Goal: Task Accomplishment & Management: Use online tool/utility

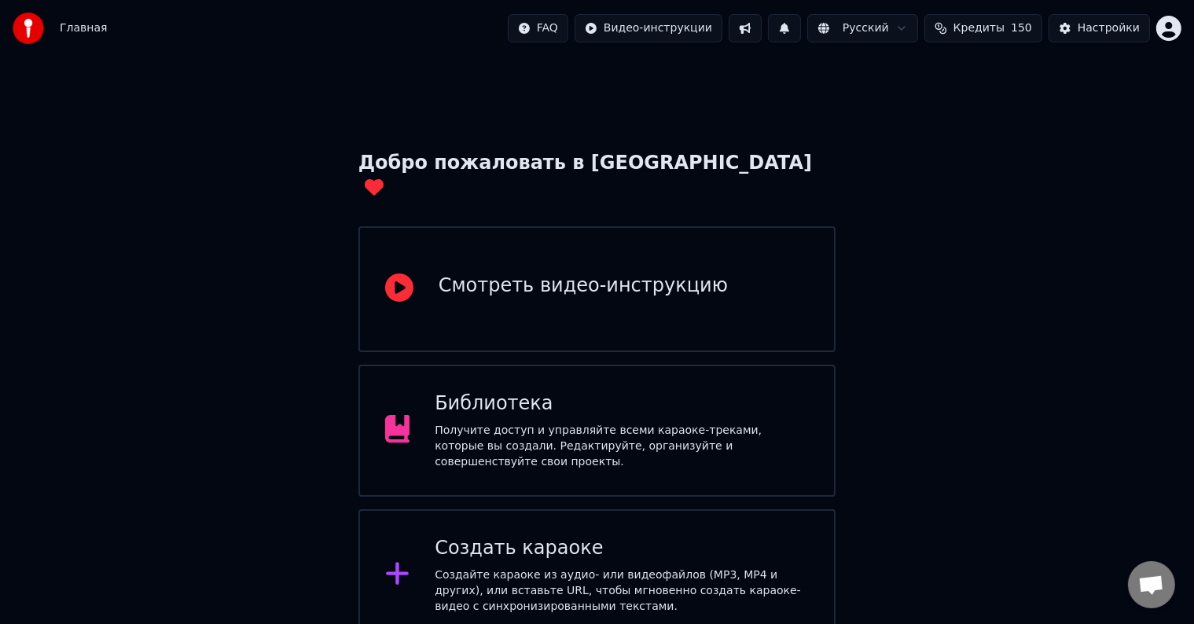
click at [544, 568] on div "Создайте караоке из аудио- или видеофайлов (MP3, MP4 и других), или вставьте UR…" at bounding box center [622, 591] width 374 height 47
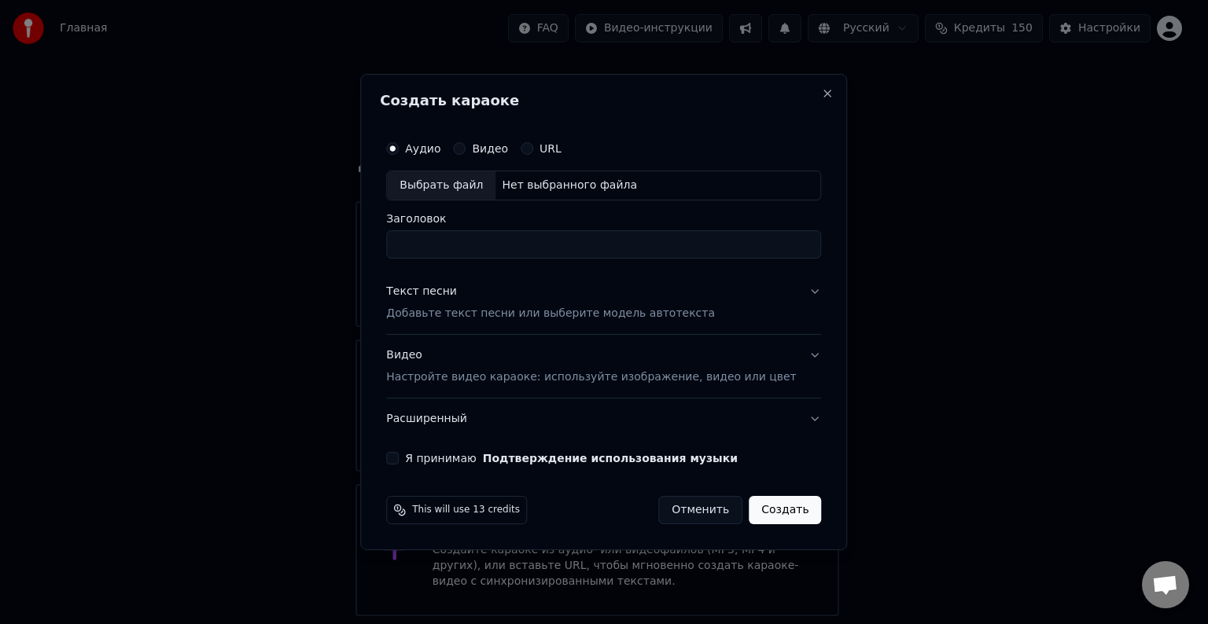
click at [487, 194] on div "Выбрать файл" at bounding box center [441, 185] width 108 height 28
type input "**********"
click at [510, 290] on div "Текст песни Добавьте текст песни или выберите модель автотекста" at bounding box center [550, 303] width 329 height 38
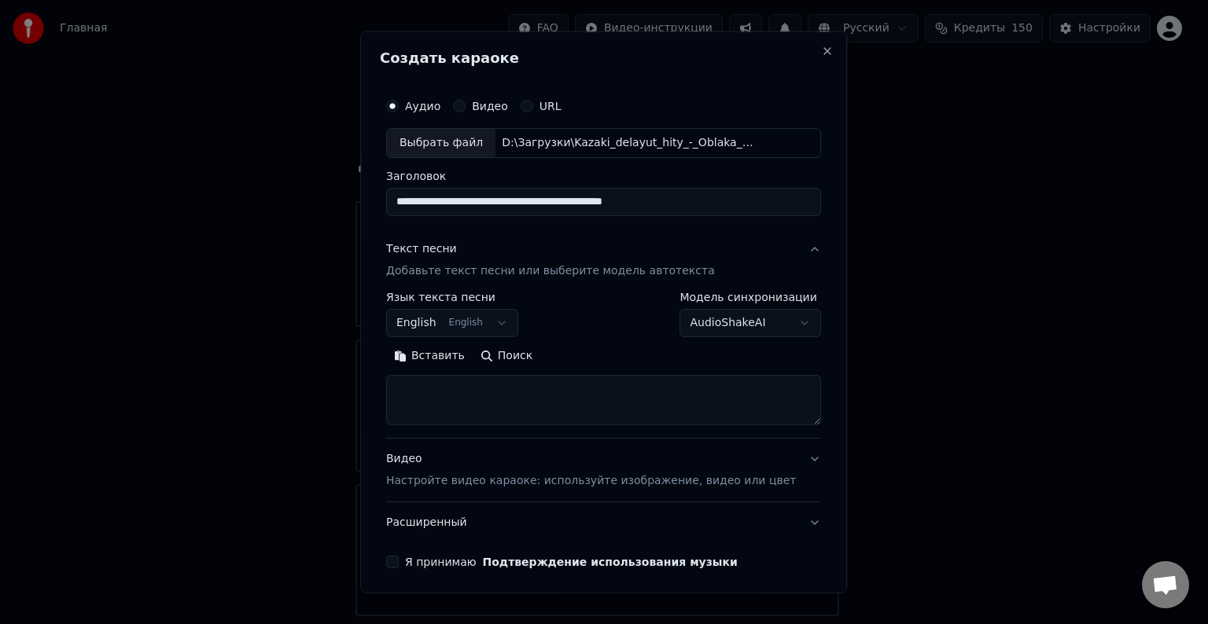
click at [460, 326] on button "English English" at bounding box center [452, 323] width 132 height 28
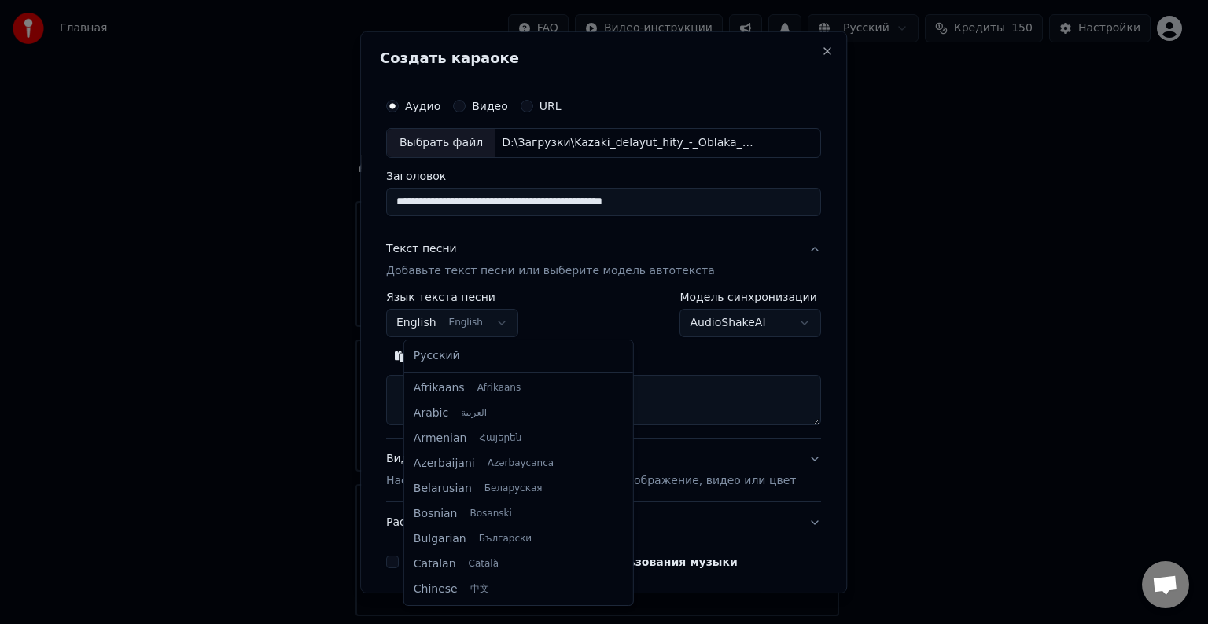
scroll to position [126, 0]
select select "**"
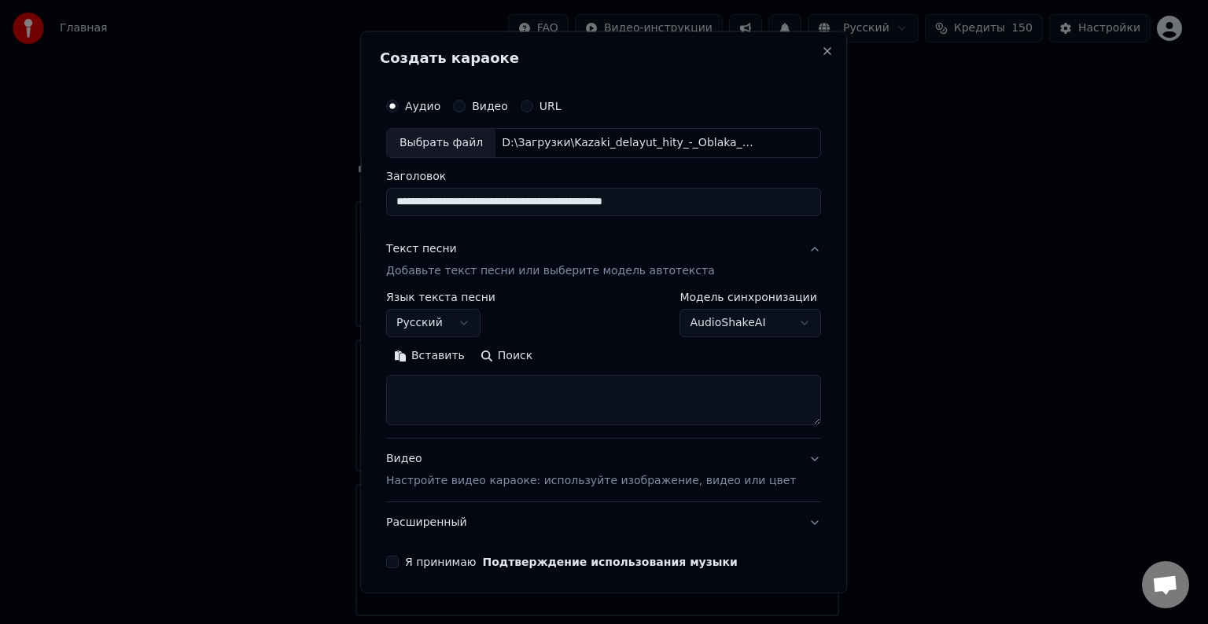
click at [455, 382] on textarea at bounding box center [603, 400] width 435 height 50
paste textarea "**********"
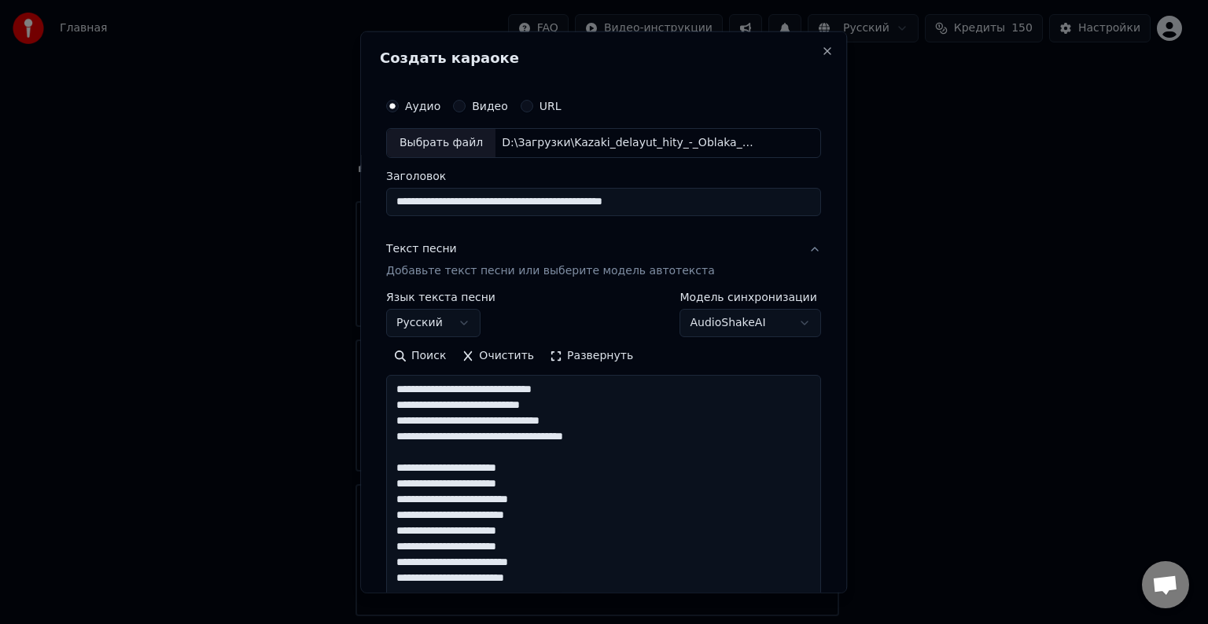
scroll to position [459, 0]
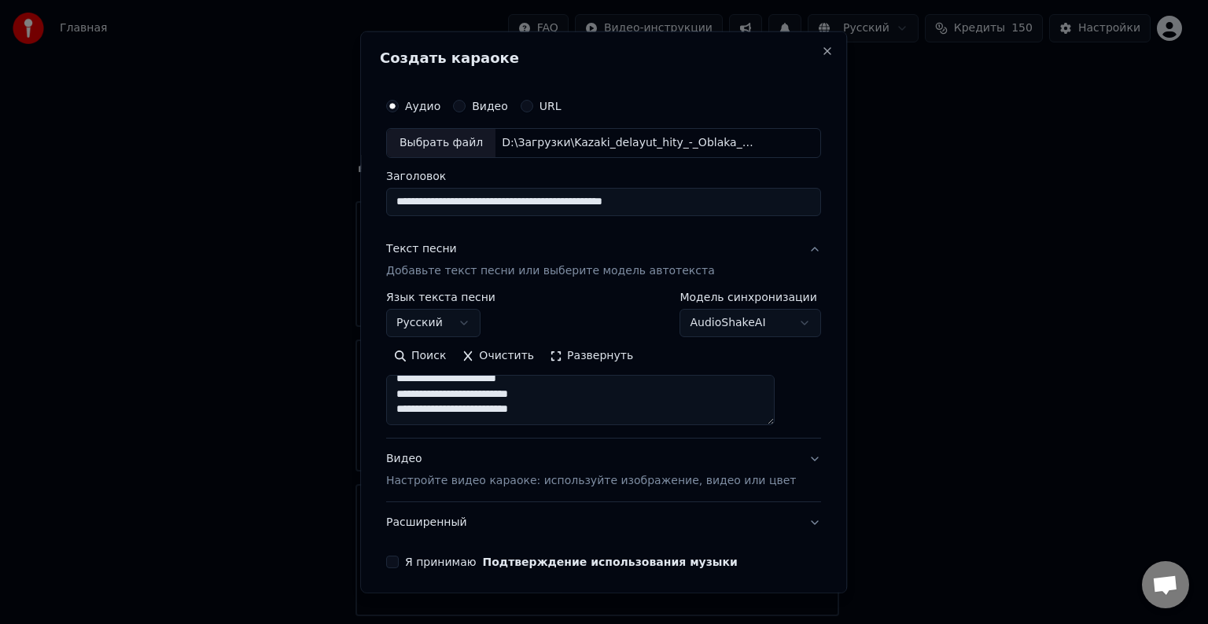
click at [604, 348] on button "Развернуть" at bounding box center [591, 356] width 99 height 25
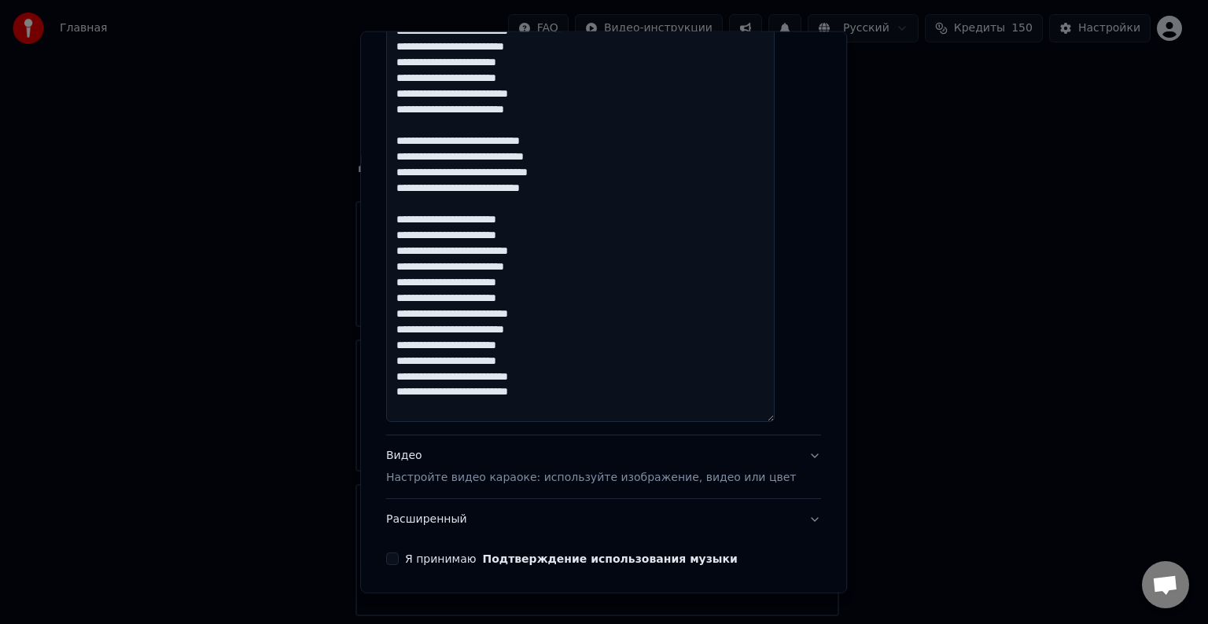
scroll to position [472, 0]
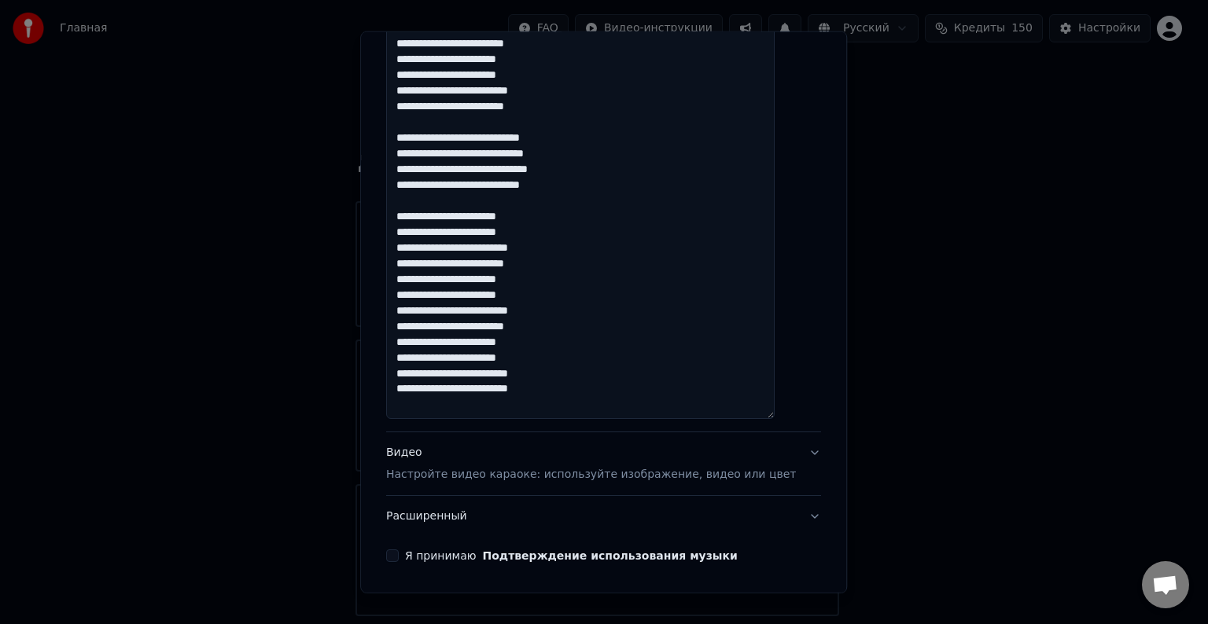
click at [578, 403] on textarea "**********" at bounding box center [580, 161] width 388 height 516
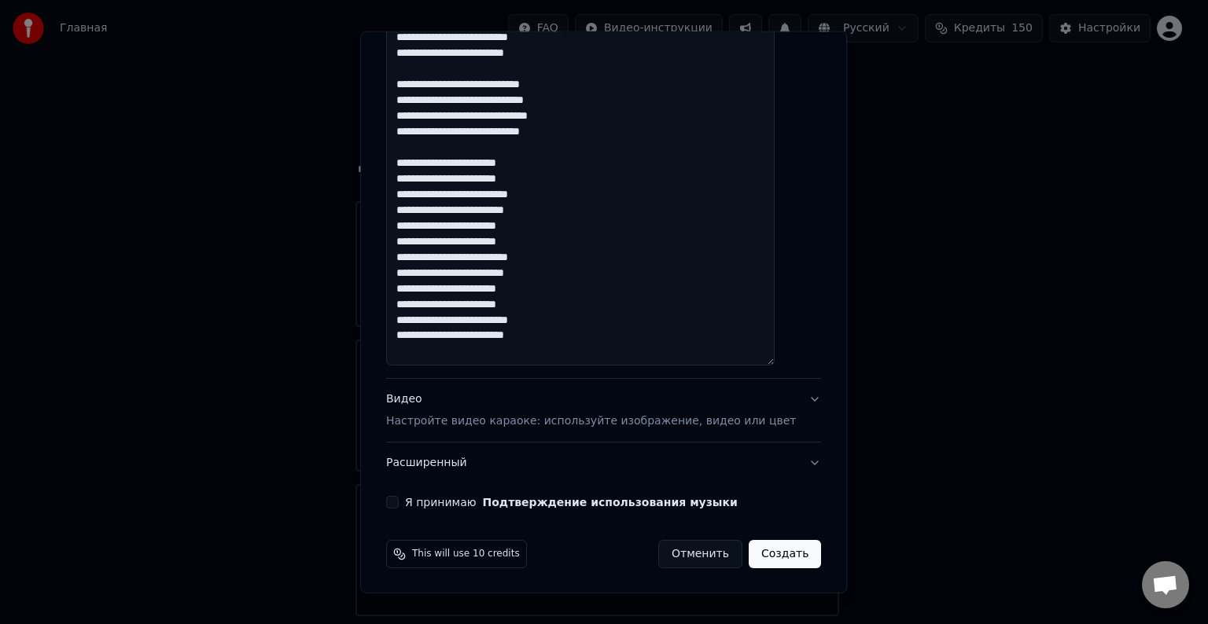
type textarea "**********"
click at [781, 401] on button "Видео Настройте видео караоке: используйте изображение, видео или цвет" at bounding box center [603, 410] width 435 height 63
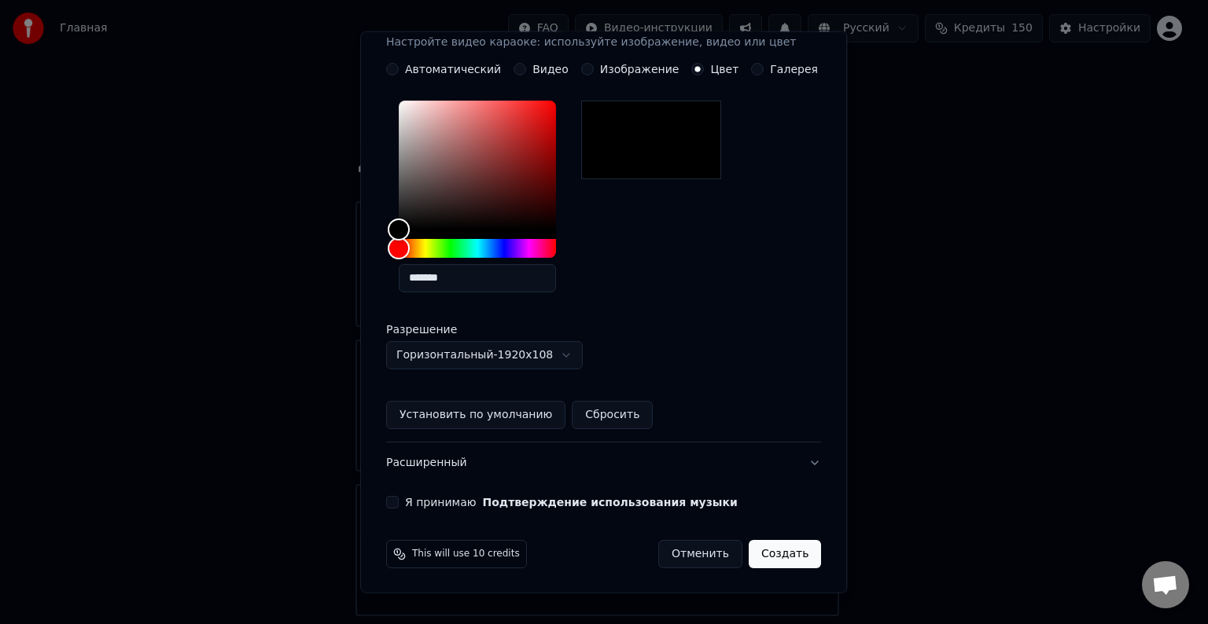
scroll to position [214, 0]
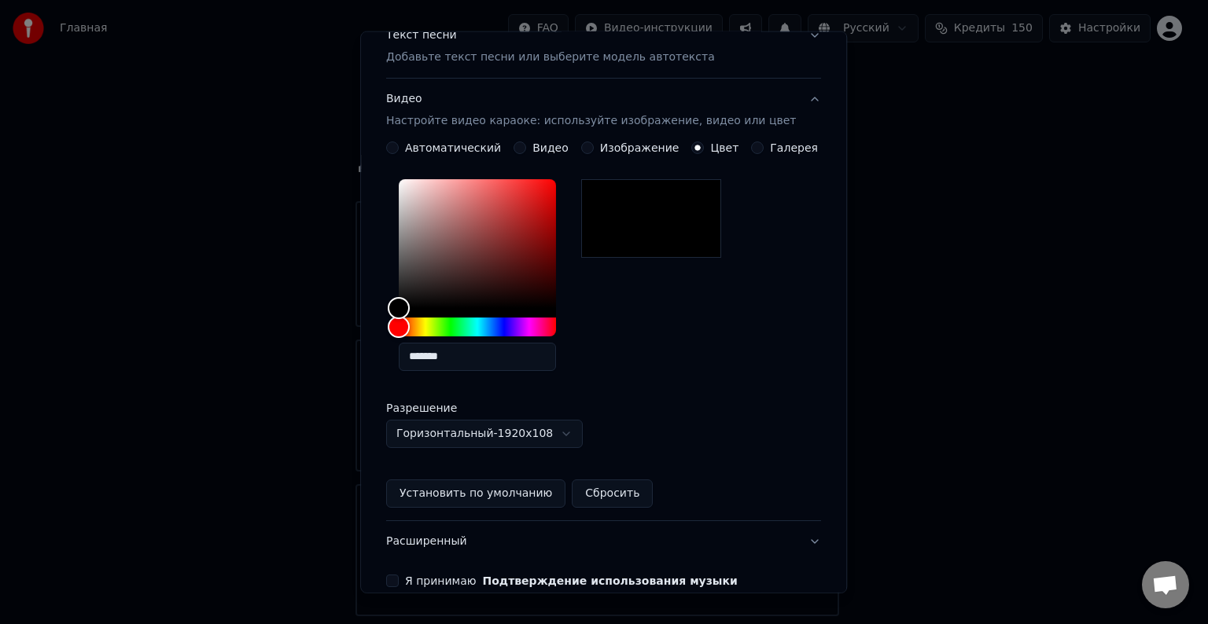
click at [787, 101] on button "Видео Настройте видео караоке: используйте изображение, видео или цвет" at bounding box center [603, 110] width 435 height 63
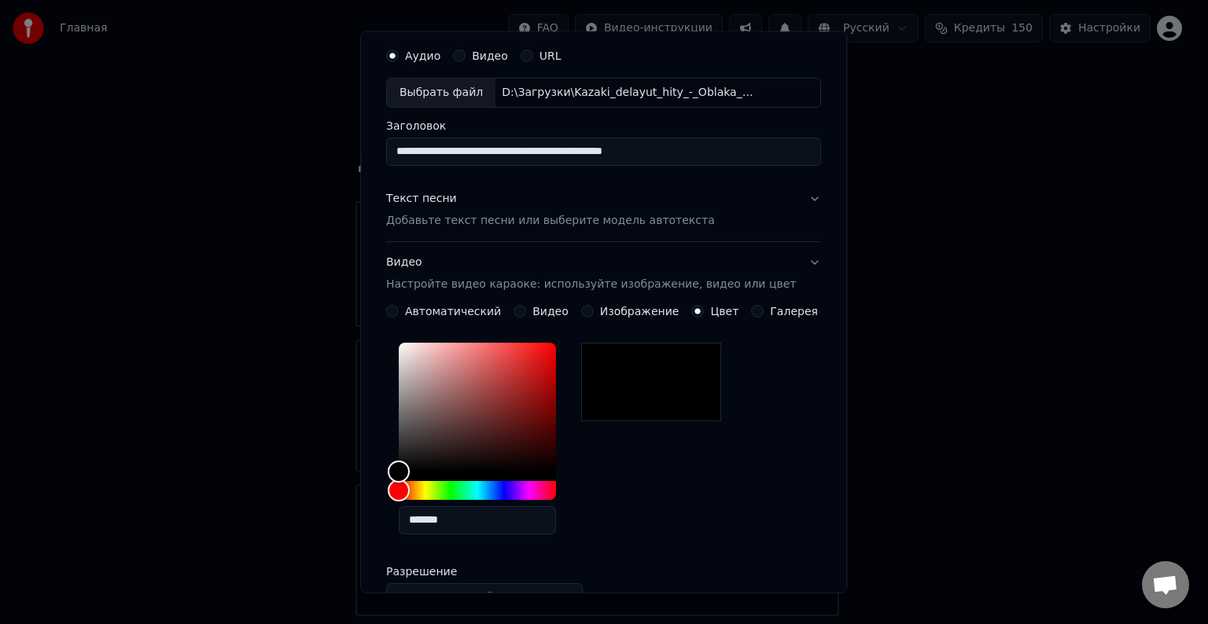
scroll to position [0, 0]
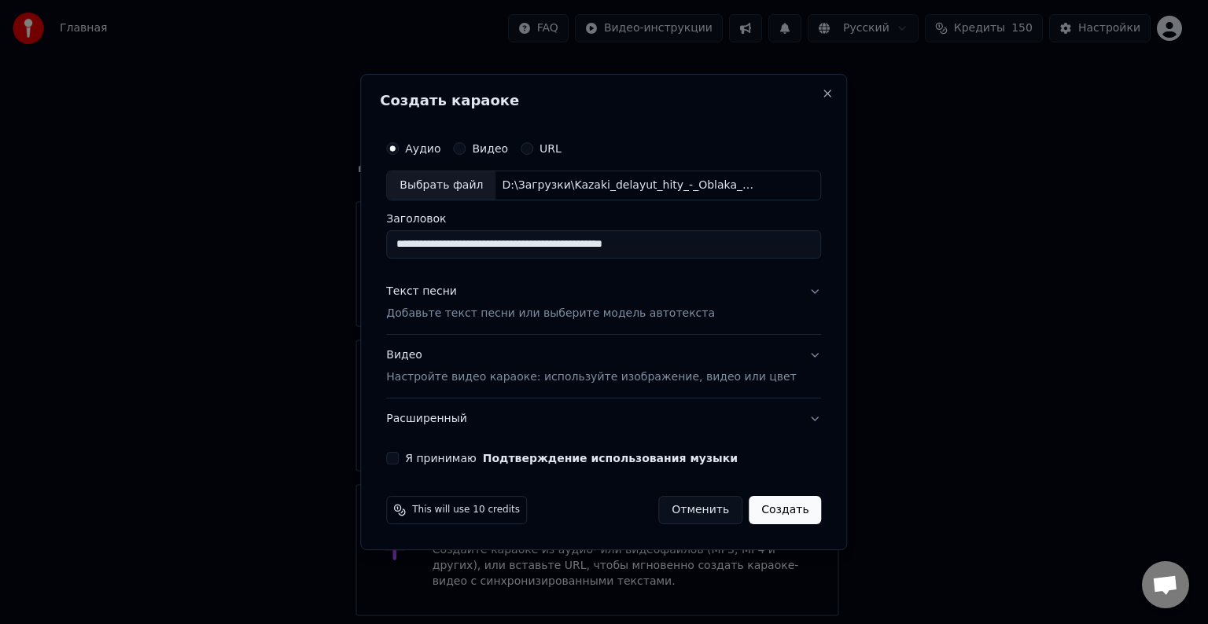
click at [788, 418] on button "Расширенный" at bounding box center [603, 419] width 435 height 41
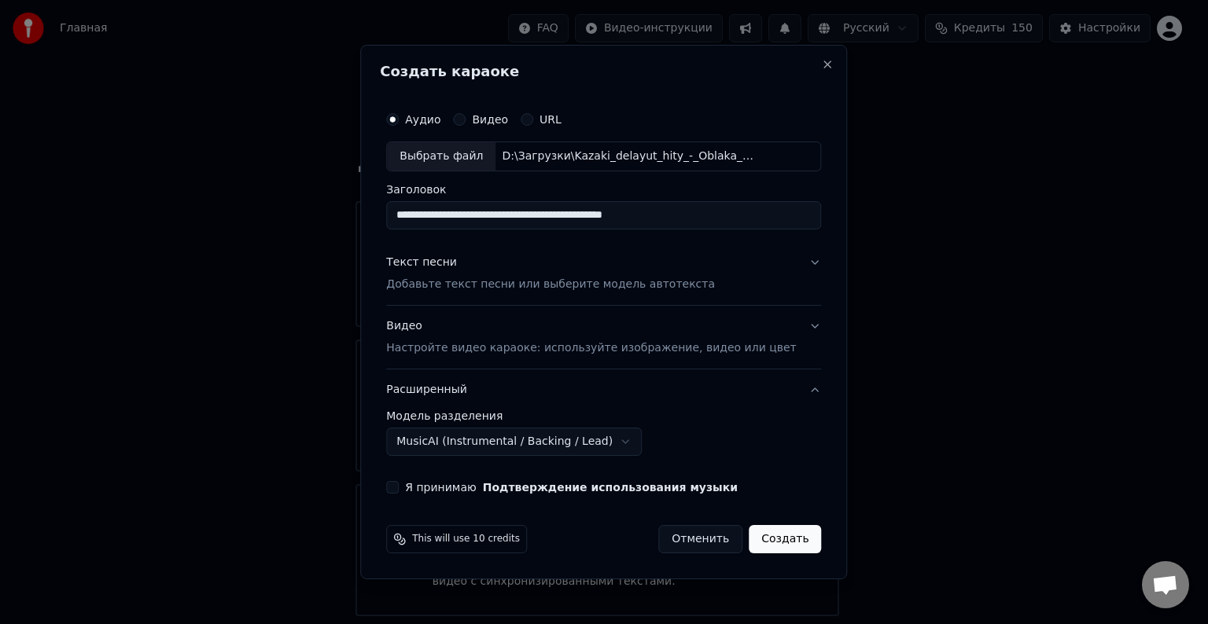
click at [399, 487] on button "Я принимаю Подтверждение использования музыки" at bounding box center [392, 487] width 13 height 13
click at [766, 544] on button "Создать" at bounding box center [784, 539] width 72 height 28
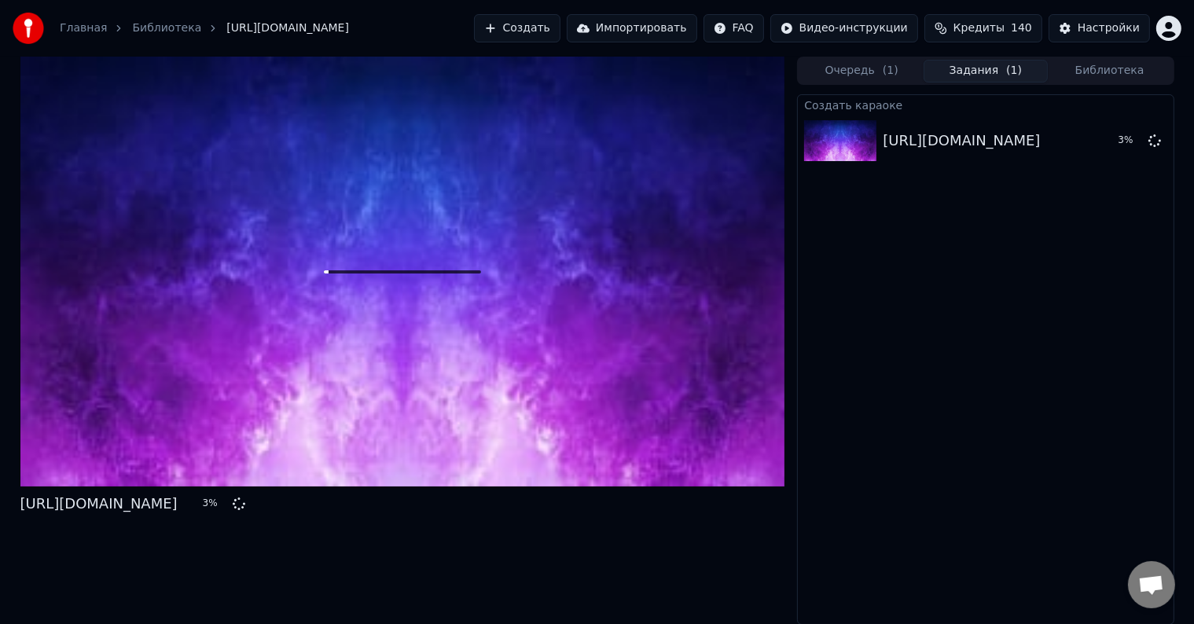
click at [556, 31] on button "Создать" at bounding box center [517, 28] width 86 height 28
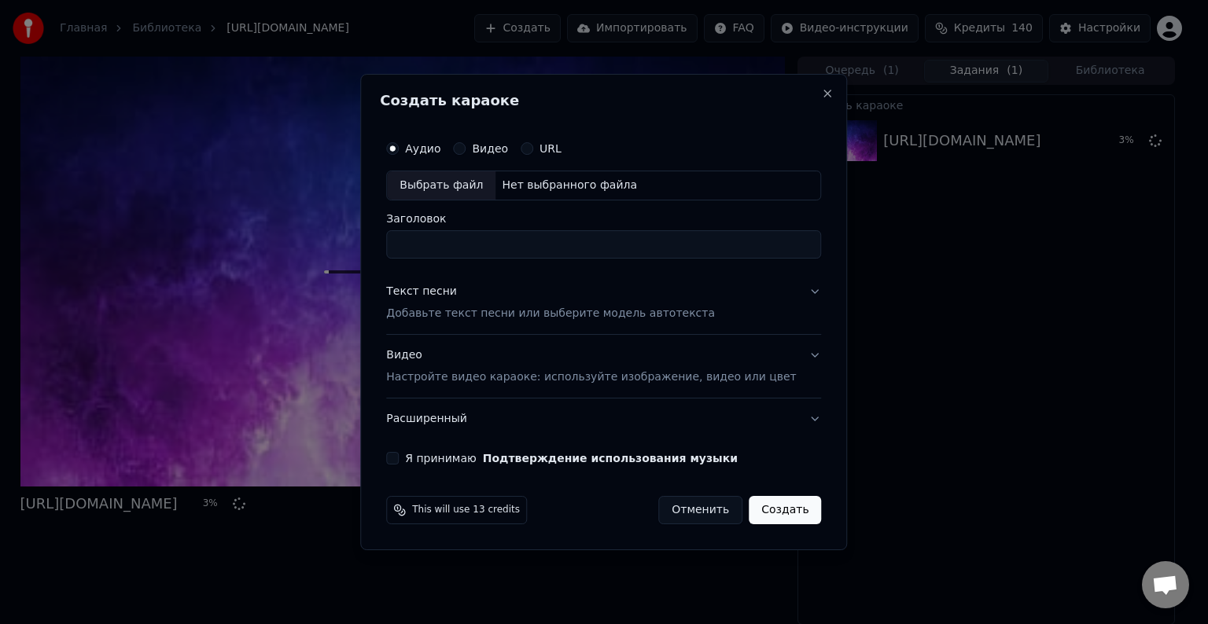
click at [469, 186] on div "Выбрать файл" at bounding box center [441, 185] width 108 height 28
drag, startPoint x: 604, startPoint y: 239, endPoint x: 528, endPoint y: 244, distance: 76.5
click at [528, 244] on input "**********" at bounding box center [603, 244] width 435 height 28
type input "**********"
click at [537, 286] on div "Текст песни Добавьте текст песни или выберите модель автотекста" at bounding box center [550, 303] width 329 height 38
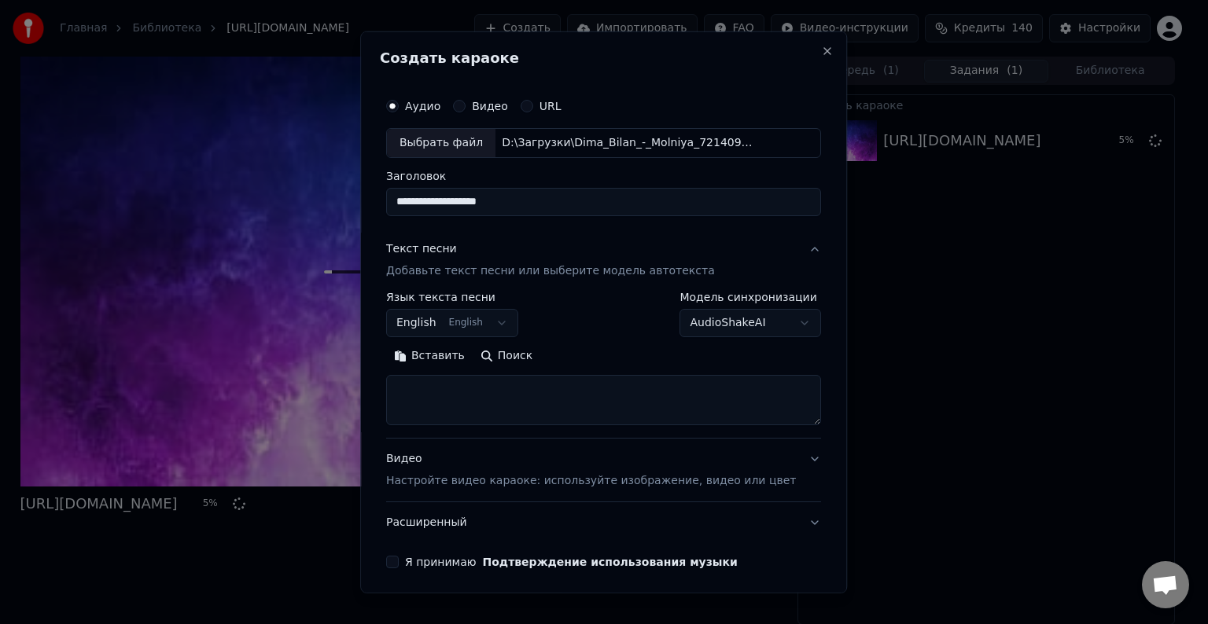
click at [452, 322] on body "**********" at bounding box center [597, 312] width 1194 height 624
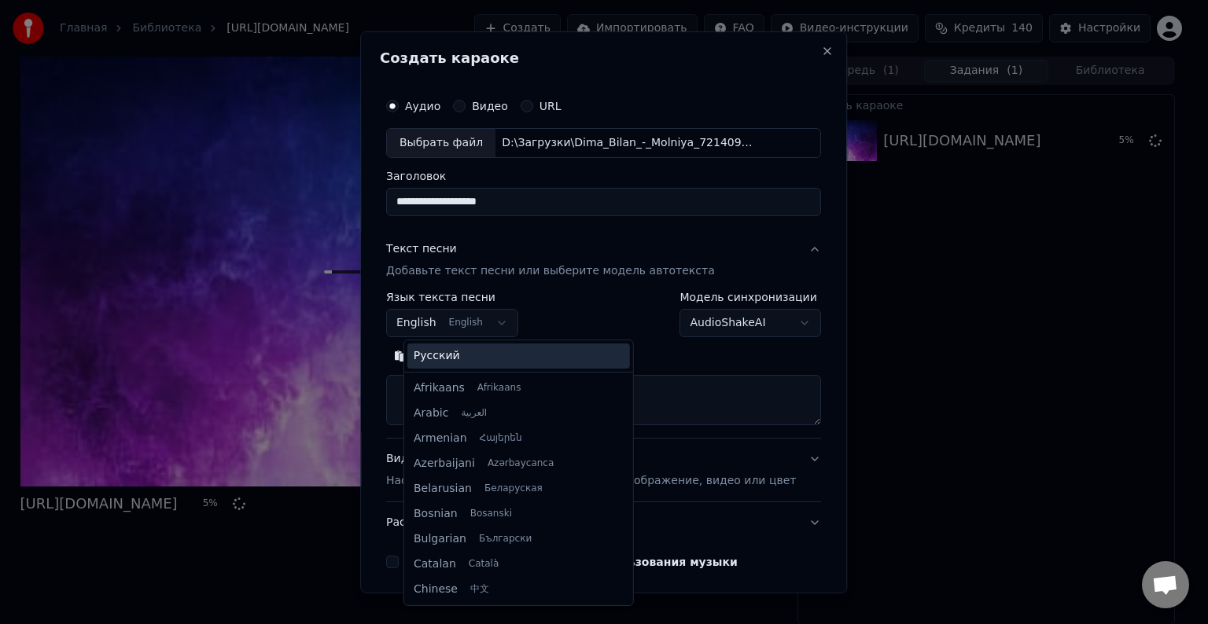
scroll to position [126, 0]
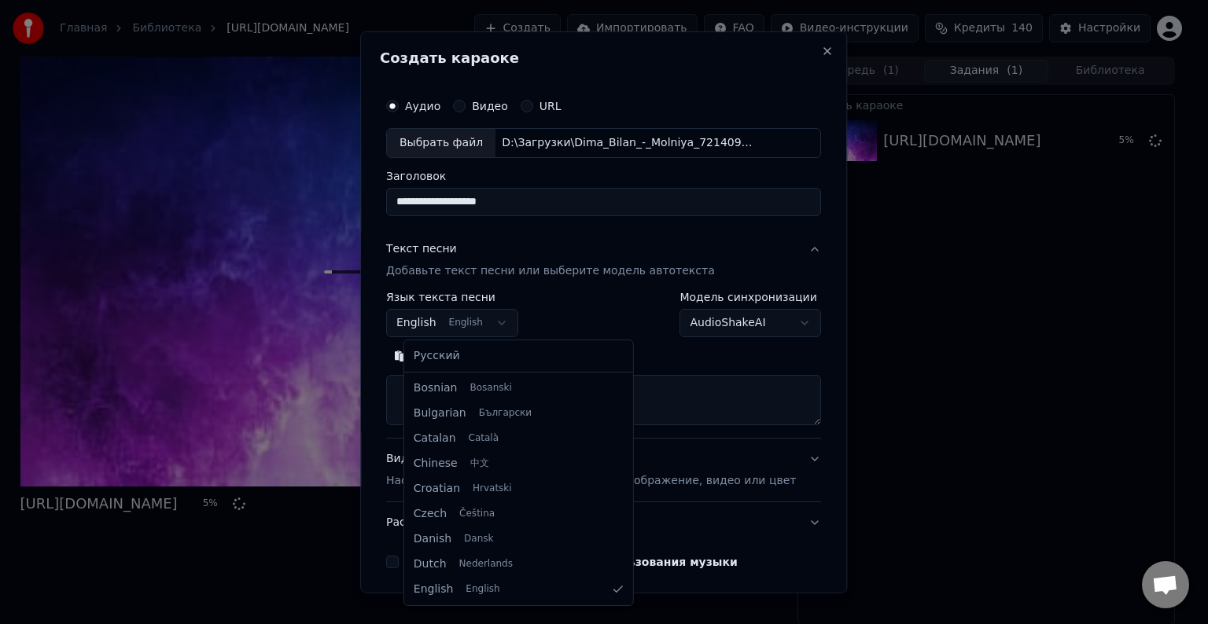
select select "**"
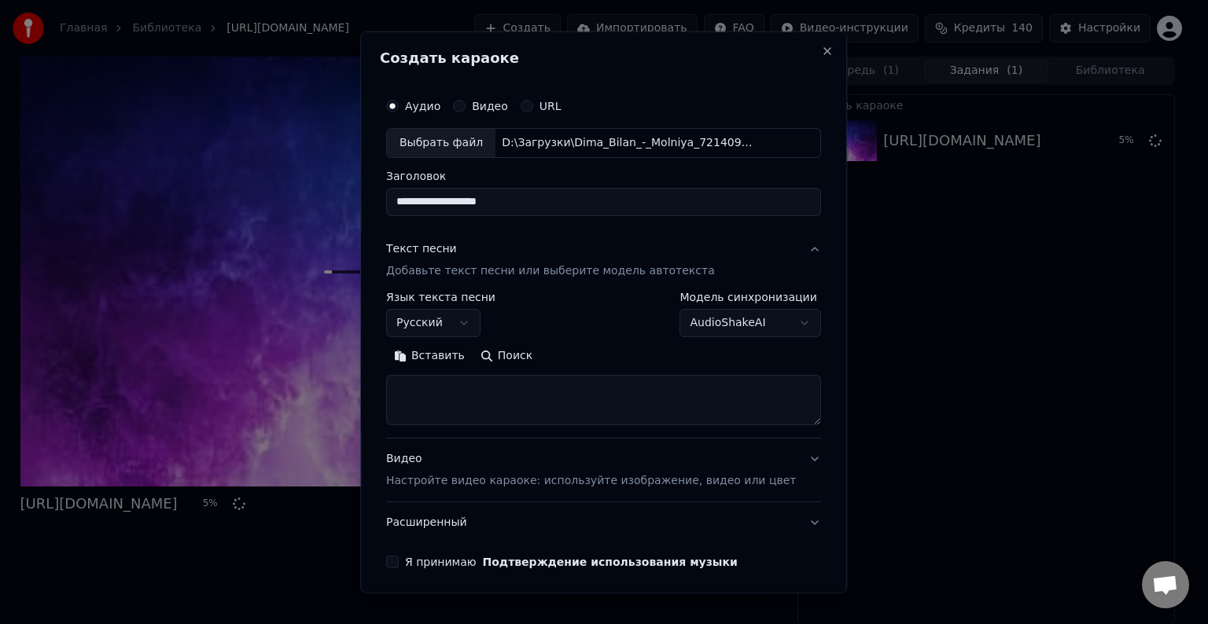
click at [481, 393] on textarea at bounding box center [603, 400] width 435 height 50
paste textarea "**********"
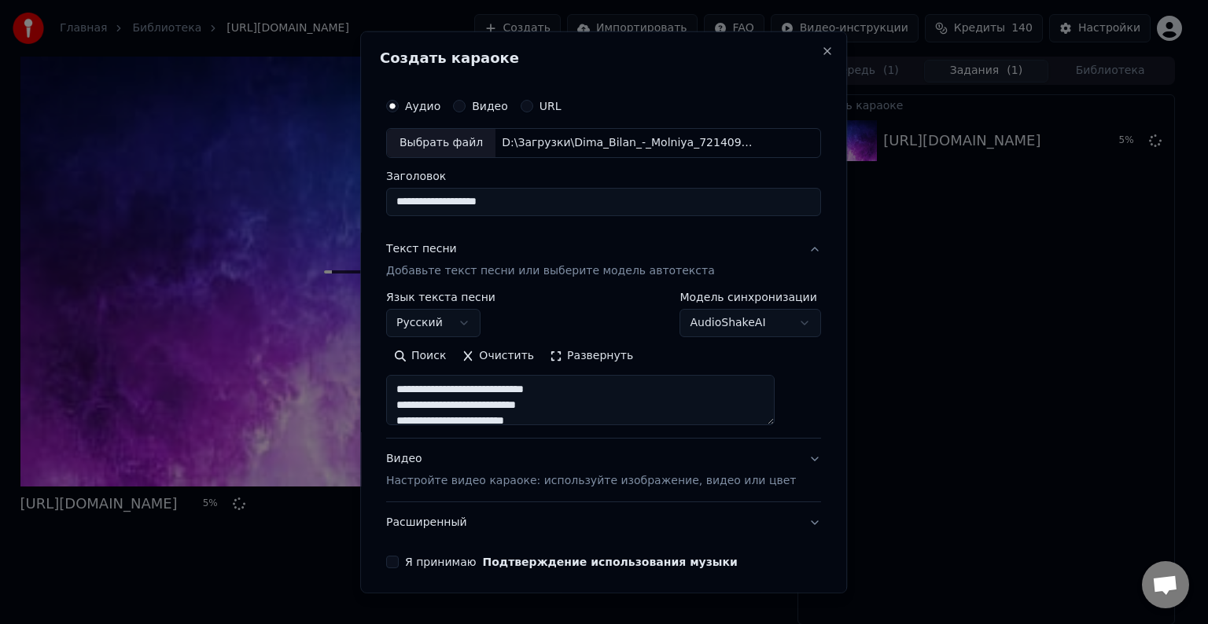
scroll to position [506, 0]
click at [599, 355] on button "Развернуть" at bounding box center [591, 356] width 99 height 25
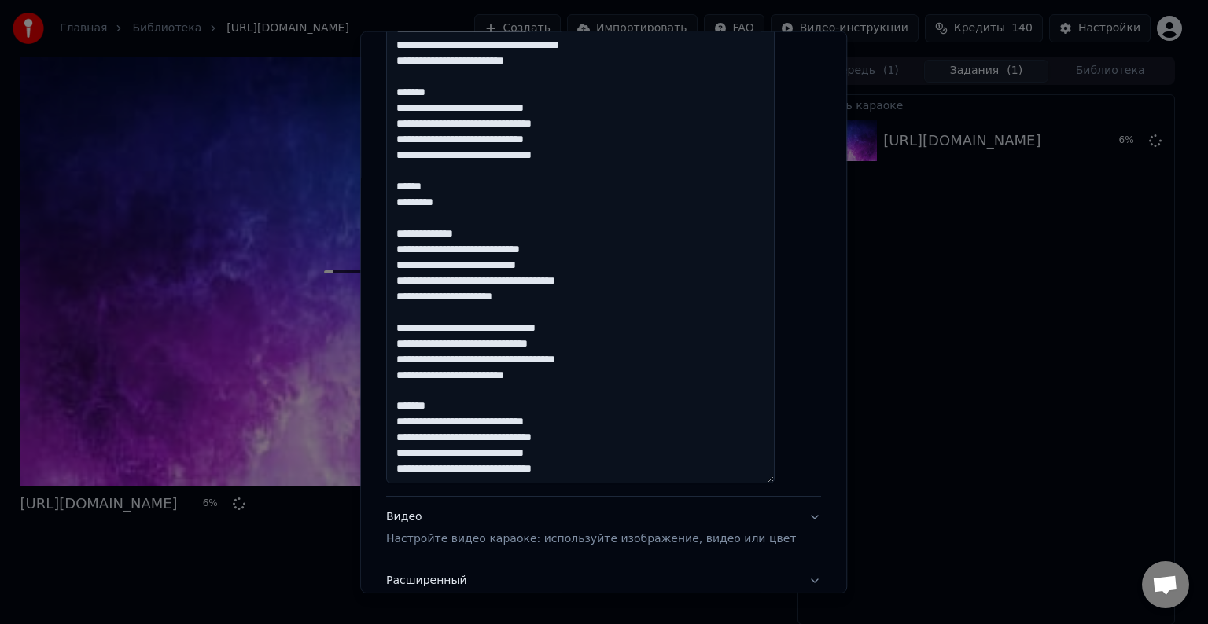
scroll to position [472, 0]
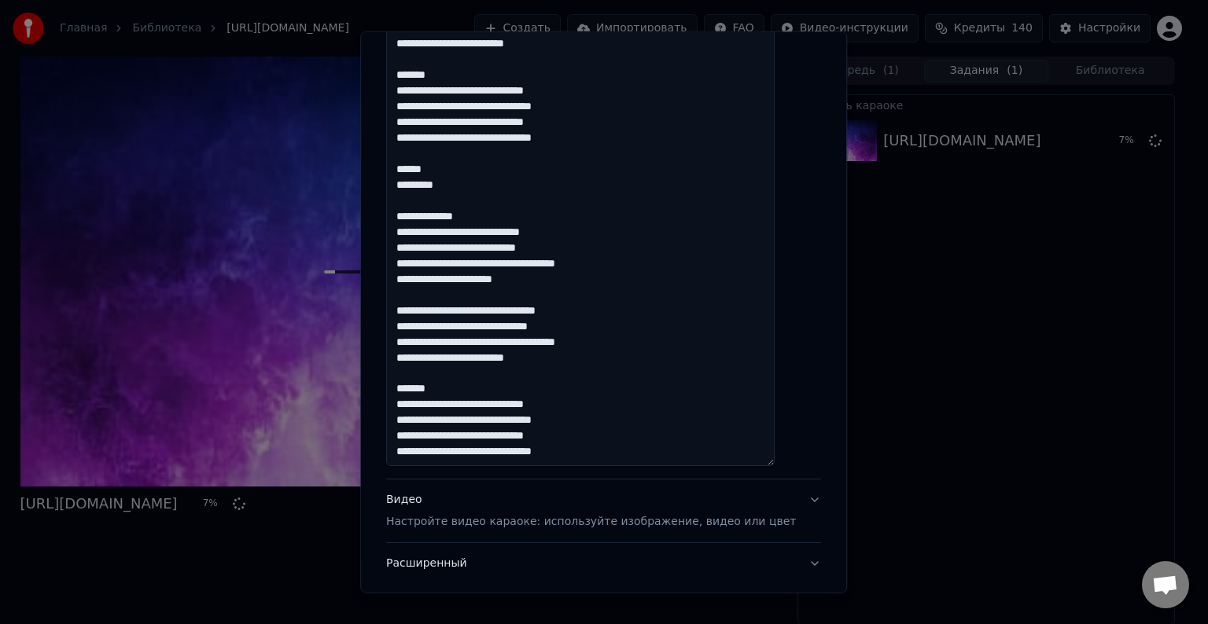
drag, startPoint x: 462, startPoint y: 388, endPoint x: 408, endPoint y: 388, distance: 54.2
click at [408, 388] on textarea "**********" at bounding box center [580, 184] width 388 height 563
click at [477, 421] on textarea "**********" at bounding box center [580, 184] width 388 height 563
click at [478, 390] on textarea "**********" at bounding box center [580, 184] width 388 height 563
click at [450, 390] on textarea "**********" at bounding box center [580, 184] width 388 height 563
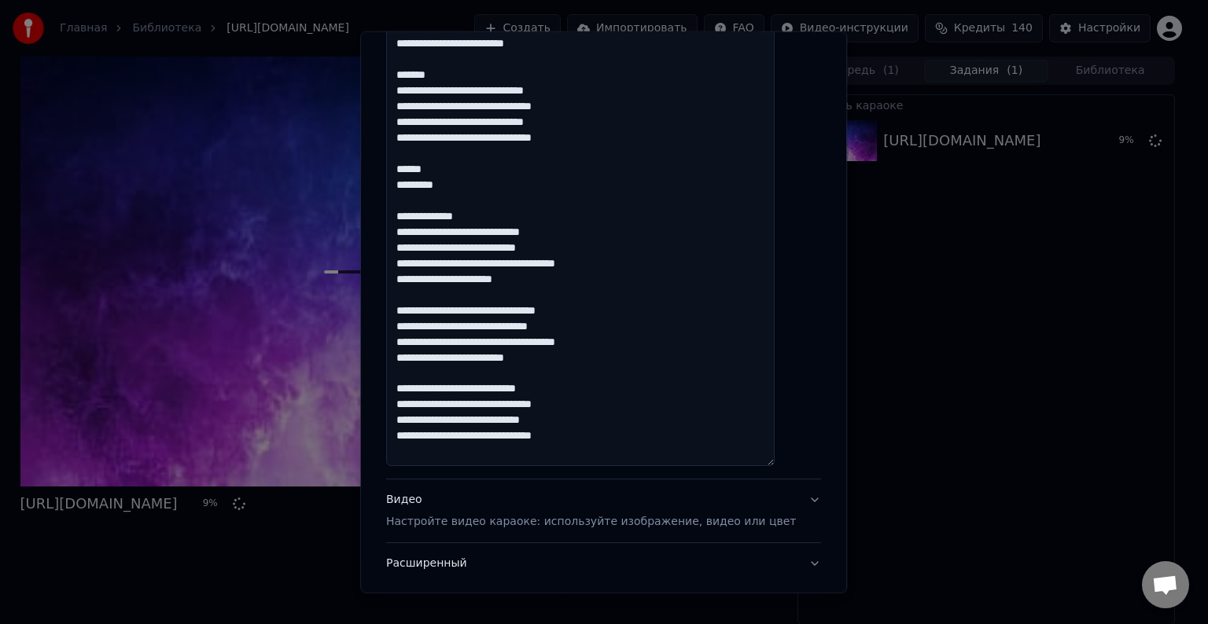
click at [448, 424] on textarea "**********" at bounding box center [580, 184] width 388 height 563
click at [521, 362] on textarea "**********" at bounding box center [580, 184] width 388 height 563
click at [520, 341] on textarea "**********" at bounding box center [580, 184] width 388 height 563
click at [524, 329] on textarea "**********" at bounding box center [580, 184] width 388 height 563
click at [502, 327] on textarea "**********" at bounding box center [580, 184] width 388 height 563
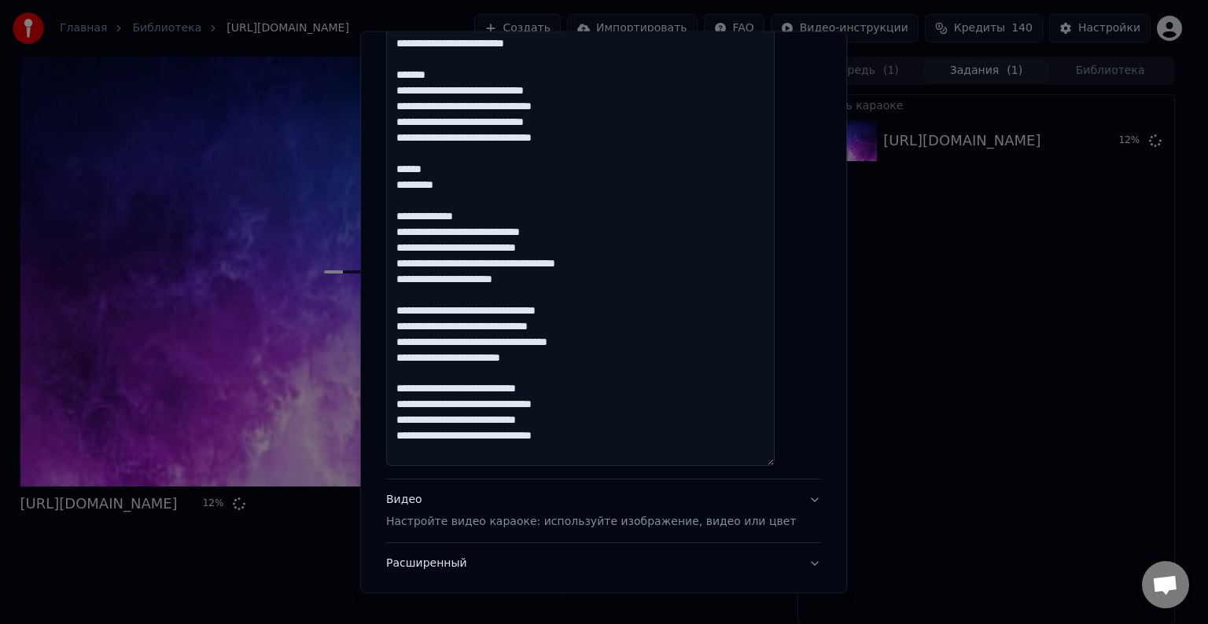
click at [503, 327] on textarea "**********" at bounding box center [580, 184] width 388 height 563
click at [516, 311] on textarea "**********" at bounding box center [580, 184] width 388 height 563
click at [551, 265] on textarea "**********" at bounding box center [580, 184] width 388 height 563
click at [469, 265] on textarea "**********" at bounding box center [580, 184] width 388 height 563
click at [494, 252] on textarea "**********" at bounding box center [580, 184] width 388 height 563
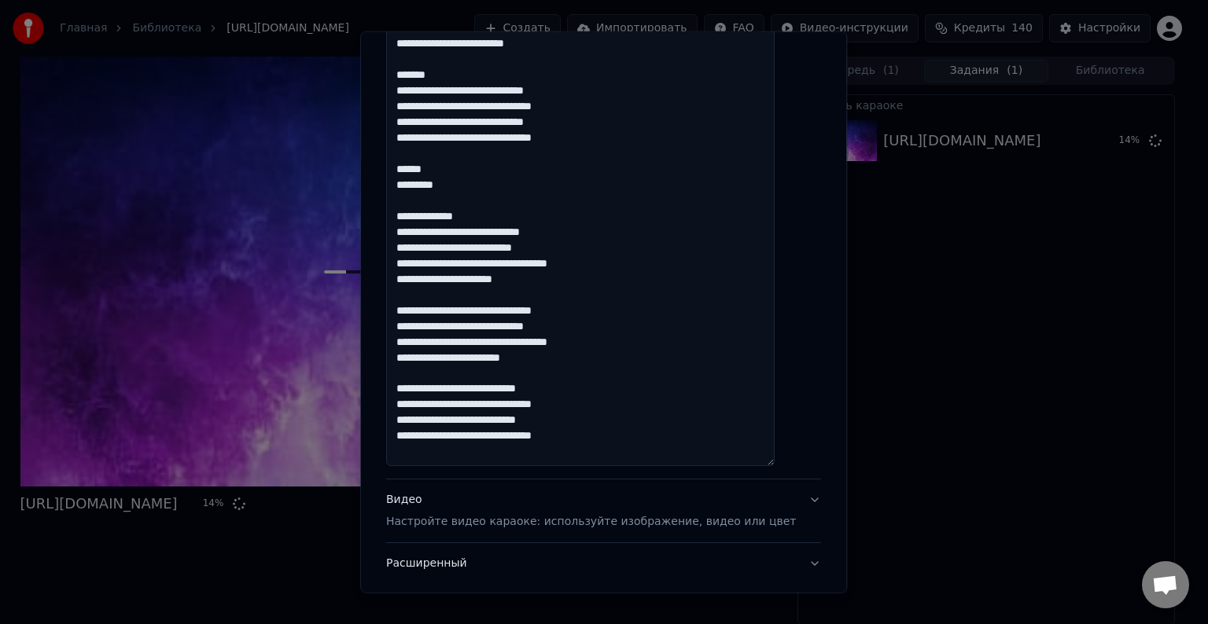
click at [491, 236] on textarea "**********" at bounding box center [580, 184] width 388 height 563
drag, startPoint x: 491, startPoint y: 218, endPoint x: 401, endPoint y: 209, distance: 90.8
click at [401, 209] on div "**********" at bounding box center [603, 113] width 447 height 1003
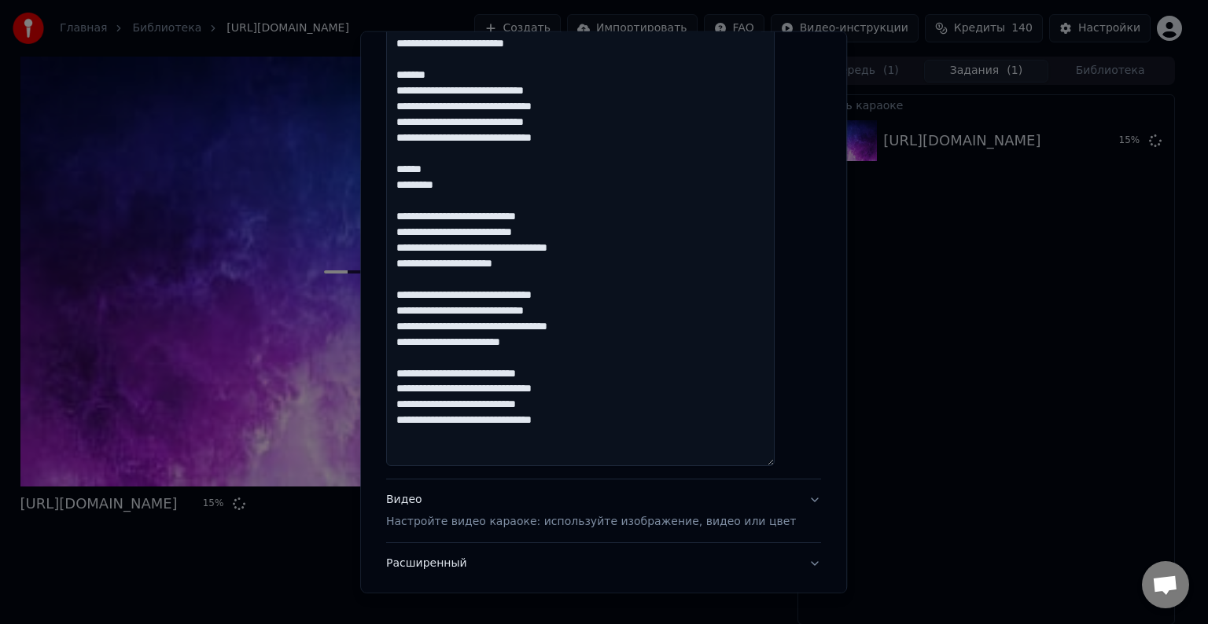
drag, startPoint x: 469, startPoint y: 184, endPoint x: 399, endPoint y: 156, distance: 75.5
click at [399, 156] on div "**********" at bounding box center [603, 113] width 447 height 1003
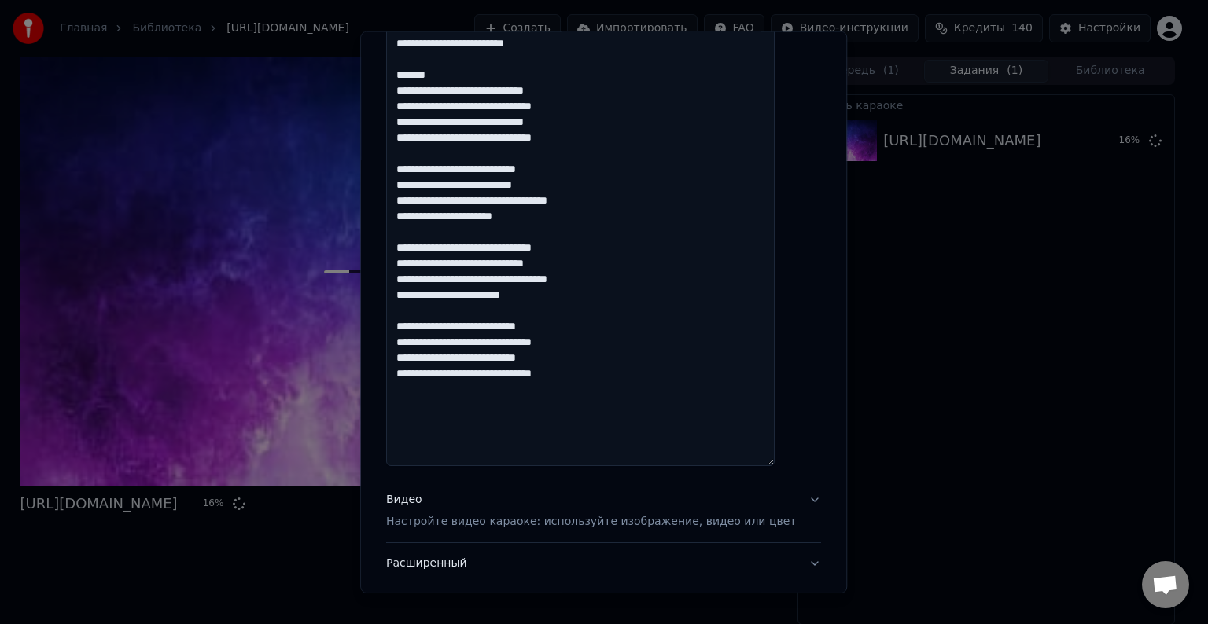
click at [479, 123] on textarea "**********" at bounding box center [580, 184] width 388 height 563
click at [478, 91] on textarea "**********" at bounding box center [580, 184] width 388 height 563
click at [448, 89] on textarea "**********" at bounding box center [580, 184] width 388 height 563
drag, startPoint x: 458, startPoint y: 80, endPoint x: 408, endPoint y: 68, distance: 51.1
click at [408, 68] on textarea "**********" at bounding box center [580, 184] width 388 height 563
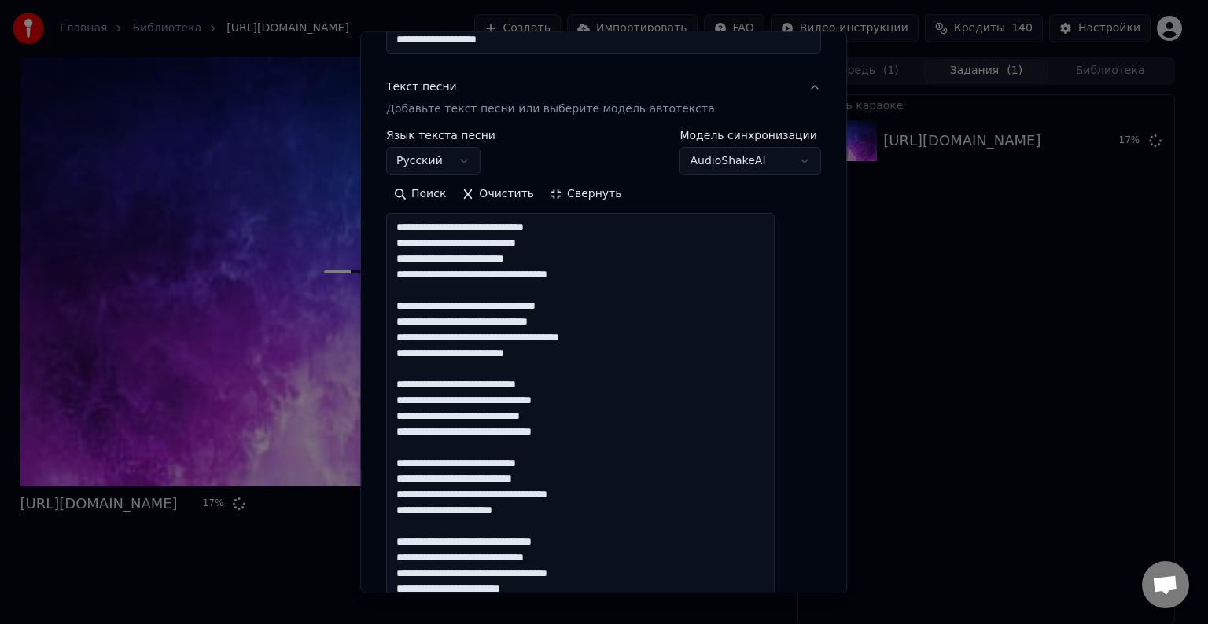
scroll to position [157, 0]
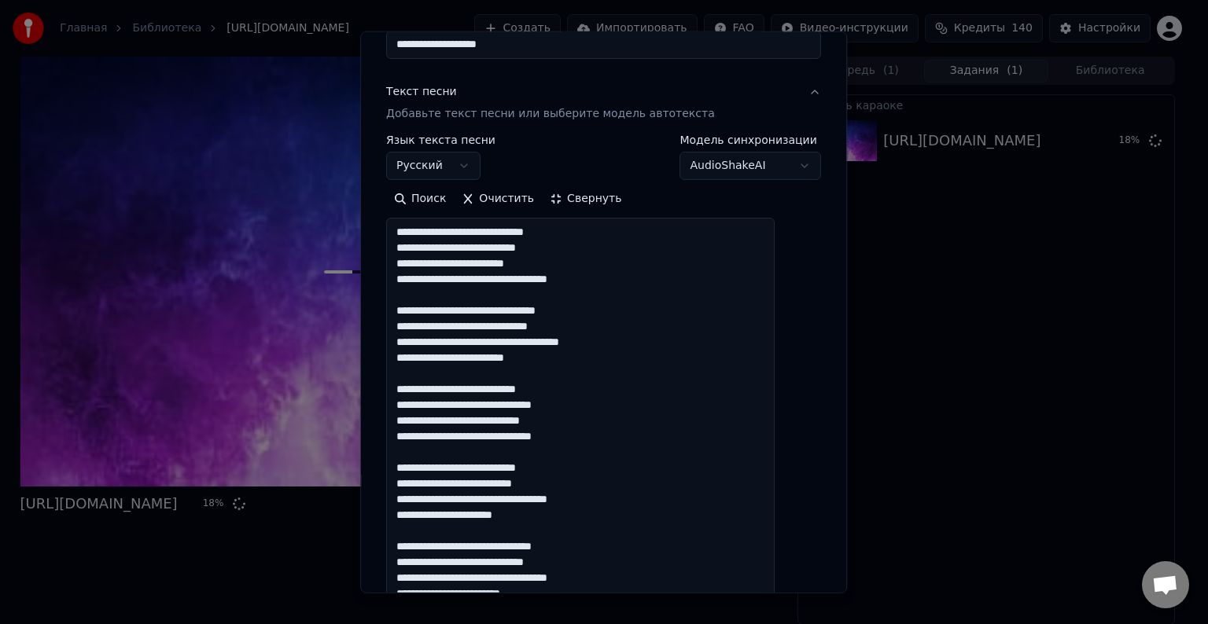
click at [522, 362] on textarea "**********" at bounding box center [580, 499] width 388 height 563
click at [520, 342] on textarea "**********" at bounding box center [580, 499] width 388 height 563
click at [505, 325] on textarea "**********" at bounding box center [580, 499] width 388 height 563
click at [518, 312] on textarea "**********" at bounding box center [580, 499] width 388 height 563
click at [491, 248] on textarea "**********" at bounding box center [580, 499] width 388 height 563
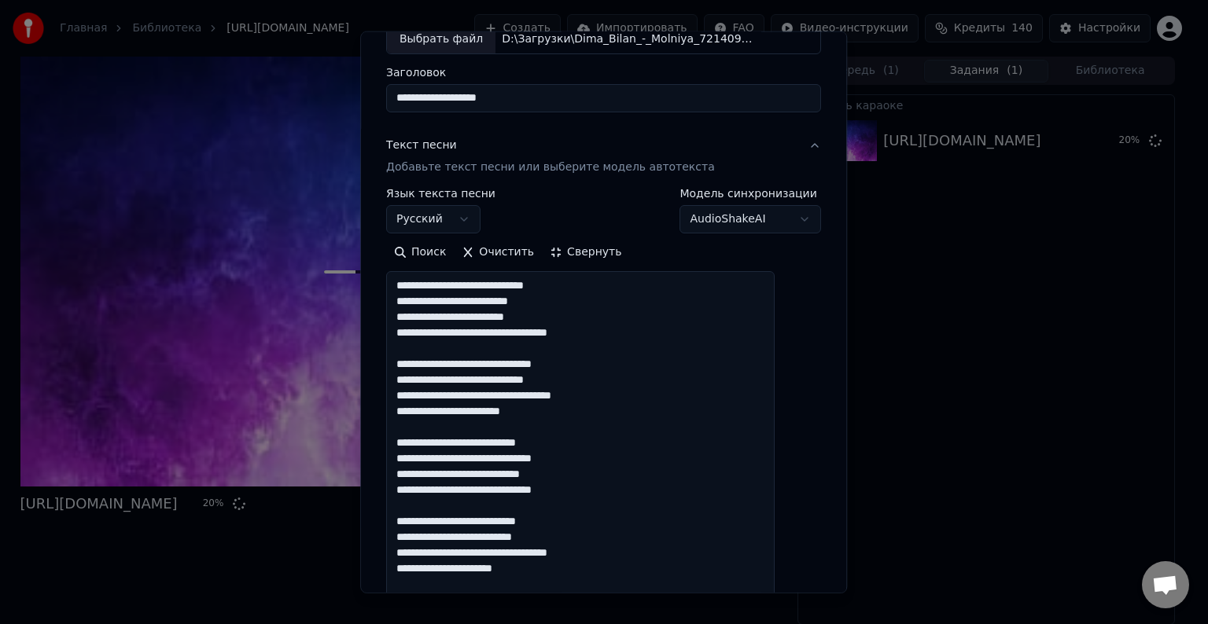
scroll to position [79, 0]
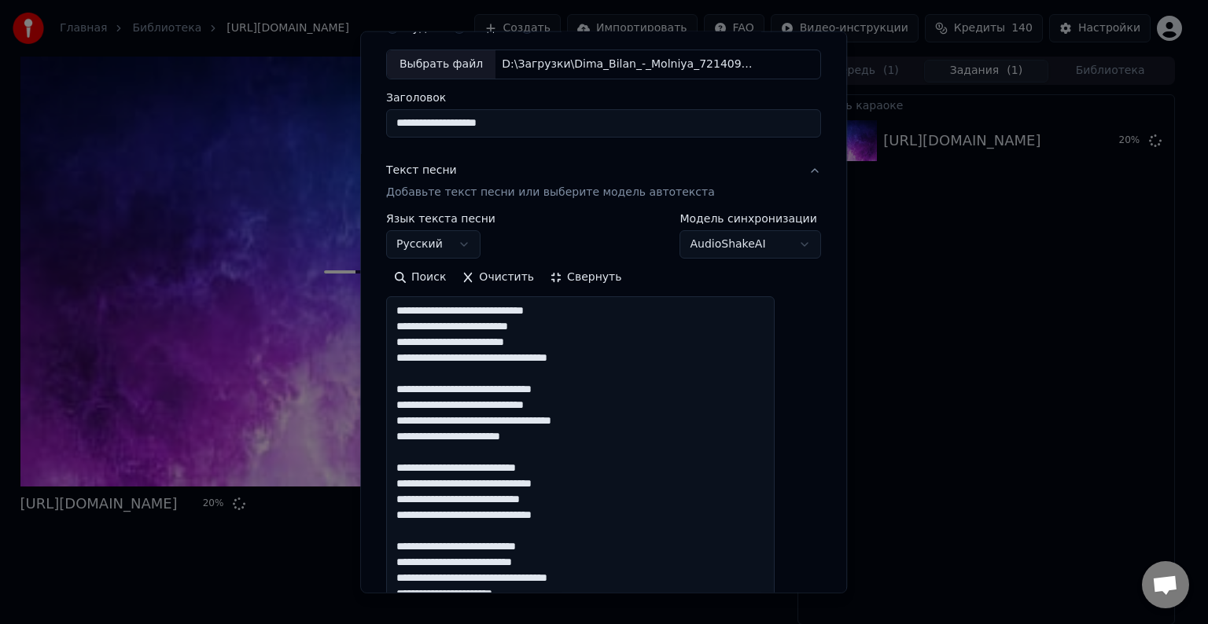
click at [503, 310] on textarea "**********" at bounding box center [580, 577] width 388 height 563
click at [417, 323] on textarea "**********" at bounding box center [580, 577] width 388 height 563
paste textarea
click at [415, 340] on textarea "**********" at bounding box center [580, 577] width 388 height 563
paste textarea
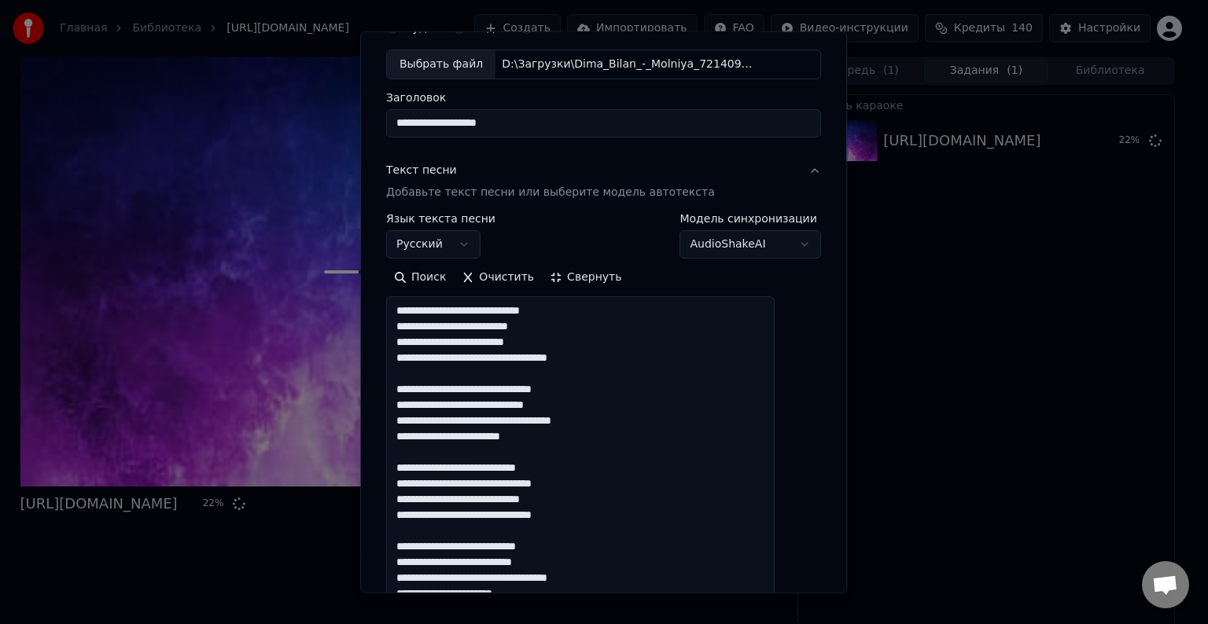
click at [414, 350] on textarea "**********" at bounding box center [580, 577] width 388 height 563
paste textarea
drag, startPoint x: 421, startPoint y: 392, endPoint x: 413, endPoint y: 385, distance: 10.1
click at [413, 385] on textarea "**********" at bounding box center [580, 577] width 388 height 563
paste textarea
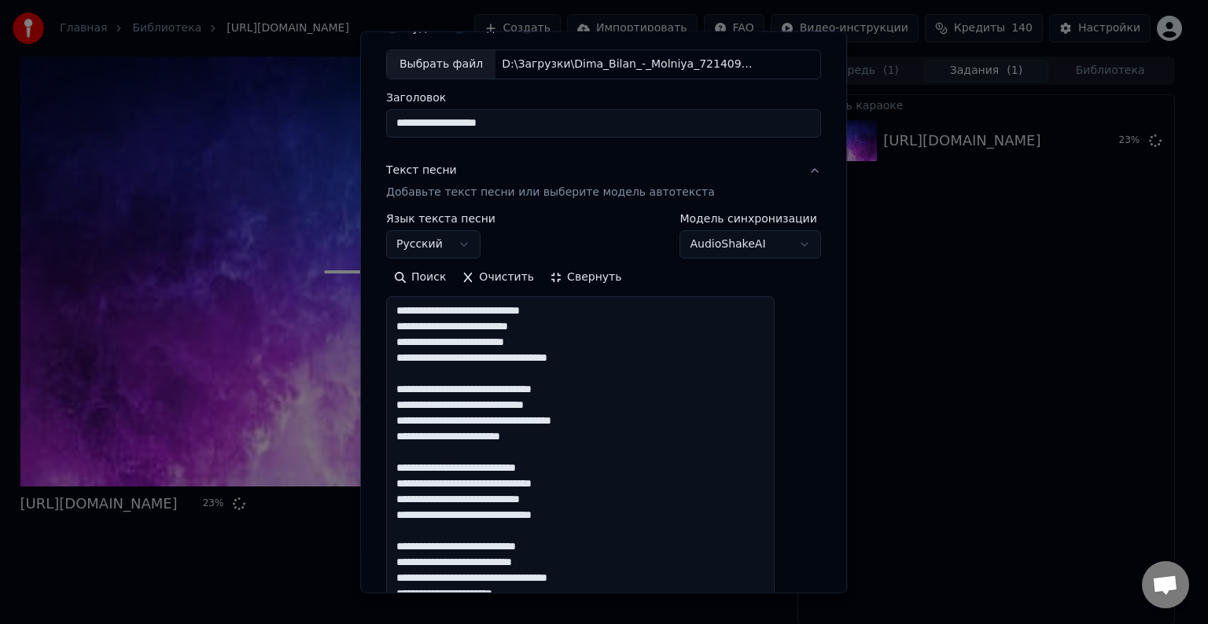
click at [414, 400] on textarea "**********" at bounding box center [580, 577] width 388 height 563
paste textarea
click at [415, 421] on textarea "**********" at bounding box center [580, 577] width 388 height 563
paste textarea
drag, startPoint x: 418, startPoint y: 439, endPoint x: 414, endPoint y: 431, distance: 9.2
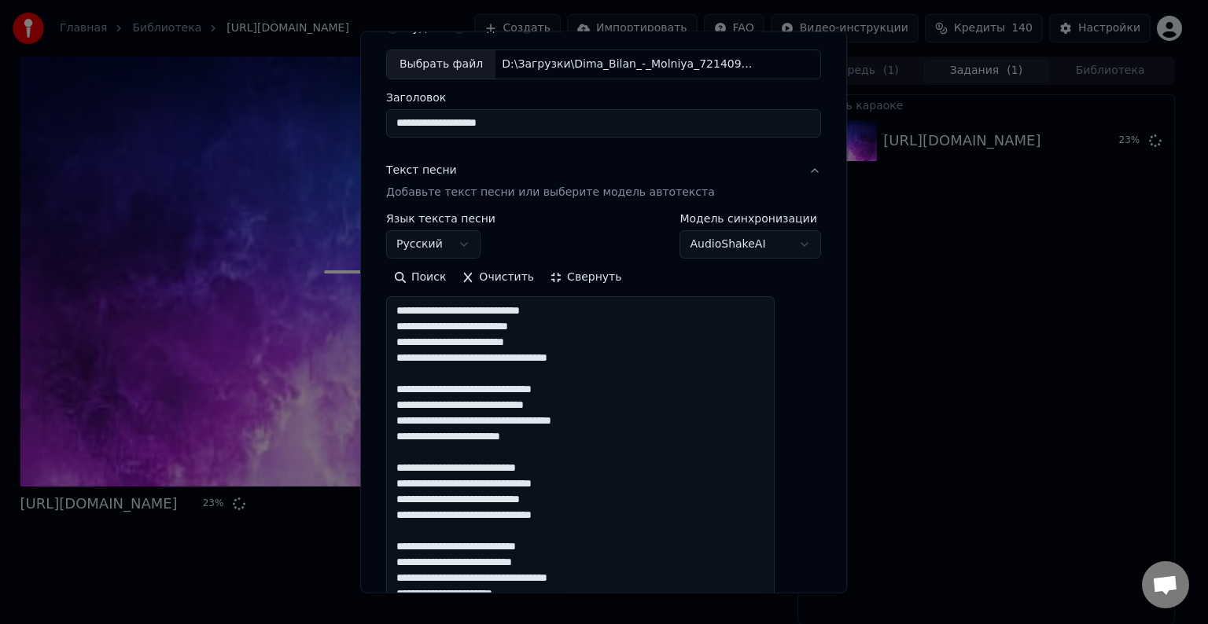
click at [414, 431] on textarea "**********" at bounding box center [580, 577] width 388 height 563
paste textarea
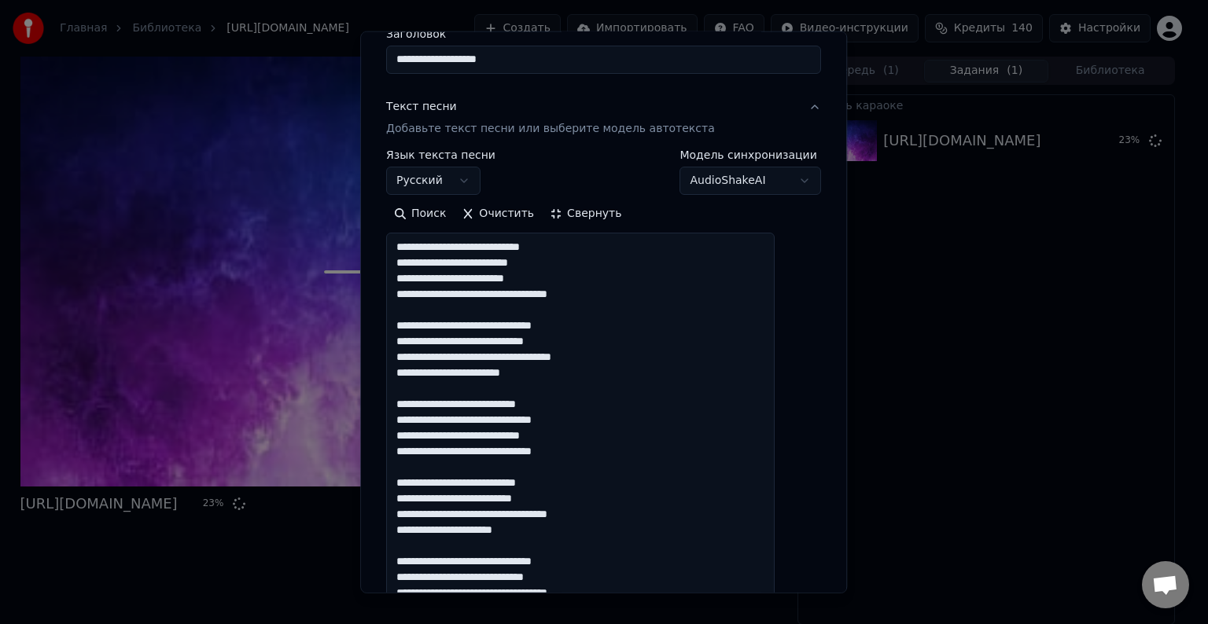
scroll to position [157, 0]
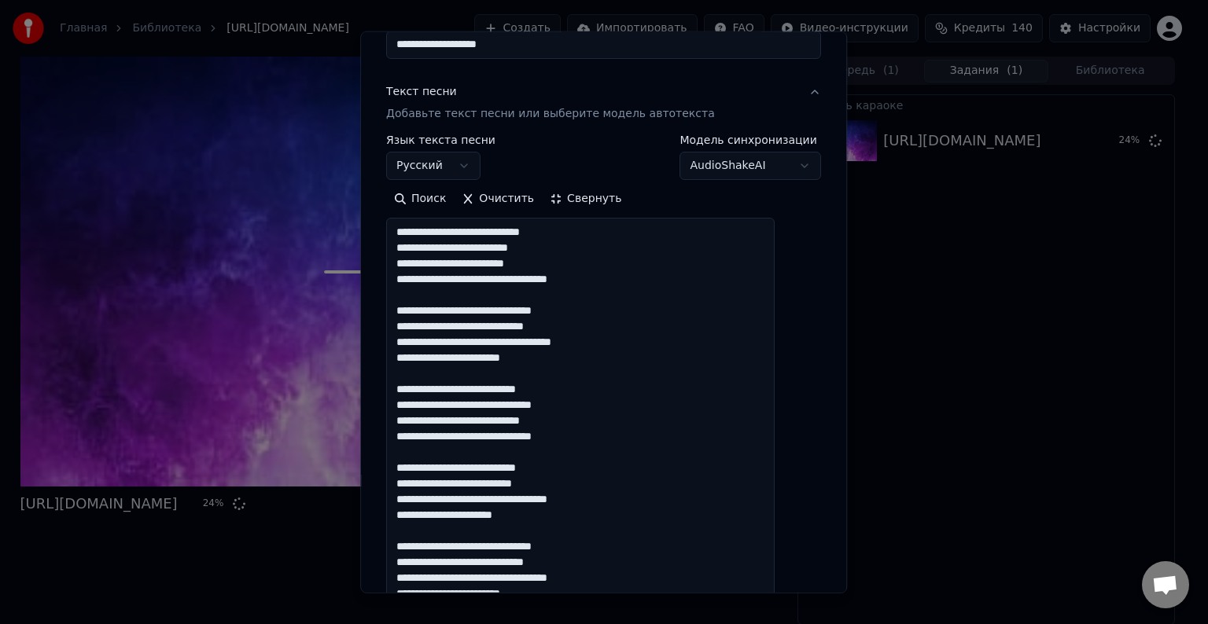
click at [416, 388] on textarea "**********" at bounding box center [580, 499] width 388 height 563
paste textarea
click at [416, 399] on textarea "**********" at bounding box center [580, 499] width 388 height 563
paste textarea
click at [412, 415] on textarea "**********" at bounding box center [580, 499] width 388 height 563
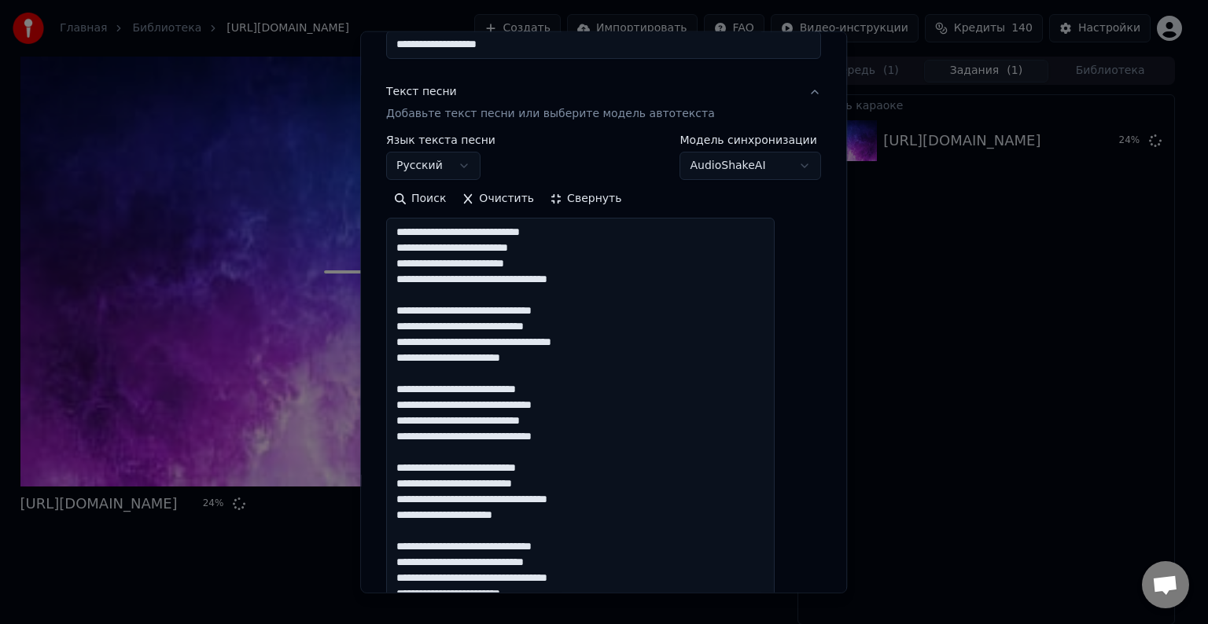
paste textarea
click at [413, 435] on textarea "**********" at bounding box center [580, 499] width 388 height 563
paste textarea
click at [450, 420] on textarea "**********" at bounding box center [580, 499] width 388 height 563
click at [449, 425] on textarea "**********" at bounding box center [580, 499] width 388 height 563
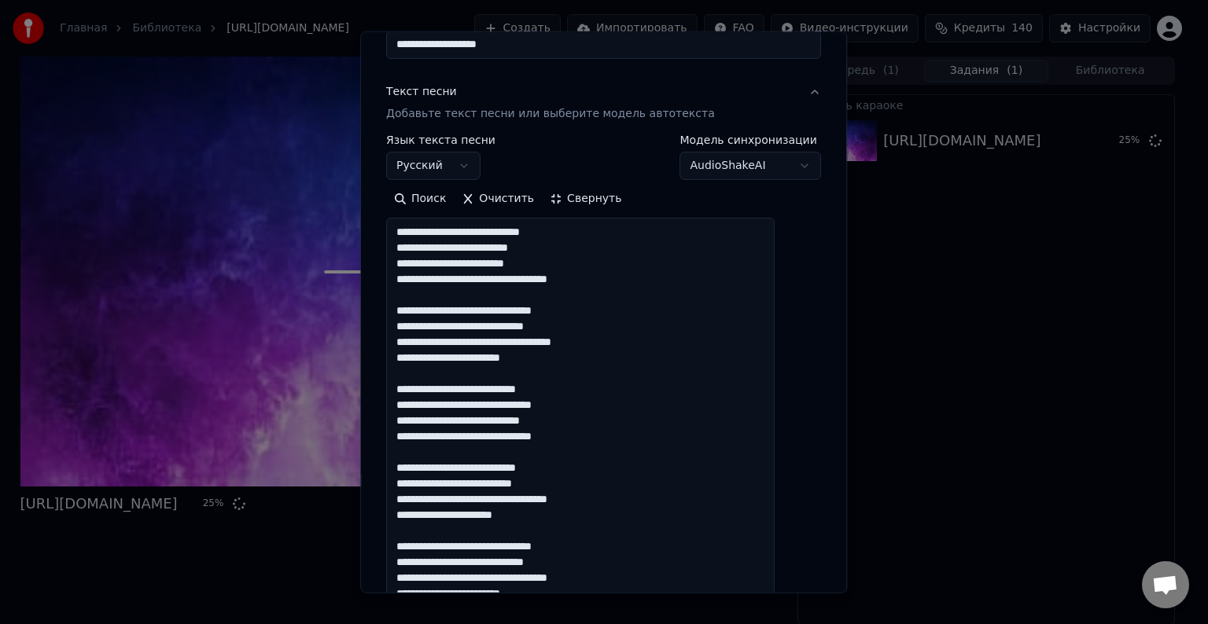
click at [447, 425] on textarea "**********" at bounding box center [580, 499] width 388 height 563
click at [417, 461] on textarea "**********" at bounding box center [580, 499] width 388 height 563
paste textarea
click at [415, 483] on textarea "**********" at bounding box center [580, 499] width 388 height 563
paste textarea
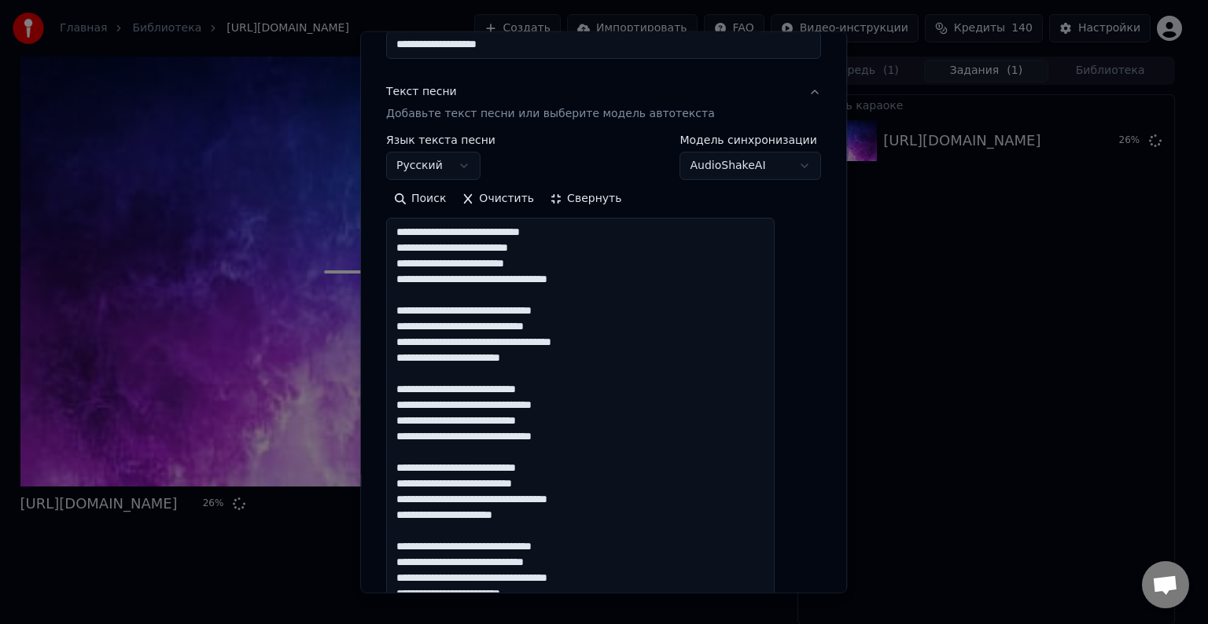
click at [414, 500] on textarea "**********" at bounding box center [580, 499] width 388 height 563
paste textarea
click at [414, 513] on textarea "**********" at bounding box center [580, 499] width 388 height 563
paste textarea
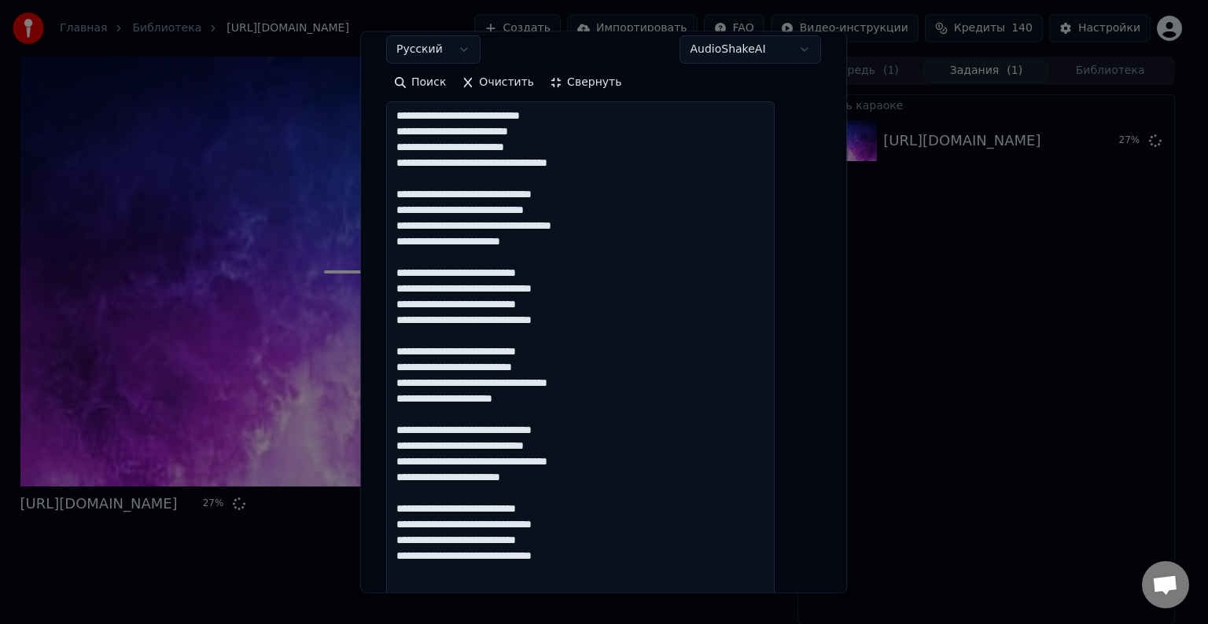
scroll to position [314, 0]
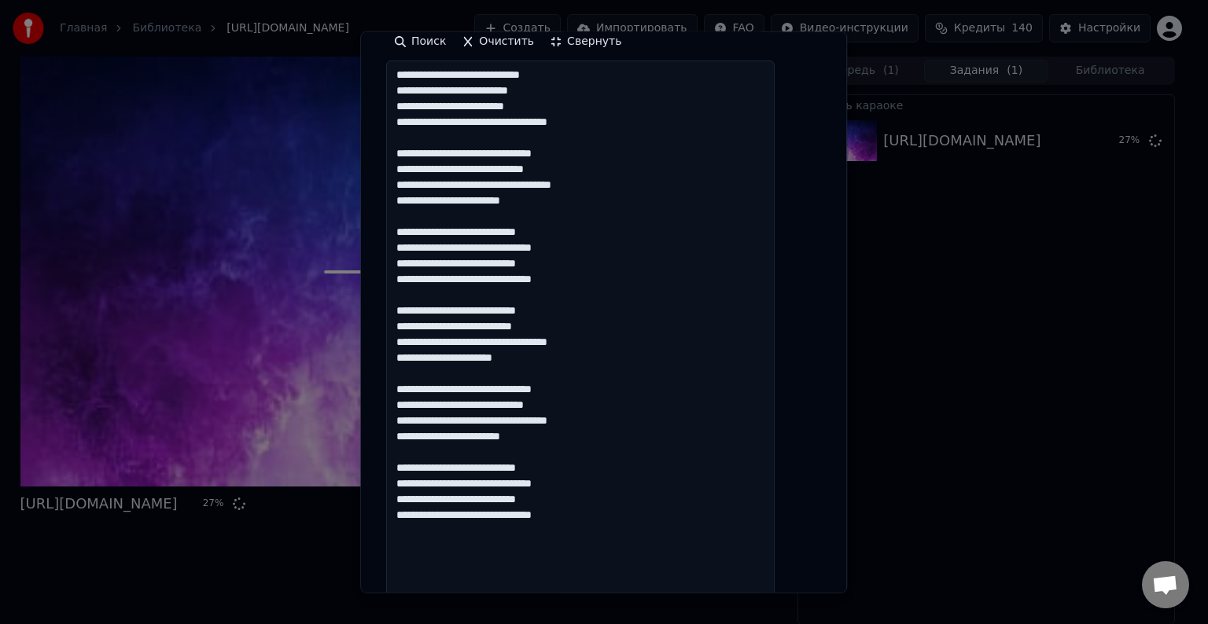
click at [415, 388] on textarea "**********" at bounding box center [580, 342] width 388 height 563
paste textarea
click at [414, 403] on textarea "**********" at bounding box center [580, 342] width 388 height 563
paste textarea
click at [412, 420] on textarea "**********" at bounding box center [580, 342] width 388 height 563
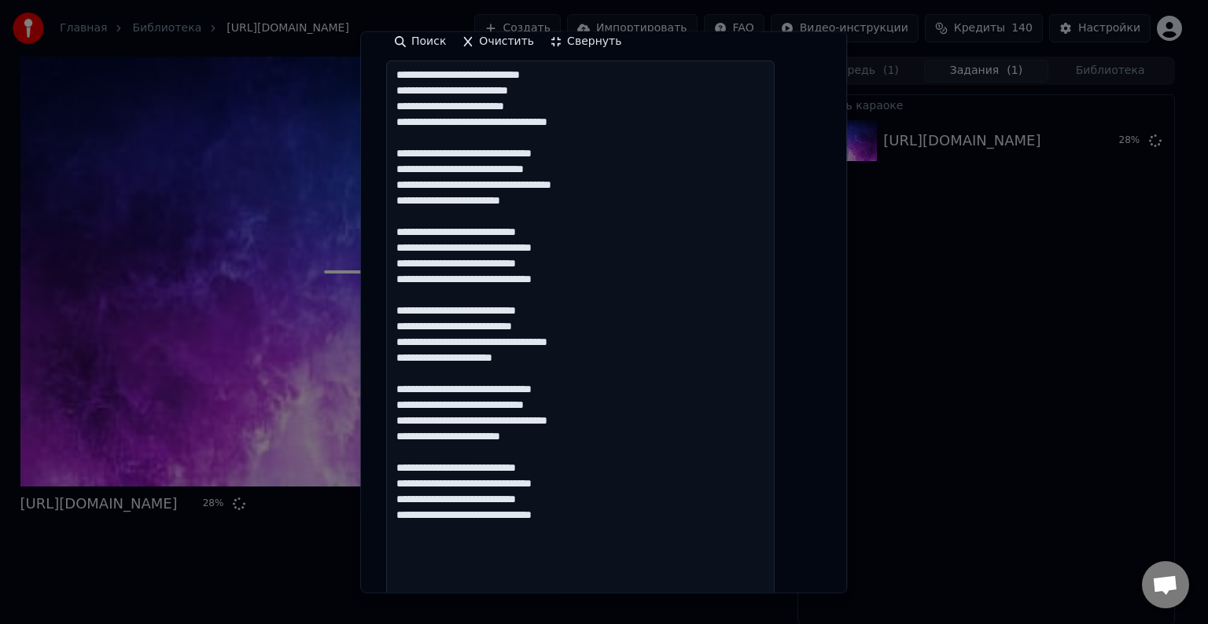
paste textarea
click at [413, 434] on textarea "**********" at bounding box center [580, 342] width 388 height 563
paste textarea
drag, startPoint x: 417, startPoint y: 470, endPoint x: 410, endPoint y: 464, distance: 9.5
click at [410, 464] on textarea "**********" at bounding box center [580, 342] width 388 height 563
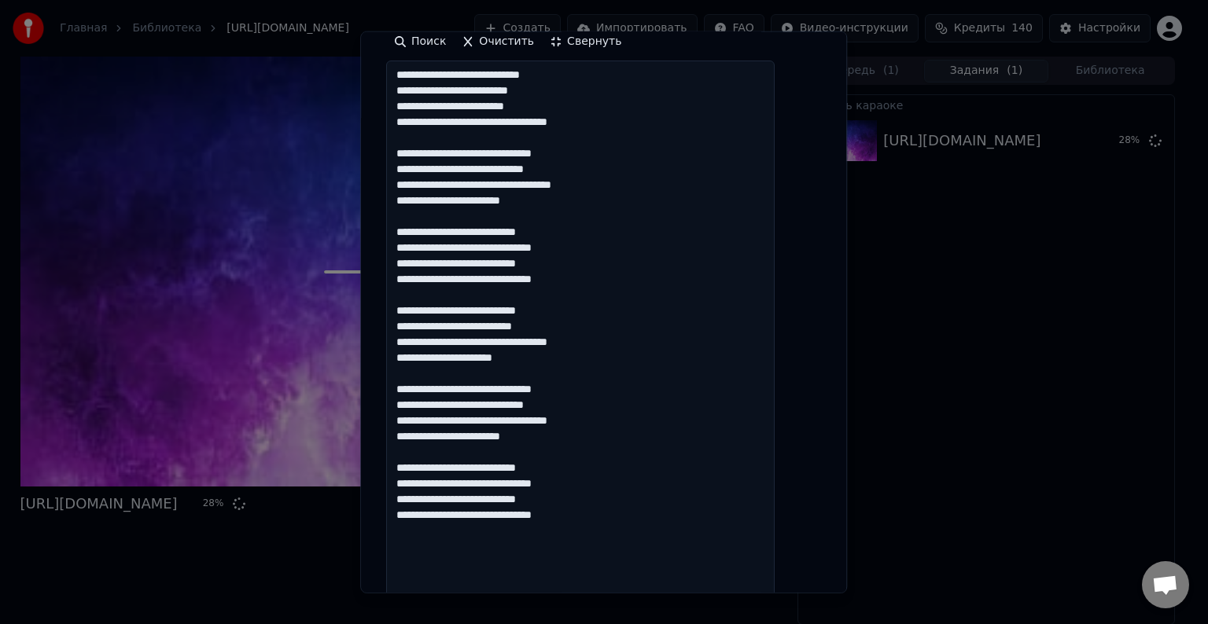
paste textarea
drag, startPoint x: 420, startPoint y: 485, endPoint x: 414, endPoint y: 479, distance: 8.4
click at [413, 479] on textarea "**********" at bounding box center [580, 342] width 388 height 563
paste textarea
click at [414, 498] on textarea "**********" at bounding box center [580, 342] width 388 height 563
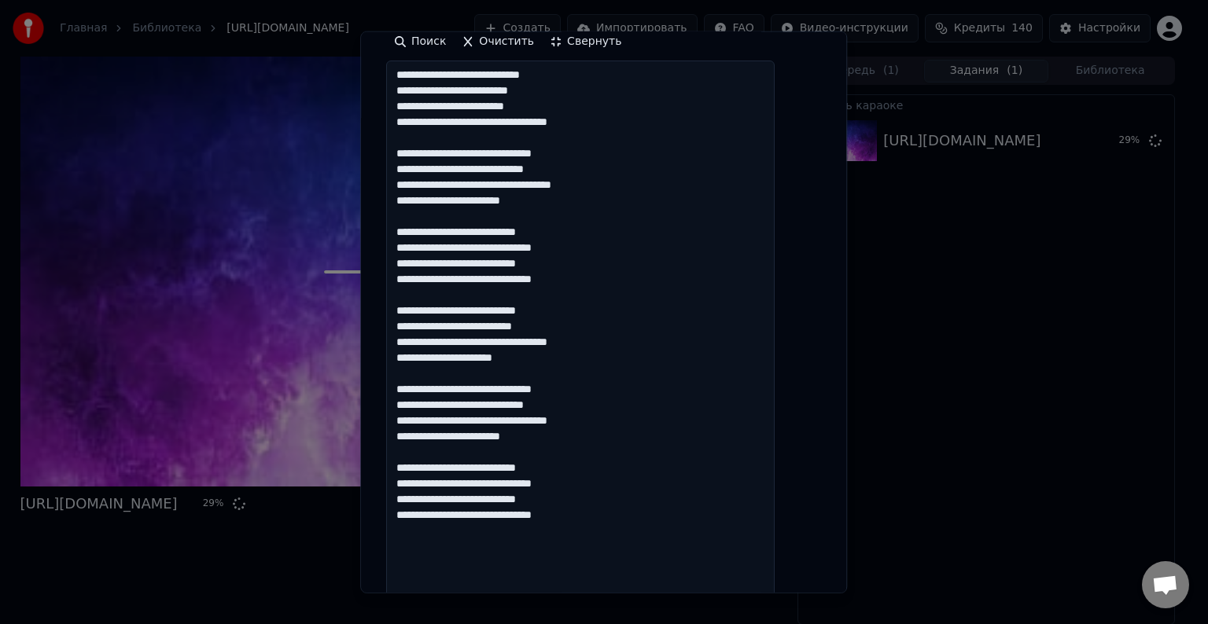
paste textarea
click at [412, 511] on textarea "**********" at bounding box center [580, 342] width 388 height 563
paste textarea
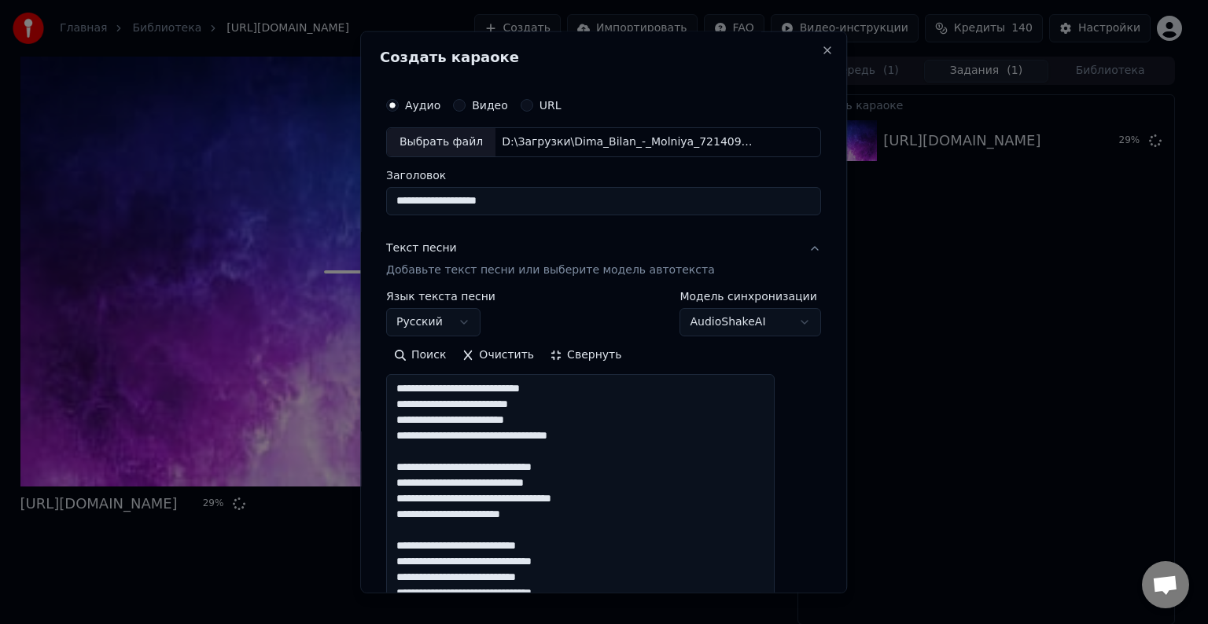
scroll to position [0, 0]
type textarea "**********"
click at [582, 363] on button "Свернуть" at bounding box center [585, 356] width 87 height 25
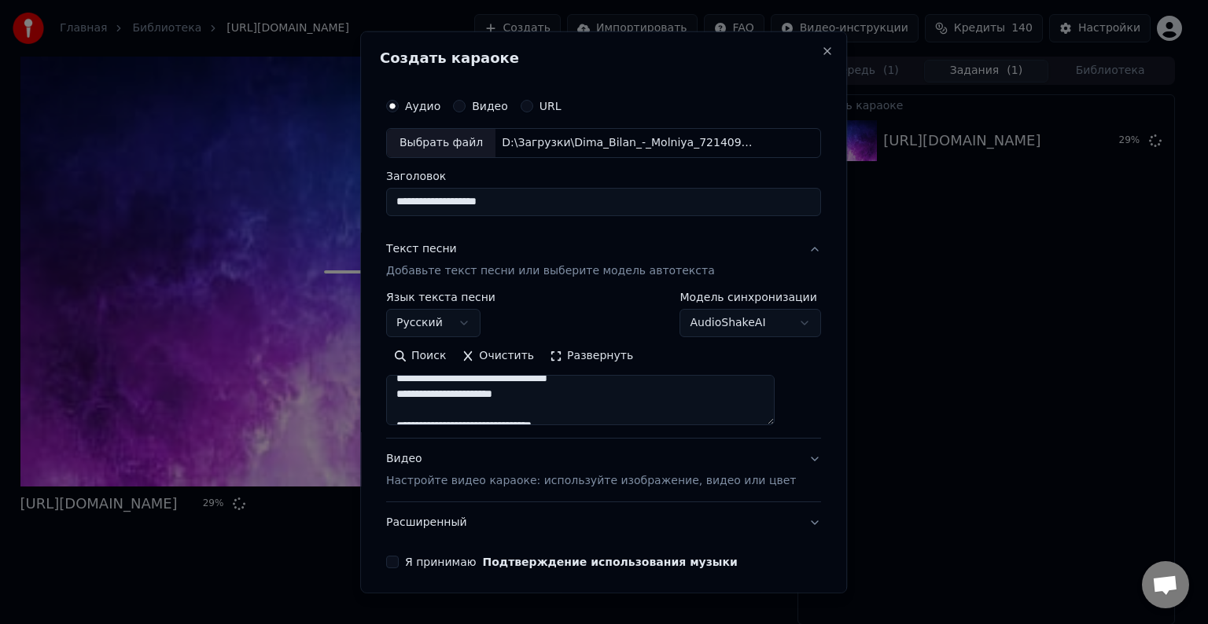
scroll to position [419, 0]
click at [780, 516] on button "Расширенный" at bounding box center [603, 522] width 435 height 41
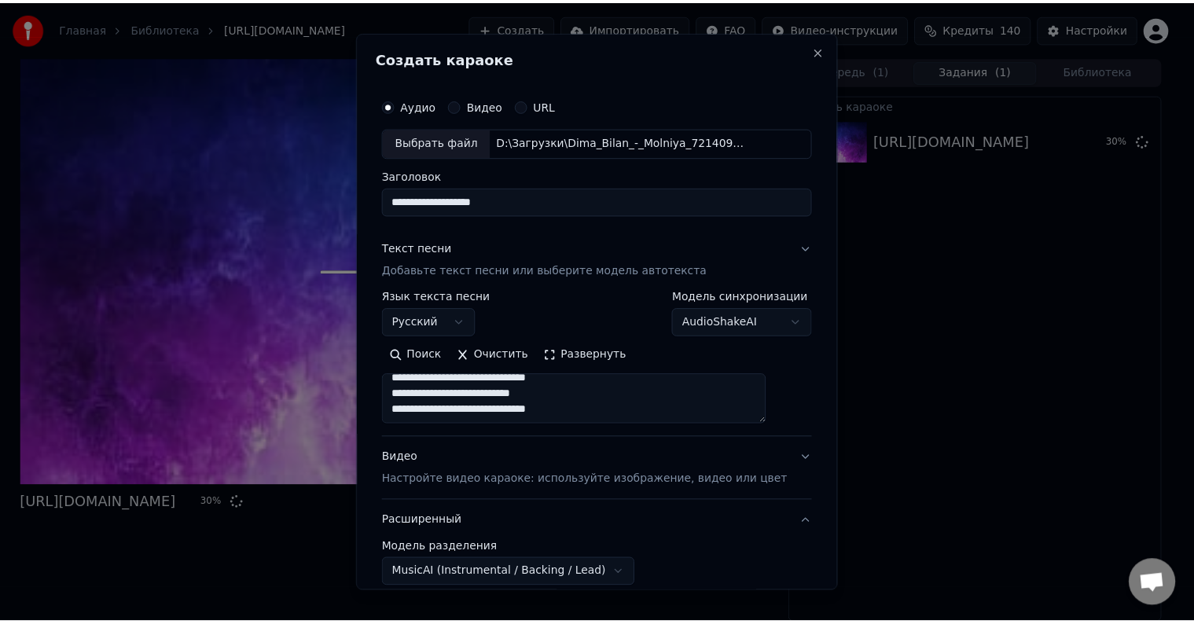
scroll to position [0, 0]
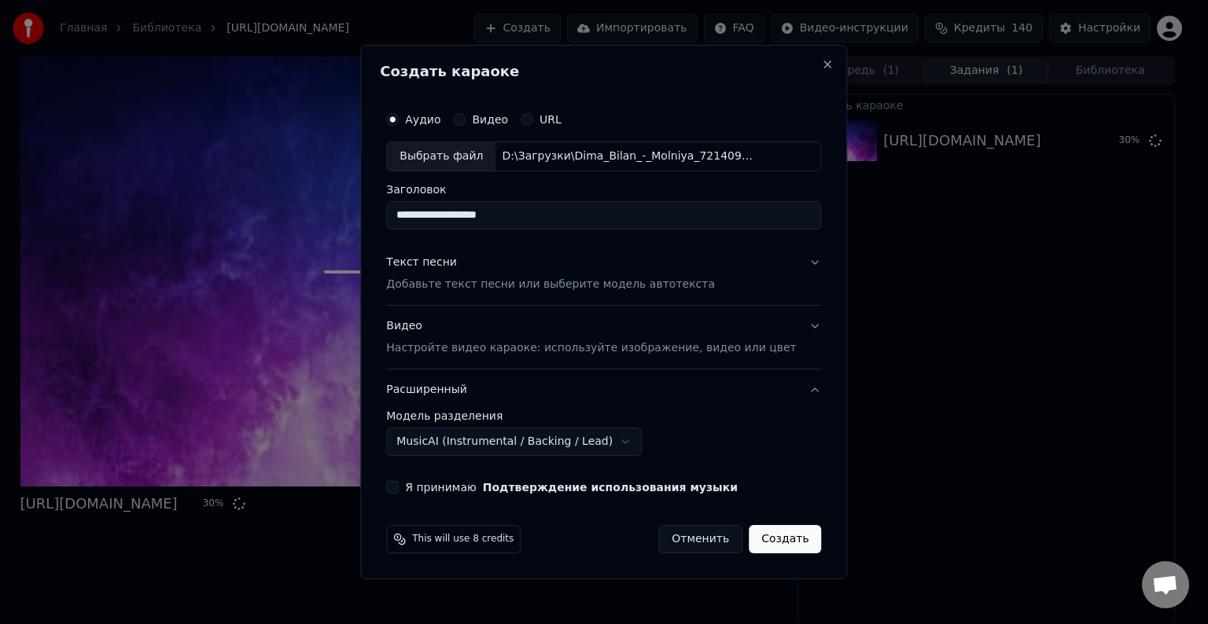
click at [399, 486] on button "Я принимаю Подтверждение использования музыки" at bounding box center [392, 487] width 13 height 13
click at [767, 539] on button "Создать" at bounding box center [784, 539] width 72 height 28
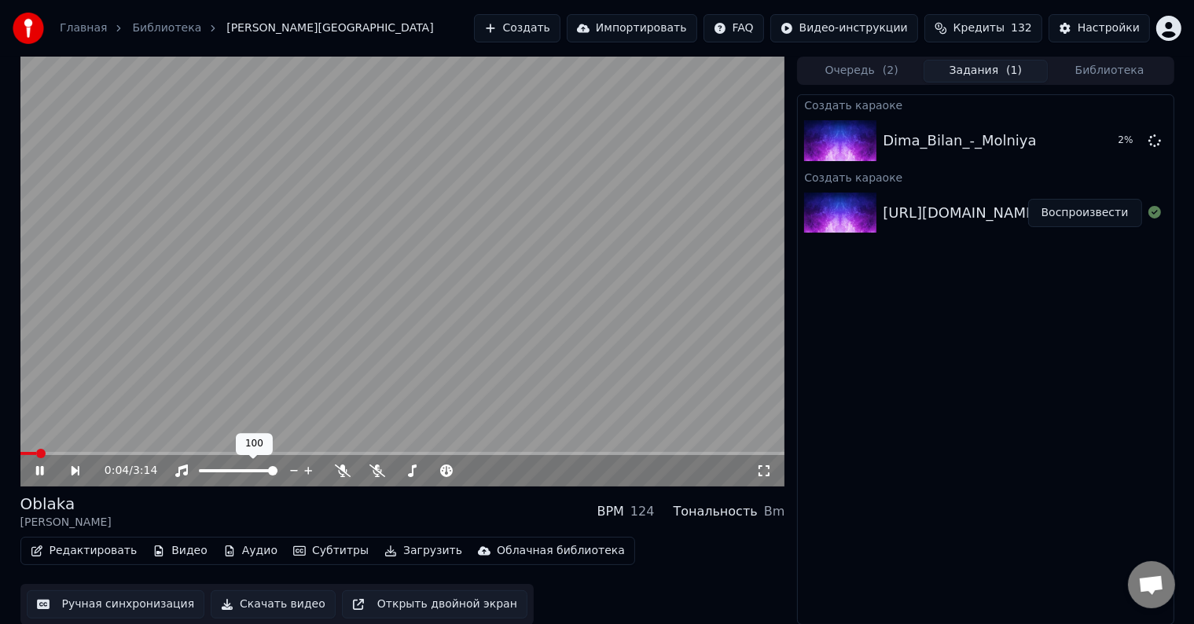
click at [343, 471] on icon at bounding box center [343, 471] width 16 height 13
click at [498, 472] on div "0:05 / 3:14" at bounding box center [431, 471] width 653 height 16
click at [377, 472] on icon at bounding box center [377, 471] width 16 height 13
click at [20, 454] on span at bounding box center [402, 453] width 765 height 3
click at [23, 454] on span at bounding box center [22, 453] width 4 height 3
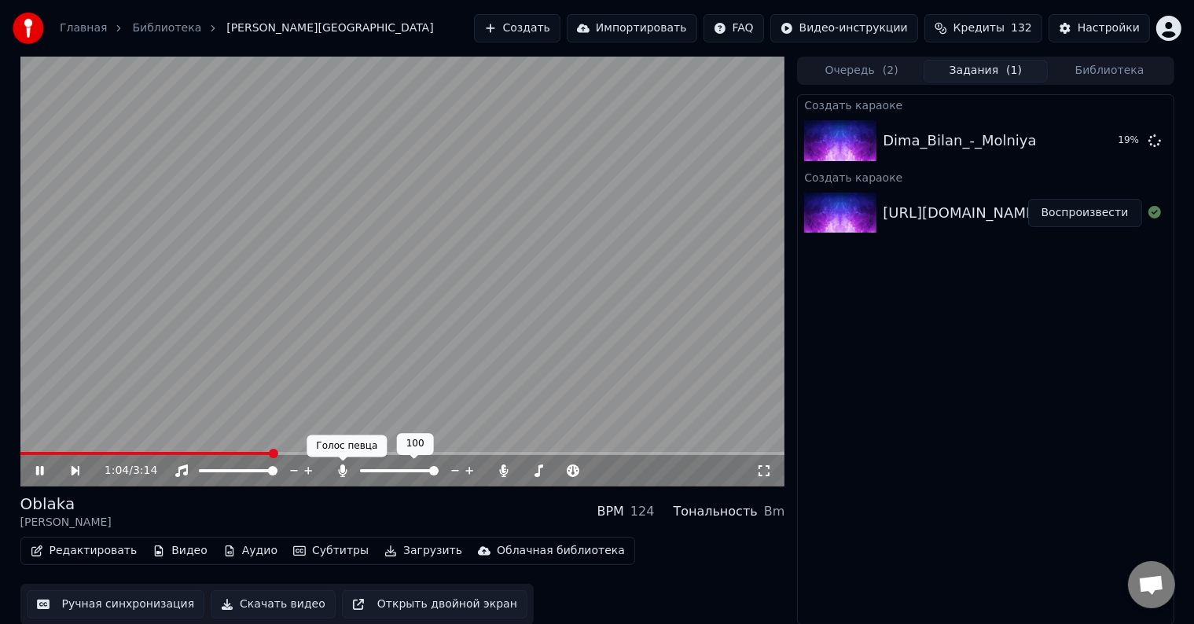
click at [336, 470] on icon at bounding box center [343, 471] width 16 height 13
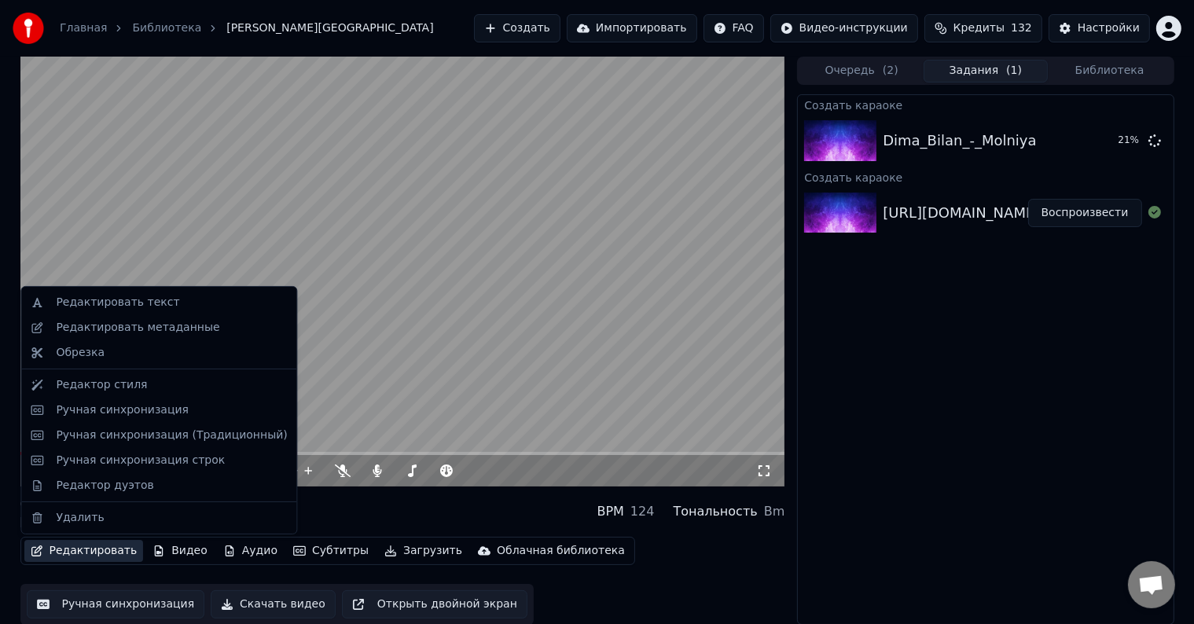
click at [71, 550] on button "Редактировать" at bounding box center [83, 551] width 119 height 22
click at [103, 415] on div "Ручная синхронизация" at bounding box center [122, 411] width 133 height 16
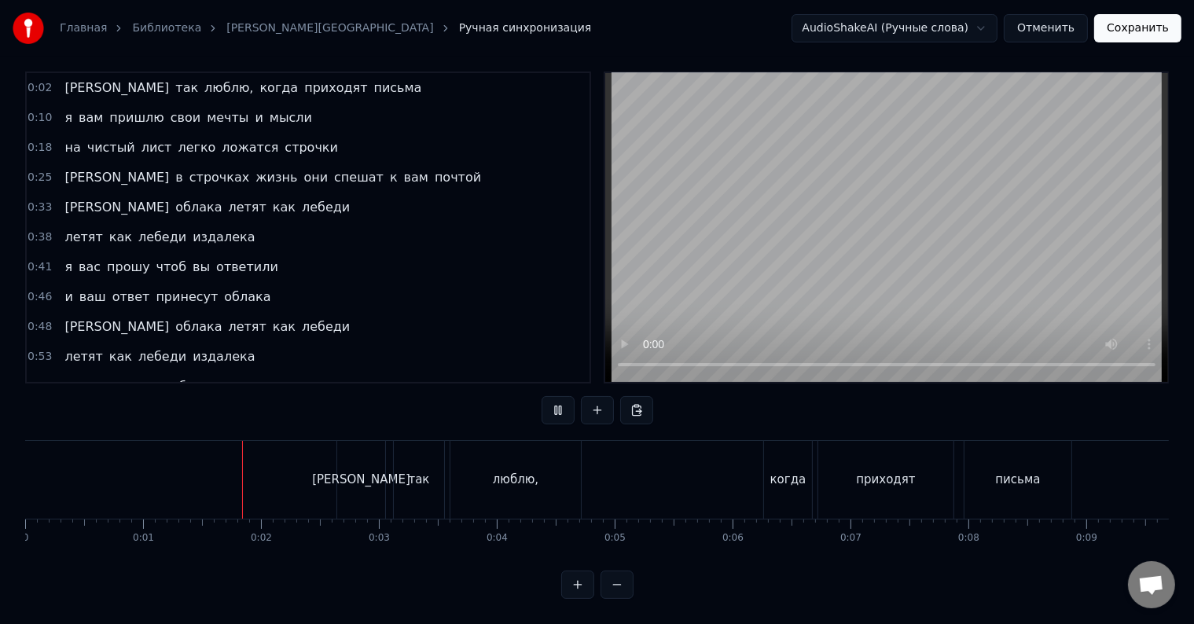
scroll to position [24, 0]
click at [351, 472] on div "Я" at bounding box center [361, 480] width 48 height 78
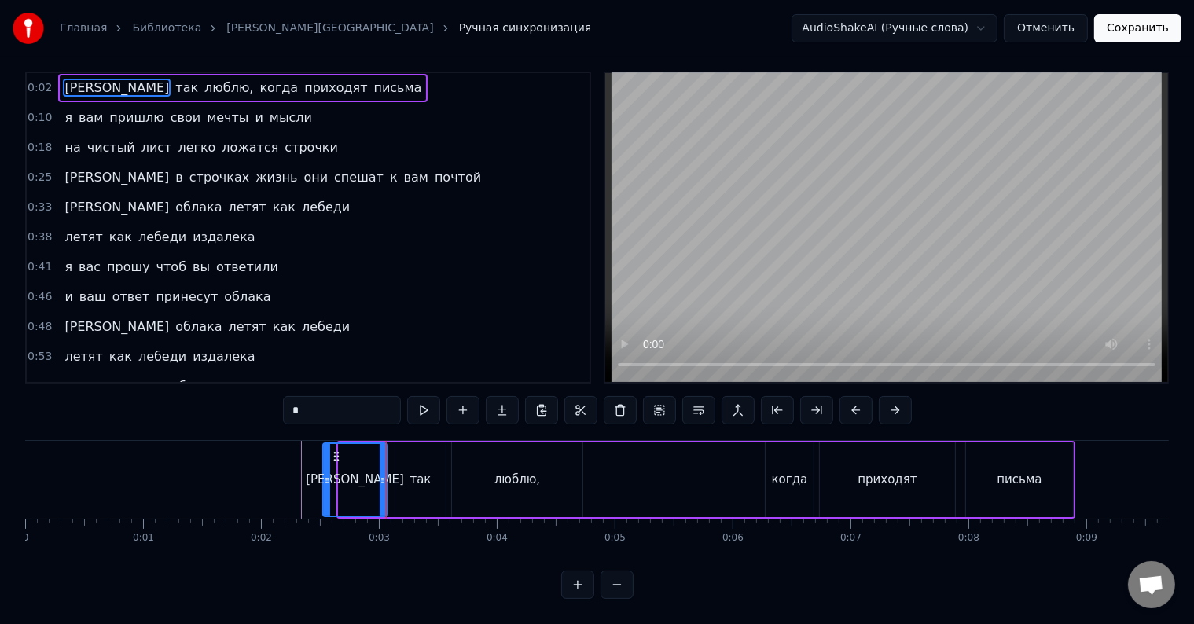
drag, startPoint x: 343, startPoint y: 482, endPoint x: 327, endPoint y: 484, distance: 15.9
click at [327, 484] on div at bounding box center [327, 480] width 6 height 72
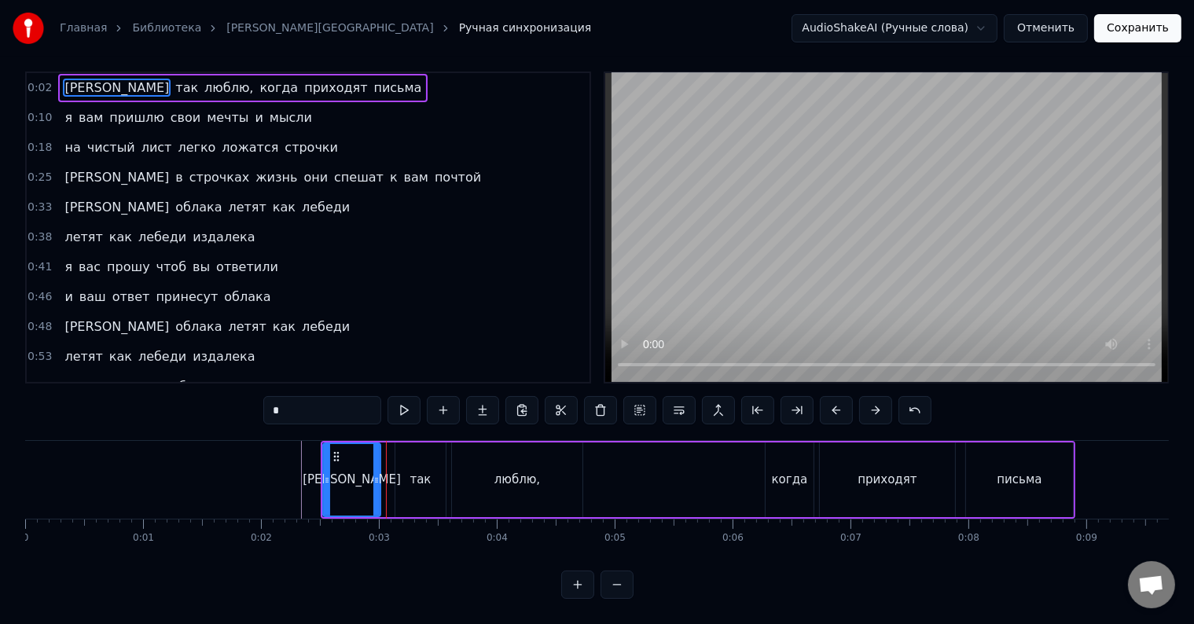
click at [375, 486] on div at bounding box center [376, 480] width 6 height 72
click at [403, 479] on div "так" at bounding box center [420, 480] width 50 height 75
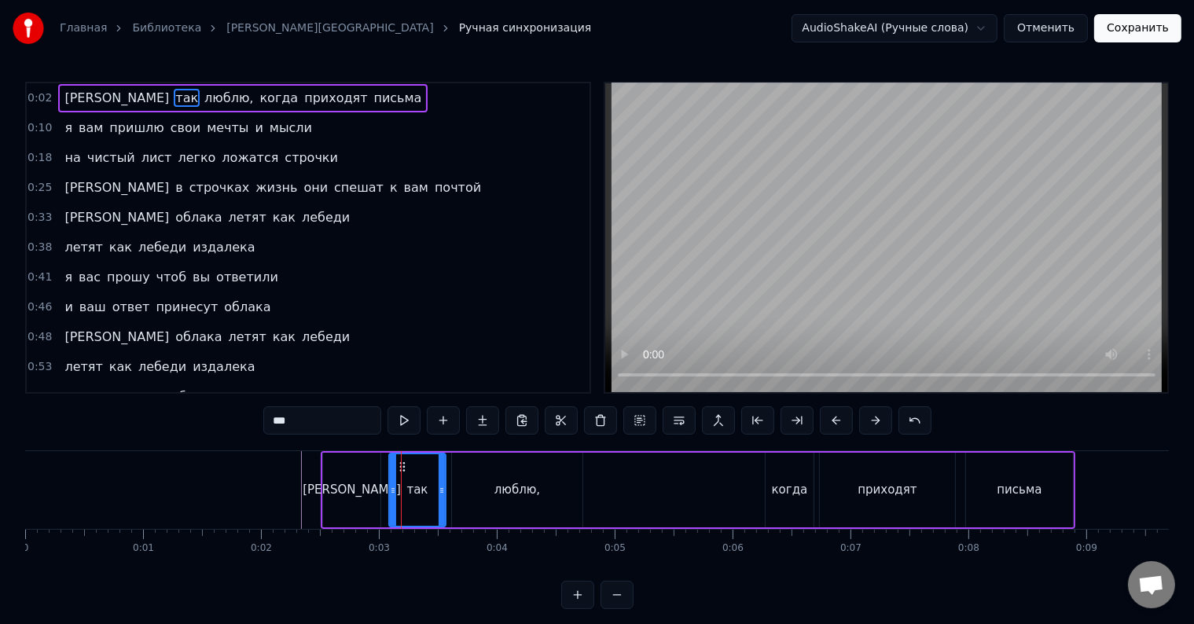
click at [390, 498] on div at bounding box center [393, 490] width 6 height 72
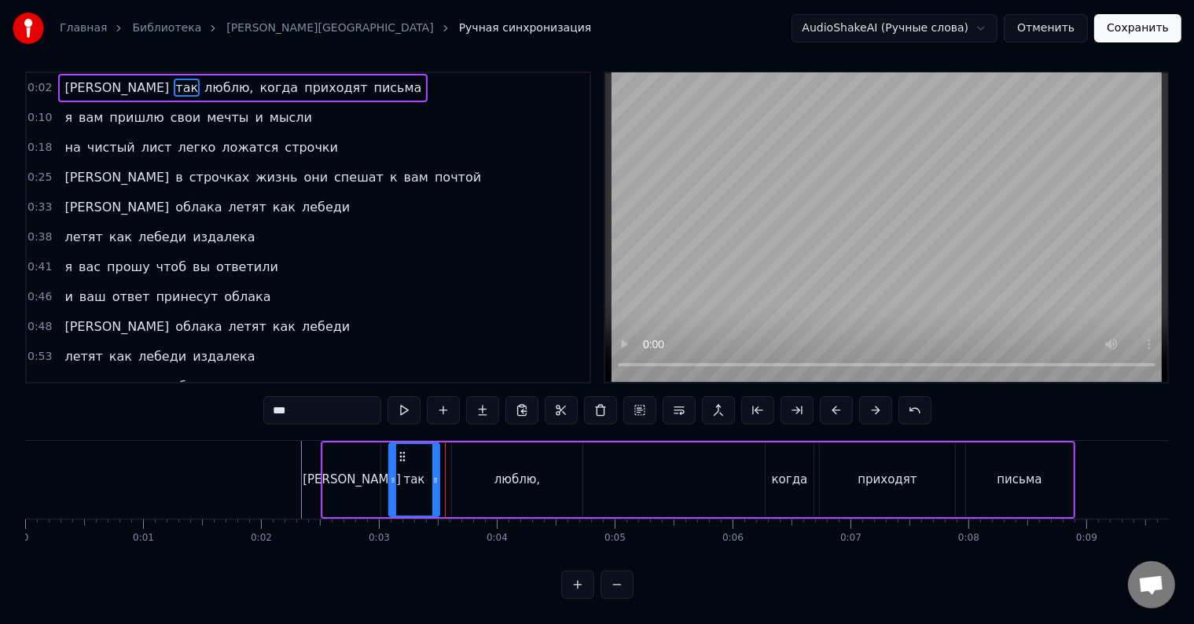
click at [437, 484] on div at bounding box center [435, 480] width 6 height 72
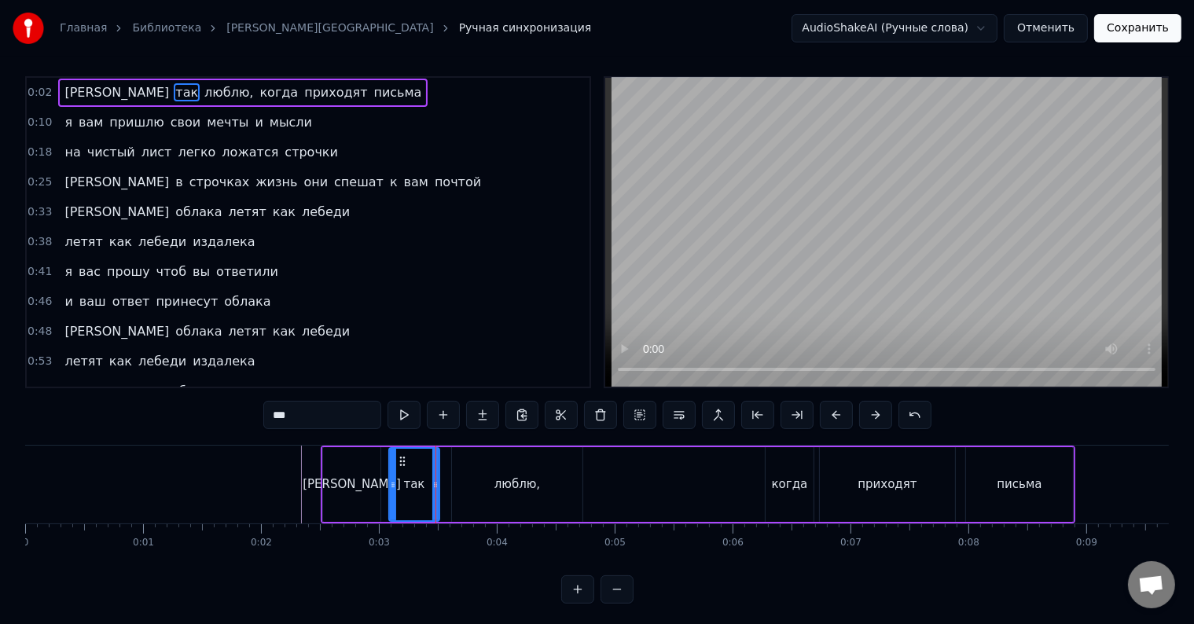
scroll to position [0, 0]
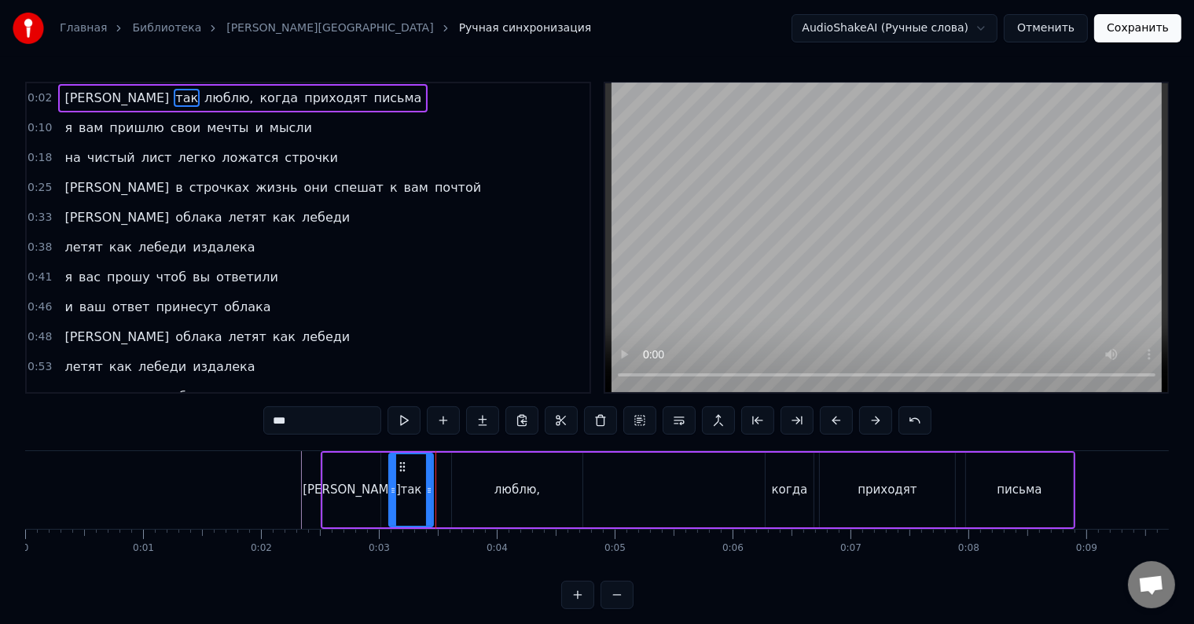
click at [428, 499] on div at bounding box center [429, 490] width 6 height 72
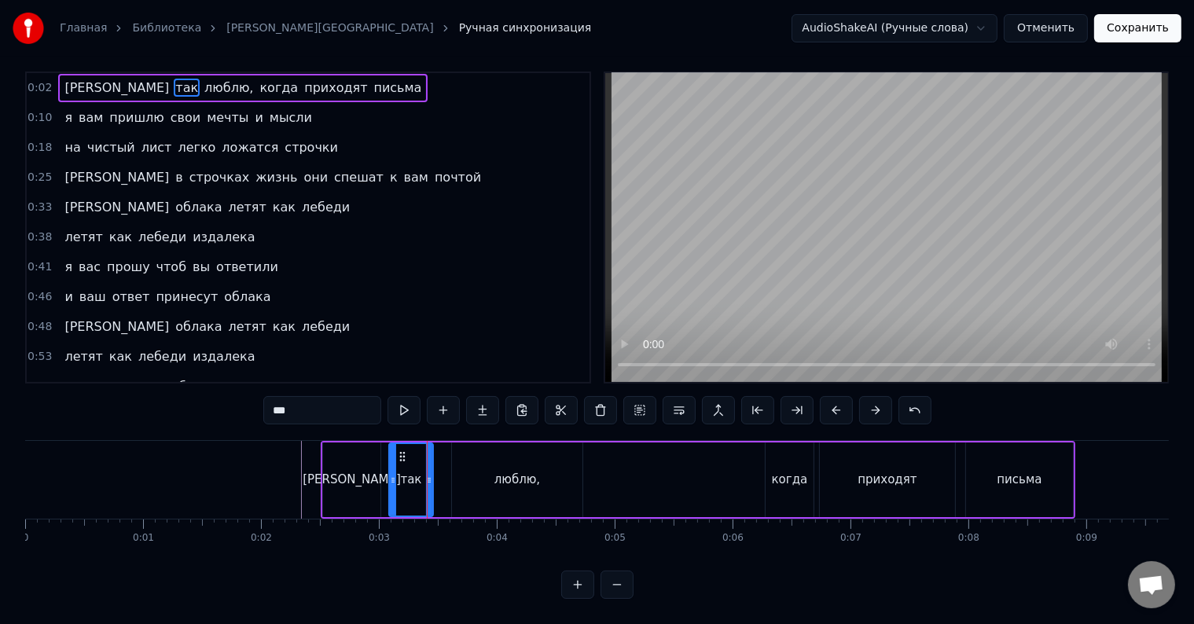
scroll to position [24, 0]
click at [455, 472] on div "люблю," at bounding box center [517, 480] width 131 height 75
type input "******"
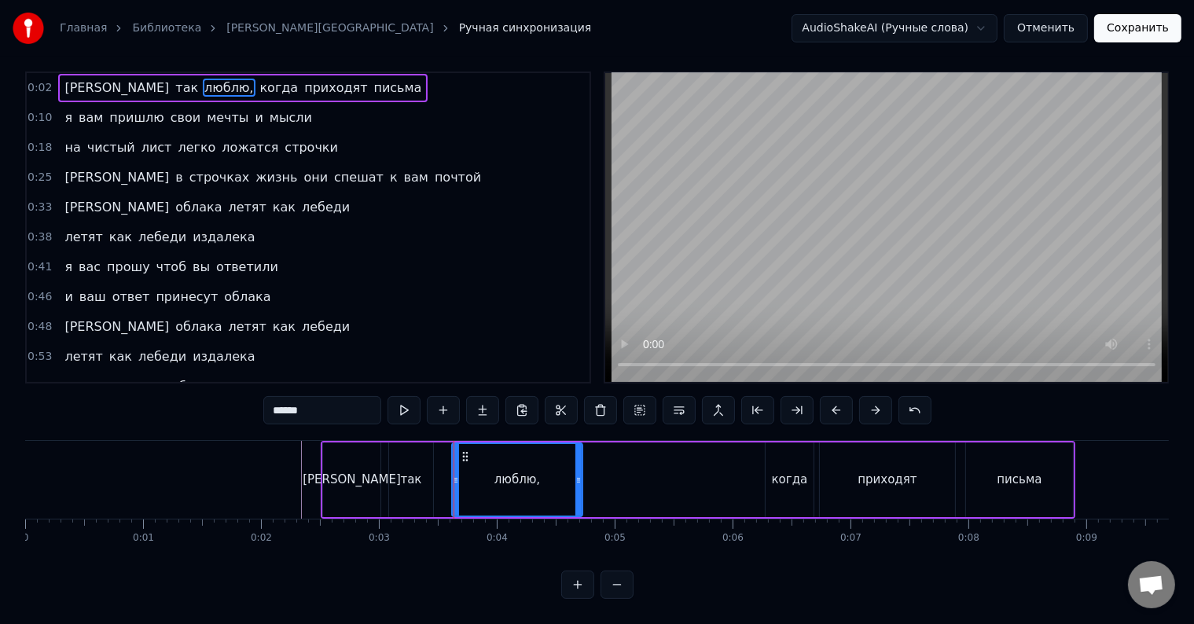
scroll to position [0, 0]
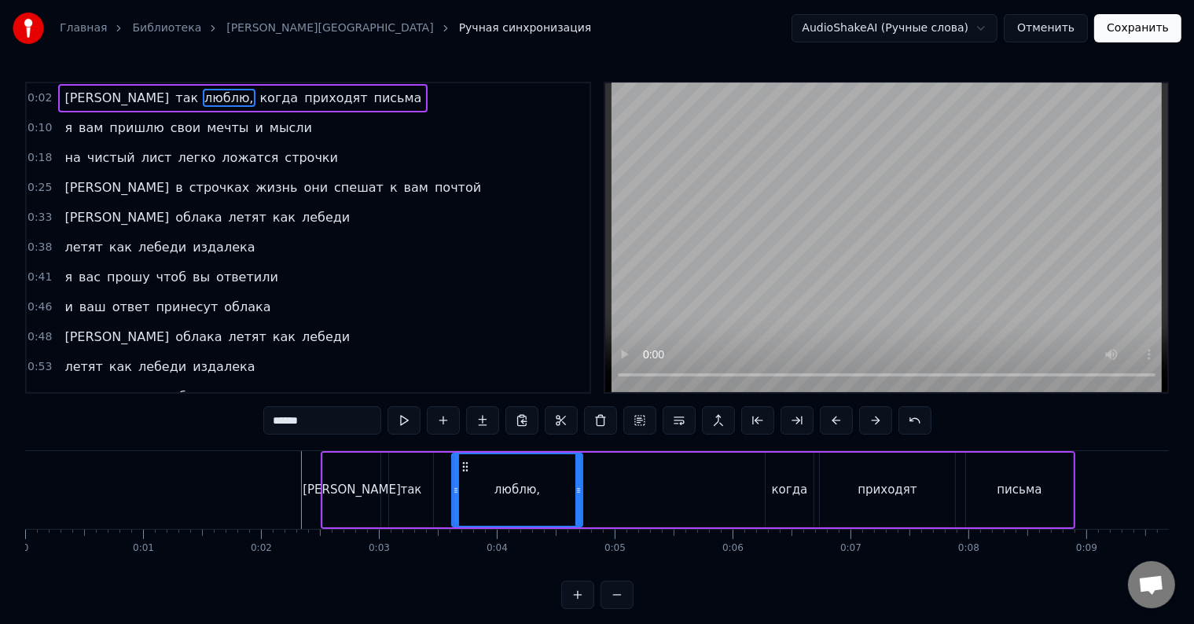
drag, startPoint x: 453, startPoint y: 487, endPoint x: 441, endPoint y: 491, distance: 12.4
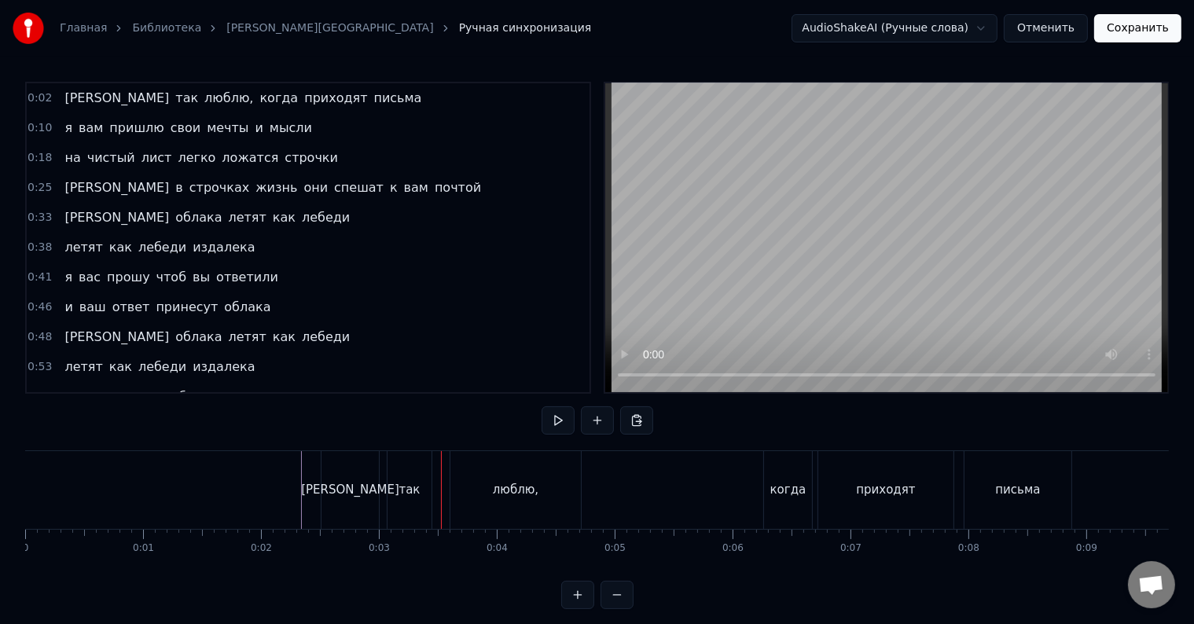
click at [464, 491] on div "люблю," at bounding box center [515, 490] width 131 height 78
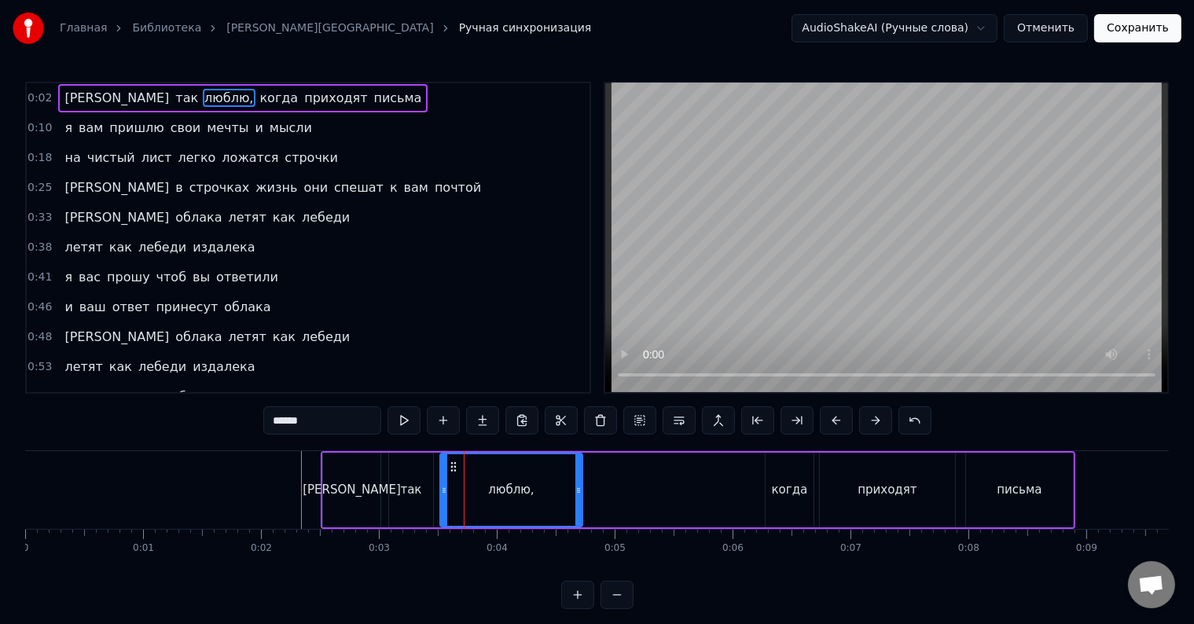
drag, startPoint x: 453, startPoint y: 500, endPoint x: 441, endPoint y: 502, distance: 11.9
click at [441, 502] on div at bounding box center [444, 490] width 6 height 72
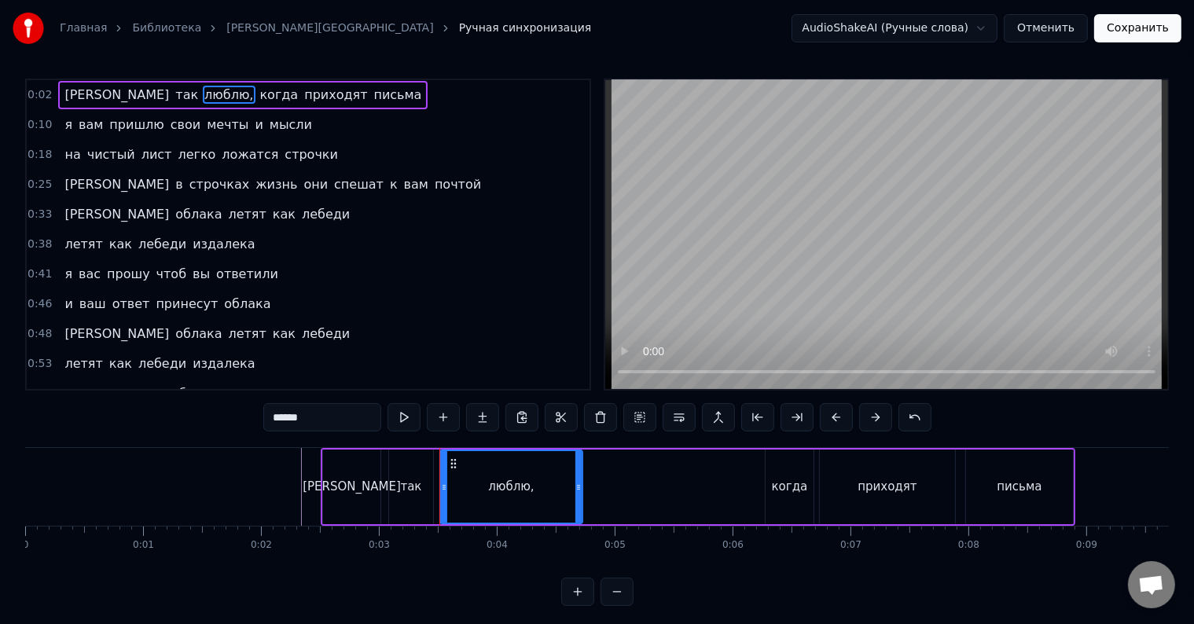
scroll to position [24, 0]
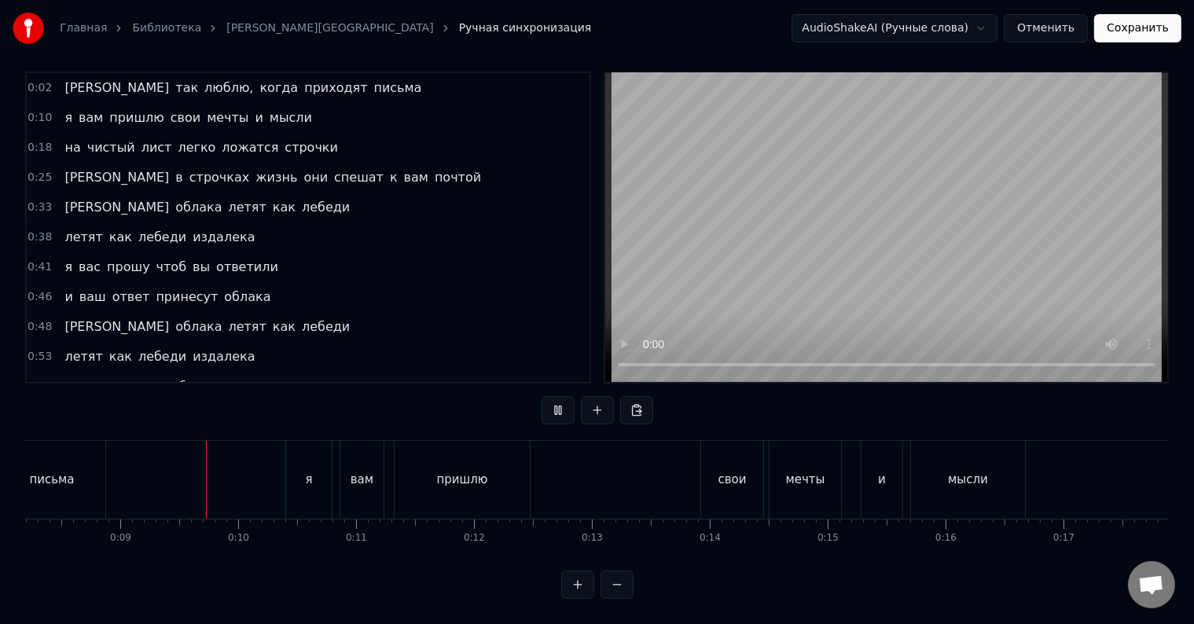
scroll to position [0, 994]
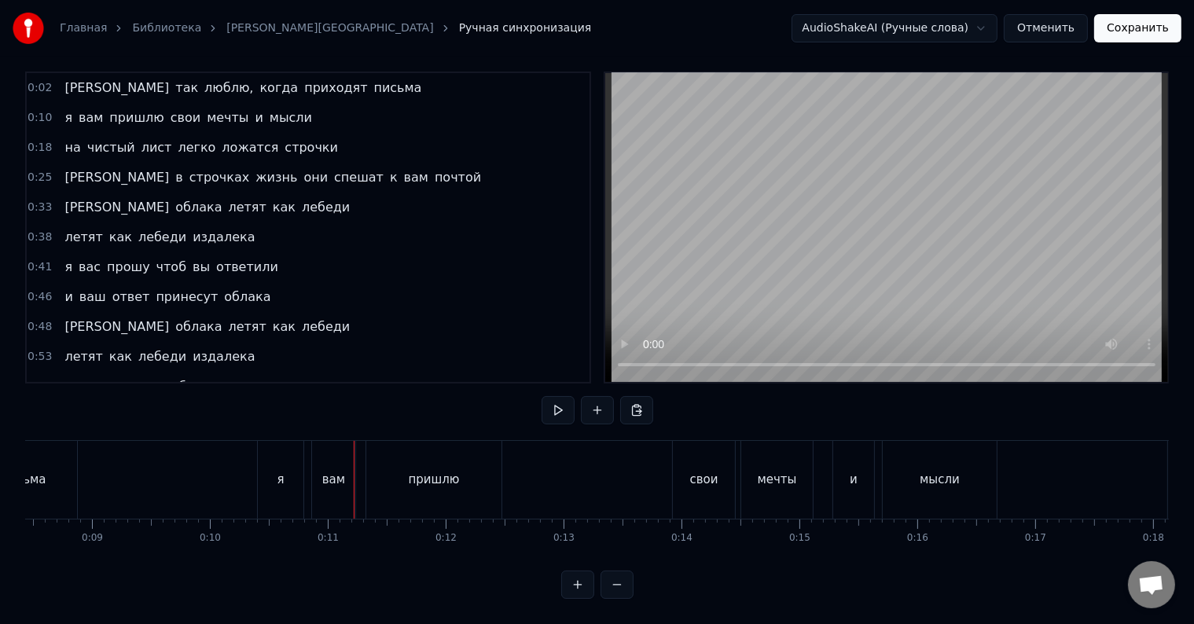
click at [284, 485] on div "я" at bounding box center [281, 480] width 46 height 78
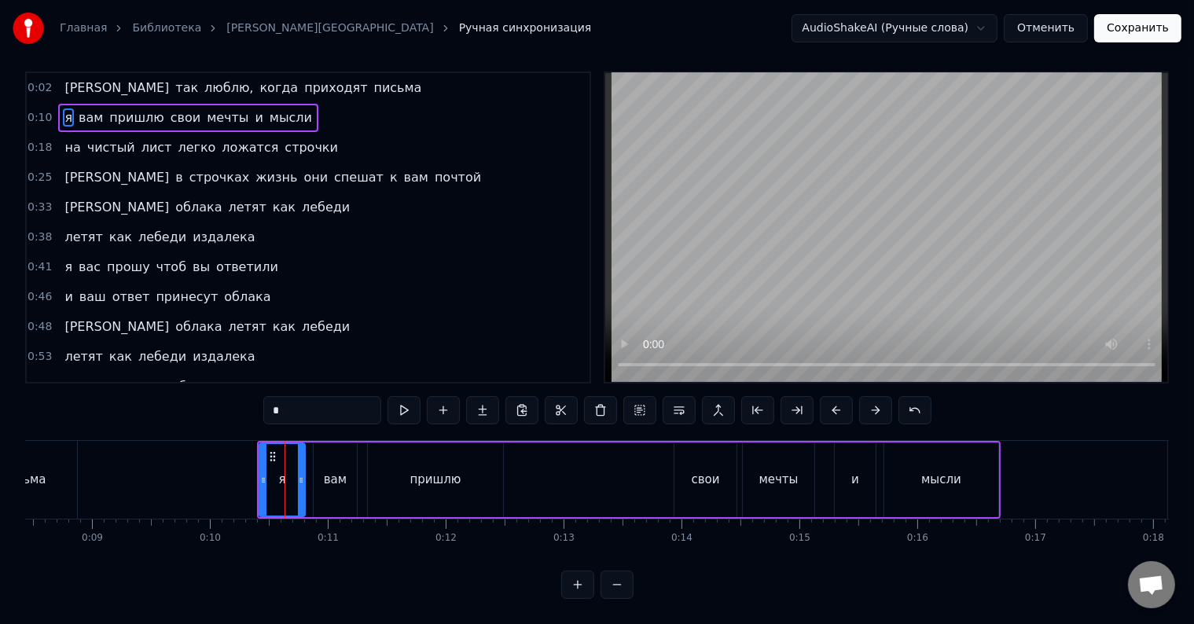
scroll to position [0, 0]
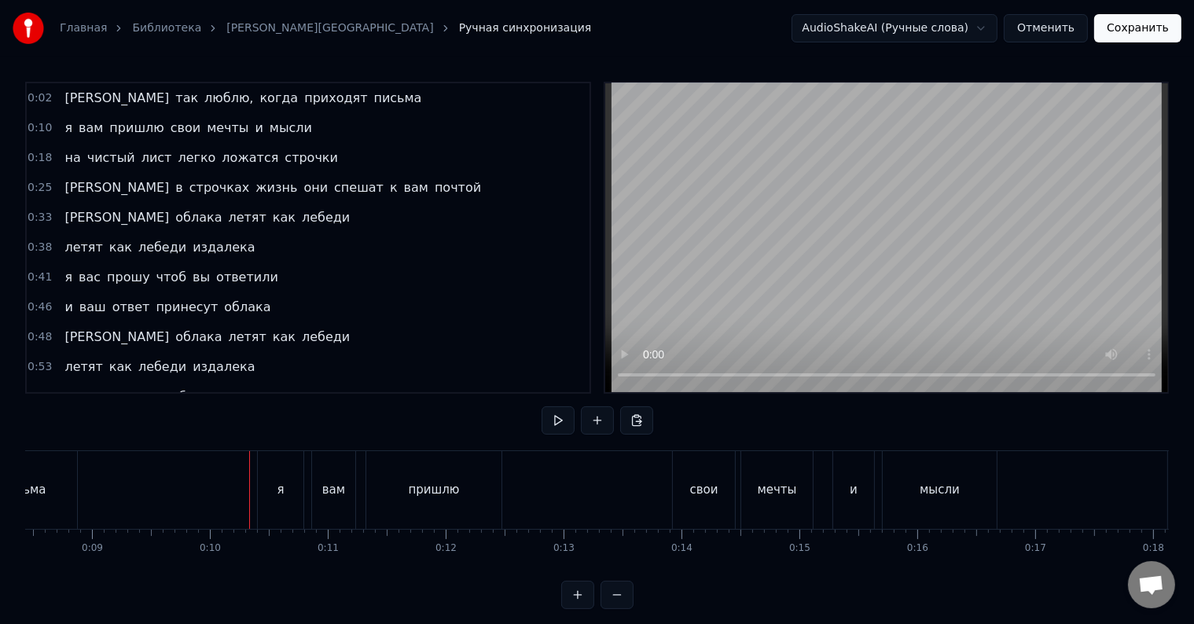
click at [261, 495] on div "я" at bounding box center [281, 490] width 46 height 78
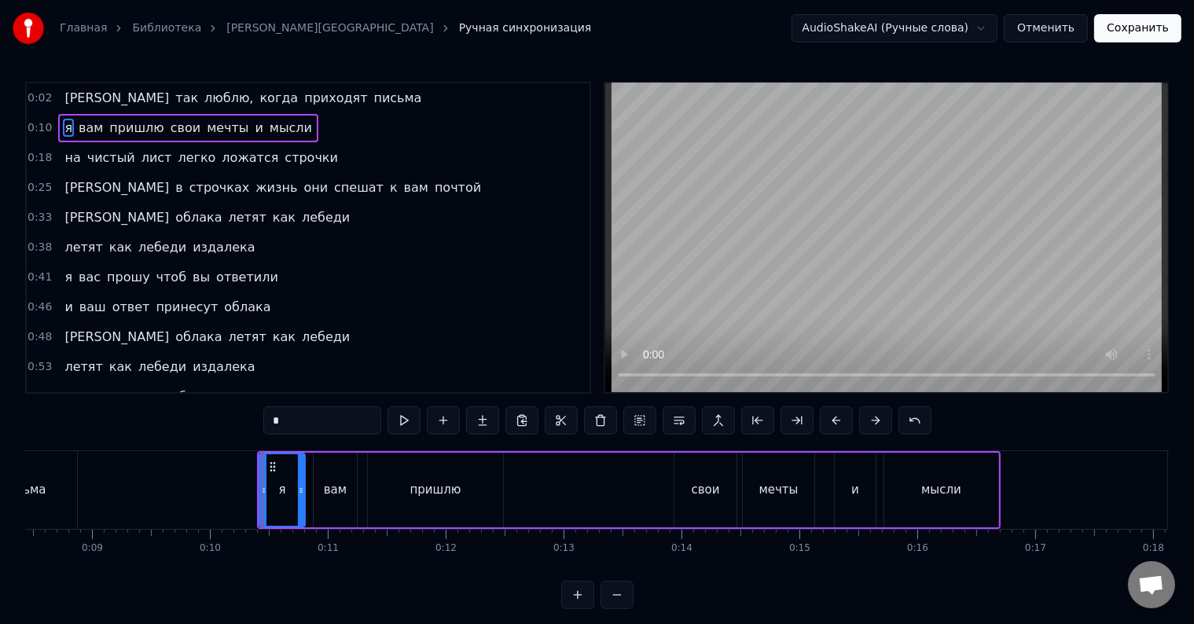
click at [257, 500] on div "я вам пришлю свои мечты и мысли" at bounding box center [629, 490] width 744 height 78
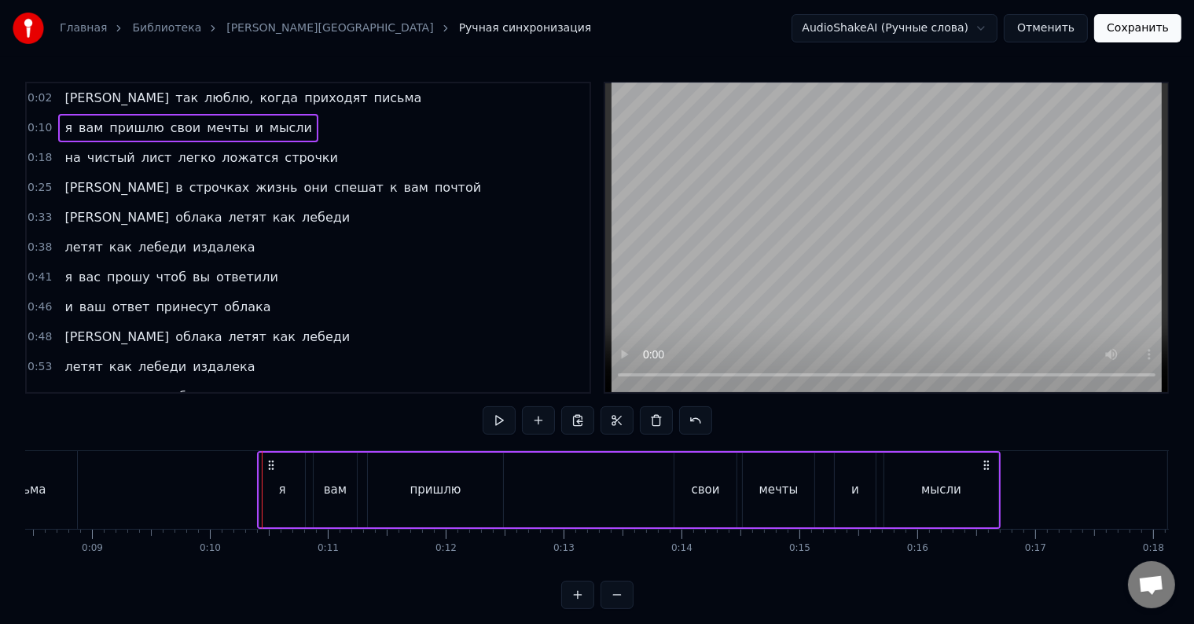
click at [281, 497] on div "я" at bounding box center [282, 490] width 7 height 18
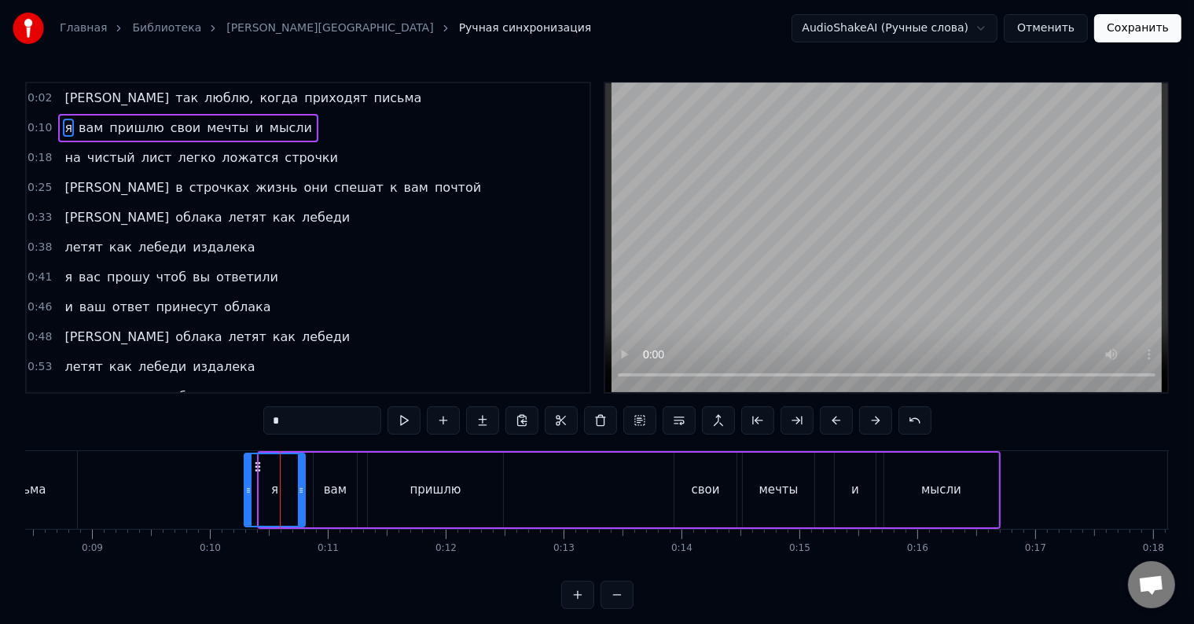
drag, startPoint x: 263, startPoint y: 500, endPoint x: 248, endPoint y: 498, distance: 14.2
click at [248, 498] on div at bounding box center [248, 490] width 6 height 72
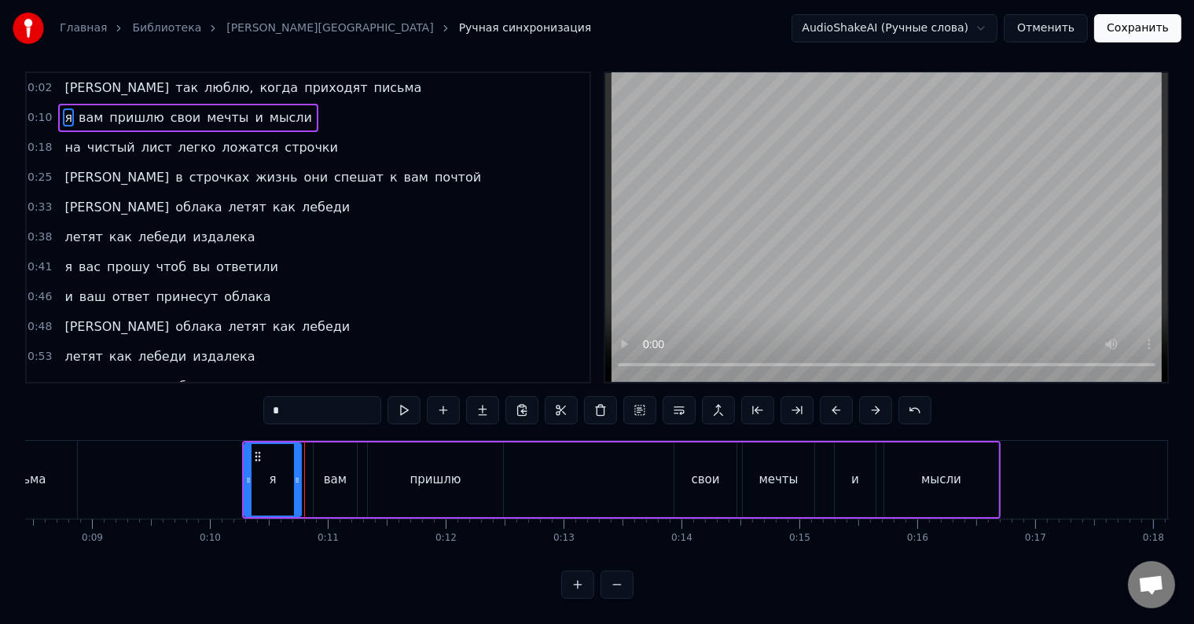
click at [294, 481] on div at bounding box center [297, 480] width 6 height 72
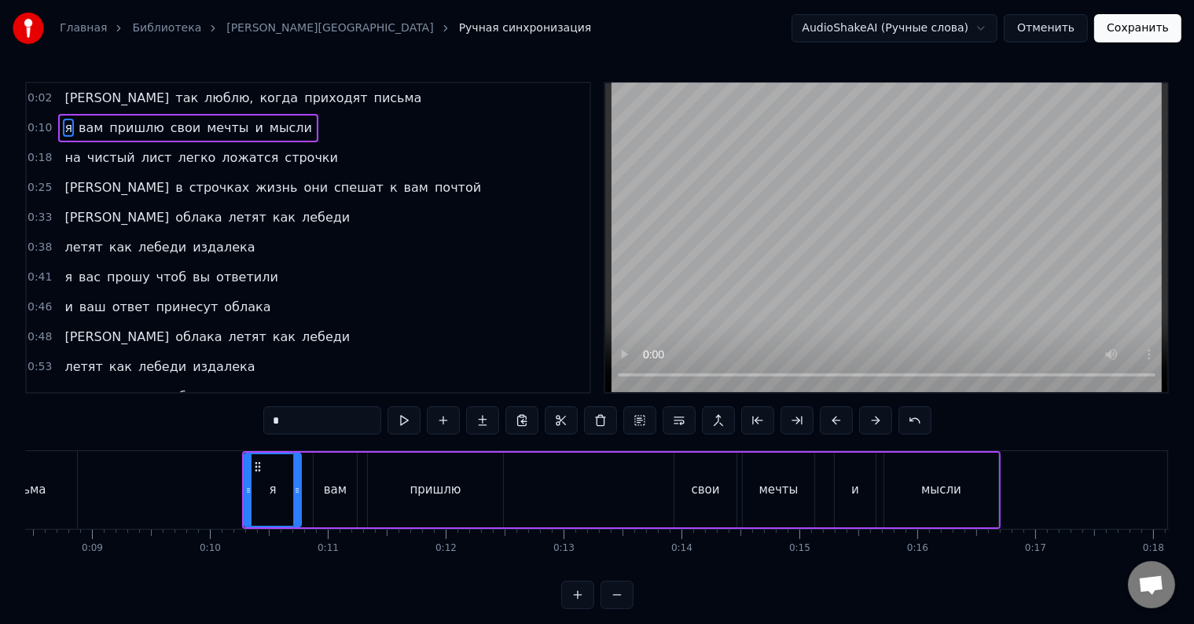
click at [333, 480] on div "вам" at bounding box center [335, 490] width 43 height 75
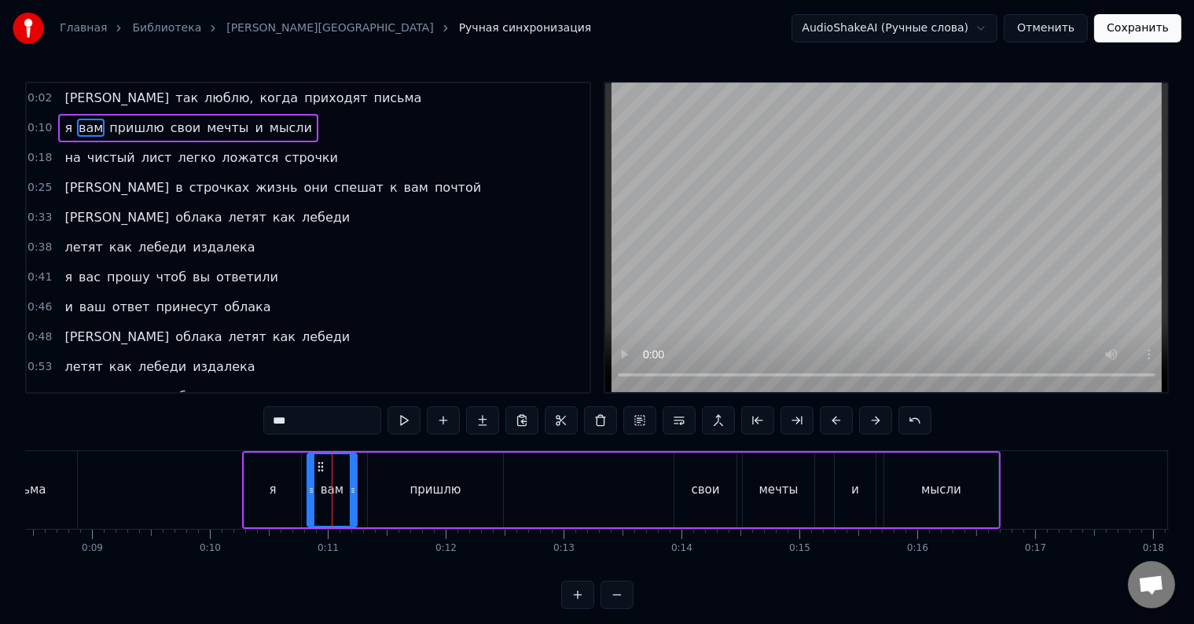
click at [309, 497] on div at bounding box center [311, 490] width 6 height 72
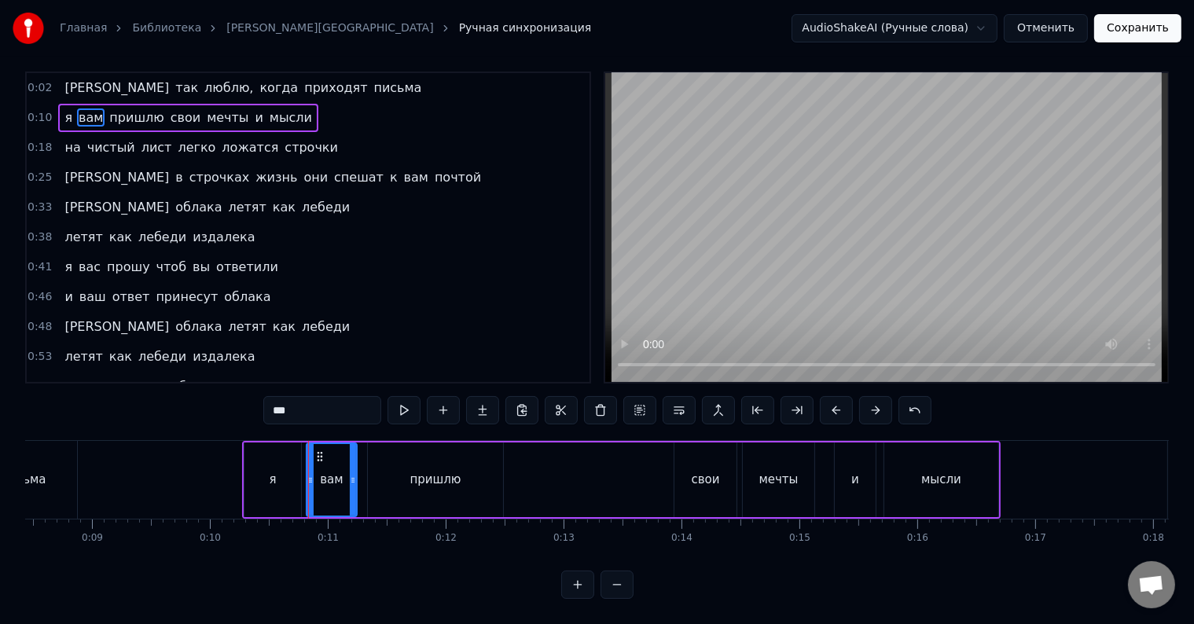
scroll to position [24, 0]
click at [377, 473] on div "пришлю" at bounding box center [435, 480] width 135 height 75
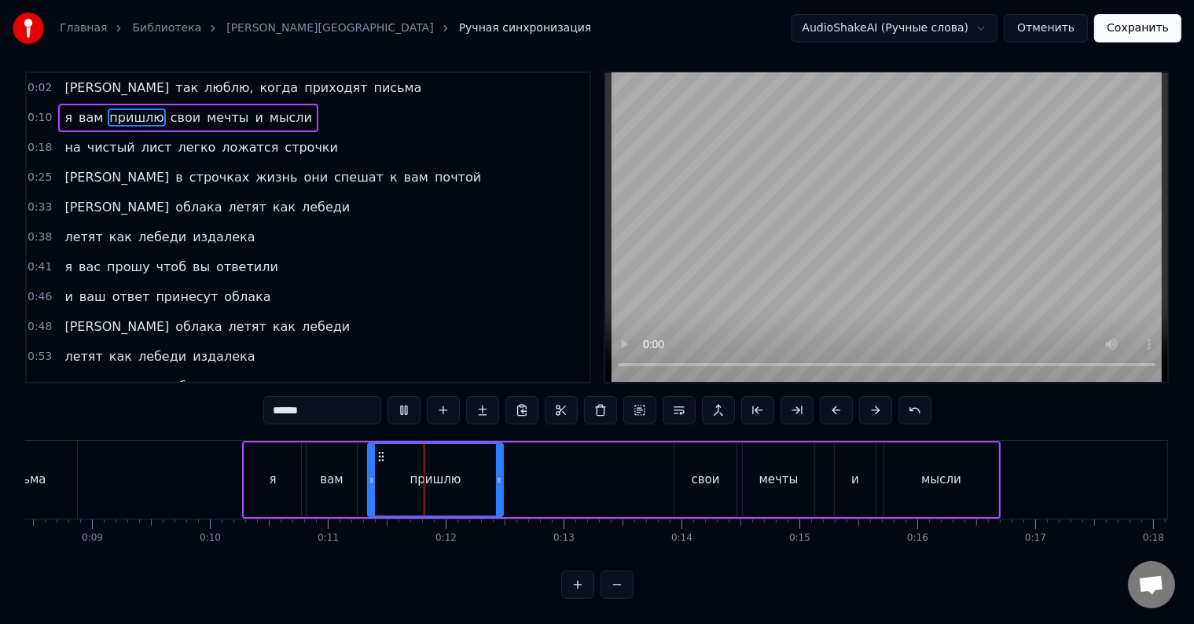
click at [688, 474] on div "свои" at bounding box center [706, 480] width 62 height 75
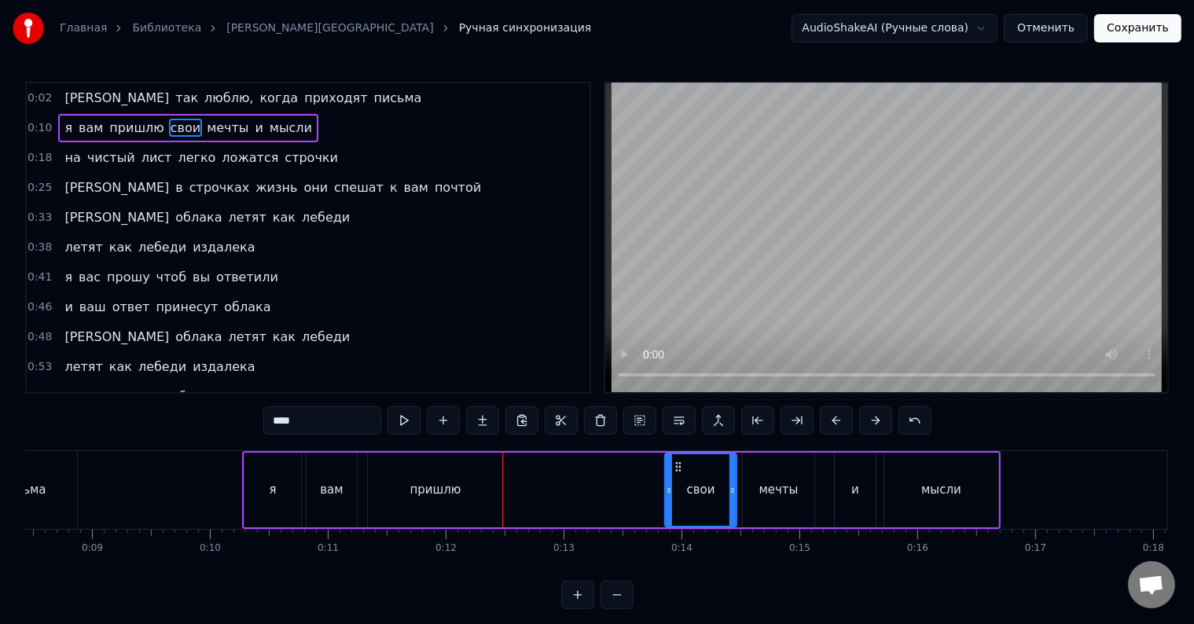
drag, startPoint x: 676, startPoint y: 486, endPoint x: 667, endPoint y: 489, distance: 9.9
click at [667, 489] on icon at bounding box center [669, 490] width 6 height 13
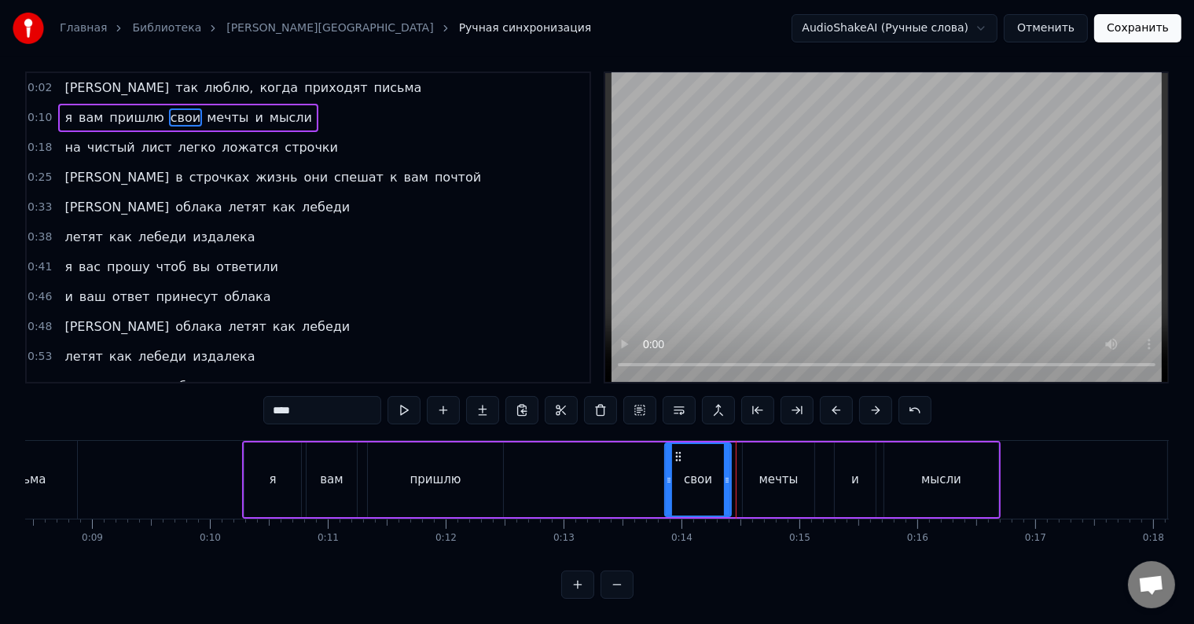
click at [728, 480] on div at bounding box center [727, 480] width 6 height 72
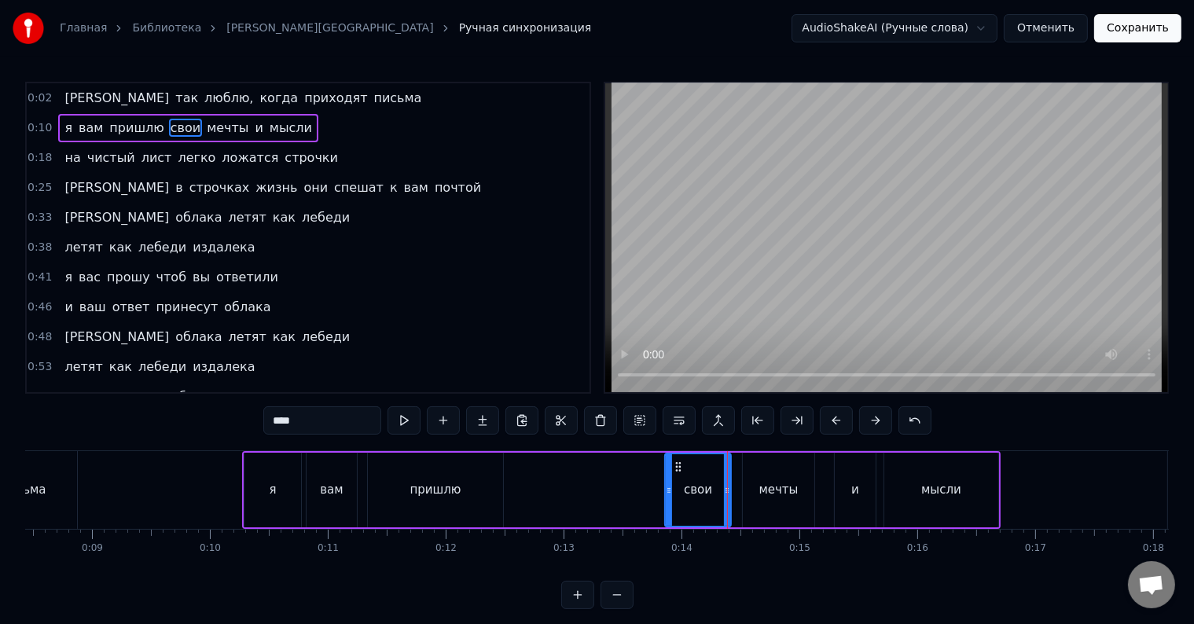
click at [753, 480] on div "мечты" at bounding box center [779, 490] width 72 height 75
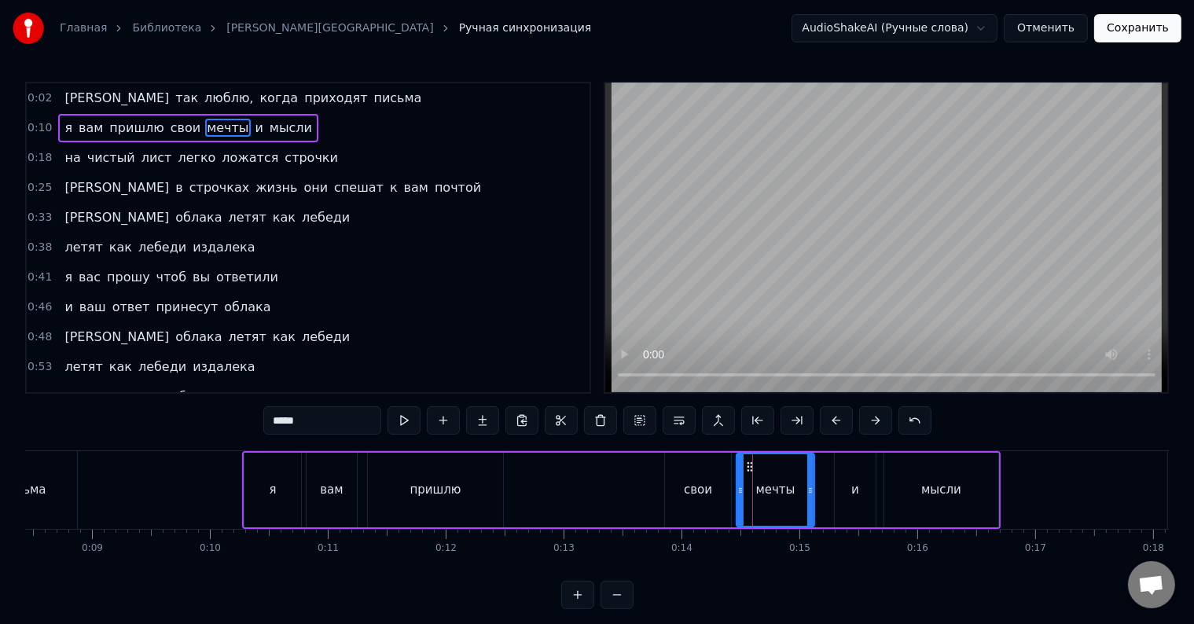
click at [738, 494] on icon at bounding box center [740, 490] width 6 height 13
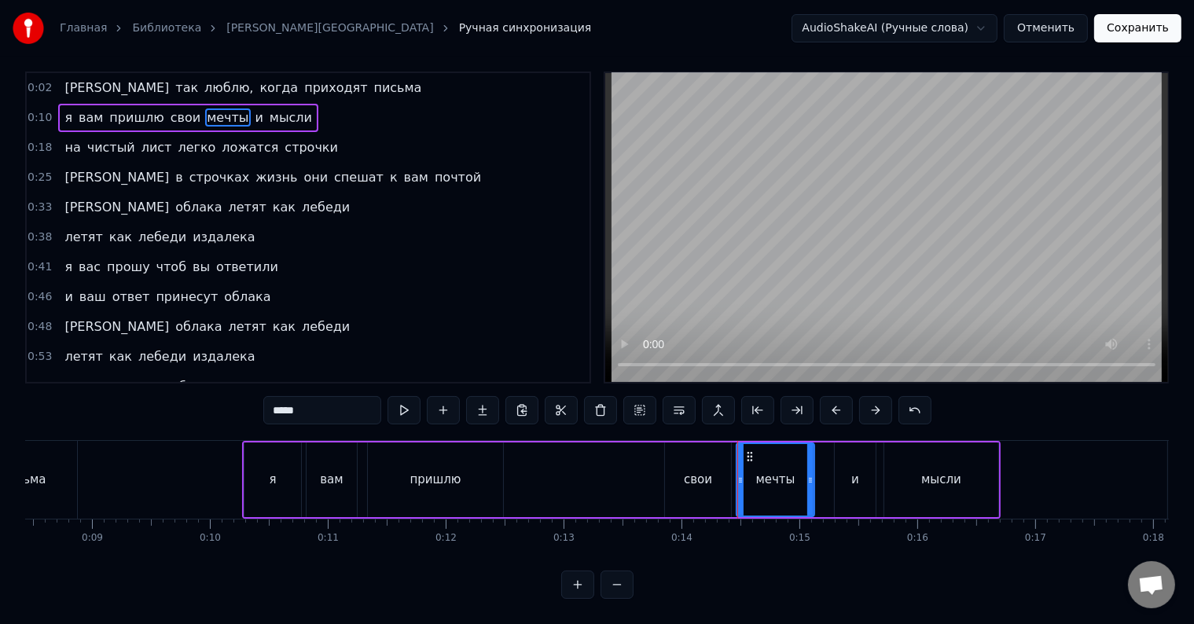
scroll to position [24, 0]
click at [847, 473] on div "и" at bounding box center [855, 480] width 41 height 75
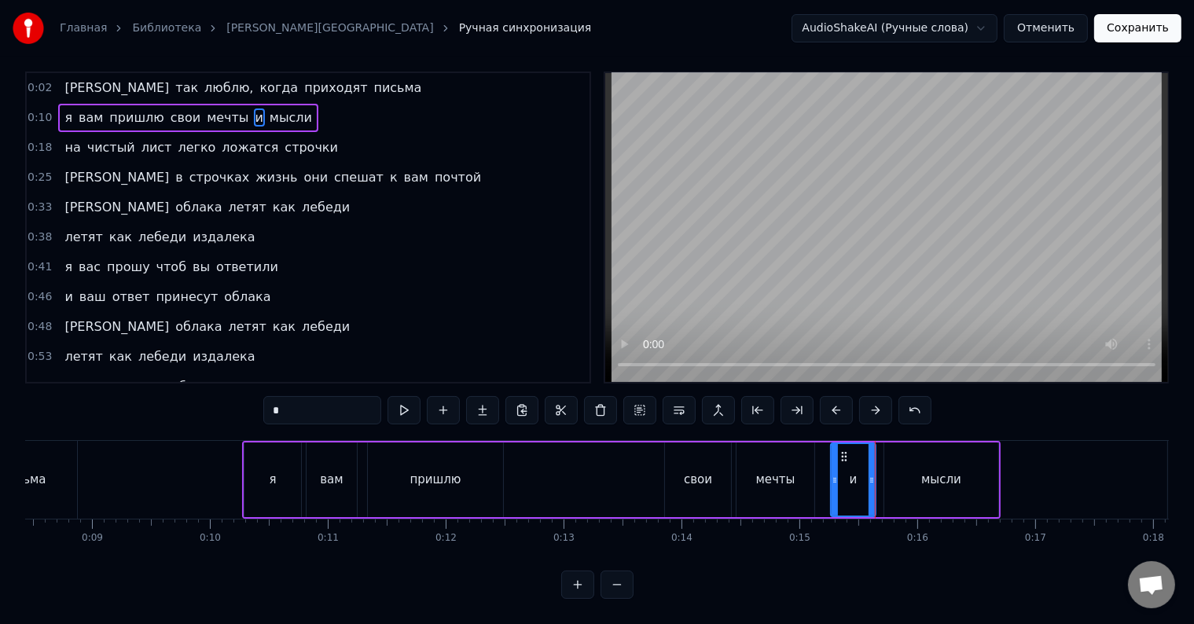
click at [833, 480] on div at bounding box center [835, 480] width 6 height 72
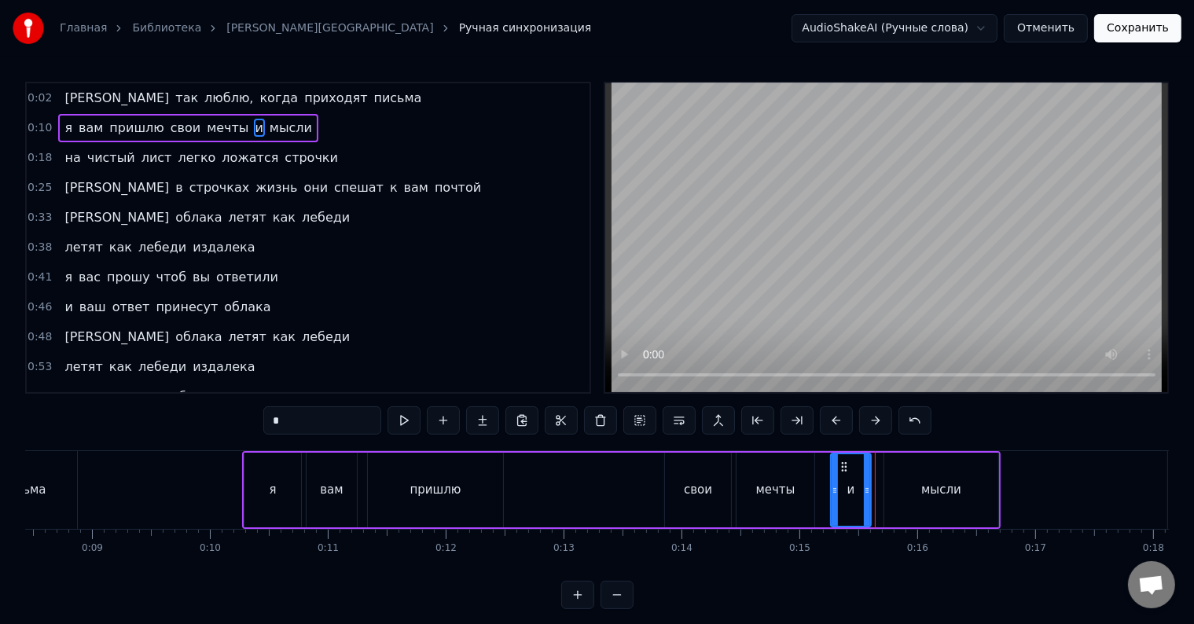
click at [868, 494] on icon at bounding box center [867, 490] width 6 height 13
click at [890, 498] on div "мысли" at bounding box center [941, 490] width 114 height 75
type input "*****"
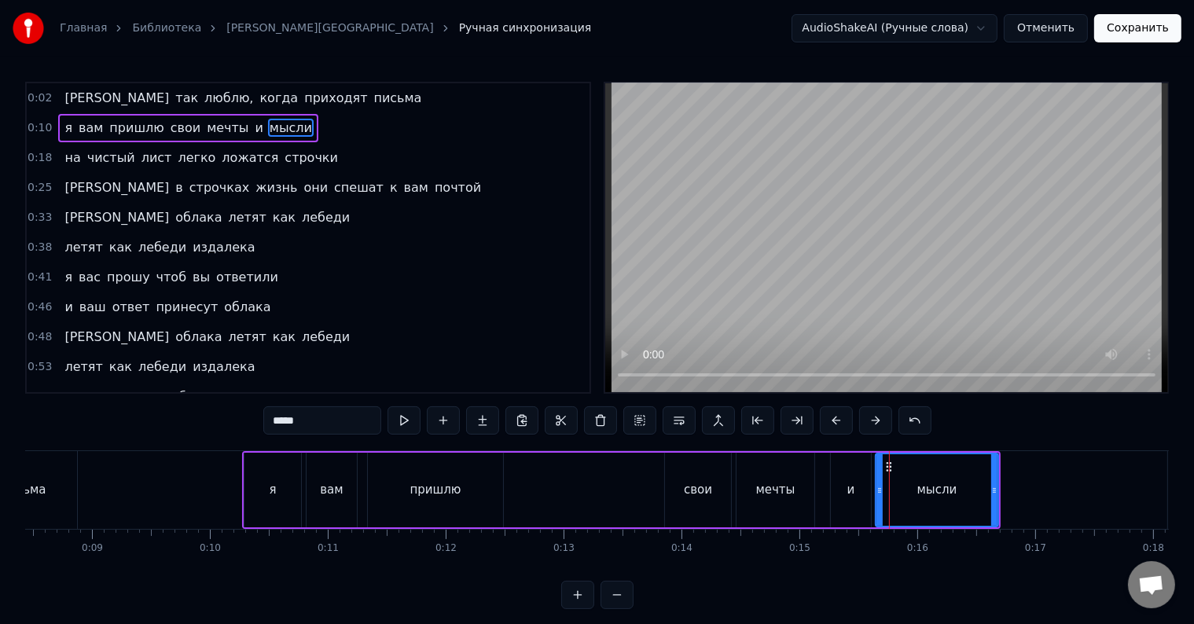
drag, startPoint x: 886, startPoint y: 500, endPoint x: 877, endPoint y: 500, distance: 8.6
click at [877, 500] on div at bounding box center [880, 490] width 6 height 72
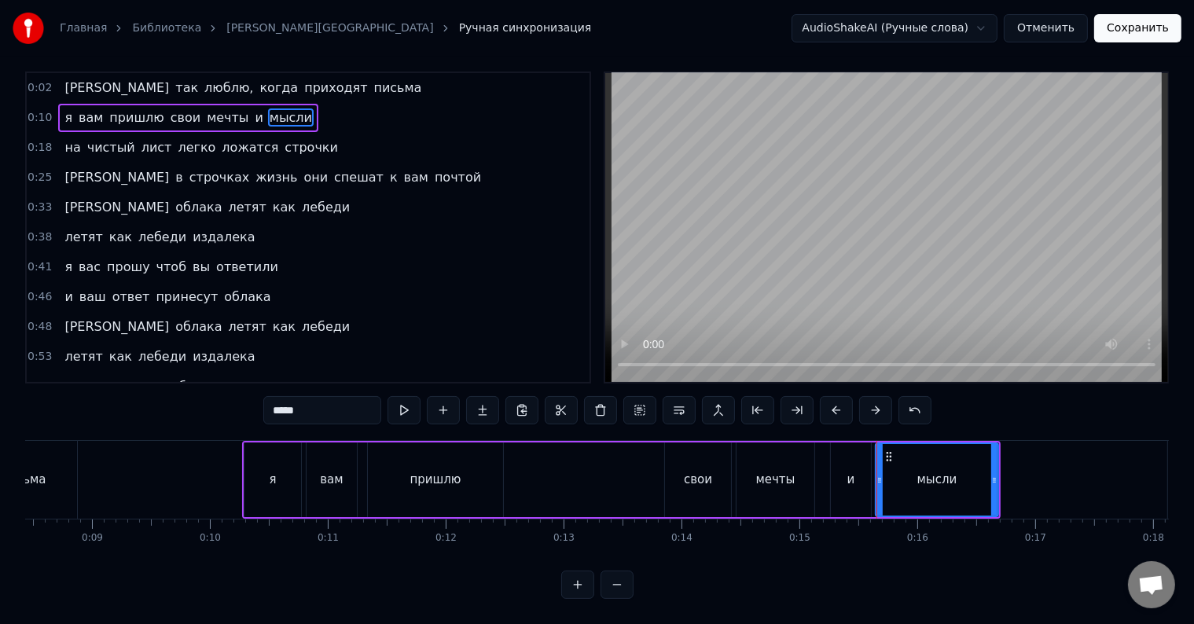
scroll to position [24, 0]
click at [631, 478] on div "я вам пришлю свои мечты и мысли" at bounding box center [621, 480] width 759 height 78
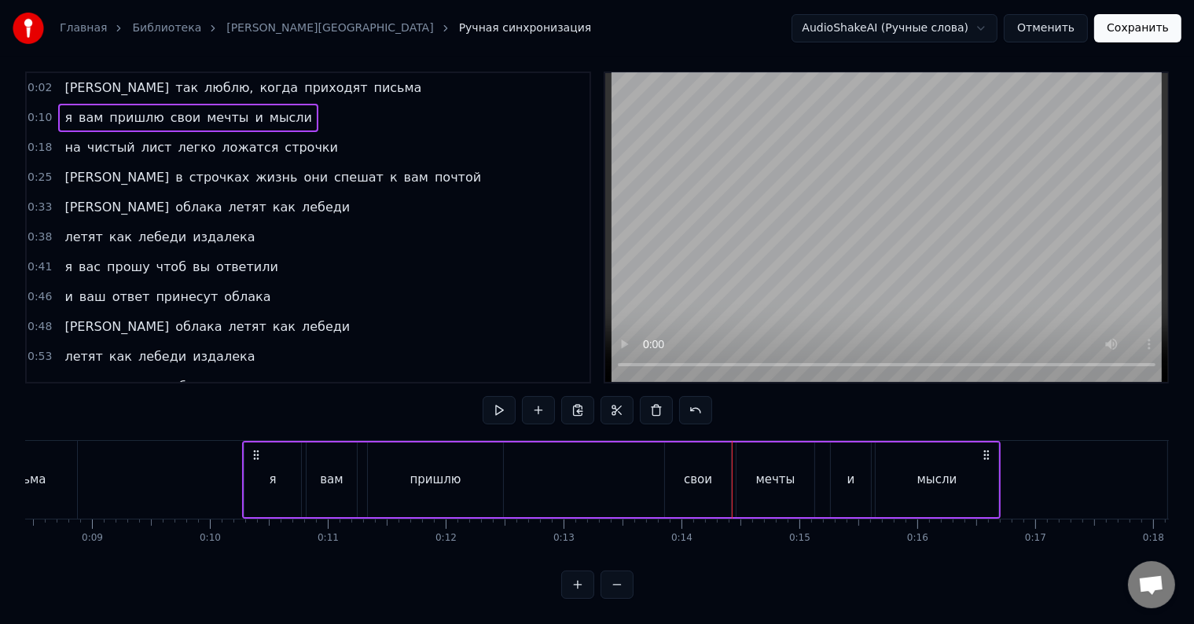
click at [203, 79] on span "люблю," at bounding box center [229, 88] width 52 height 18
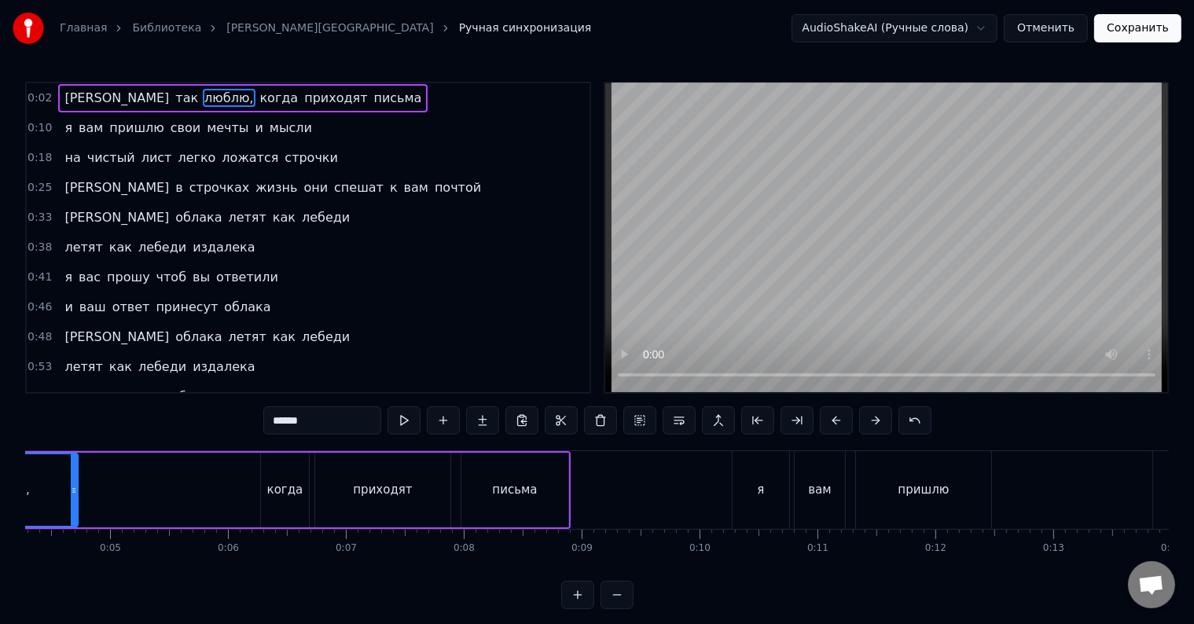
scroll to position [0, 333]
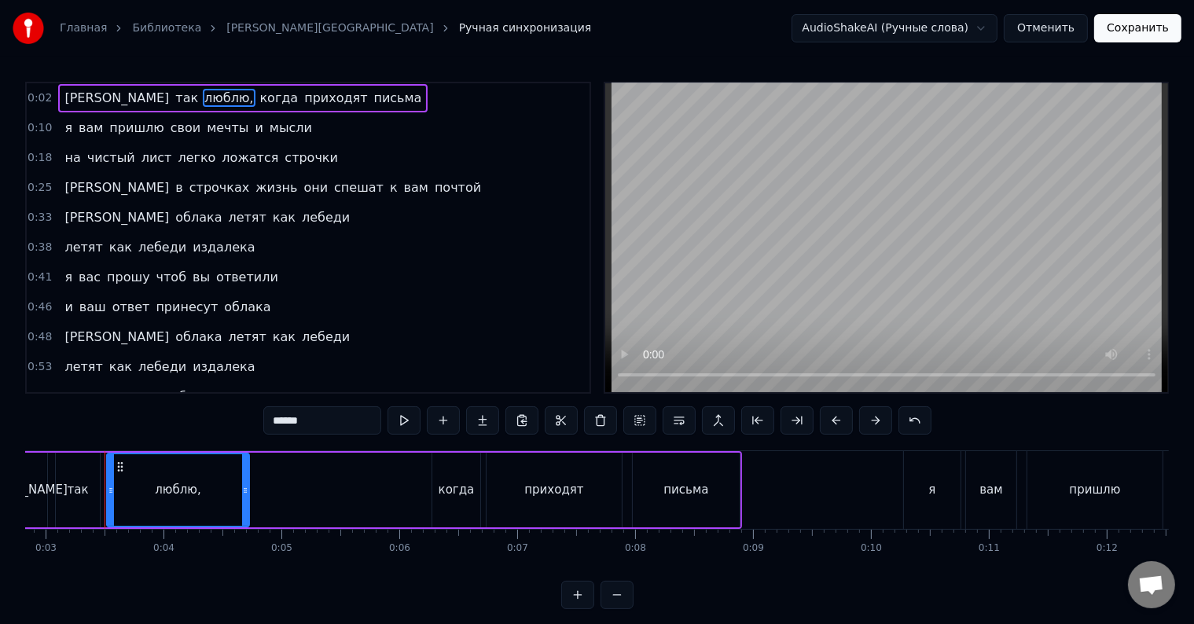
click at [325, 424] on input "******" at bounding box center [322, 420] width 118 height 28
click at [246, 487] on icon at bounding box center [245, 490] width 6 height 13
click at [111, 493] on icon at bounding box center [111, 490] width 6 height 13
type input "*****"
click at [123, 488] on div "люблю" at bounding box center [178, 490] width 141 height 72
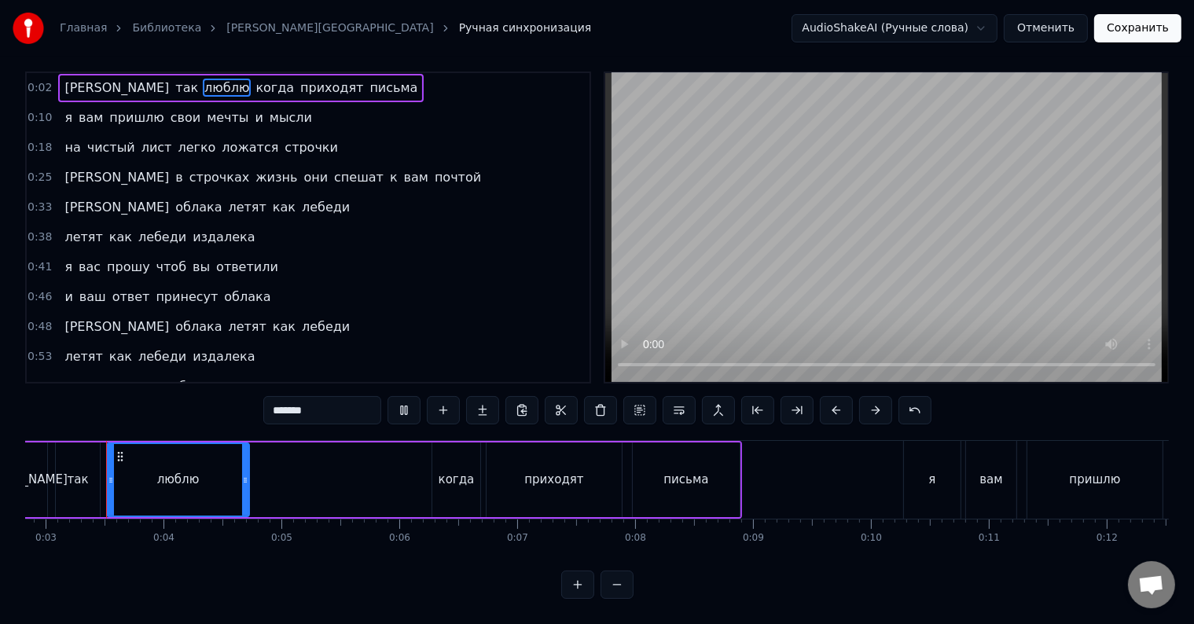
scroll to position [24, 0]
click at [329, 460] on div "Я так люблю когда приходят письма" at bounding box center [364, 480] width 755 height 78
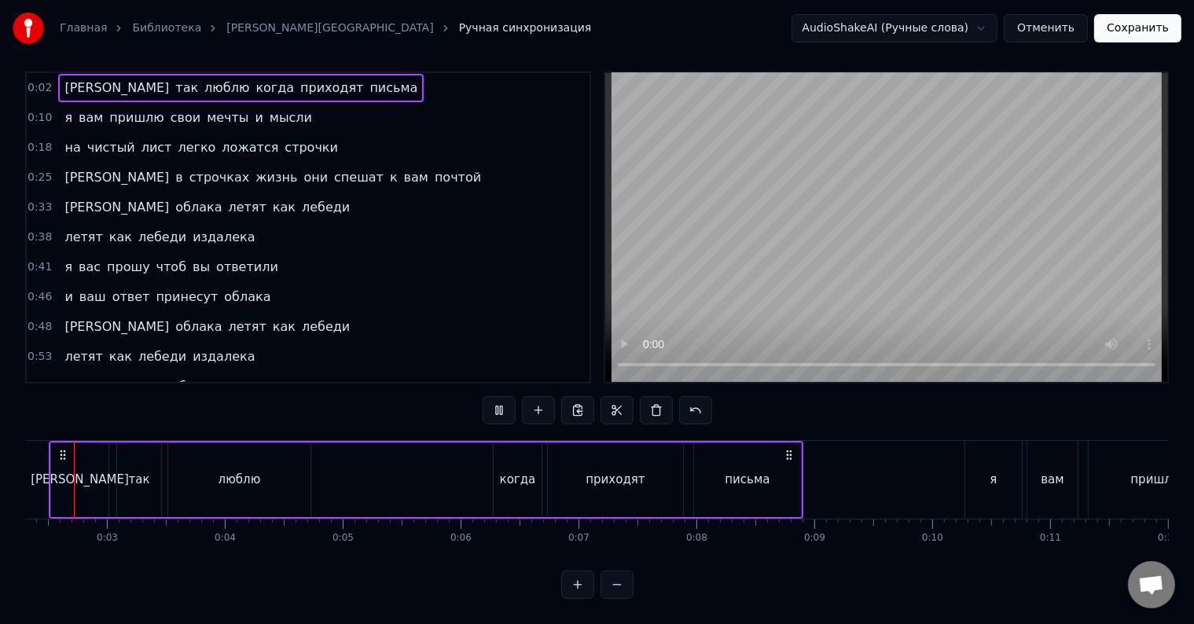
scroll to position [0, 217]
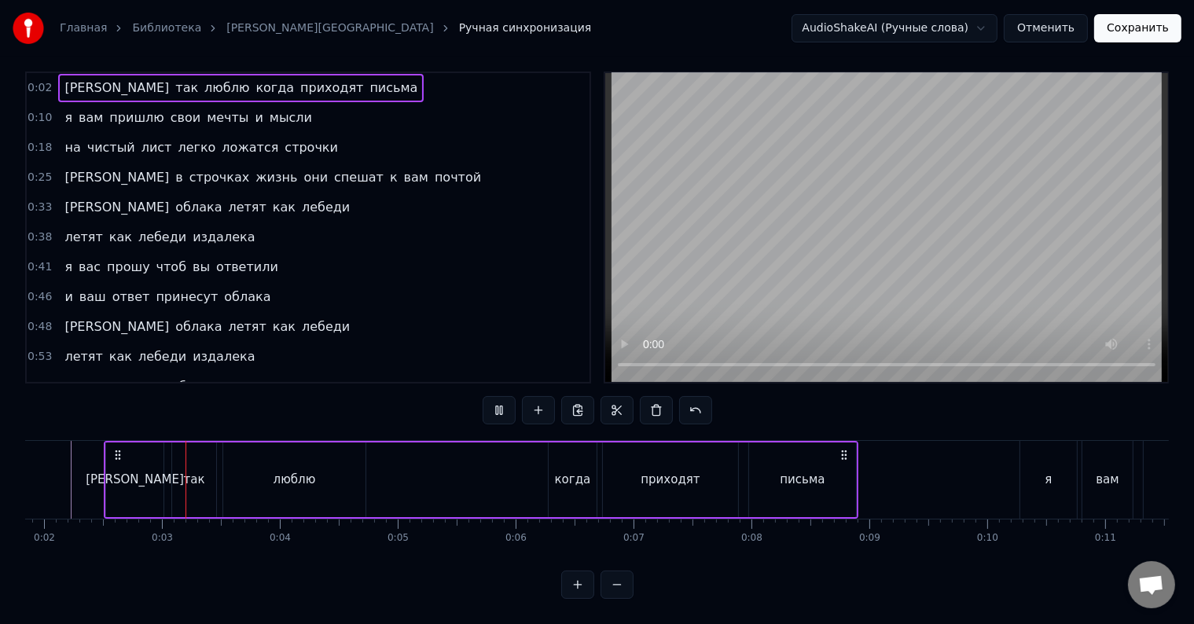
click at [433, 465] on div "Я так люблю когда приходят письма" at bounding box center [481, 480] width 755 height 78
click at [205, 465] on div at bounding box center [204, 480] width 1 height 78
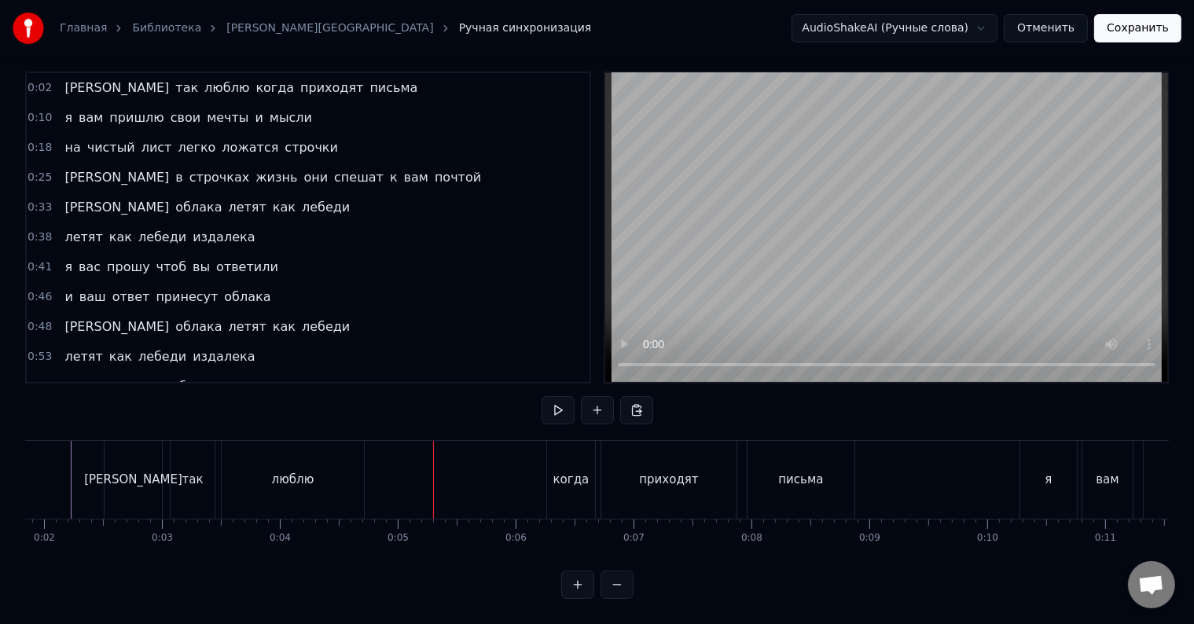
click at [433, 465] on div at bounding box center [433, 480] width 1 height 78
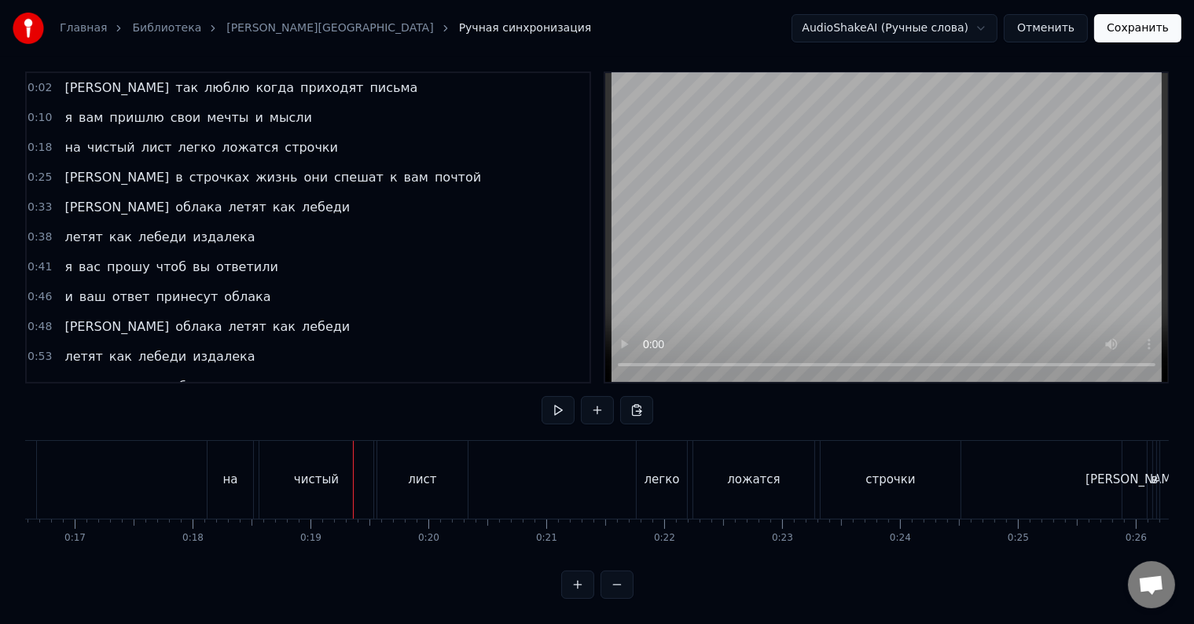
scroll to position [0, 2204]
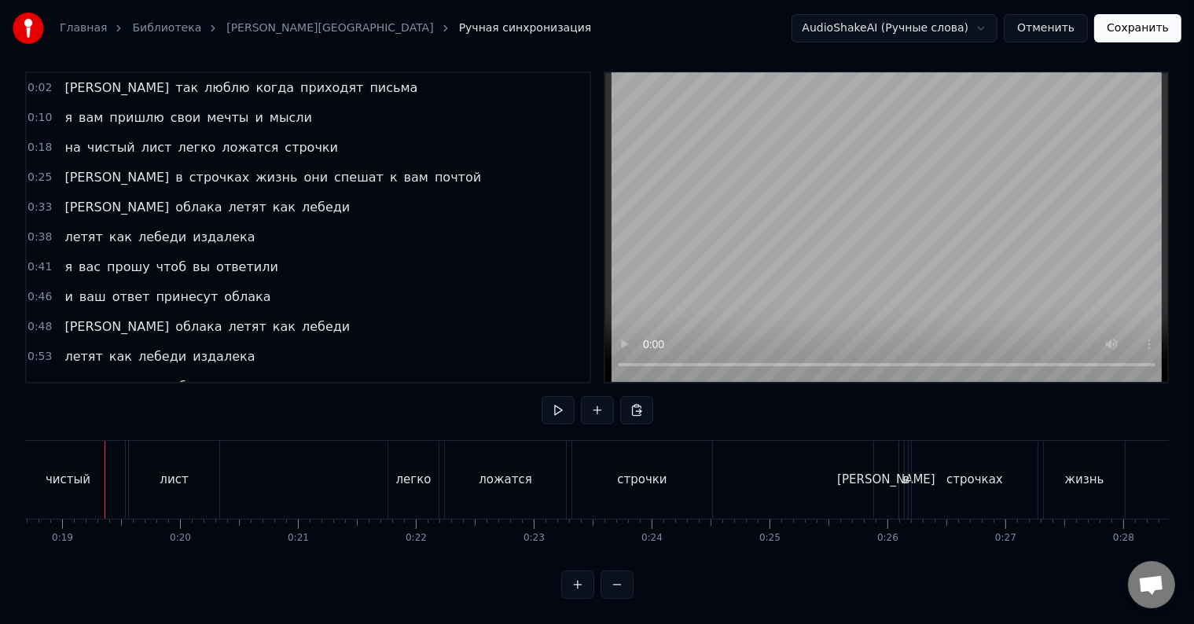
click at [36, 454] on div "чистый" at bounding box center [68, 480] width 114 height 78
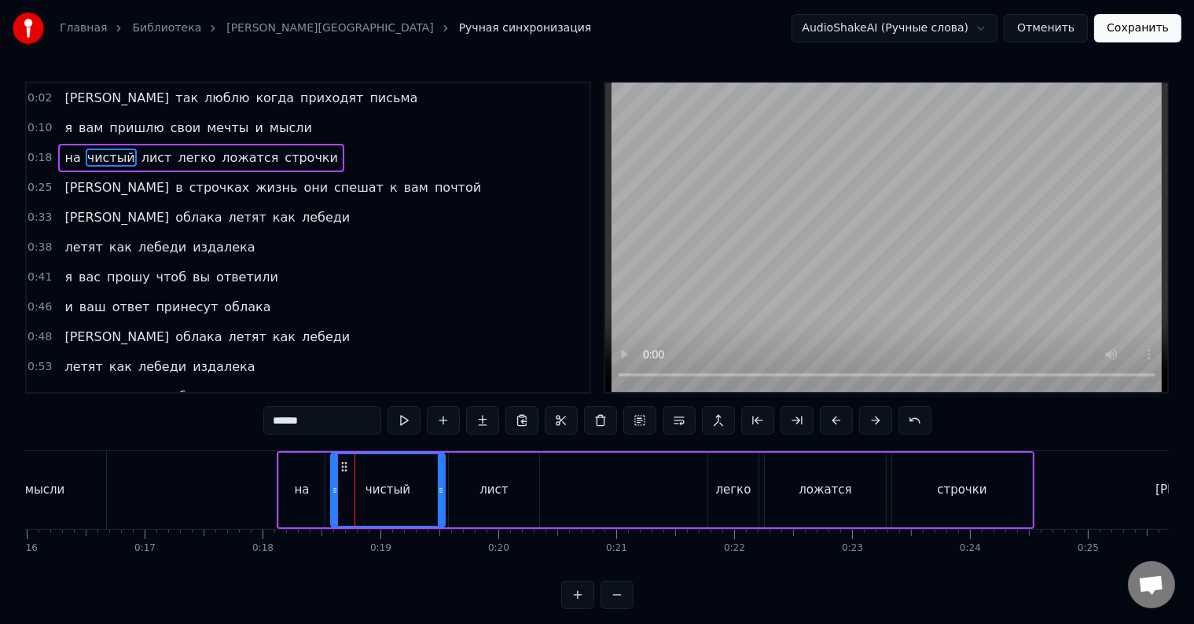
scroll to position [0, 1899]
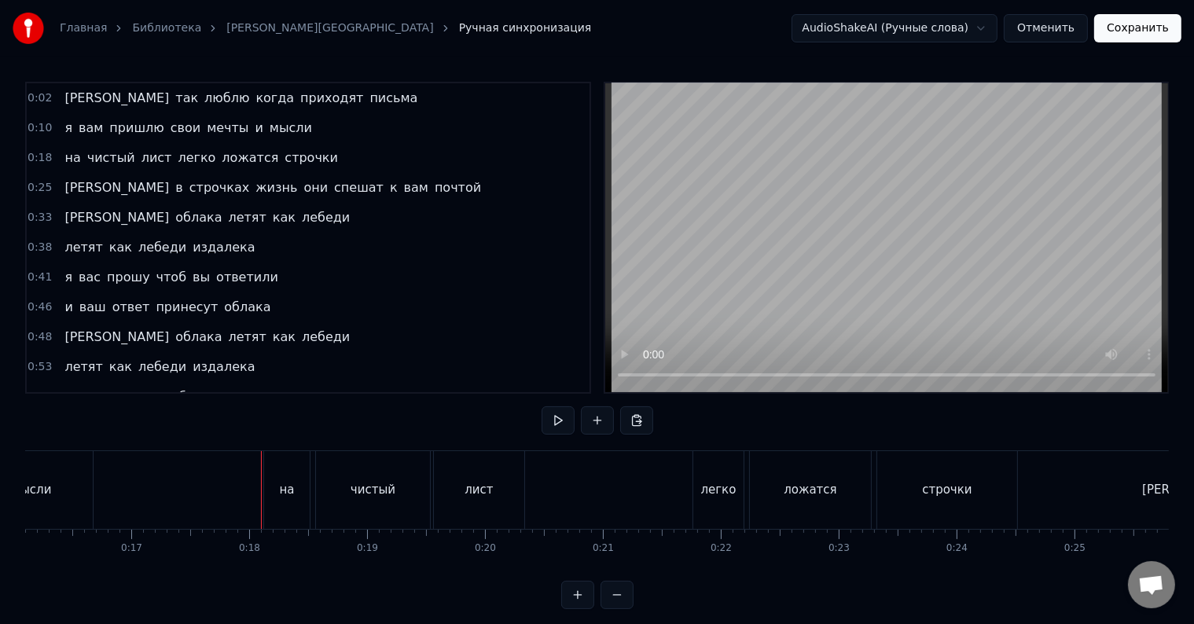
click at [275, 506] on div "на" at bounding box center [287, 490] width 46 height 78
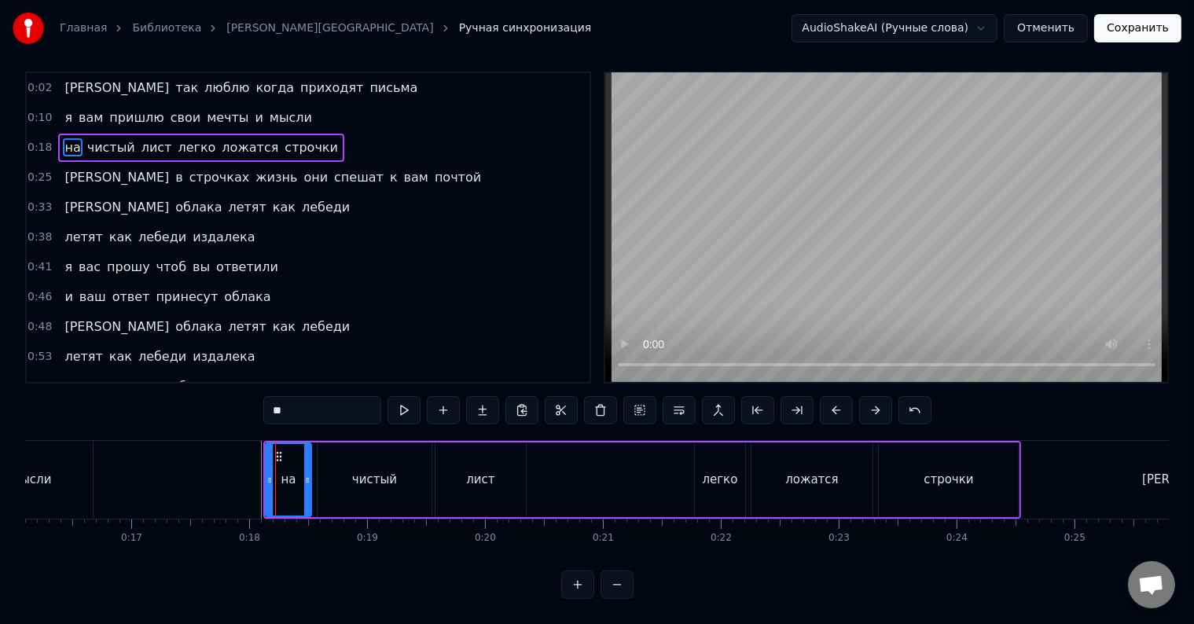
scroll to position [24, 0]
drag, startPoint x: 265, startPoint y: 478, endPoint x: 250, endPoint y: 478, distance: 14.9
click at [252, 478] on div at bounding box center [255, 480] width 6 height 72
click at [301, 483] on div at bounding box center [303, 480] width 6 height 72
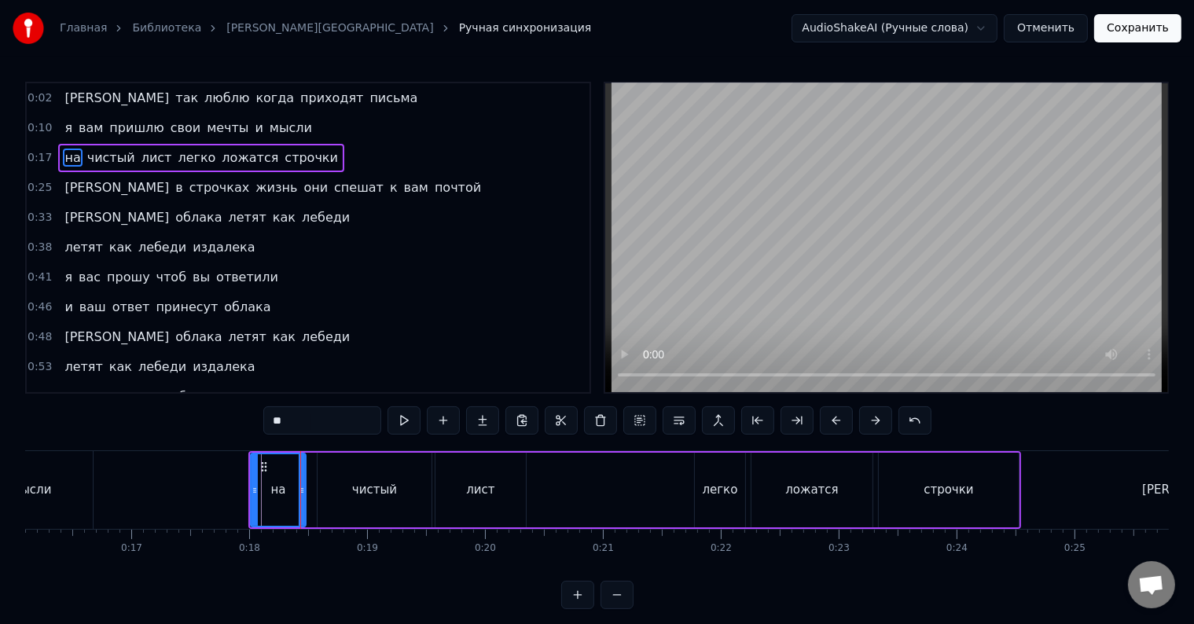
click at [330, 485] on div "чистый" at bounding box center [375, 490] width 114 height 75
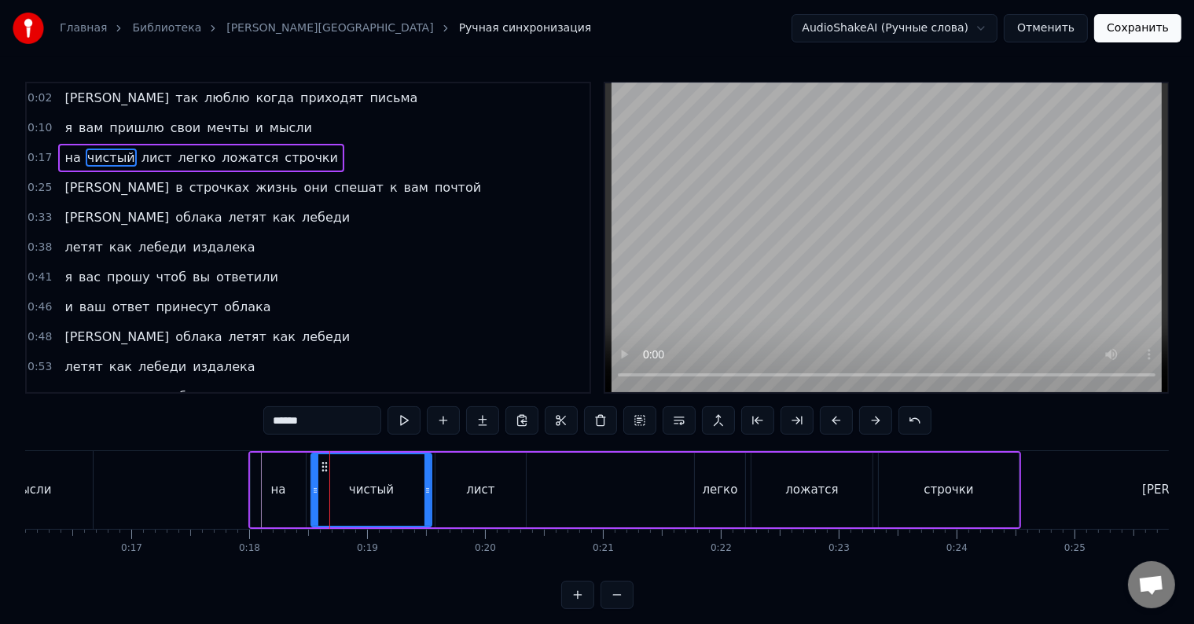
click at [314, 495] on icon at bounding box center [315, 490] width 6 height 13
click at [299, 502] on div "на" at bounding box center [278, 490] width 55 height 75
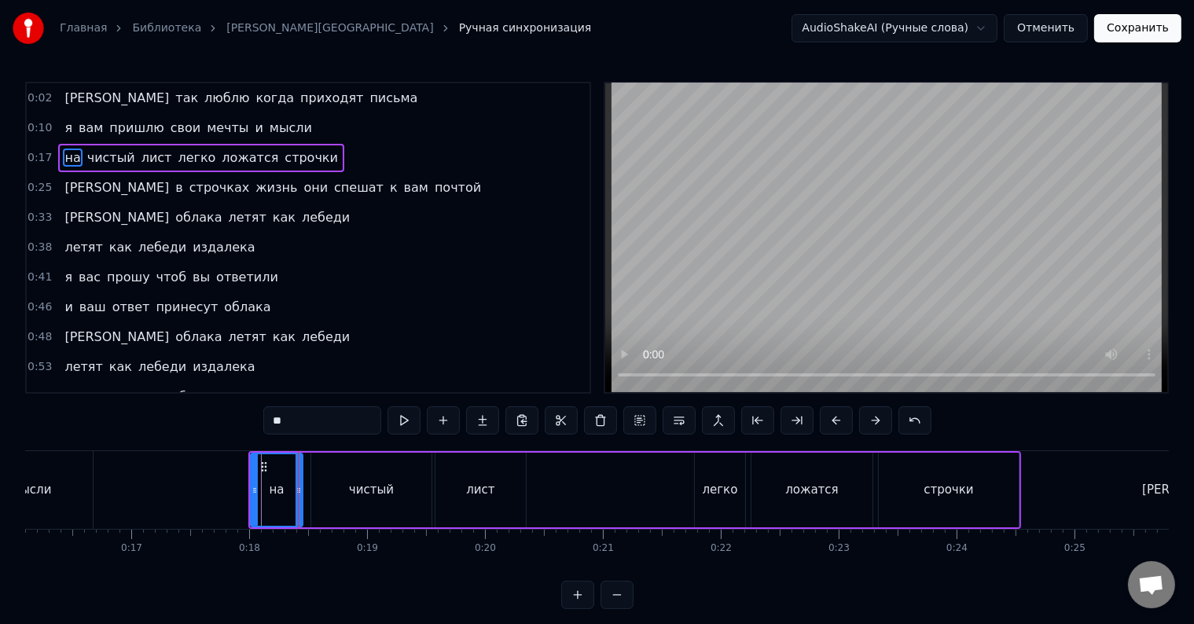
click at [299, 504] on div at bounding box center [299, 490] width 6 height 72
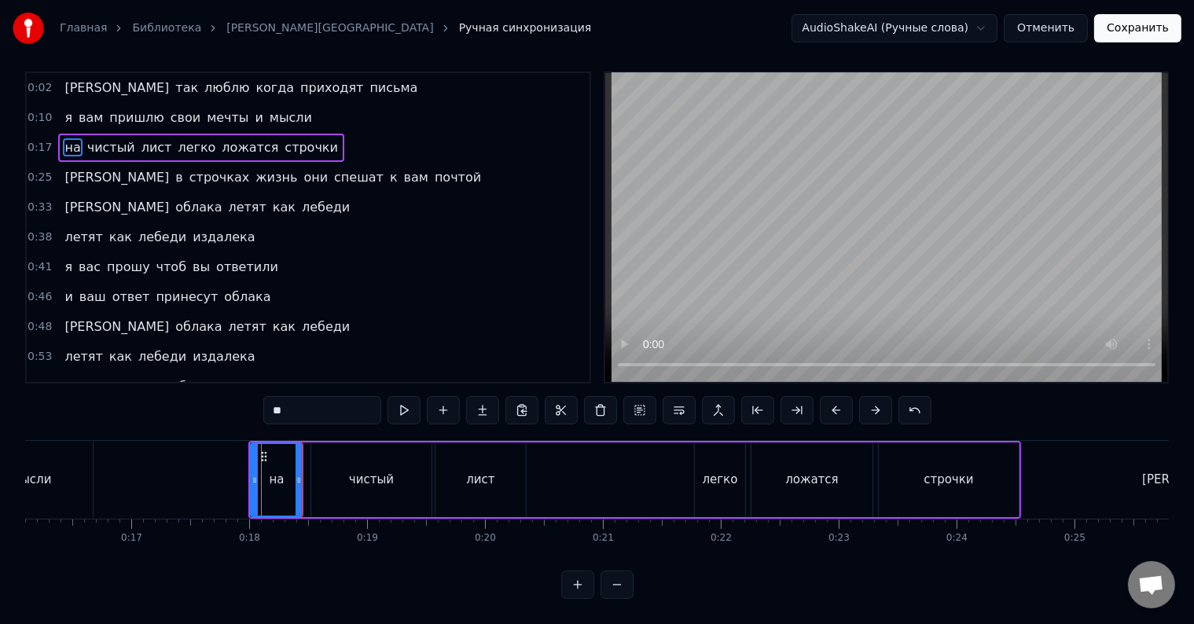
click at [321, 480] on div "чистый" at bounding box center [371, 480] width 120 height 75
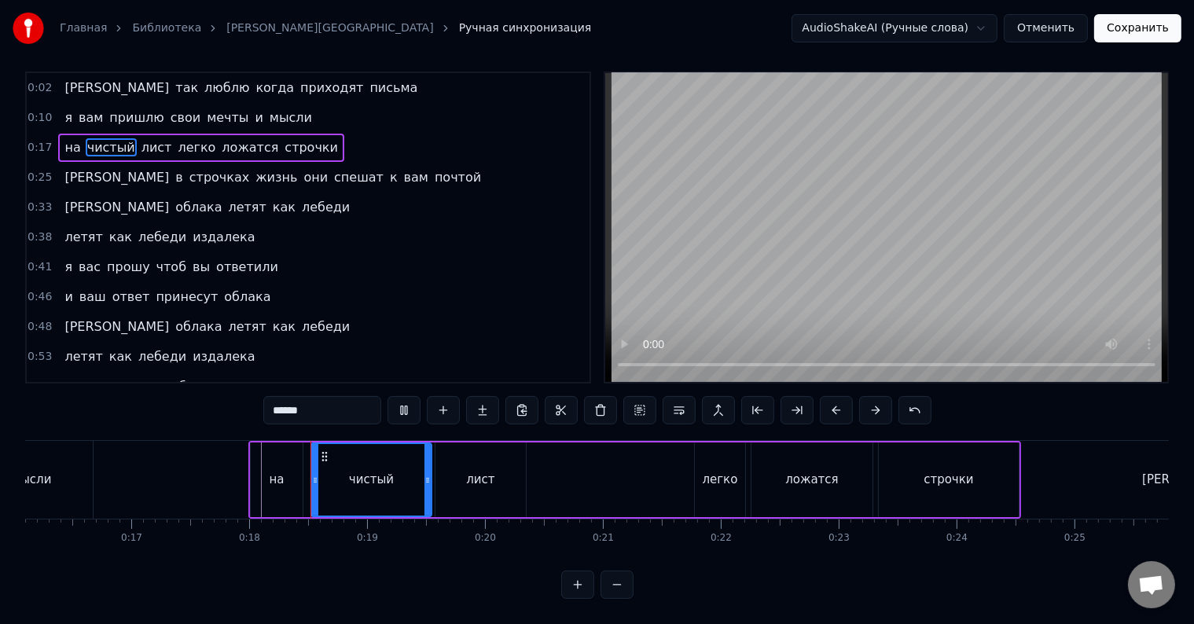
scroll to position [24, 0]
click at [418, 473] on div at bounding box center [421, 480] width 6 height 72
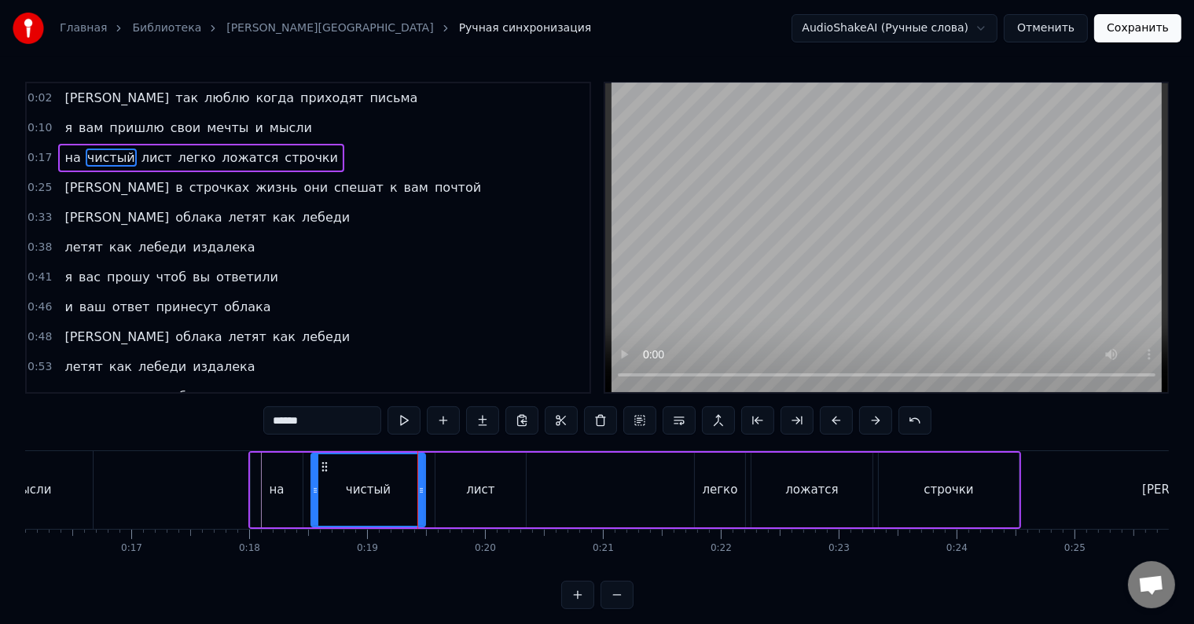
click at [446, 477] on div "лист" at bounding box center [481, 490] width 90 height 75
type input "****"
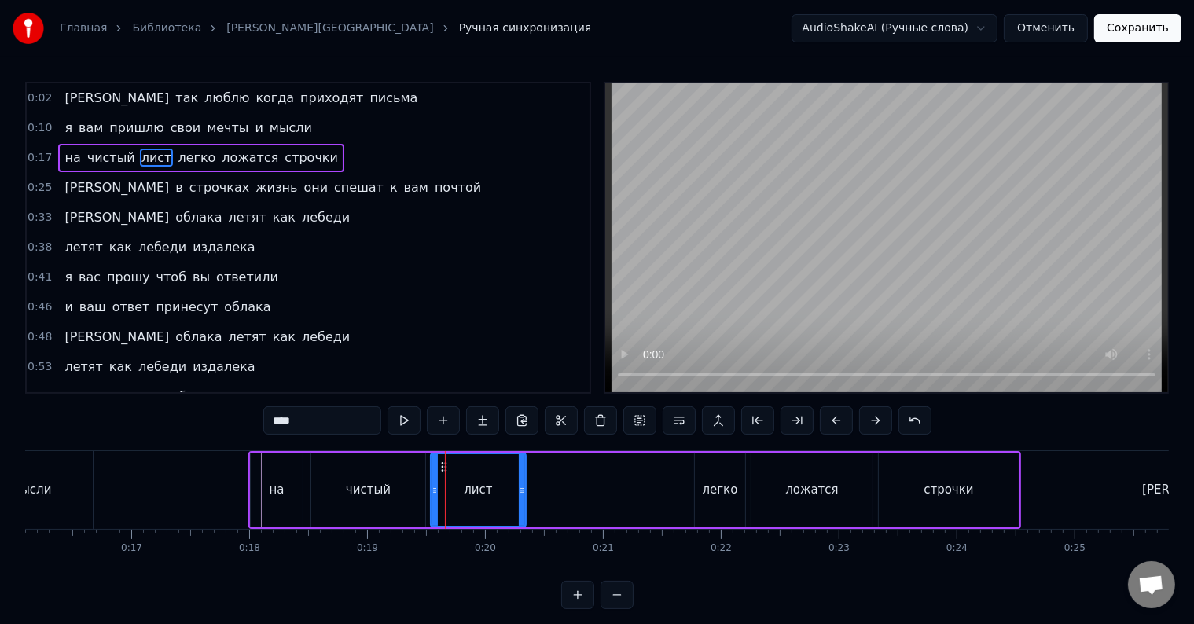
click at [432, 491] on icon at bounding box center [435, 490] width 6 height 13
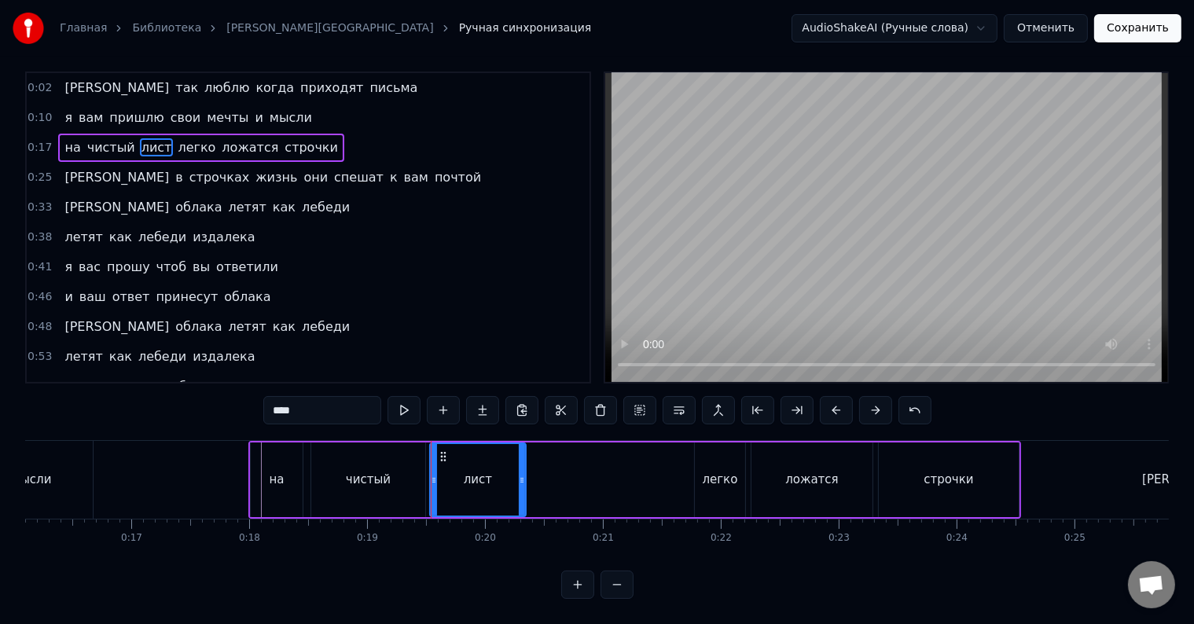
scroll to position [24, 0]
click at [525, 458] on div at bounding box center [525, 480] width 1 height 78
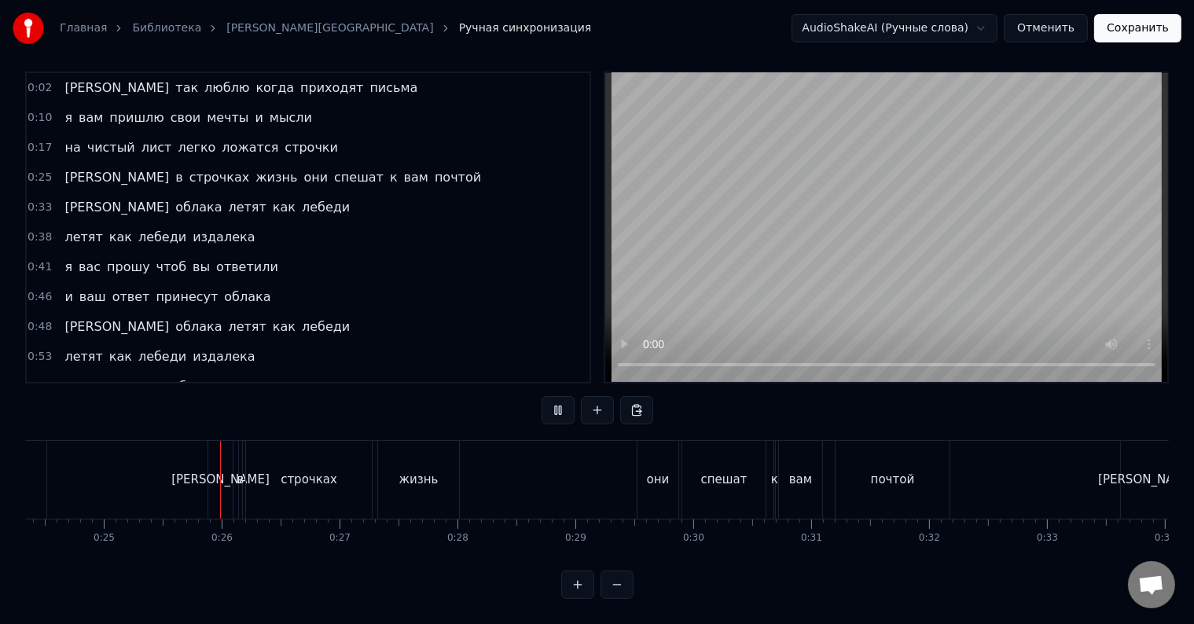
scroll to position [0, 2899]
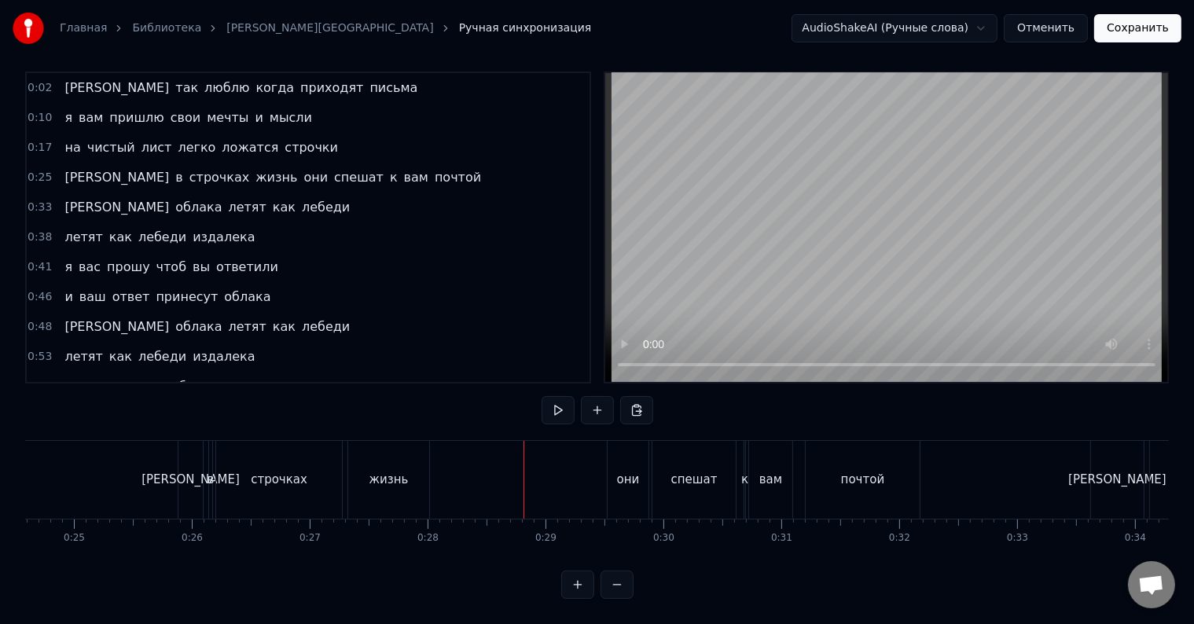
click at [418, 460] on div "жизнь" at bounding box center [388, 480] width 81 height 78
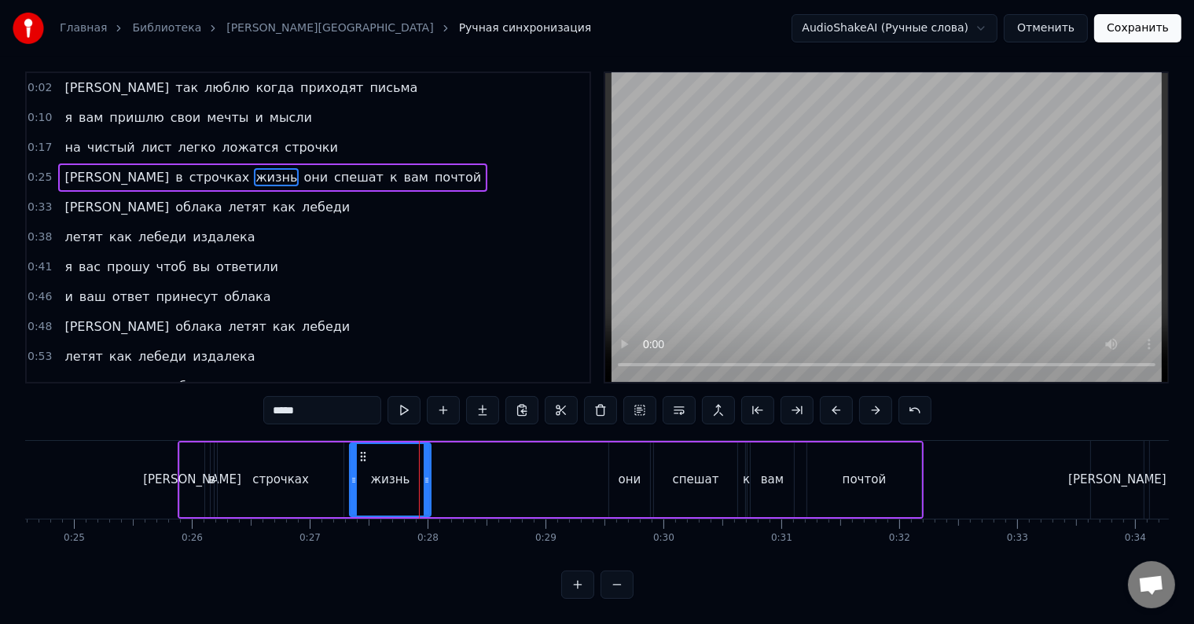
scroll to position [24, 0]
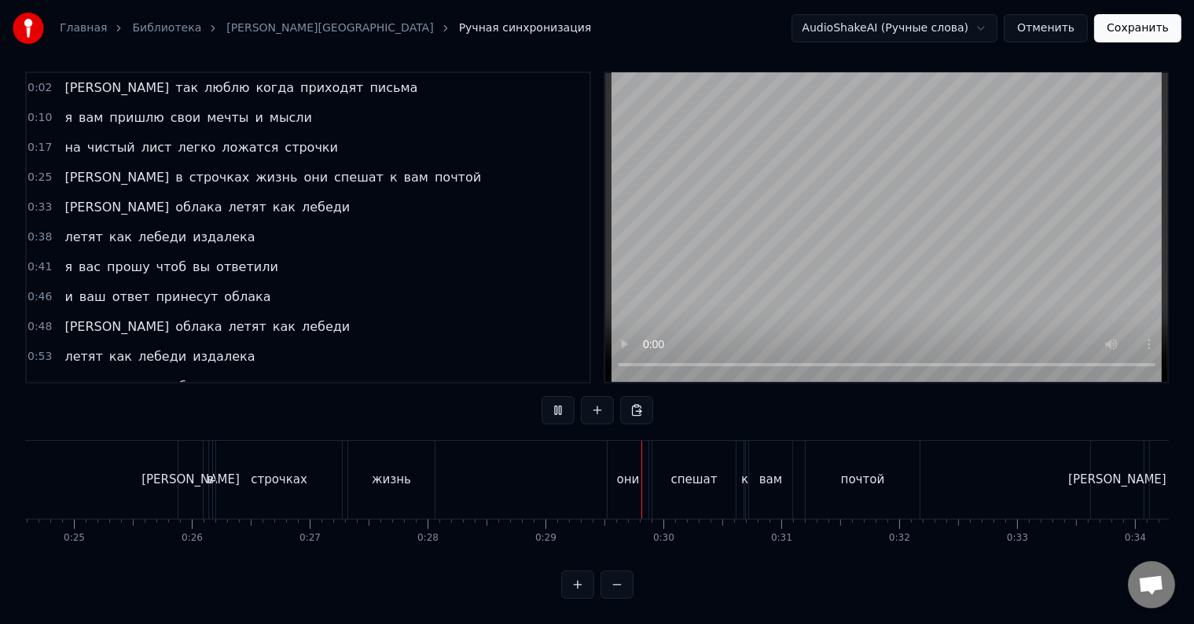
click at [387, 471] on div "жизнь" at bounding box center [391, 480] width 39 height 18
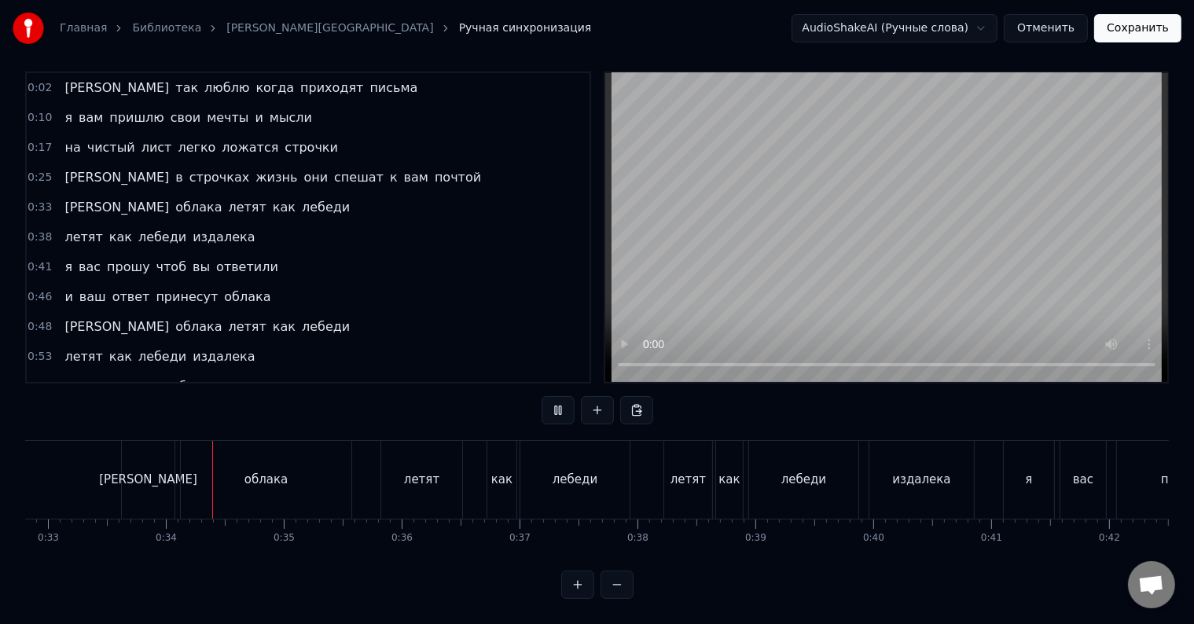
scroll to position [0, 3899]
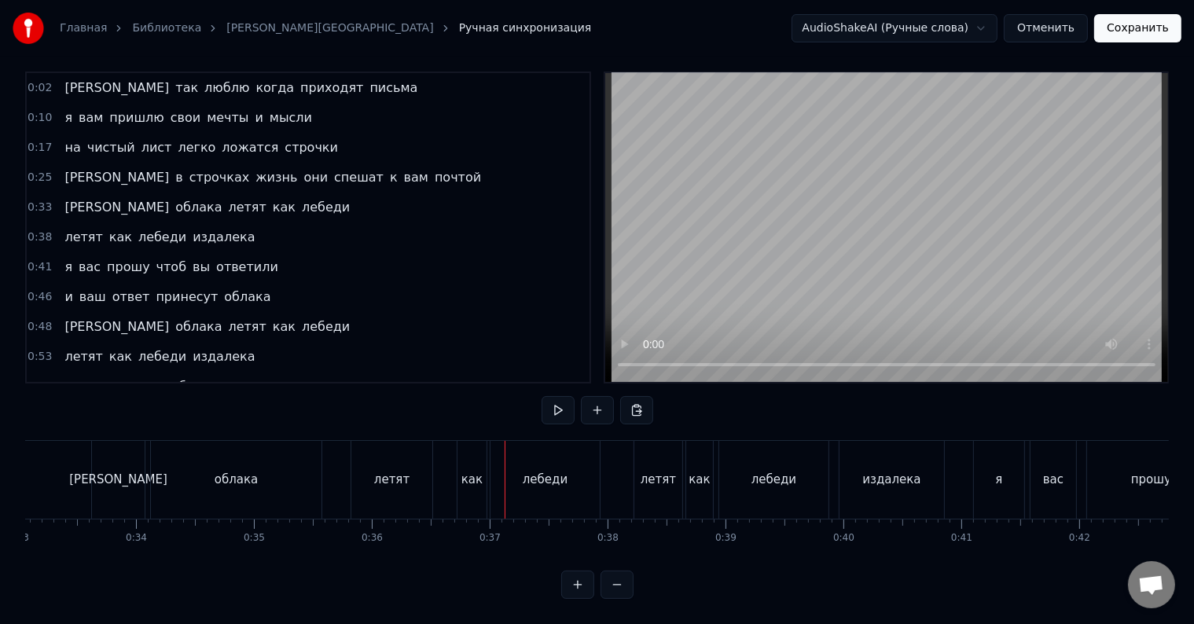
click at [236, 471] on div "облака" at bounding box center [236, 480] width 43 height 18
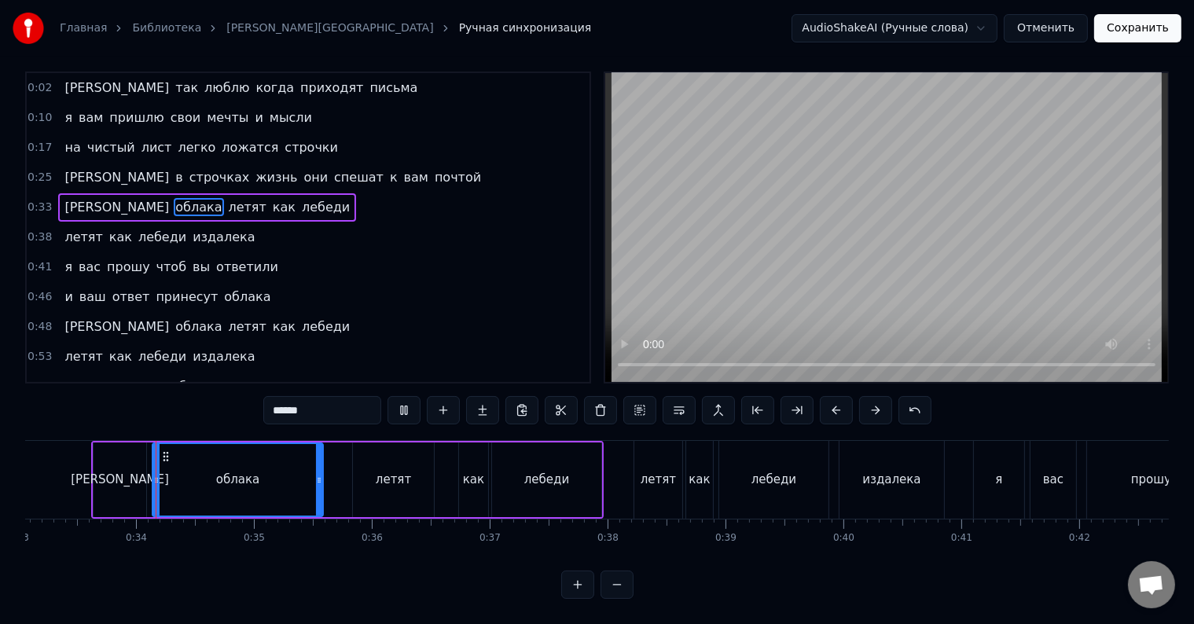
scroll to position [24, 0]
drag, startPoint x: 317, startPoint y: 465, endPoint x: 308, endPoint y: 468, distance: 9.0
click at [308, 474] on icon at bounding box center [310, 480] width 6 height 13
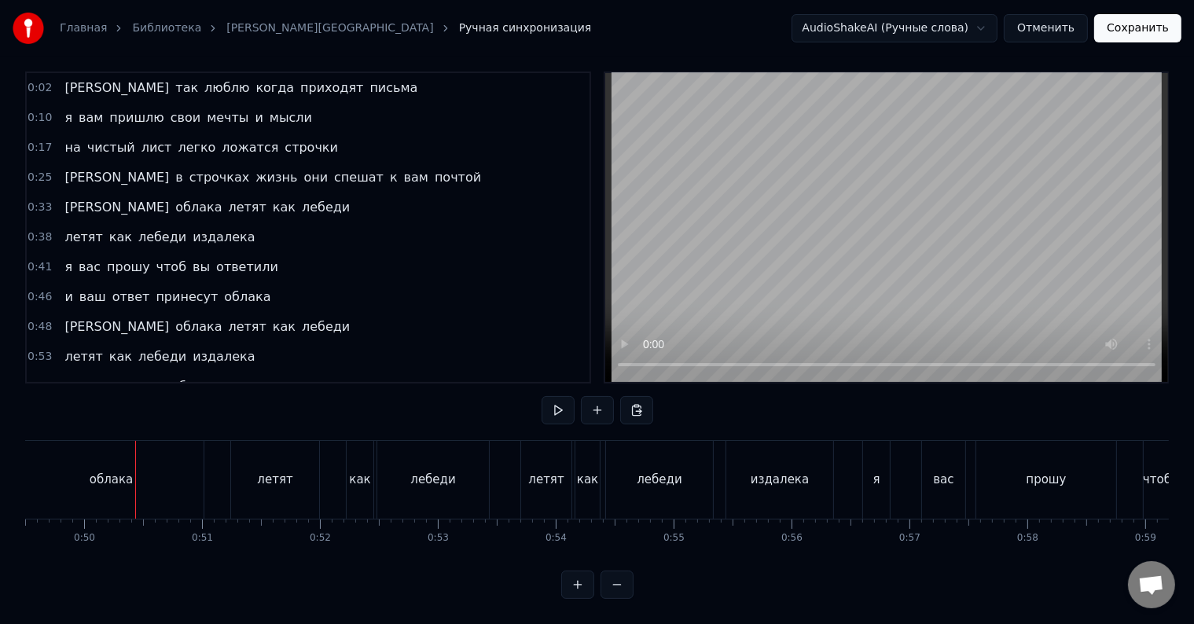
scroll to position [0, 5868]
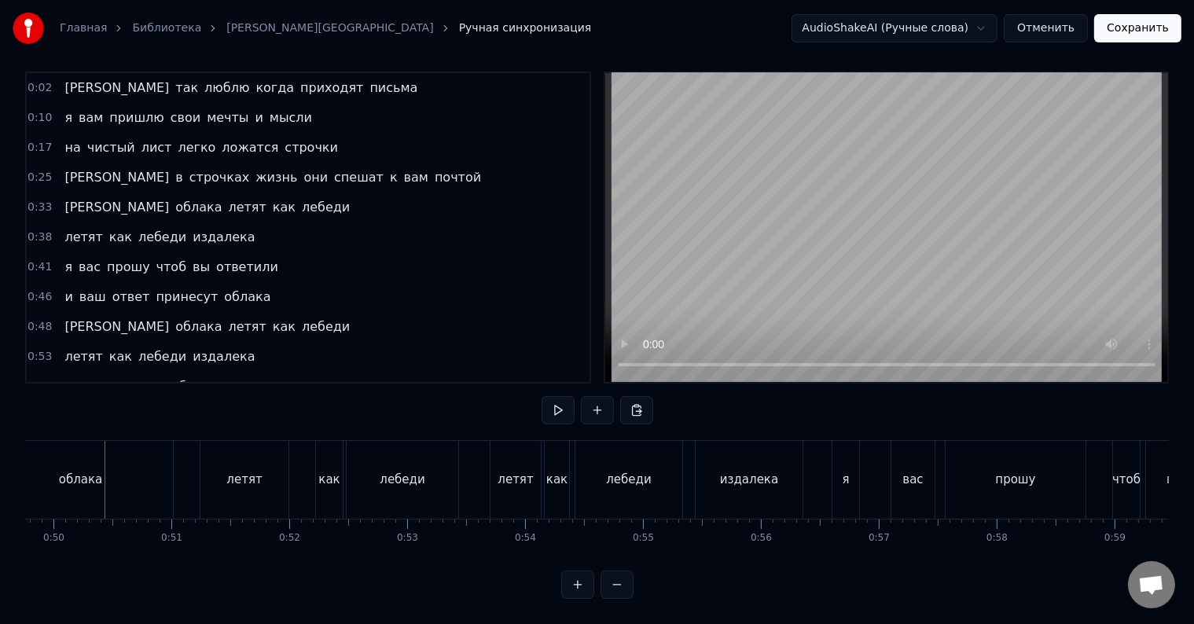
click at [79, 471] on div "облака" at bounding box center [80, 480] width 43 height 18
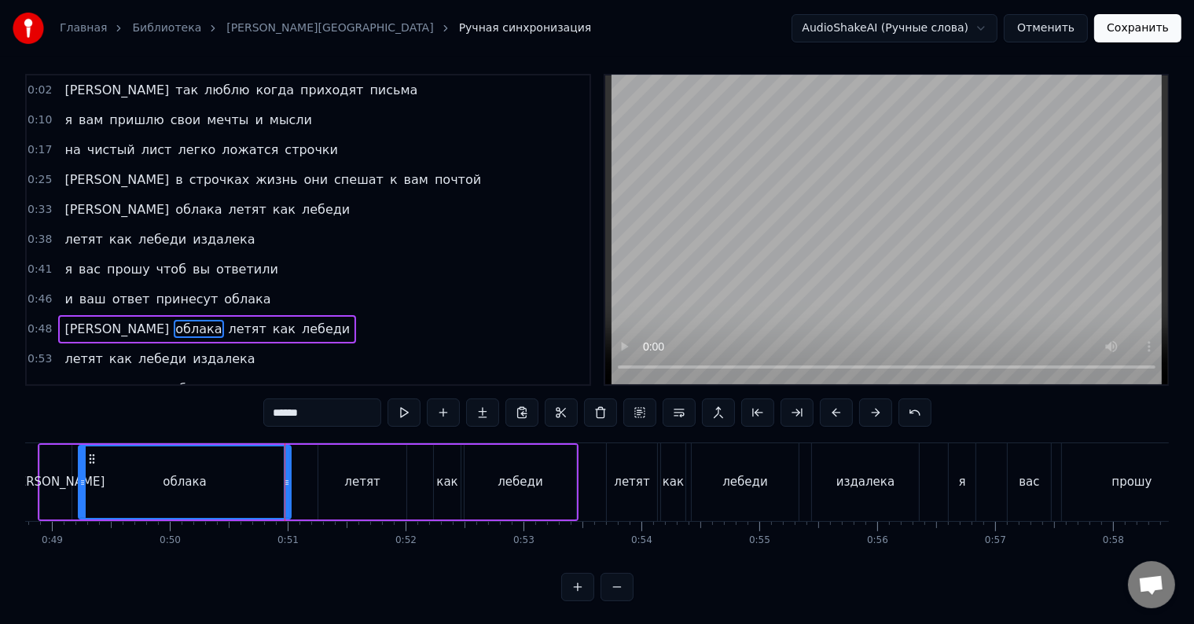
scroll to position [0, 0]
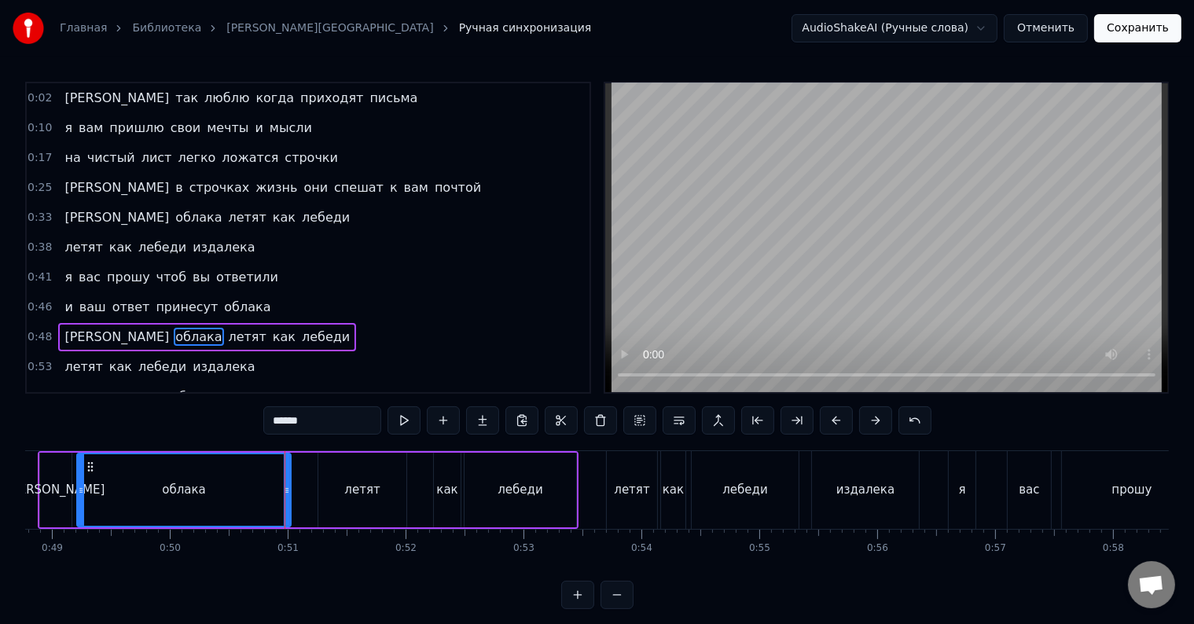
drag, startPoint x: 109, startPoint y: 469, endPoint x: 80, endPoint y: 466, distance: 29.2
click at [80, 466] on div at bounding box center [81, 490] width 6 height 72
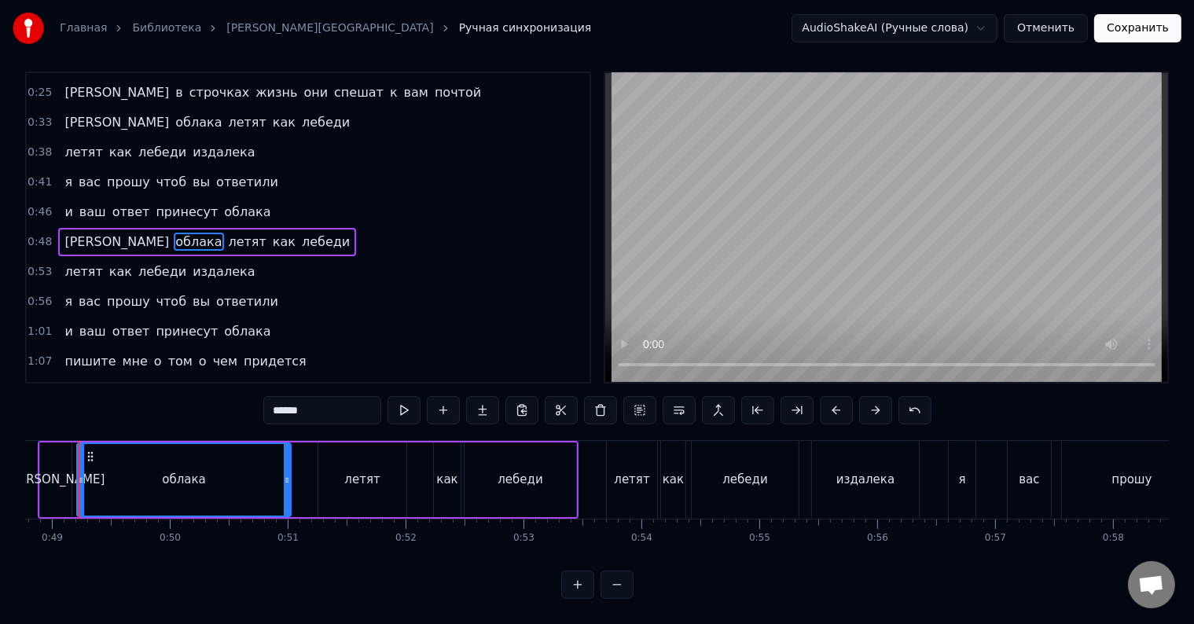
scroll to position [0, 5722]
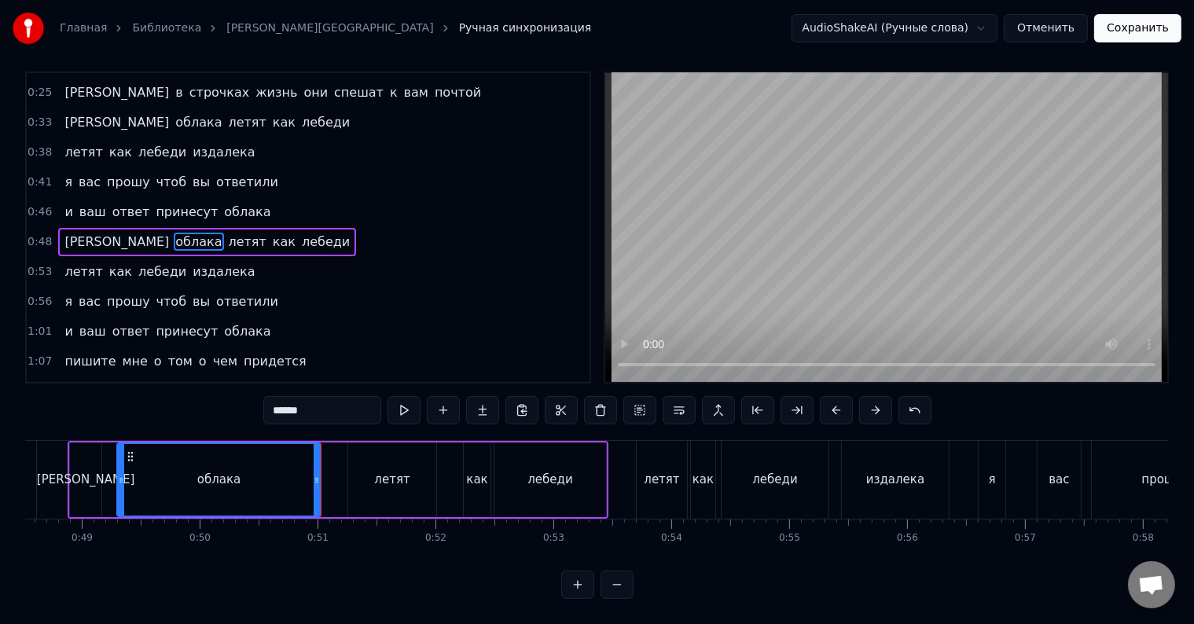
drag, startPoint x: 109, startPoint y: 471, endPoint x: 119, endPoint y: 474, distance: 10.7
click at [119, 474] on div at bounding box center [121, 480] width 6 height 72
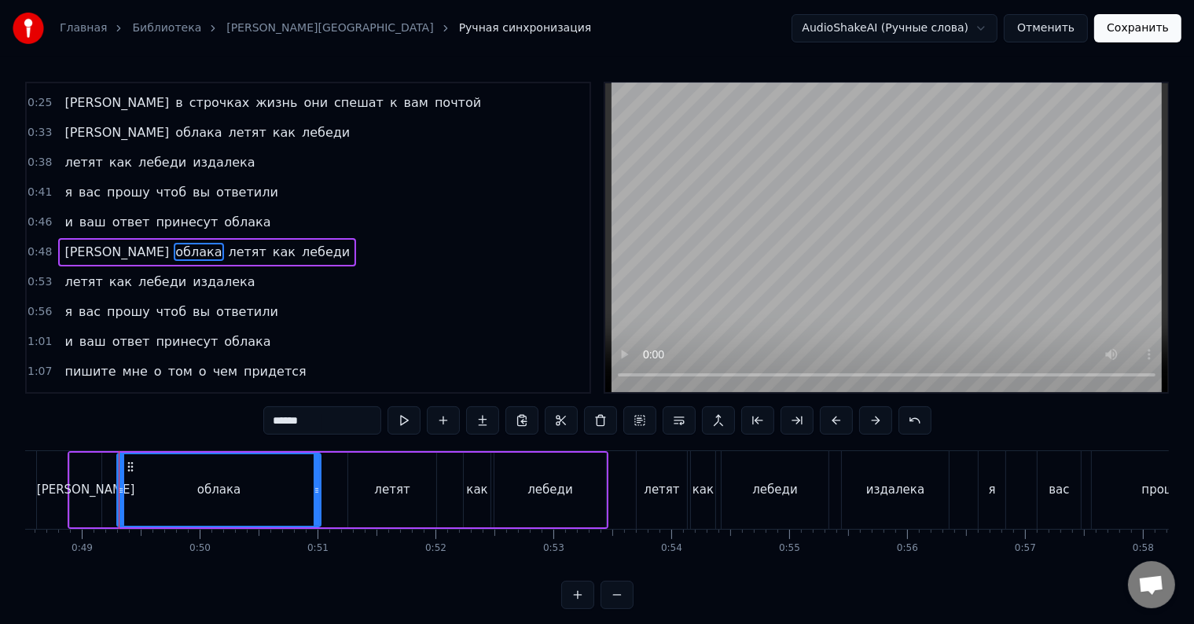
scroll to position [91, 0]
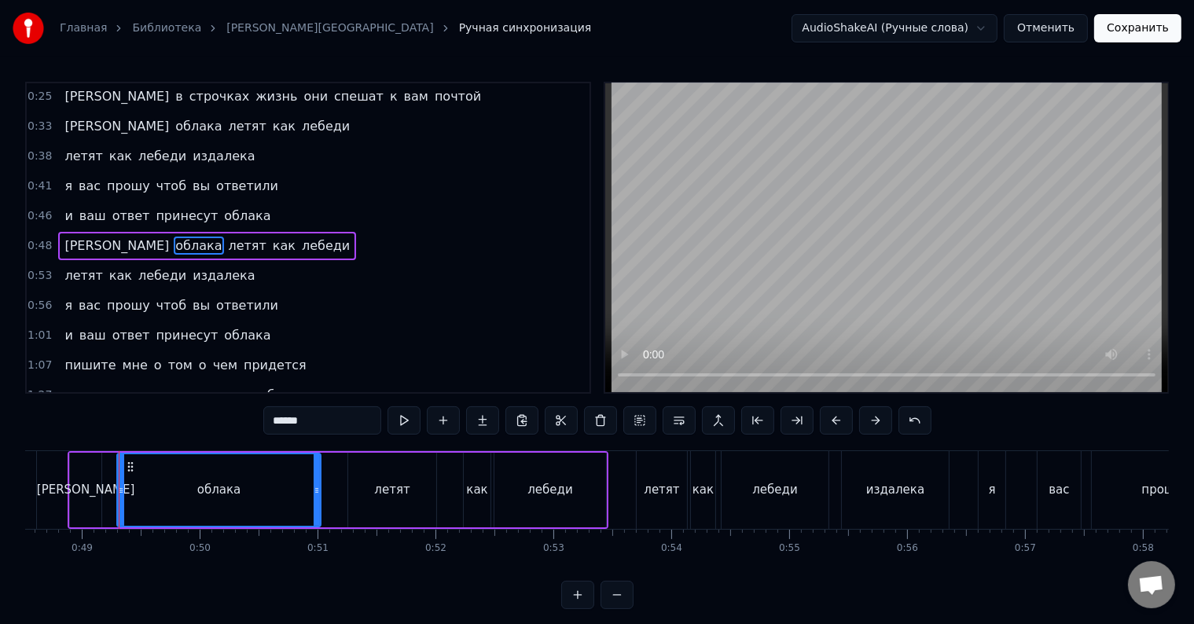
click at [87, 483] on div "а" at bounding box center [86, 490] width 98 height 18
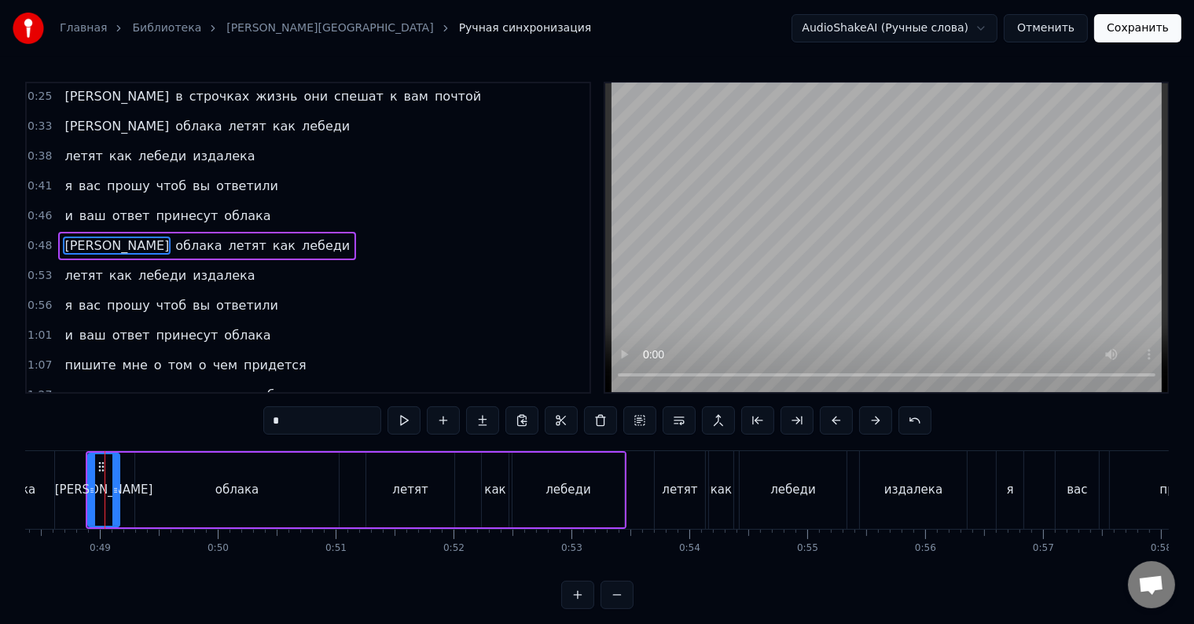
click at [98, 491] on div "а" at bounding box center [104, 490] width 30 height 72
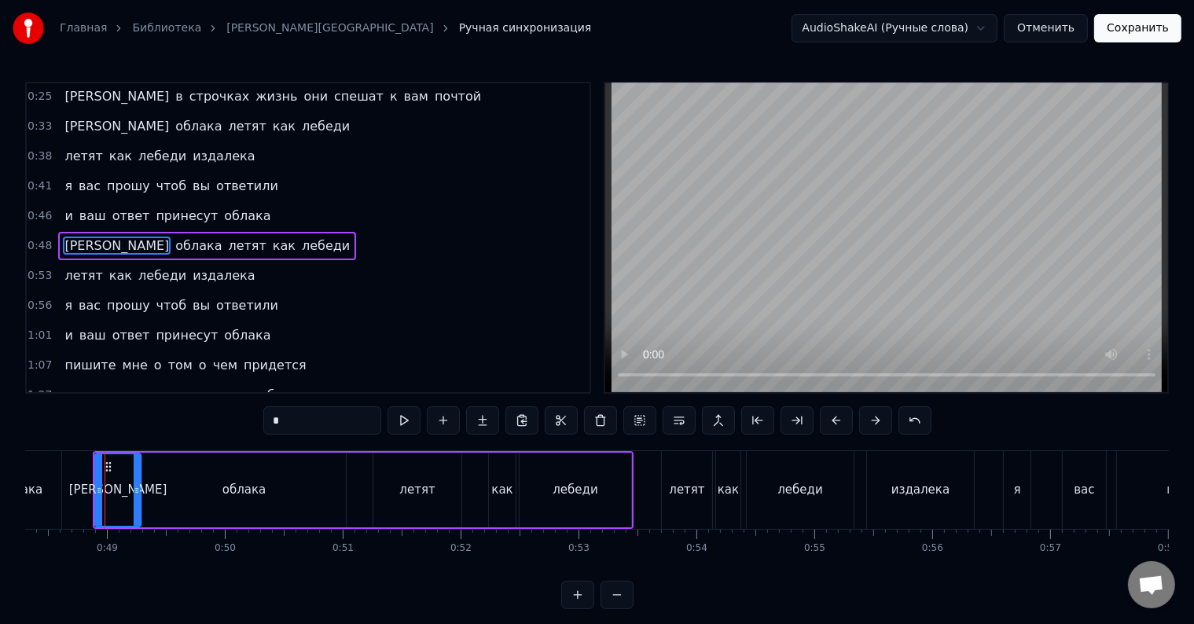
drag, startPoint x: 123, startPoint y: 491, endPoint x: 138, endPoint y: 492, distance: 14.2
click at [138, 492] on icon at bounding box center [137, 490] width 6 height 13
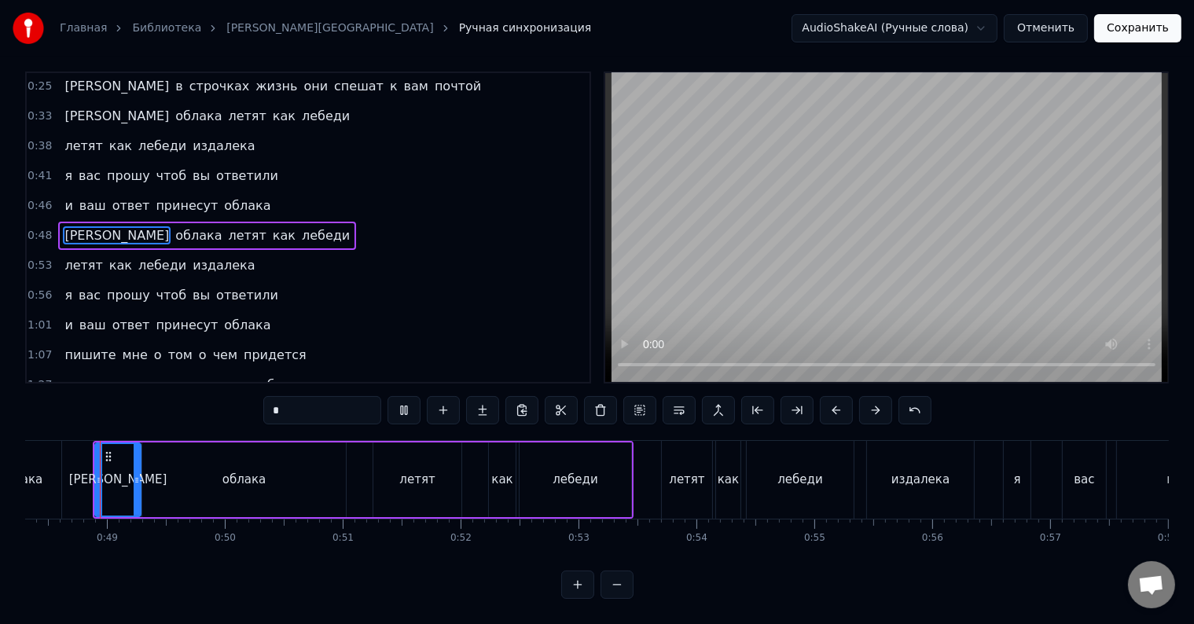
scroll to position [0, 5685]
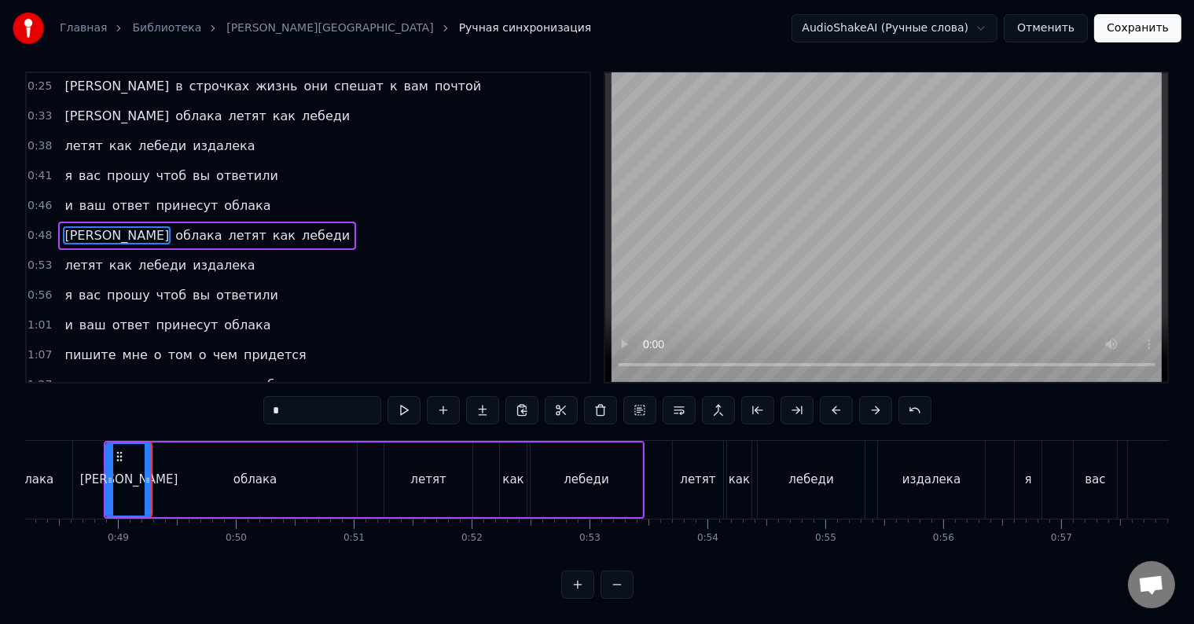
click at [170, 480] on div "облака" at bounding box center [255, 480] width 204 height 75
type input "******"
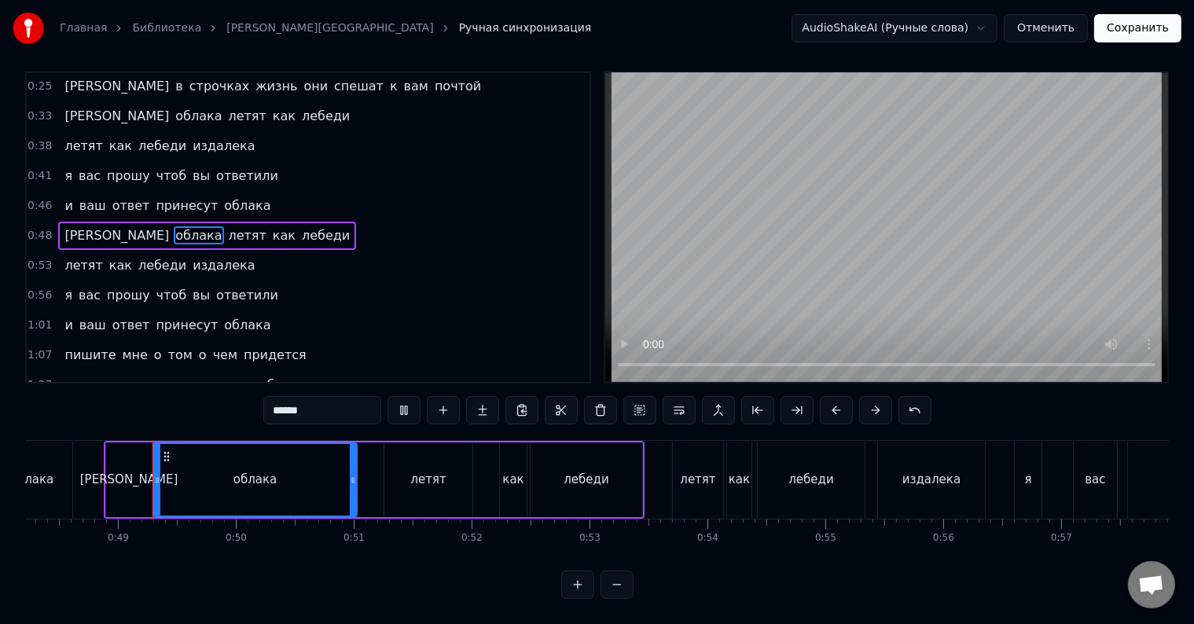
scroll to position [24, 0]
click at [160, 484] on div at bounding box center [161, 480] width 6 height 72
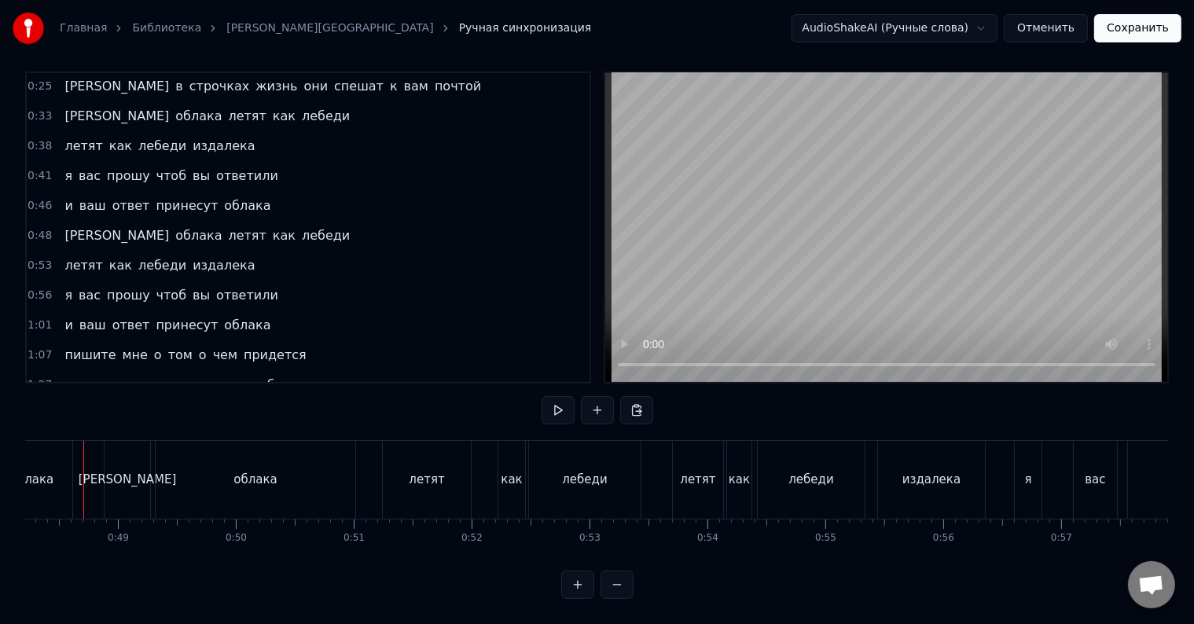
scroll to position [0, 5664]
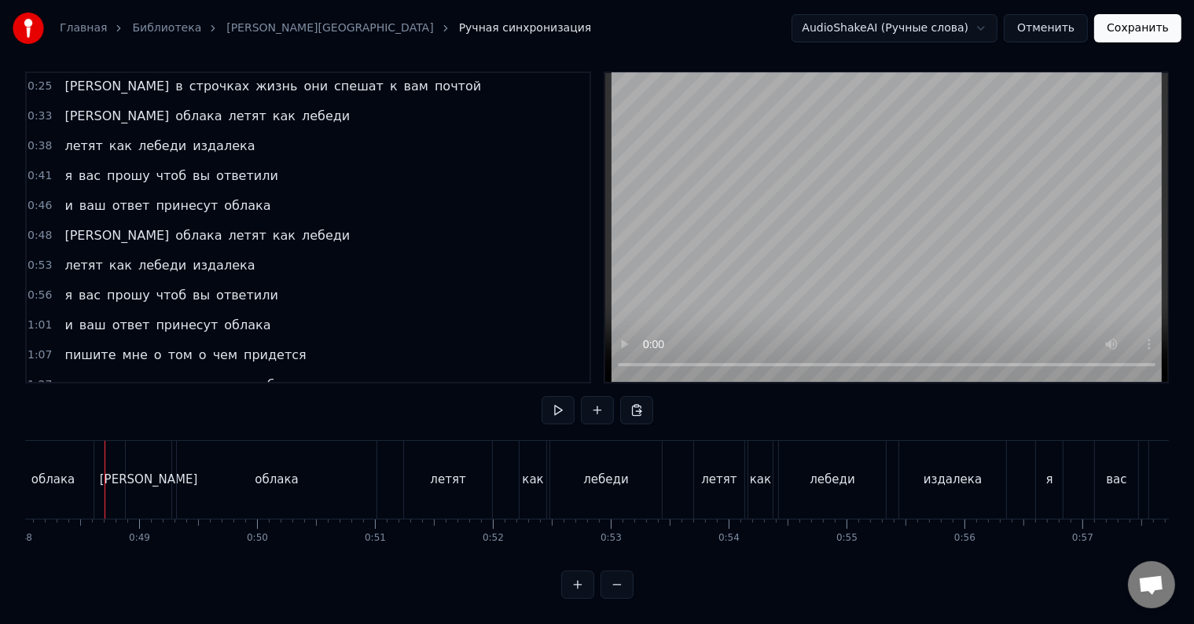
click at [83, 476] on div "облака" at bounding box center [53, 480] width 81 height 78
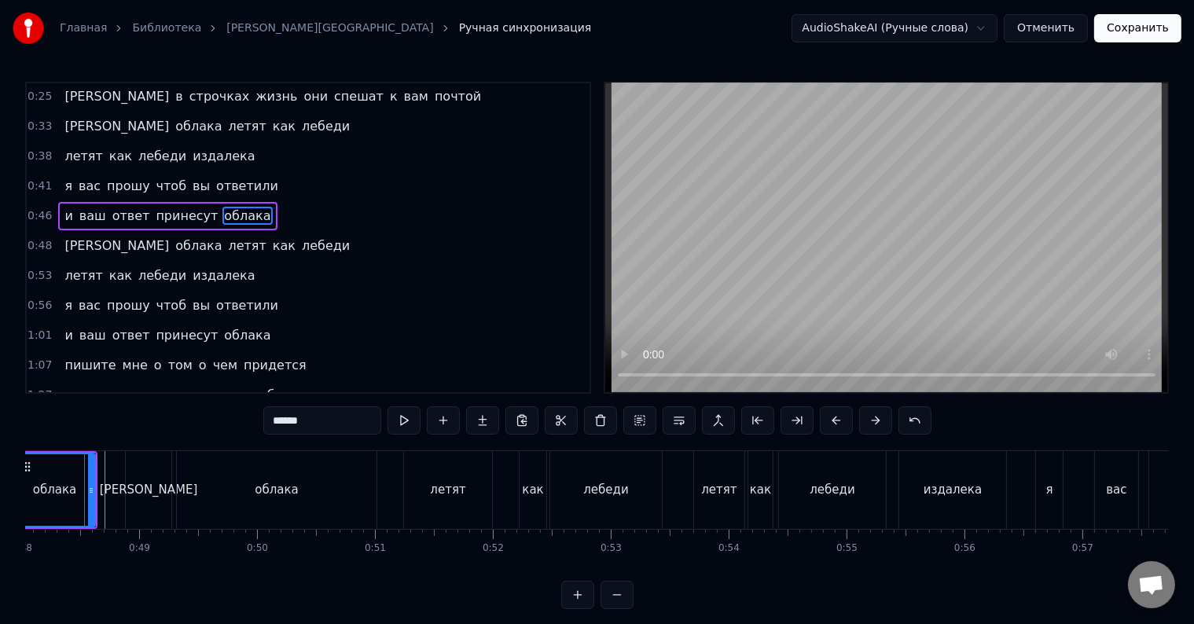
scroll to position [0, 5644]
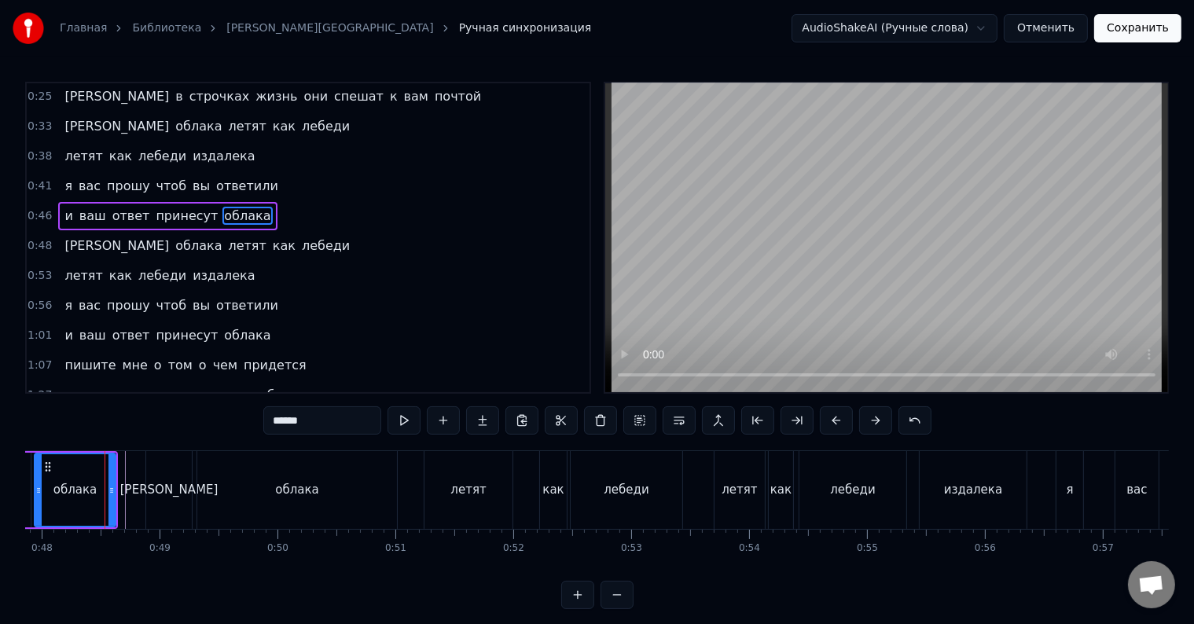
click at [105, 485] on div at bounding box center [105, 490] width 1 height 78
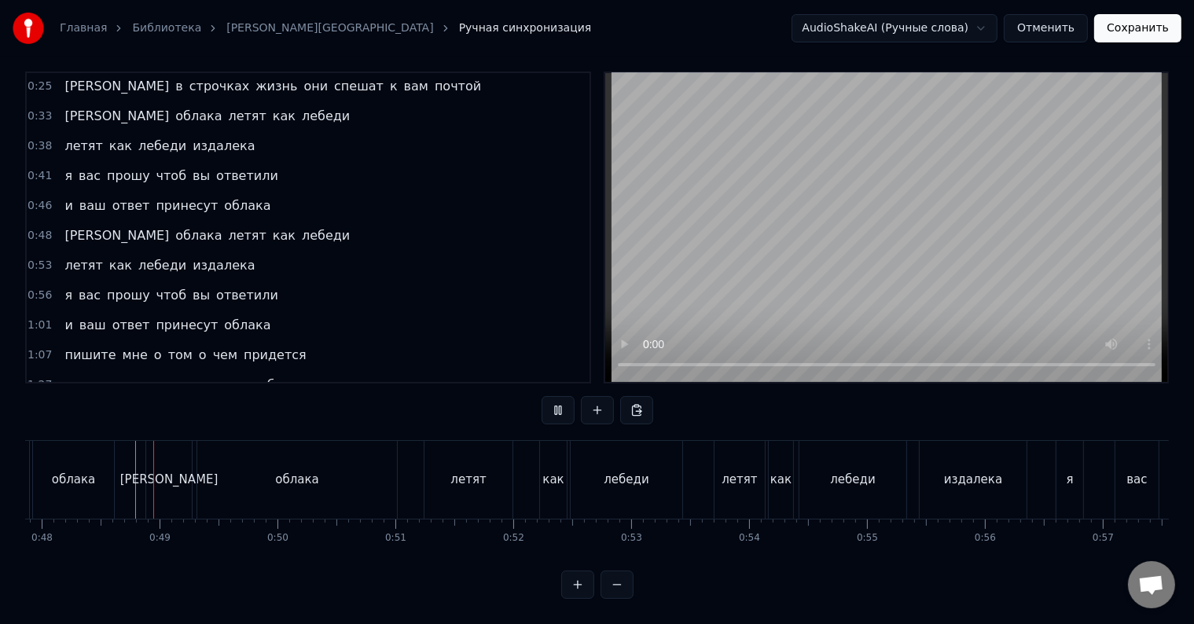
scroll to position [0, 0]
click at [730, 472] on div "летят" at bounding box center [739, 480] width 35 height 18
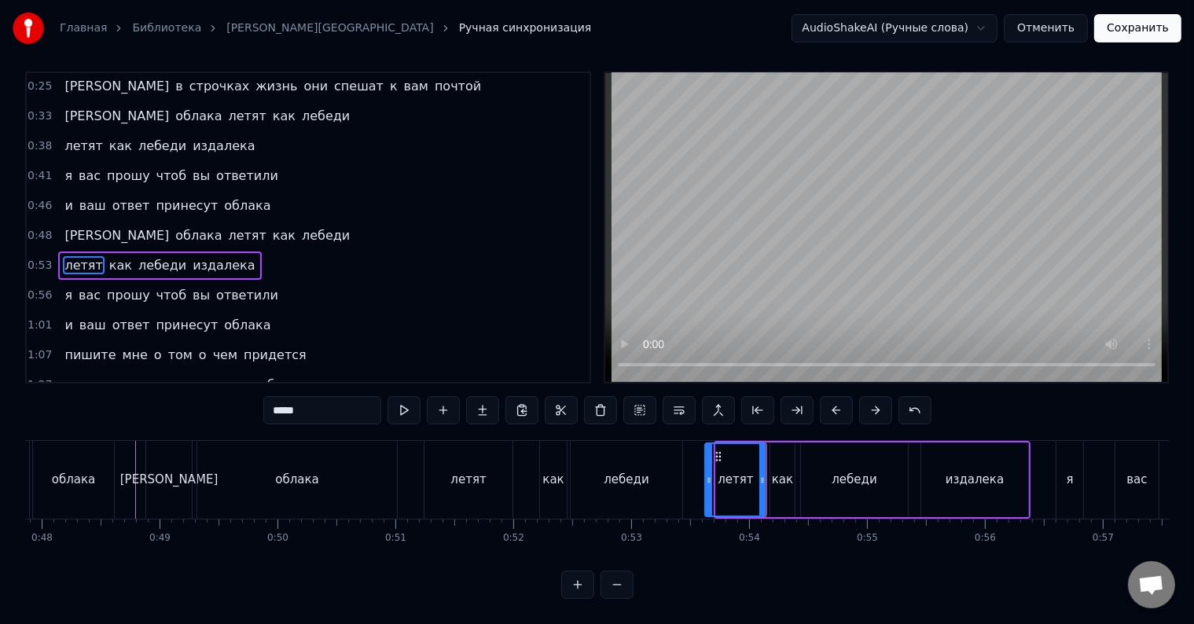
drag, startPoint x: 719, startPoint y: 481, endPoint x: 708, endPoint y: 481, distance: 11.0
click at [708, 481] on div at bounding box center [709, 480] width 6 height 72
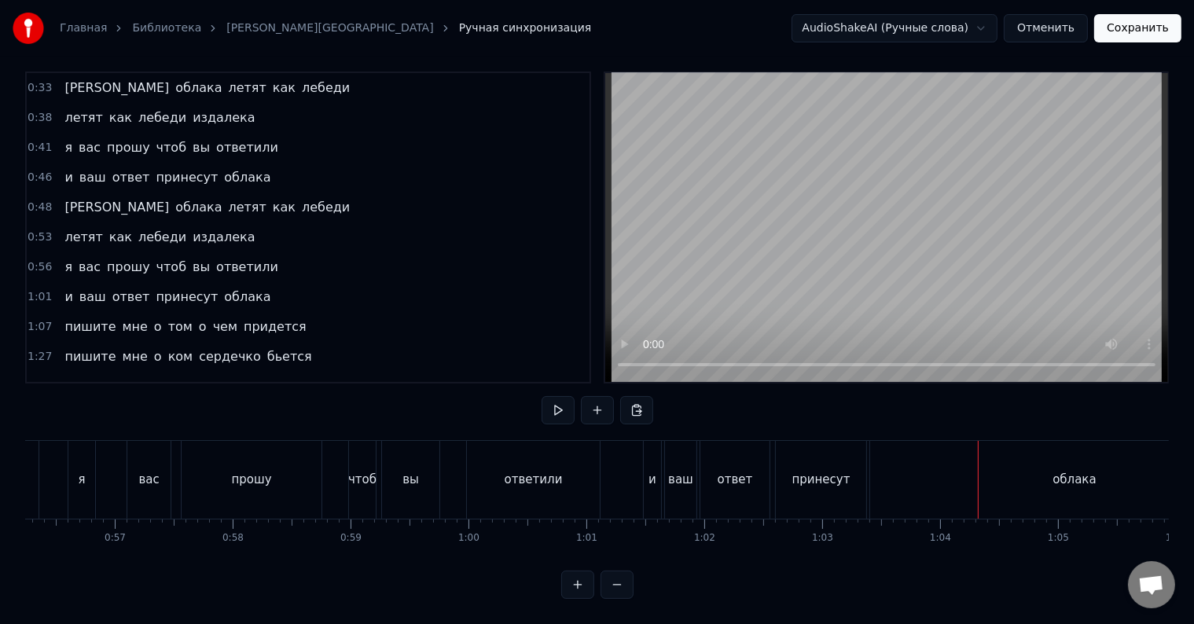
click at [819, 480] on div "принесут" at bounding box center [821, 480] width 90 height 78
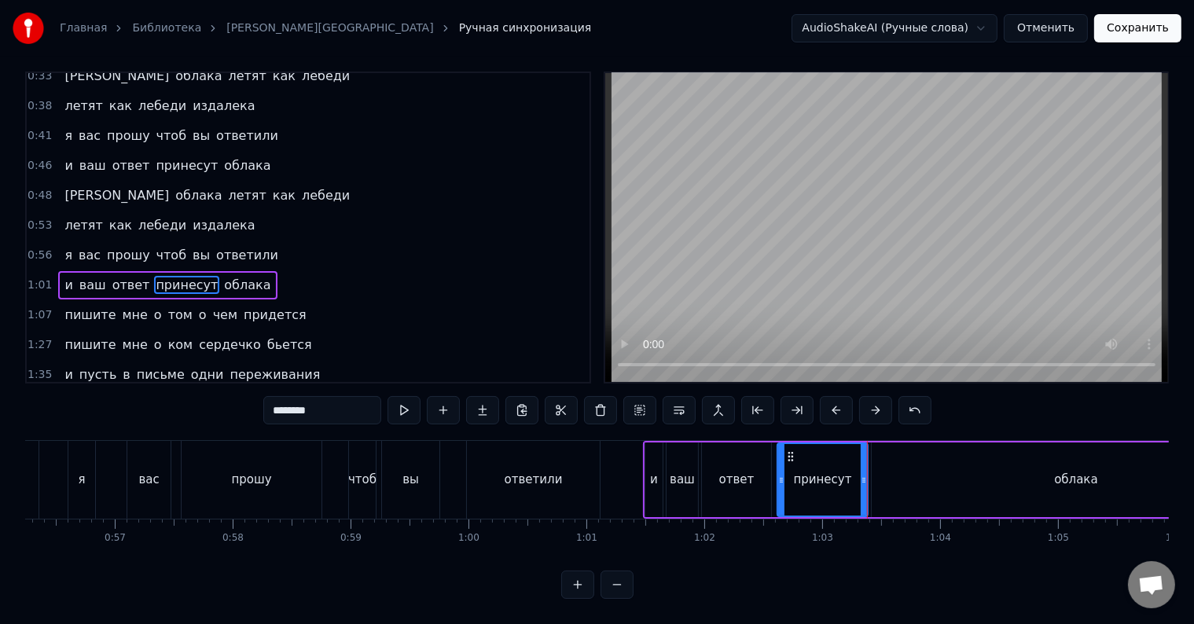
click at [877, 470] on div "облака" at bounding box center [1076, 480] width 409 height 75
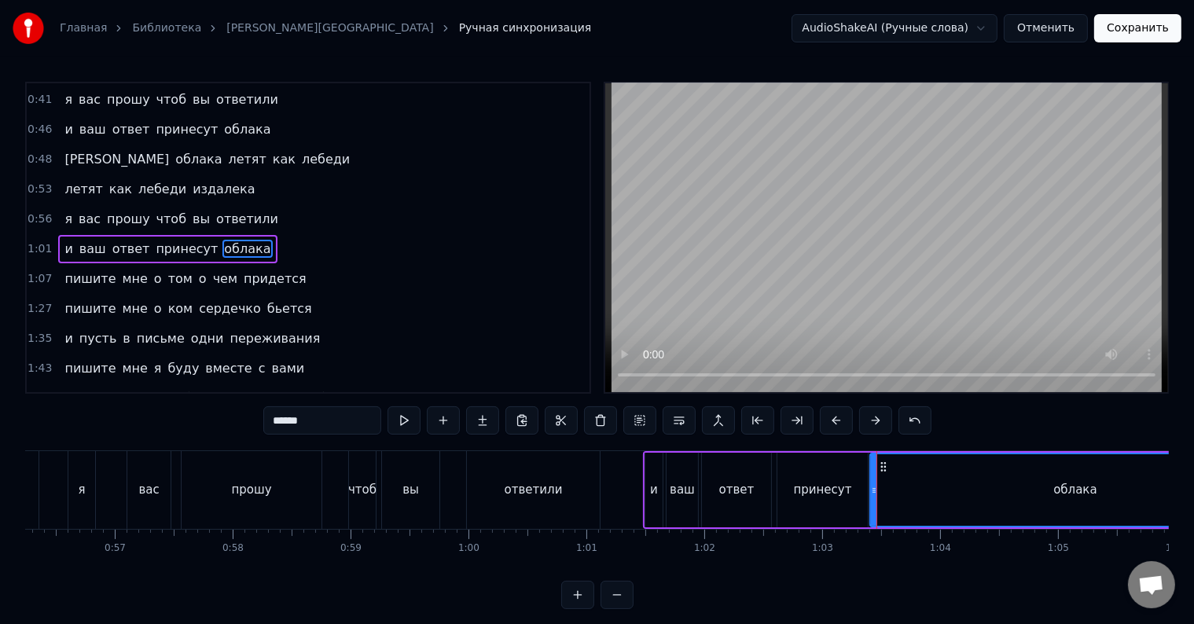
click at [873, 481] on div at bounding box center [874, 490] width 6 height 72
click at [846, 493] on div "принесут" at bounding box center [823, 490] width 58 height 18
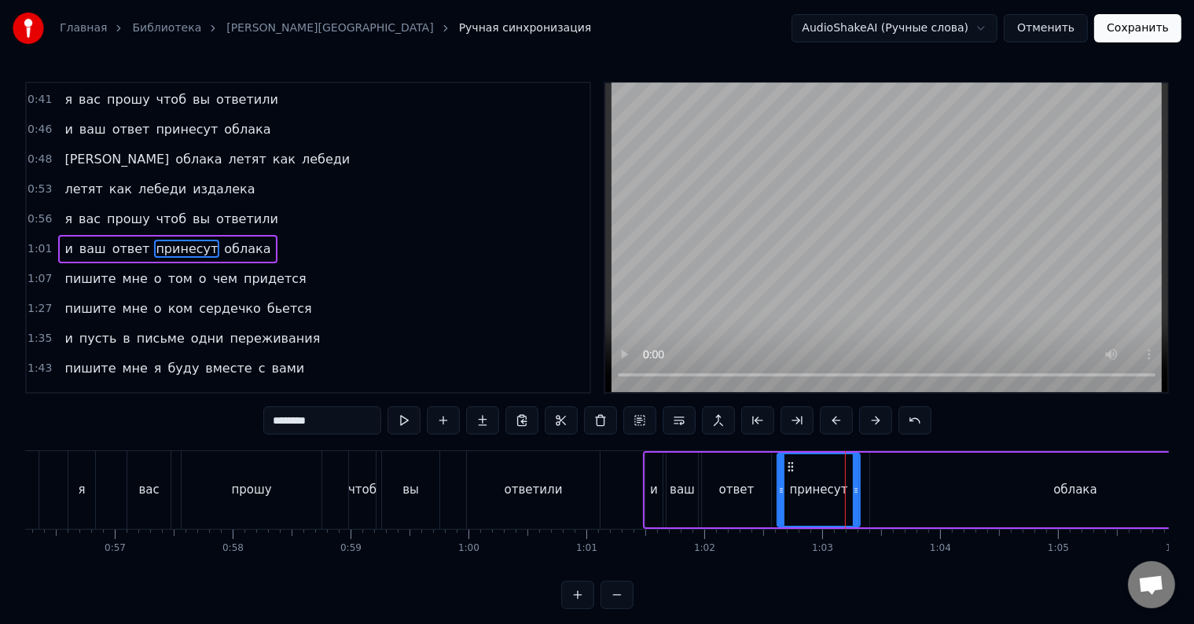
drag, startPoint x: 862, startPoint y: 492, endPoint x: 855, endPoint y: 494, distance: 8.0
click at [855, 494] on icon at bounding box center [856, 490] width 6 height 13
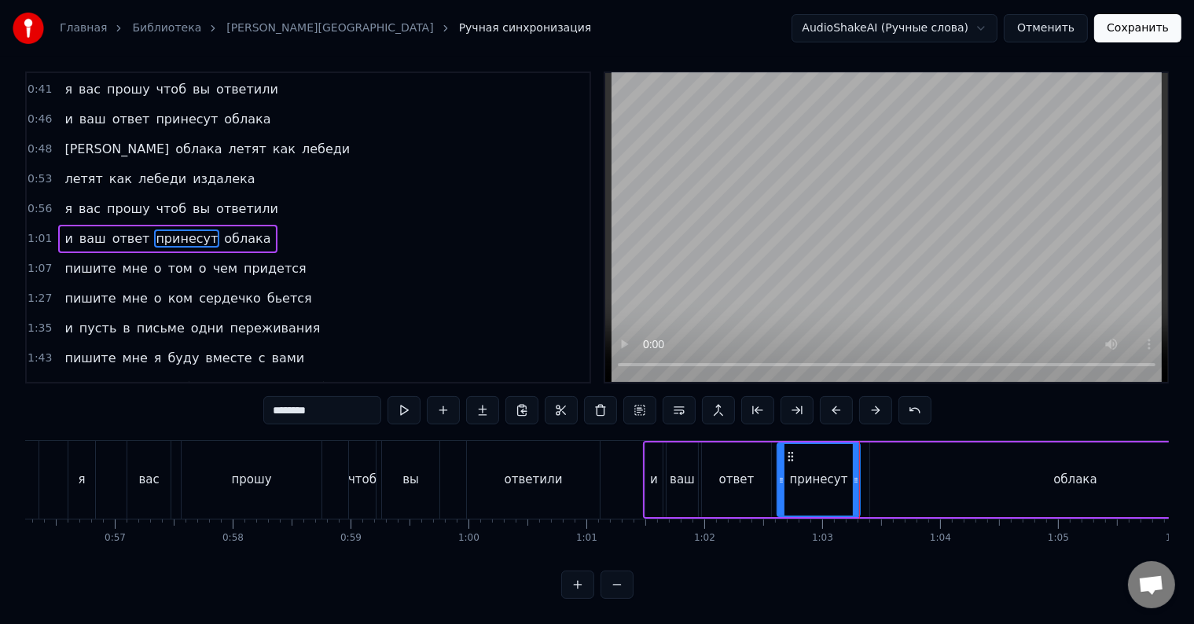
click at [880, 476] on div "облака" at bounding box center [1075, 480] width 410 height 75
type input "******"
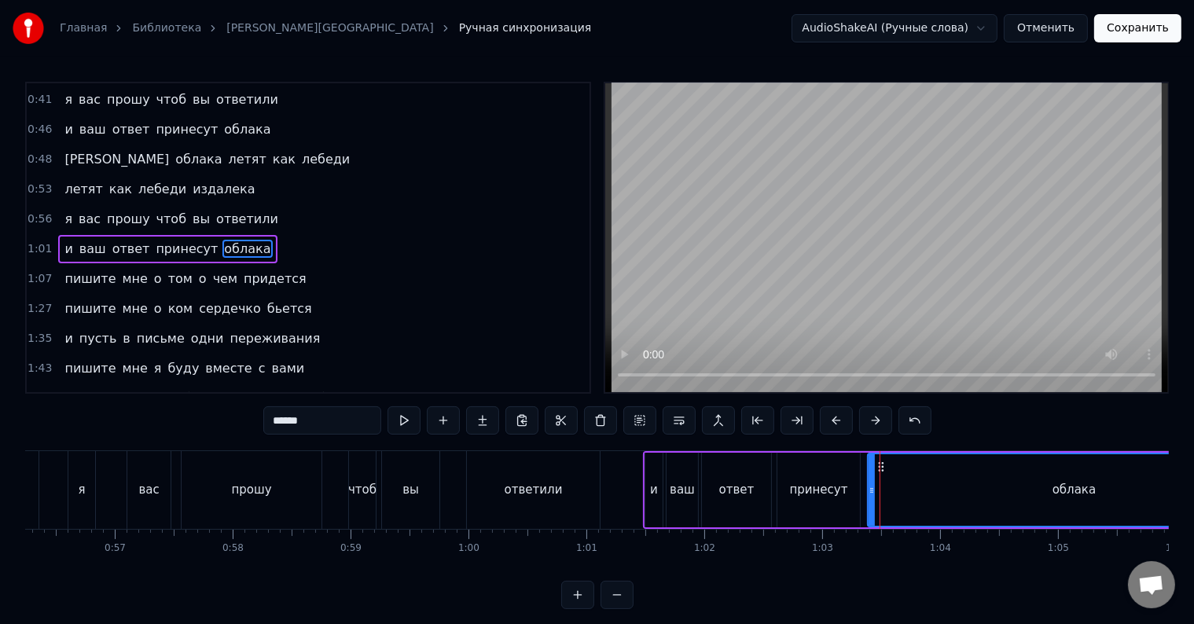
click at [869, 481] on div at bounding box center [872, 490] width 6 height 72
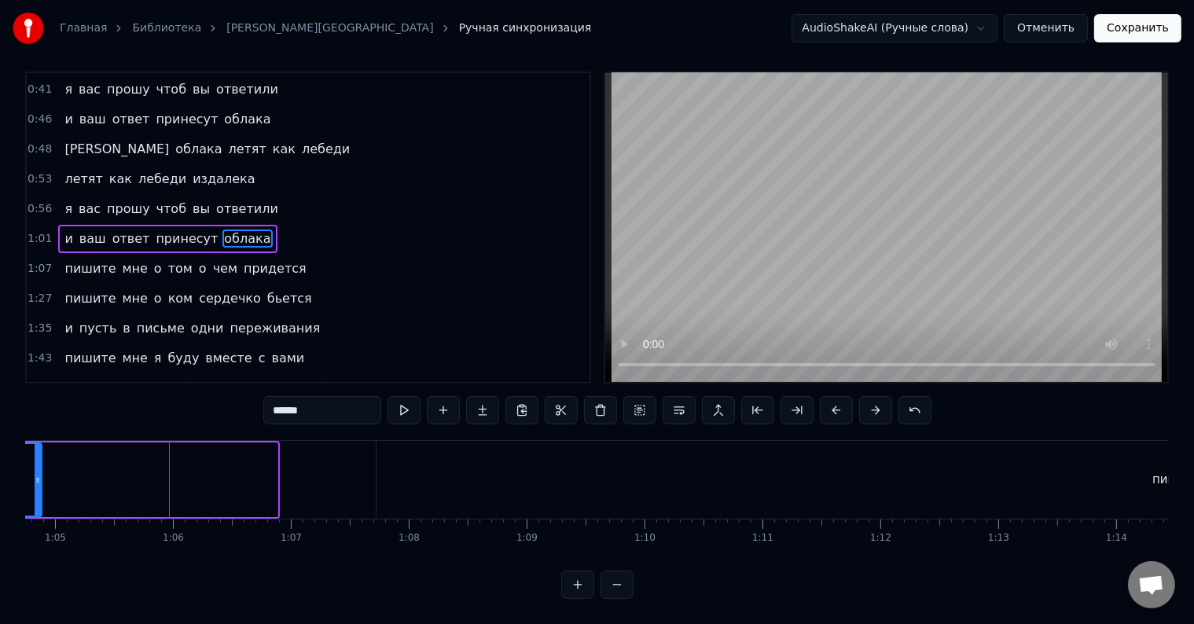
drag, startPoint x: 274, startPoint y: 458, endPoint x: 38, endPoint y: 450, distance: 236.8
click at [38, 450] on div at bounding box center [38, 480] width 6 height 72
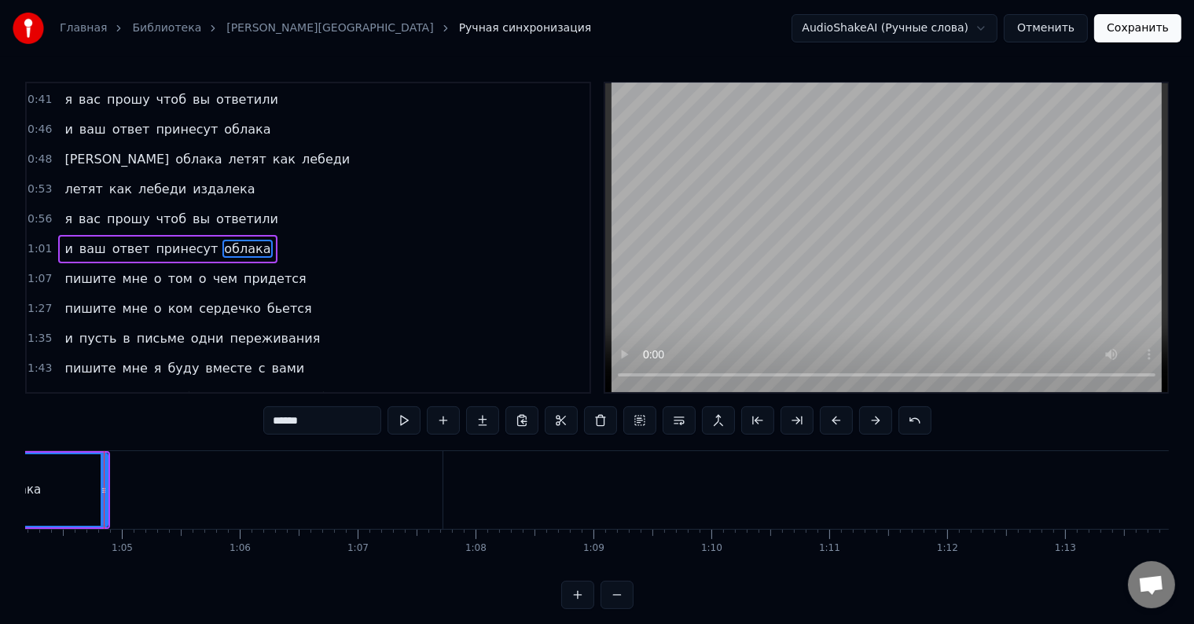
drag, startPoint x: 104, startPoint y: 487, endPoint x: 42, endPoint y: 482, distance: 62.3
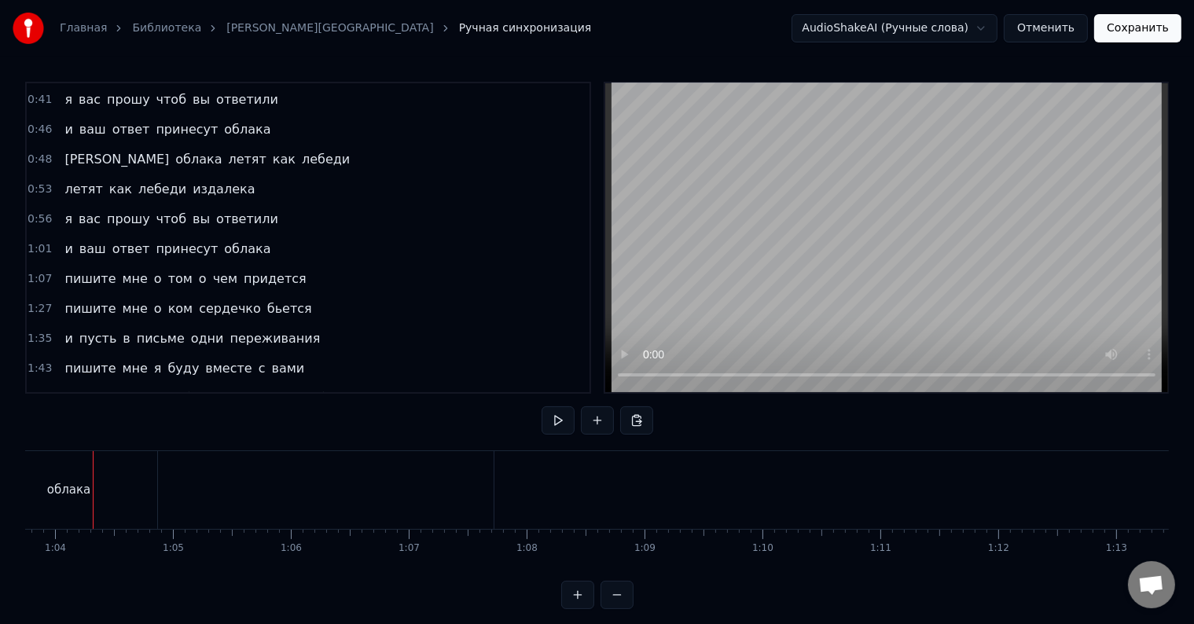
scroll to position [0, 7506]
click at [148, 494] on div "облака" at bounding box center [79, 490] width 177 height 78
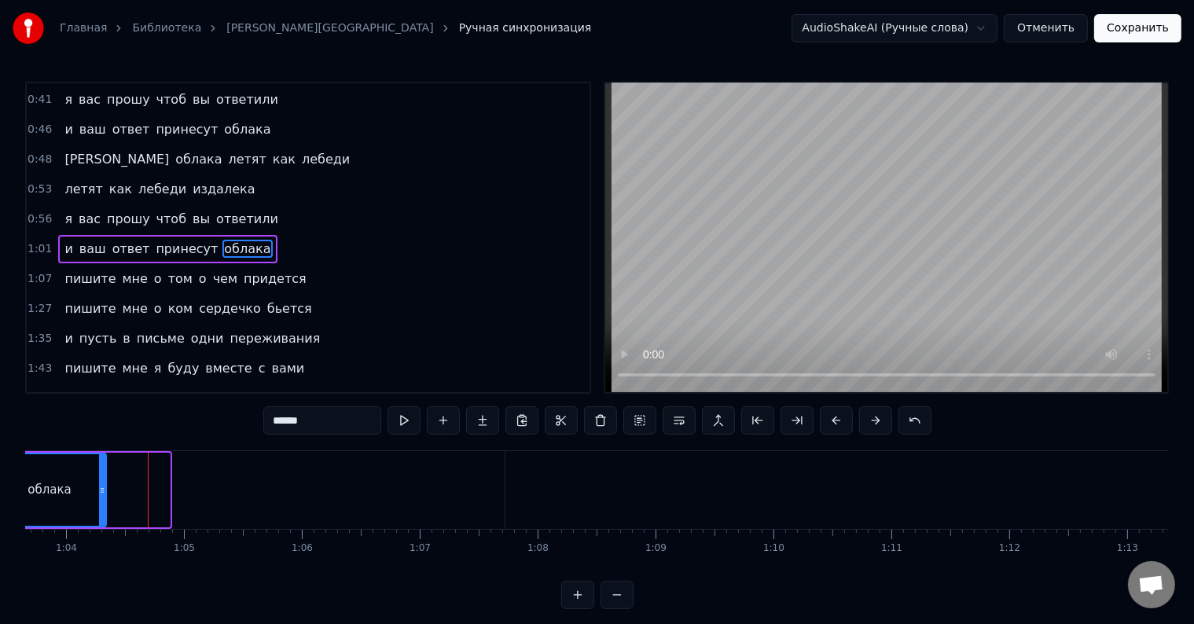
drag, startPoint x: 164, startPoint y: 494, endPoint x: 101, endPoint y: 494, distance: 63.7
click at [101, 494] on icon at bounding box center [102, 490] width 6 height 13
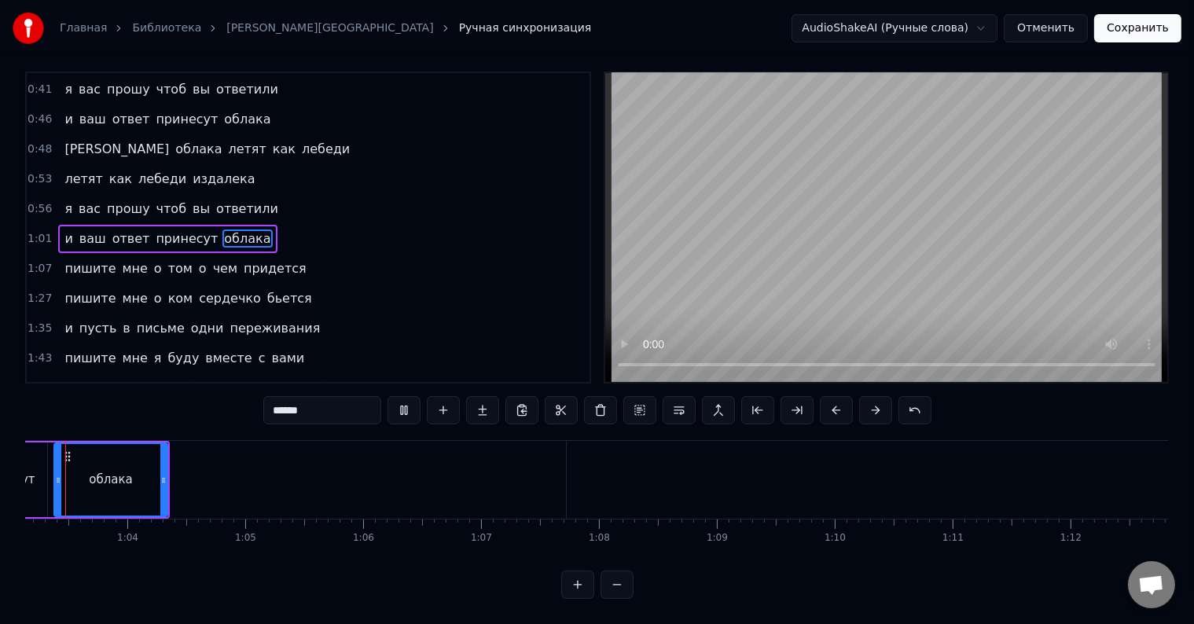
scroll to position [0, 7393]
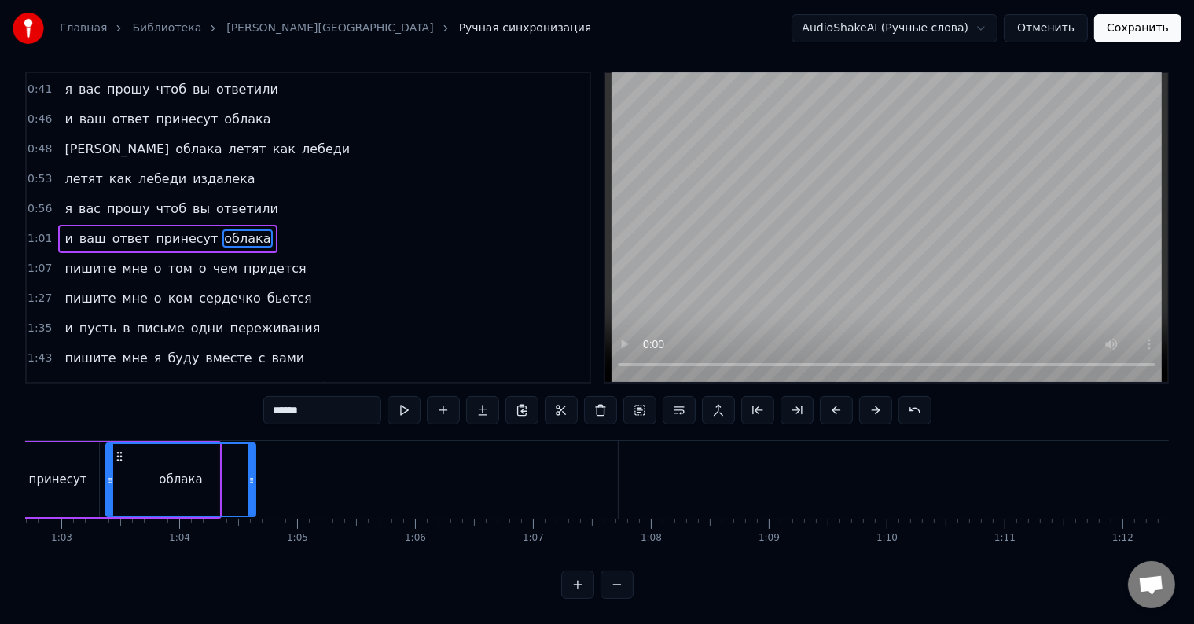
drag, startPoint x: 215, startPoint y: 483, endPoint x: 252, endPoint y: 484, distance: 36.2
click at [252, 484] on div at bounding box center [251, 480] width 6 height 72
drag, startPoint x: 254, startPoint y: 483, endPoint x: 296, endPoint y: 484, distance: 41.7
click at [296, 484] on div at bounding box center [292, 480] width 6 height 72
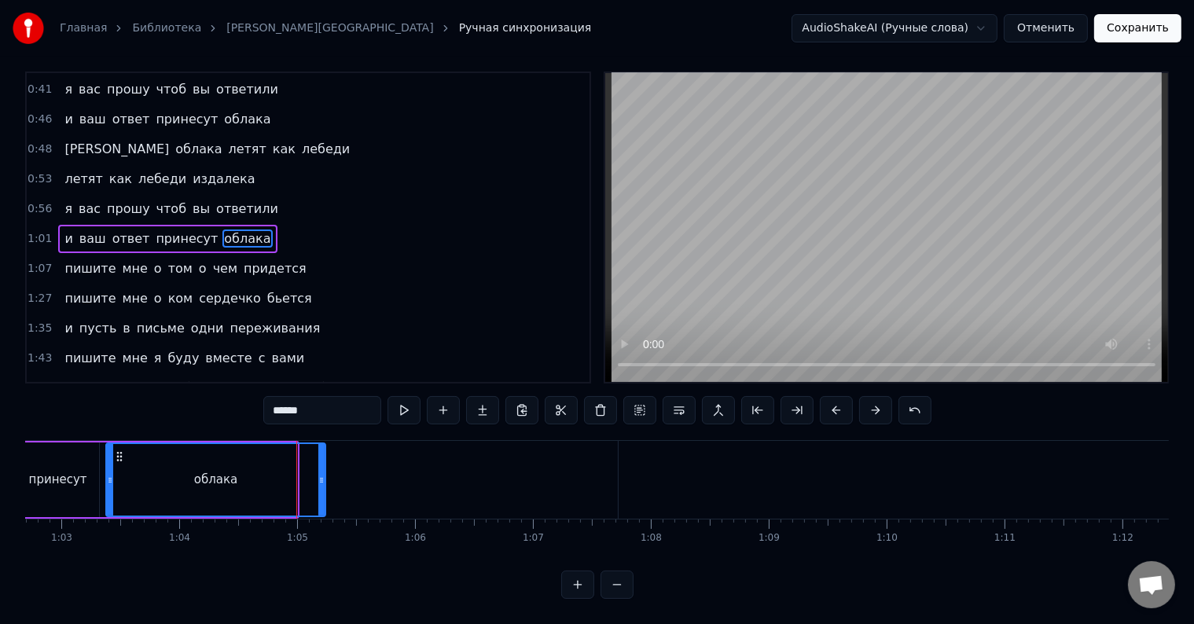
drag, startPoint x: 292, startPoint y: 485, endPoint x: 321, endPoint y: 490, distance: 28.7
click at [321, 490] on div at bounding box center [321, 480] width 6 height 72
click at [86, 480] on div "принесут" at bounding box center [58, 480] width 83 height 75
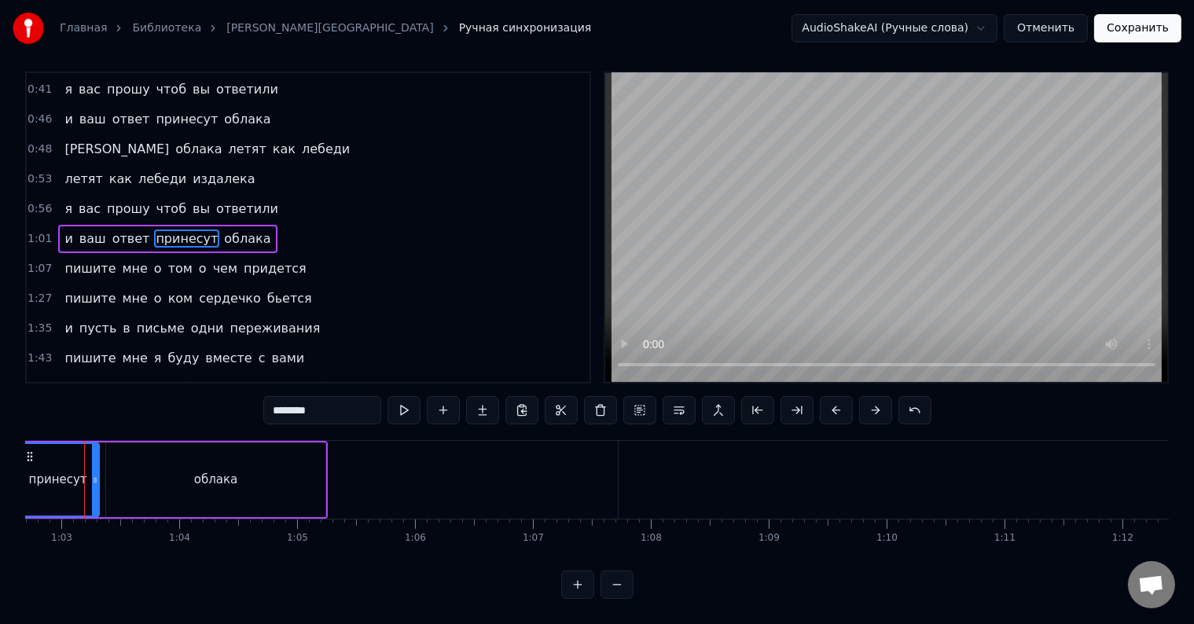
scroll to position [22, 0]
click at [86, 480] on div "принесут" at bounding box center [57, 480] width 81 height 72
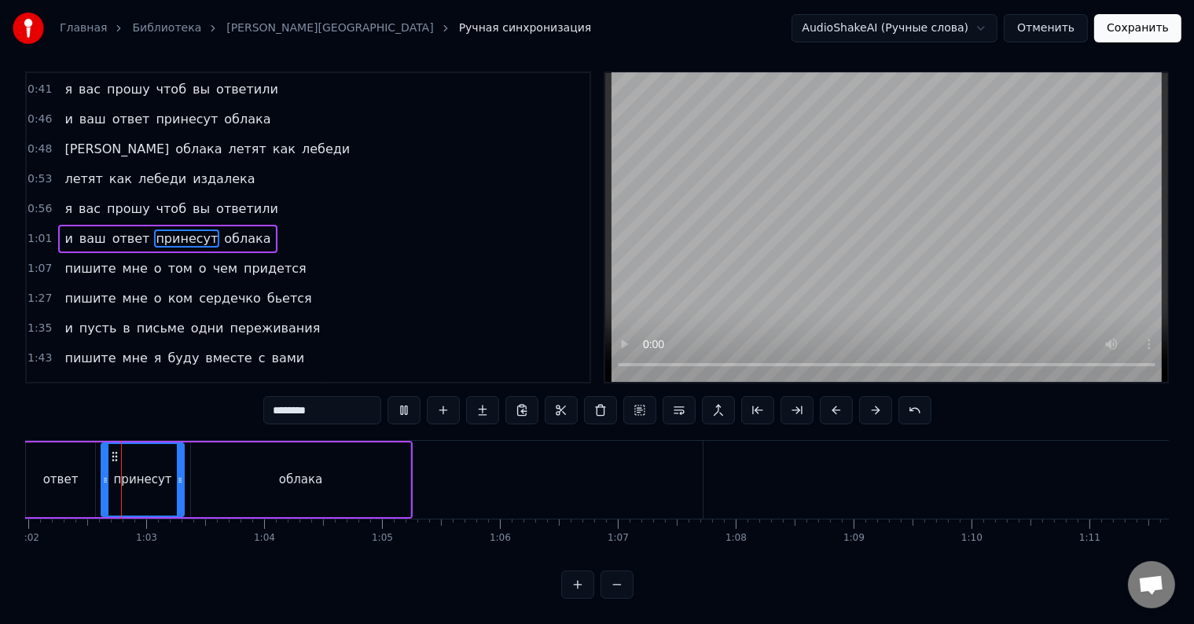
scroll to position [0, 7303]
click at [157, 473] on div "принесут" at bounding box center [148, 480] width 58 height 18
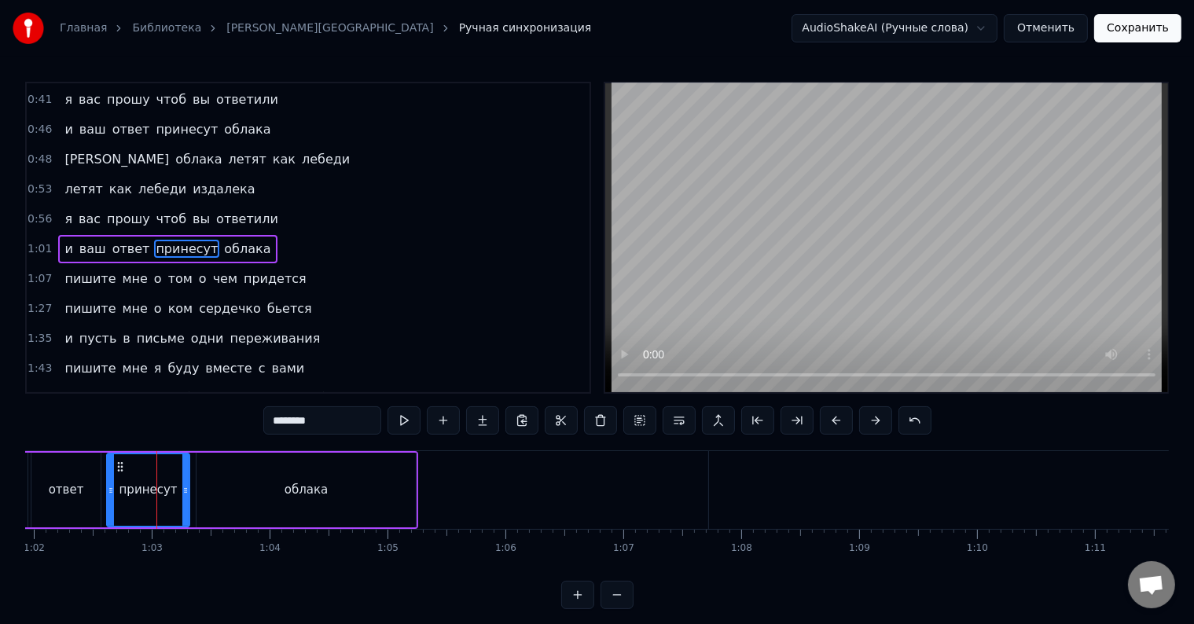
click at [157, 473] on div "принесут" at bounding box center [148, 490] width 81 height 72
click at [72, 481] on div "ответ" at bounding box center [66, 490] width 35 height 18
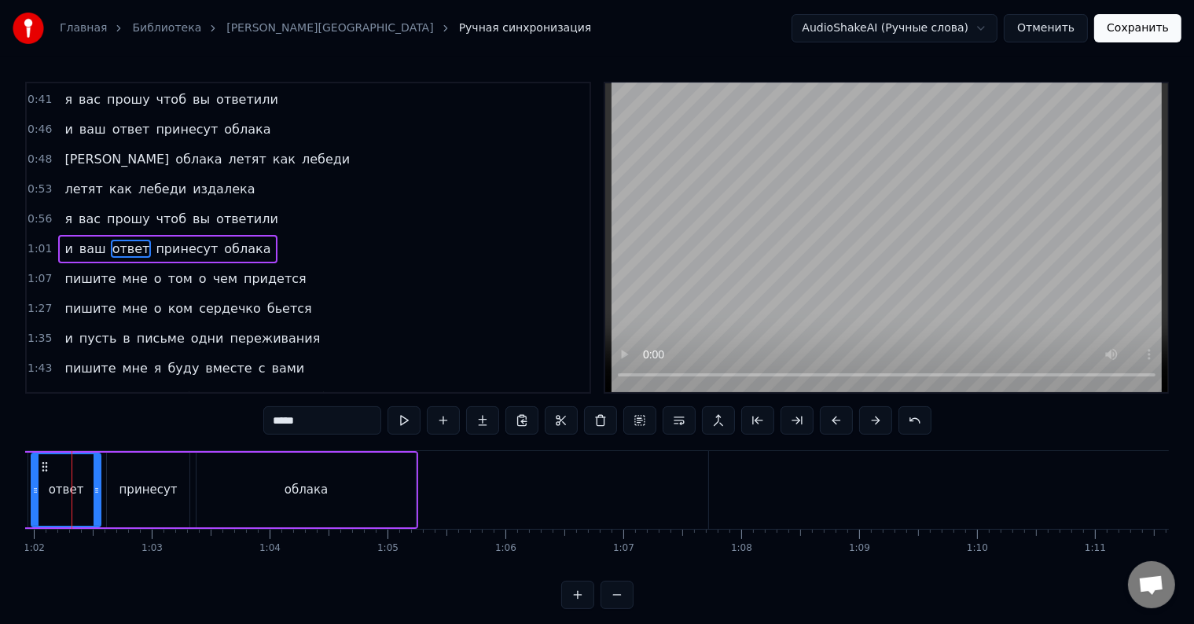
click at [72, 481] on div "ответ" at bounding box center [66, 490] width 35 height 18
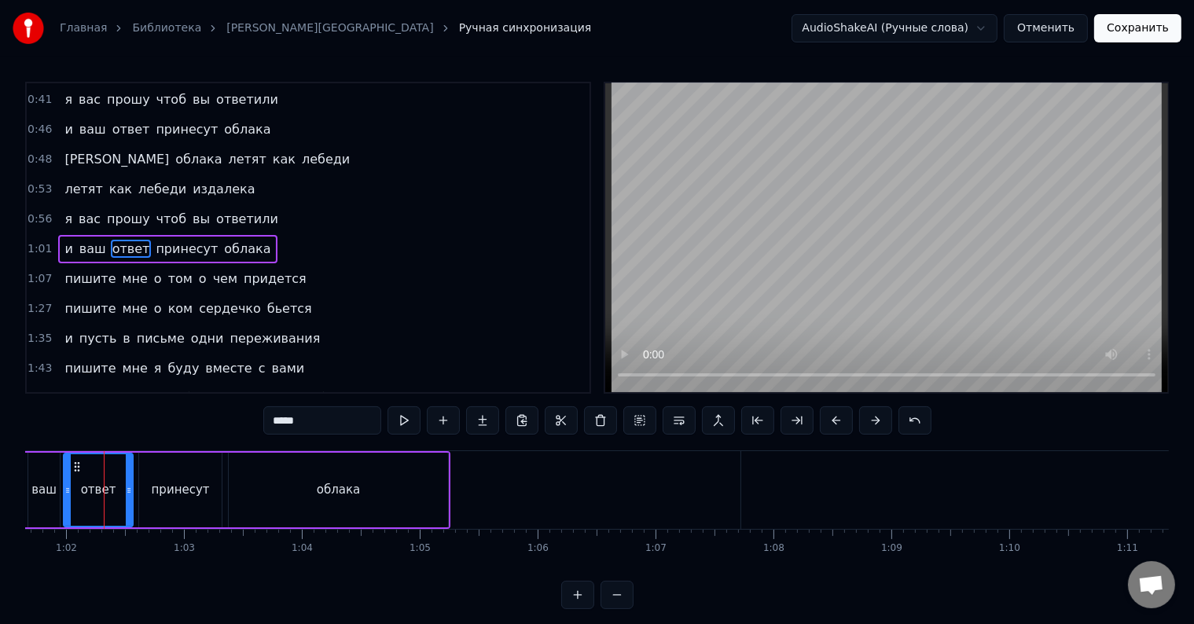
click at [51, 488] on div "ваш" at bounding box center [43, 490] width 25 height 18
type input "***"
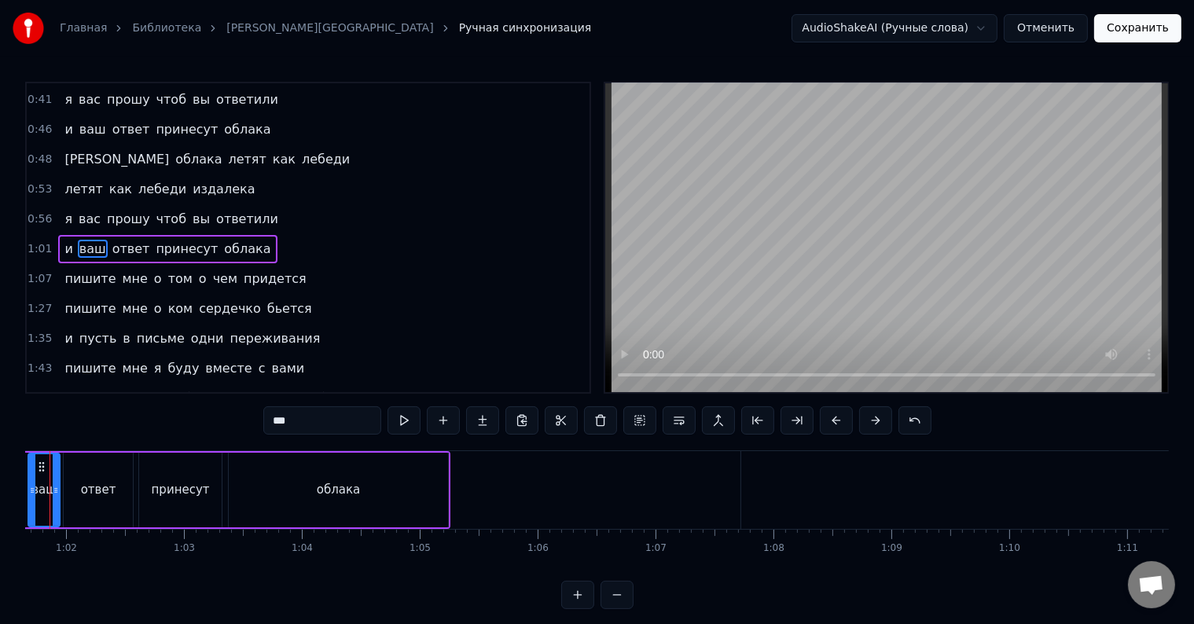
click at [51, 489] on div "ваш" at bounding box center [43, 490] width 25 height 18
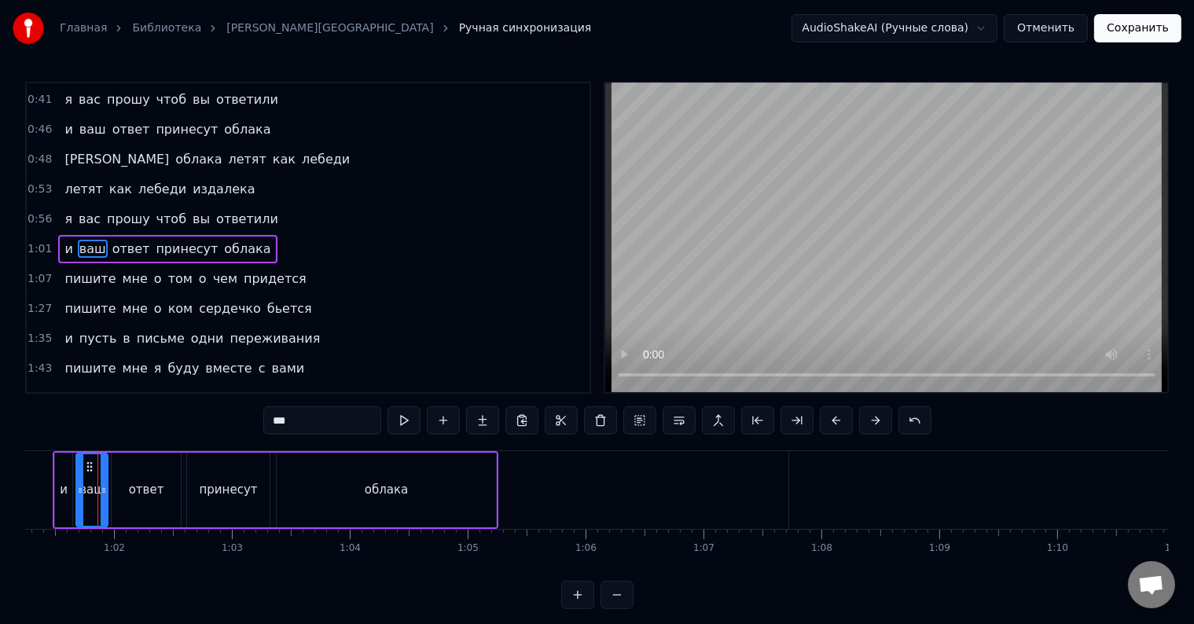
click at [104, 489] on div at bounding box center [104, 490] width 1 height 78
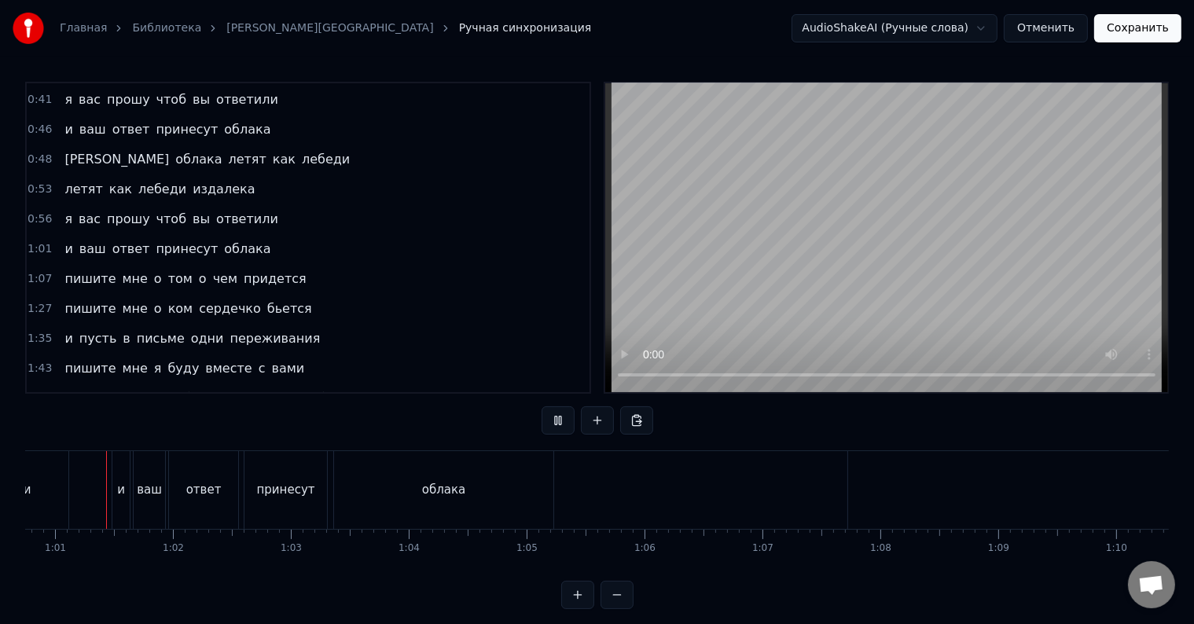
scroll to position [24, 0]
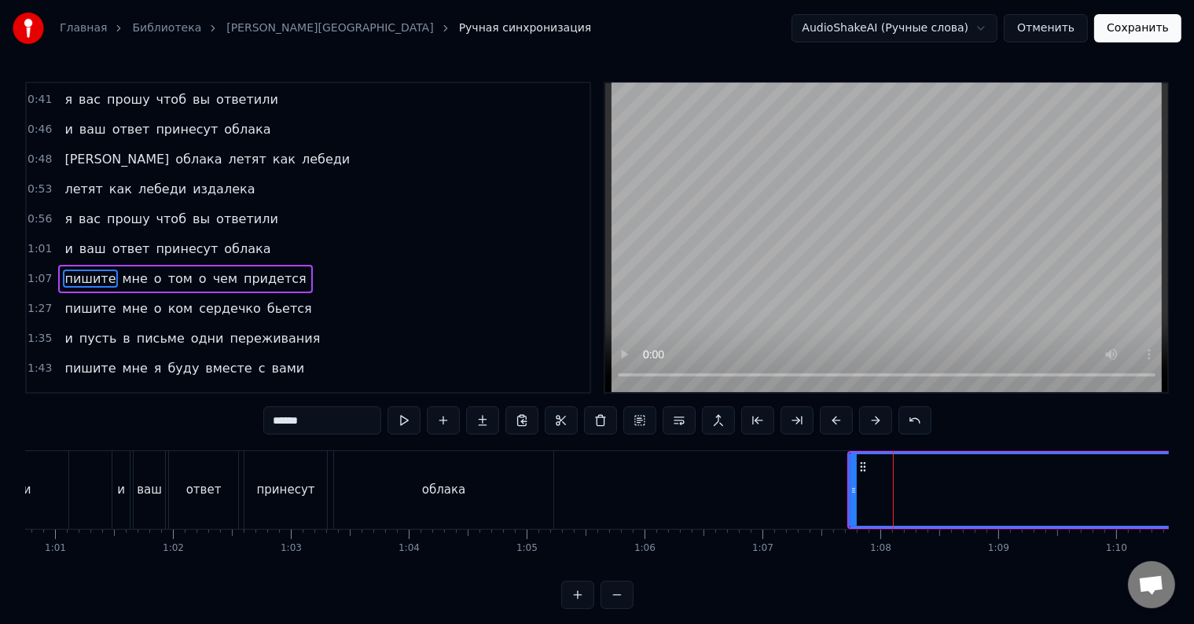
scroll to position [207, 0]
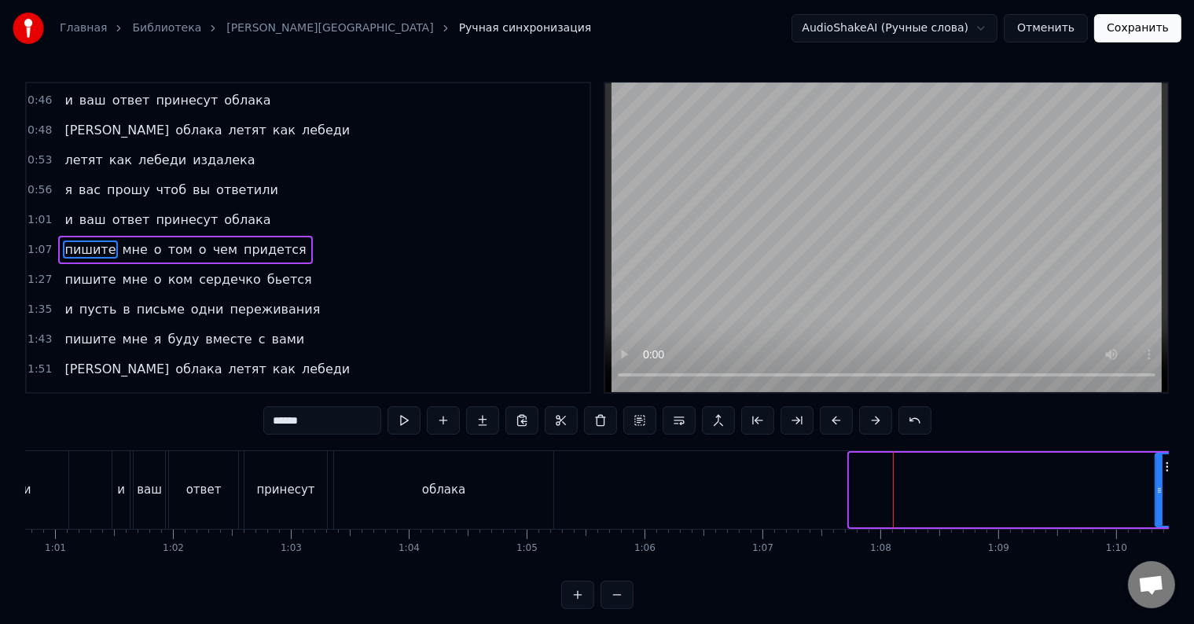
drag, startPoint x: 852, startPoint y: 487, endPoint x: 1131, endPoint y: 497, distance: 279.3
click at [1156, 497] on div at bounding box center [1159, 490] width 6 height 72
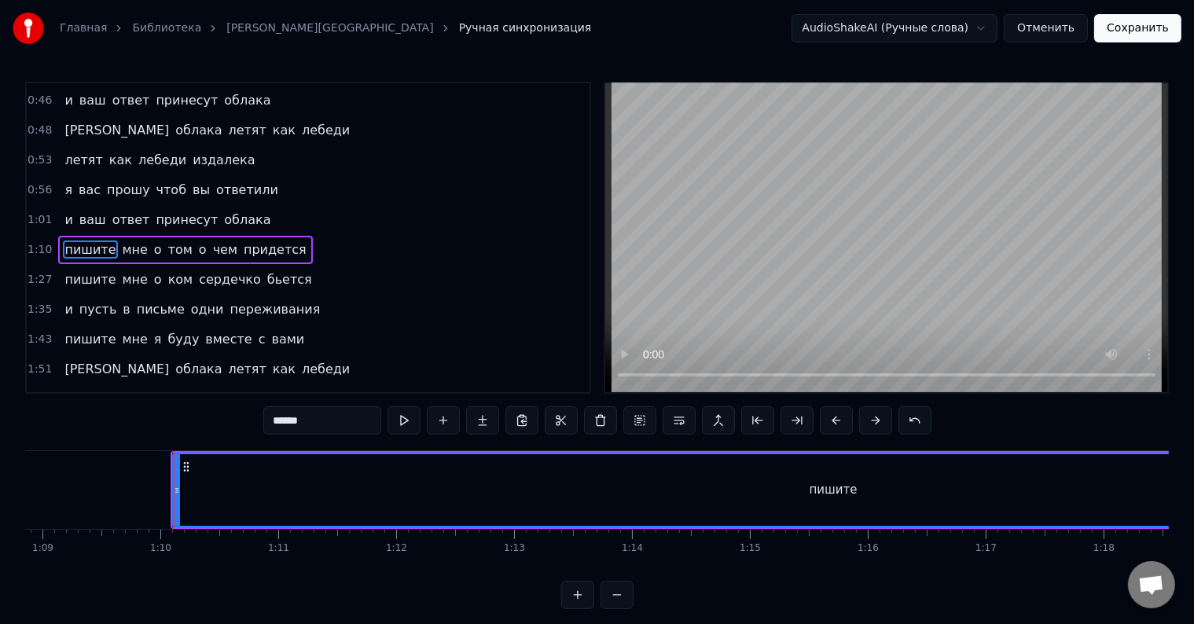
scroll to position [0, 8189]
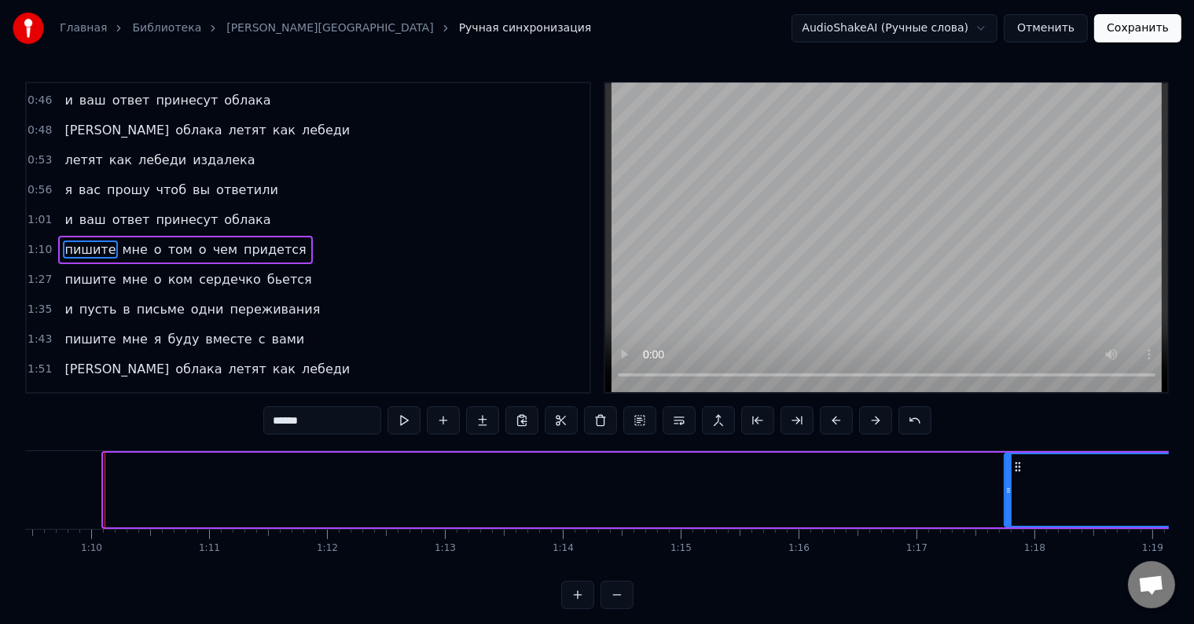
drag, startPoint x: 106, startPoint y: 487, endPoint x: 1007, endPoint y: 491, distance: 900.9
click at [1007, 491] on icon at bounding box center [1008, 490] width 6 height 13
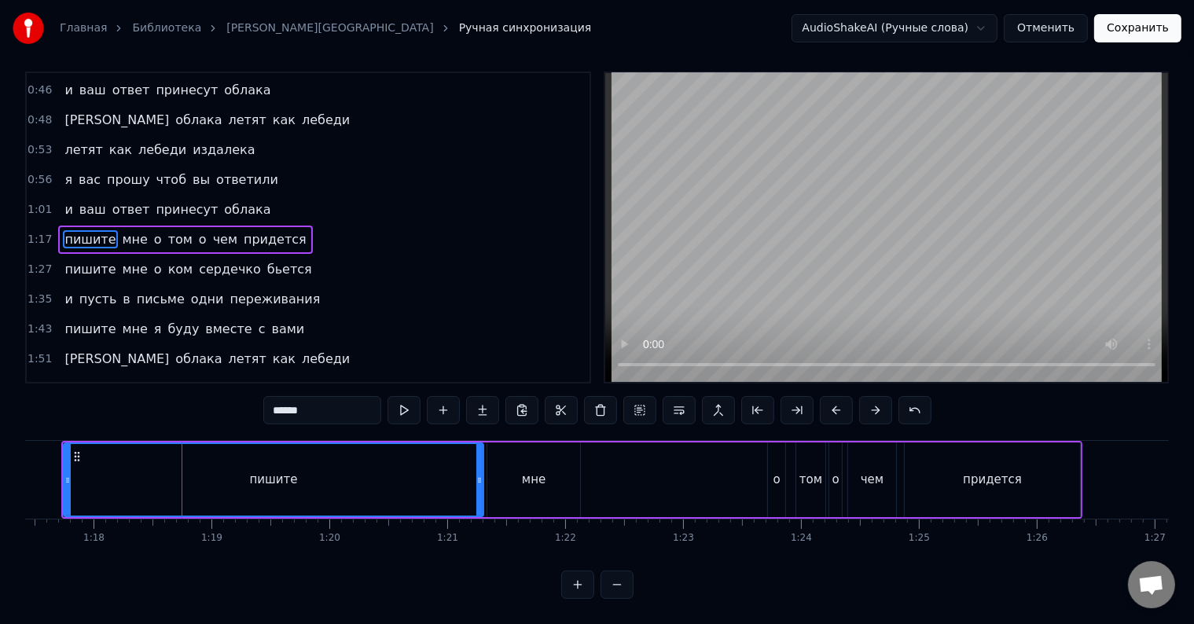
scroll to position [0, 9040]
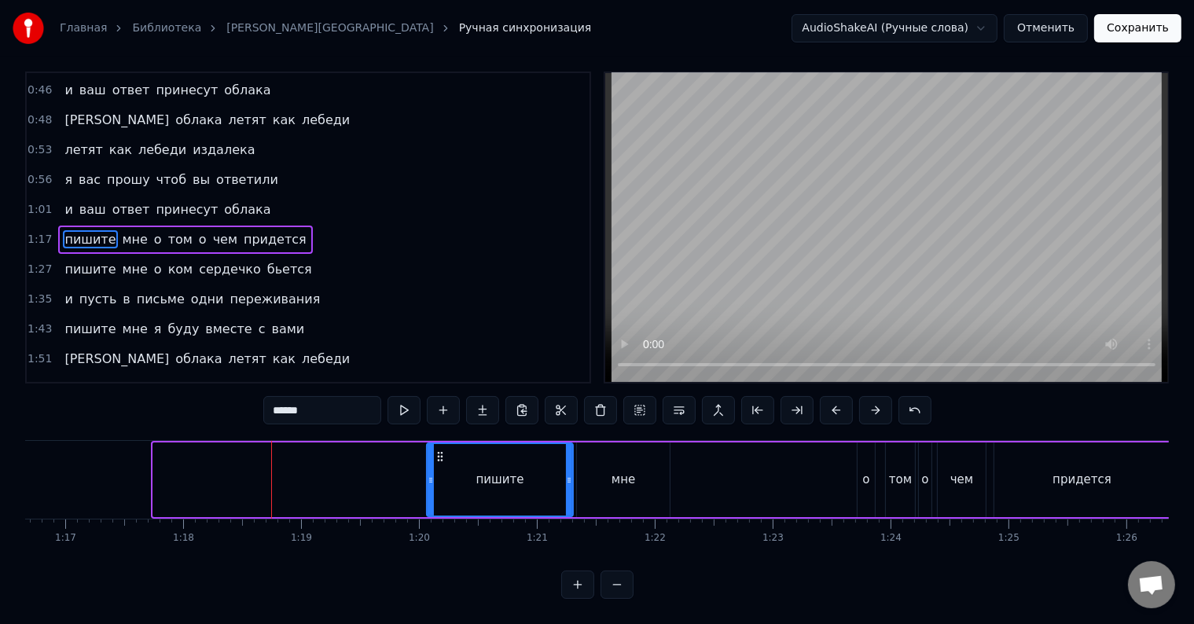
drag, startPoint x: 157, startPoint y: 465, endPoint x: 431, endPoint y: 472, distance: 273.7
click at [431, 472] on div at bounding box center [431, 480] width 6 height 72
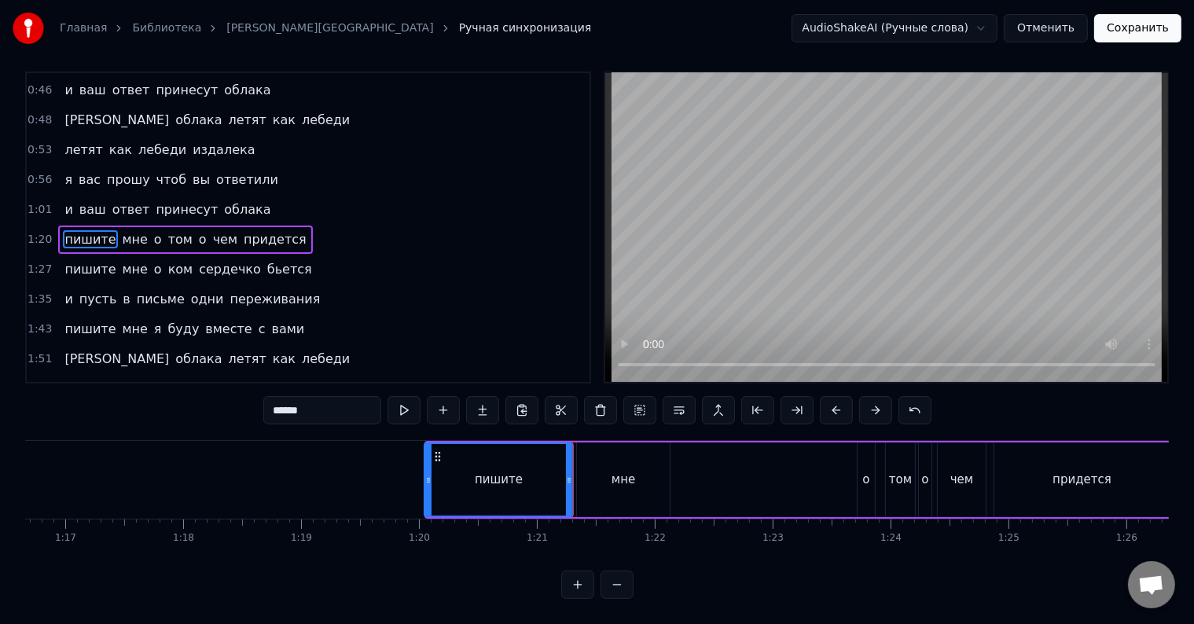
click at [428, 479] on div at bounding box center [428, 480] width 6 height 72
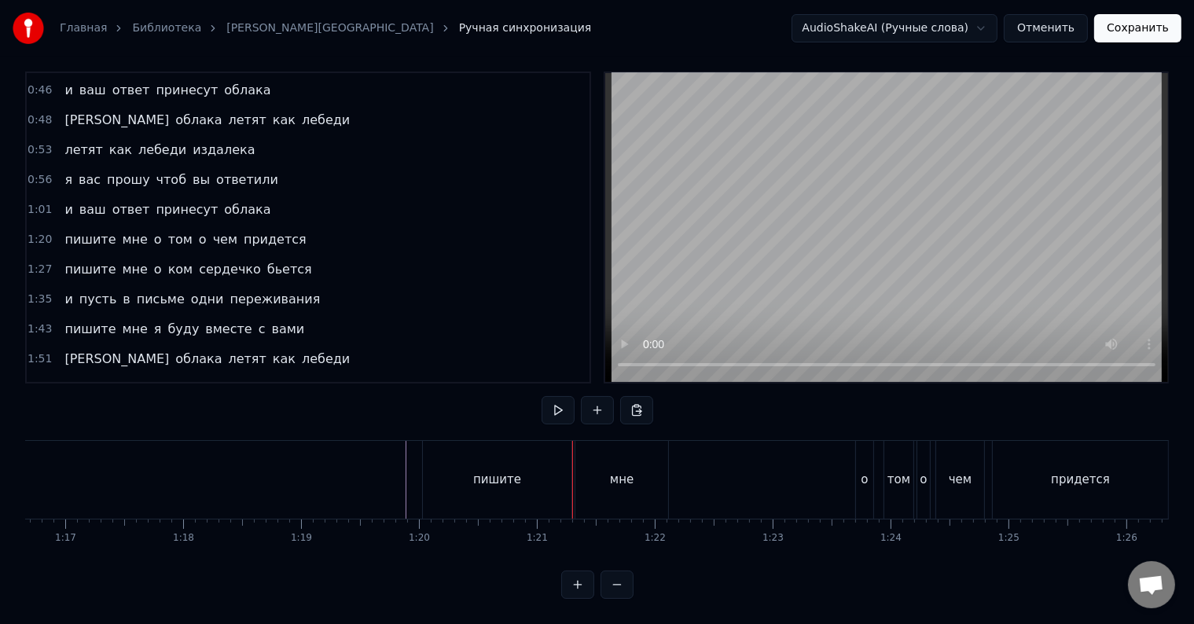
click at [572, 478] on div at bounding box center [572, 480] width 1 height 78
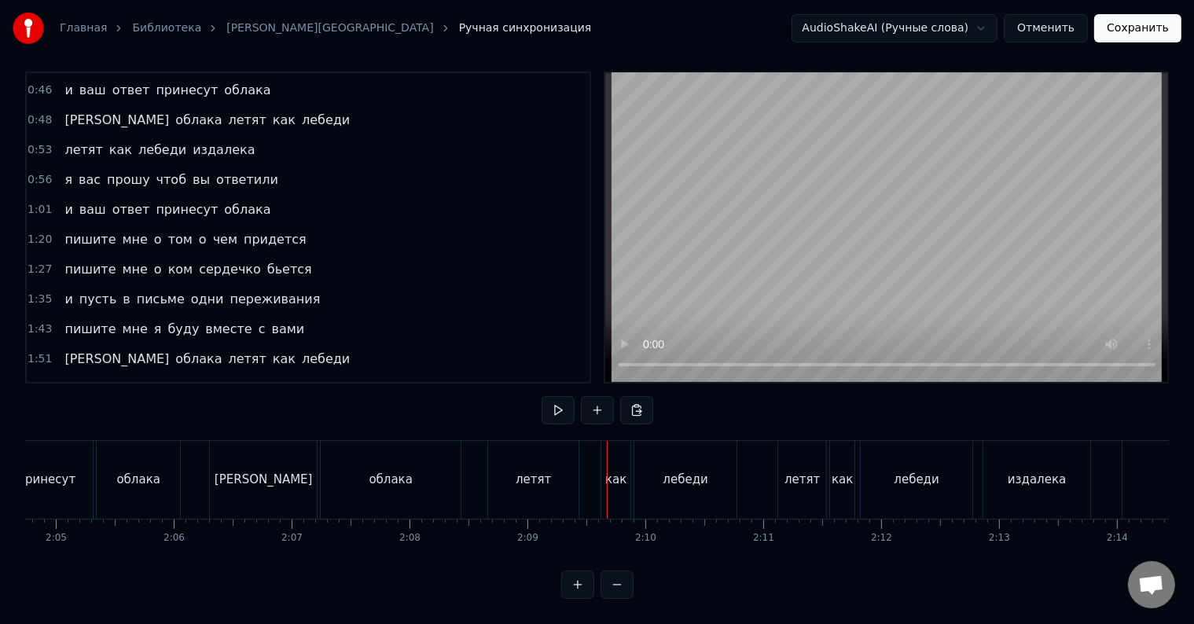
scroll to position [0, 14696]
click at [259, 459] on div "а" at bounding box center [276, 480] width 107 height 78
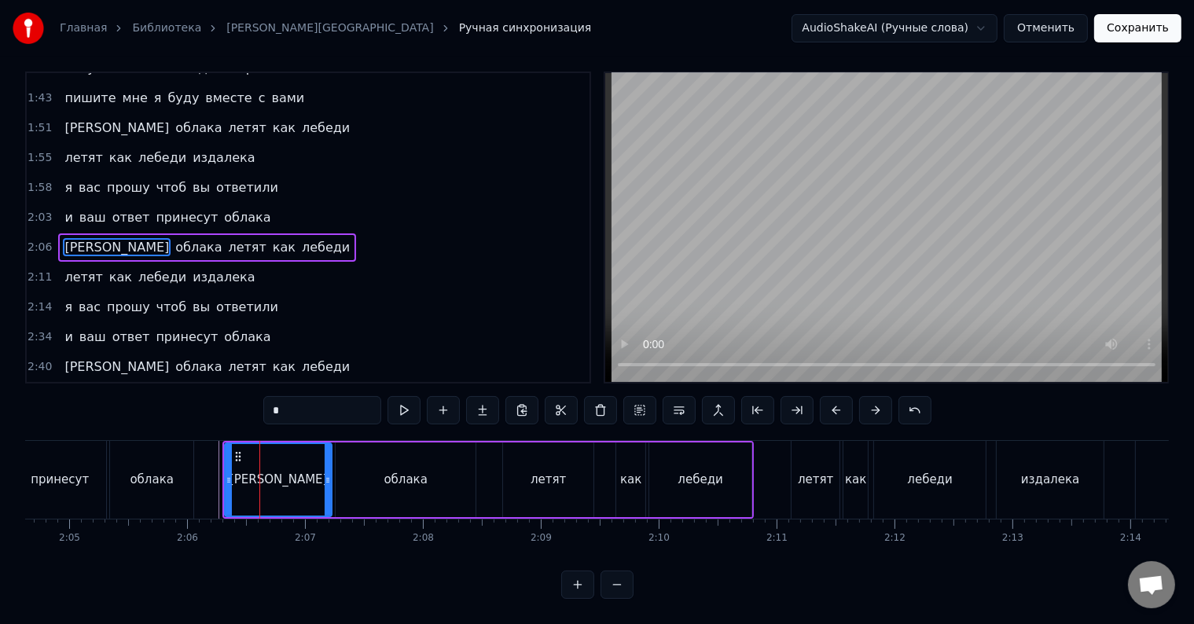
scroll to position [24, 0]
drag, startPoint x: 330, startPoint y: 481, endPoint x: 296, endPoint y: 482, distance: 34.6
click at [296, 483] on div "а" at bounding box center [278, 480] width 108 height 75
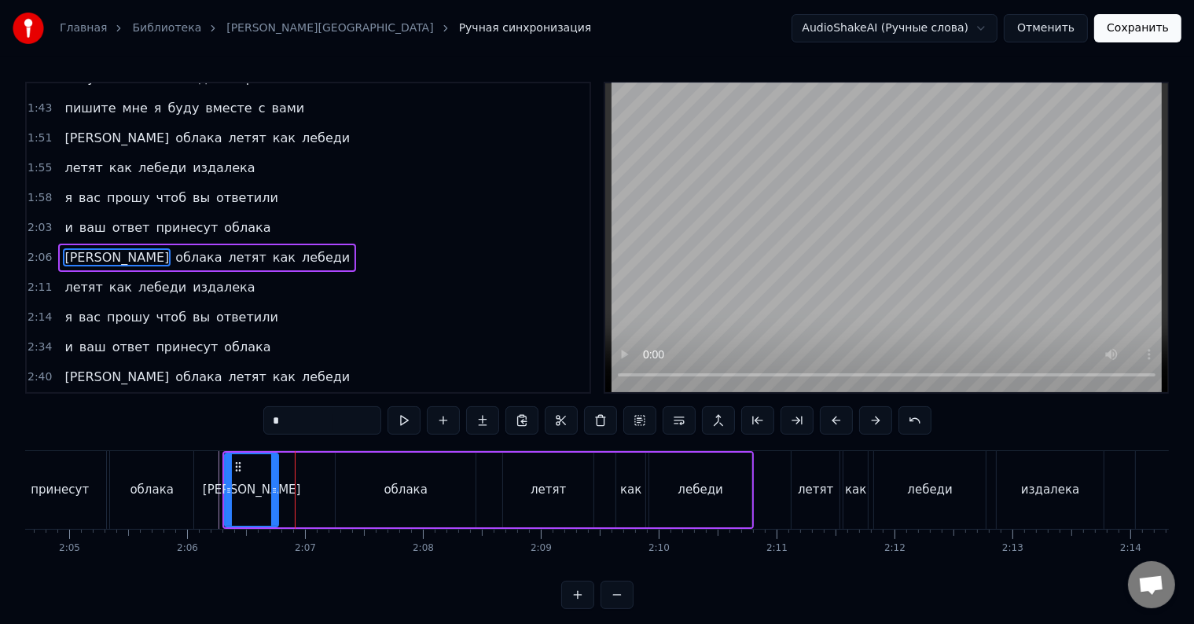
drag, startPoint x: 327, startPoint y: 484, endPoint x: 274, endPoint y: 490, distance: 53.7
click at [274, 490] on icon at bounding box center [274, 490] width 6 height 13
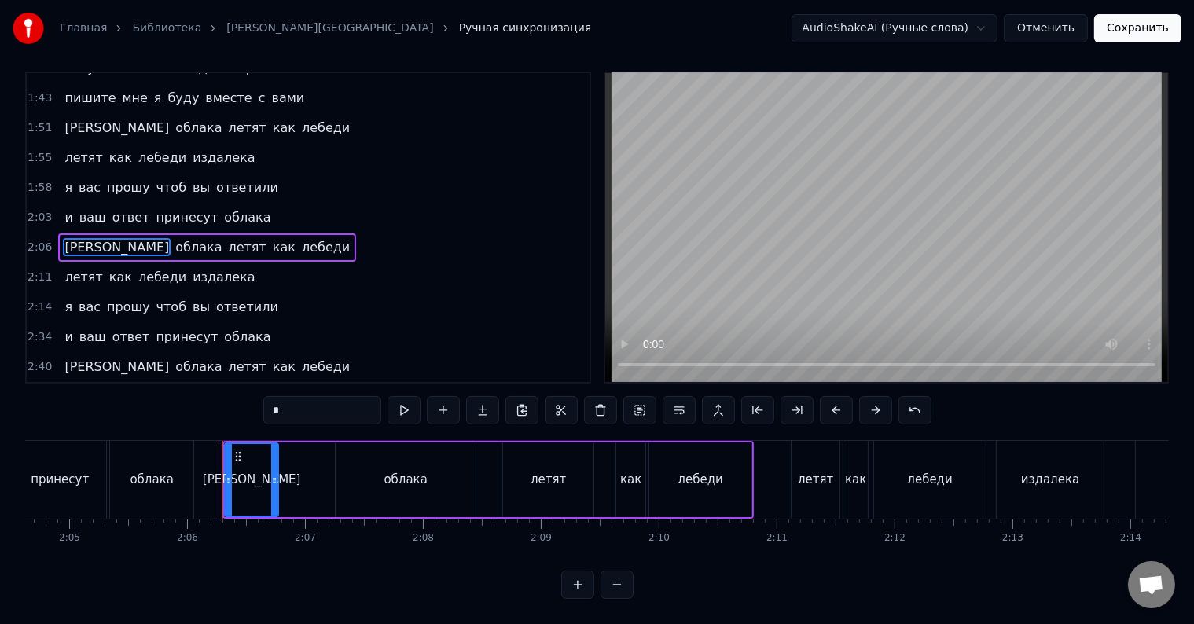
scroll to position [24, 0]
click at [350, 466] on div "облака" at bounding box center [406, 480] width 140 height 75
type input "******"
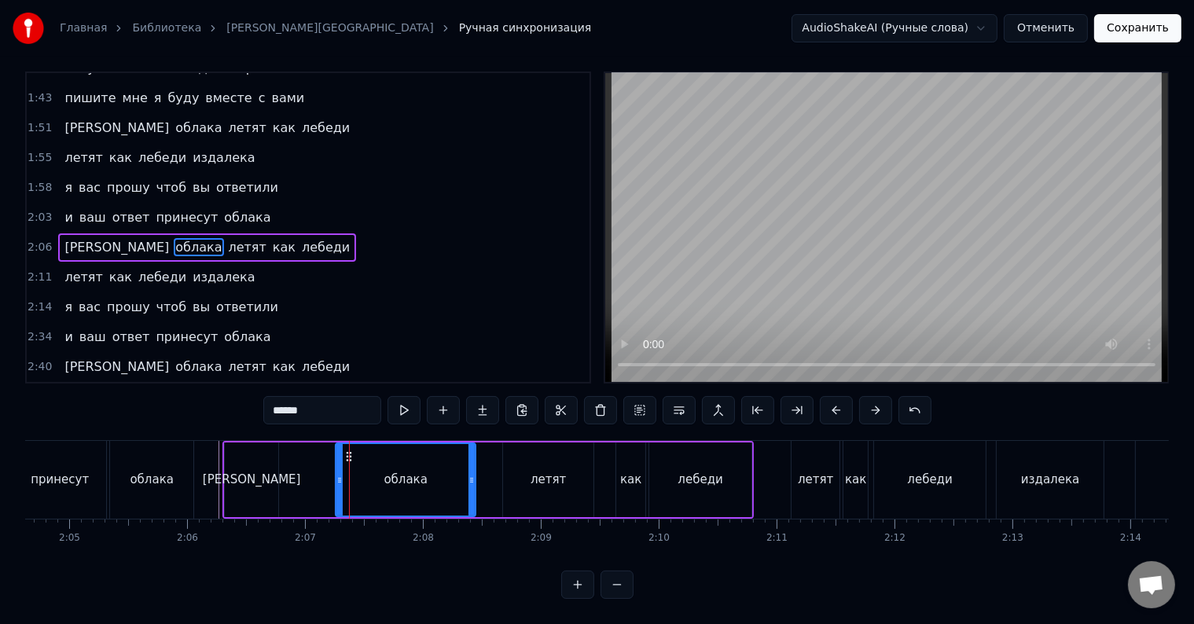
scroll to position [0, 0]
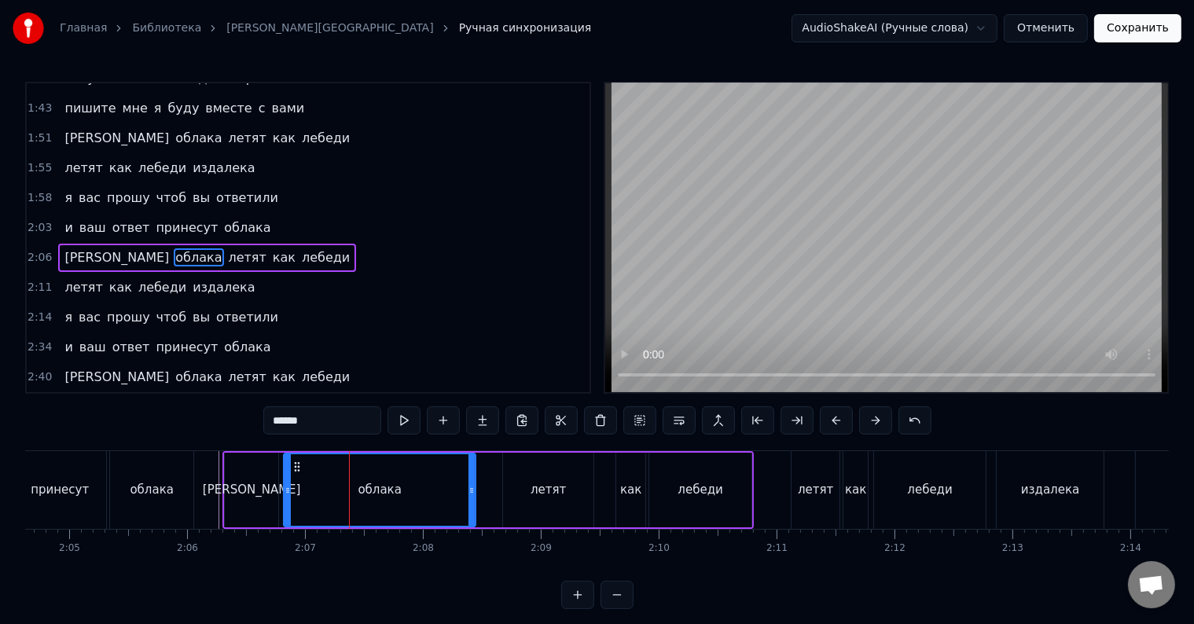
drag, startPoint x: 329, startPoint y: 480, endPoint x: 286, endPoint y: 480, distance: 42.5
click at [286, 480] on div at bounding box center [288, 490] width 6 height 72
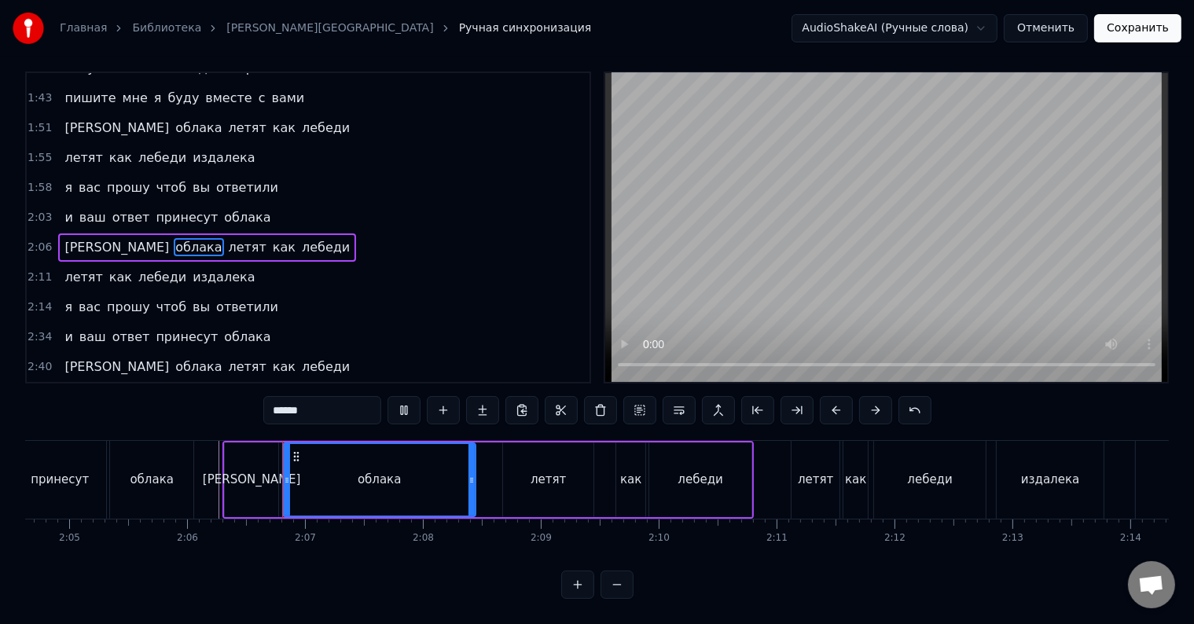
scroll to position [24, 0]
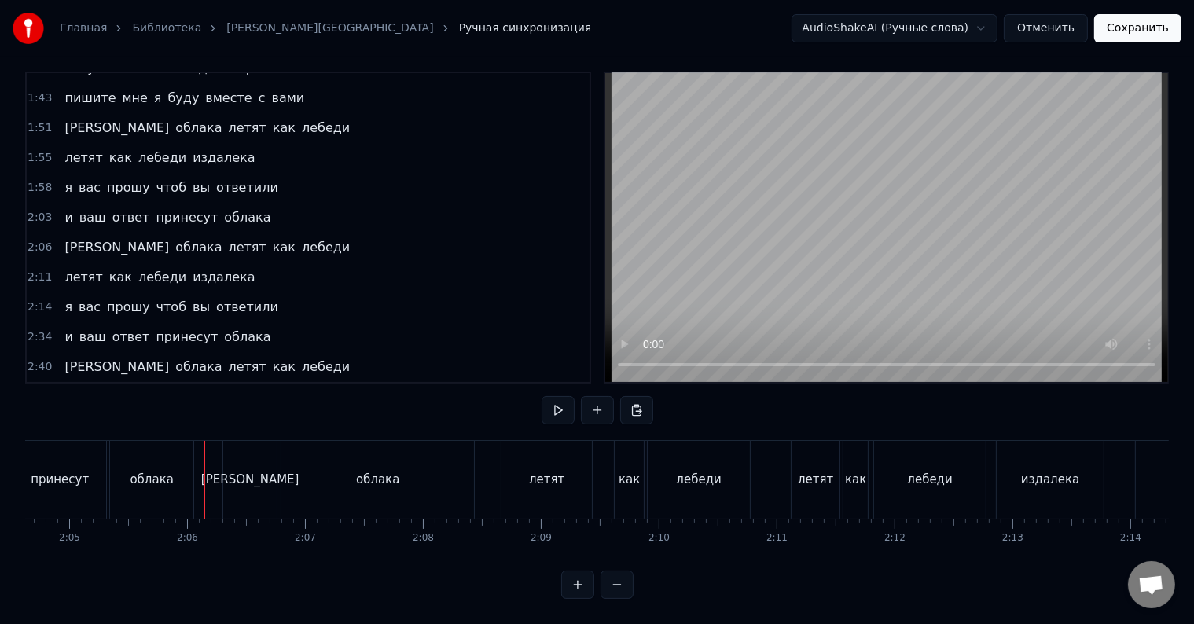
click at [204, 465] on div at bounding box center [204, 480] width 1 height 78
click at [802, 471] on div "летят" at bounding box center [815, 480] width 35 height 18
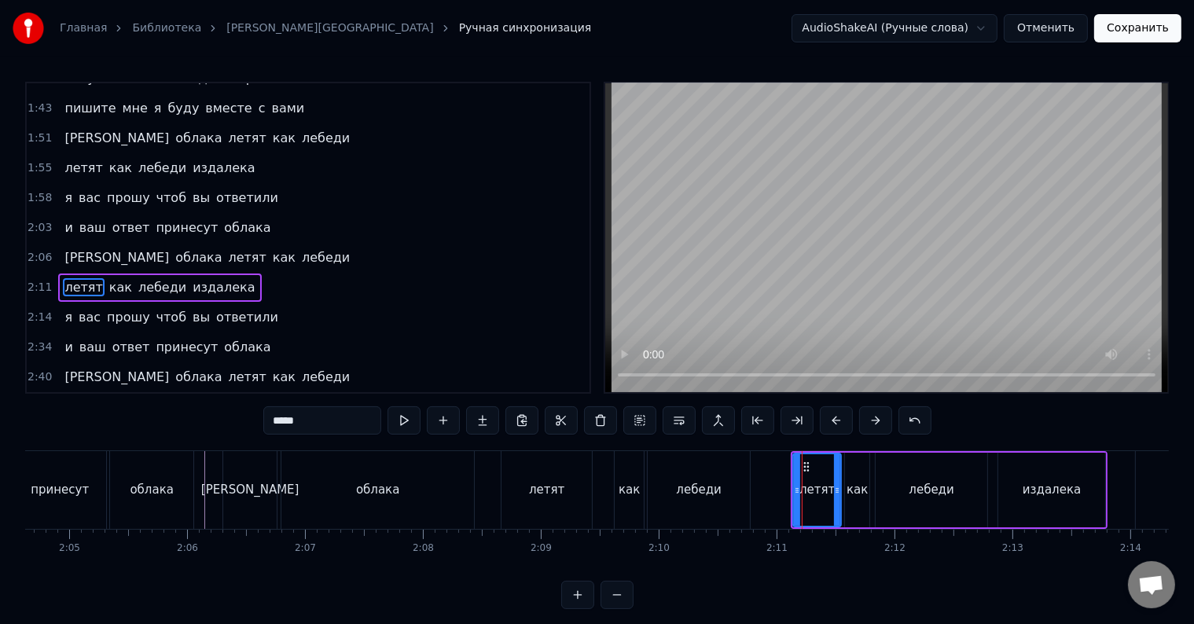
scroll to position [467, 0]
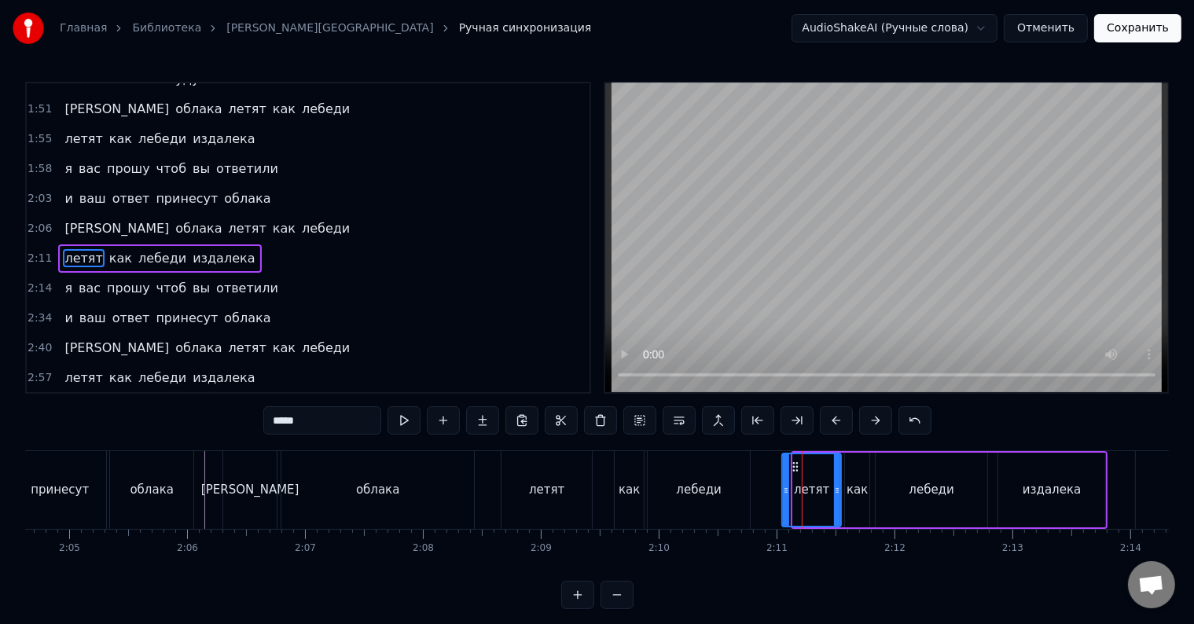
drag, startPoint x: 796, startPoint y: 481, endPoint x: 785, endPoint y: 483, distance: 11.1
click at [785, 483] on div at bounding box center [786, 490] width 6 height 72
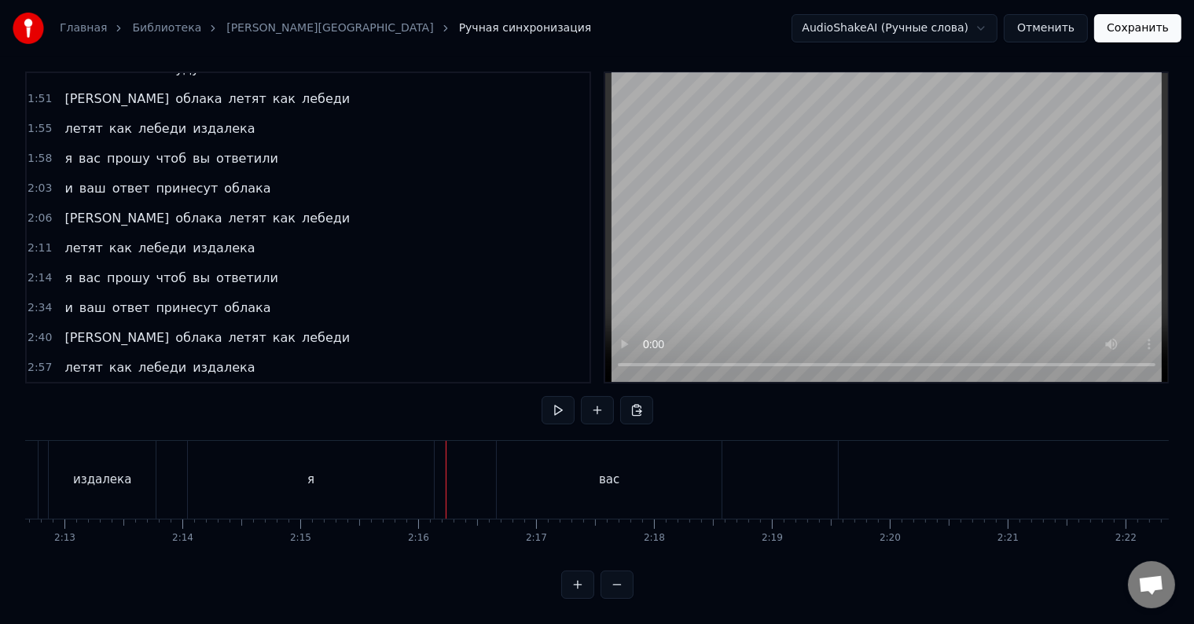
scroll to position [0, 15710]
click at [145, 447] on div "я" at bounding box center [246, 480] width 246 height 78
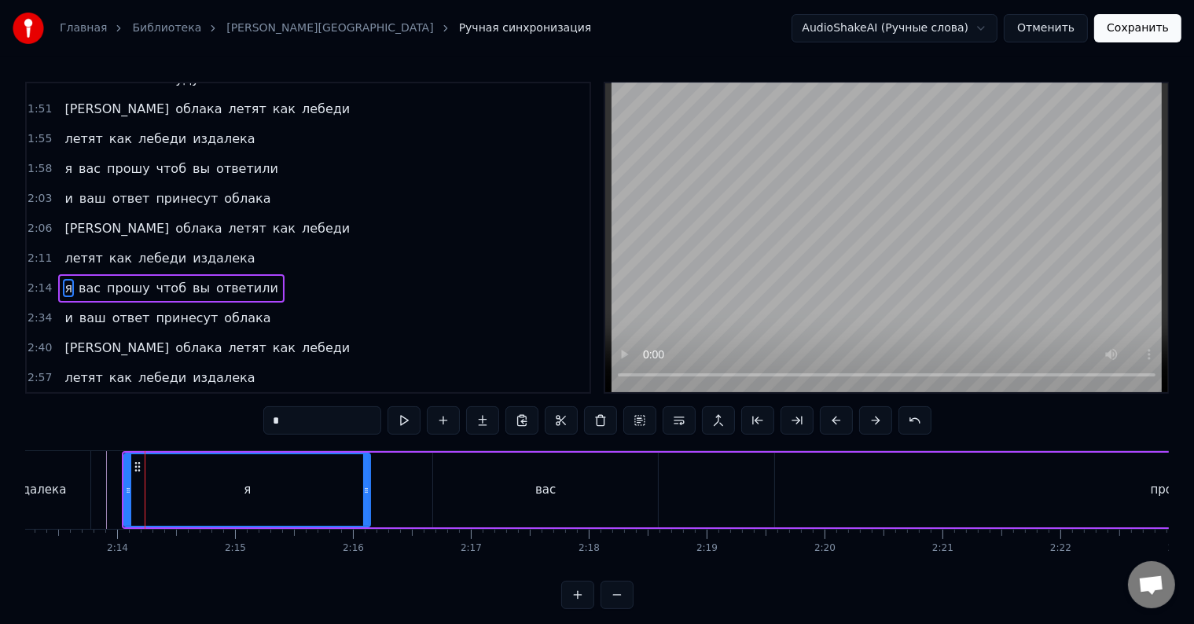
scroll to position [496, 0]
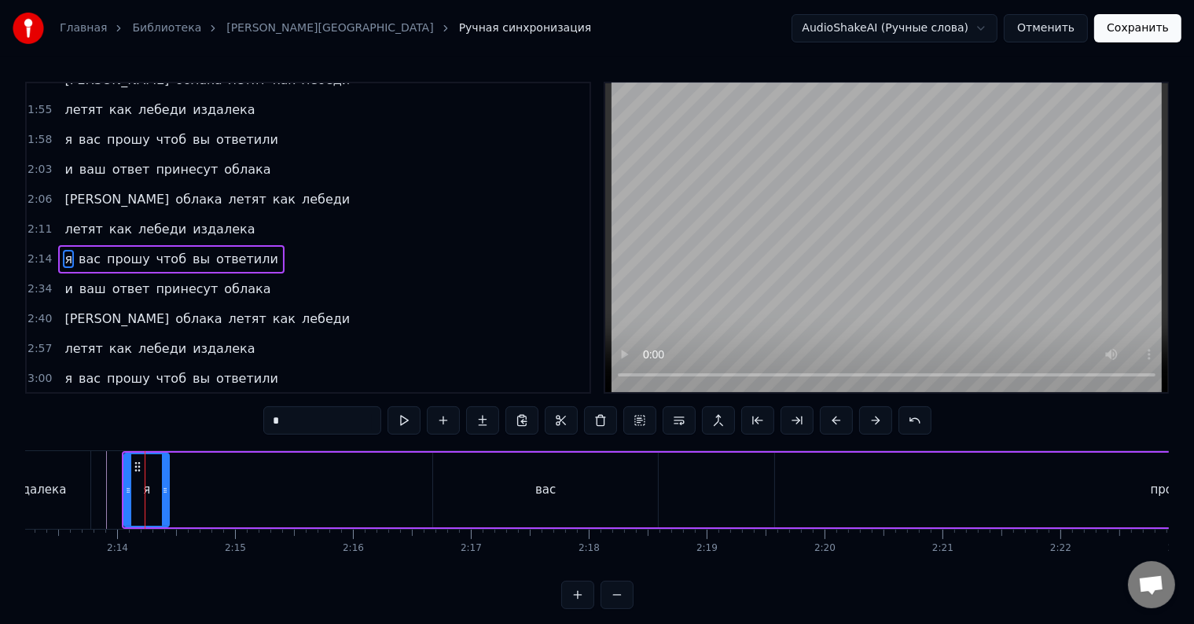
drag, startPoint x: 368, startPoint y: 483, endPoint x: 167, endPoint y: 471, distance: 201.6
click at [167, 471] on div at bounding box center [165, 490] width 6 height 72
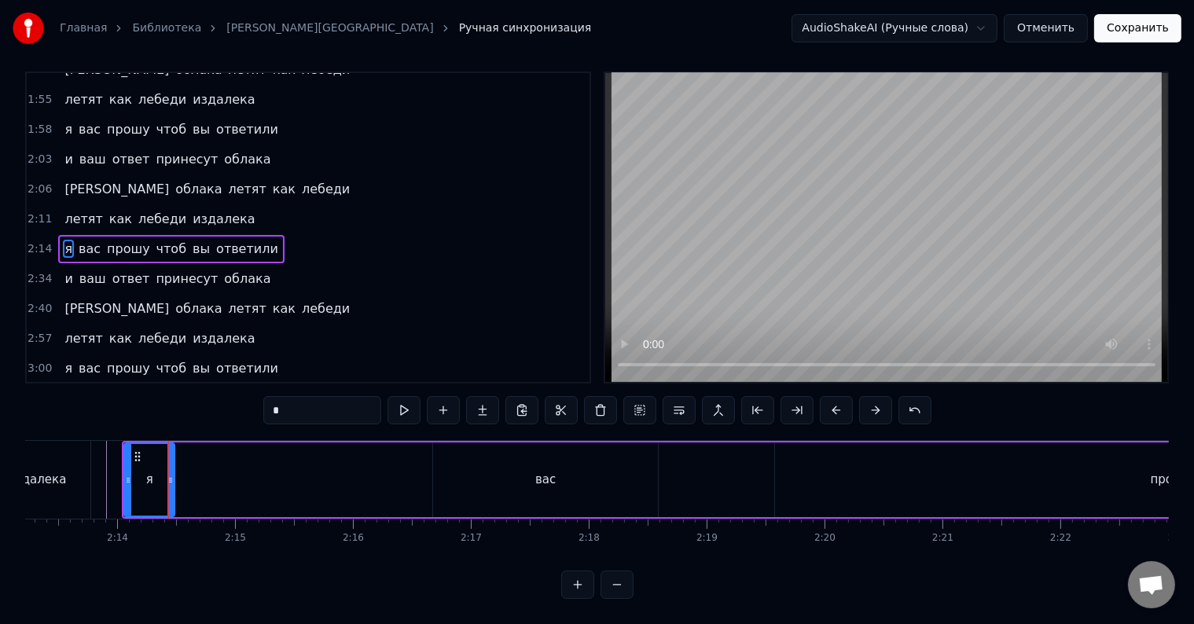
click at [171, 475] on div at bounding box center [170, 480] width 6 height 72
click at [501, 476] on div "вас" at bounding box center [545, 480] width 225 height 75
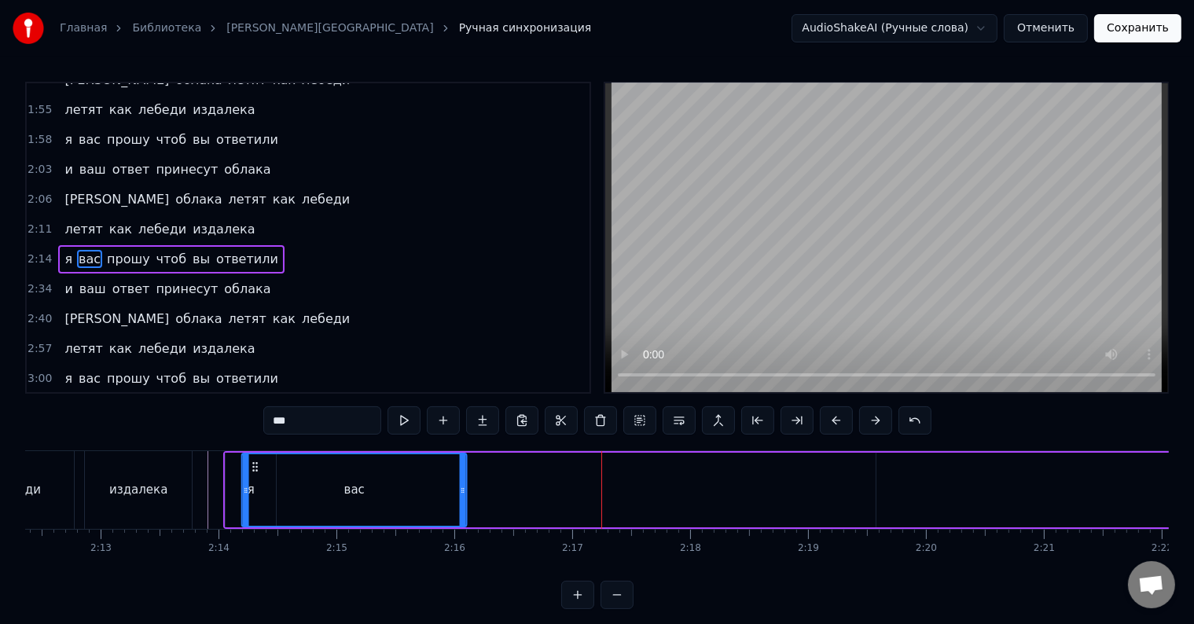
scroll to position [0, 15607]
drag, startPoint x: 431, startPoint y: 468, endPoint x: 297, endPoint y: 464, distance: 133.7
click at [297, 464] on icon at bounding box center [297, 467] width 13 height 13
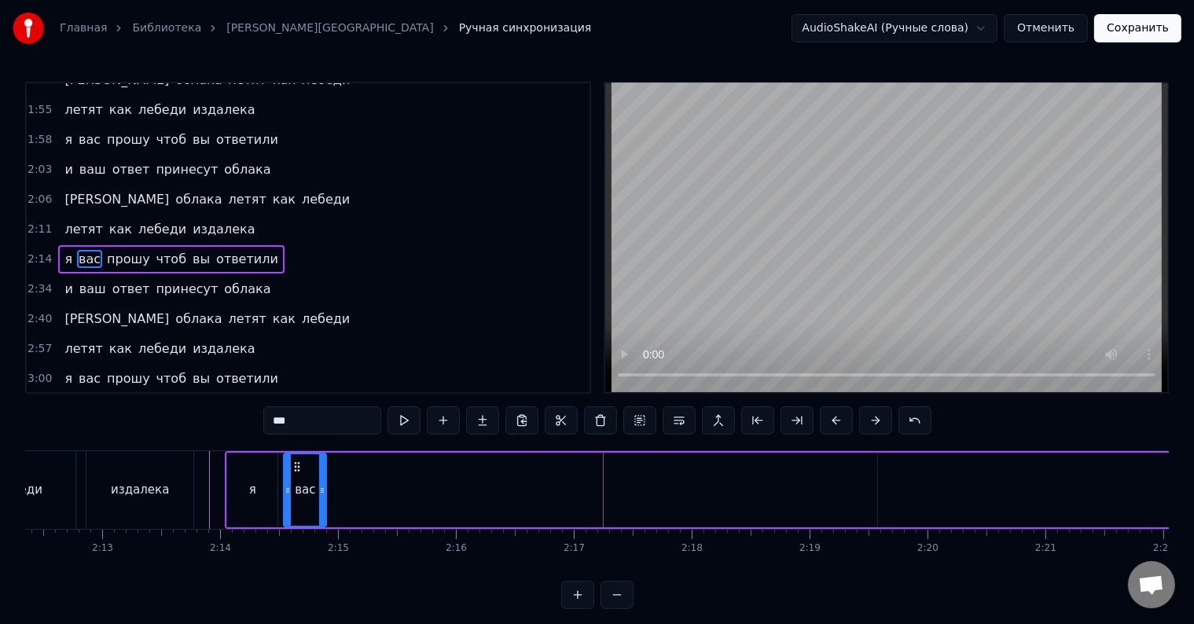
drag, startPoint x: 506, startPoint y: 487, endPoint x: 324, endPoint y: 478, distance: 182.6
click at [324, 478] on div at bounding box center [322, 490] width 6 height 72
type input "*****"
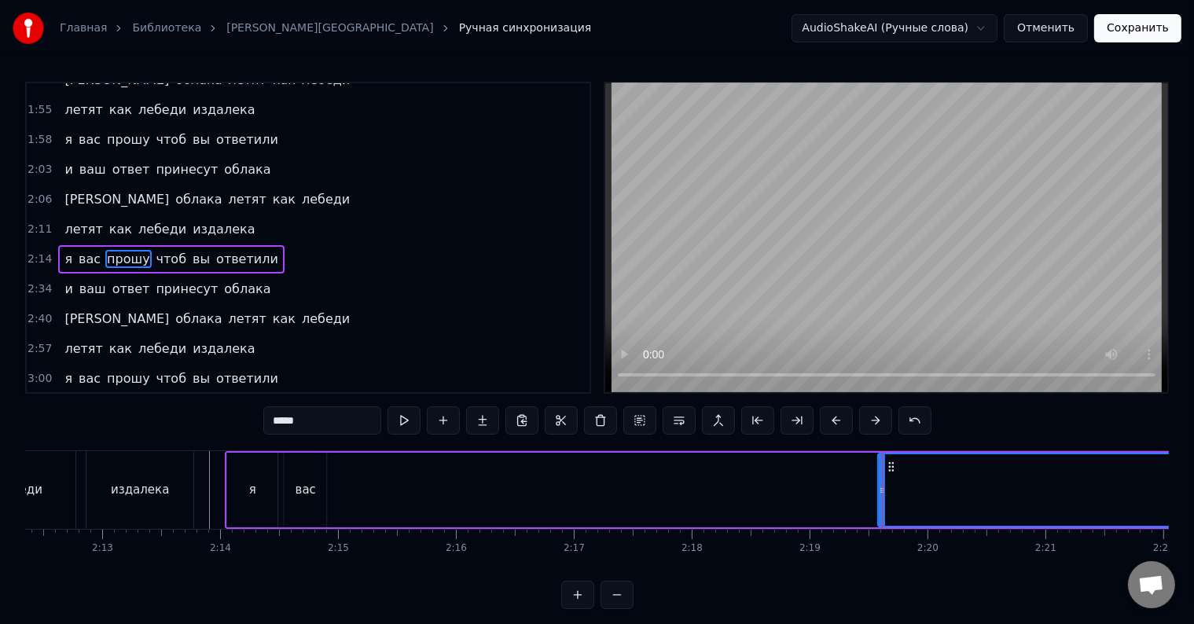
drag, startPoint x: 888, startPoint y: 467, endPoint x: 491, endPoint y: 478, distance: 397.2
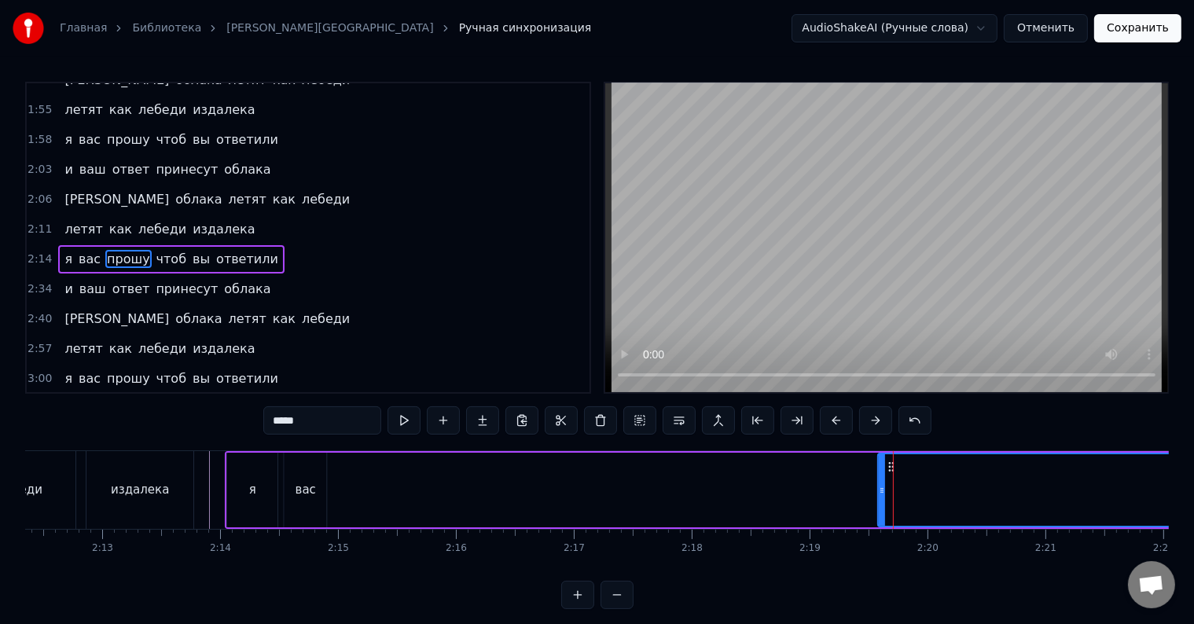
drag, startPoint x: 892, startPoint y: 465, endPoint x: 840, endPoint y: 472, distance: 53.0
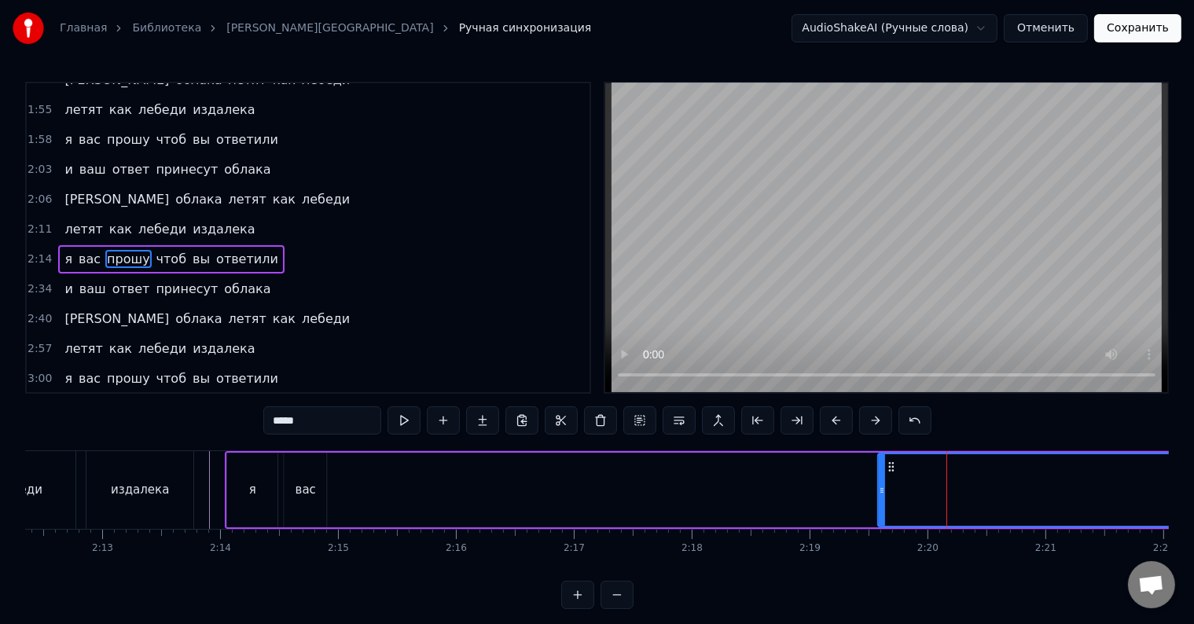
drag, startPoint x: 890, startPoint y: 467, endPoint x: 828, endPoint y: 471, distance: 62.2
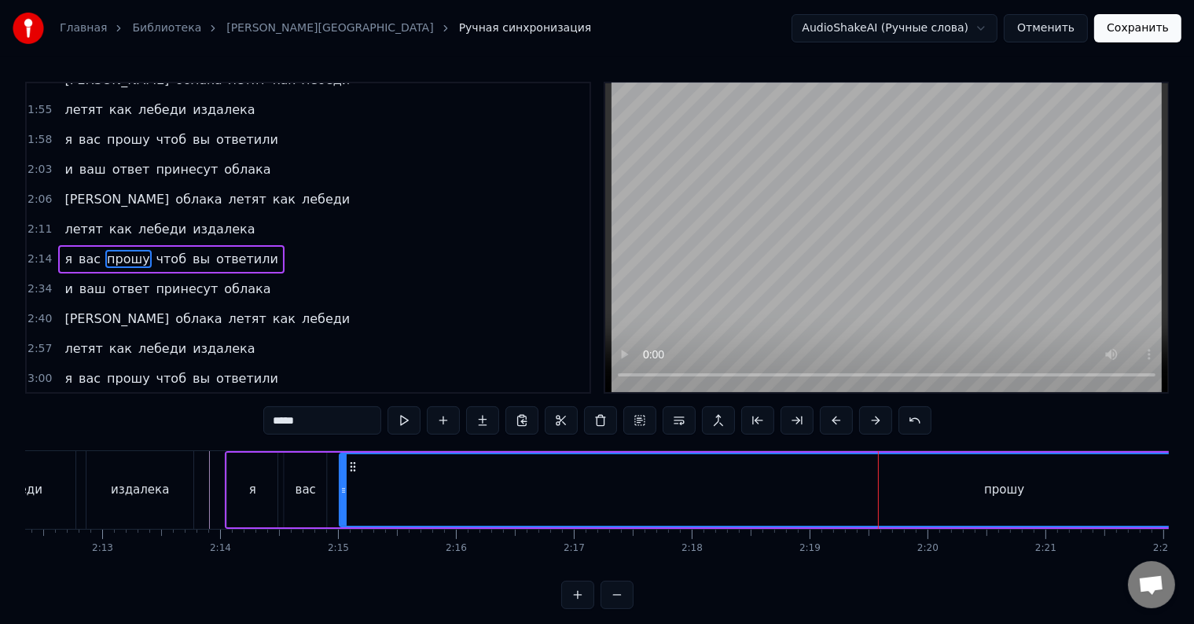
drag, startPoint x: 874, startPoint y: 491, endPoint x: 343, endPoint y: 481, distance: 531.5
click at [343, 481] on div at bounding box center [343, 490] width 6 height 72
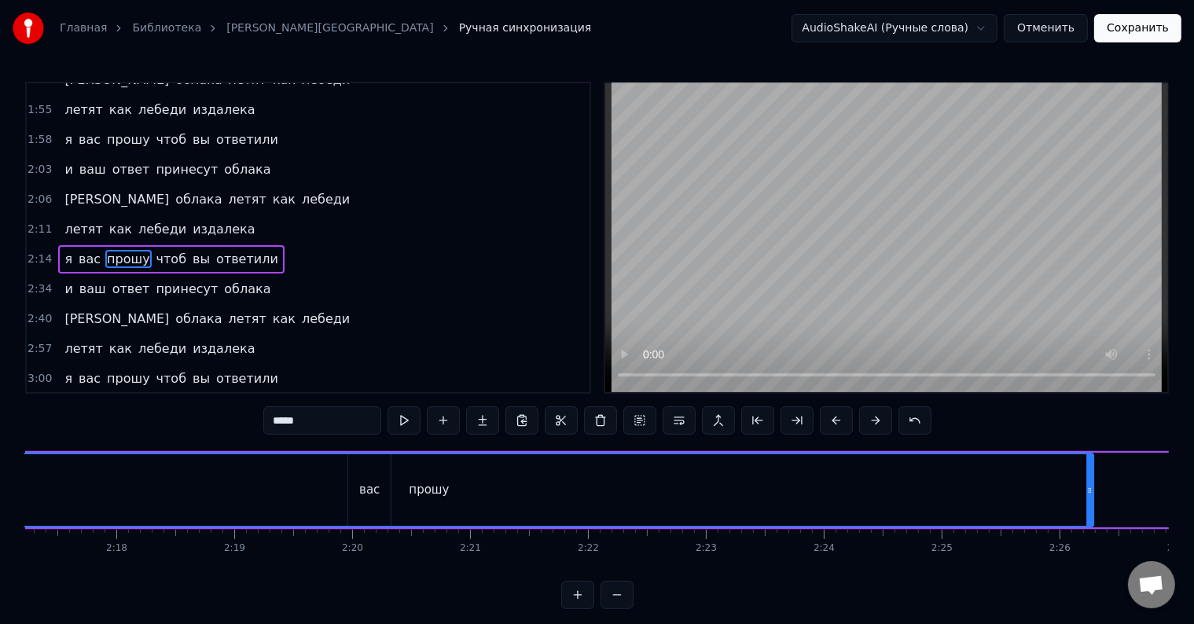
scroll to position [0, 16246]
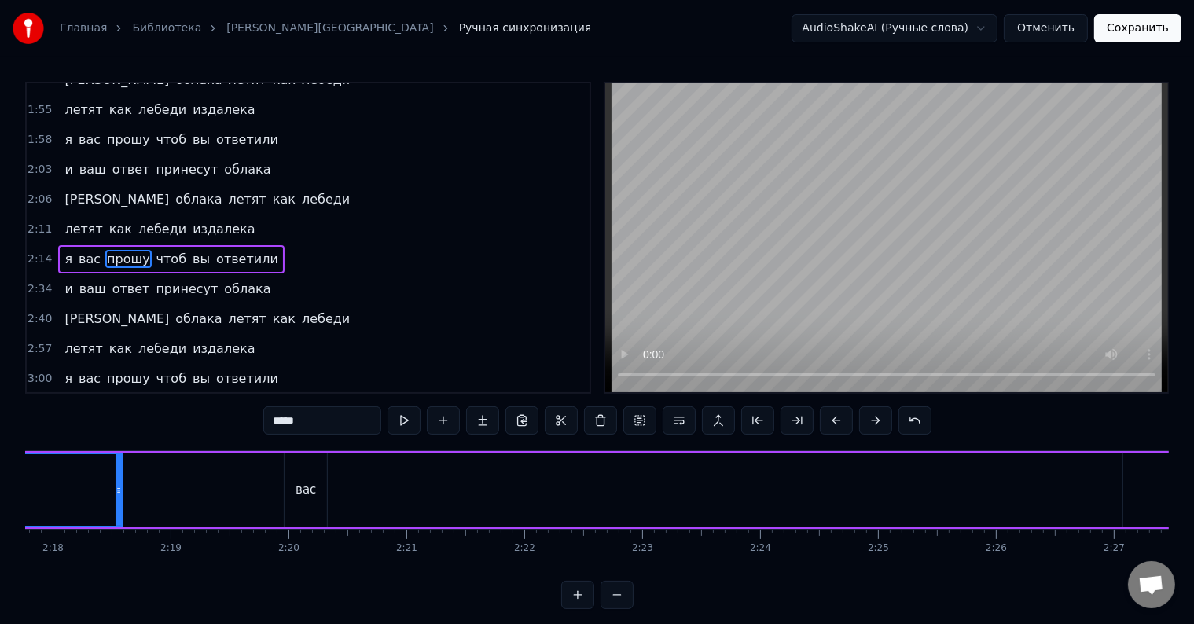
drag, startPoint x: 1025, startPoint y: 480, endPoint x: 118, endPoint y: 493, distance: 907.3
click at [118, 493] on div at bounding box center [119, 490] width 6 height 72
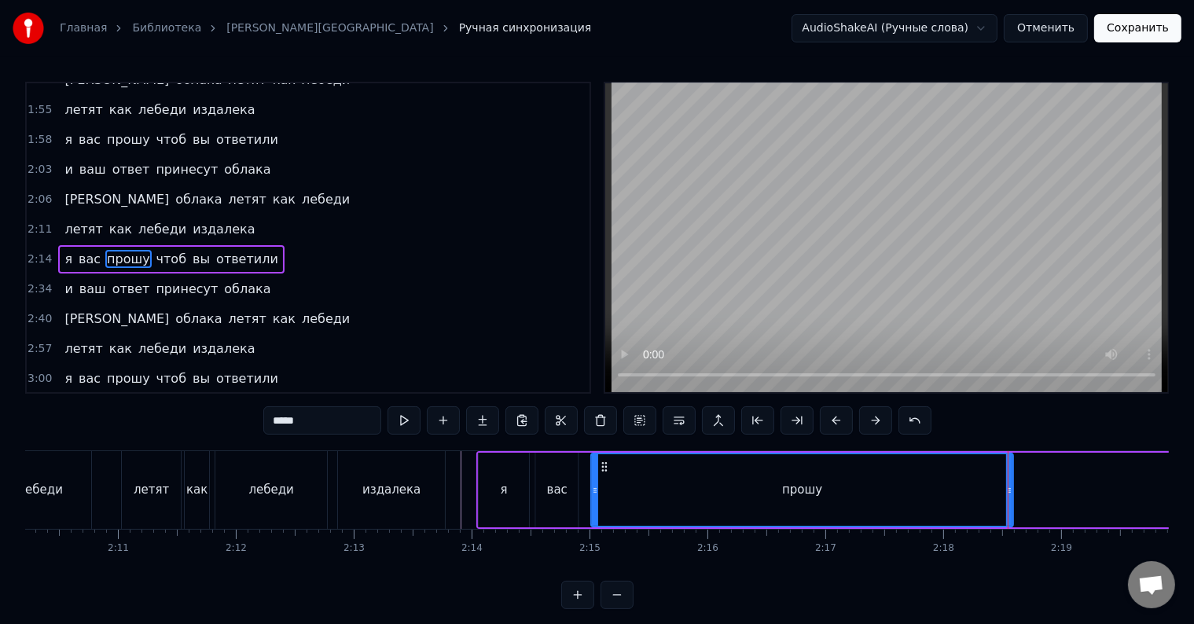
scroll to position [0, 15743]
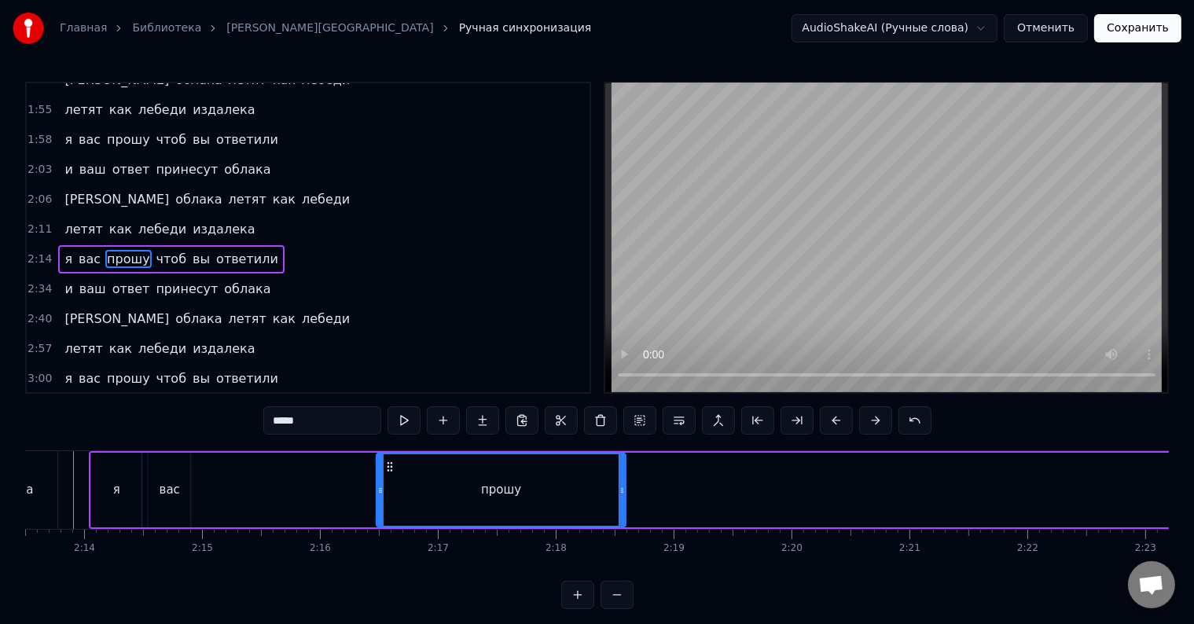
drag, startPoint x: 206, startPoint y: 491, endPoint x: 379, endPoint y: 489, distance: 173.0
click at [379, 489] on icon at bounding box center [380, 490] width 6 height 13
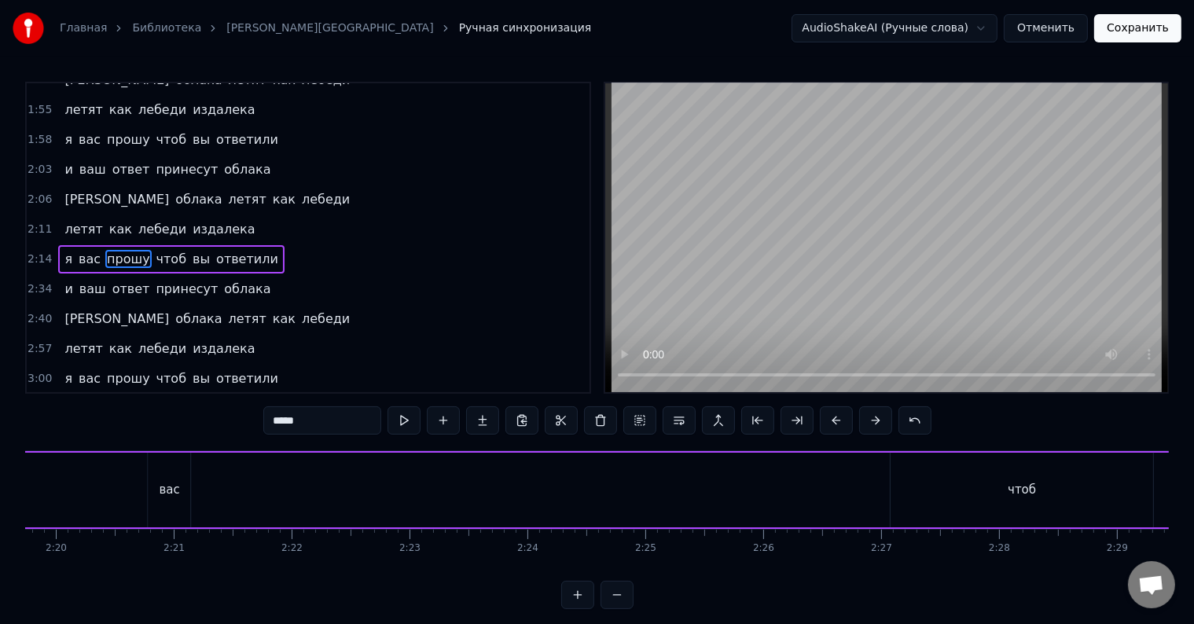
scroll to position [0, 16504]
click at [941, 483] on div "чтоб" at bounding box center [996, 490] width 263 height 75
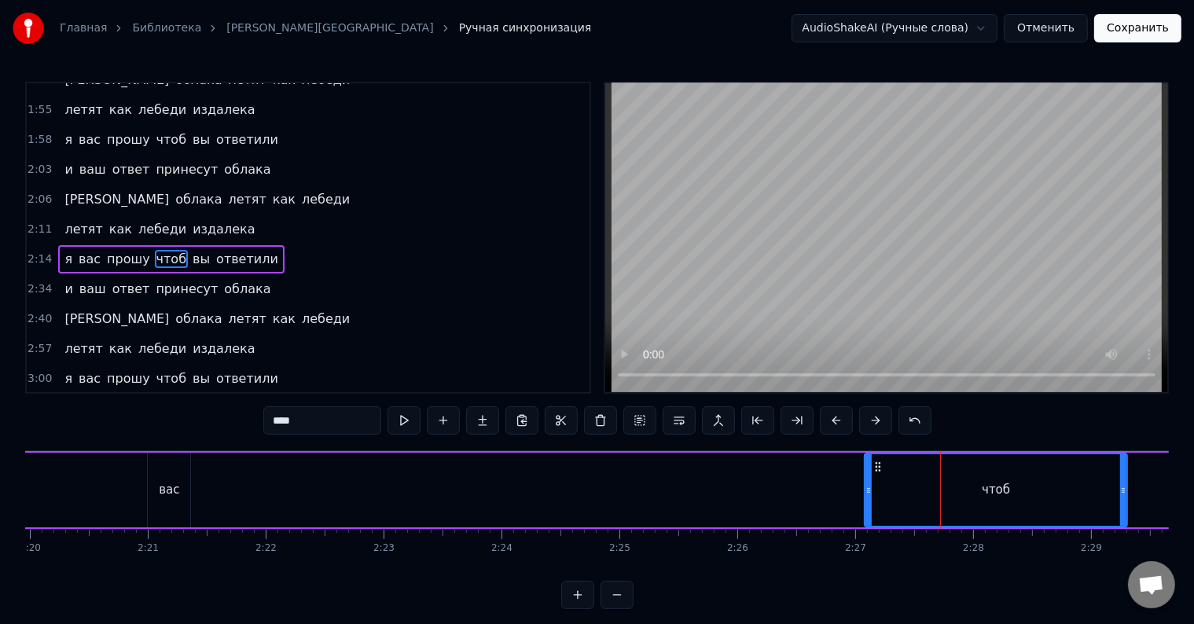
click at [157, 462] on div "вас" at bounding box center [169, 490] width 42 height 75
type input "***"
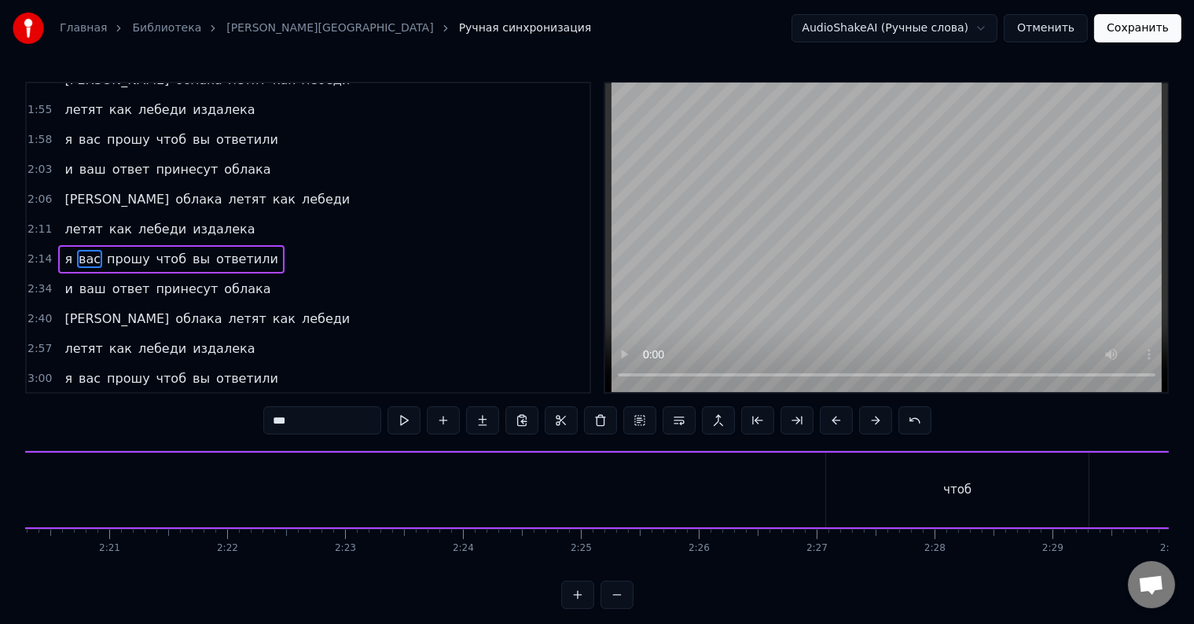
scroll to position [0, 16581]
click at [415, 505] on div "я вас прошу чтоб вы ответили" at bounding box center [433, 490] width 2366 height 78
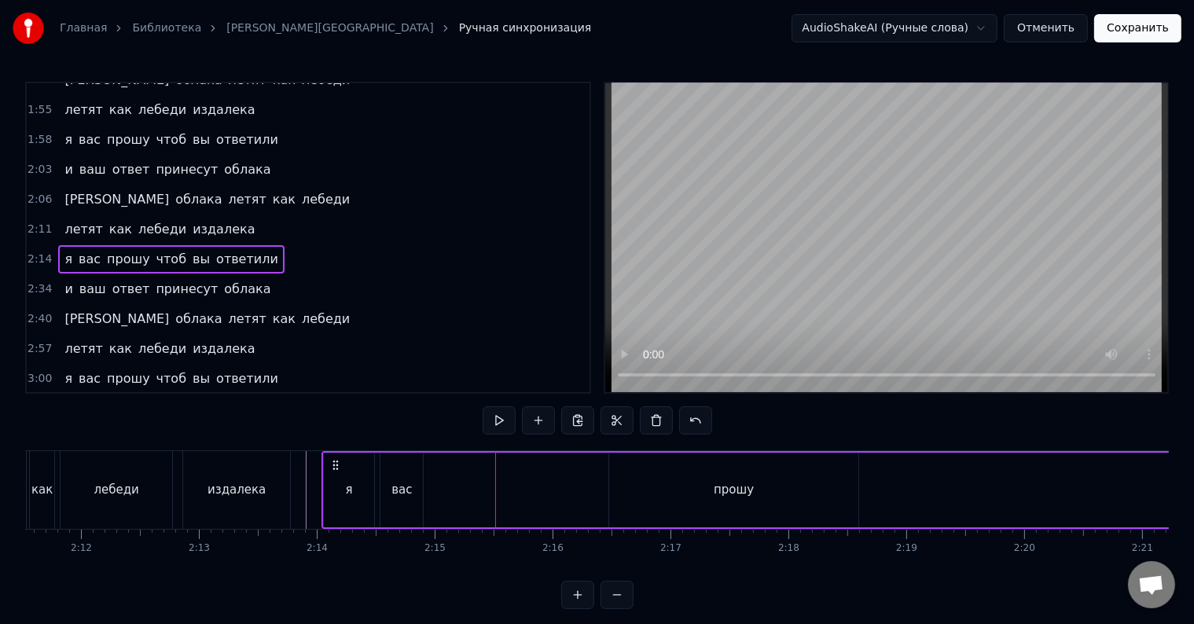
scroll to position [24, 0]
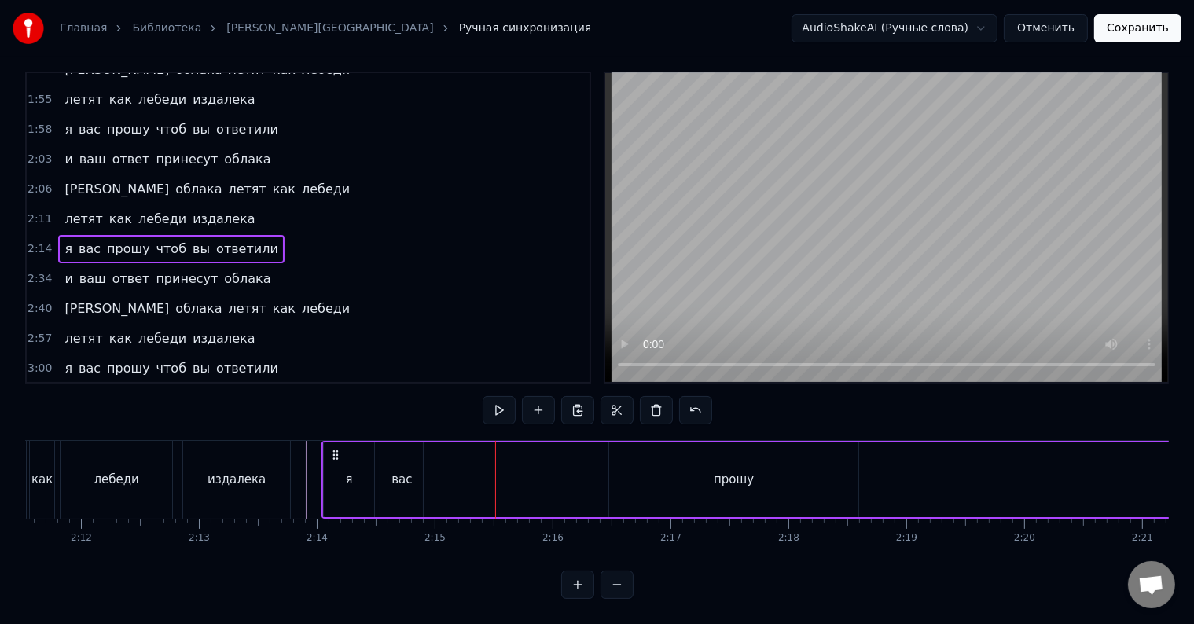
click at [627, 458] on div "прошу" at bounding box center [733, 480] width 249 height 75
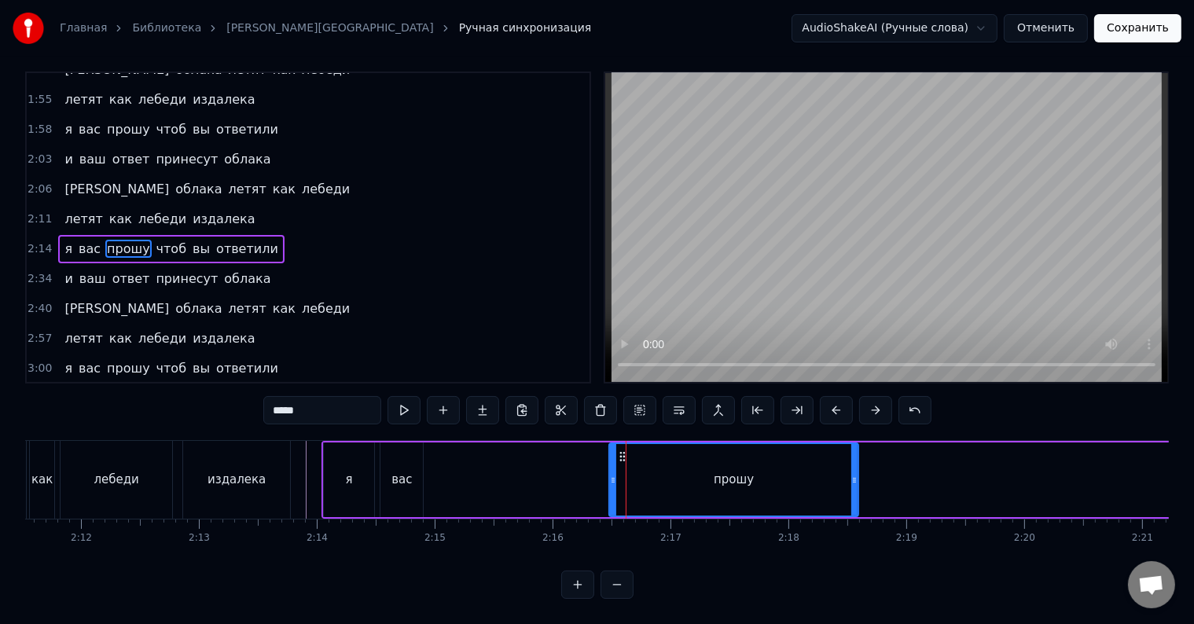
scroll to position [0, 0]
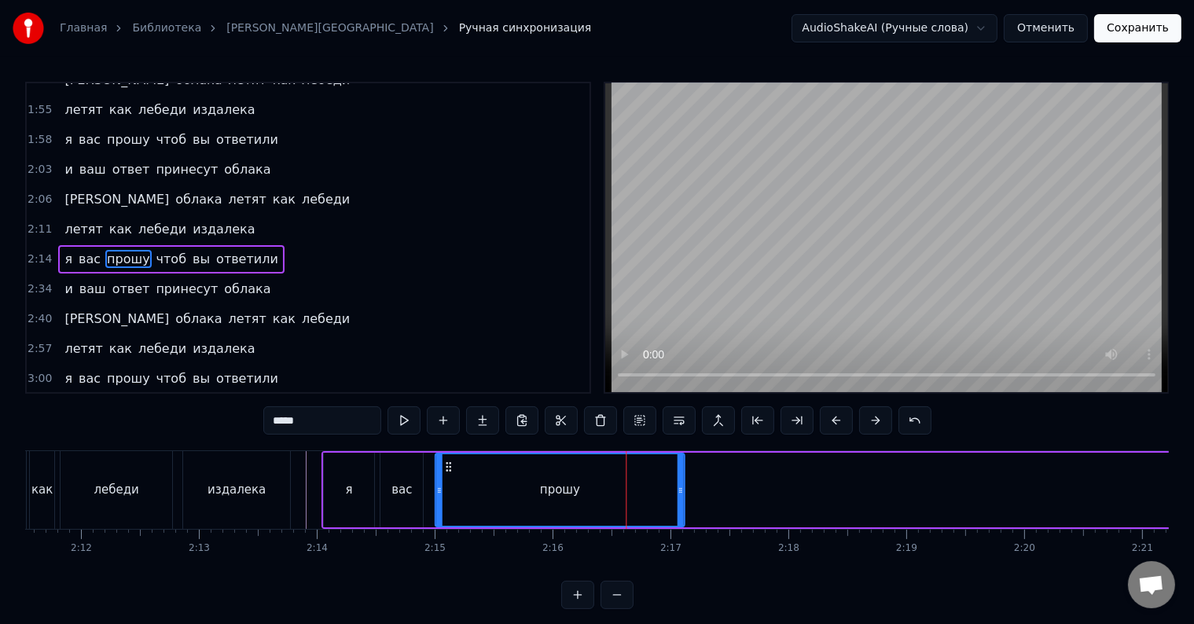
drag, startPoint x: 620, startPoint y: 464, endPoint x: 447, endPoint y: 479, distance: 174.4
click at [447, 479] on div "прошу" at bounding box center [560, 490] width 248 height 72
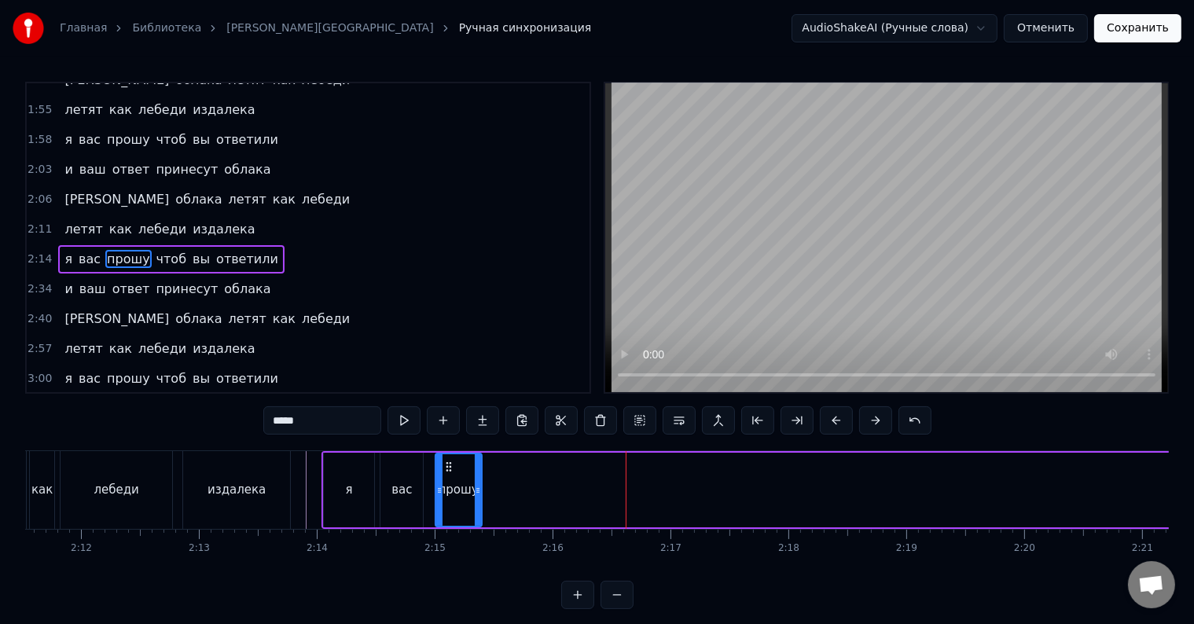
drag, startPoint x: 681, startPoint y: 495, endPoint x: 480, endPoint y: 502, distance: 201.4
click at [480, 502] on div at bounding box center [478, 490] width 6 height 72
drag, startPoint x: 480, startPoint y: 502, endPoint x: 560, endPoint y: 502, distance: 80.2
click at [560, 502] on div at bounding box center [560, 490] width 6 height 72
click at [160, 250] on span "чтоб" at bounding box center [171, 259] width 33 height 18
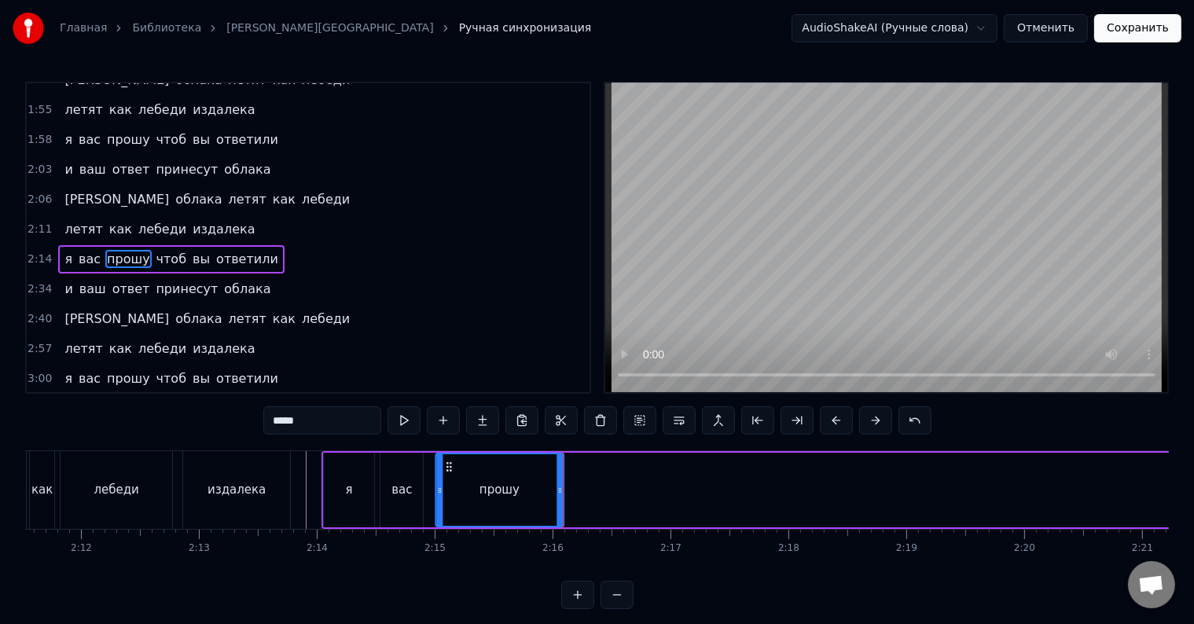
type input "****"
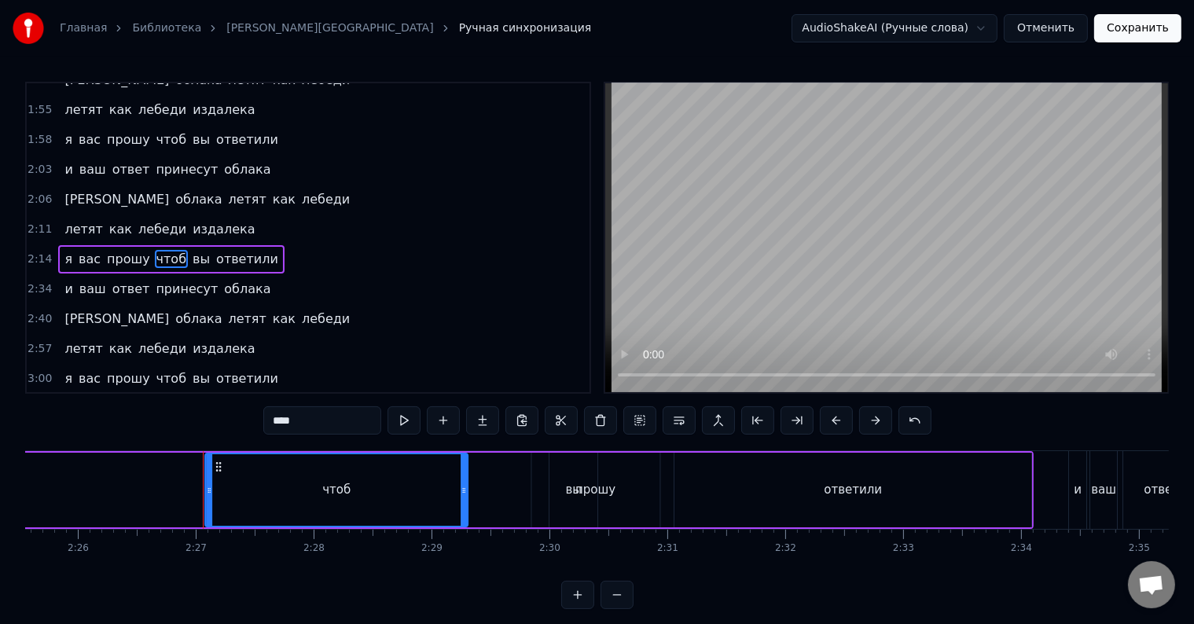
scroll to position [0, 17263]
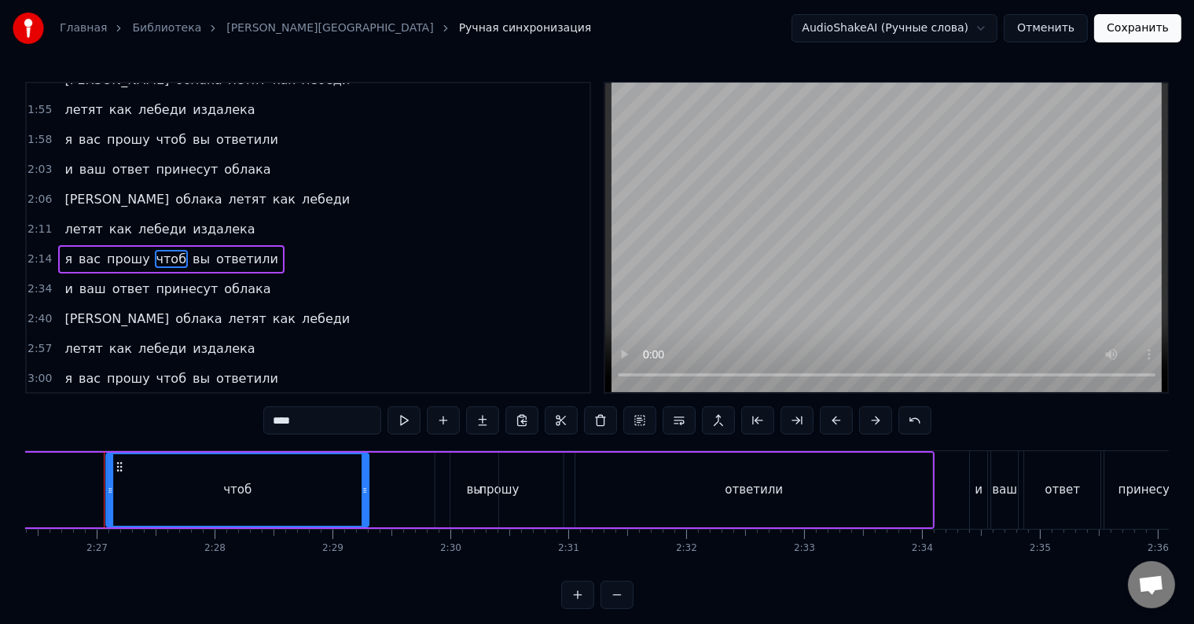
drag, startPoint x: 119, startPoint y: 465, endPoint x: 57, endPoint y: 462, distance: 61.4
click at [21, 461] on div "Главная Библиотека Oblaka • Kazaki Ручная синхронизация AudioShakeAI (Ручные сл…" at bounding box center [597, 304] width 1194 height 609
click at [145, 472] on div "чтоб" at bounding box center [237, 490] width 261 height 72
drag, startPoint x: 118, startPoint y: 467, endPoint x: 92, endPoint y: 469, distance: 26.0
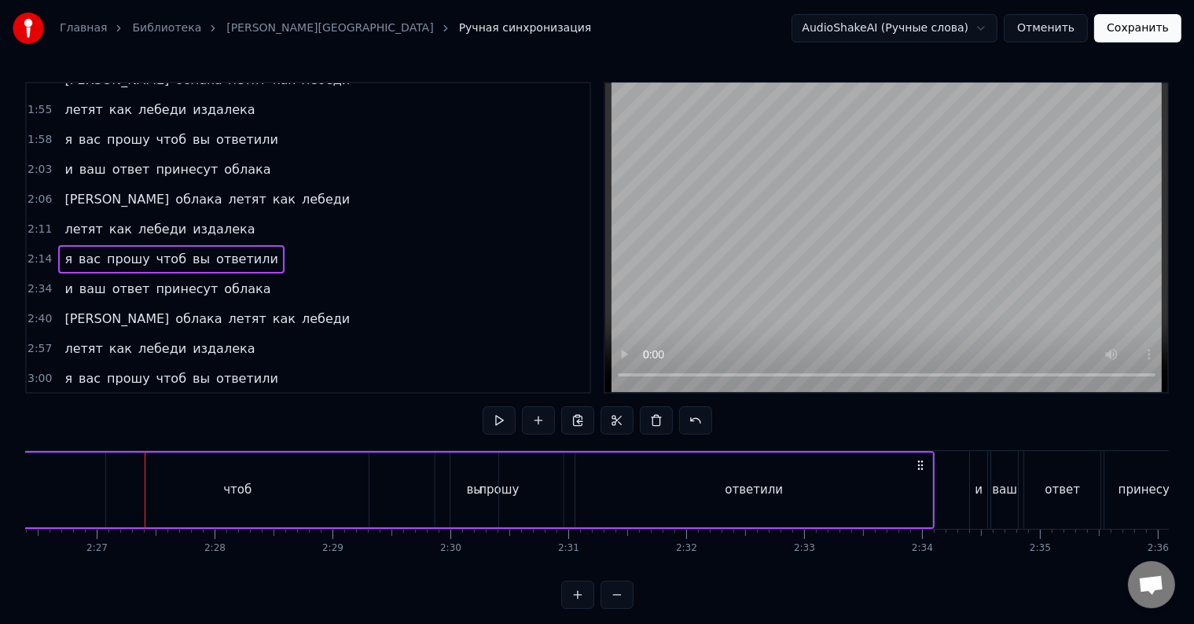
scroll to position [0, 17247]
click at [189, 481] on div "чтоб" at bounding box center [253, 490] width 263 height 75
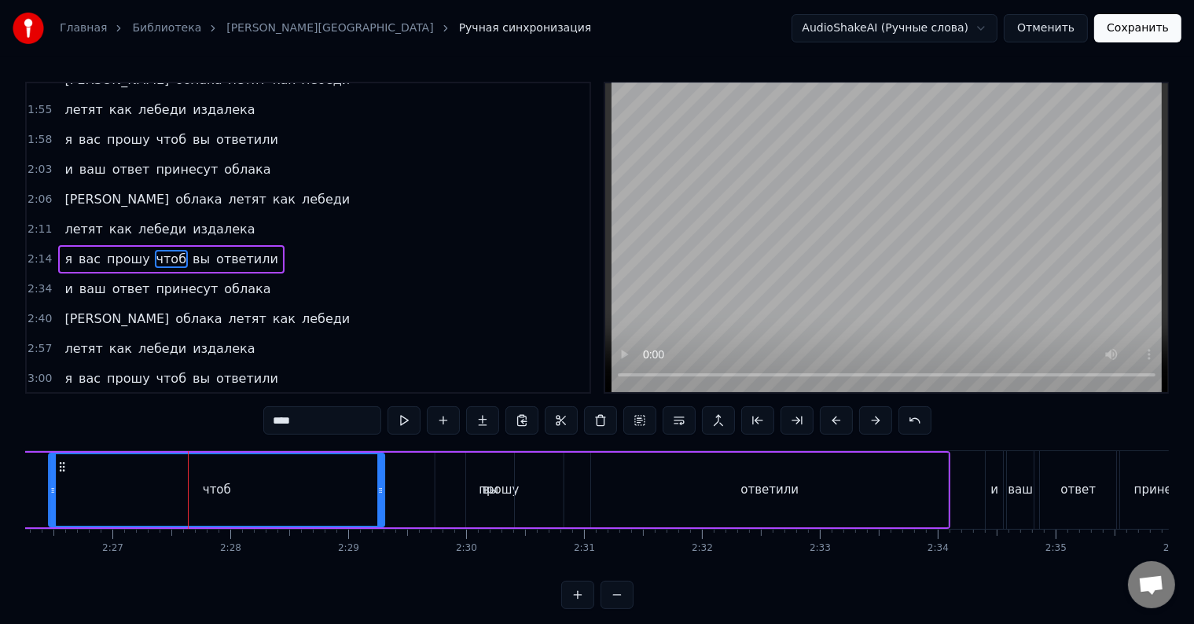
drag, startPoint x: 123, startPoint y: 490, endPoint x: 50, endPoint y: 491, distance: 73.1
click at [50, 491] on icon at bounding box center [53, 490] width 6 height 13
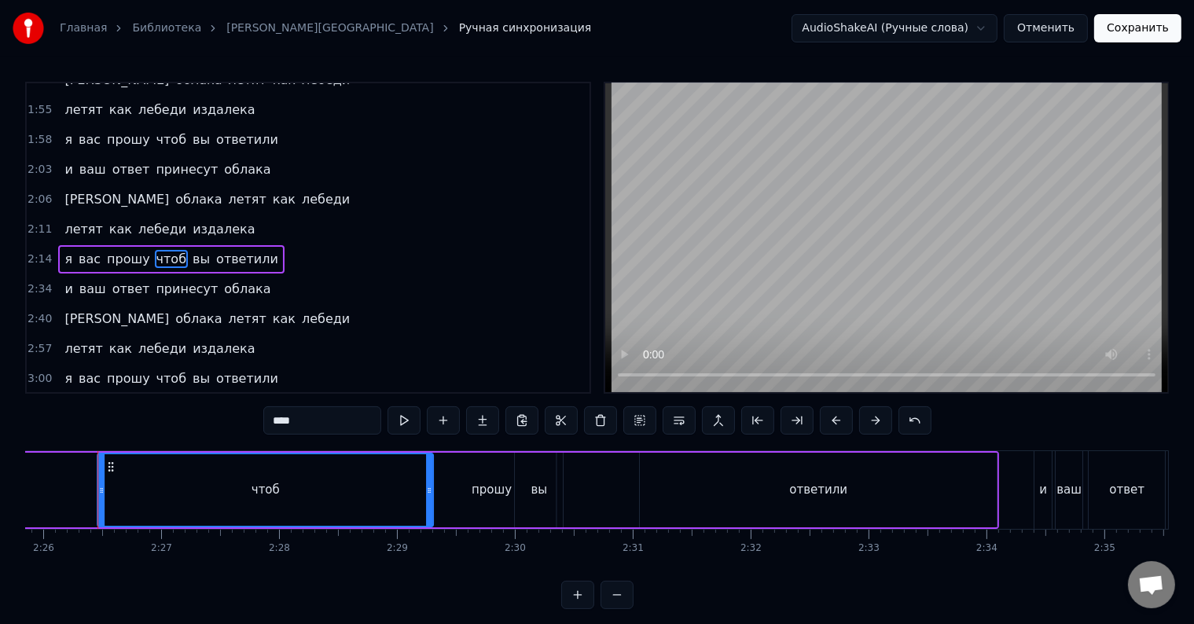
scroll to position [0, 17191]
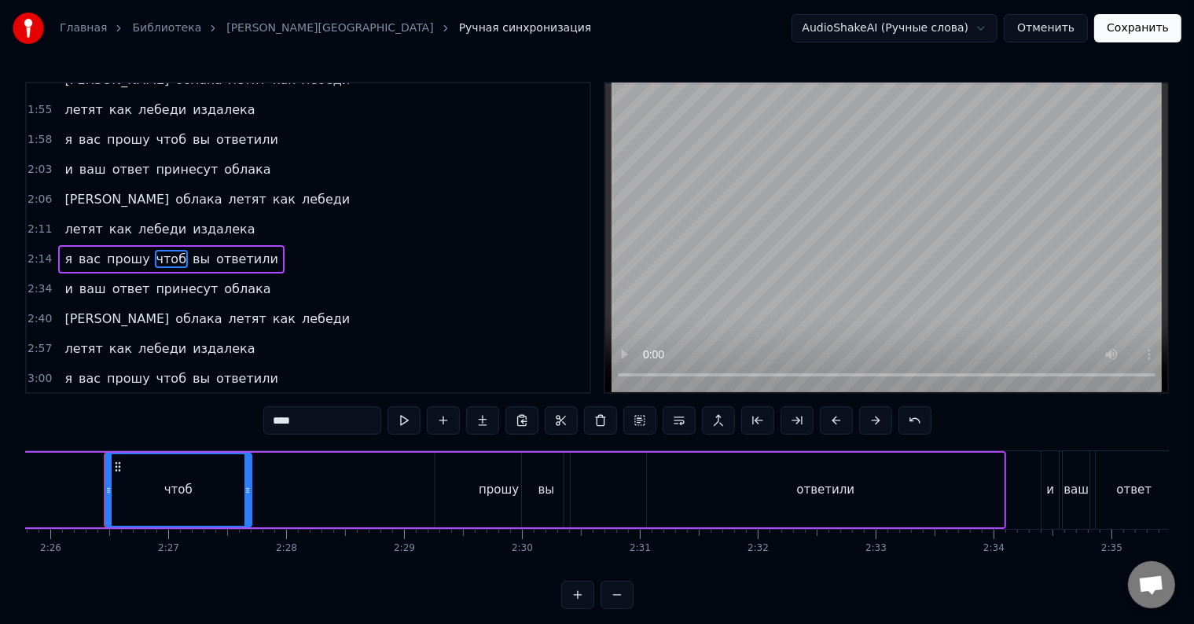
drag, startPoint x: 431, startPoint y: 489, endPoint x: 248, endPoint y: 491, distance: 182.4
click at [248, 491] on icon at bounding box center [247, 490] width 6 height 13
drag, startPoint x: 119, startPoint y: 464, endPoint x: 98, endPoint y: 467, distance: 20.7
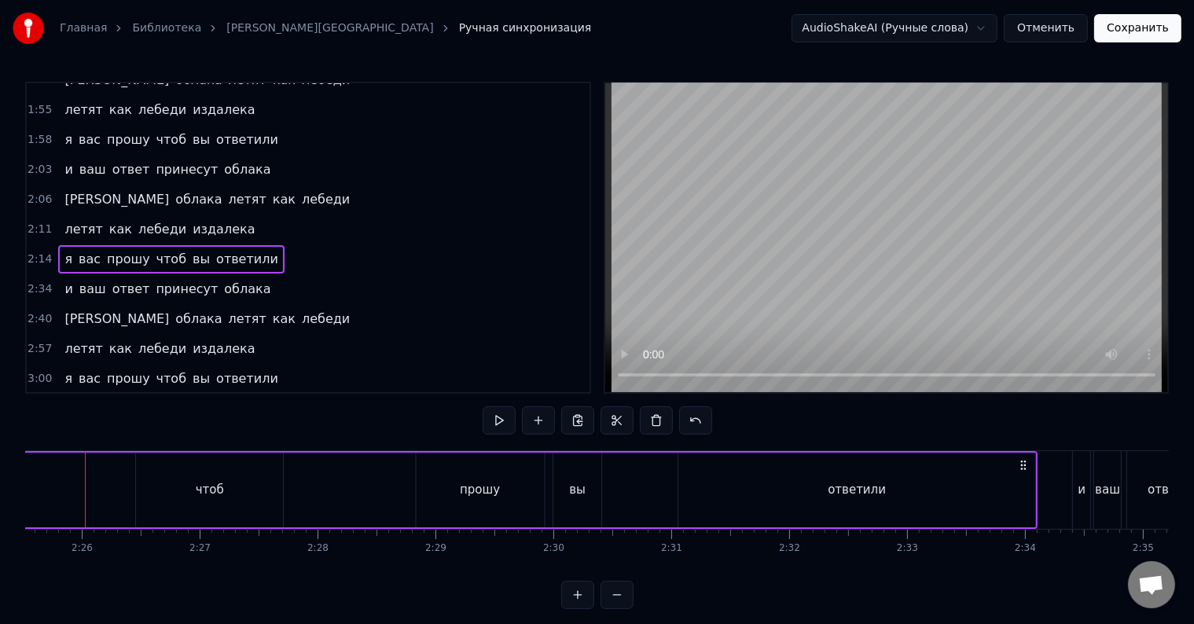
scroll to position [0, 17141]
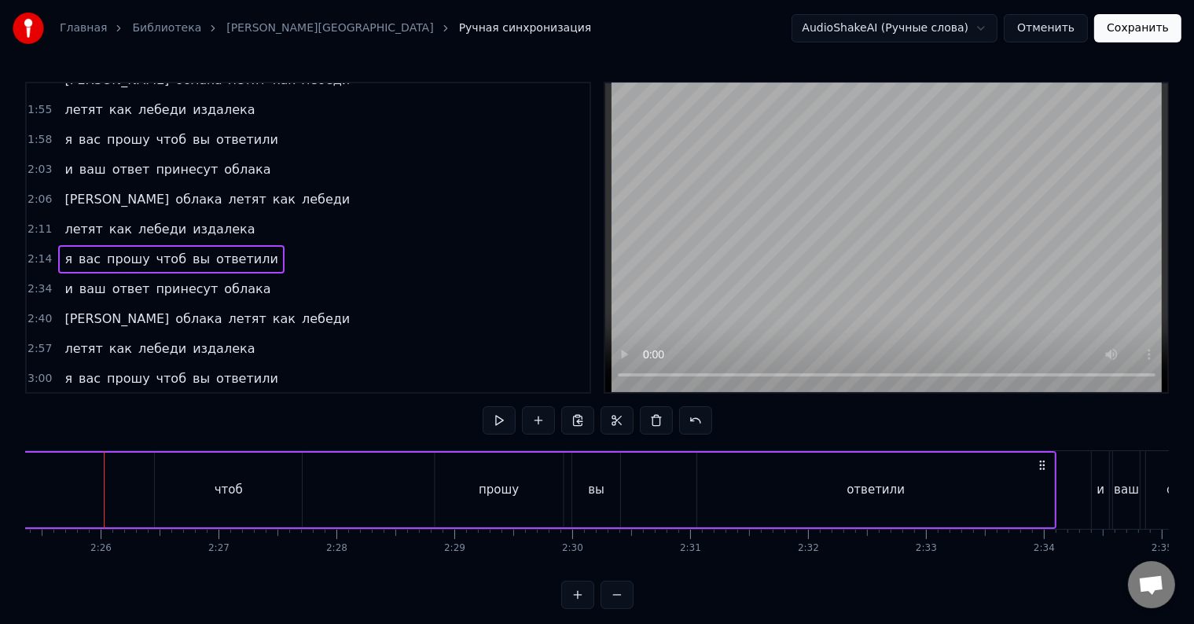
click at [204, 487] on div "чтоб" at bounding box center [228, 490] width 147 height 75
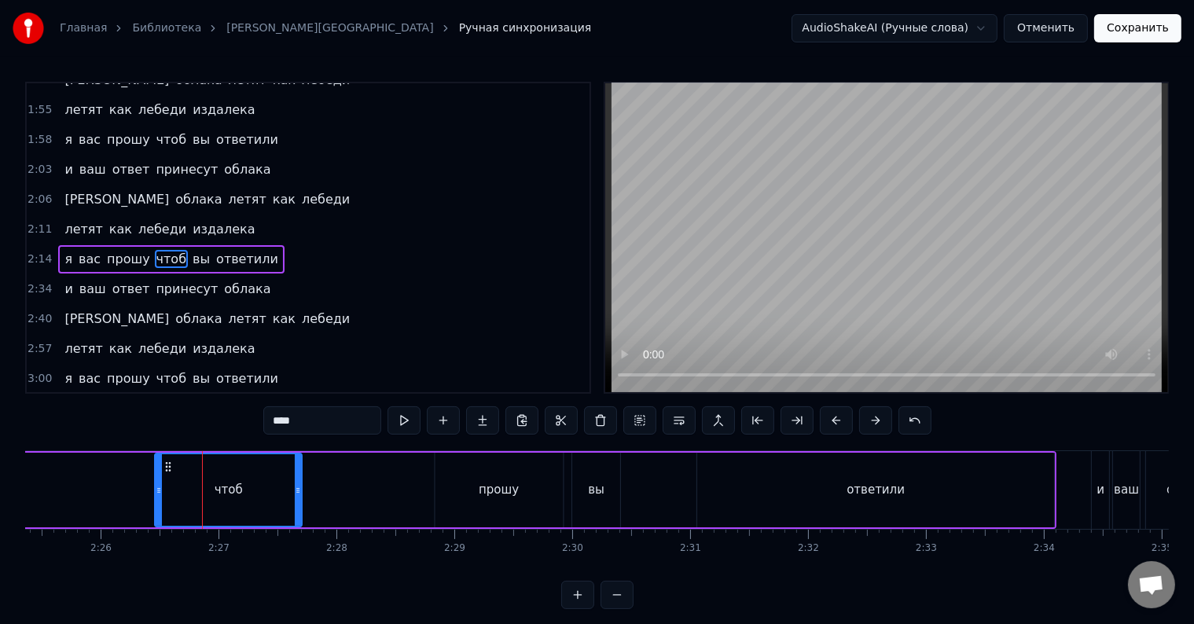
drag, startPoint x: 167, startPoint y: 465, endPoint x: 107, endPoint y: 468, distance: 60.6
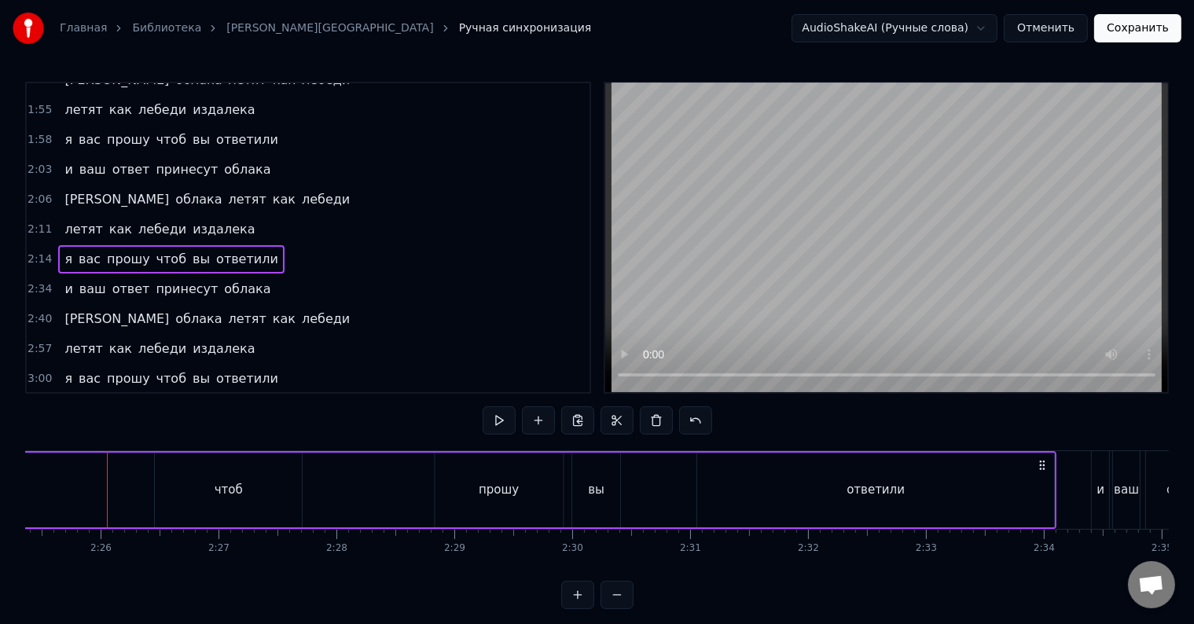
click at [164, 485] on div "чтоб" at bounding box center [228, 490] width 147 height 75
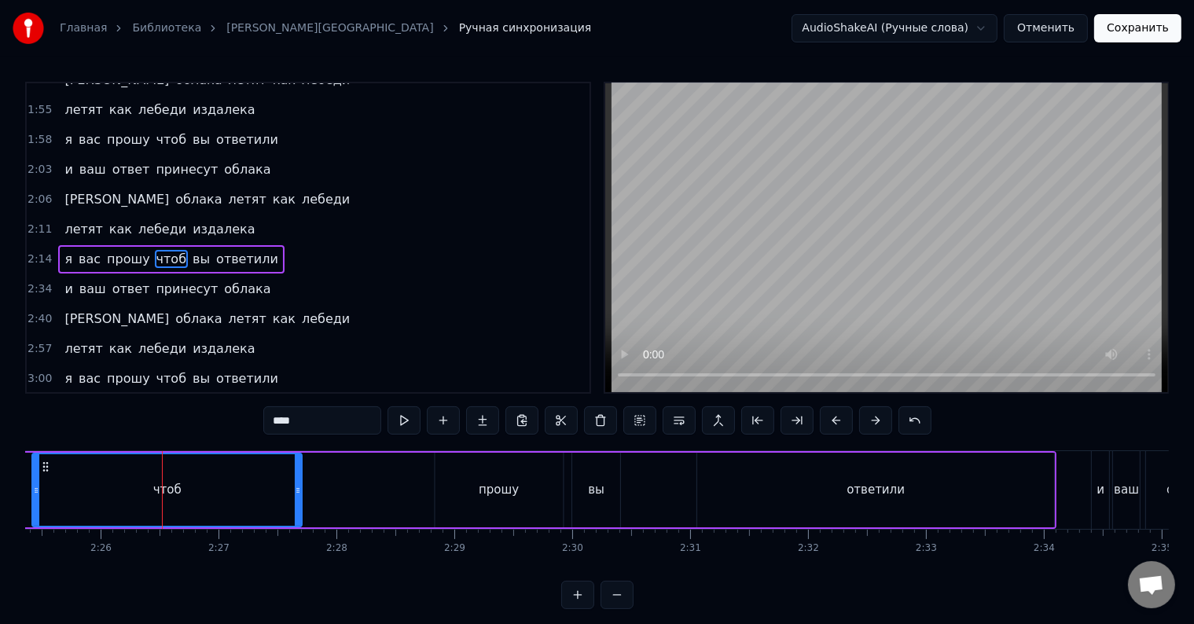
drag, startPoint x: 156, startPoint y: 490, endPoint x: 31, endPoint y: 491, distance: 125.8
click at [33, 491] on icon at bounding box center [36, 490] width 6 height 13
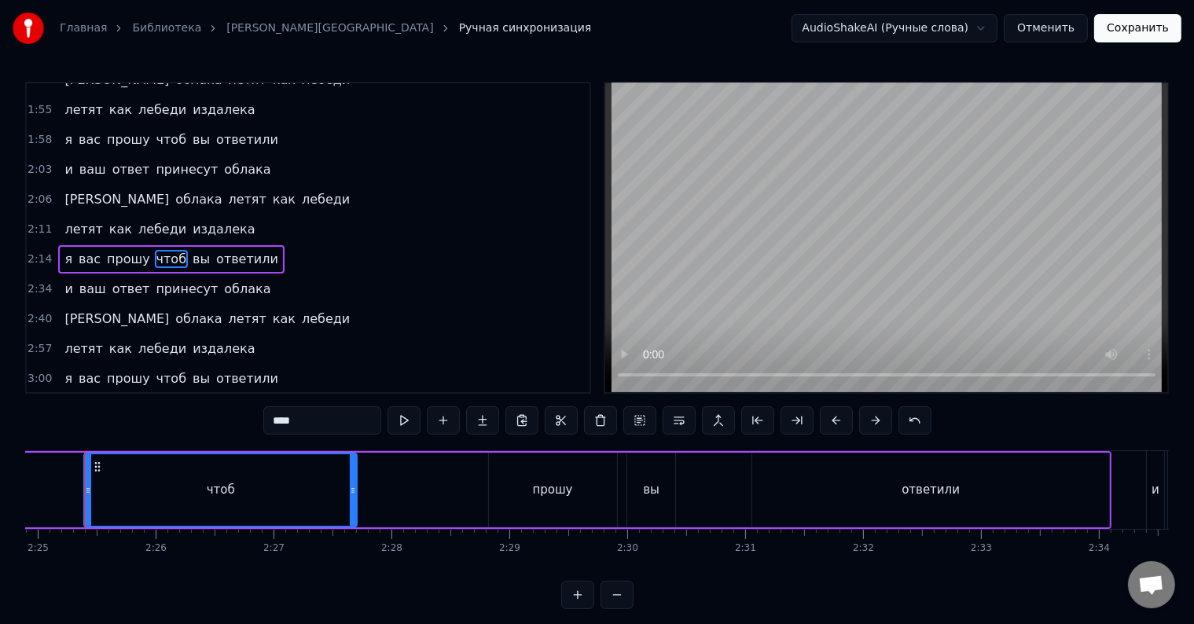
scroll to position [0, 17066]
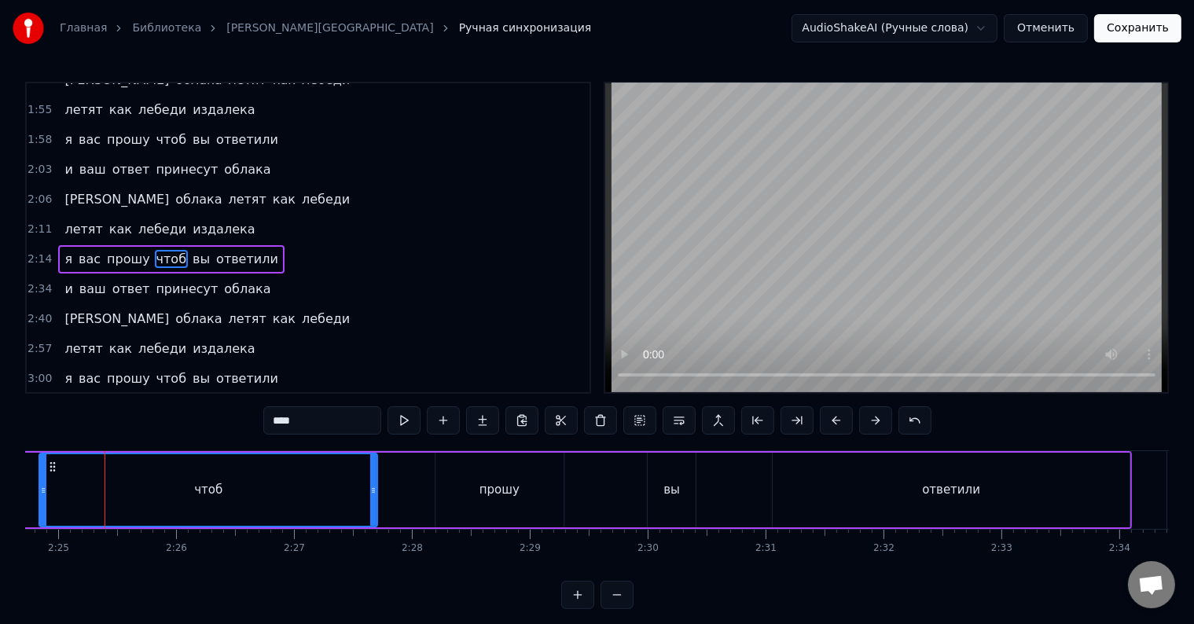
drag, startPoint x: 108, startPoint y: 493, endPoint x: 12, endPoint y: 495, distance: 95.9
click at [12, 495] on div "Главная Библиотека Oblaka • Kazaki Ручная синхронизация AudioShakeAI (Ручные сл…" at bounding box center [597, 304] width 1194 height 609
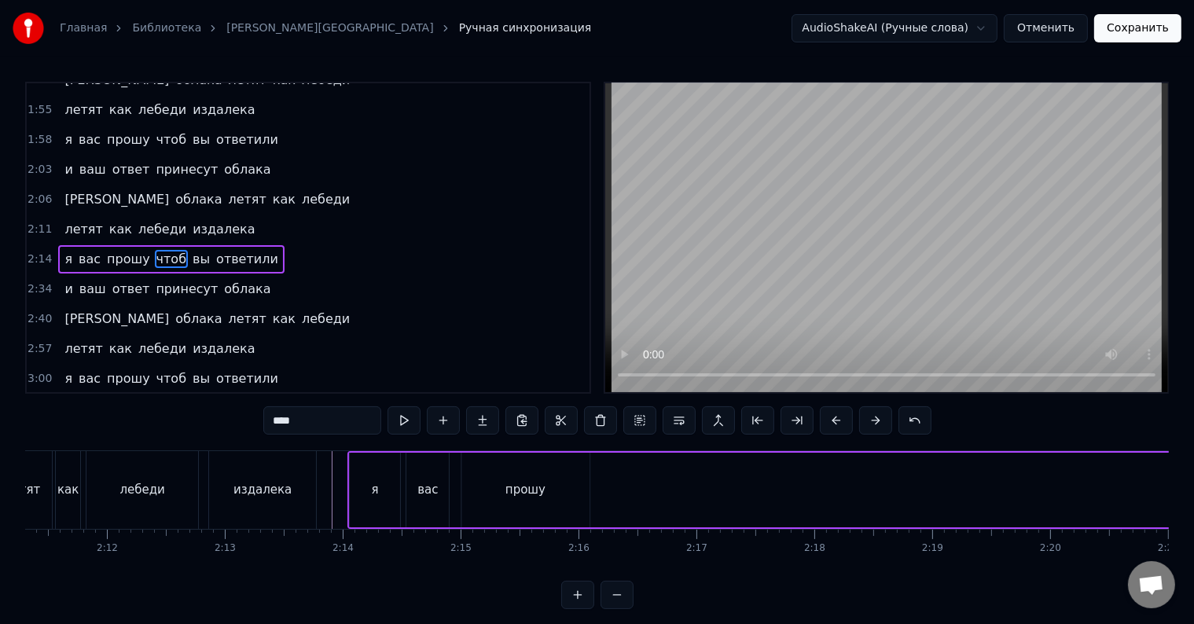
scroll to position [0, 15497]
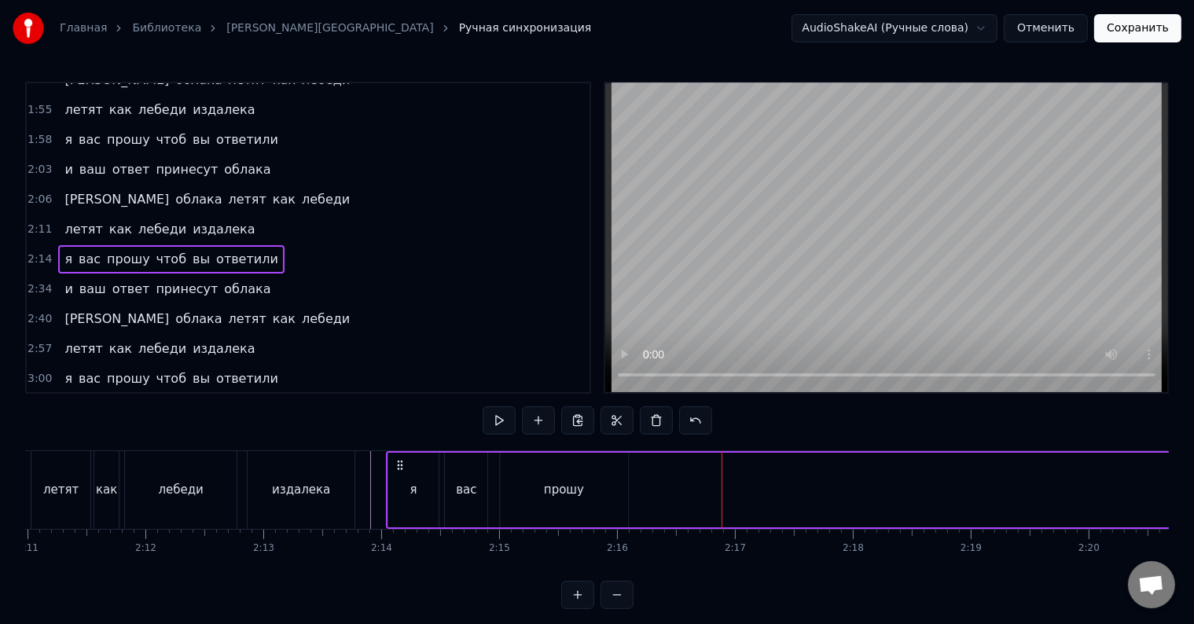
scroll to position [0, 15471]
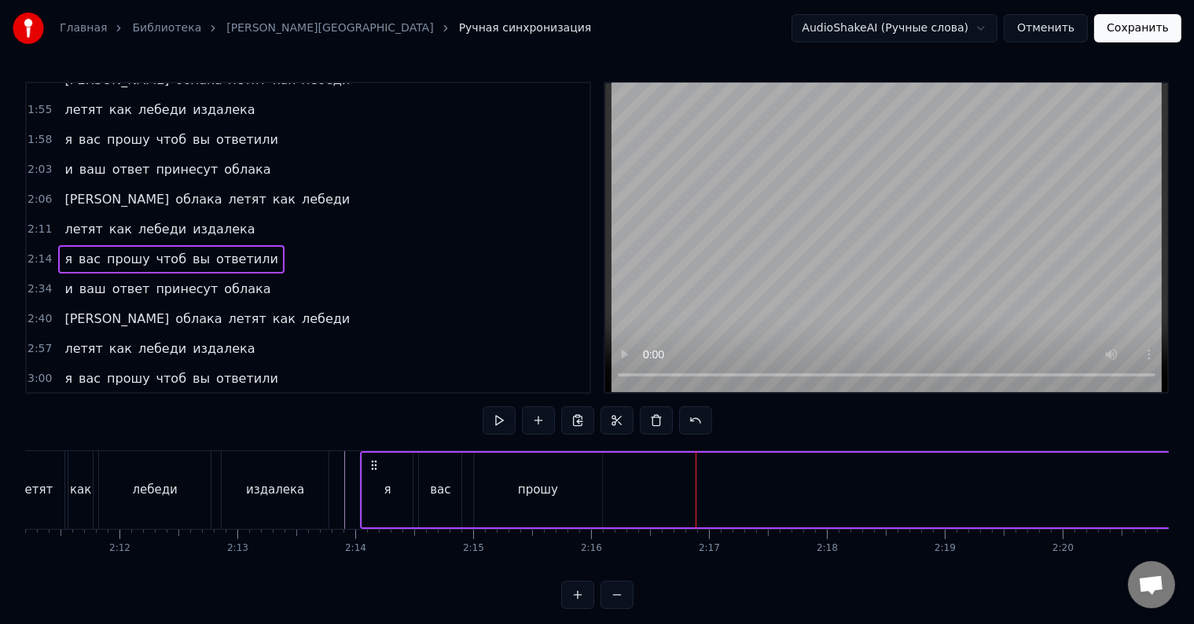
click at [664, 494] on div at bounding box center [664, 490] width 1 height 78
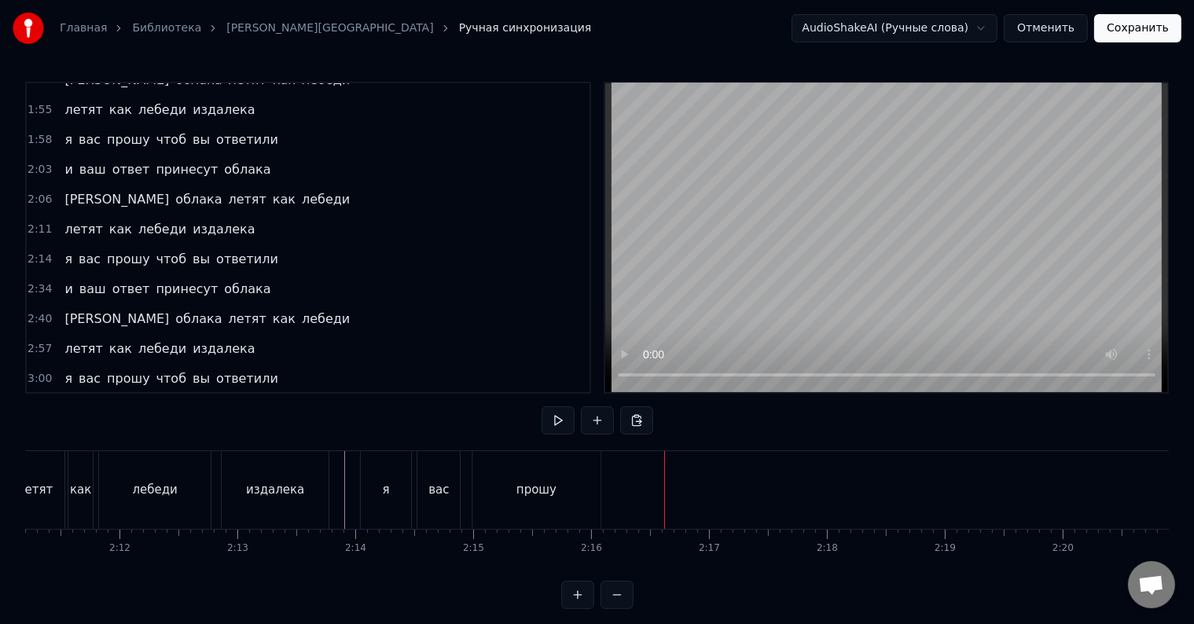
click at [664, 494] on div at bounding box center [664, 490] width 1 height 78
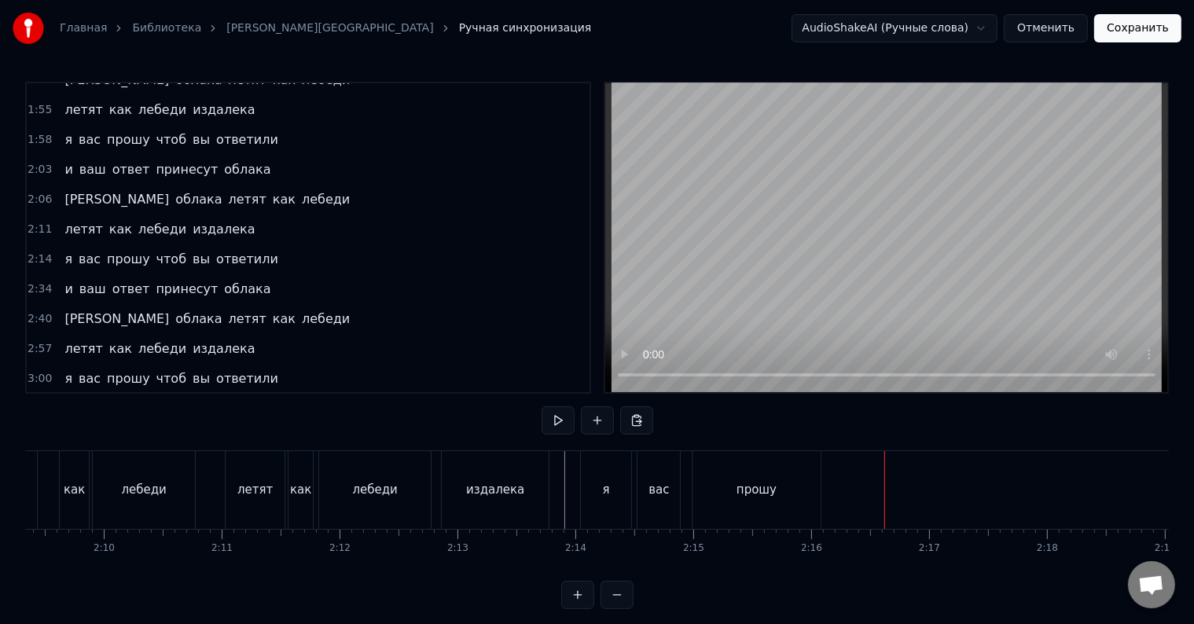
scroll to position [0, 15264]
click at [742, 471] on div "прошу" at bounding box center [744, 490] width 128 height 78
click at [872, 471] on div at bounding box center [872, 490] width 1 height 78
click at [743, 471] on div at bounding box center [743, 490] width 1 height 78
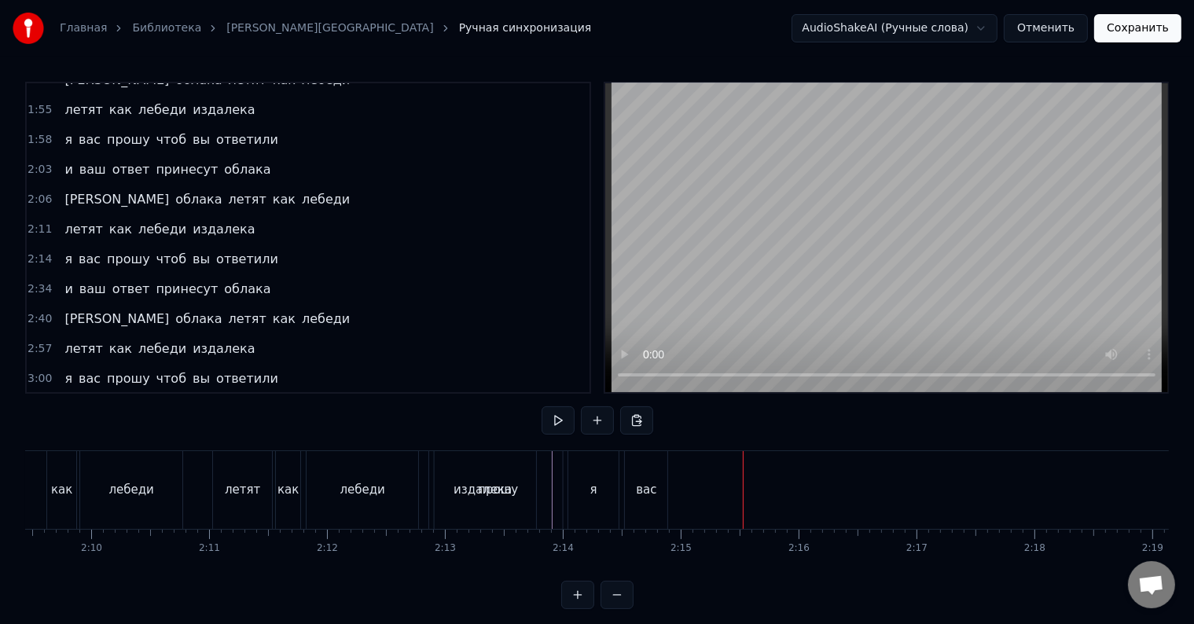
click at [501, 487] on div "прошу" at bounding box center [498, 490] width 40 height 18
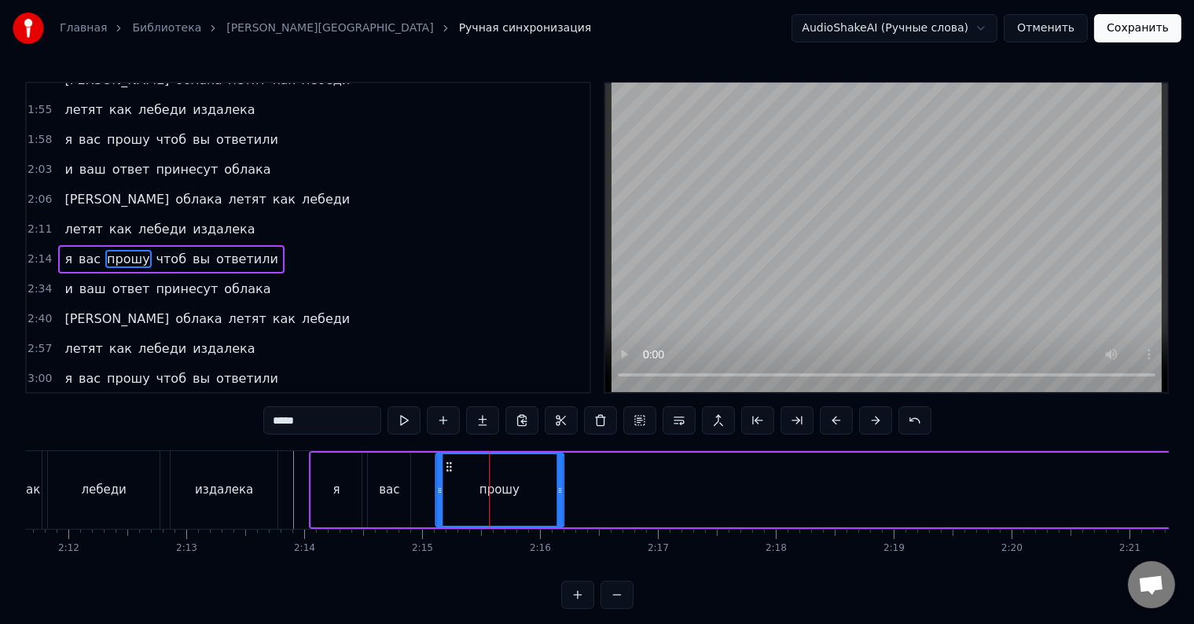
scroll to position [0, 15548]
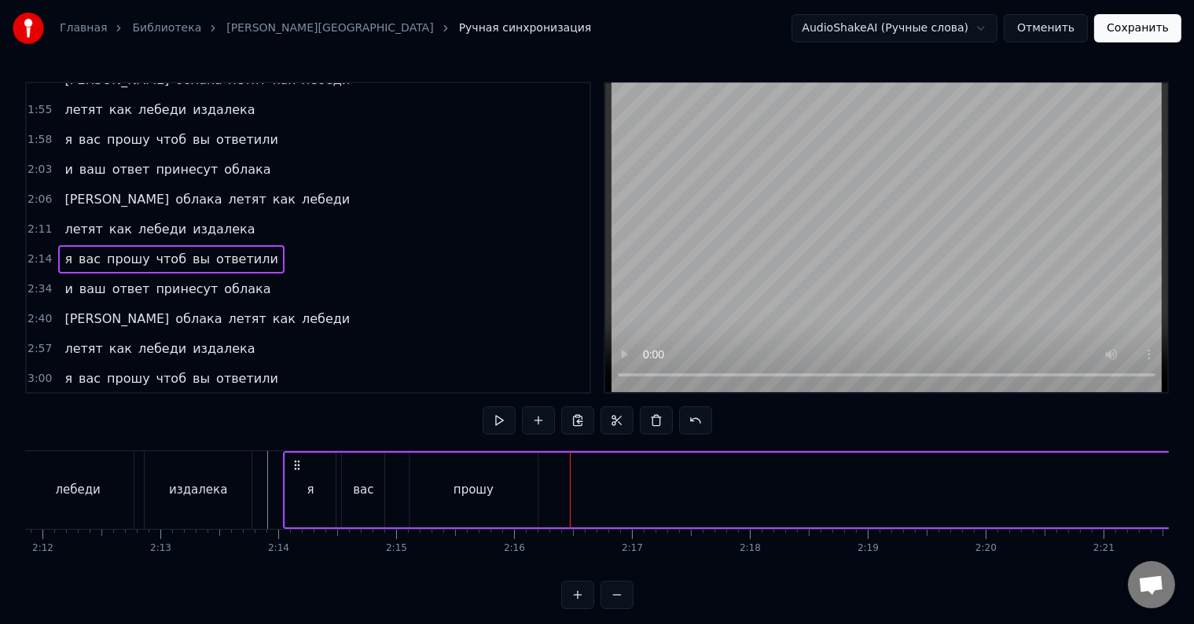
click at [432, 484] on div "прошу" at bounding box center [474, 490] width 128 height 75
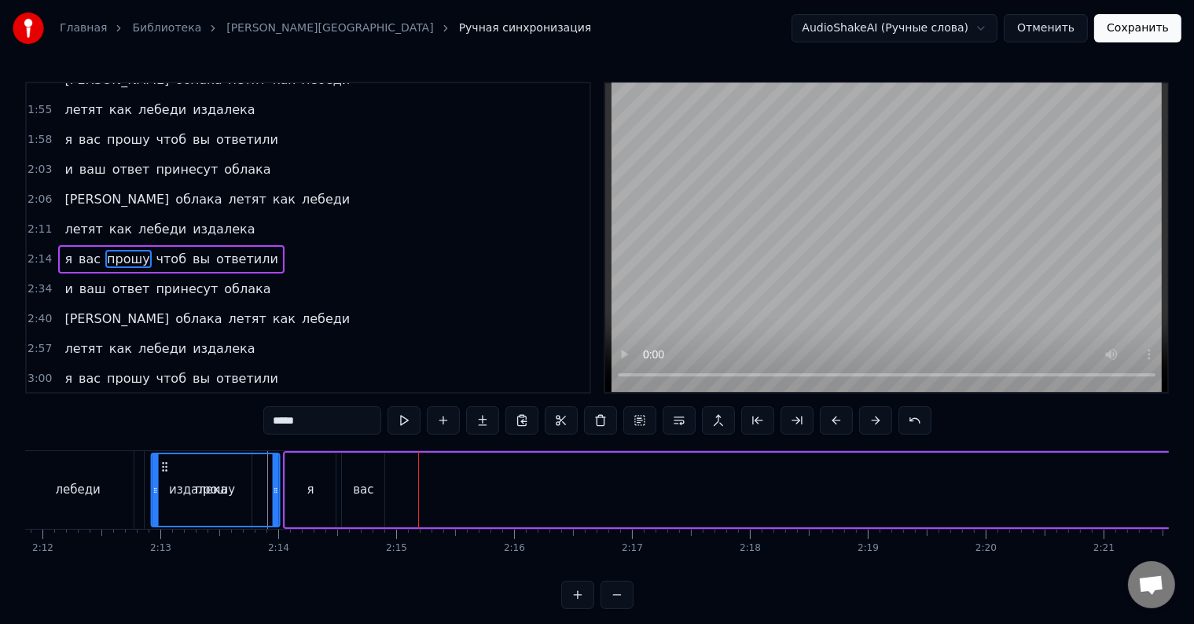
click at [425, 484] on div "прошу" at bounding box center [461, 490] width 130 height 75
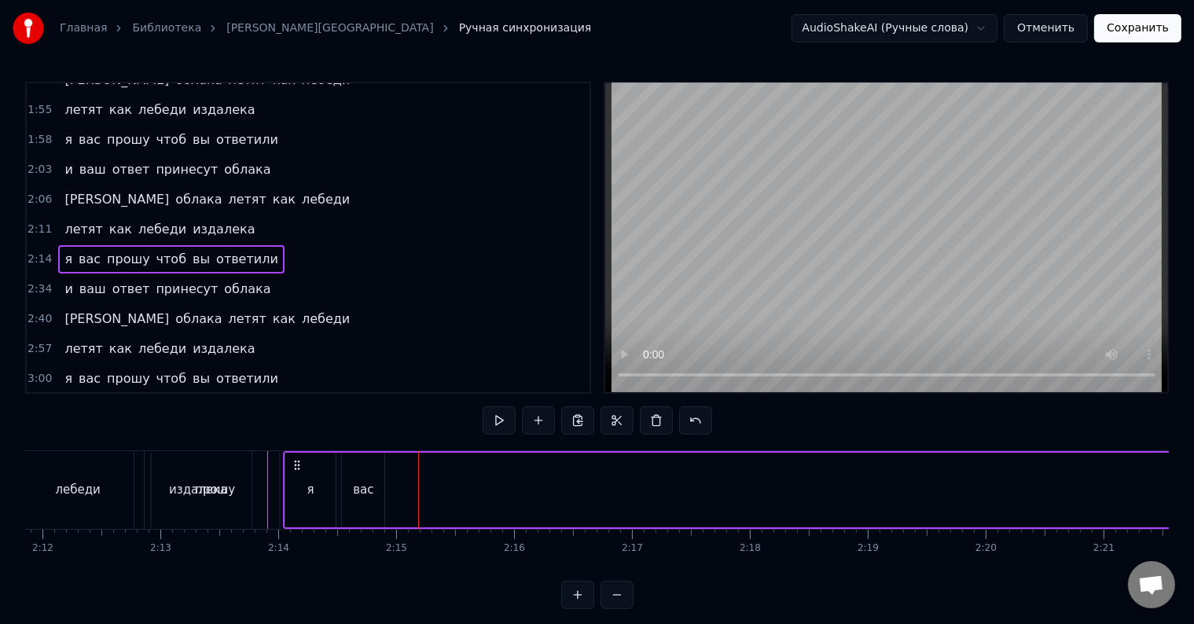
click at [112, 250] on span "прошу" at bounding box center [128, 259] width 46 height 18
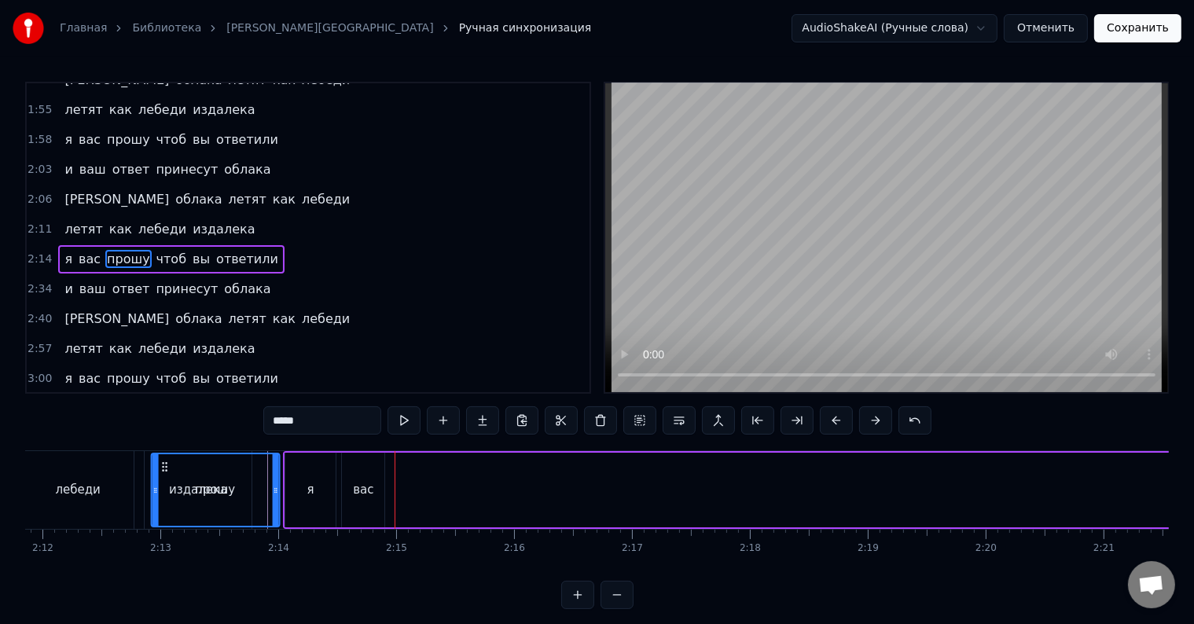
drag, startPoint x: 165, startPoint y: 464, endPoint x: 195, endPoint y: 464, distance: 29.9
click at [195, 464] on div "прошу" at bounding box center [215, 490] width 127 height 72
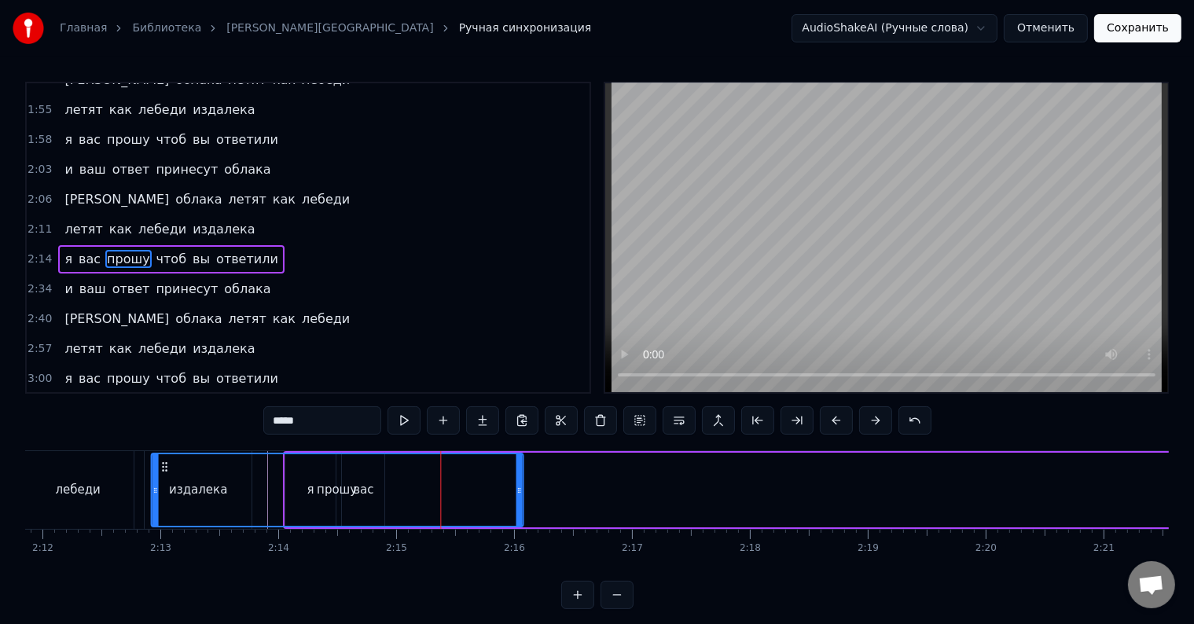
drag, startPoint x: 275, startPoint y: 484, endPoint x: 520, endPoint y: 500, distance: 245.0
click at [520, 500] on div at bounding box center [519, 490] width 6 height 72
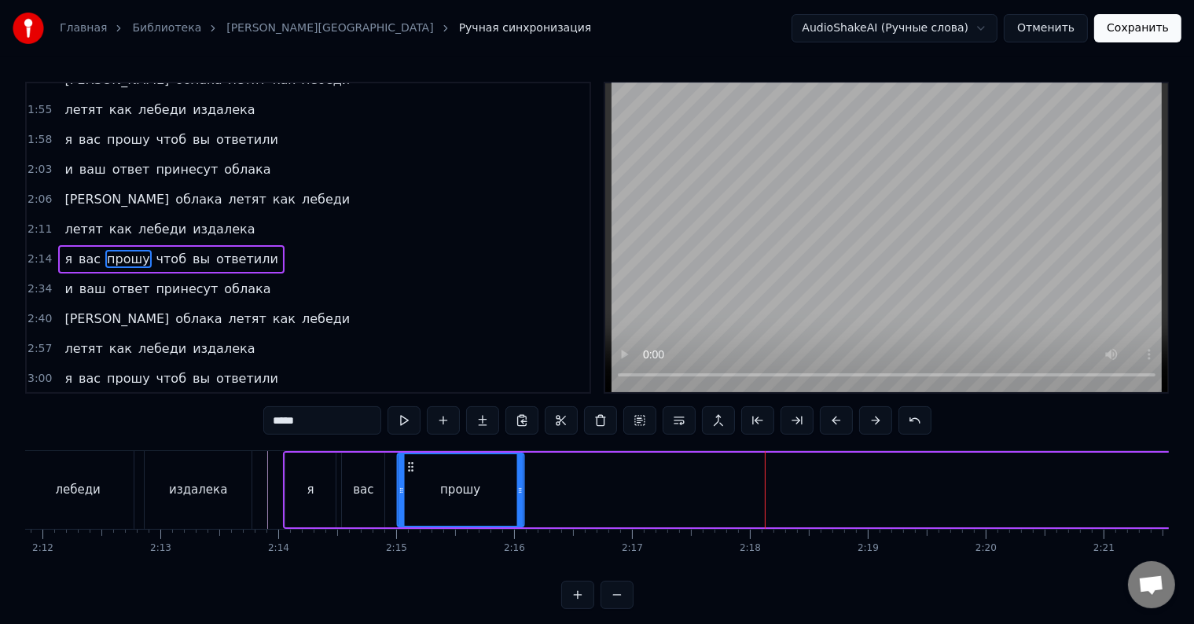
drag, startPoint x: 153, startPoint y: 487, endPoint x: 401, endPoint y: 503, distance: 248.2
click at [399, 503] on div at bounding box center [401, 490] width 6 height 72
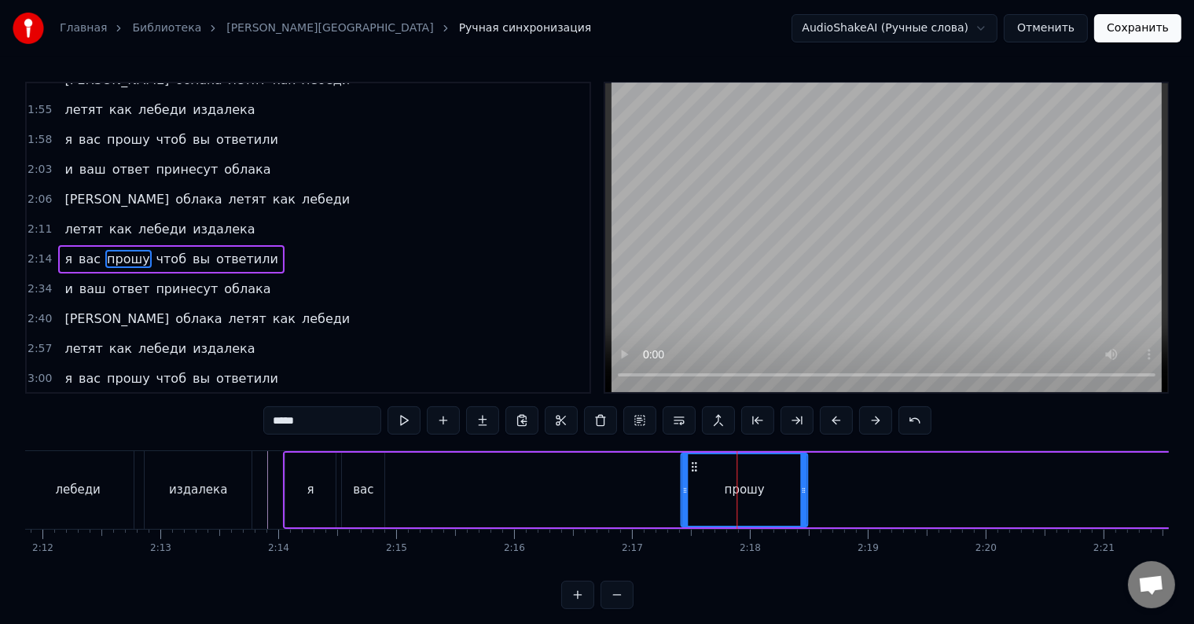
drag, startPoint x: 698, startPoint y: 467, endPoint x: 653, endPoint y: 476, distance: 45.8
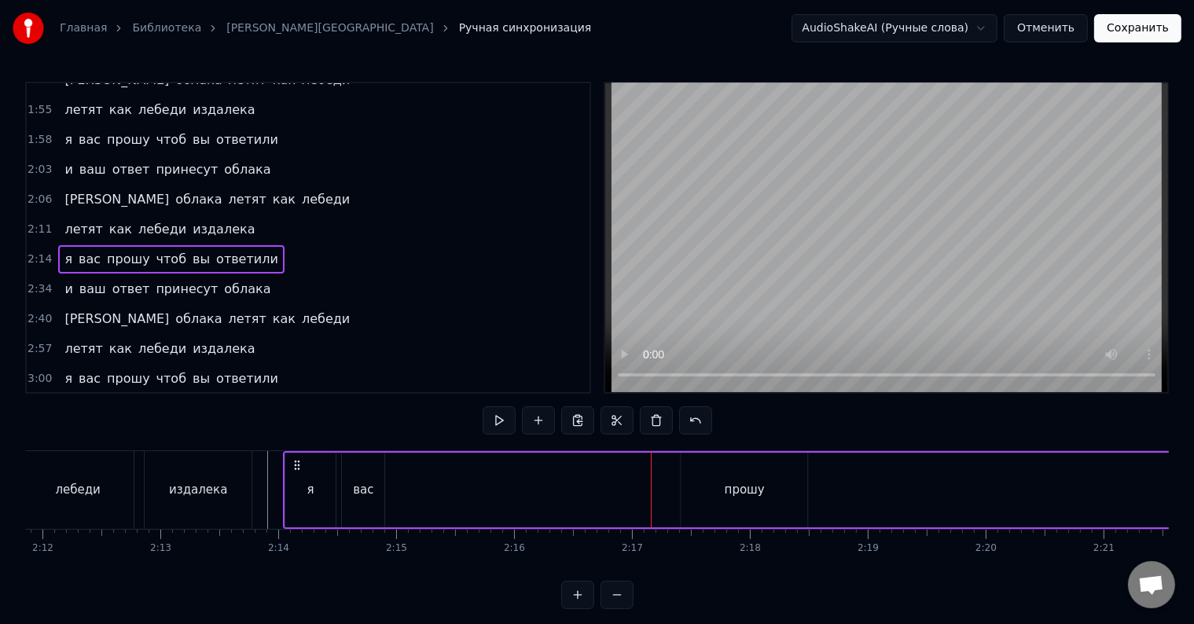
click at [684, 488] on div "прошу" at bounding box center [744, 490] width 127 height 75
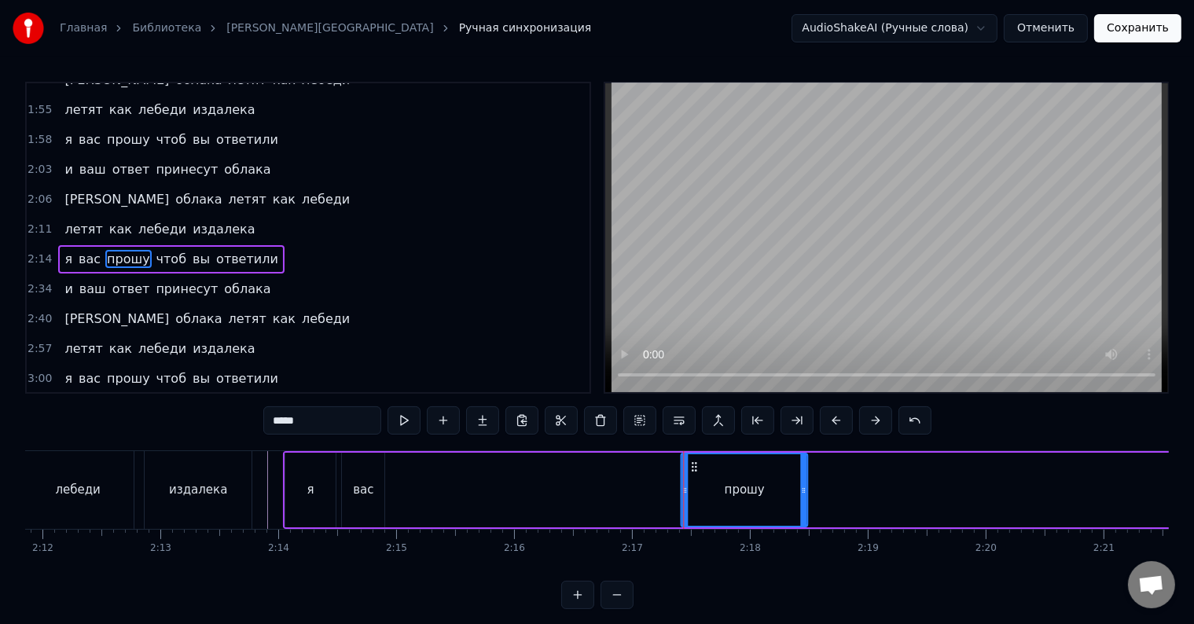
drag, startPoint x: 682, startPoint y: 496, endPoint x: 667, endPoint y: 507, distance: 19.2
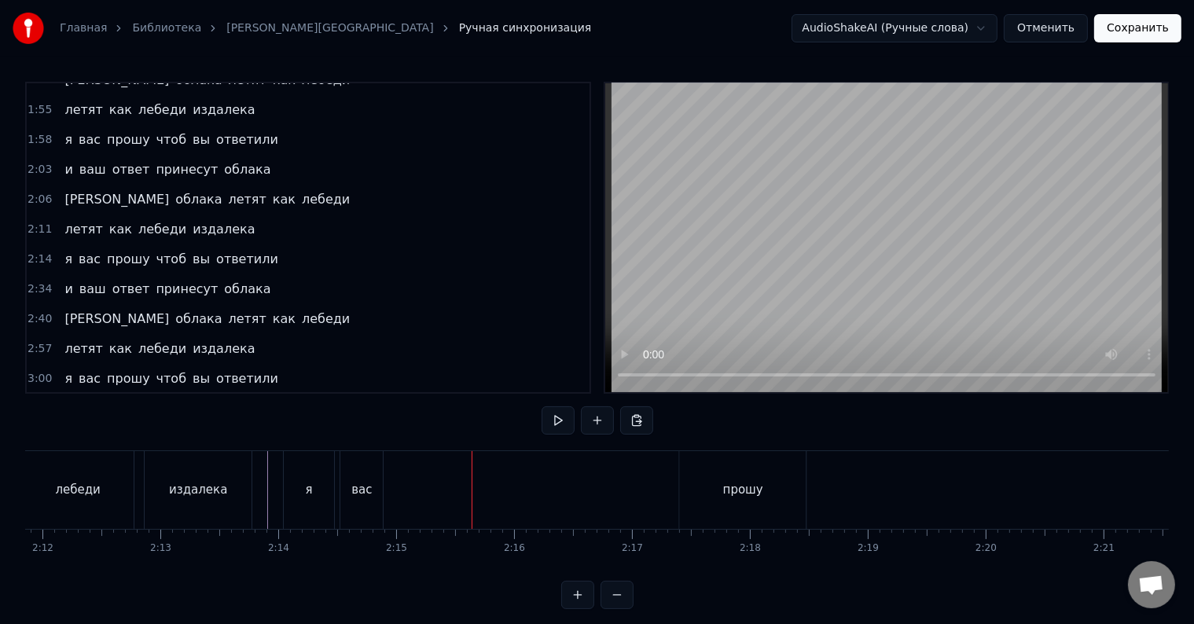
drag, startPoint x: 681, startPoint y: 500, endPoint x: 693, endPoint y: 500, distance: 11.8
click at [682, 500] on div "прошу" at bounding box center [742, 490] width 127 height 78
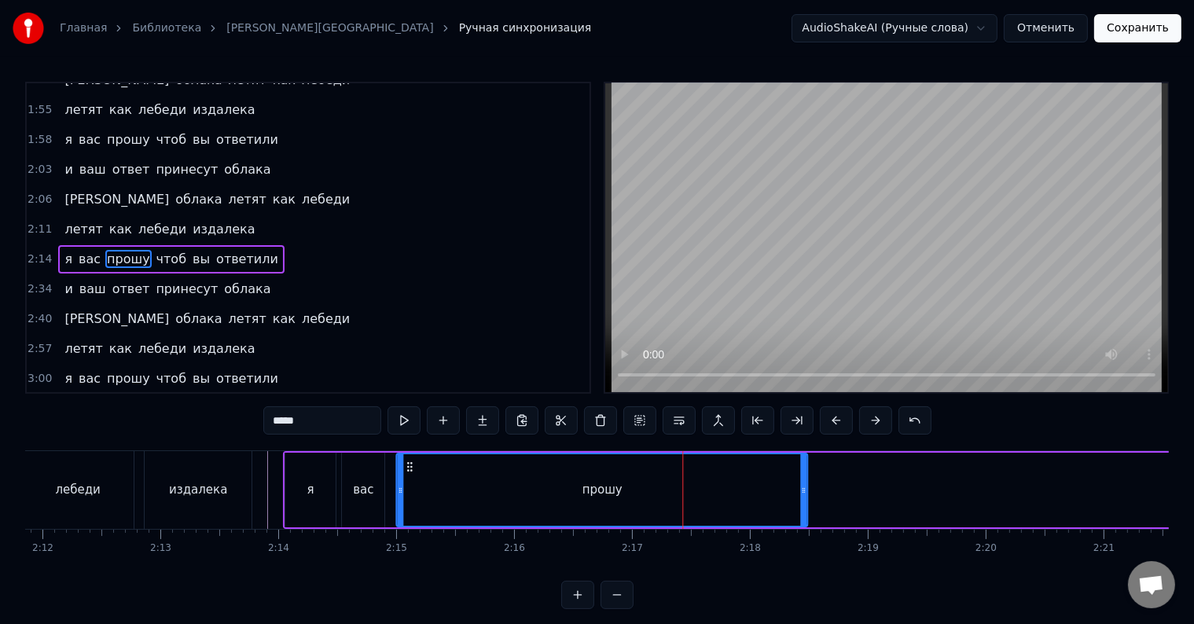
drag, startPoint x: 685, startPoint y: 505, endPoint x: 401, endPoint y: 491, distance: 284.2
click at [401, 491] on div at bounding box center [400, 490] width 6 height 72
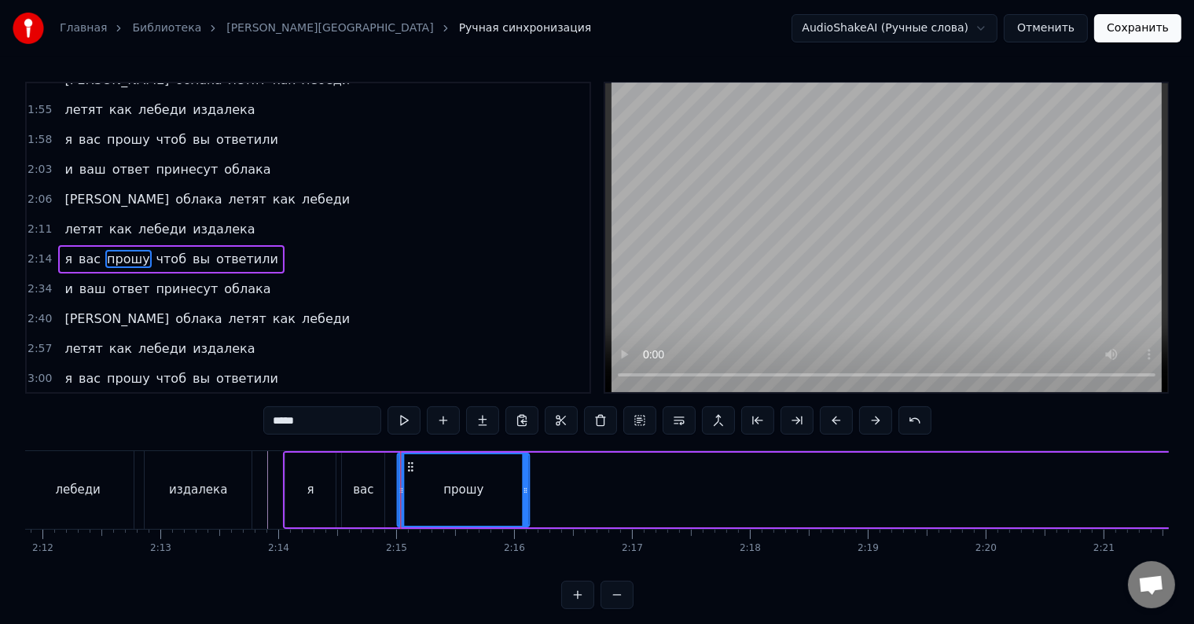
drag, startPoint x: 802, startPoint y: 499, endPoint x: 524, endPoint y: 506, distance: 278.4
click at [524, 506] on div at bounding box center [525, 490] width 6 height 72
click at [469, 512] on div "прошу" at bounding box center [463, 490] width 131 height 72
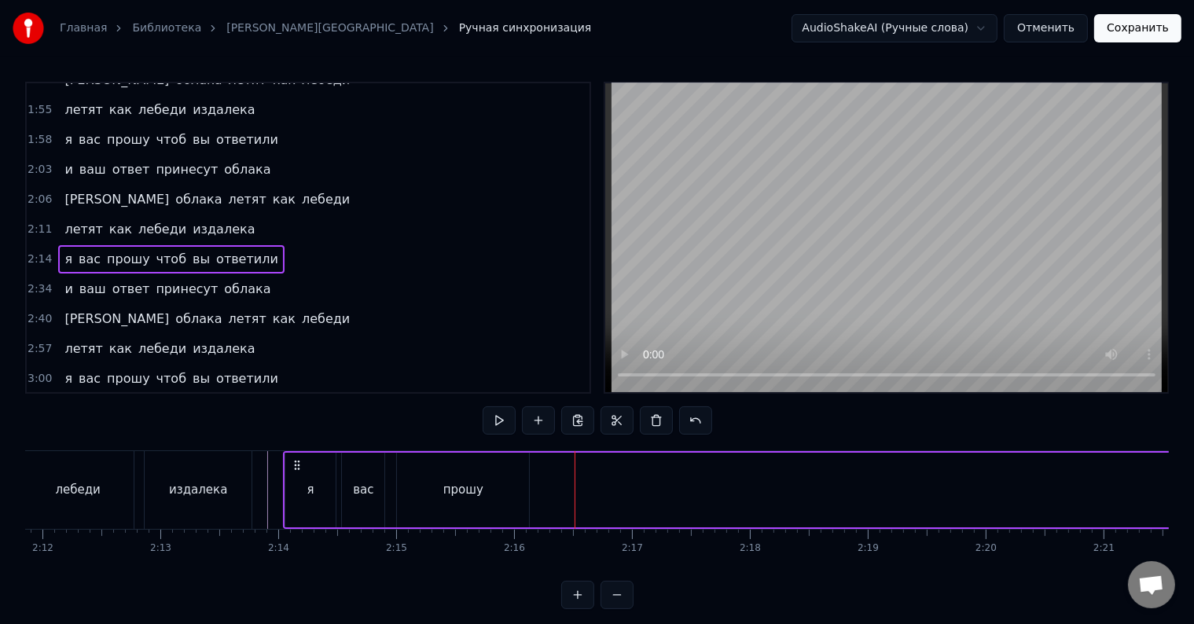
click at [155, 250] on span "чтоб" at bounding box center [171, 259] width 33 height 18
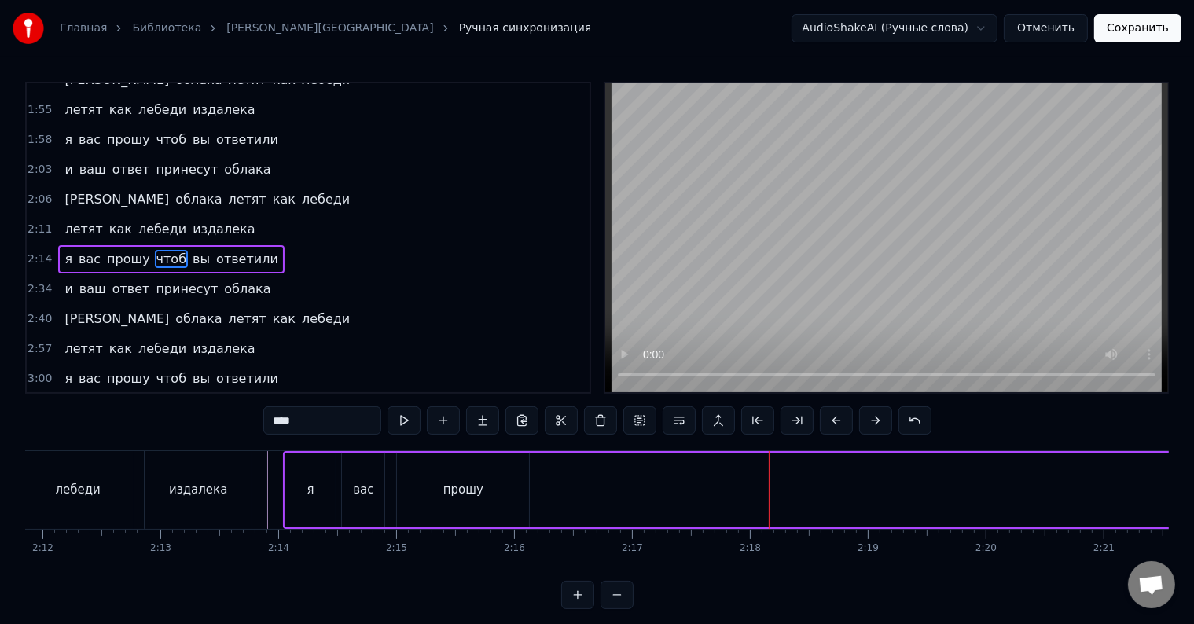
click at [155, 250] on span "чтоб" at bounding box center [171, 259] width 33 height 18
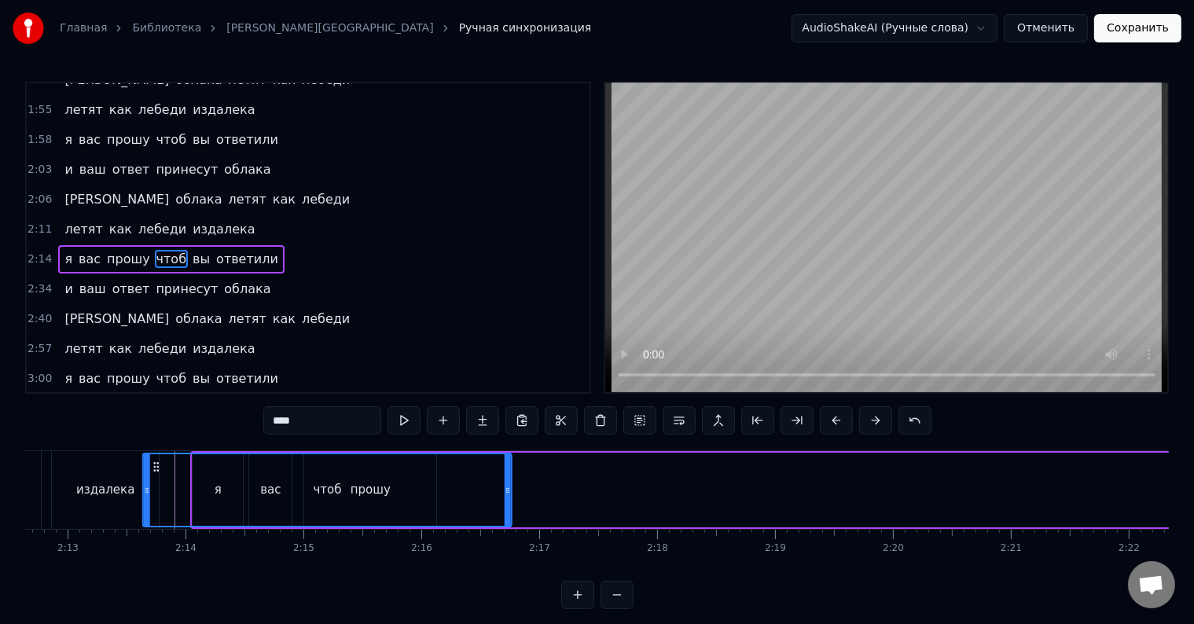
scroll to position [0, 15634]
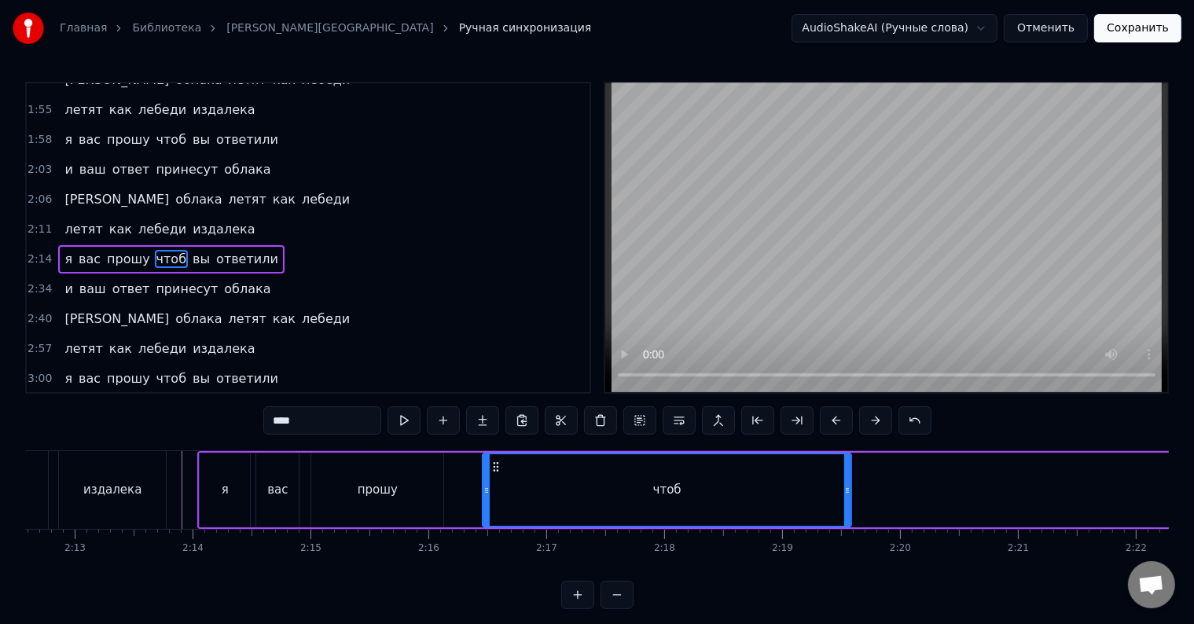
drag, startPoint x: 116, startPoint y: 463, endPoint x: 492, endPoint y: 484, distance: 376.4
click at [492, 484] on div "чтоб" at bounding box center [666, 490] width 367 height 72
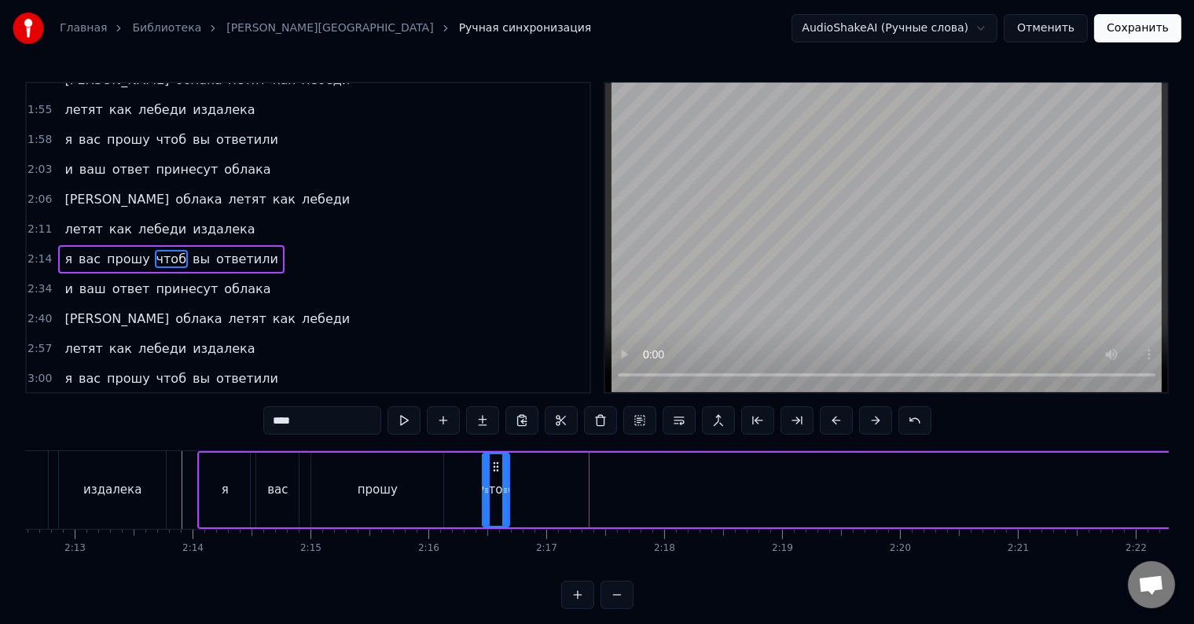
drag, startPoint x: 847, startPoint y: 506, endPoint x: 505, endPoint y: 509, distance: 342.0
click at [505, 509] on div at bounding box center [505, 490] width 6 height 72
drag, startPoint x: 507, startPoint y: 509, endPoint x: 498, endPoint y: 508, distance: 8.7
click at [498, 508] on div at bounding box center [498, 490] width 6 height 72
drag, startPoint x: 484, startPoint y: 513, endPoint x: 476, endPoint y: 513, distance: 8.7
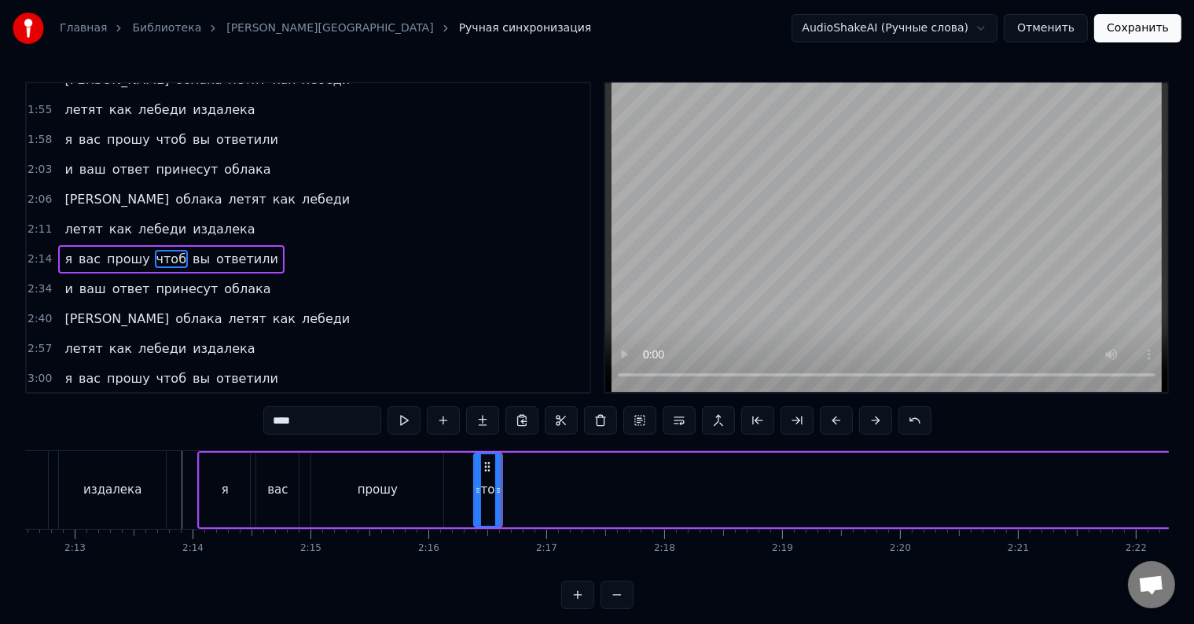
click at [476, 513] on div at bounding box center [478, 490] width 6 height 72
drag, startPoint x: 475, startPoint y: 514, endPoint x: 453, endPoint y: 517, distance: 22.2
click at [453, 517] on div at bounding box center [456, 490] width 6 height 72
click at [462, 516] on div at bounding box center [462, 490] width 6 height 72
click at [465, 516] on div at bounding box center [465, 490] width 6 height 72
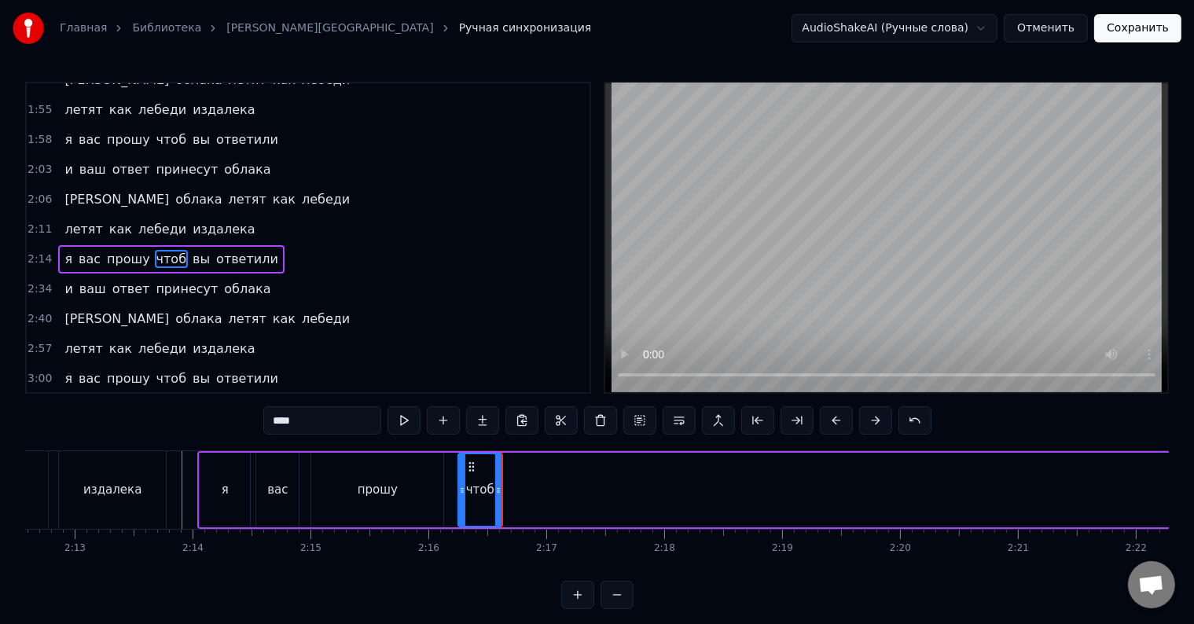
click at [462, 518] on div at bounding box center [462, 490] width 6 height 72
click at [456, 512] on div at bounding box center [457, 490] width 6 height 72
click at [459, 512] on div at bounding box center [460, 490] width 6 height 72
click at [189, 245] on div "я вас прошу чтоб вы ответили" at bounding box center [171, 259] width 226 height 28
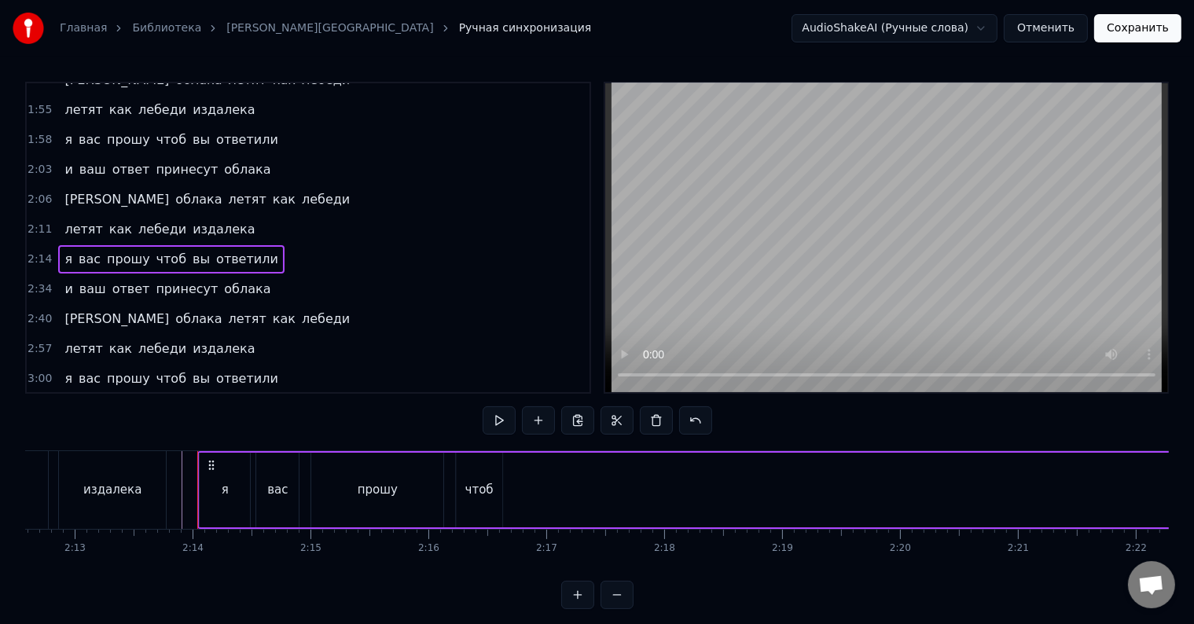
click at [191, 250] on span "вы" at bounding box center [201, 259] width 20 height 18
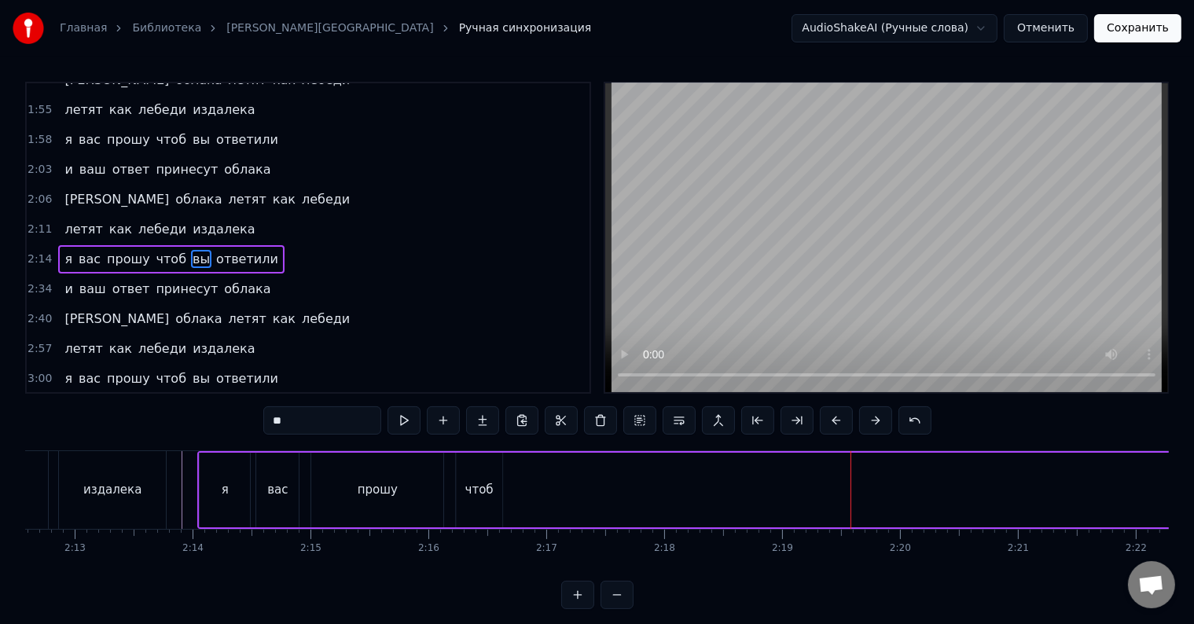
click at [191, 250] on span "вы" at bounding box center [201, 259] width 20 height 18
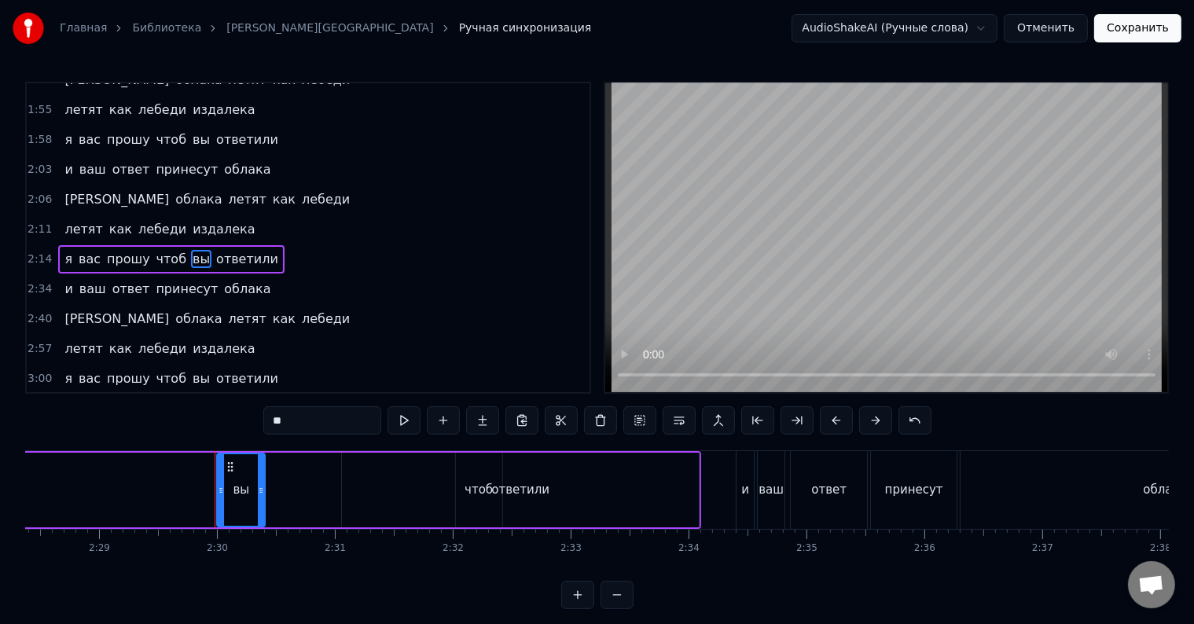
scroll to position [0, 17607]
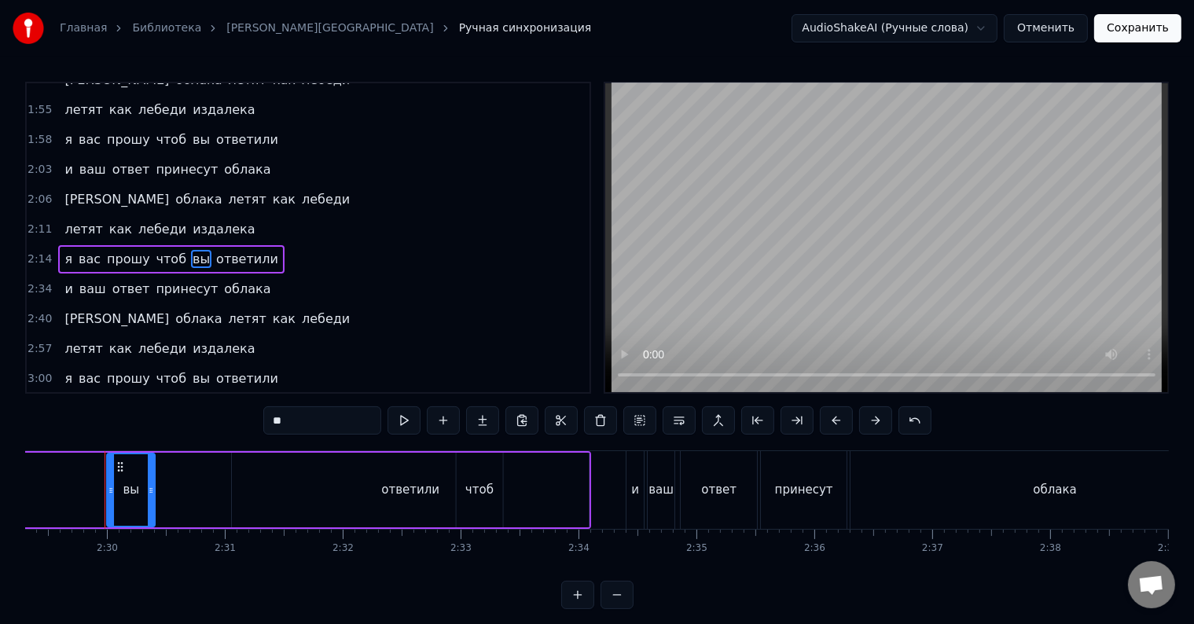
click at [155, 250] on span "чтоб" at bounding box center [171, 259] width 33 height 18
type input "****"
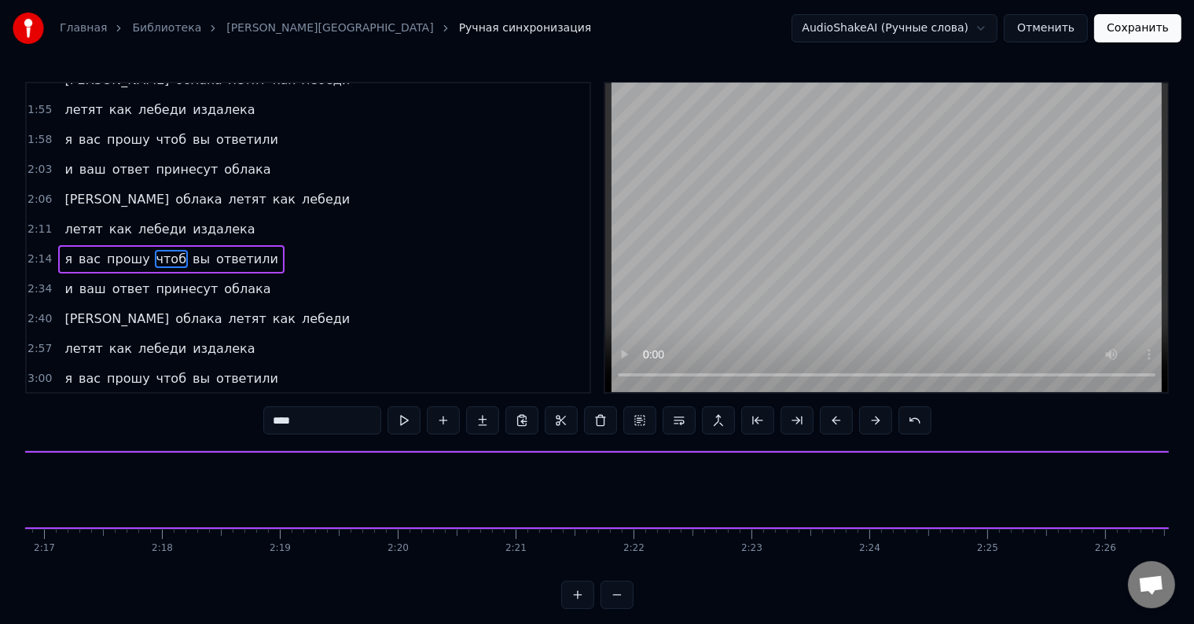
scroll to position [0, 15983]
click at [201, 479] on div "я вас прошу чтоб вы ответили" at bounding box center [1031, 490] width 2366 height 78
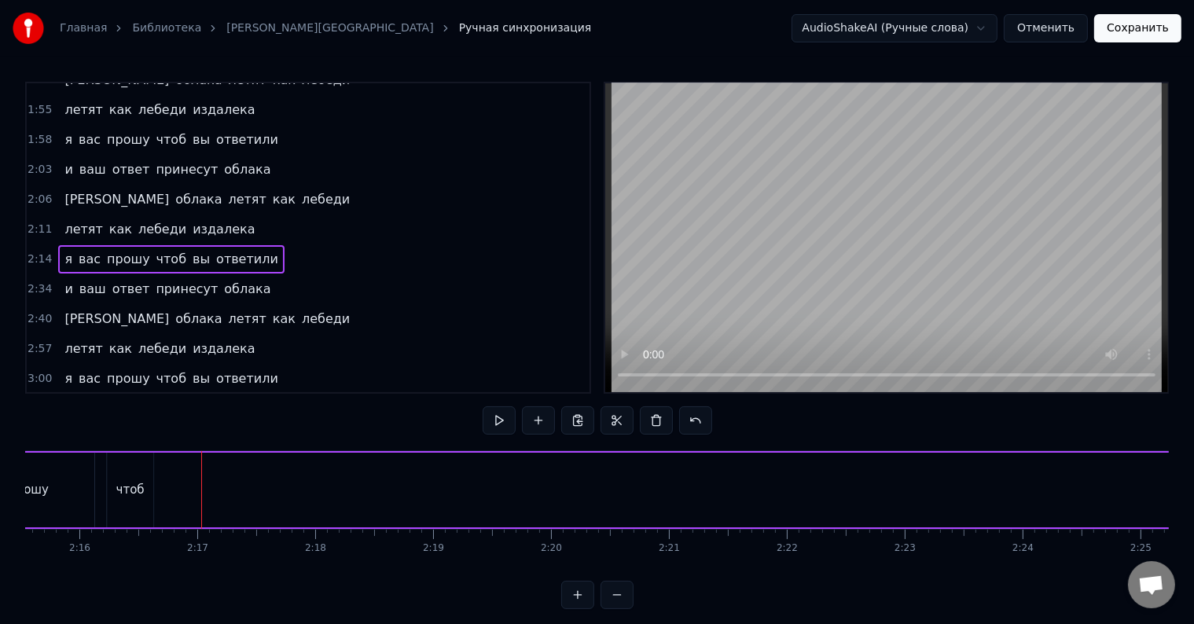
click at [117, 496] on div "чтоб" at bounding box center [130, 490] width 28 height 18
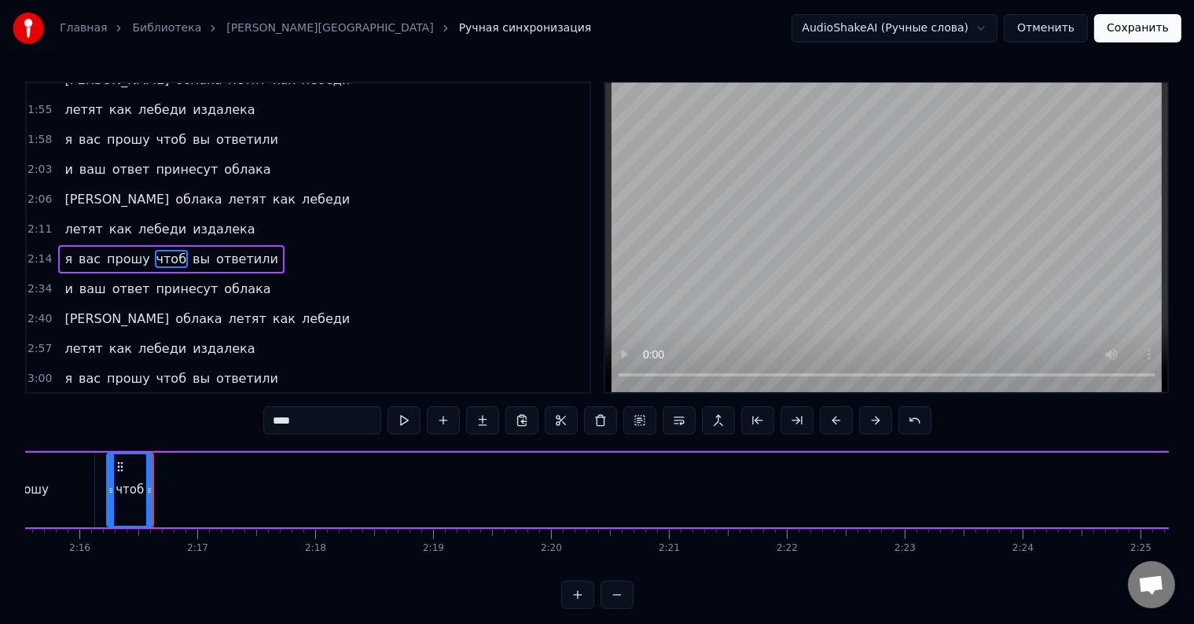
click at [157, 498] on div "я вас прошу чтоб вы ответили" at bounding box center [1031, 490] width 2366 height 78
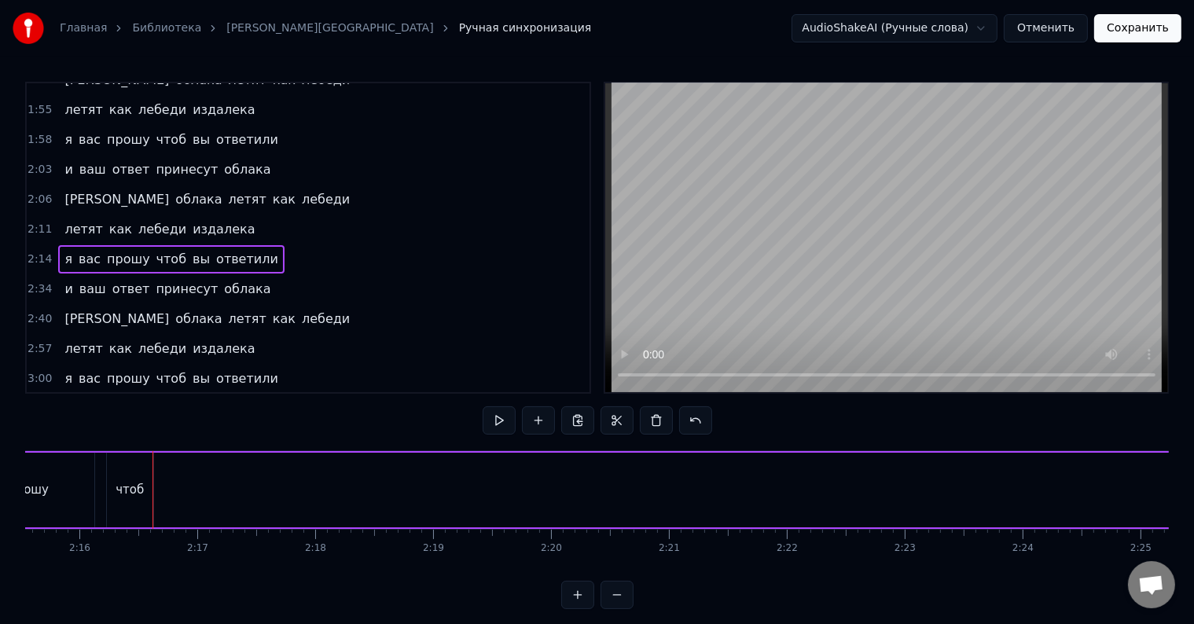
click at [196, 498] on div "я вас прошу чтоб вы ответили" at bounding box center [1031, 490] width 2366 height 78
click at [191, 250] on span "вы" at bounding box center [201, 259] width 20 height 18
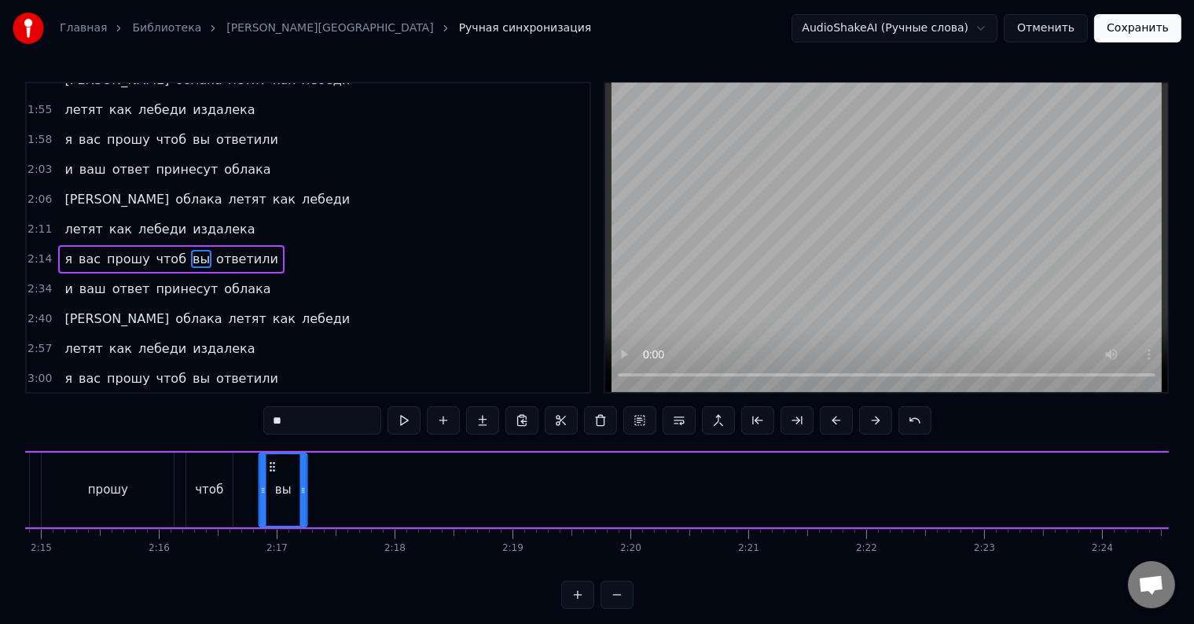
scroll to position [0, 15899]
drag, startPoint x: 116, startPoint y: 464, endPoint x: 255, endPoint y: 481, distance: 139.4
click at [255, 481] on div "вы" at bounding box center [269, 490] width 46 height 72
click at [293, 490] on icon at bounding box center [295, 490] width 6 height 13
click at [327, 500] on div "я вас прошу чтоб вы ответили" at bounding box center [1115, 490] width 2366 height 78
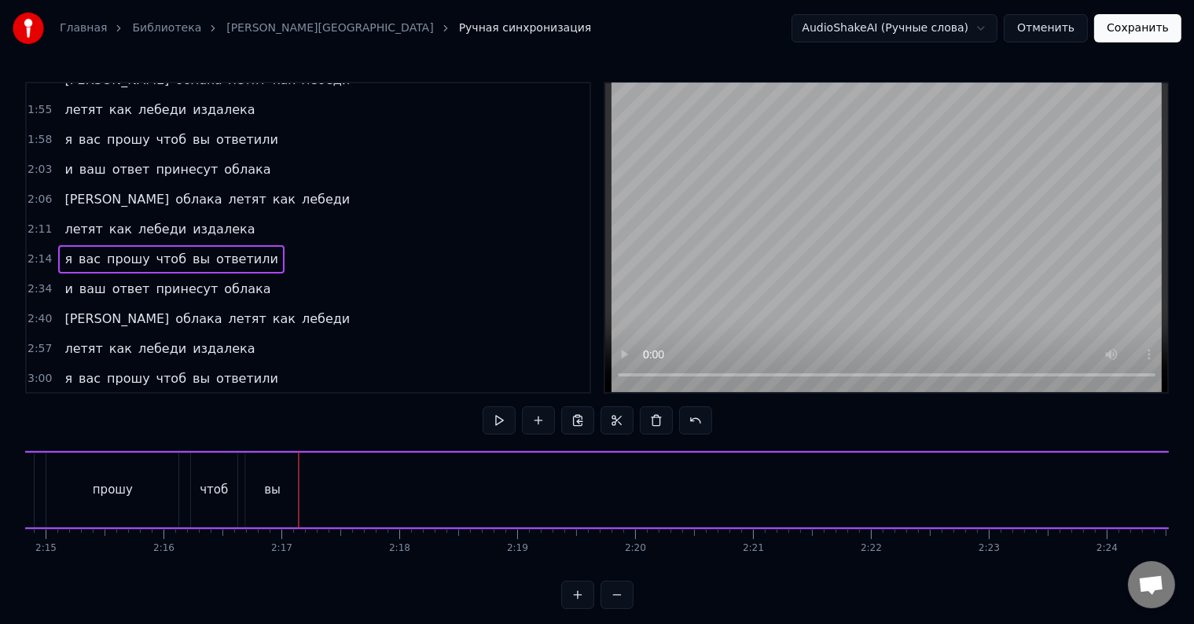
click at [227, 250] on span "ответили" at bounding box center [247, 259] width 65 height 18
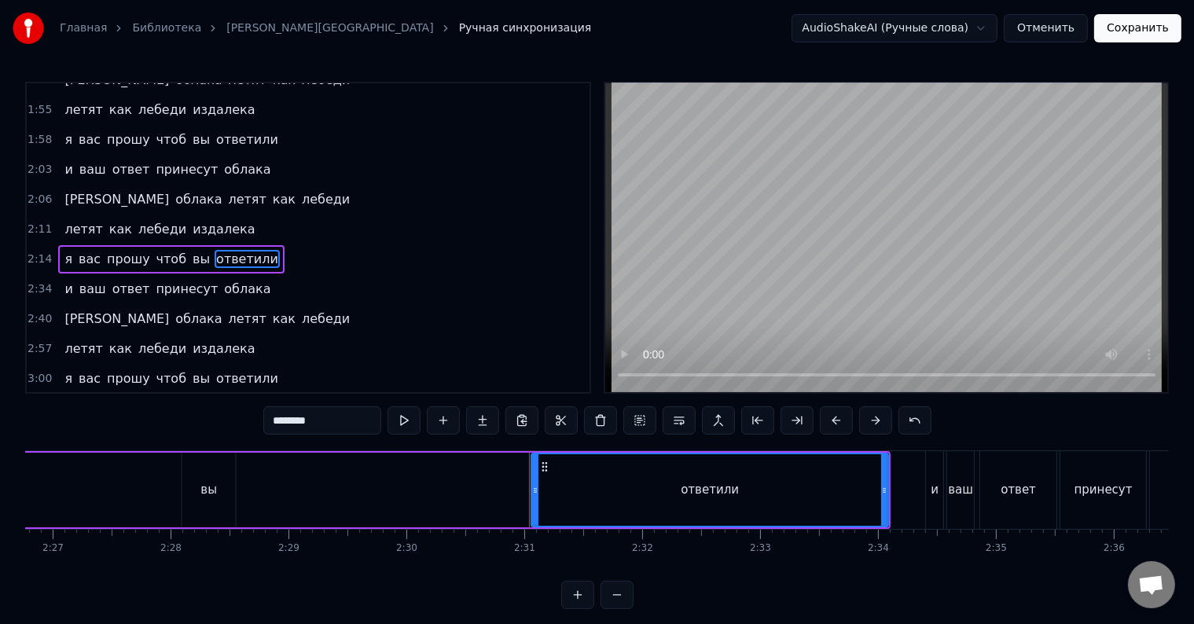
scroll to position [0, 17732]
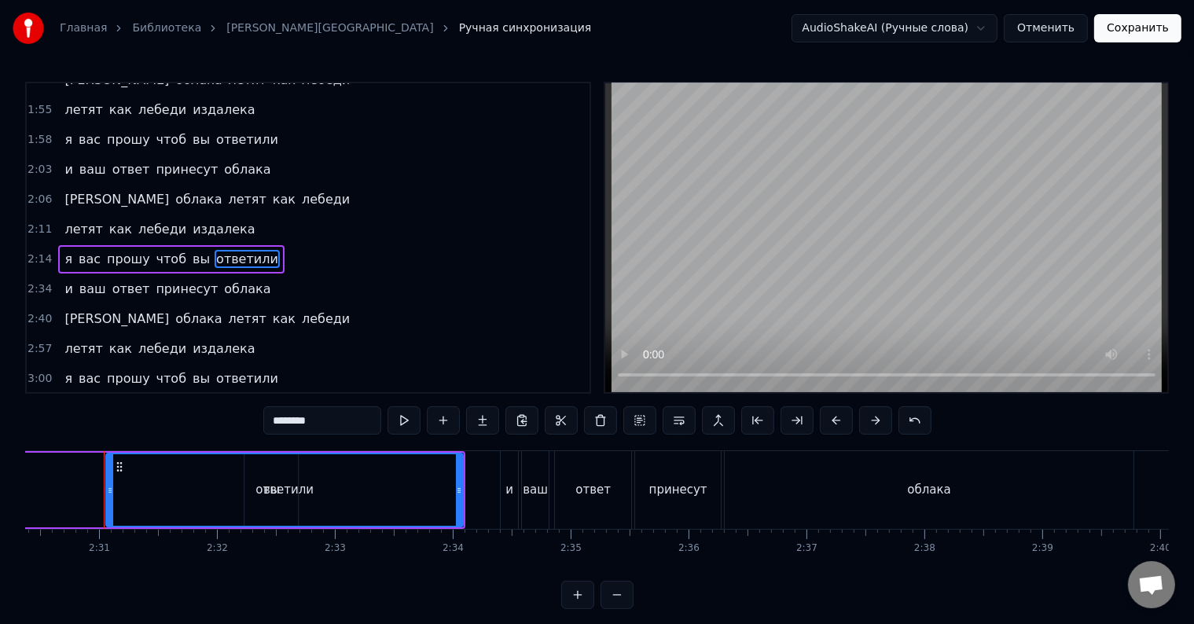
click at [191, 250] on span "вы" at bounding box center [201, 259] width 20 height 18
type input "**"
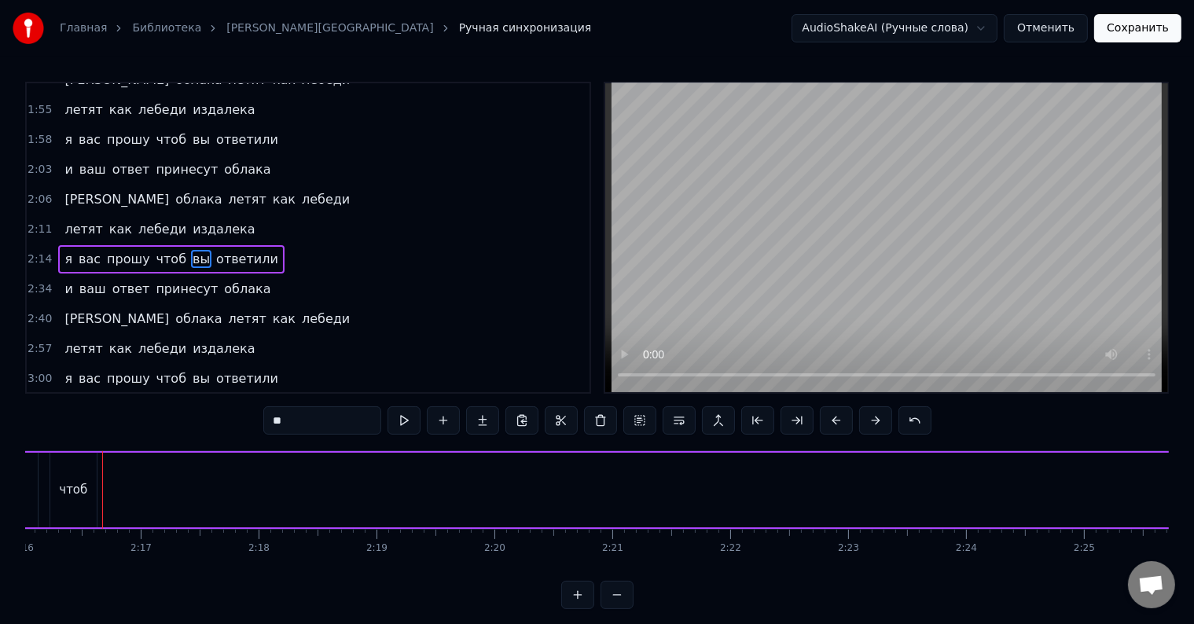
scroll to position [0, 16037]
click at [130, 497] on div "вы" at bounding box center [133, 490] width 55 height 75
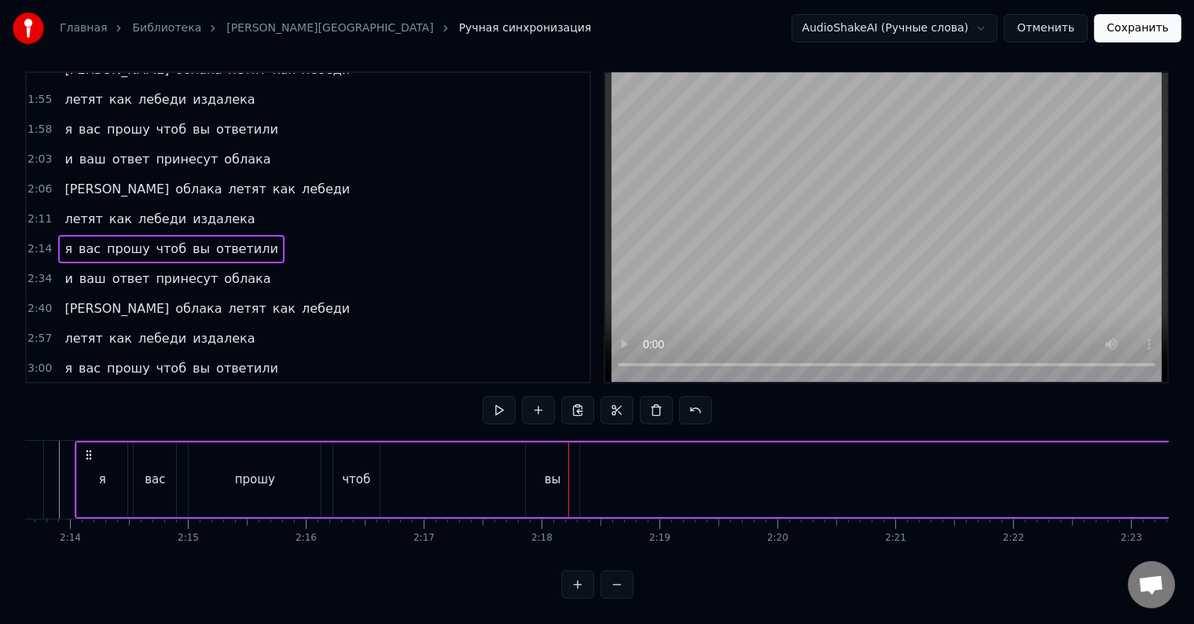
scroll to position [24, 0]
click at [540, 469] on div "вы" at bounding box center [552, 480] width 53 height 75
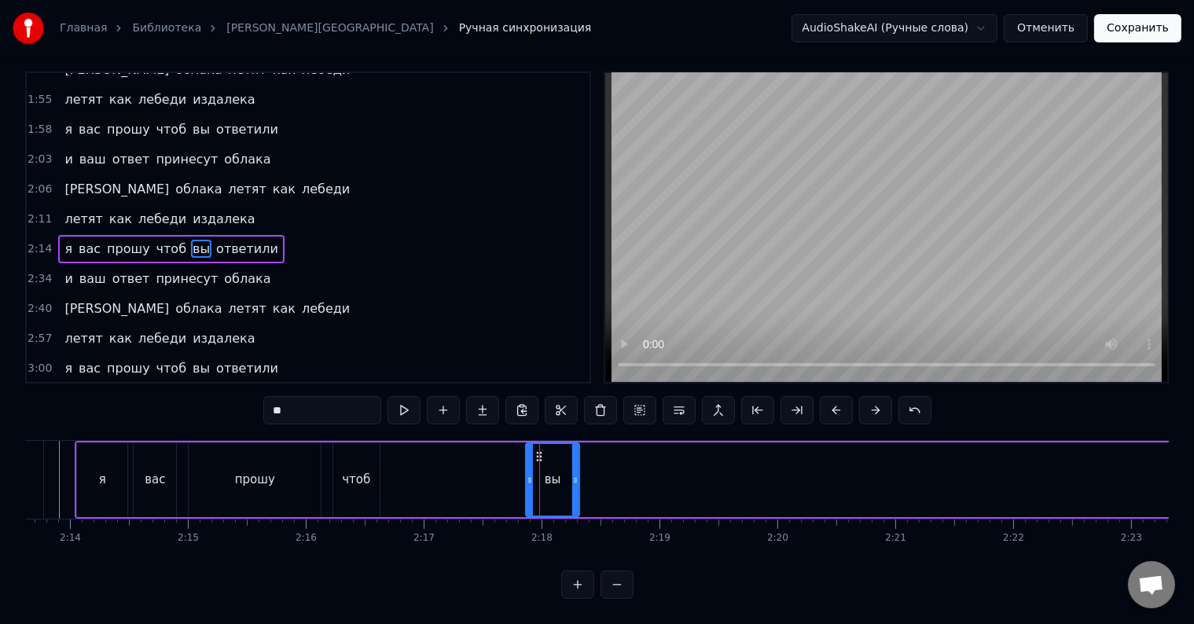
scroll to position [0, 0]
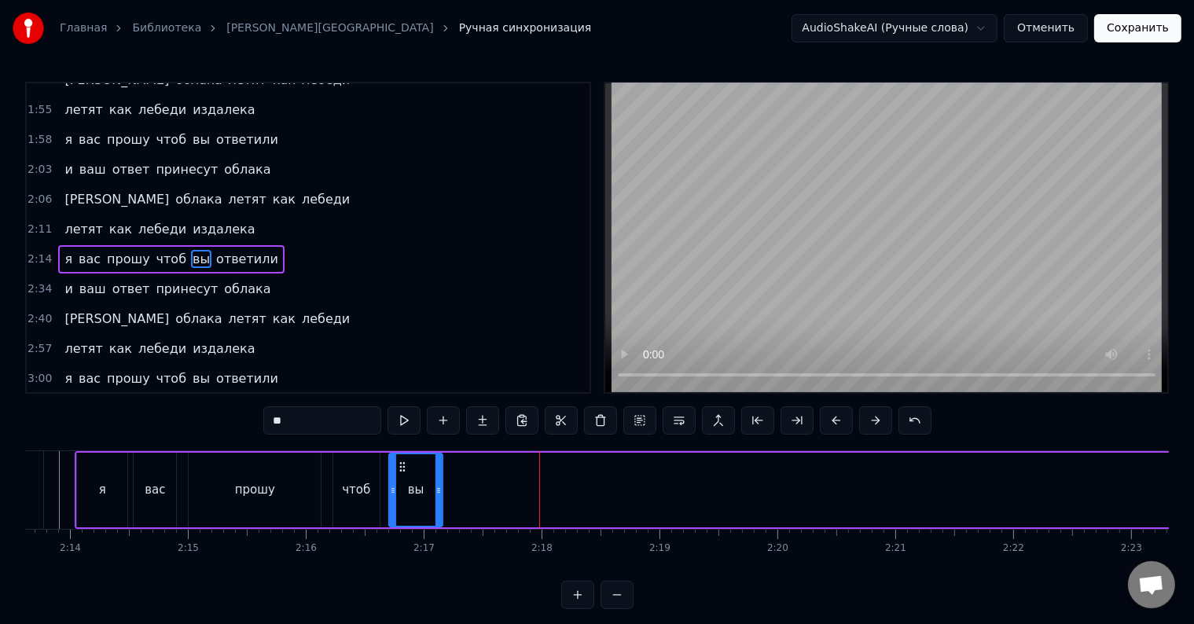
drag, startPoint x: 537, startPoint y: 464, endPoint x: 399, endPoint y: 478, distance: 138.3
click at [399, 478] on div "вы" at bounding box center [416, 490] width 52 height 72
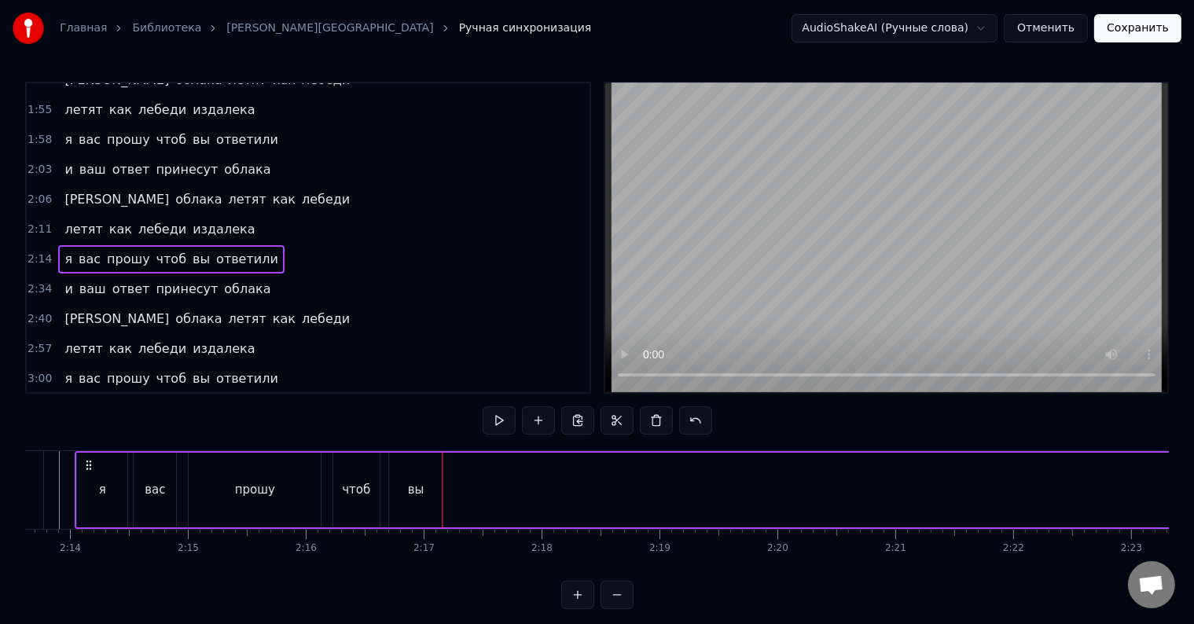
click at [468, 491] on div at bounding box center [468, 490] width 1 height 78
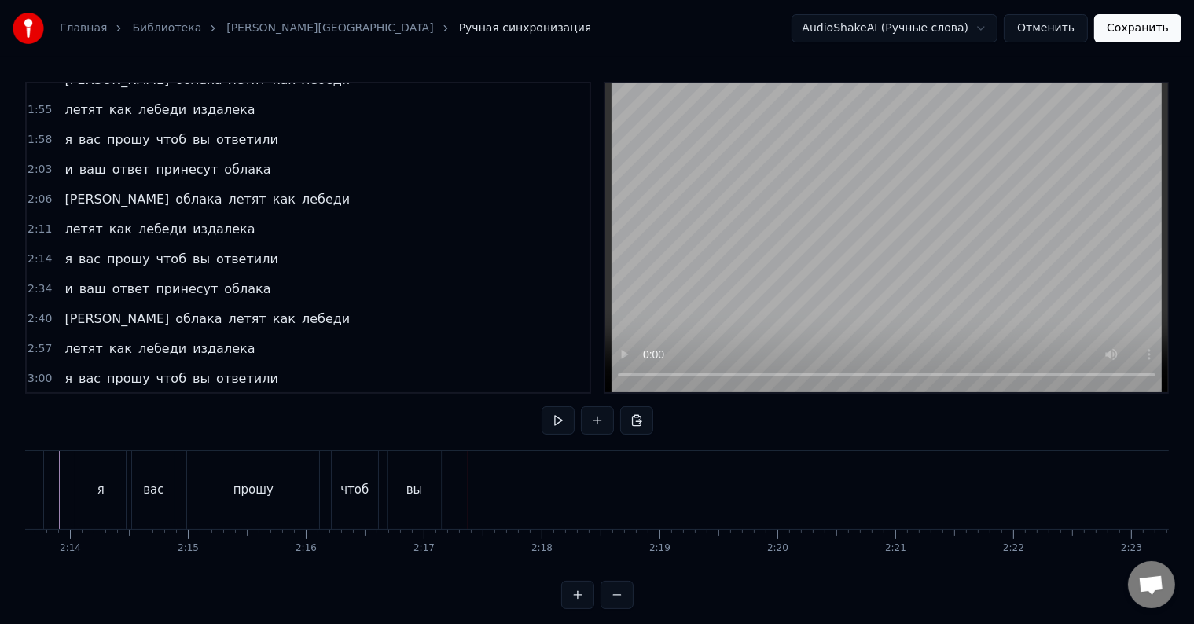
click at [217, 250] on span "ответили" at bounding box center [247, 259] width 65 height 18
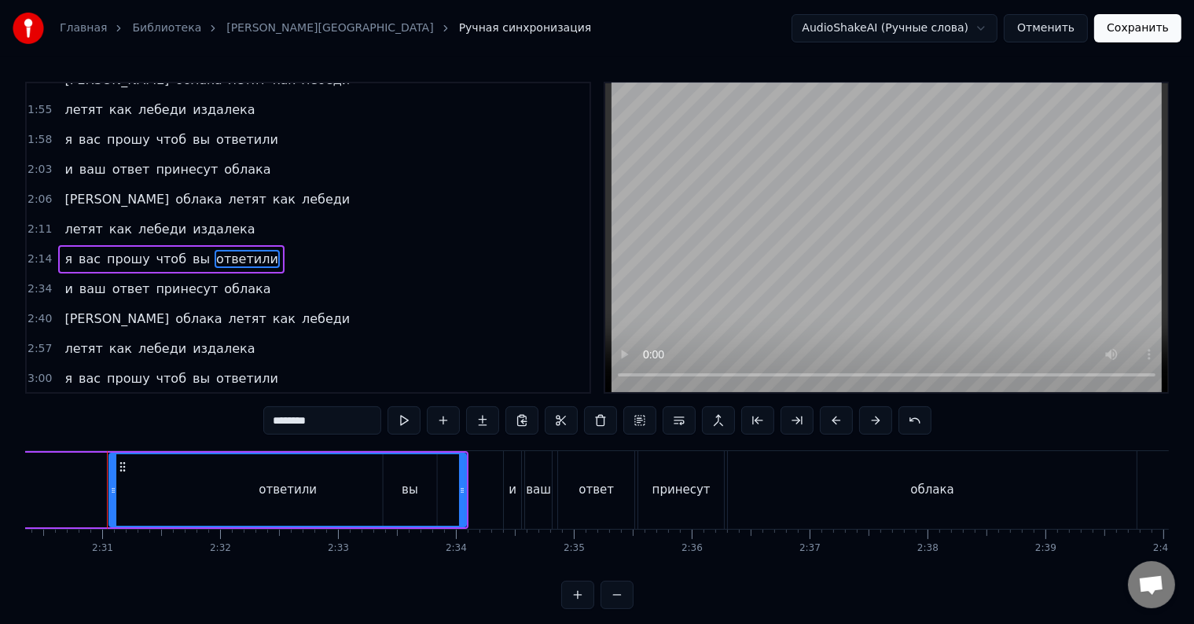
scroll to position [0, 17732]
click at [191, 250] on span "вы" at bounding box center [201, 259] width 20 height 18
type input "**"
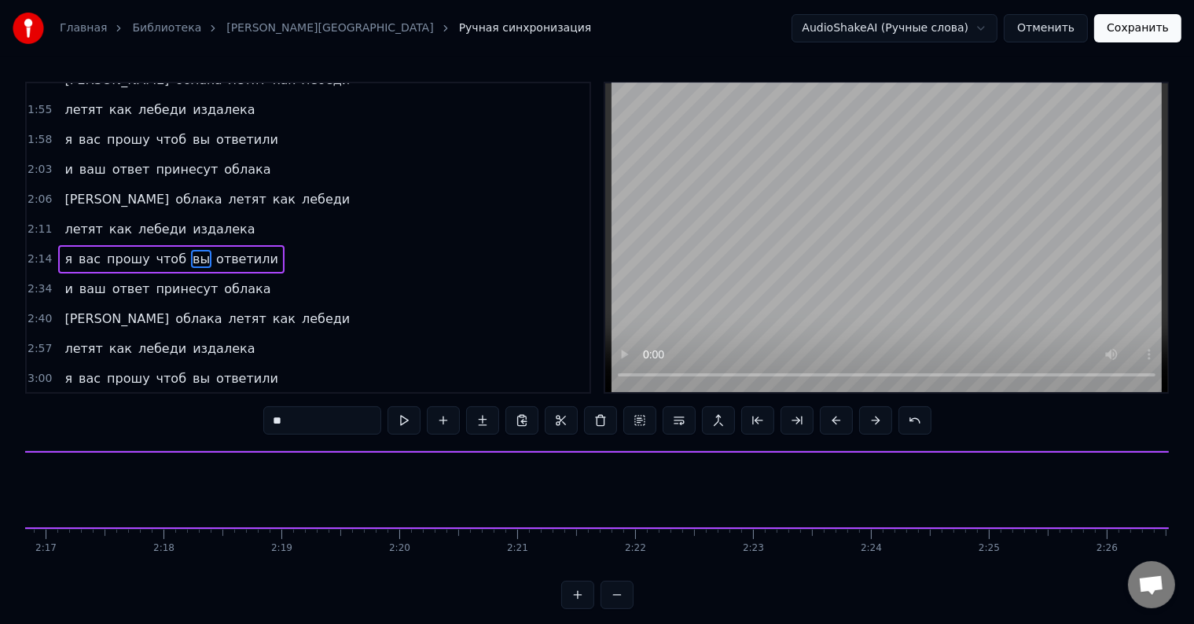
scroll to position [0, 16039]
click at [145, 487] on div "вы" at bounding box center [133, 490] width 55 height 75
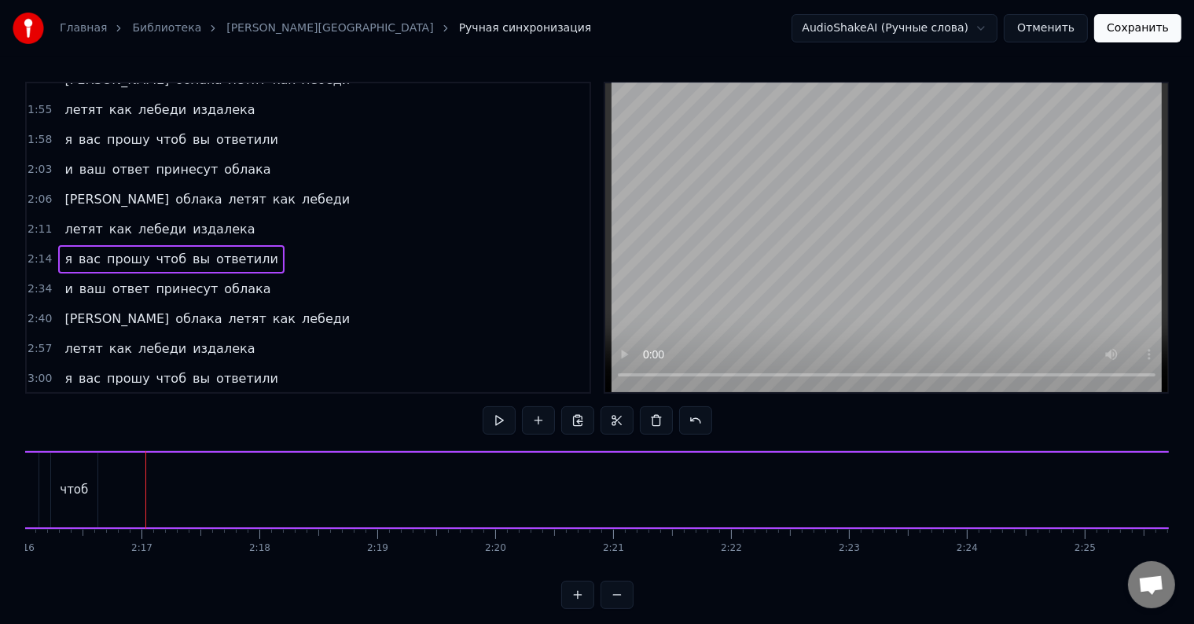
click at [146, 494] on div "вы" at bounding box center [133, 490] width 55 height 75
click at [155, 250] on span "чтоб" at bounding box center [171, 259] width 33 height 18
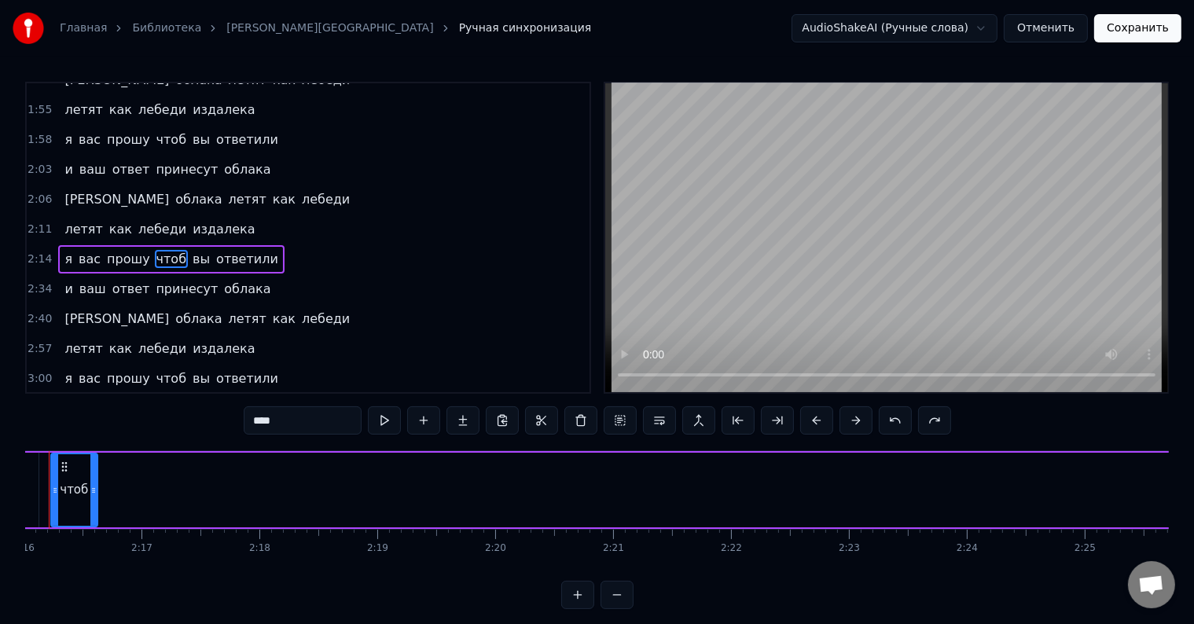
scroll to position [0, 15983]
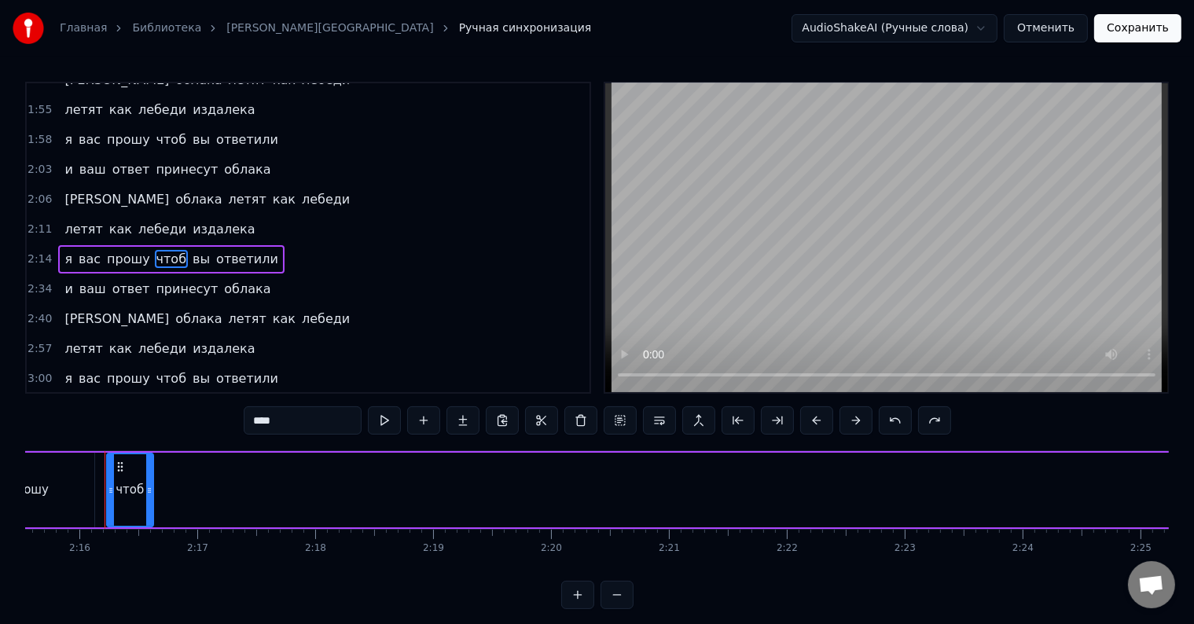
click at [122, 483] on div "чтоб" at bounding box center [130, 490] width 28 height 18
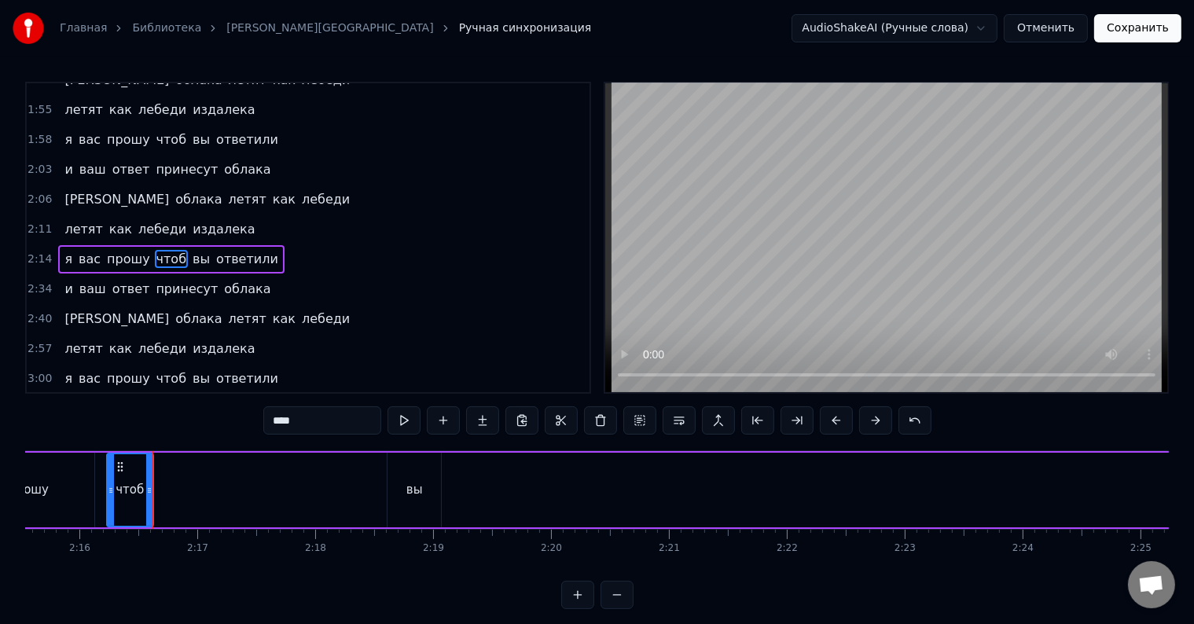
scroll to position [24, 0]
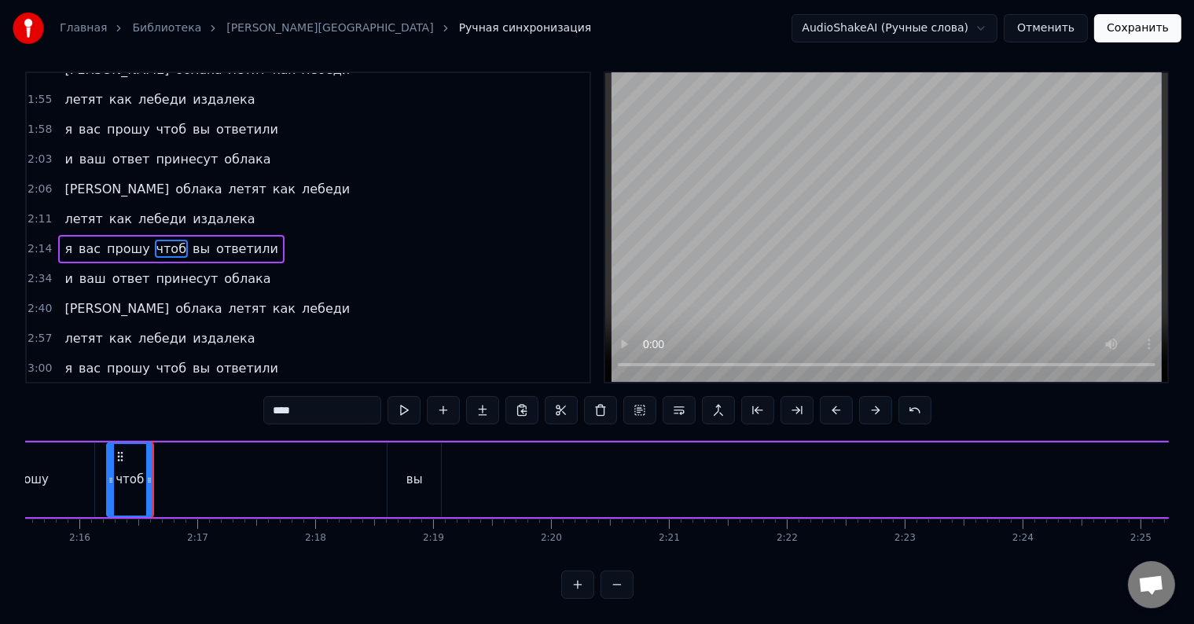
click at [417, 471] on div "вы" at bounding box center [414, 480] width 17 height 18
type input "**"
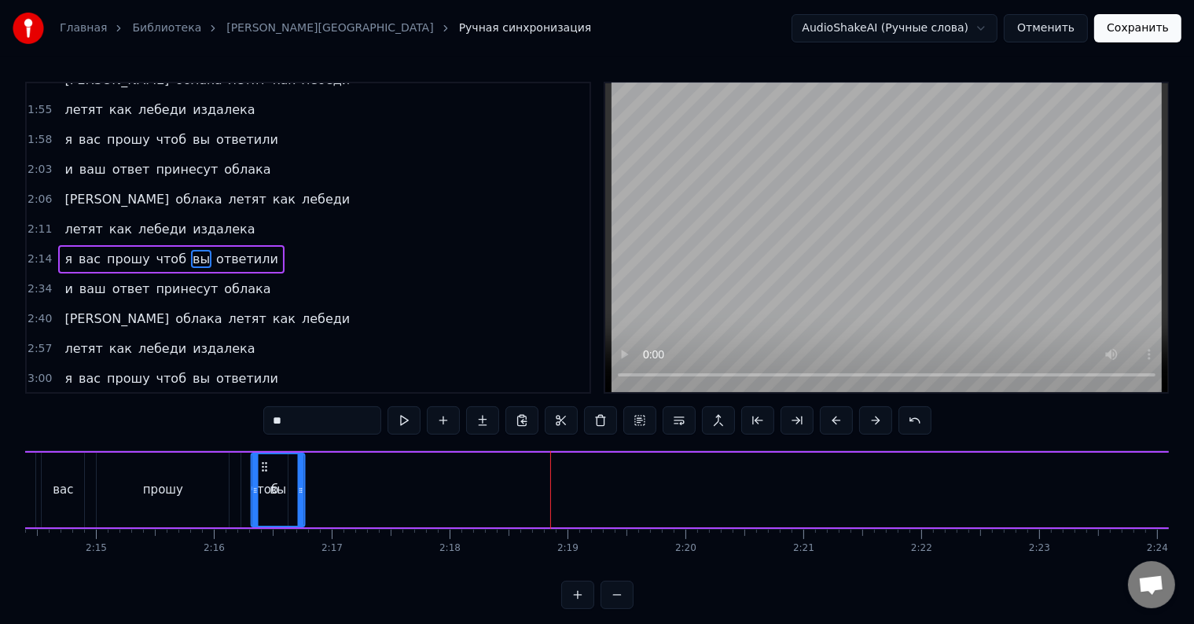
scroll to position [0, 15842]
drag, startPoint x: 400, startPoint y: 461, endPoint x: 317, endPoint y: 464, distance: 83.4
click at [317, 464] on icon at bounding box center [317, 467] width 13 height 13
click at [414, 482] on div "я вас прошу чтоб вы ответили" at bounding box center [1172, 490] width 2366 height 78
click at [358, 482] on div at bounding box center [357, 490] width 1 height 78
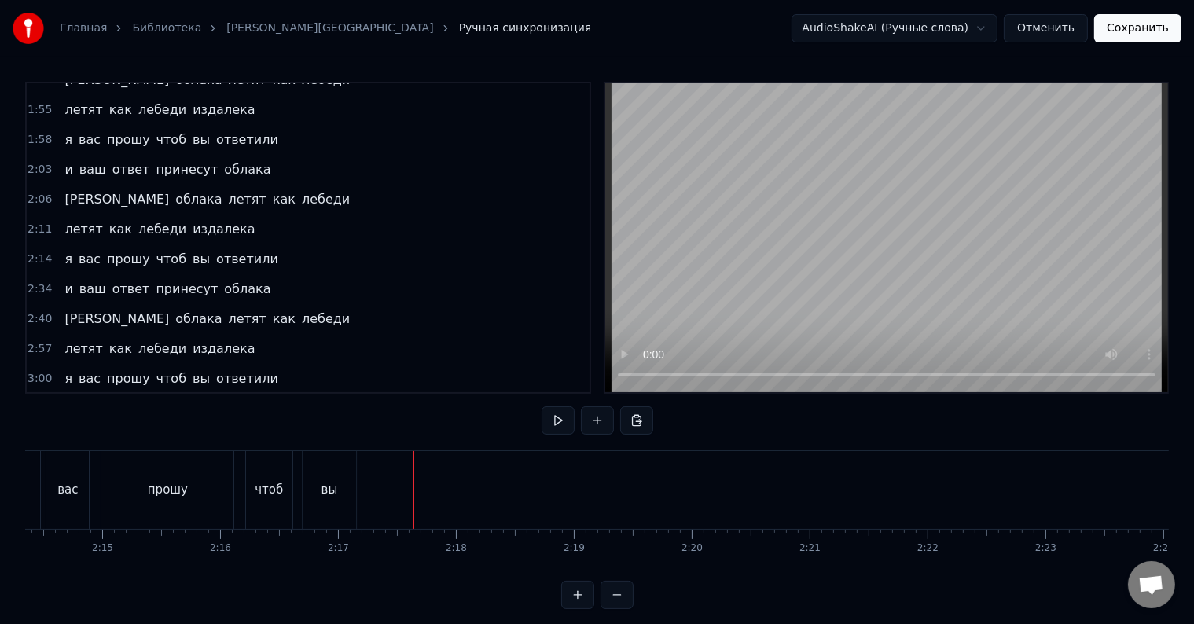
click at [414, 482] on div at bounding box center [414, 490] width 1 height 78
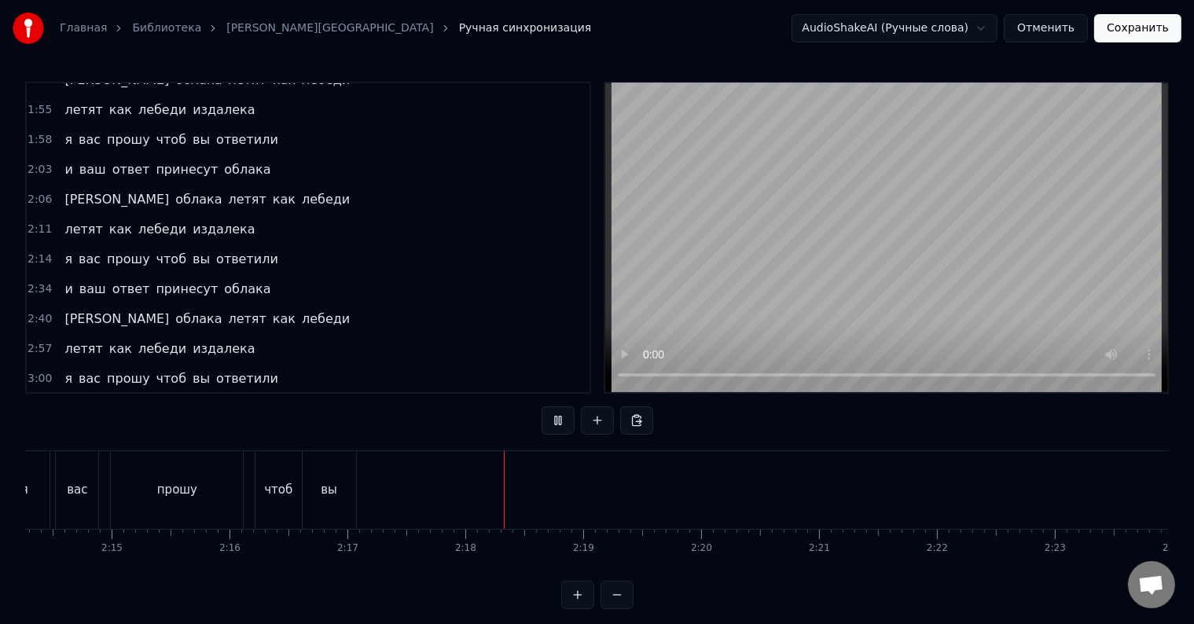
click at [324, 477] on div "вы" at bounding box center [329, 490] width 53 height 78
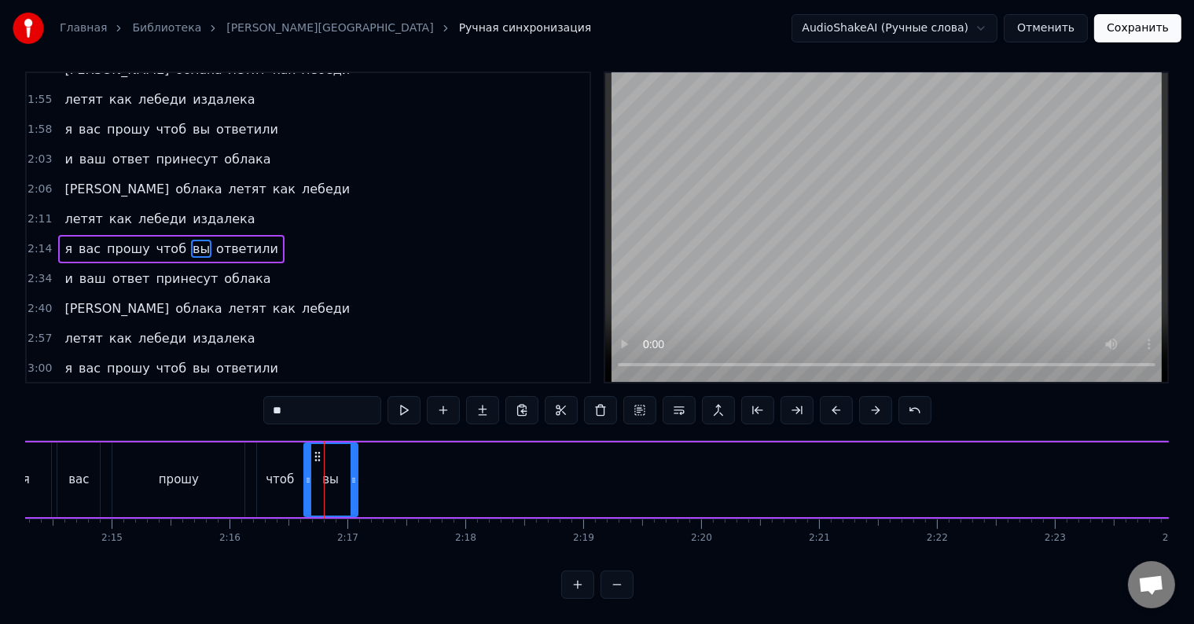
scroll to position [24, 0]
click at [267, 471] on div "чтоб" at bounding box center [280, 480] width 28 height 18
type input "****"
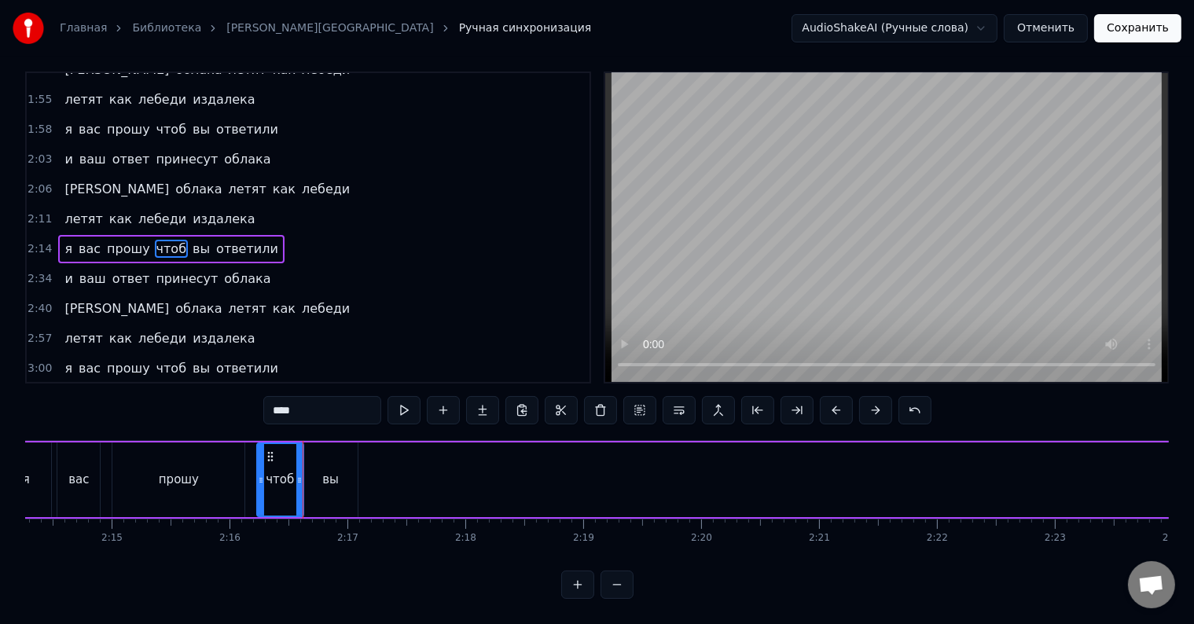
click at [255, 459] on div "я вас прошу чтоб вы ответили" at bounding box center [1181, 480] width 2366 height 78
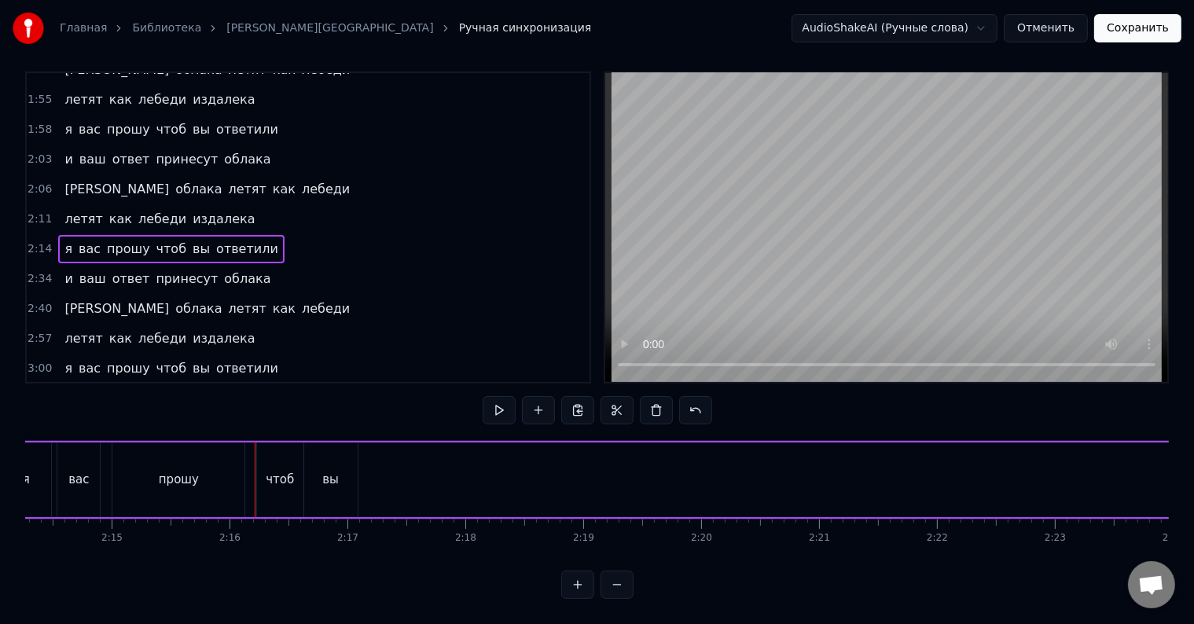
click at [255, 459] on div at bounding box center [255, 480] width 1 height 78
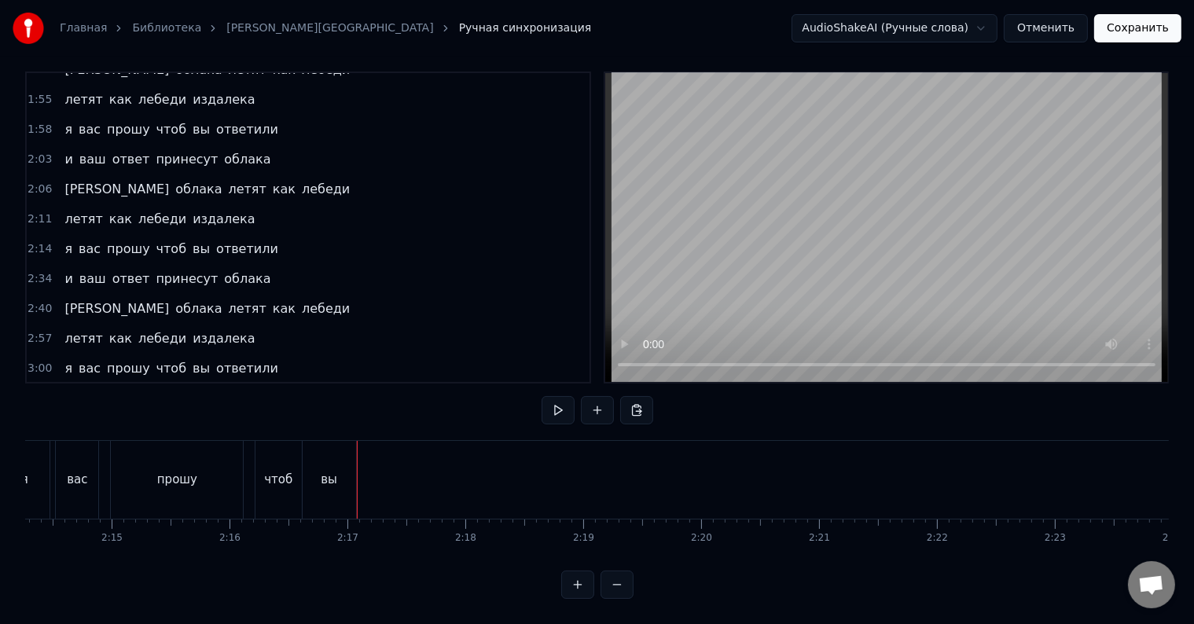
click at [318, 453] on div "вы" at bounding box center [329, 480] width 53 height 78
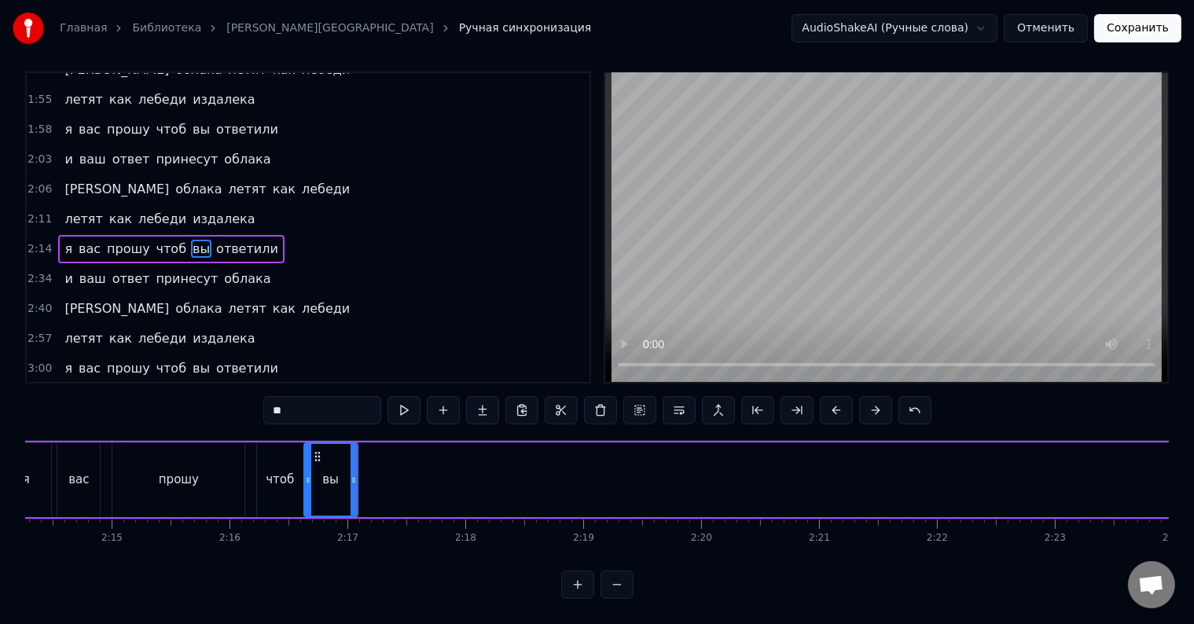
click at [372, 462] on div "я вас прошу чтоб вы ответили" at bounding box center [1181, 480] width 2366 height 78
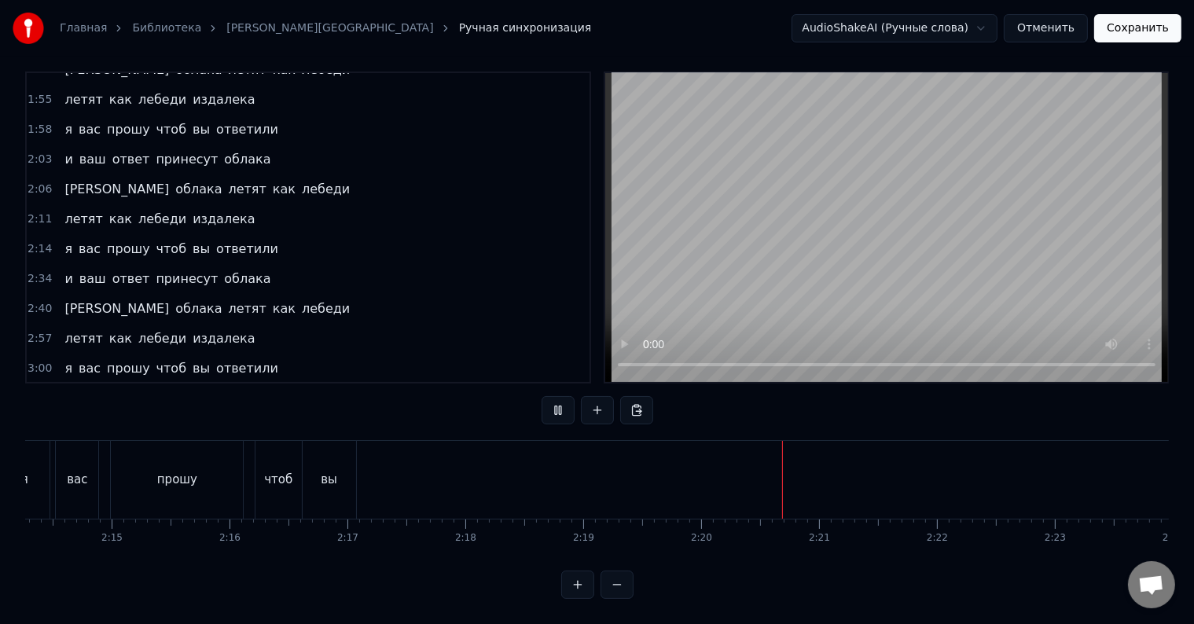
click at [395, 458] on div "я вас прошу чтоб вы ответили" at bounding box center [1181, 480] width 2366 height 78
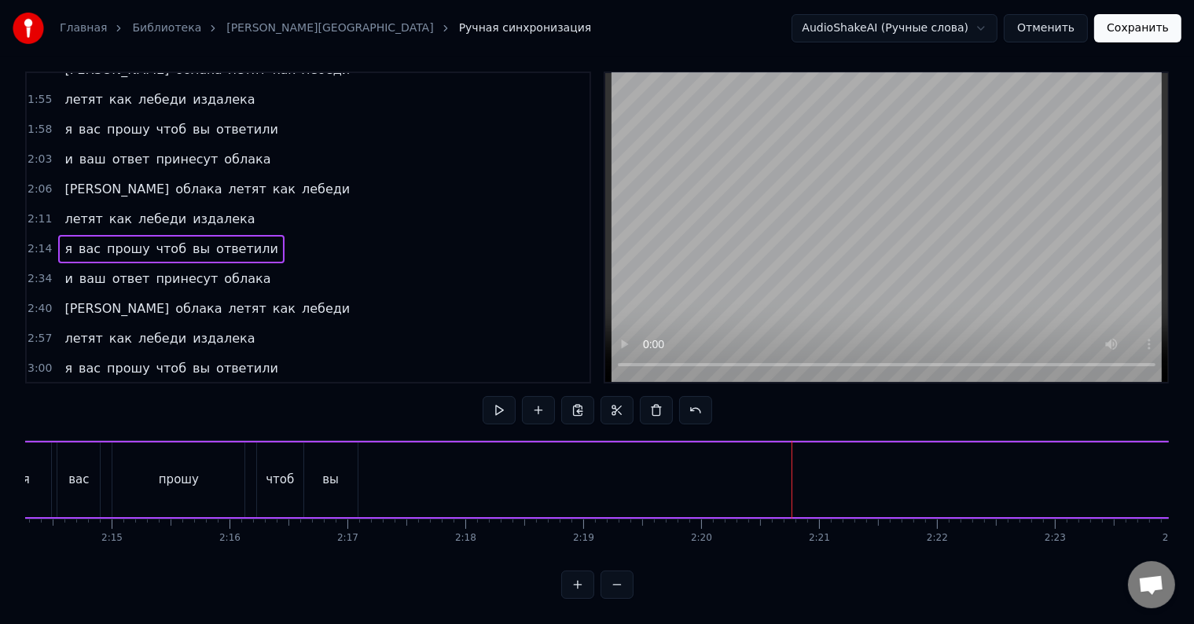
click at [394, 459] on div "я вас прошу чтоб вы ответили" at bounding box center [1181, 480] width 2366 height 78
click at [394, 459] on div at bounding box center [394, 480] width 1 height 78
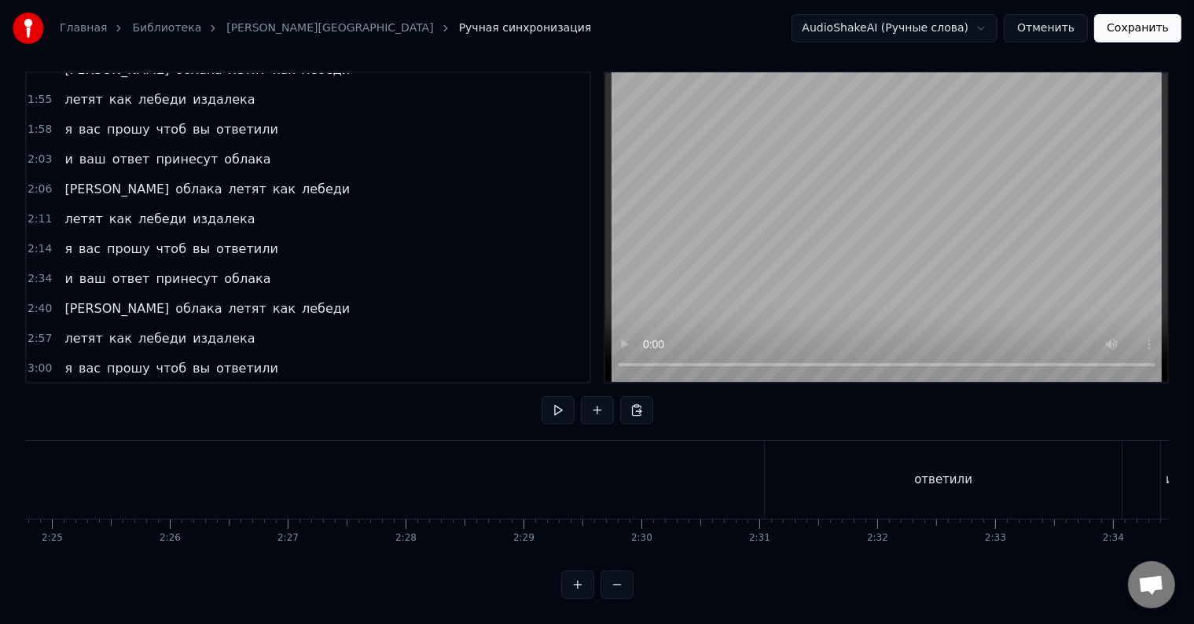
scroll to position [0, 17073]
click at [803, 471] on div "ответили" at bounding box center [942, 480] width 357 height 78
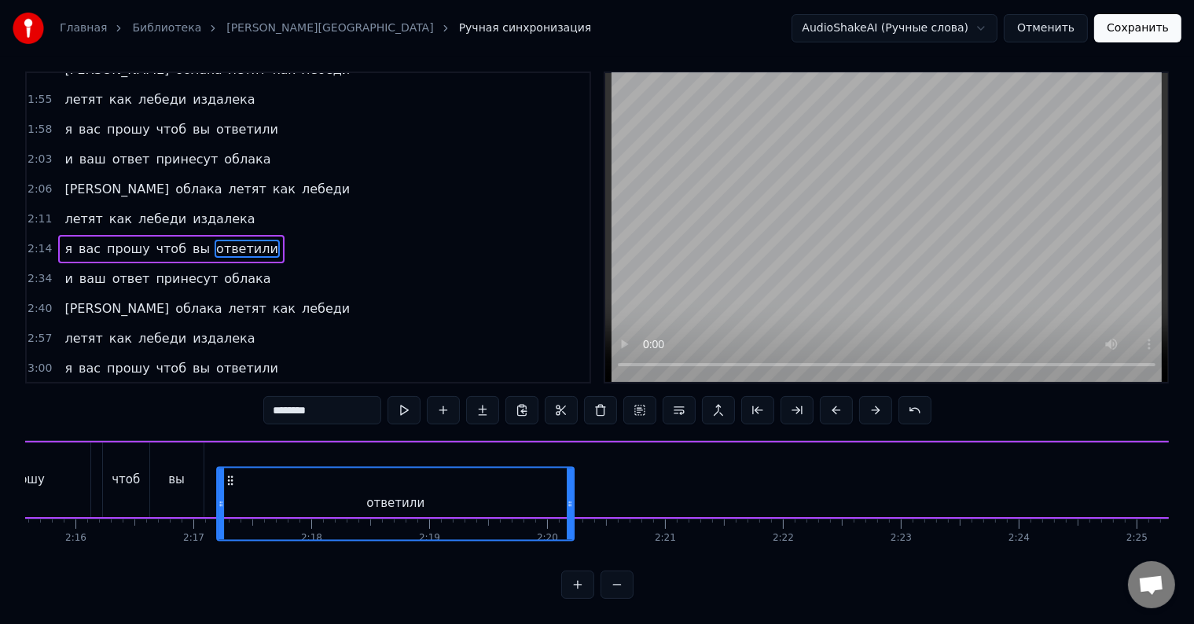
scroll to position [0, 15966]
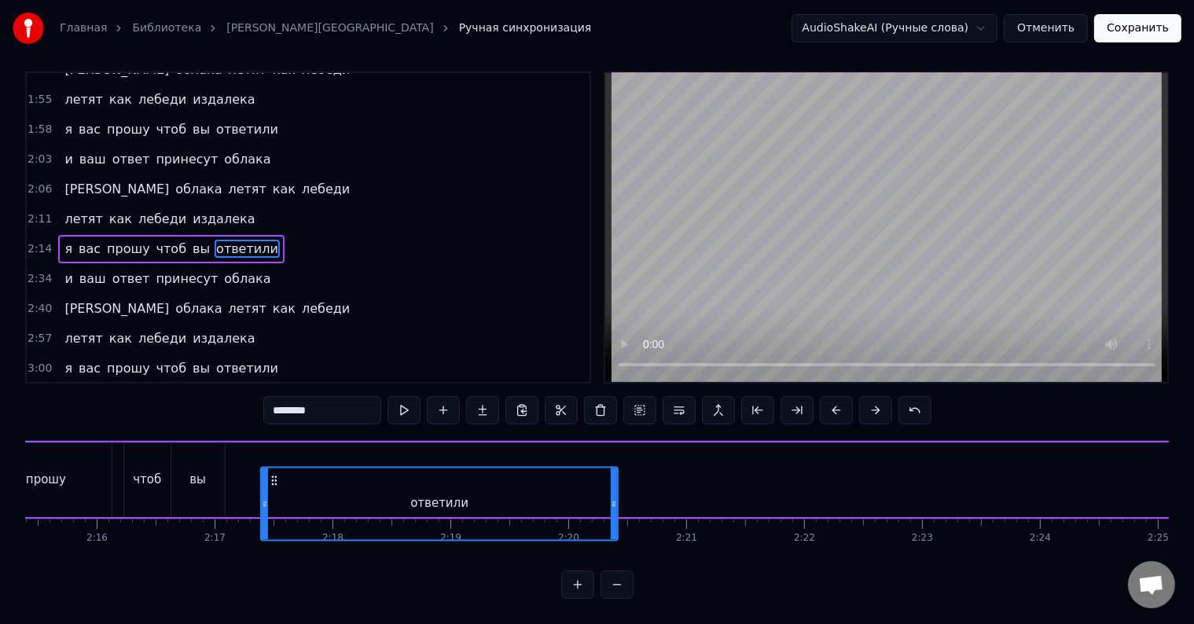
drag, startPoint x: 778, startPoint y: 465, endPoint x: 274, endPoint y: 432, distance: 505.7
click at [274, 441] on div "я вас прошу чтоб вы ответили" at bounding box center [1049, 480] width 2366 height 78
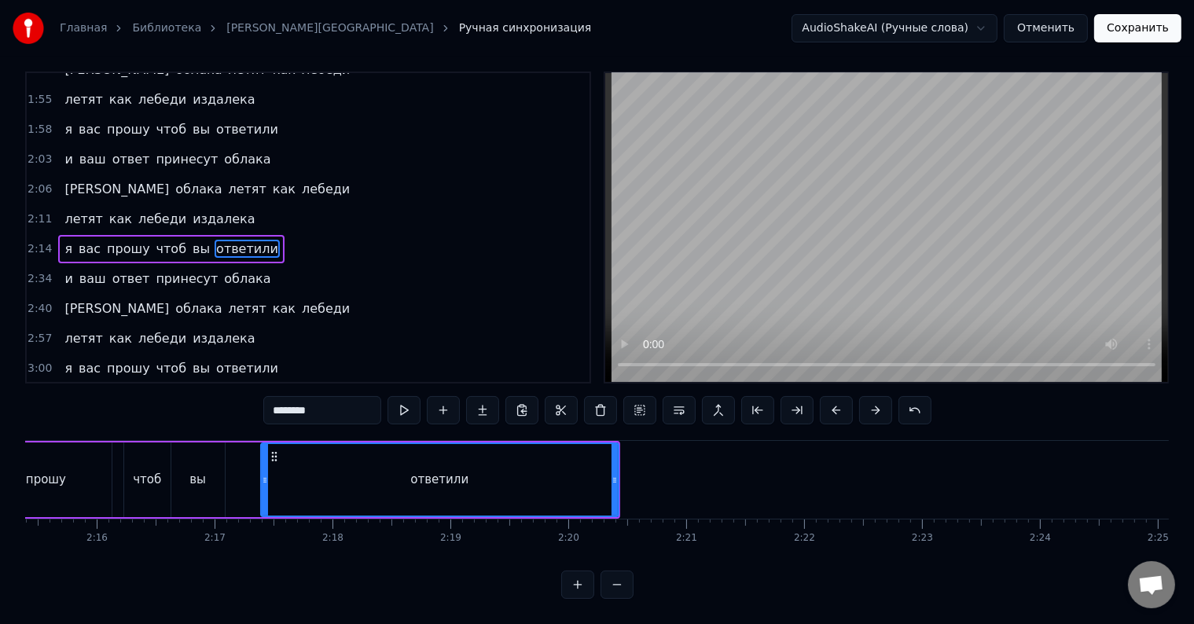
click at [612, 474] on icon at bounding box center [615, 480] width 6 height 13
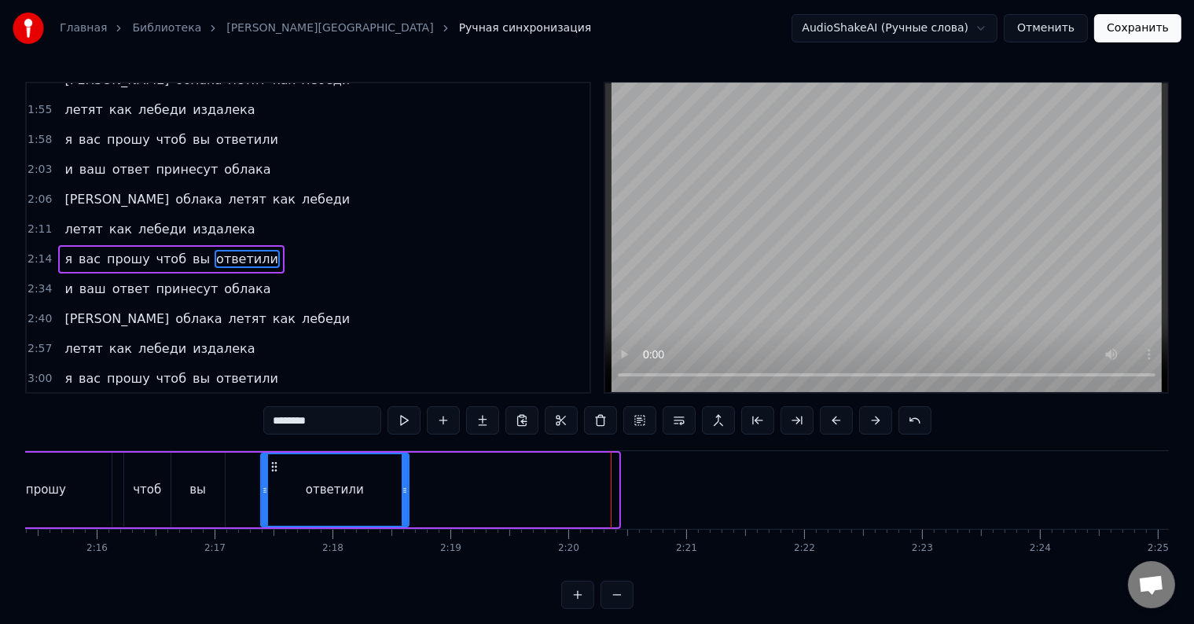
drag, startPoint x: 612, startPoint y: 465, endPoint x: 402, endPoint y: 504, distance: 213.4
click at [402, 504] on div at bounding box center [405, 490] width 6 height 72
click at [257, 498] on div at bounding box center [260, 490] width 6 height 72
click at [113, 490] on div "я вас прошу чтоб вы ответили" at bounding box center [139, 490] width 546 height 78
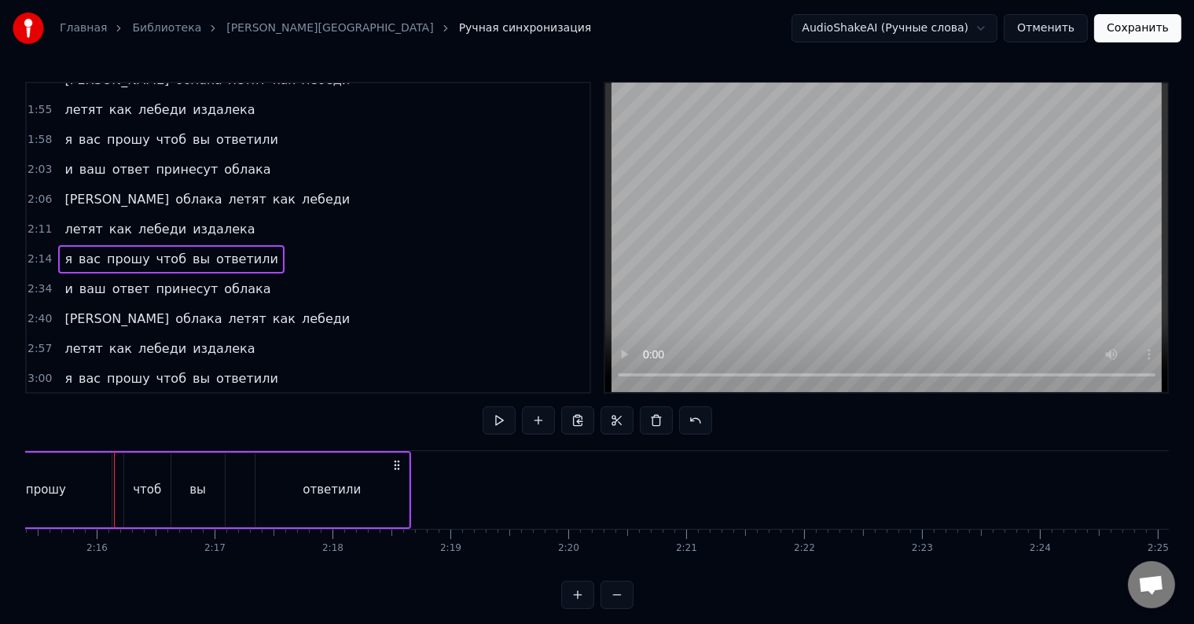
click at [116, 490] on div "я вас прошу чтоб вы ответили" at bounding box center [139, 490] width 546 height 78
click at [117, 490] on div "я вас прошу чтоб вы ответили" at bounding box center [139, 490] width 546 height 78
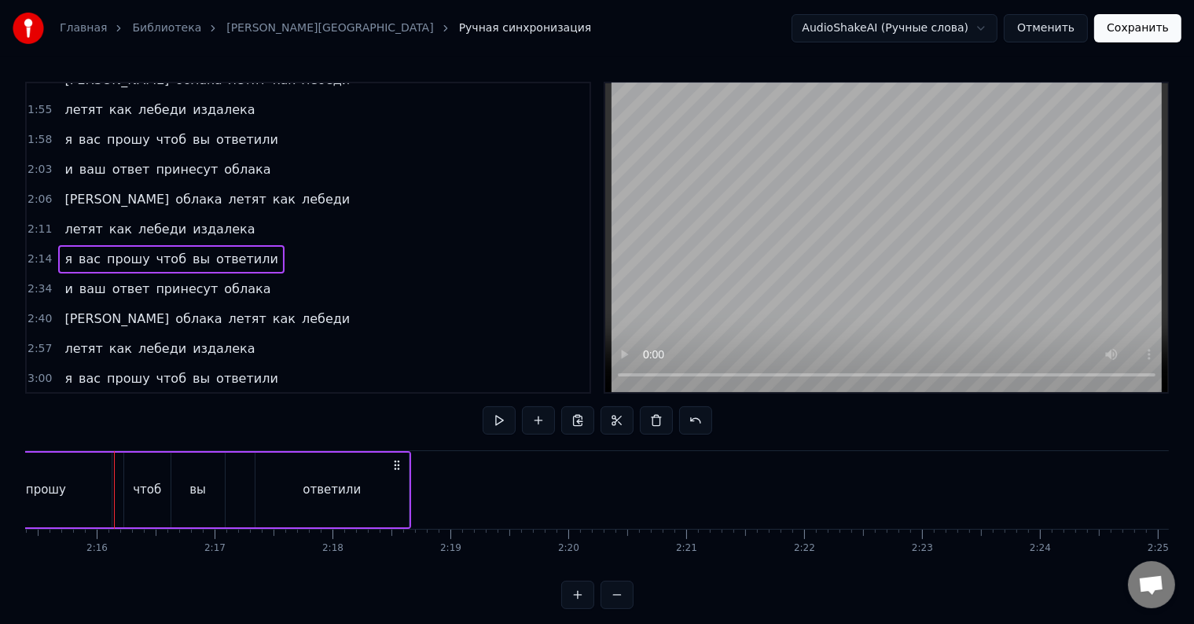
click at [117, 490] on div "я вас прошу чтоб вы ответили" at bounding box center [139, 490] width 546 height 78
click at [104, 491] on div "прошу" at bounding box center [46, 490] width 132 height 75
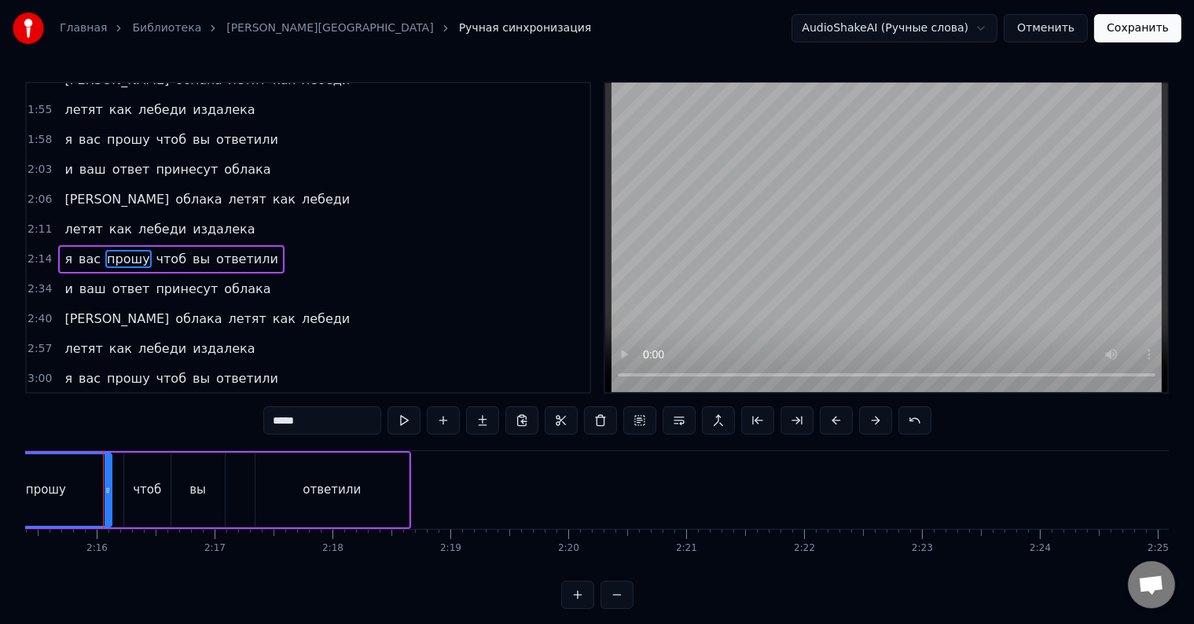
click at [105, 491] on icon at bounding box center [108, 490] width 6 height 13
click at [104, 491] on div at bounding box center [104, 490] width 1 height 78
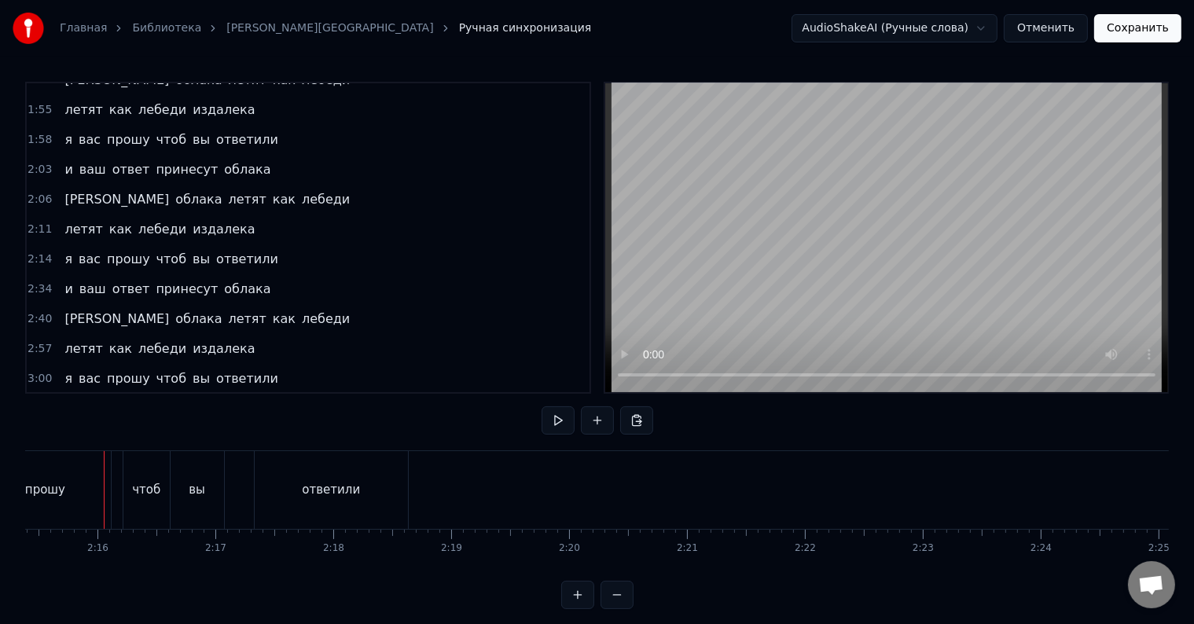
click at [104, 491] on div at bounding box center [104, 490] width 1 height 78
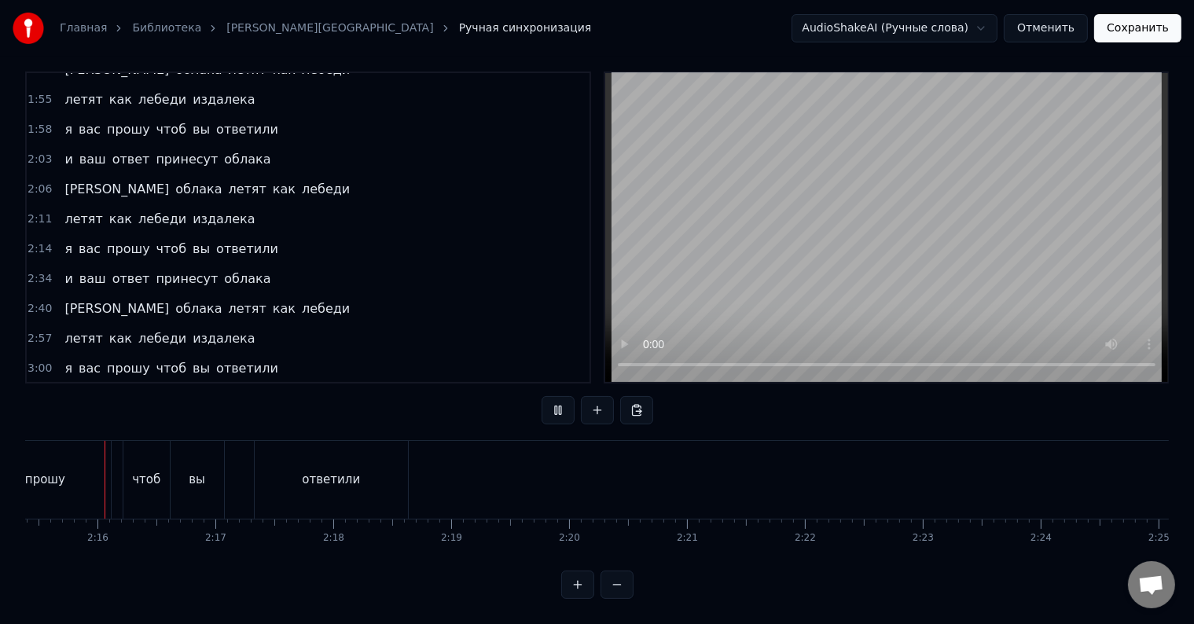
scroll to position [24, 0]
click at [64, 270] on span "и" at bounding box center [68, 279] width 11 height 18
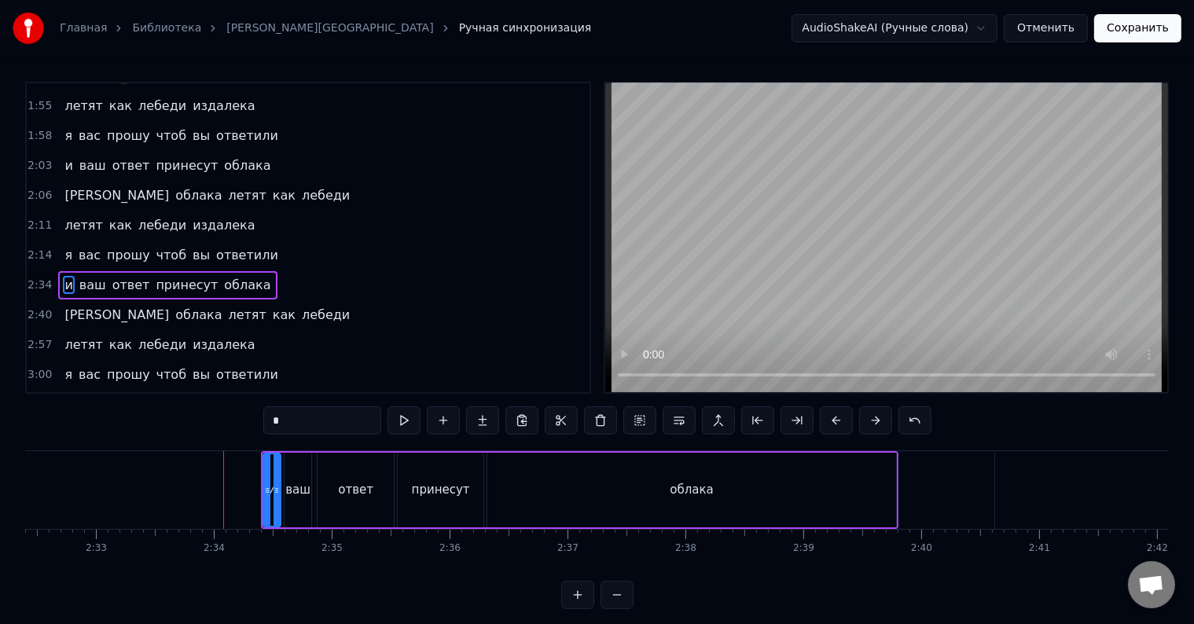
scroll to position [0, 18091]
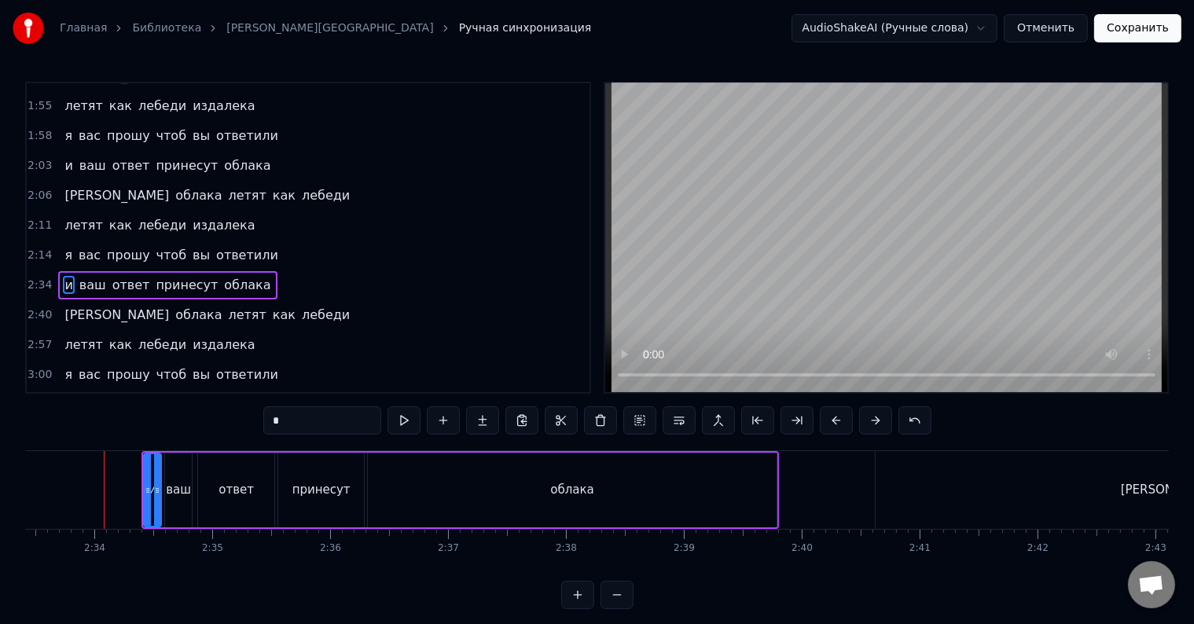
click at [88, 271] on div "и ваш ответ принесут облака" at bounding box center [167, 285] width 219 height 28
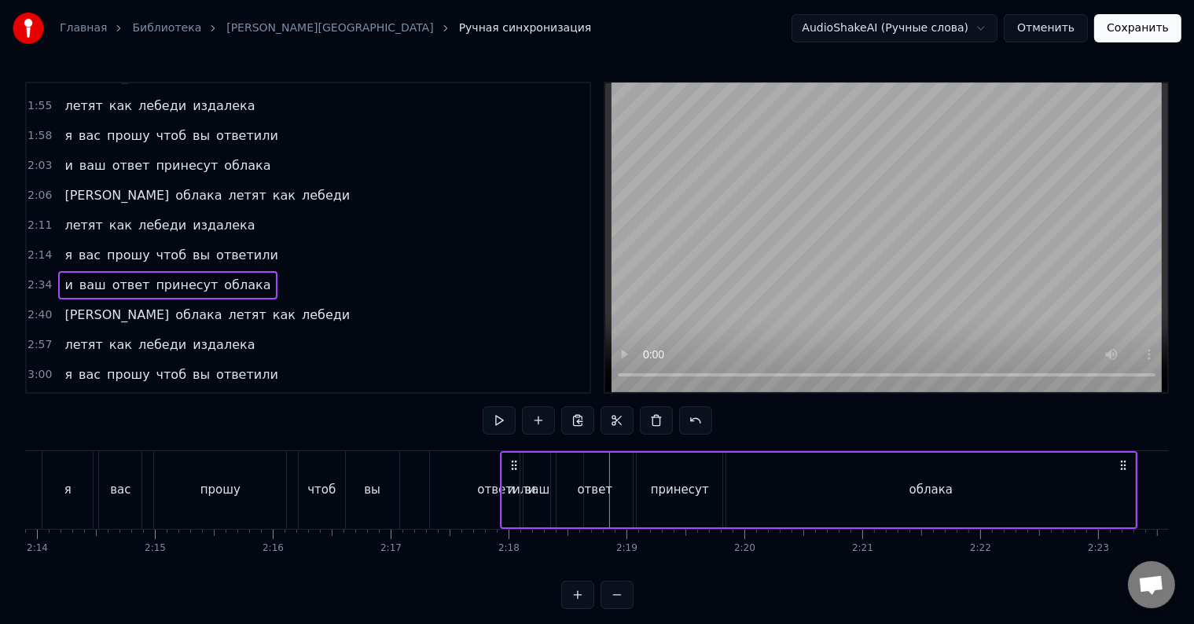
scroll to position [0, 15790]
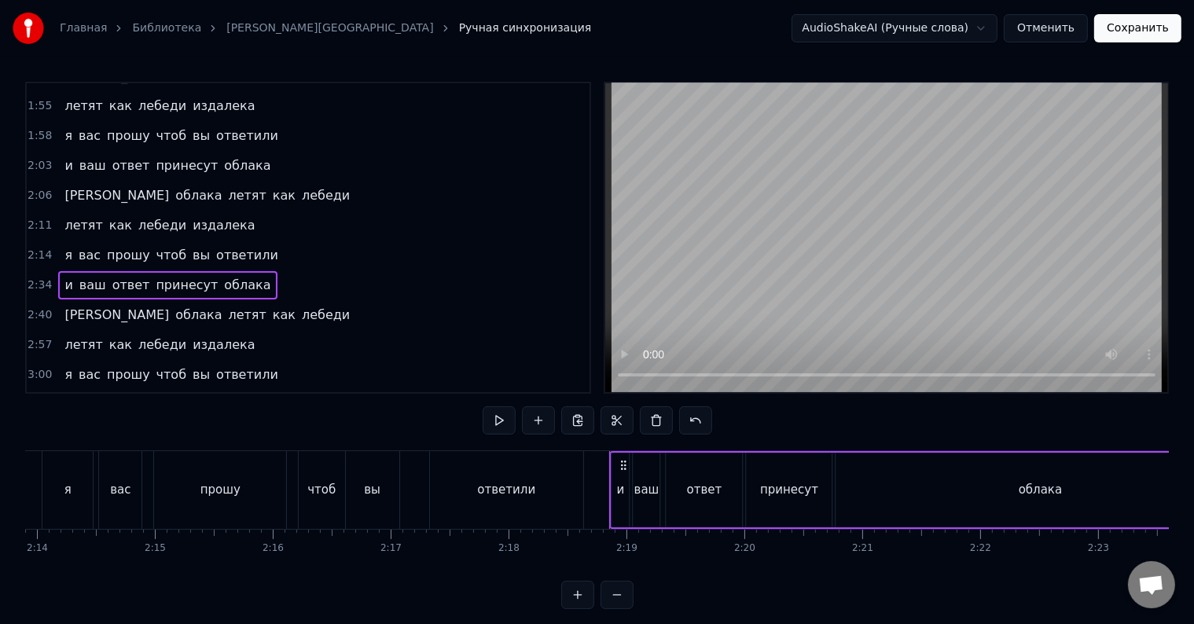
drag, startPoint x: 155, startPoint y: 464, endPoint x: 623, endPoint y: 497, distance: 468.9
click at [623, 497] on div "и ваш ответ принесут облака" at bounding box center [928, 490] width 638 height 78
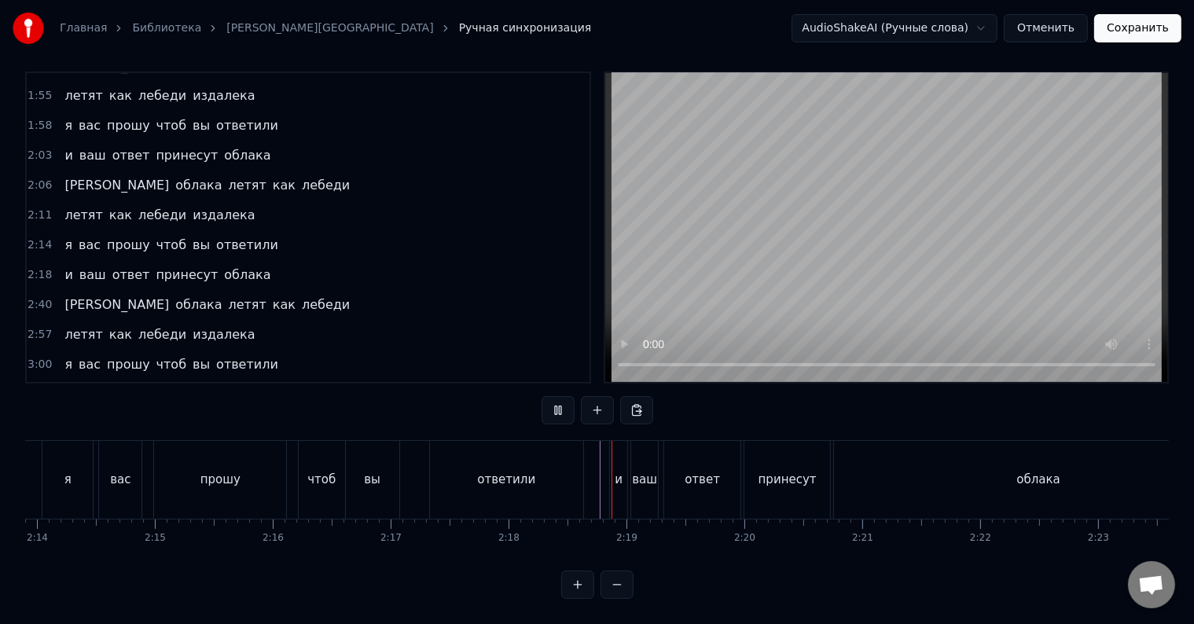
scroll to position [24, 0]
click at [777, 456] on div "принесут" at bounding box center [787, 480] width 86 height 78
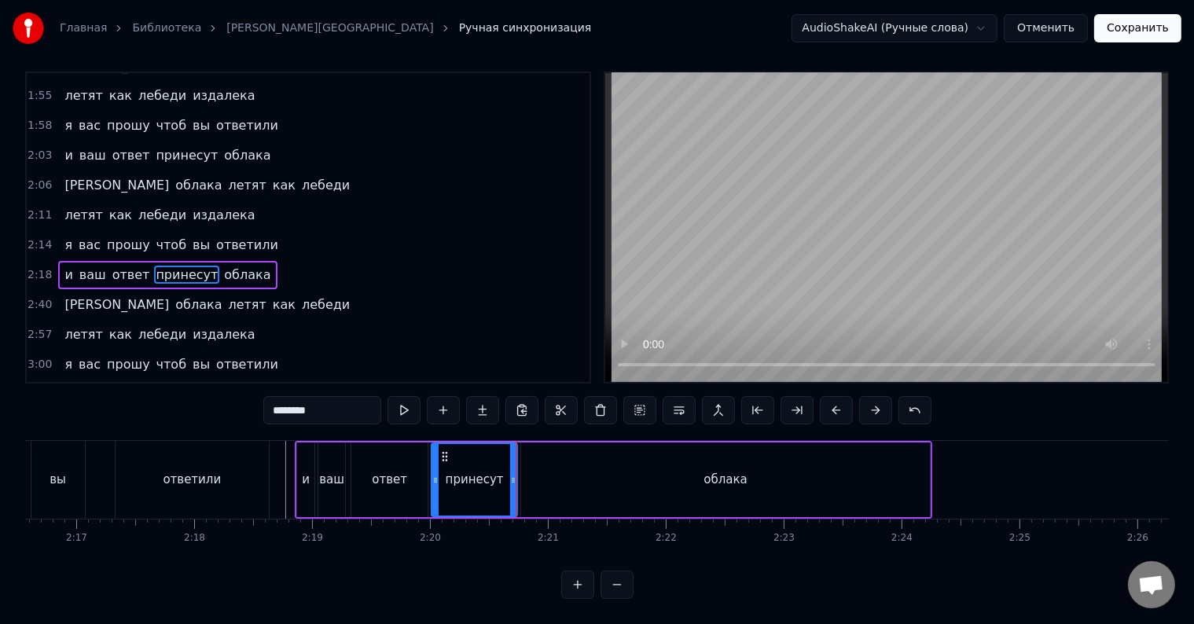
scroll to position [0, 16103]
click at [868, 475] on div "облака" at bounding box center [726, 480] width 409 height 75
type input "******"
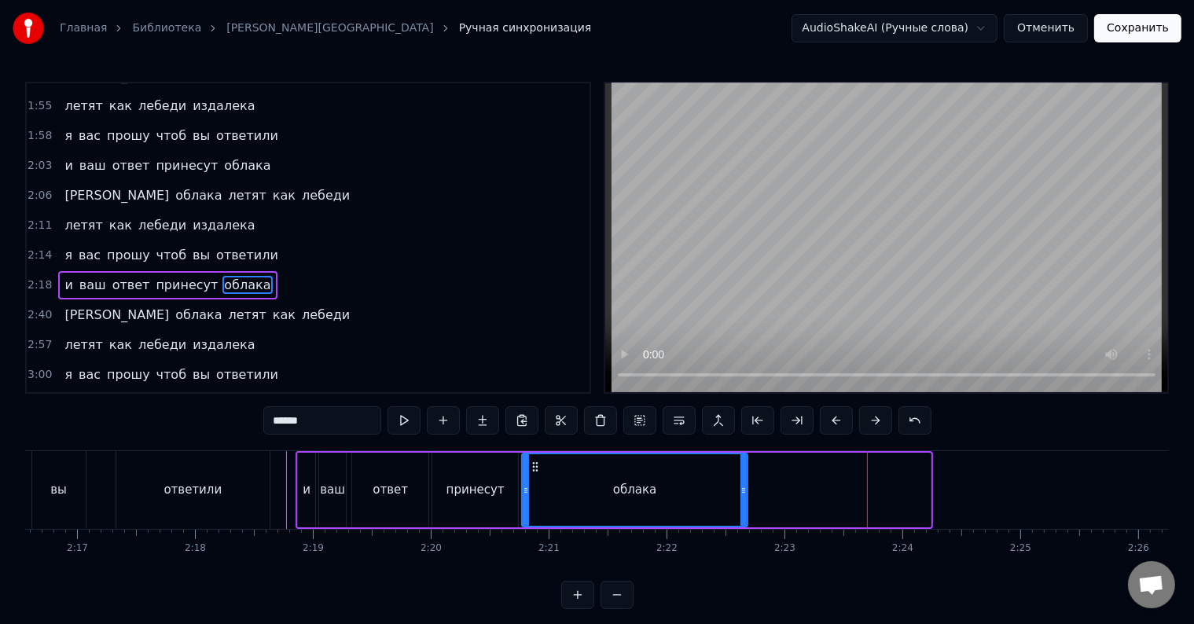
drag, startPoint x: 926, startPoint y: 488, endPoint x: 743, endPoint y: 498, distance: 183.4
click at [743, 498] on div at bounding box center [744, 490] width 6 height 72
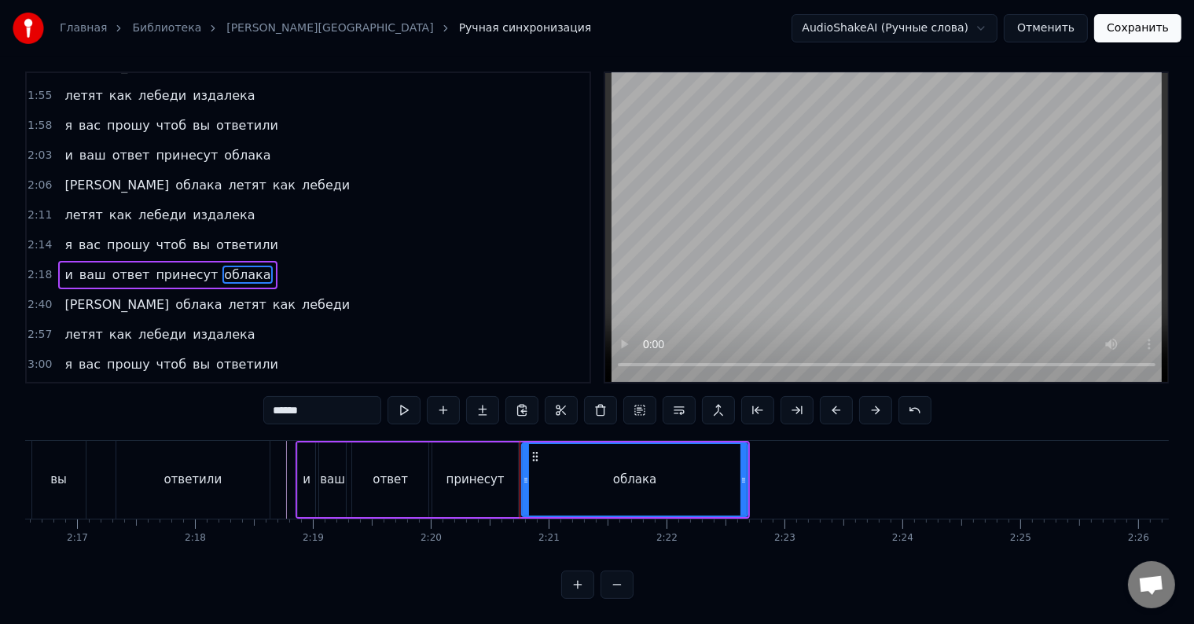
scroll to position [24, 0]
drag, startPoint x: 744, startPoint y: 475, endPoint x: 632, endPoint y: 478, distance: 111.7
click at [632, 478] on div at bounding box center [632, 480] width 6 height 72
click at [631, 488] on div at bounding box center [633, 480] width 6 height 72
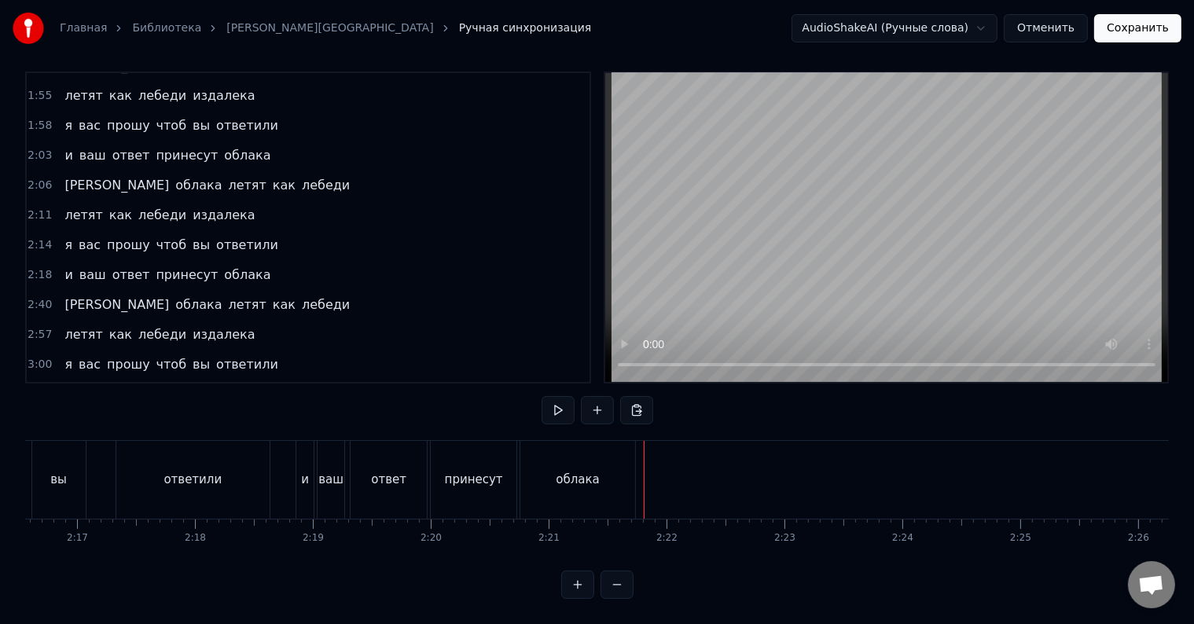
click at [610, 443] on div "облака" at bounding box center [577, 480] width 115 height 78
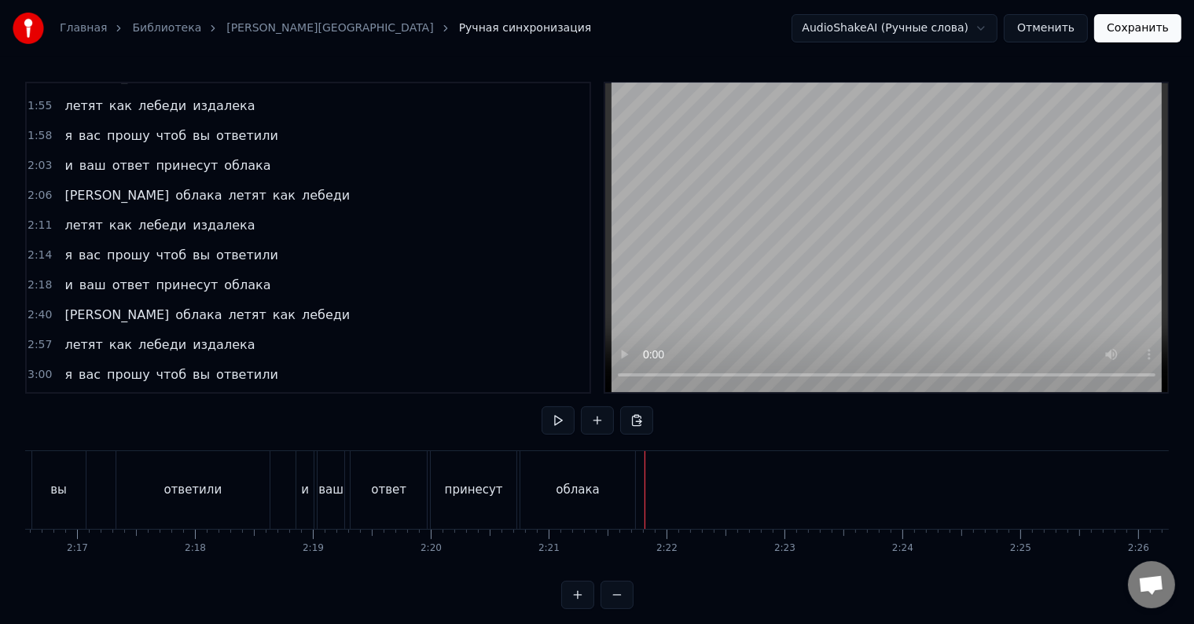
click at [572, 476] on div "облака" at bounding box center [577, 490] width 115 height 78
click at [132, 301] on div "а облака летят как лебеди" at bounding box center [207, 315] width 298 height 28
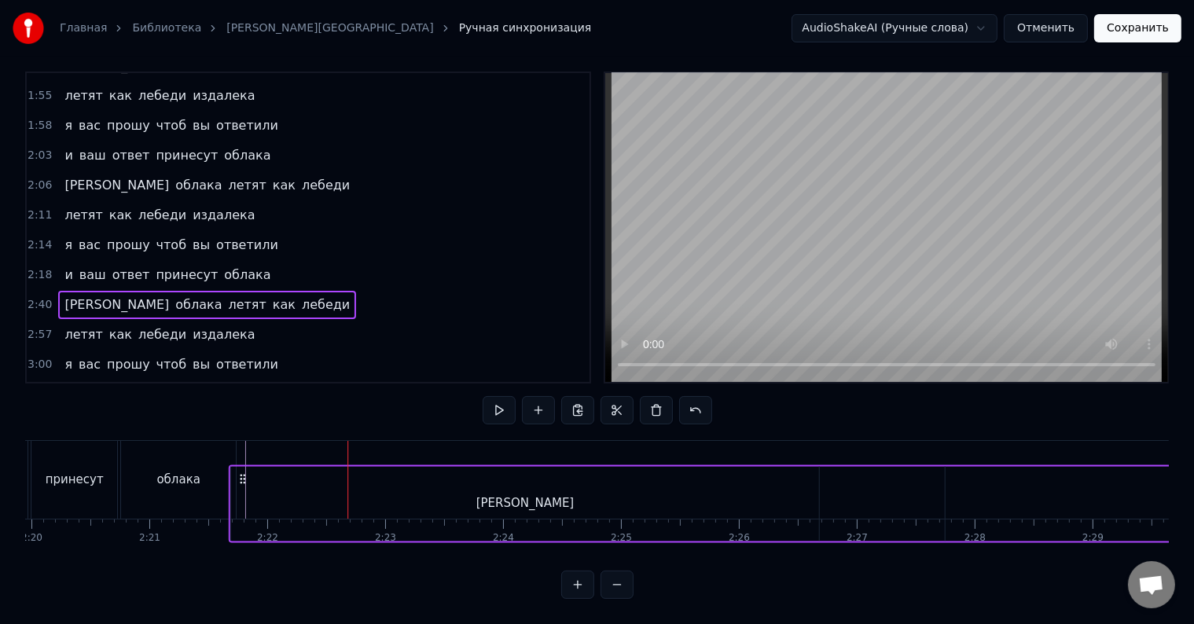
scroll to position [0, 16490]
drag, startPoint x: 119, startPoint y: 461, endPoint x: 272, endPoint y: 426, distance: 157.3
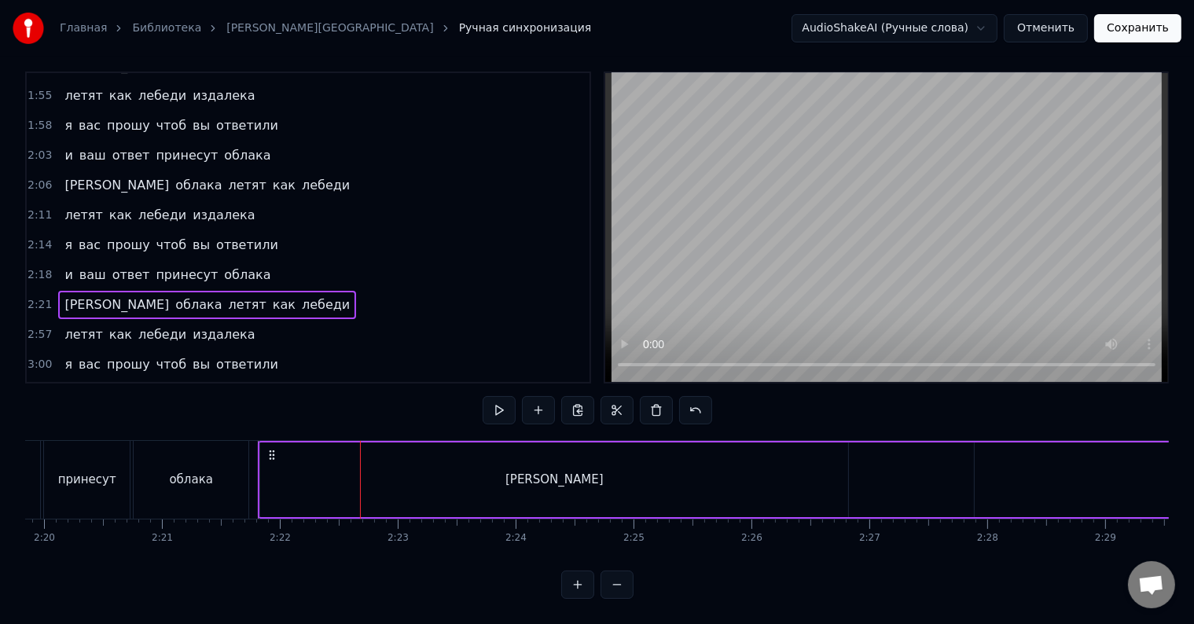
drag, startPoint x: 842, startPoint y: 494, endPoint x: 800, endPoint y: 472, distance: 48.2
click at [836, 491] on div "а" at bounding box center [554, 480] width 588 height 75
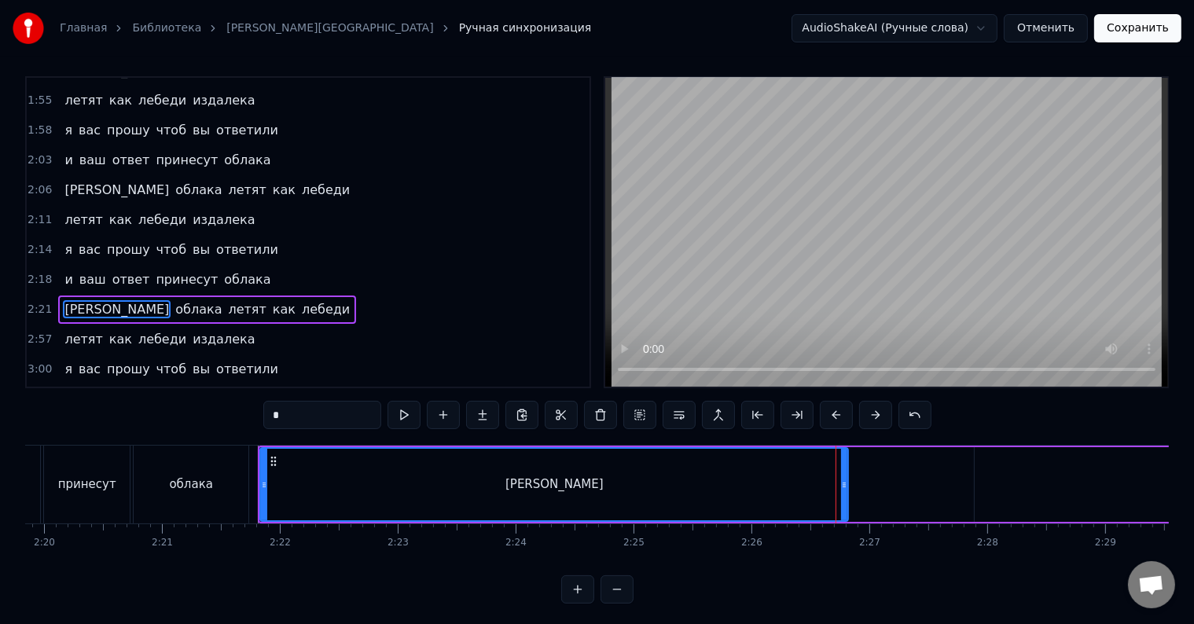
scroll to position [0, 0]
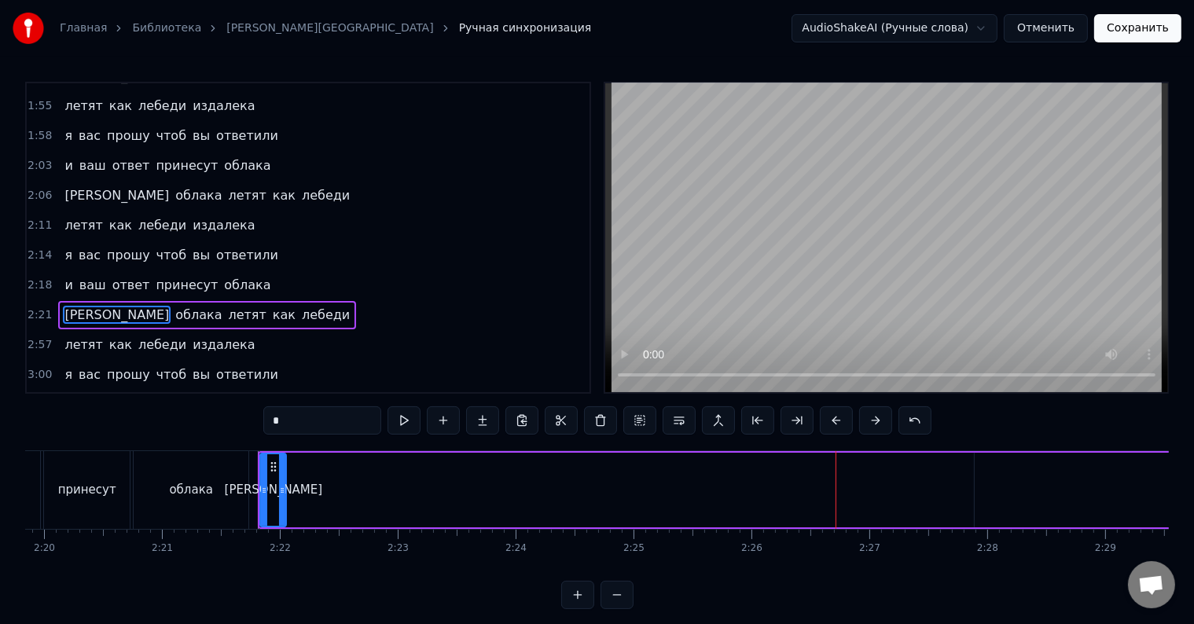
drag, startPoint x: 845, startPoint y: 497, endPoint x: 283, endPoint y: 497, distance: 562.1
click at [283, 497] on div at bounding box center [282, 490] width 6 height 72
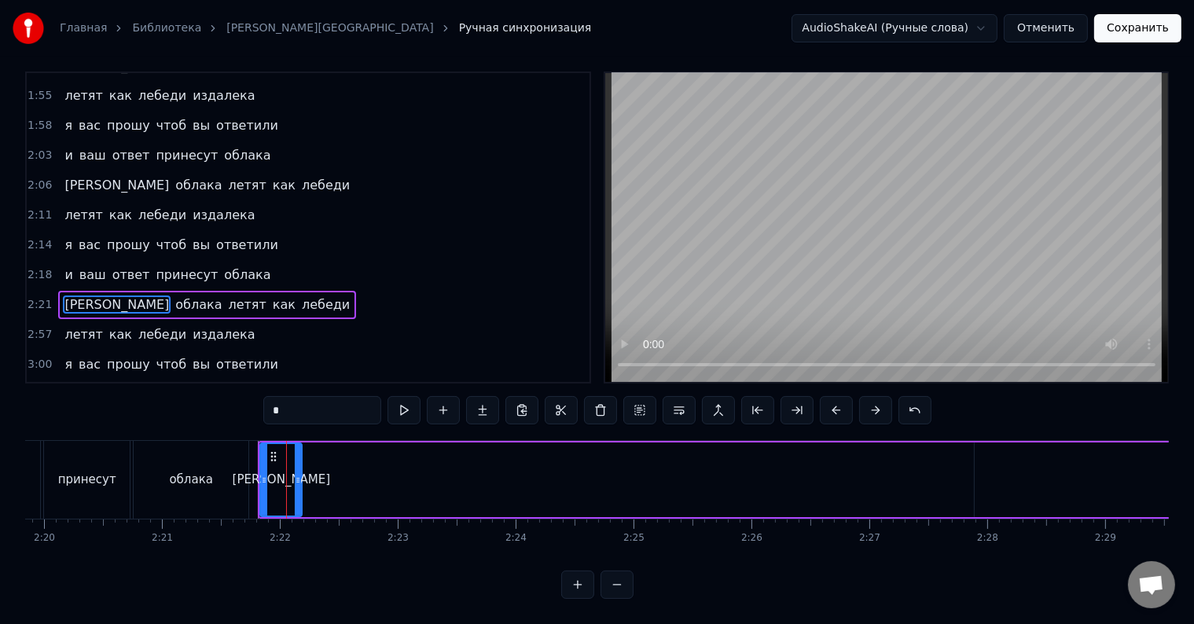
drag, startPoint x: 283, startPoint y: 463, endPoint x: 299, endPoint y: 462, distance: 15.7
click at [299, 474] on icon at bounding box center [298, 480] width 6 height 13
drag, startPoint x: 297, startPoint y: 481, endPoint x: 289, endPoint y: 482, distance: 8.7
click at [289, 482] on div at bounding box center [290, 480] width 6 height 72
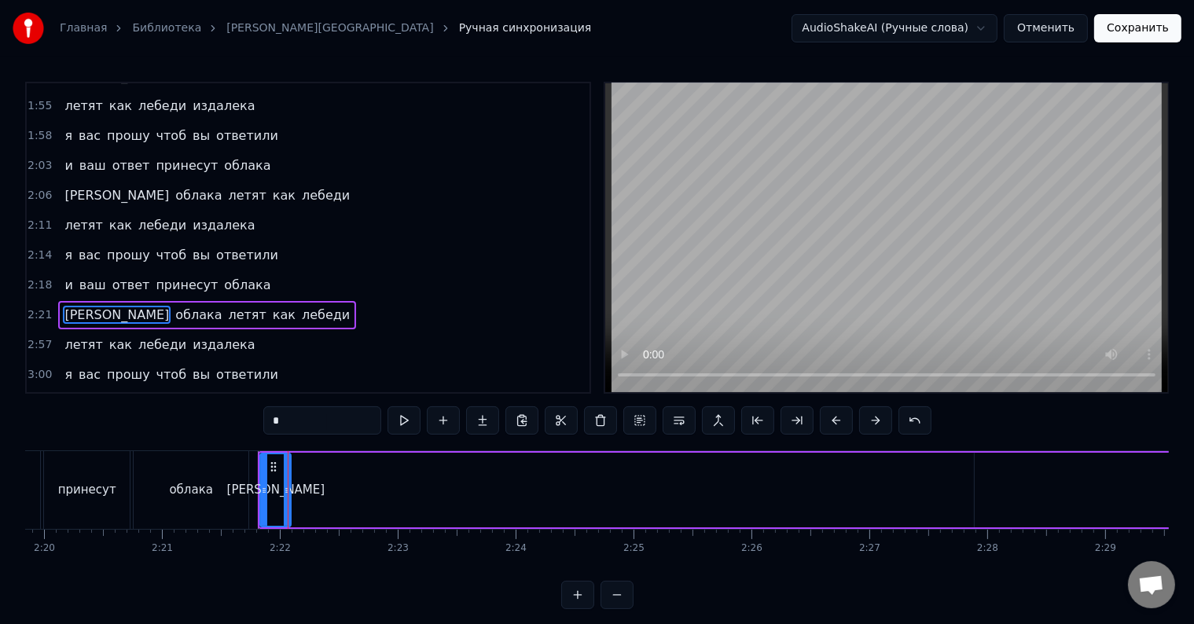
click at [286, 490] on icon at bounding box center [287, 490] width 6 height 13
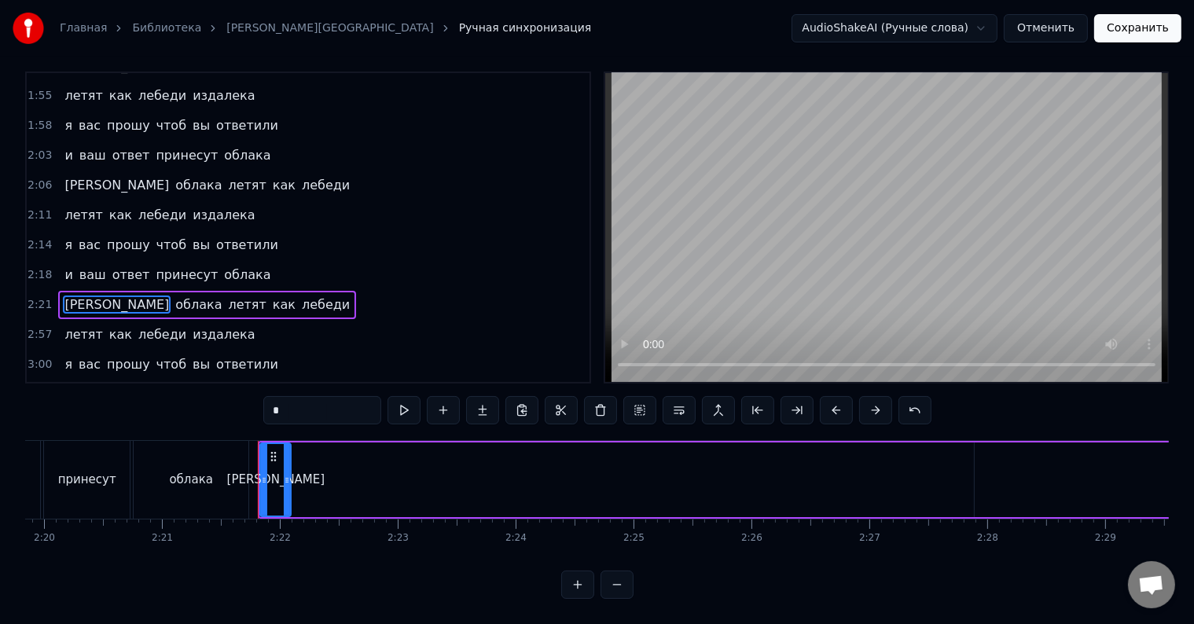
scroll to position [24, 0]
click at [174, 296] on span "облака" at bounding box center [199, 305] width 50 height 18
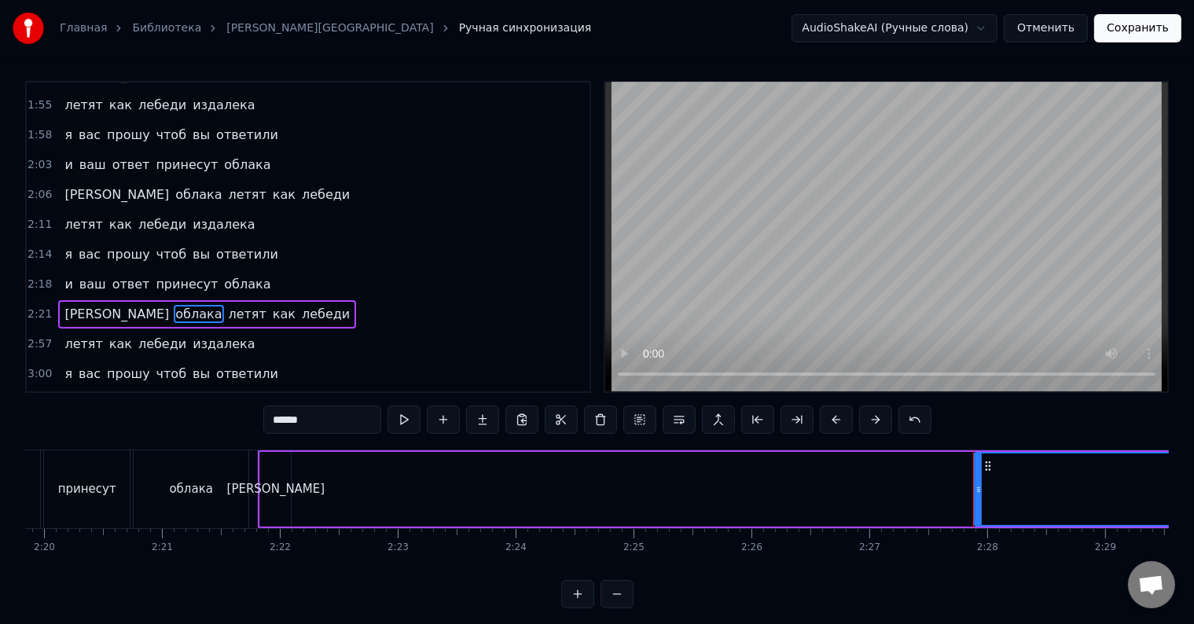
scroll to position [0, 0]
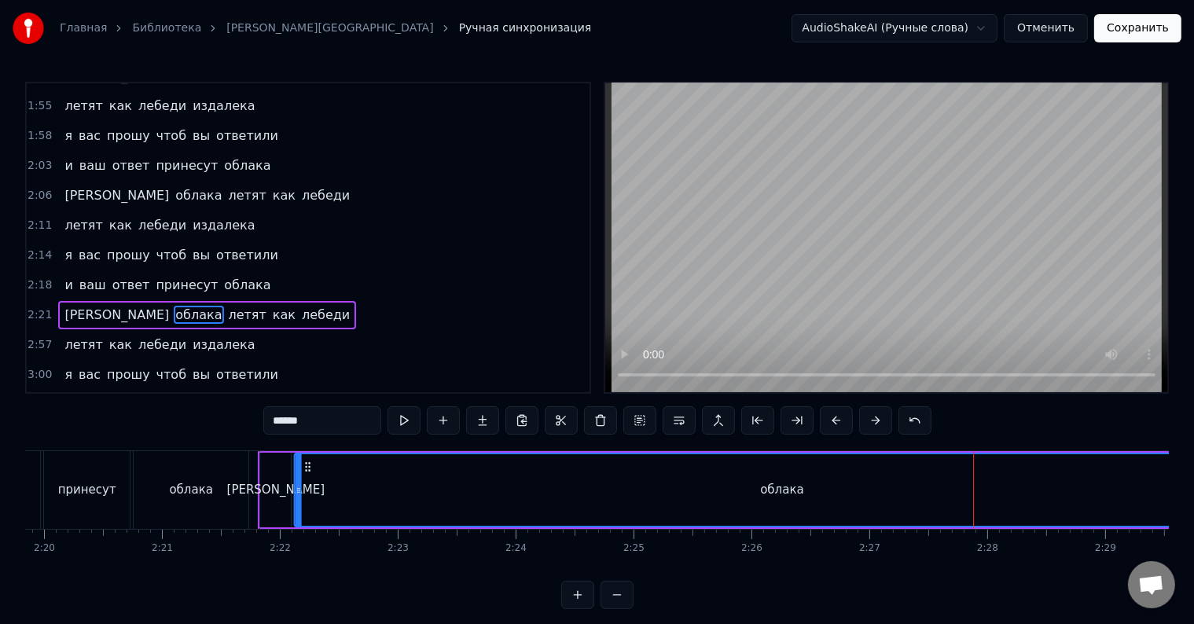
drag, startPoint x: 987, startPoint y: 466, endPoint x: 307, endPoint y: 498, distance: 681.5
click at [307, 498] on div "облака" at bounding box center [782, 490] width 973 height 72
click at [638, 508] on div "облака" at bounding box center [781, 490] width 973 height 72
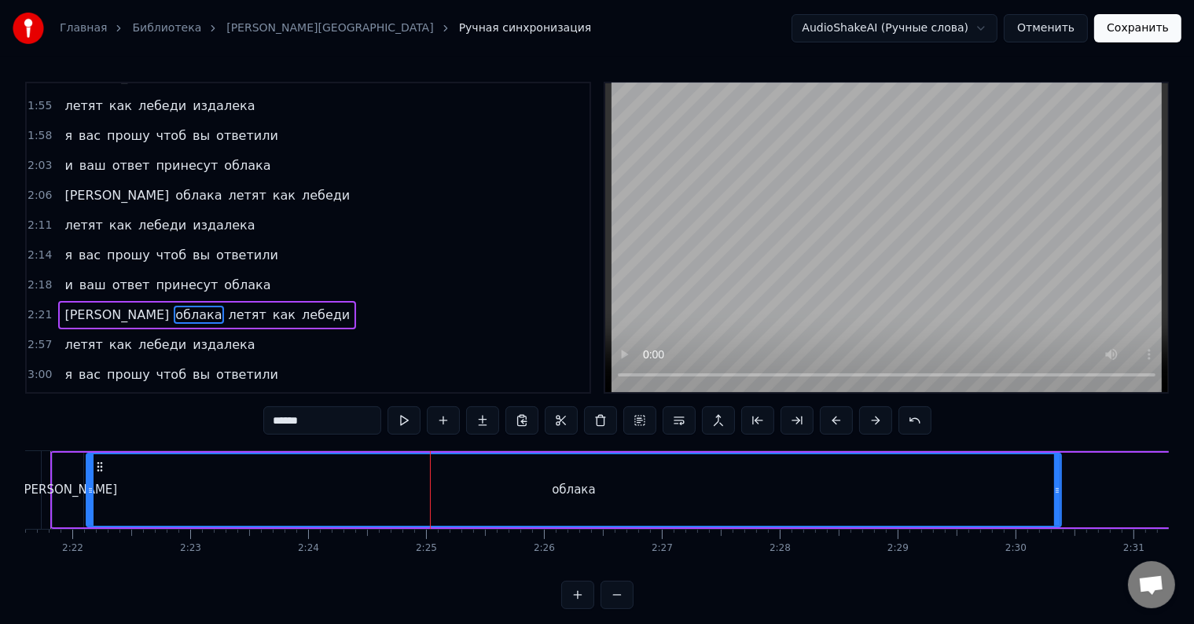
scroll to position [0, 16710]
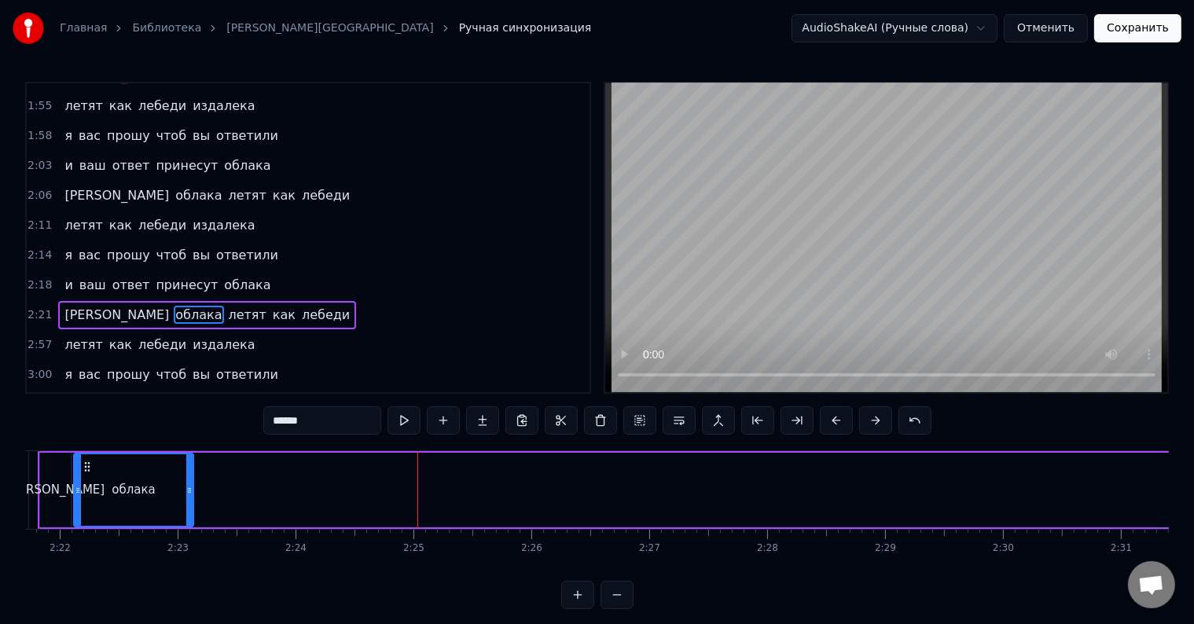
drag, startPoint x: 1044, startPoint y: 490, endPoint x: 189, endPoint y: 508, distance: 855.5
click at [189, 508] on div at bounding box center [189, 490] width 6 height 72
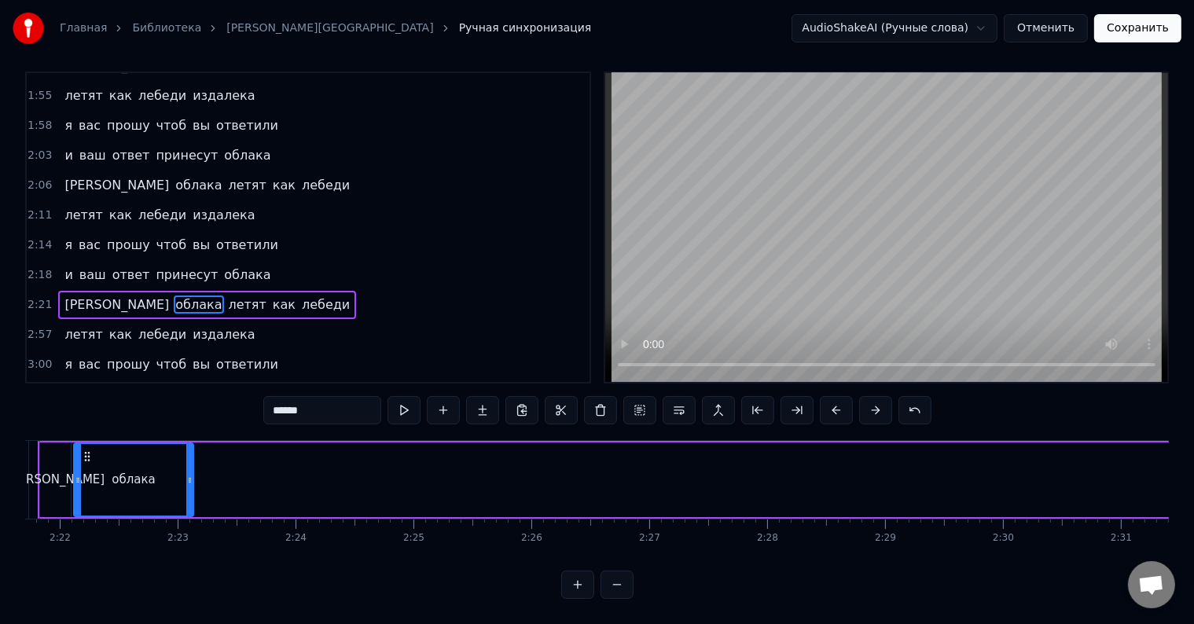
scroll to position [24, 0]
click at [145, 484] on div "облака" at bounding box center [134, 480] width 118 height 72
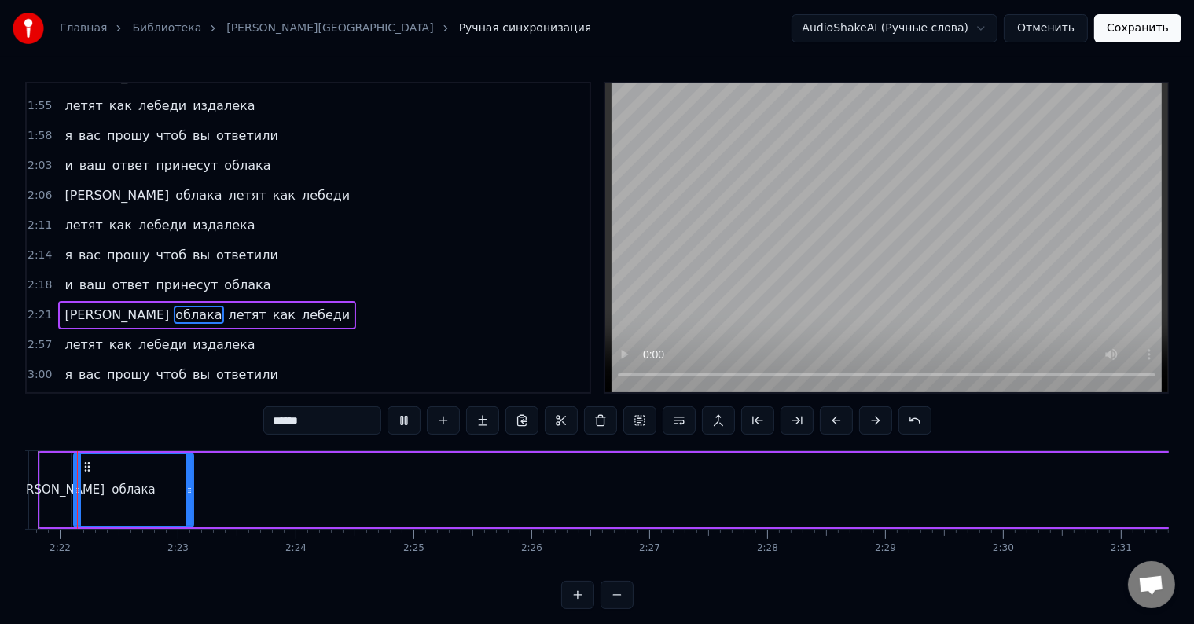
scroll to position [0, 16679]
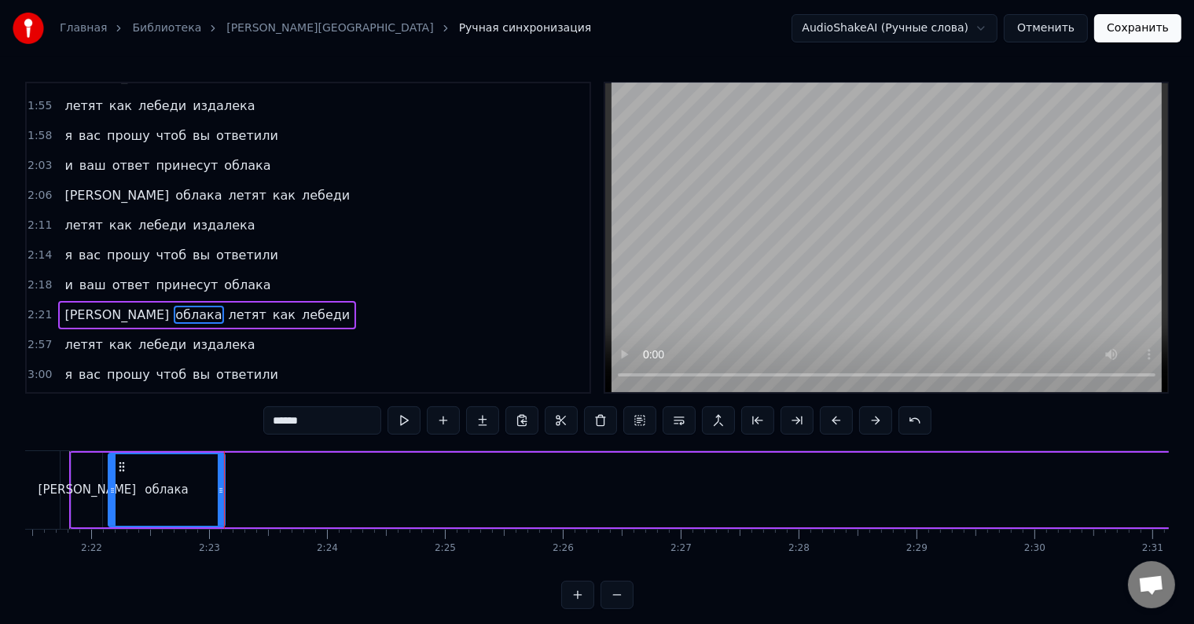
click at [110, 497] on div at bounding box center [112, 490] width 6 height 72
click at [96, 497] on div "а" at bounding box center [87, 490] width 31 height 75
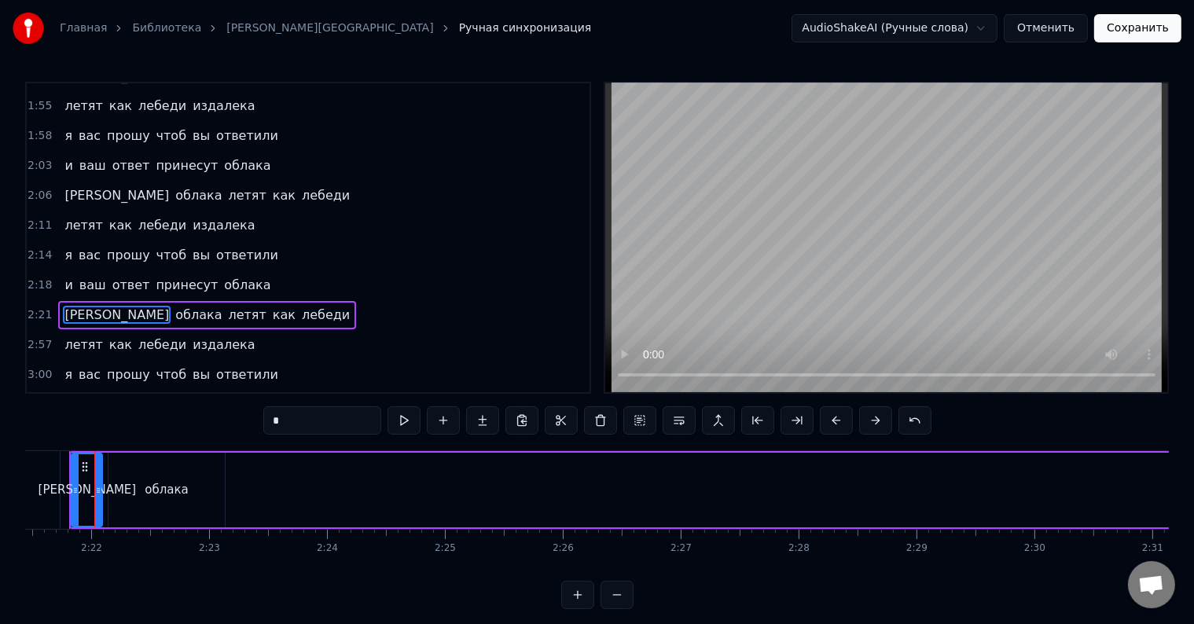
scroll to position [0, 16669]
click at [110, 498] on div at bounding box center [111, 490] width 6 height 72
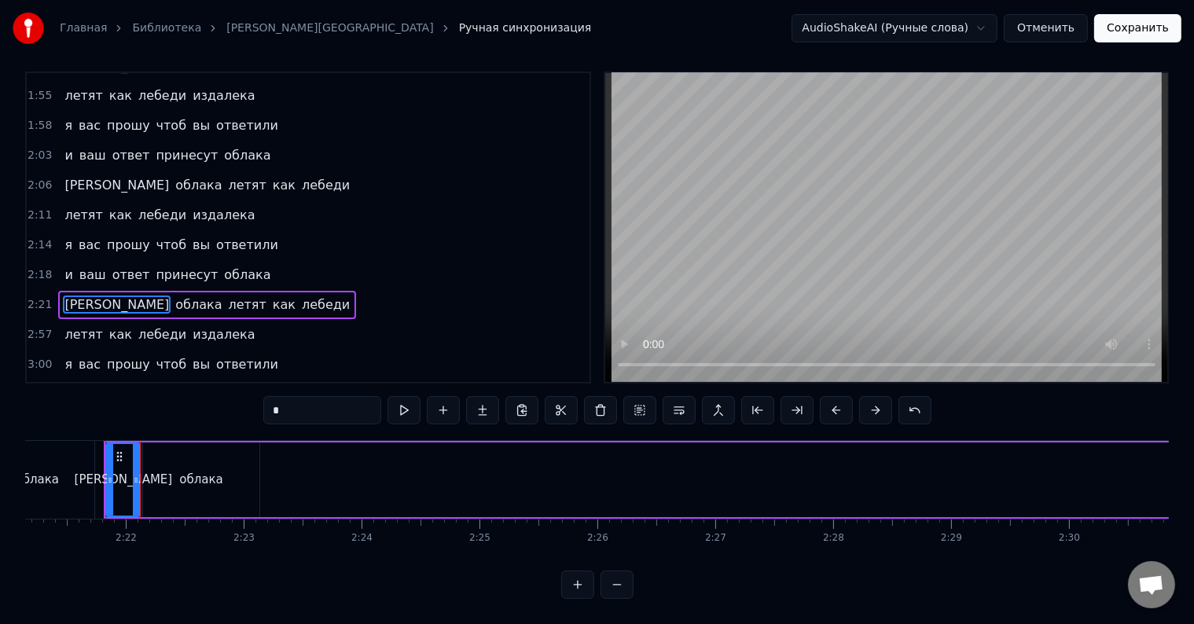
click at [163, 482] on div "облака" at bounding box center [201, 480] width 116 height 75
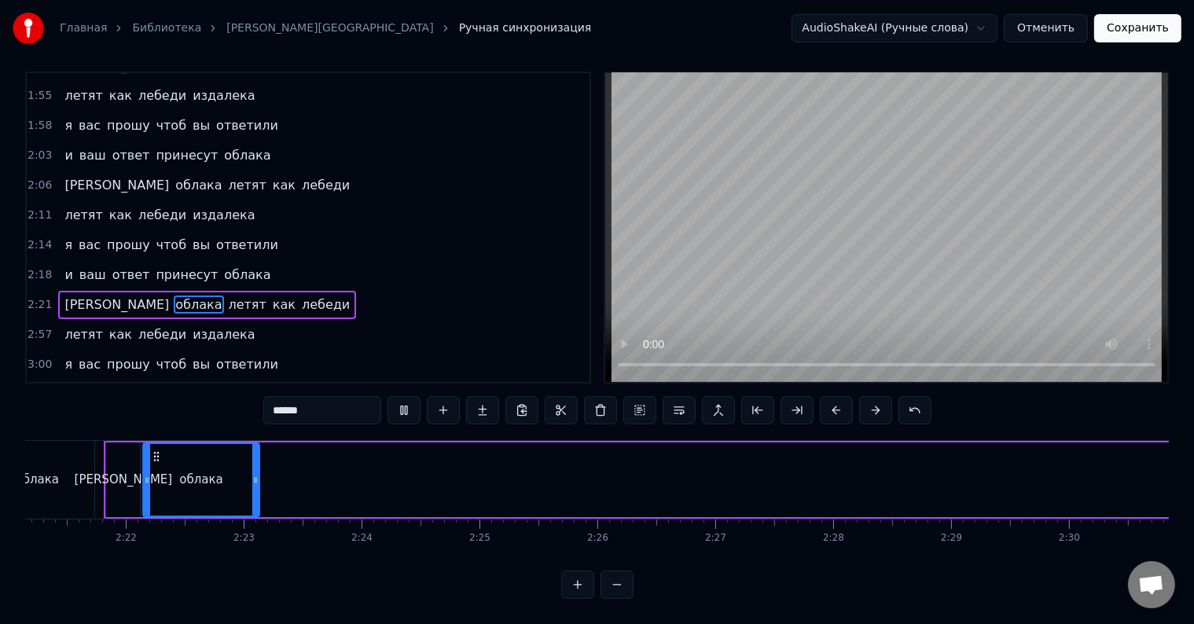
scroll to position [0, 0]
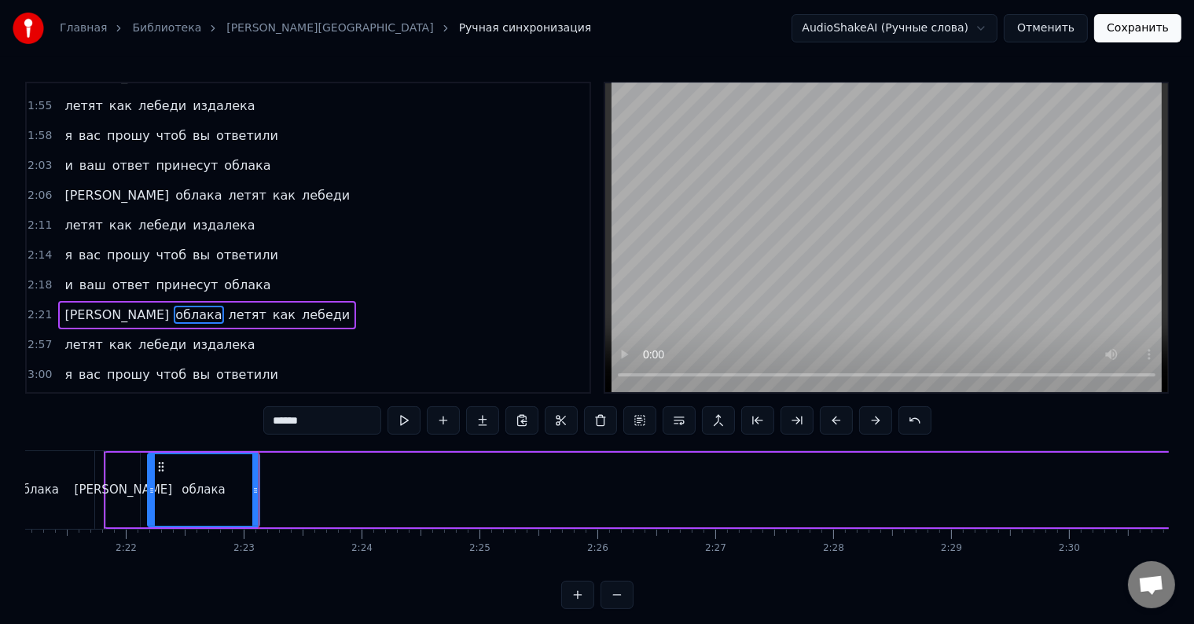
click at [153, 493] on icon at bounding box center [152, 490] width 6 height 13
click at [134, 499] on div "а" at bounding box center [123, 490] width 34 height 75
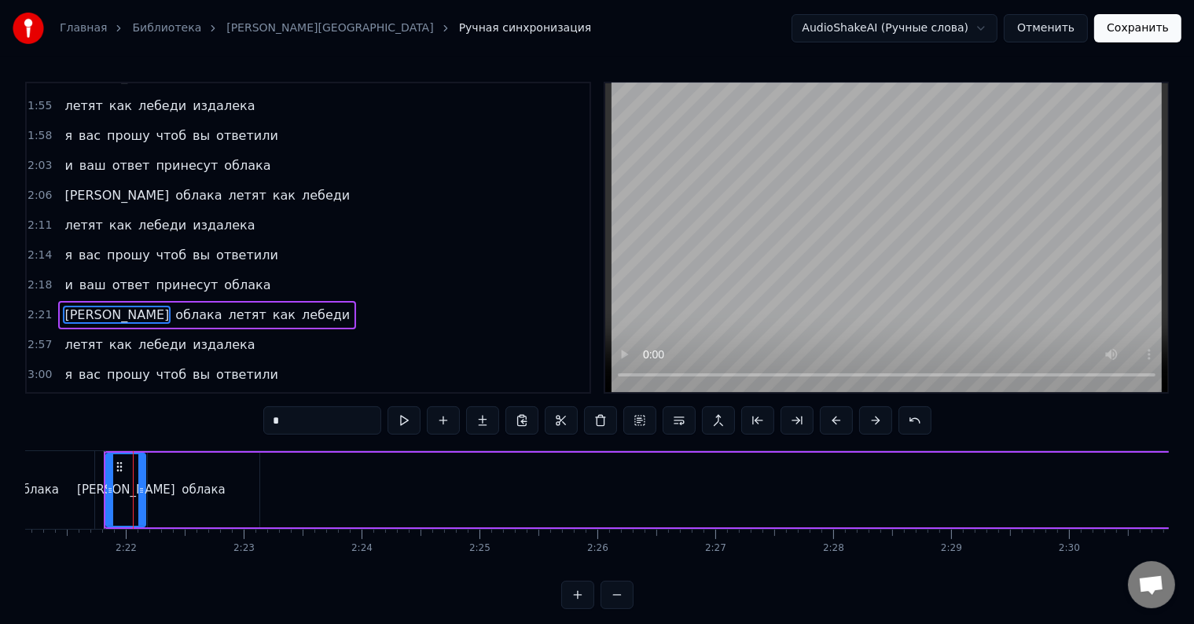
click at [142, 501] on div at bounding box center [141, 490] width 6 height 72
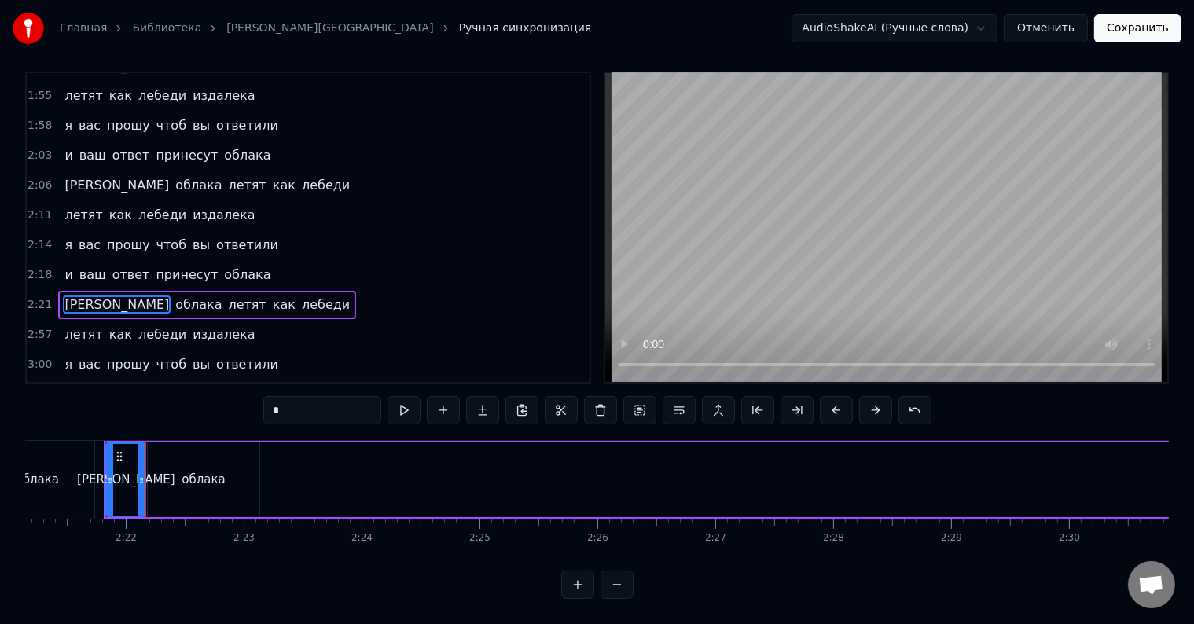
click at [179, 481] on div "облака" at bounding box center [204, 480] width 112 height 75
type input "******"
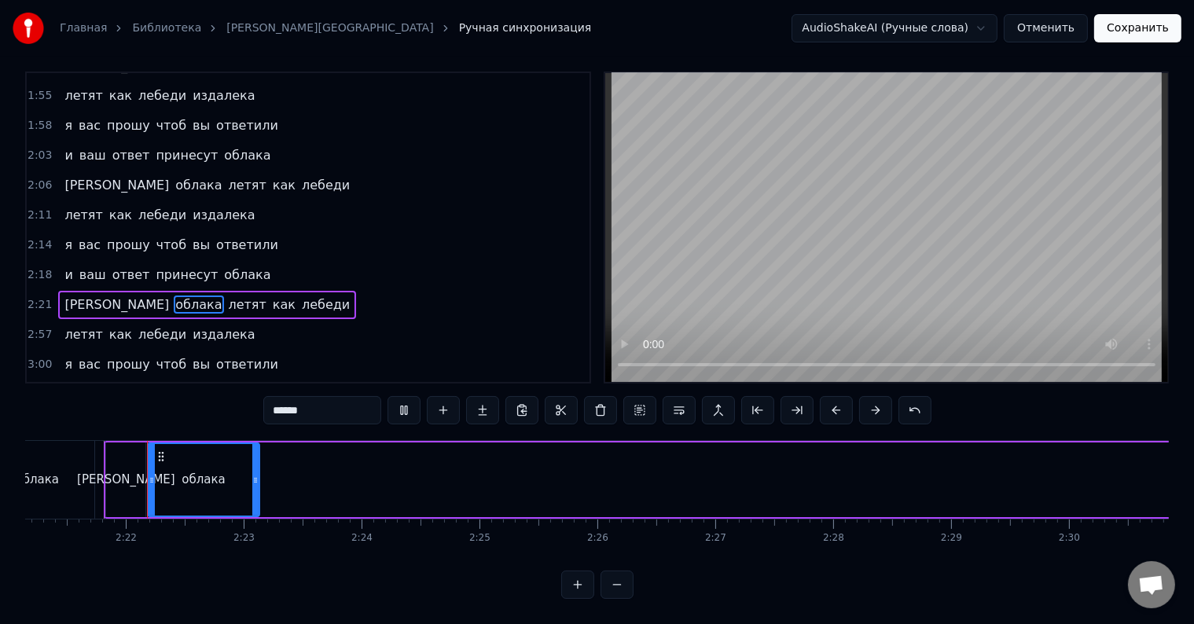
scroll to position [24, 0]
drag, startPoint x: 255, startPoint y: 483, endPoint x: 337, endPoint y: 487, distance: 81.8
click at [337, 487] on div at bounding box center [337, 480] width 6 height 72
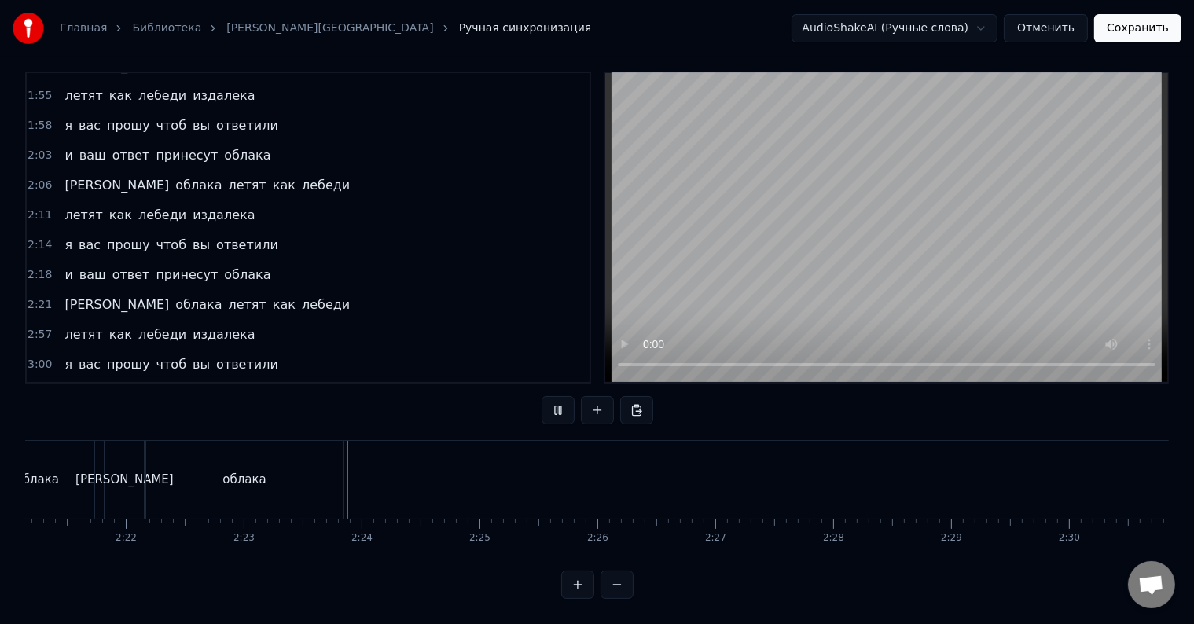
scroll to position [24, 0]
click at [193, 472] on div "облака" at bounding box center [244, 480] width 197 height 78
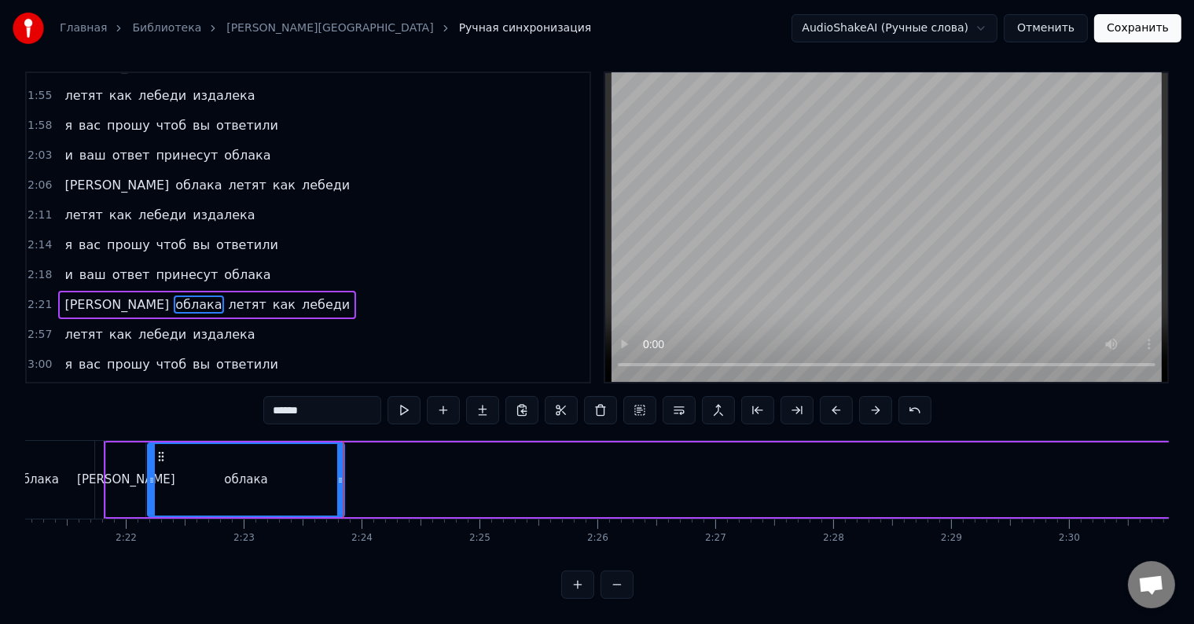
click at [227, 296] on span "летят" at bounding box center [247, 305] width 41 height 18
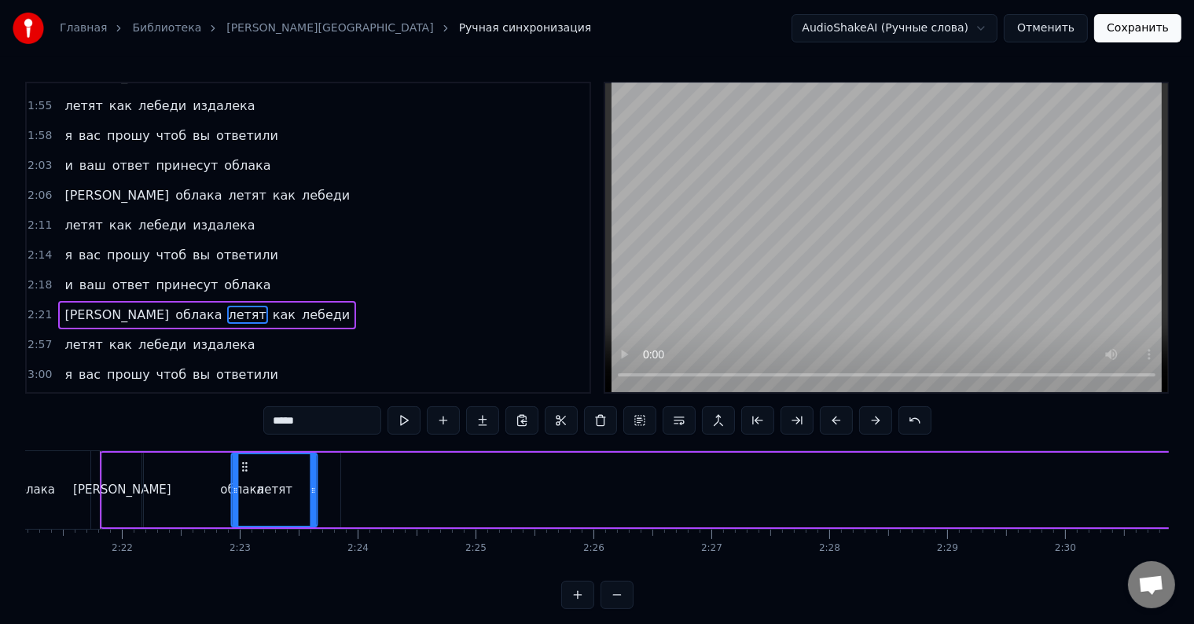
scroll to position [0, 16647]
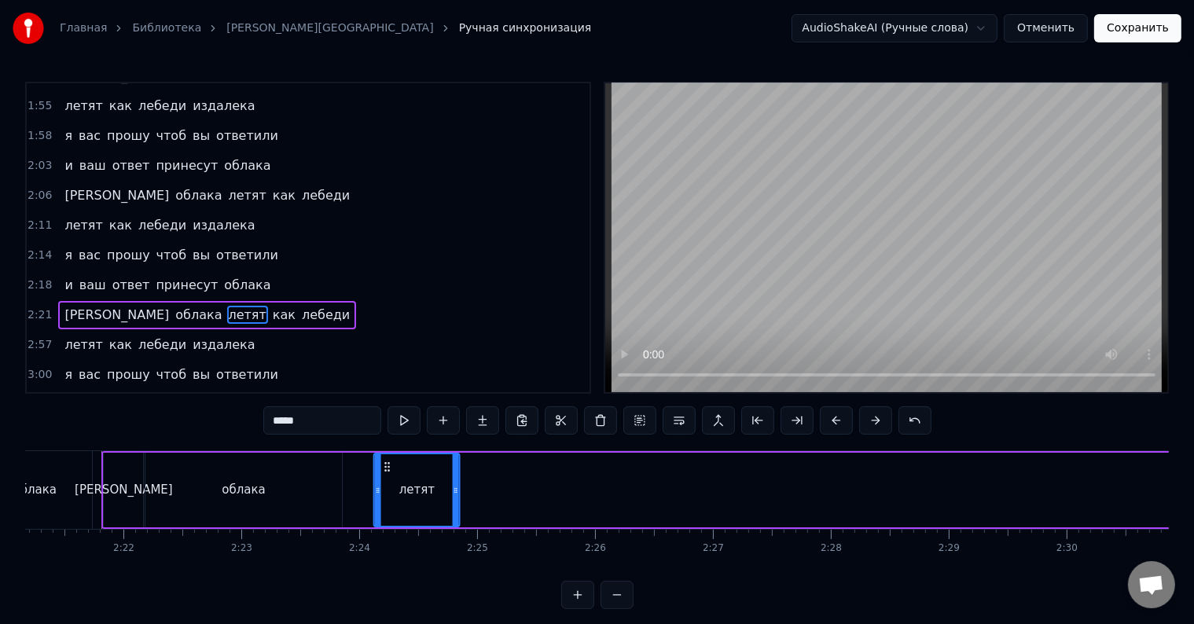
drag, startPoint x: 119, startPoint y: 461, endPoint x: 386, endPoint y: 483, distance: 268.1
click at [386, 483] on div "летят" at bounding box center [417, 490] width 84 height 72
click at [459, 495] on icon at bounding box center [457, 490] width 6 height 13
click at [368, 494] on icon at bounding box center [371, 490] width 6 height 13
click at [465, 501] on div at bounding box center [464, 490] width 6 height 72
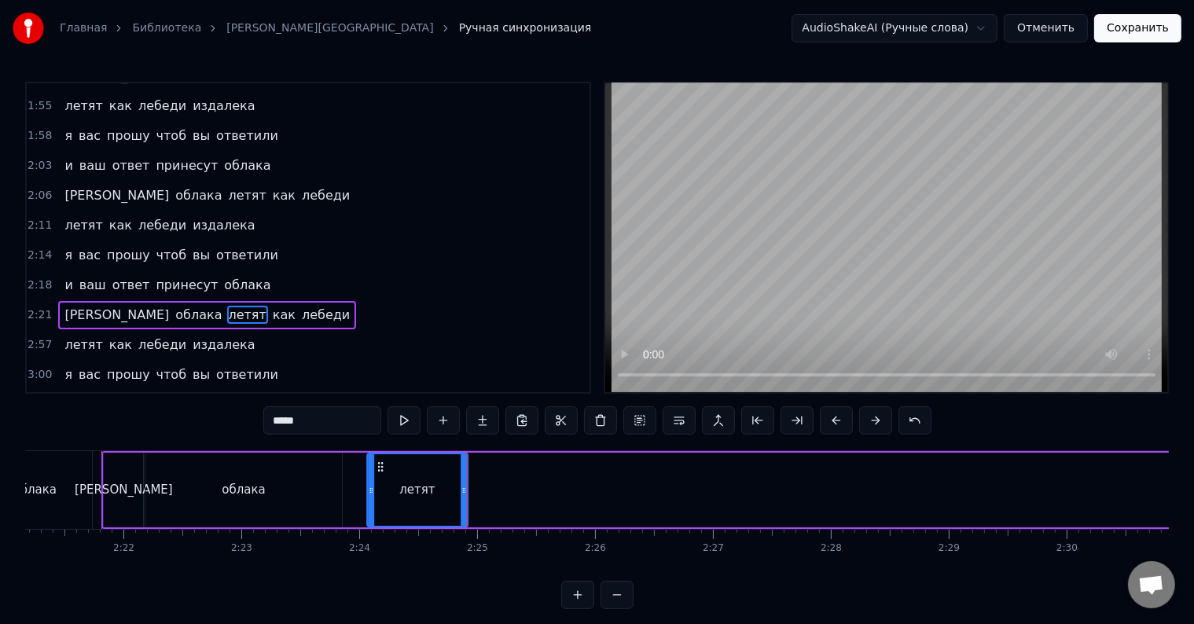
click at [271, 306] on span "как" at bounding box center [284, 315] width 26 height 18
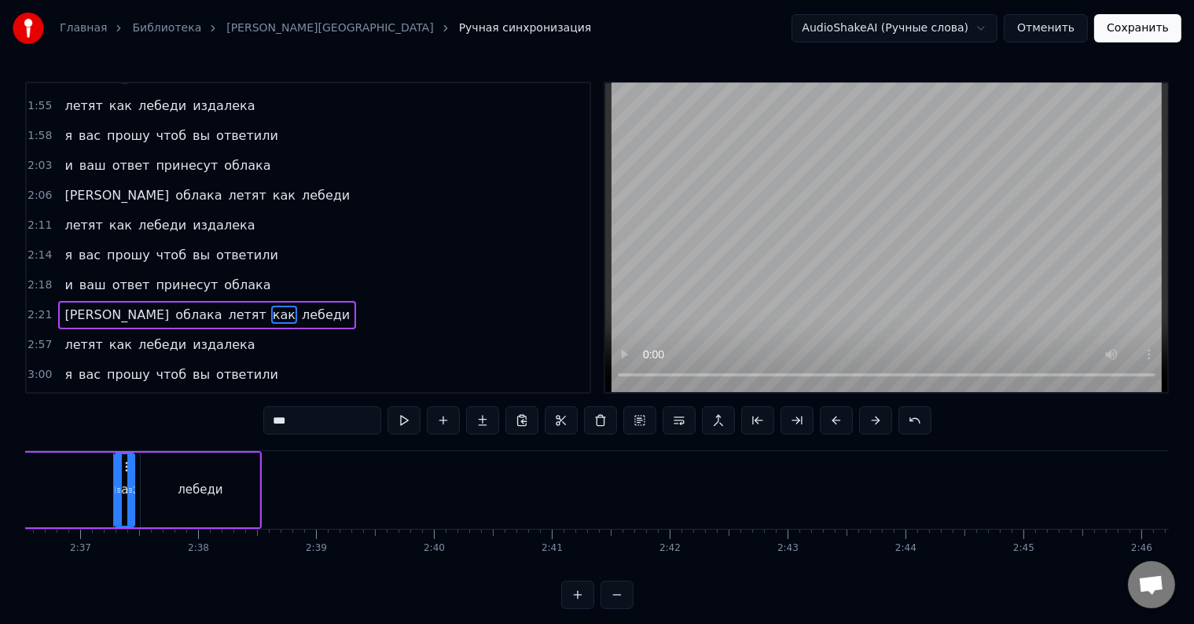
scroll to position [0, 18467]
click at [227, 306] on span "летят" at bounding box center [247, 315] width 41 height 18
type input "*****"
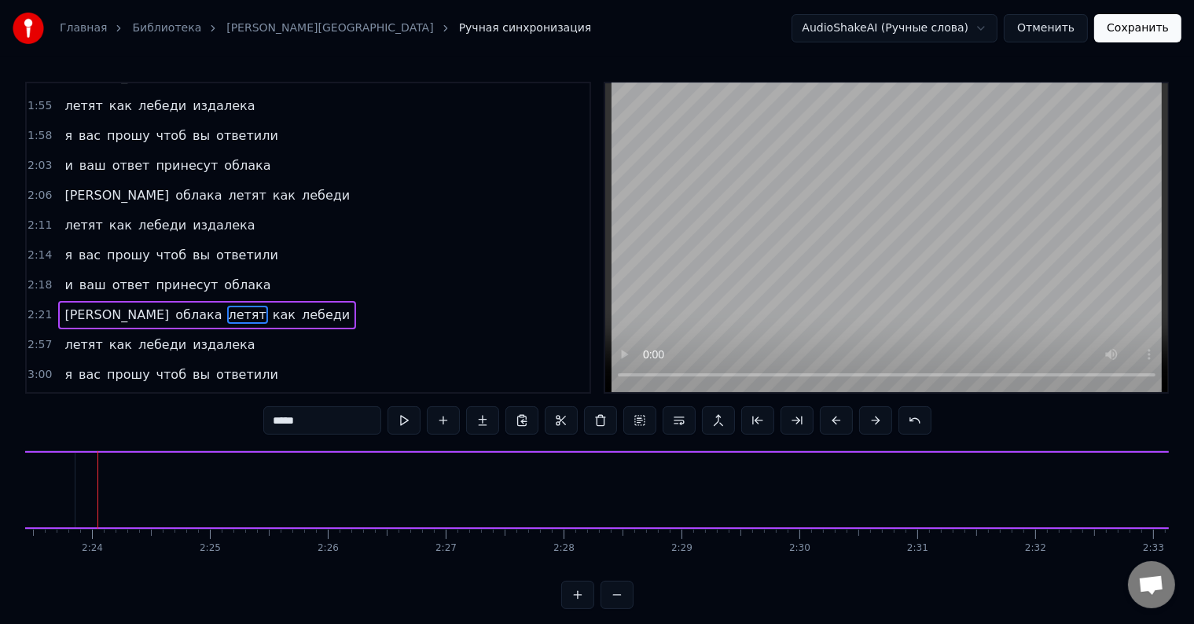
scroll to position [0, 16907]
click at [123, 484] on div "летят" at bounding box center [157, 490] width 102 height 75
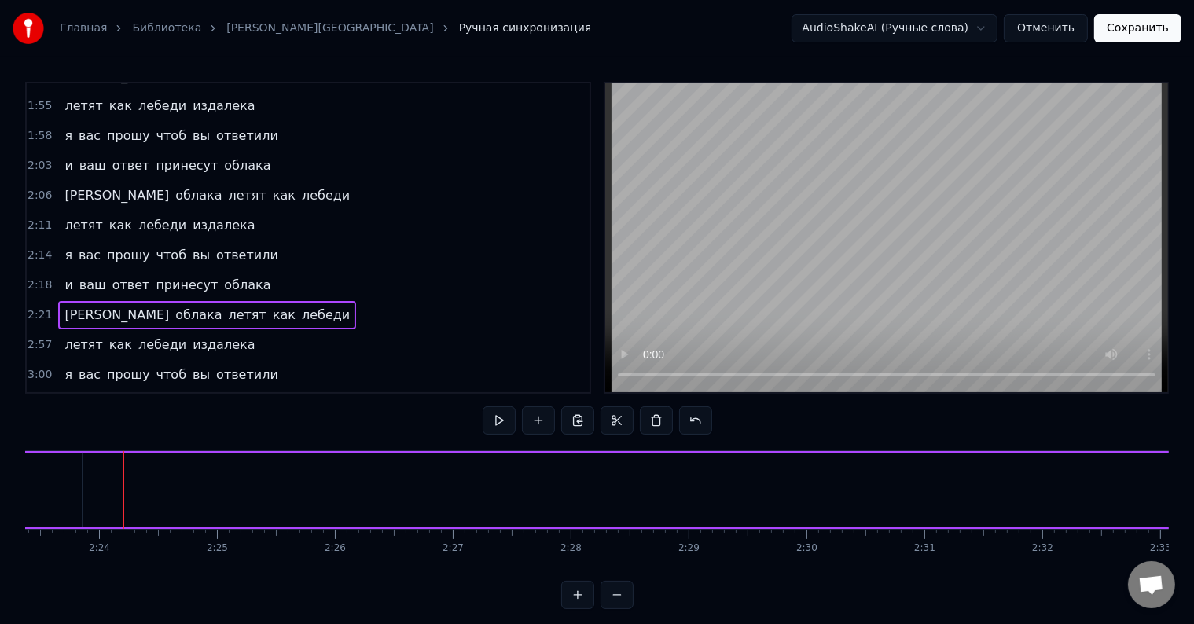
click at [122, 493] on div "летят" at bounding box center [157, 490] width 102 height 75
click at [119, 493] on div "летят" at bounding box center [157, 490] width 102 height 75
click at [227, 306] on span "летят" at bounding box center [247, 315] width 41 height 18
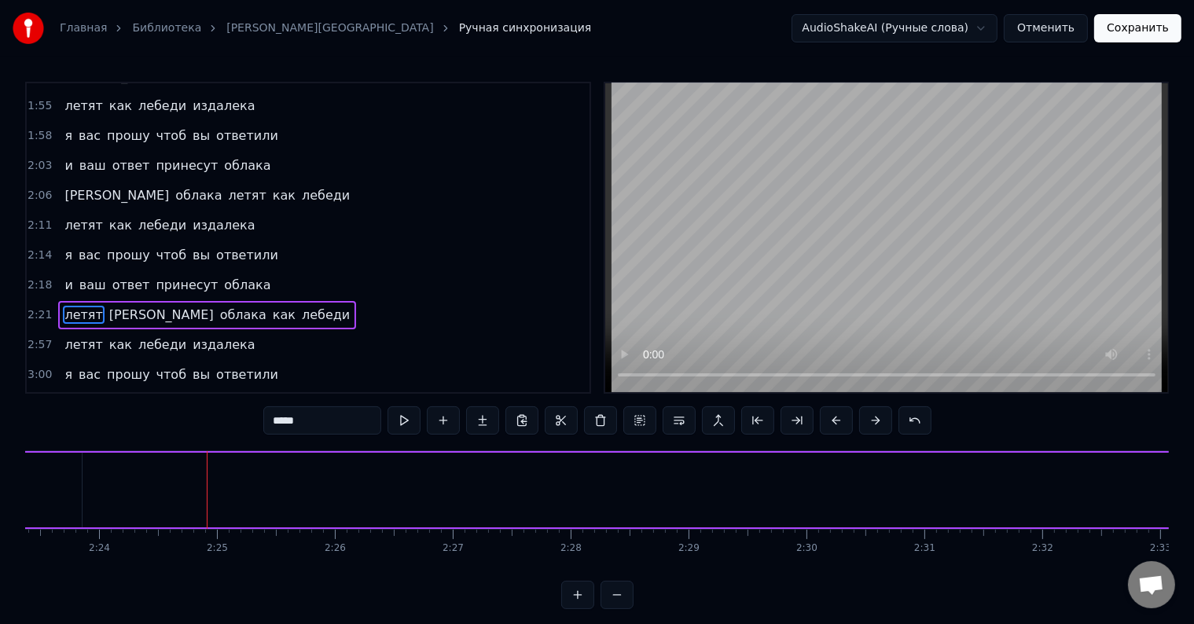
scroll to position [0, 14868]
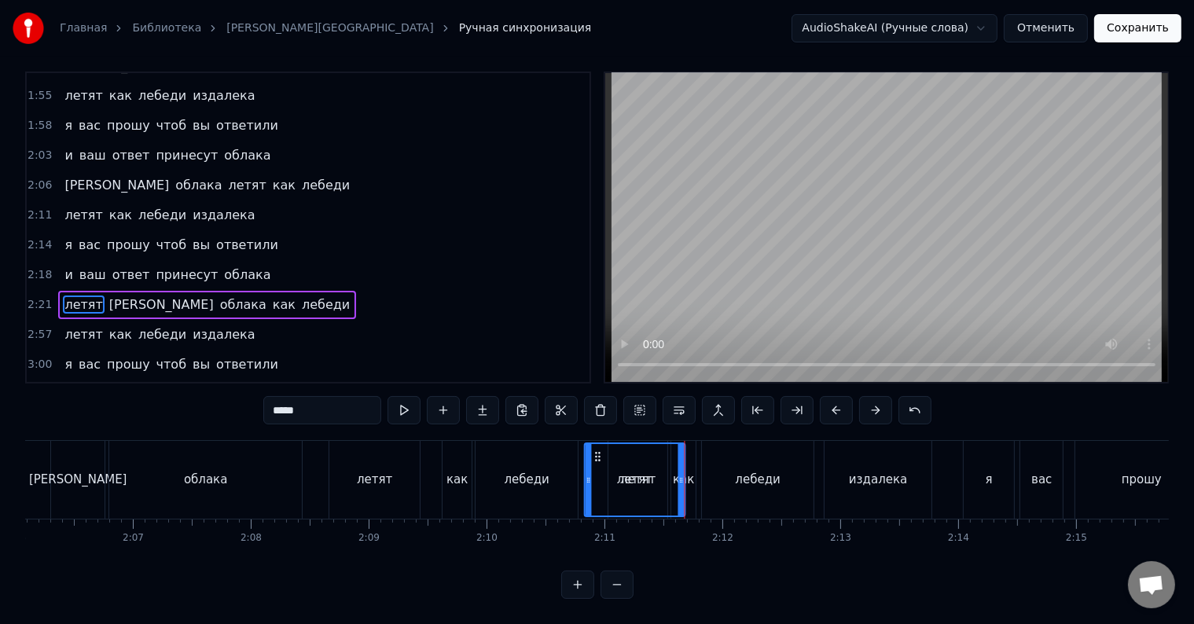
drag, startPoint x: 597, startPoint y: 441, endPoint x: 311, endPoint y: 447, distance: 287.0
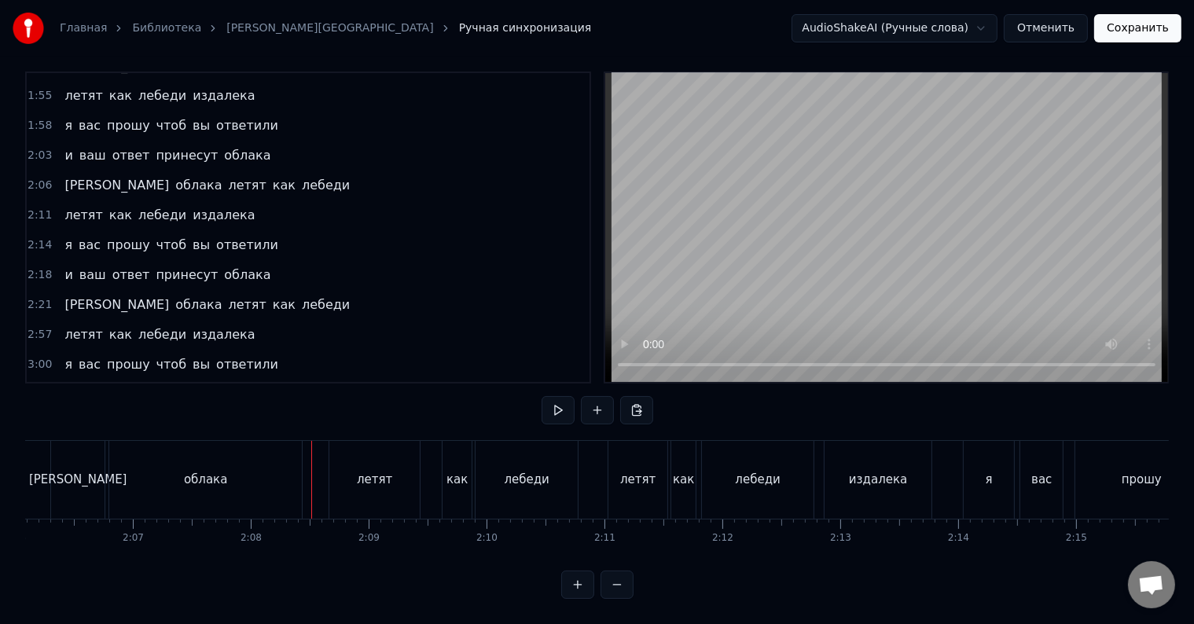
click at [227, 296] on span "летят" at bounding box center [247, 305] width 41 height 18
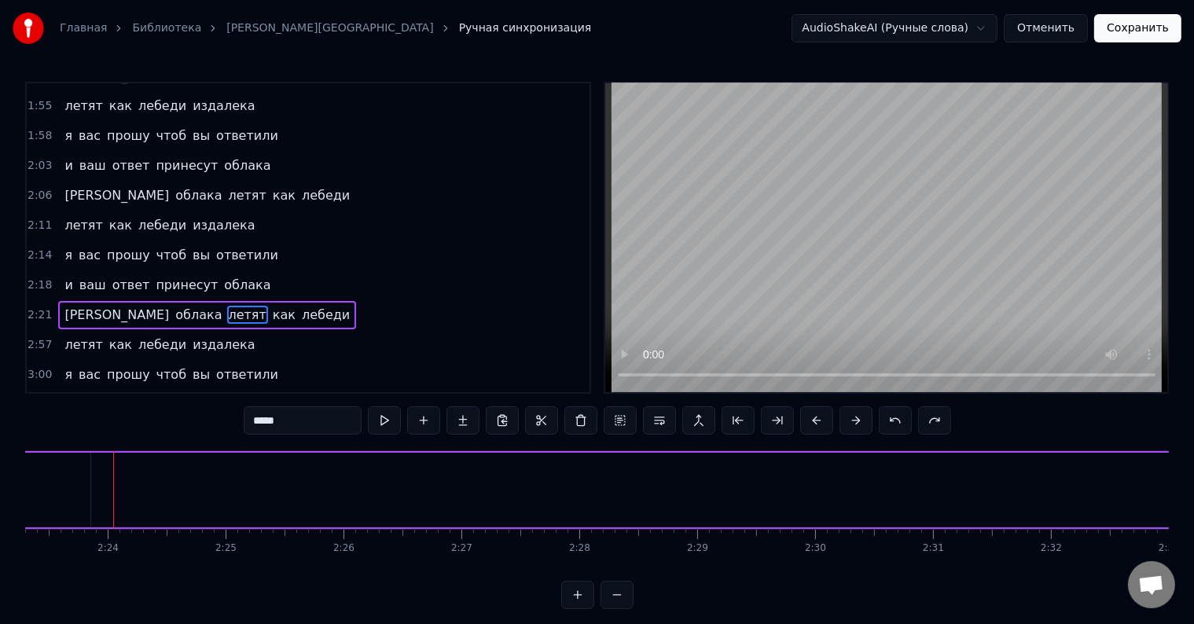
scroll to position [0, 16907]
click at [68, 211] on div "летят как лебеди издалека" at bounding box center [159, 225] width 203 height 28
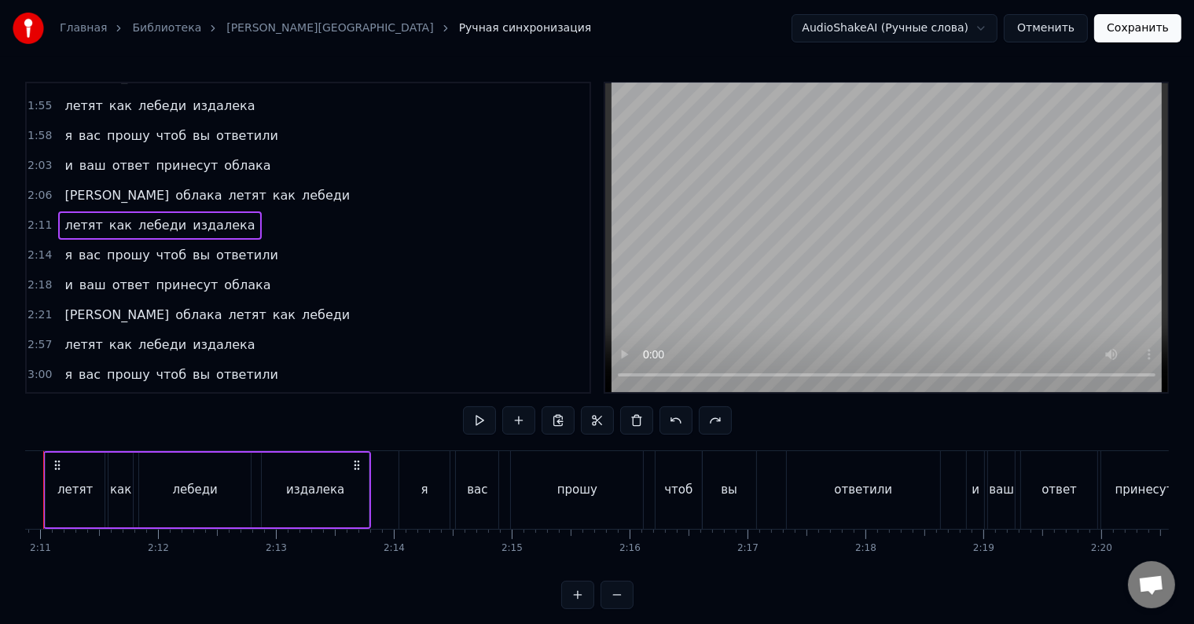
scroll to position [0, 15372]
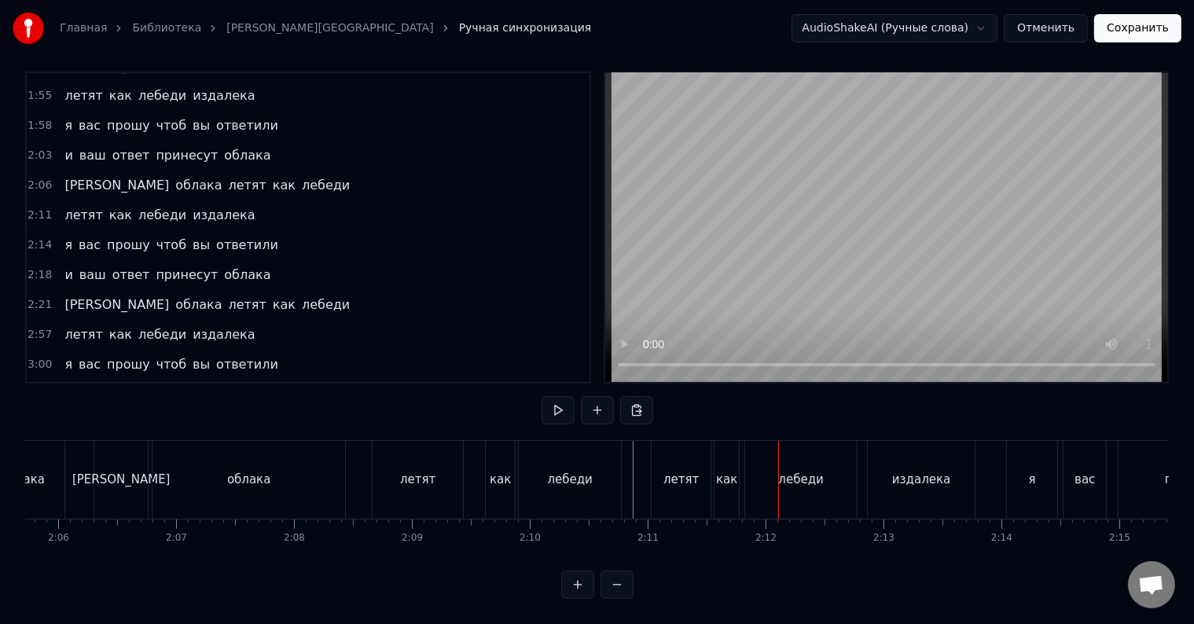
scroll to position [0, 14800]
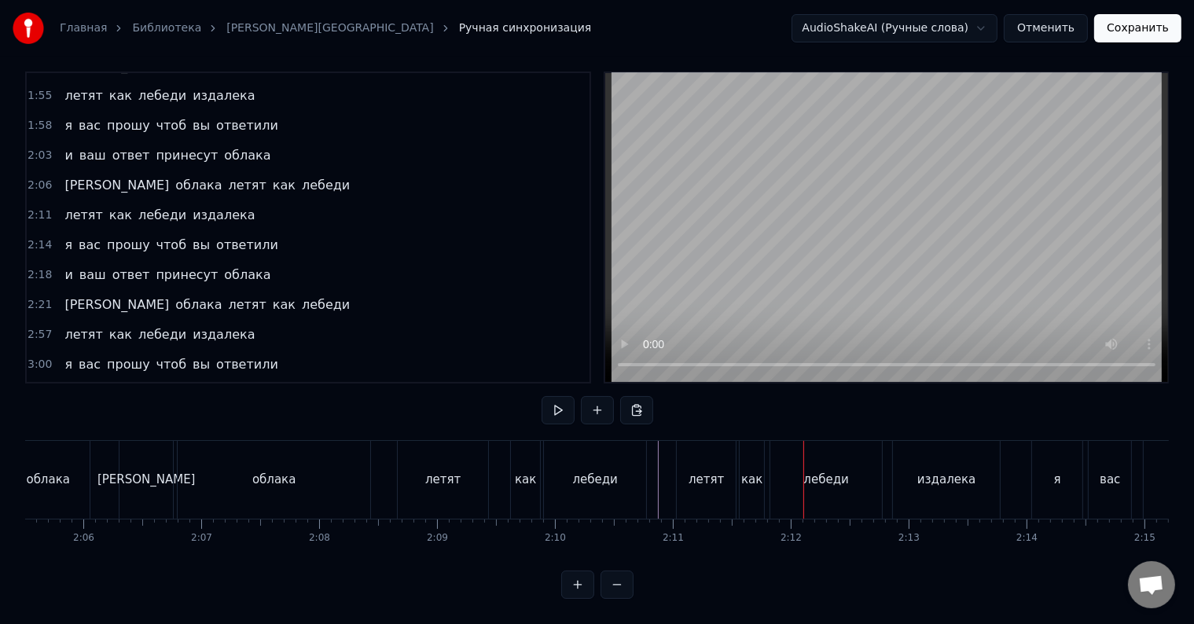
click at [177, 446] on div "облака" at bounding box center [274, 480] width 194 height 78
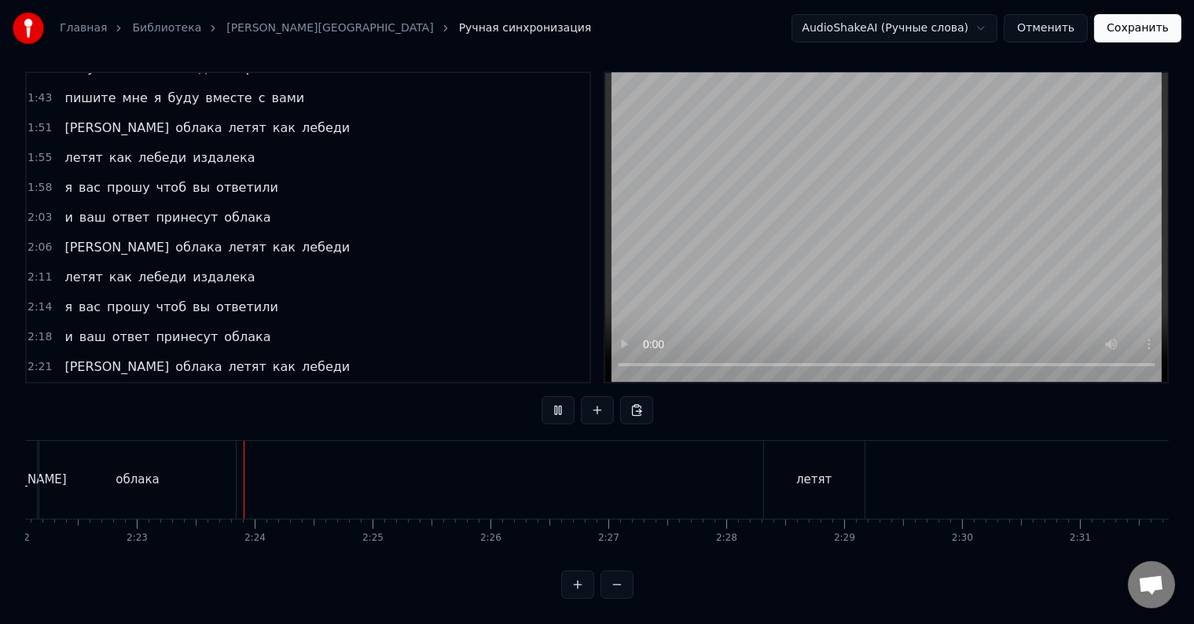
scroll to position [0, 16812]
click at [717, 454] on div "летят" at bounding box center [754, 480] width 101 height 78
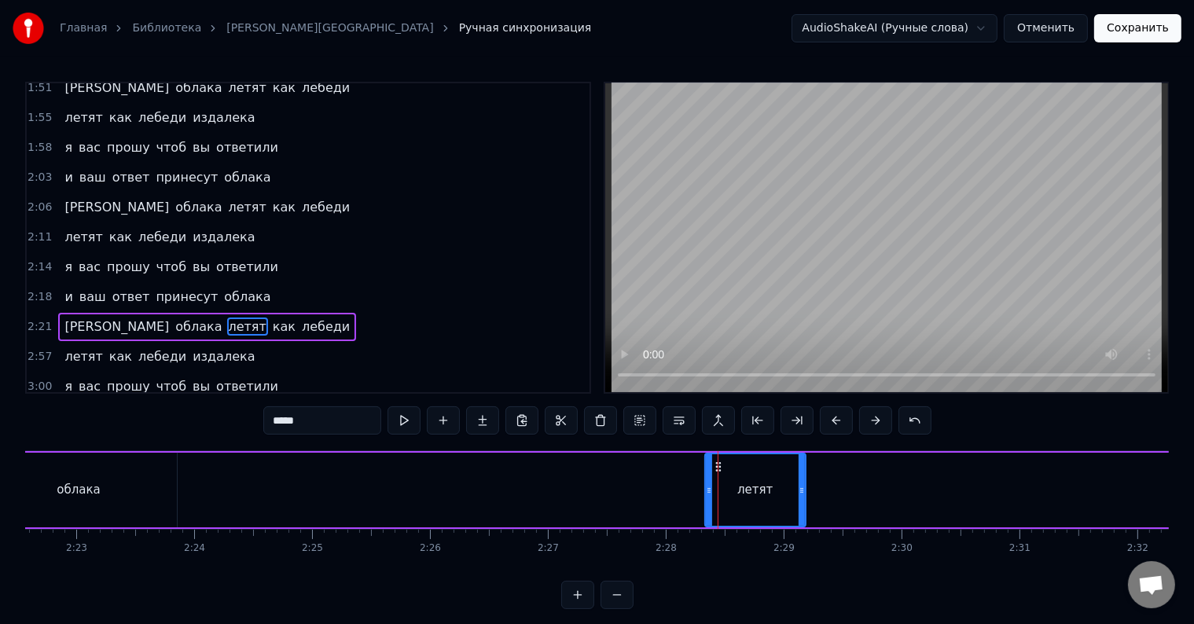
scroll to position [500, 0]
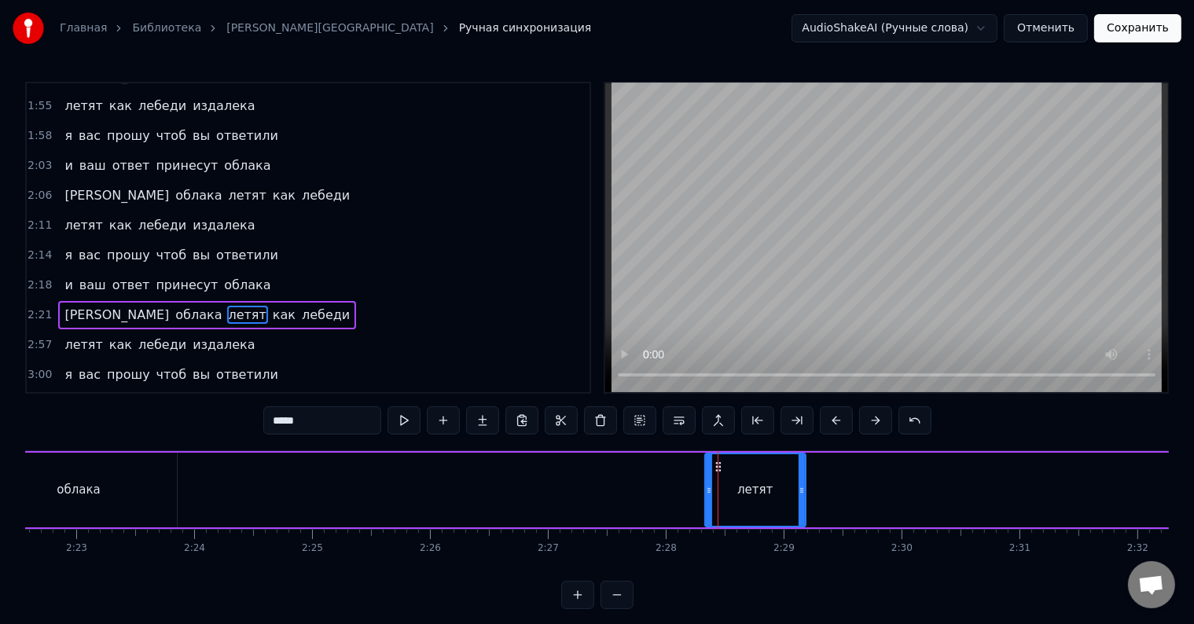
drag, startPoint x: 717, startPoint y: 461, endPoint x: 330, endPoint y: 462, distance: 386.8
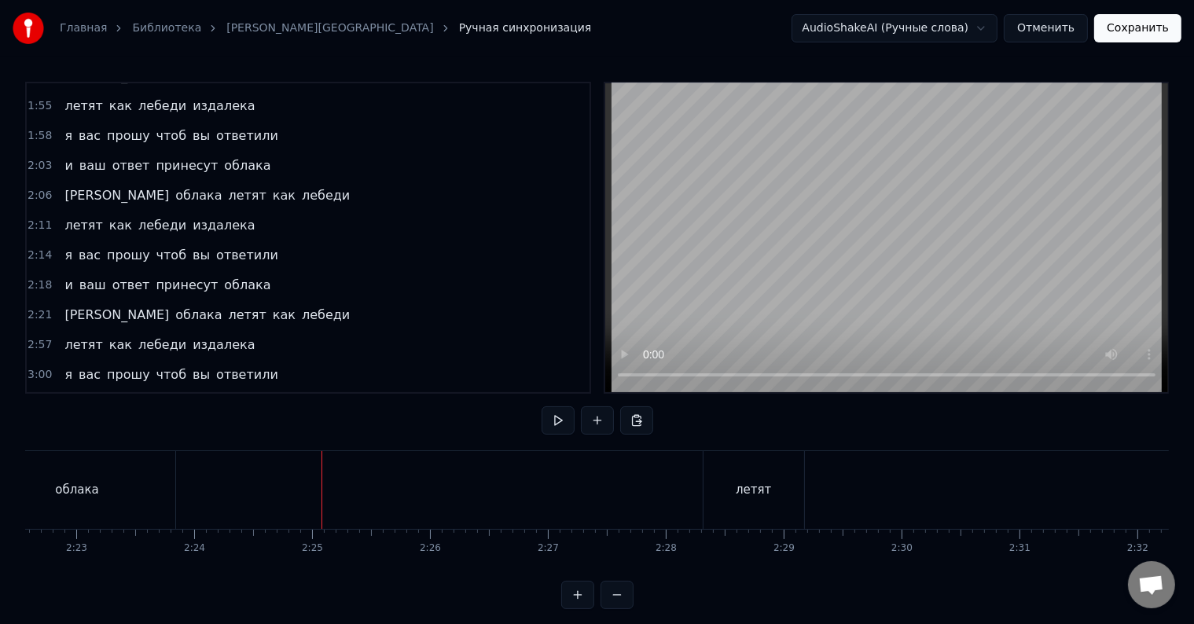
click at [716, 472] on div "летят" at bounding box center [754, 490] width 101 height 78
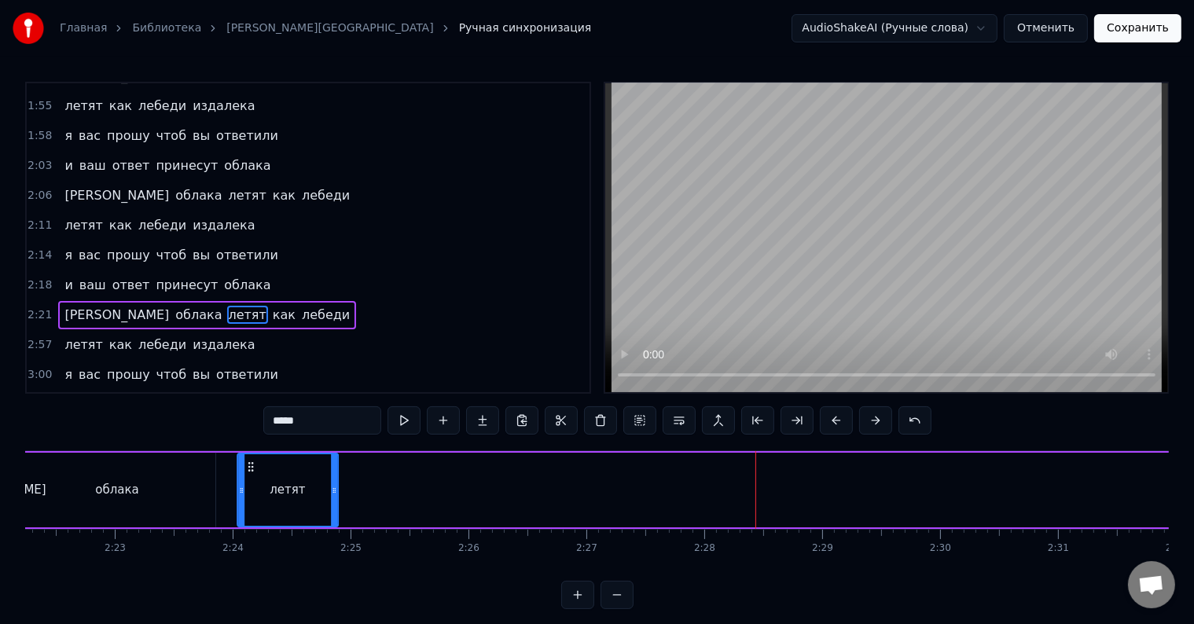
scroll to position [0, 16767]
drag, startPoint x: 719, startPoint y: 466, endPoint x: 262, endPoint y: 481, distance: 457.8
click at [262, 481] on div "летят" at bounding box center [297, 490] width 99 height 72
click at [362, 480] on div "а облака летят как лебеди" at bounding box center [967, 490] width 1972 height 78
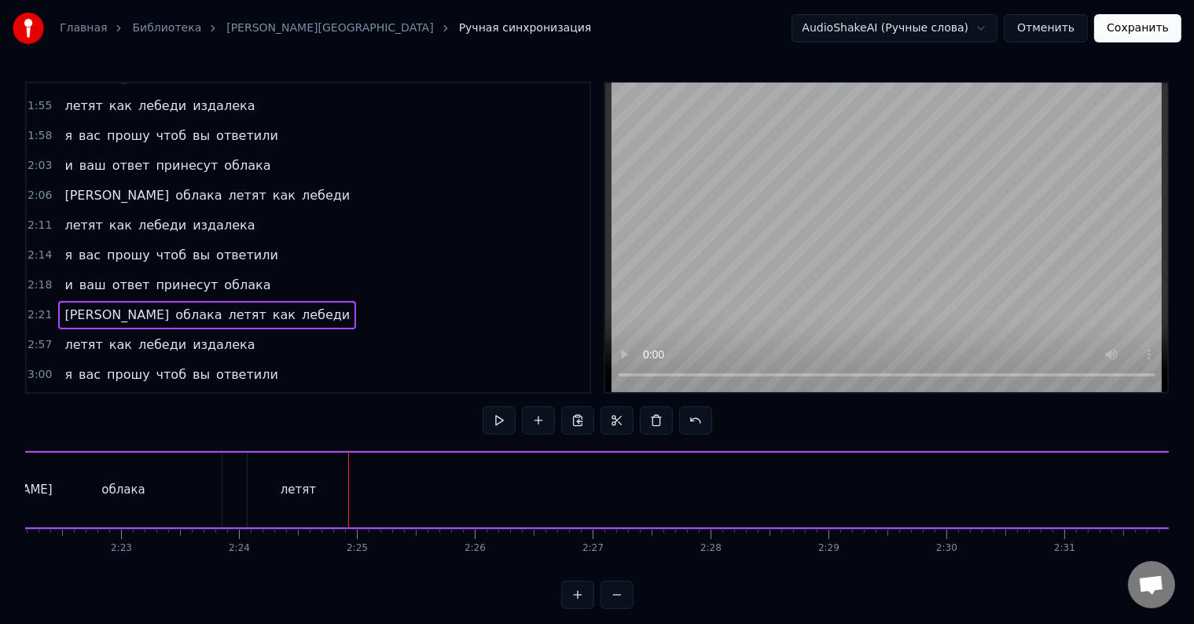
click at [362, 480] on div "а облака летят как лебеди" at bounding box center [967, 490] width 1972 height 78
click at [362, 480] on div at bounding box center [362, 490] width 1 height 78
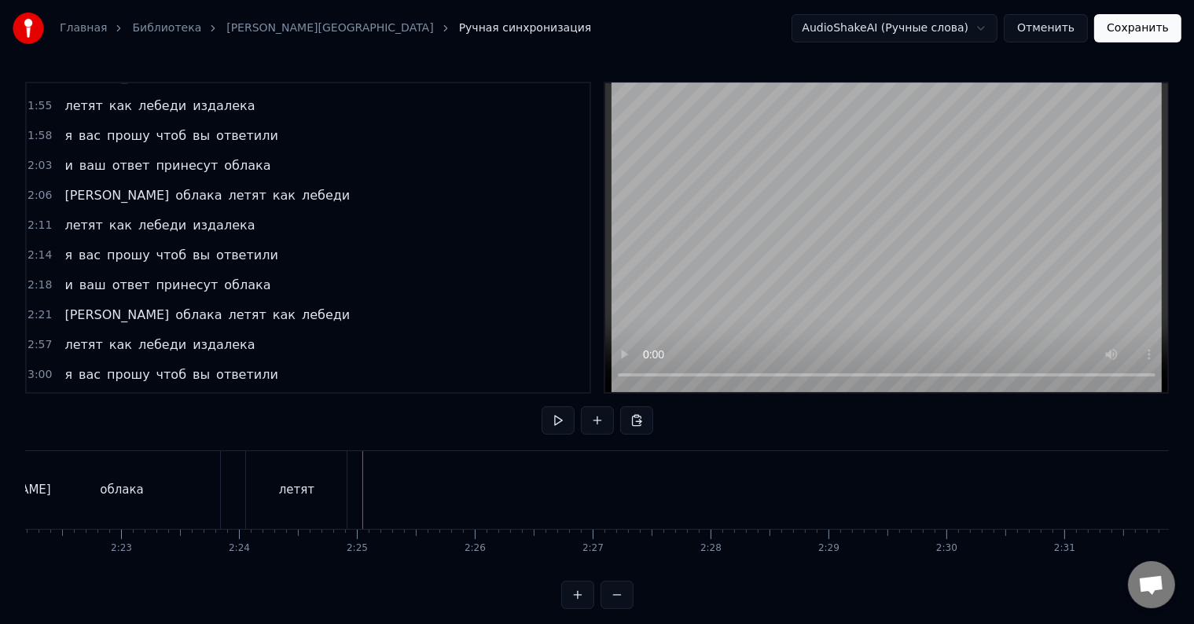
click at [362, 480] on div at bounding box center [362, 490] width 1 height 78
click at [279, 465] on div "летят" at bounding box center [296, 490] width 101 height 78
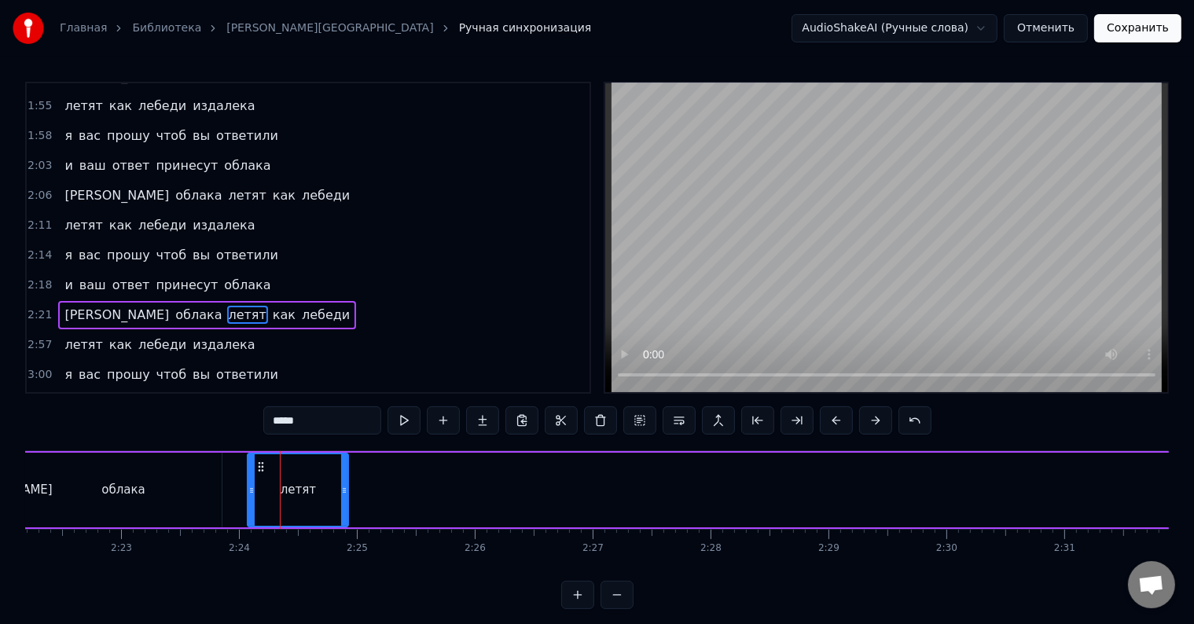
click at [271, 306] on span "как" at bounding box center [284, 315] width 26 height 18
type input "***"
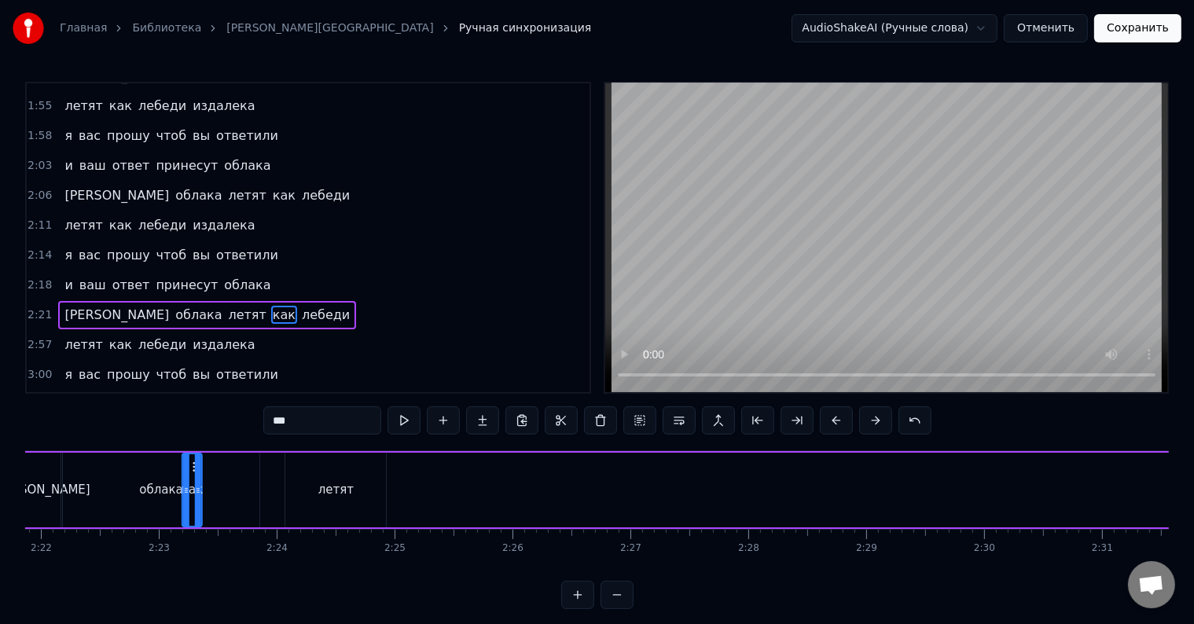
scroll to position [0, 16713]
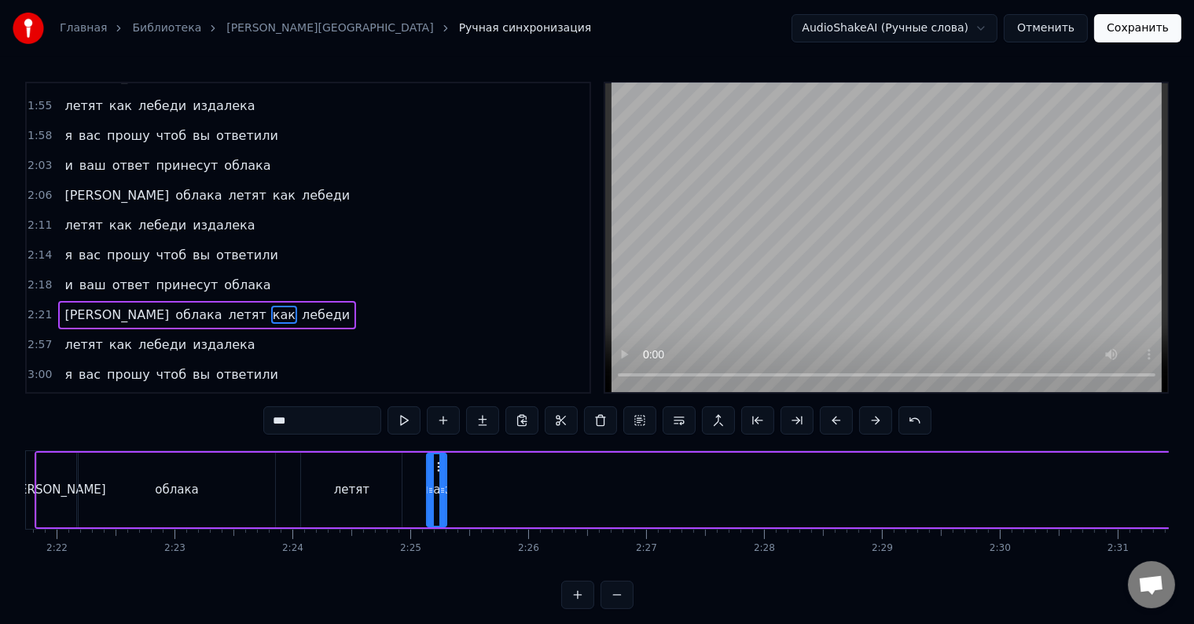
drag, startPoint x: 116, startPoint y: 465, endPoint x: 437, endPoint y: 483, distance: 321.3
click at [437, 483] on div "как" at bounding box center [437, 490] width 18 height 72
drag, startPoint x: 428, startPoint y: 501, endPoint x: 420, endPoint y: 501, distance: 8.6
click at [420, 501] on div at bounding box center [423, 490] width 6 height 72
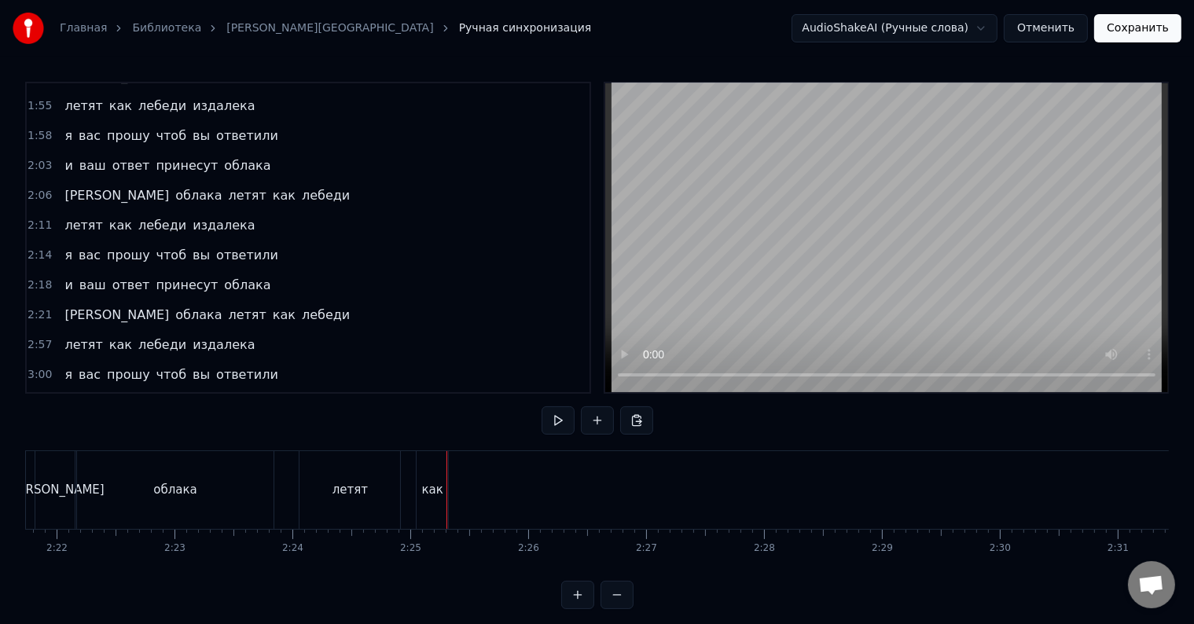
click at [421, 502] on div "как" at bounding box center [432, 490] width 31 height 78
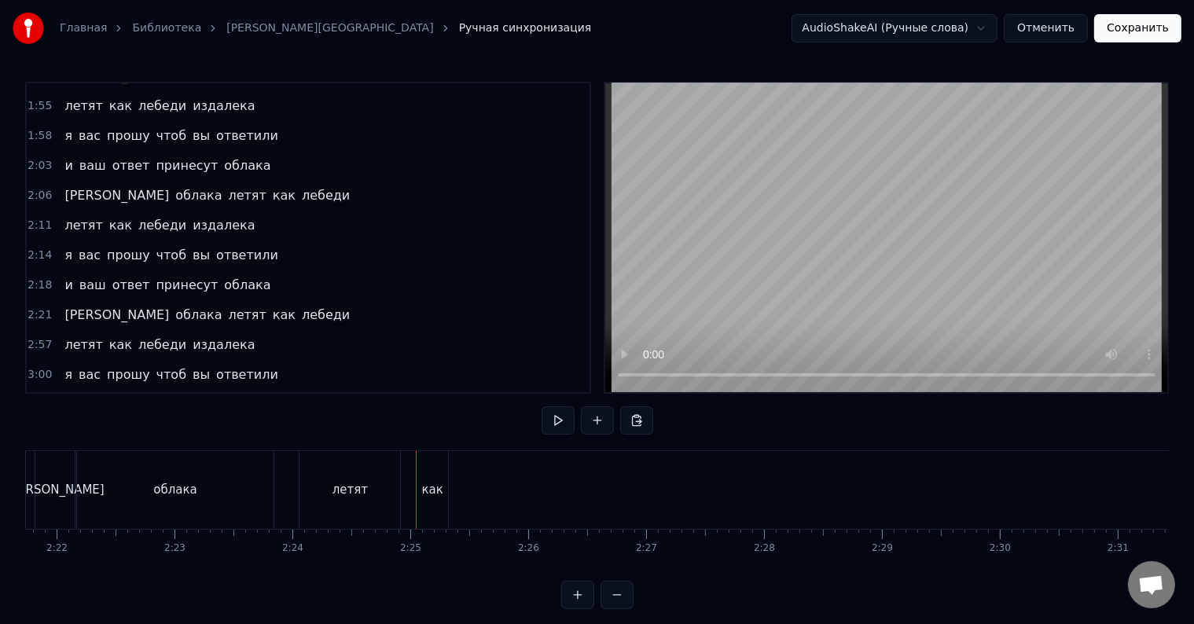
click at [429, 504] on div "как" at bounding box center [432, 490] width 31 height 78
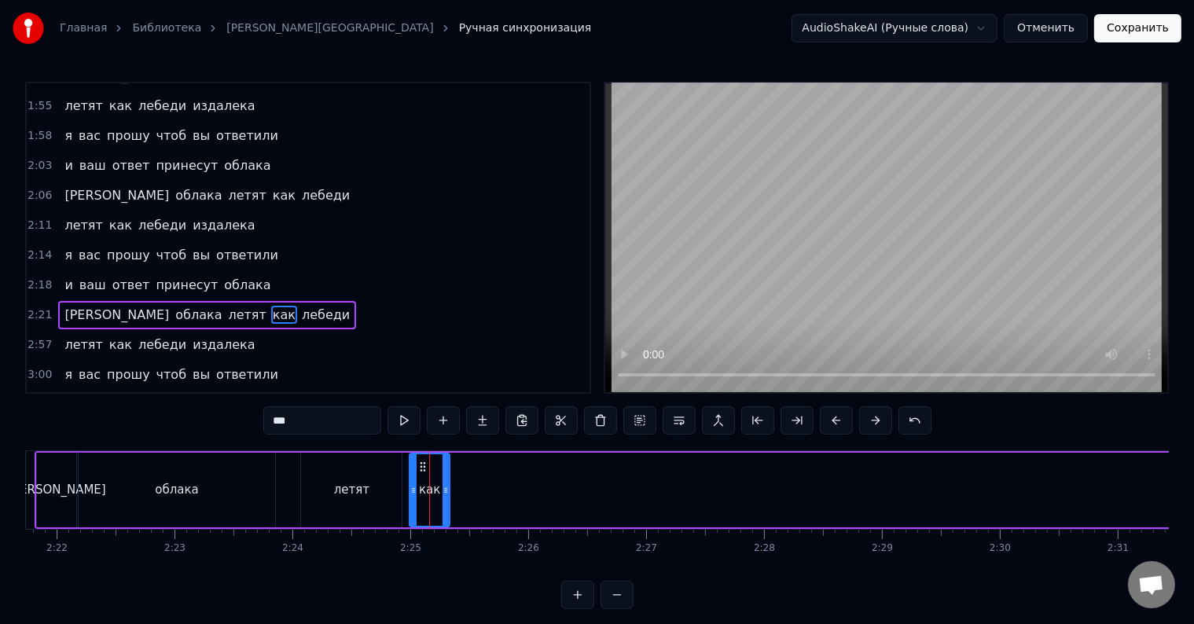
drag, startPoint x: 420, startPoint y: 506, endPoint x: 411, endPoint y: 506, distance: 8.6
click at [411, 506] on div at bounding box center [413, 490] width 6 height 72
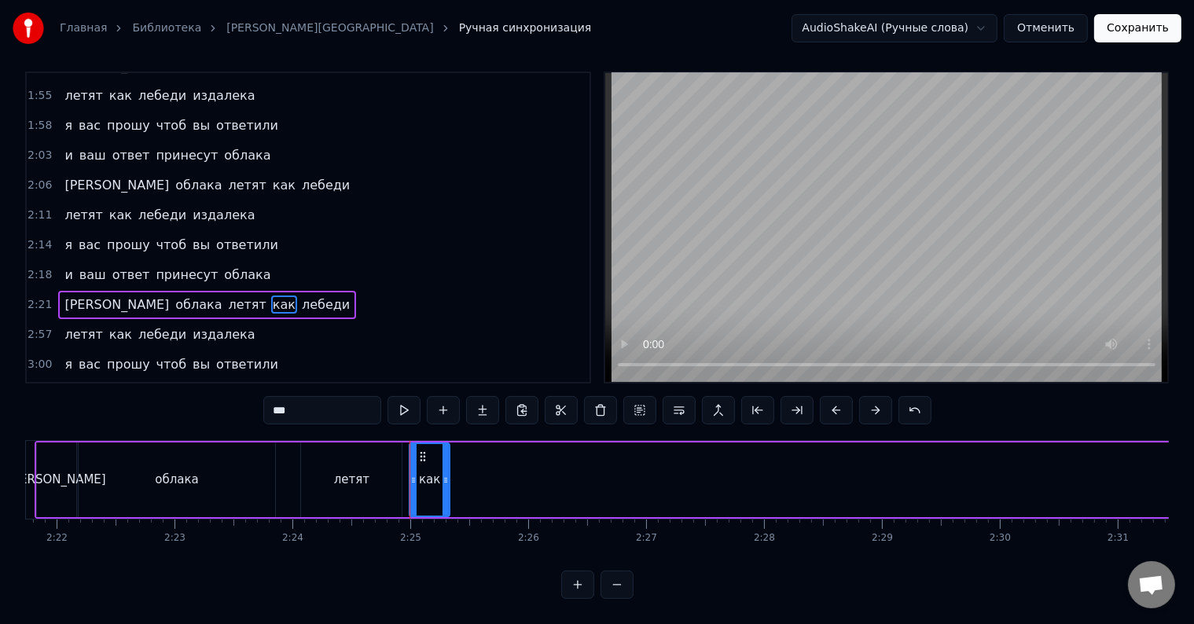
scroll to position [24, 0]
click at [406, 482] on div "как" at bounding box center [428, 480] width 45 height 75
click at [300, 296] on span "лебеди" at bounding box center [325, 305] width 51 height 18
type input "******"
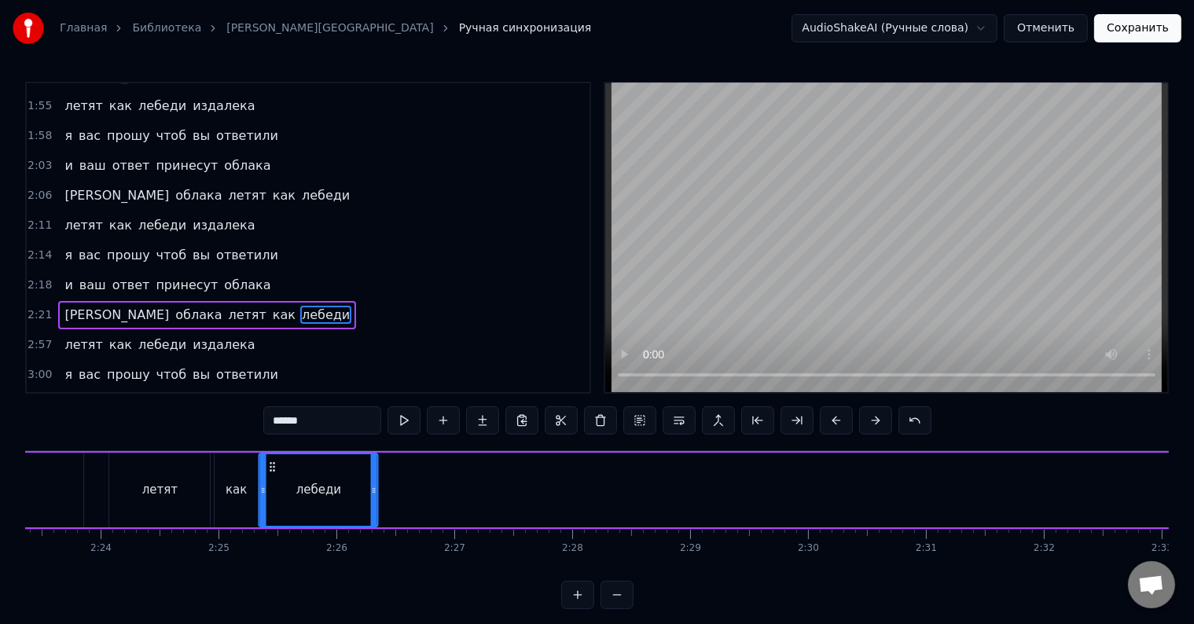
scroll to position [0, 16899]
drag, startPoint x: 123, startPoint y: 465, endPoint x: 281, endPoint y: 484, distance: 159.9
click at [281, 484] on div "лебеди" at bounding box center [325, 490] width 117 height 72
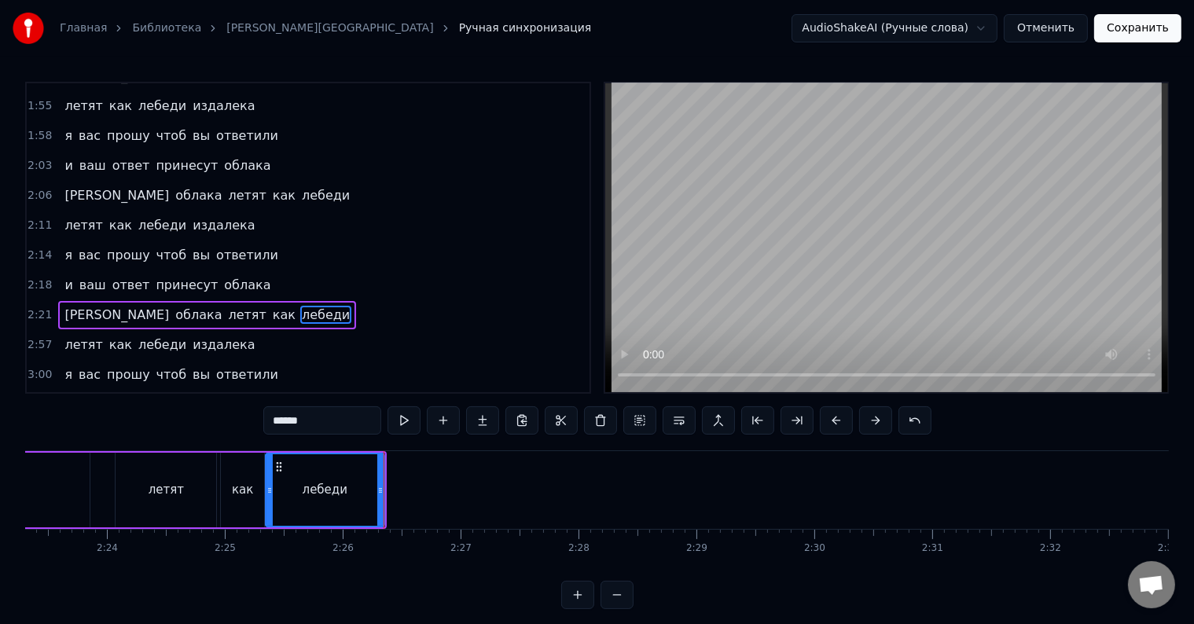
click at [99, 484] on div "а облака летят как лебеди" at bounding box center [117, 490] width 537 height 78
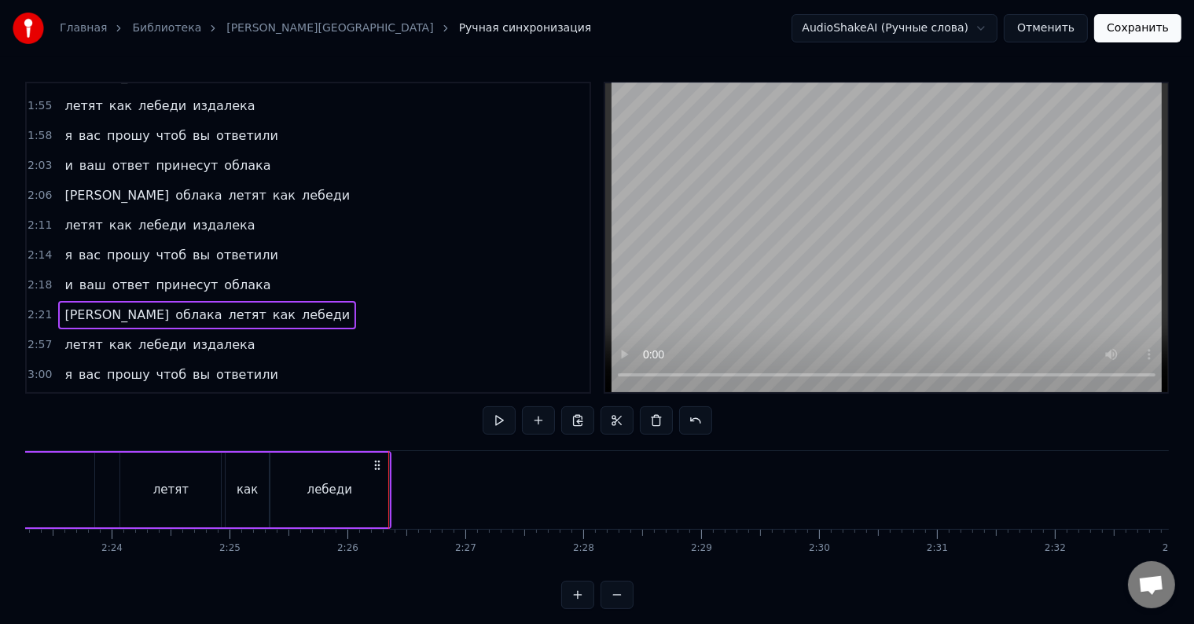
click at [99, 484] on div "а облака летят как лебеди" at bounding box center [122, 490] width 537 height 78
click at [99, 484] on div "облака" at bounding box center [1, 490] width 198 height 75
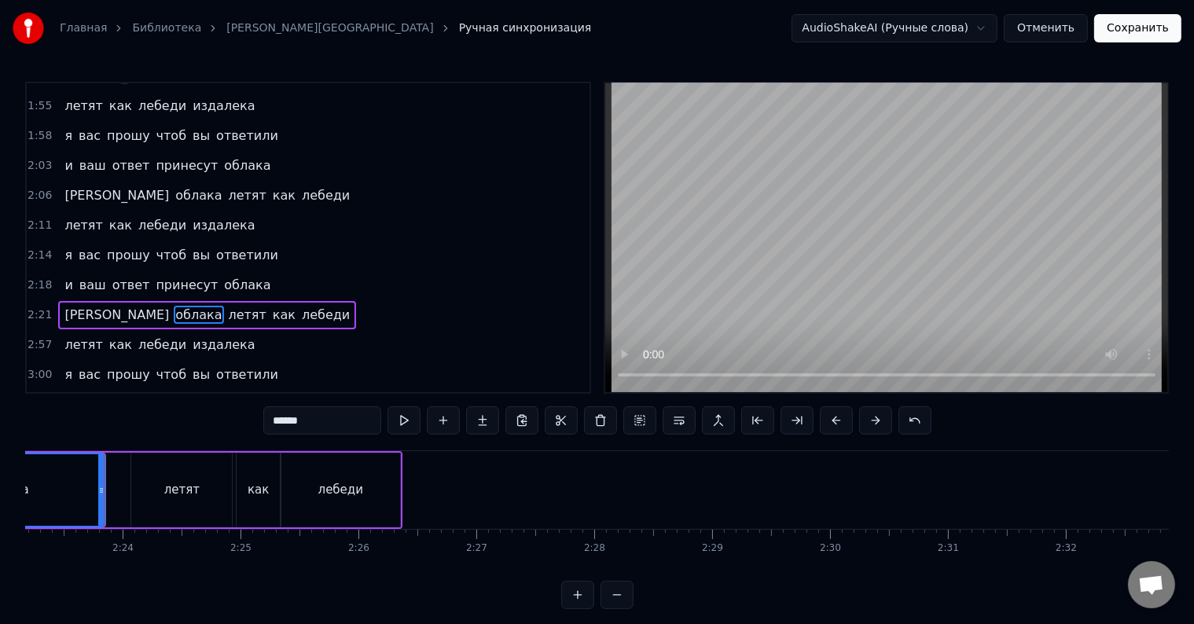
click at [53, 491] on div "облака" at bounding box center [7, 490] width 195 height 72
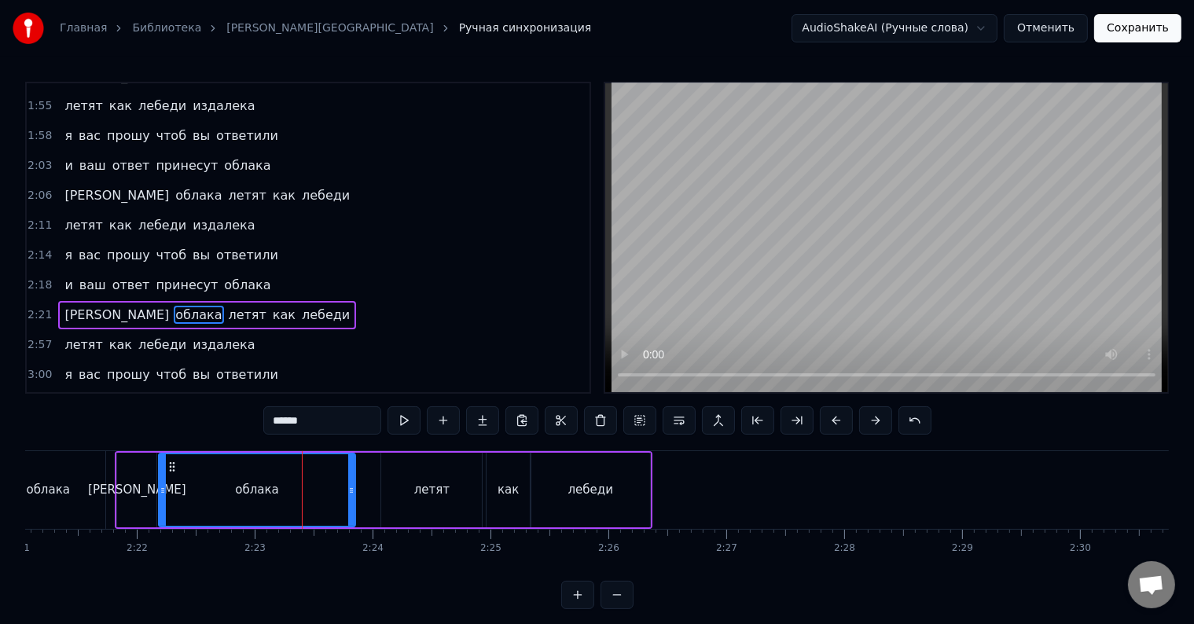
scroll to position [0, 16504]
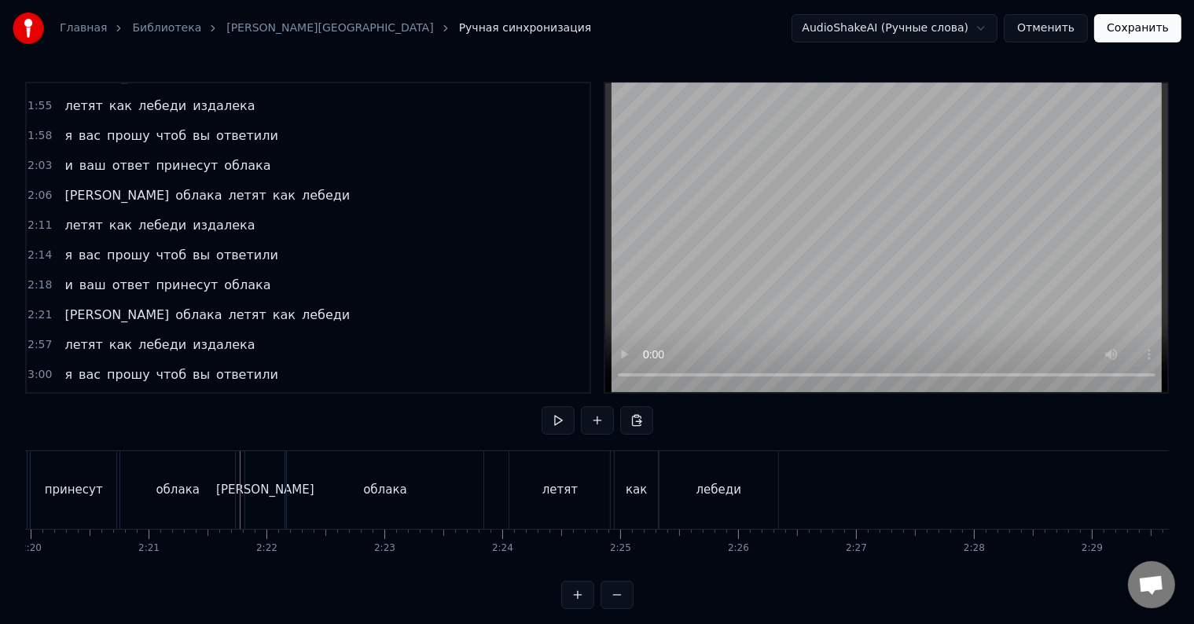
click at [240, 465] on div at bounding box center [240, 490] width 1 height 78
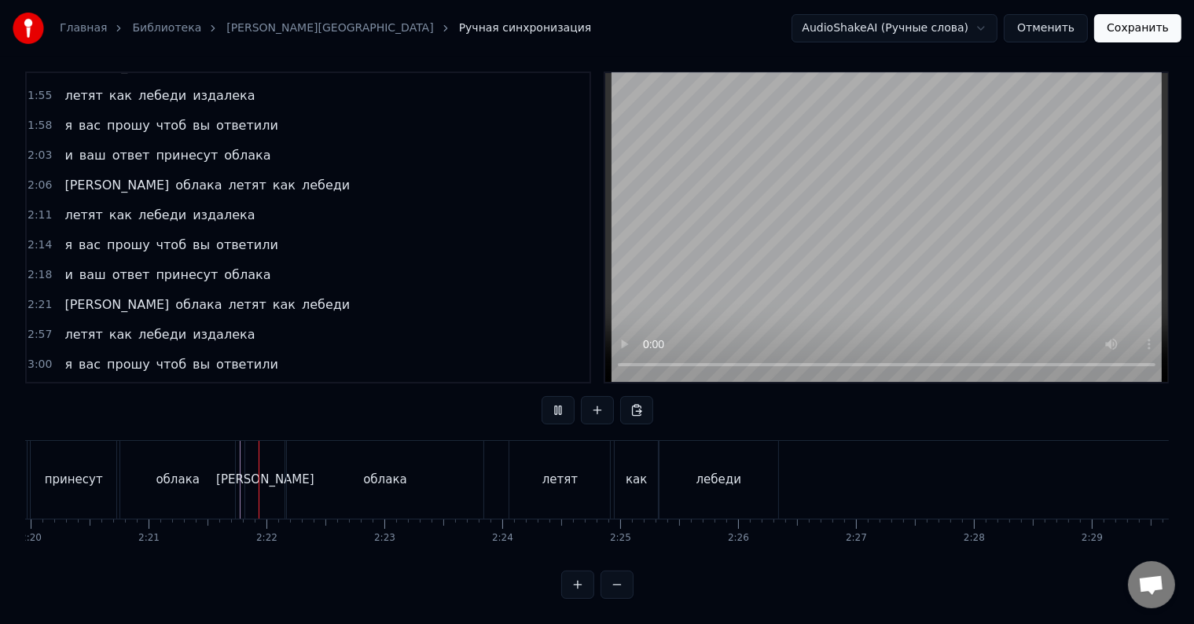
scroll to position [24, 0]
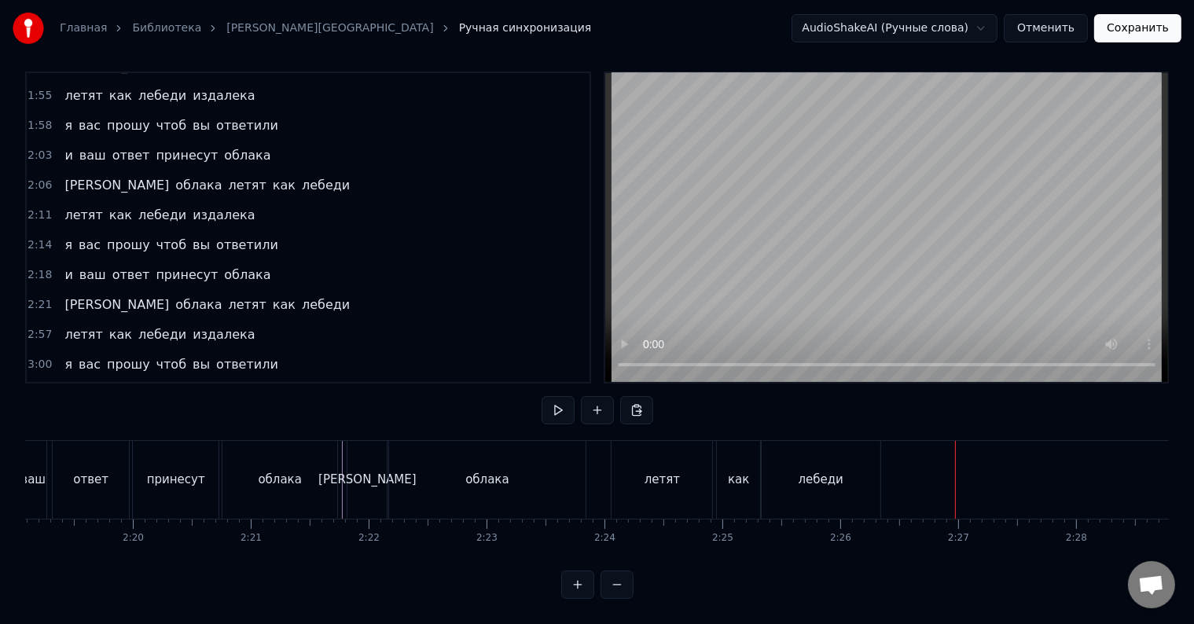
scroll to position [0, 16362]
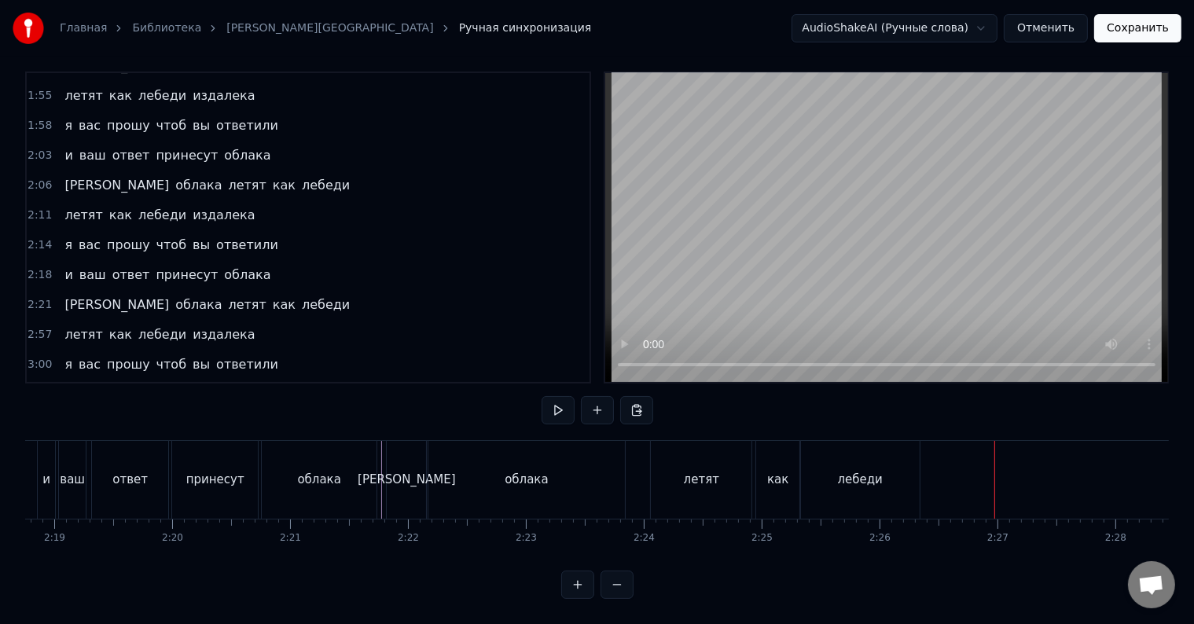
click at [869, 479] on div "лебеди" at bounding box center [860, 480] width 119 height 78
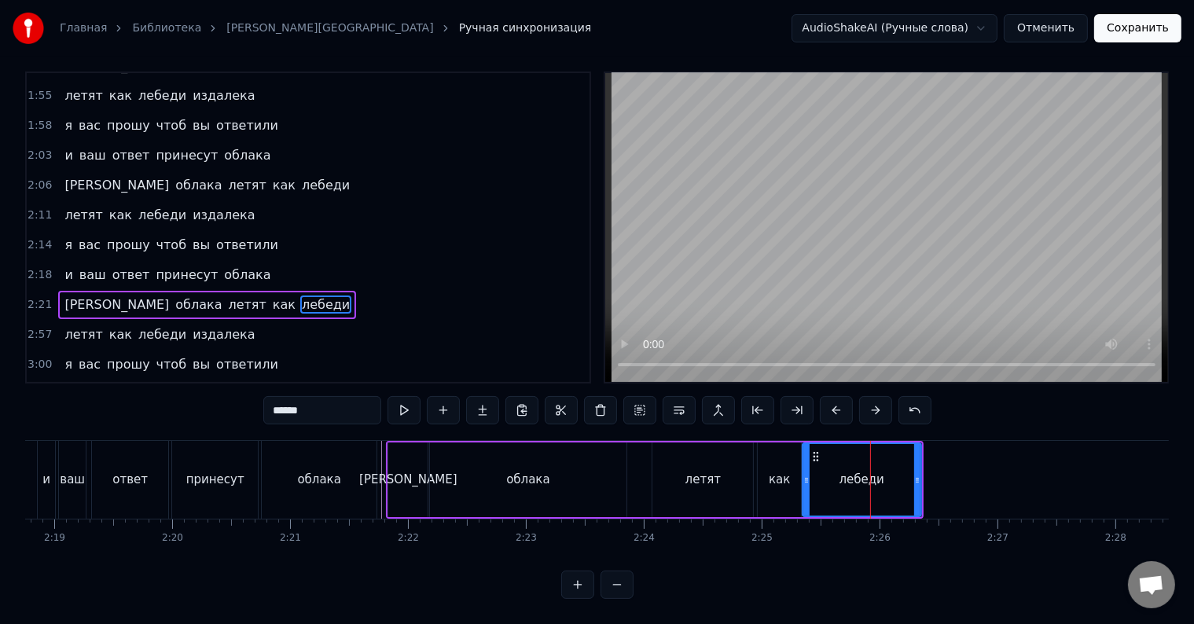
scroll to position [0, 0]
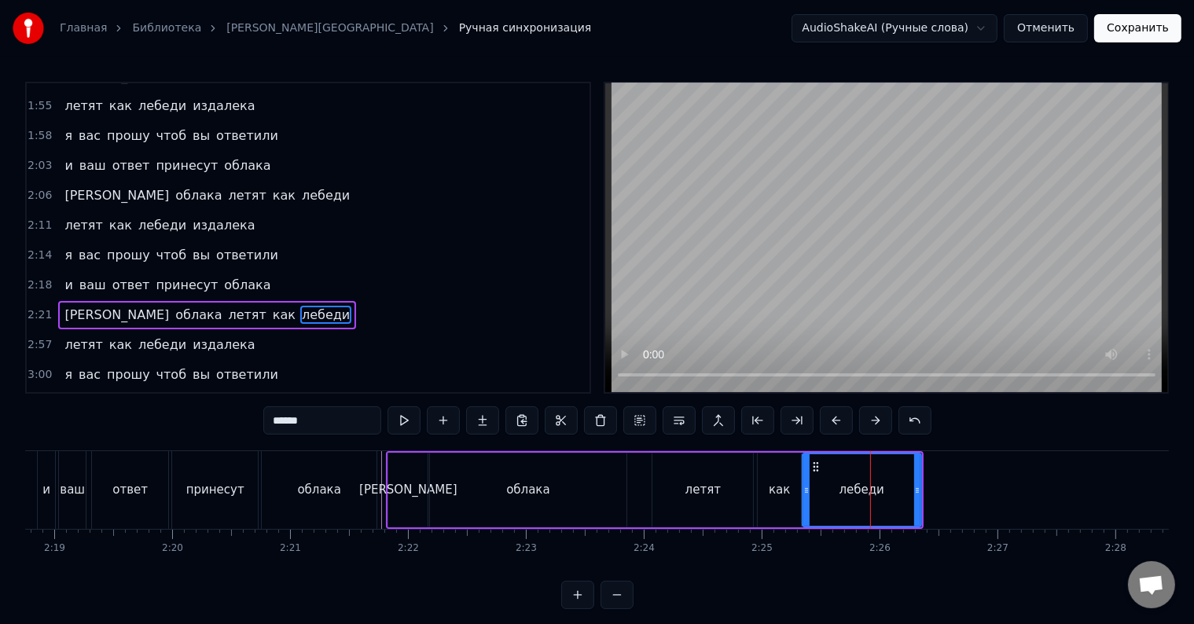
click at [67, 336] on span "летят" at bounding box center [83, 345] width 41 height 18
type input "*****"
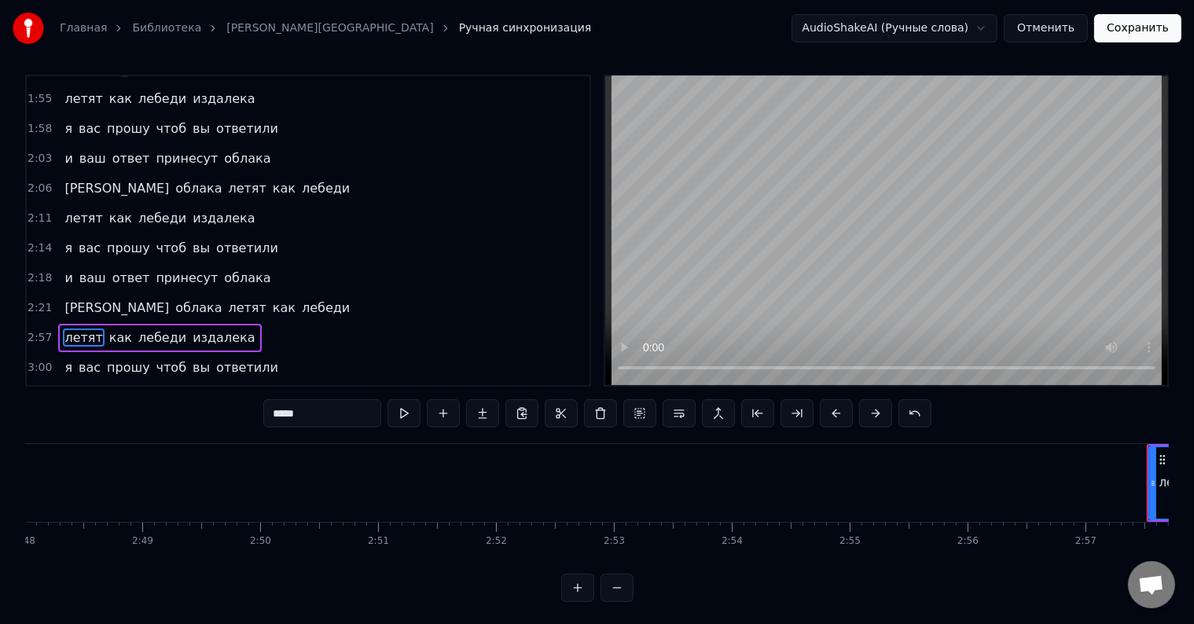
scroll to position [0, 20855]
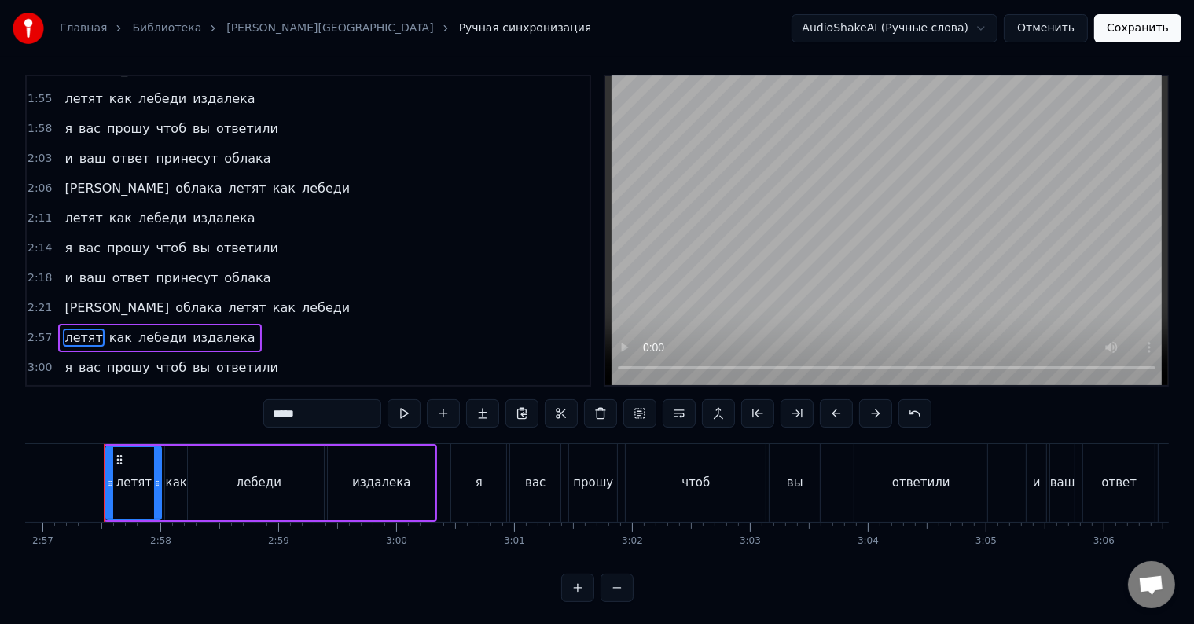
click at [90, 324] on div "летят как лебеди издалека" at bounding box center [159, 338] width 203 height 28
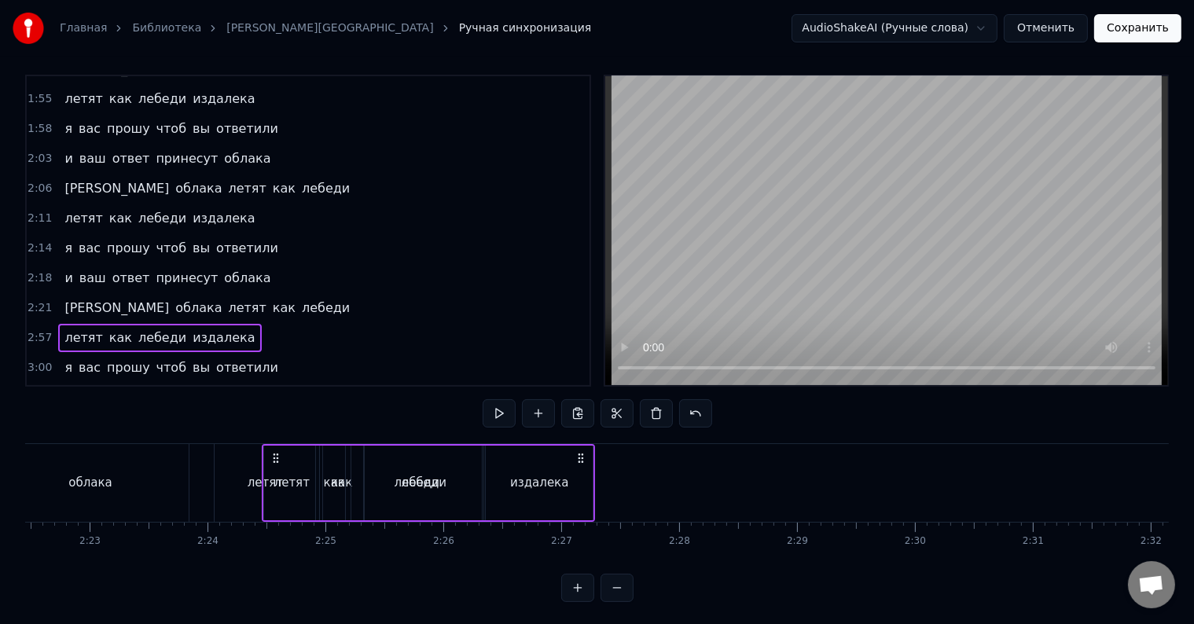
scroll to position [0, 16758]
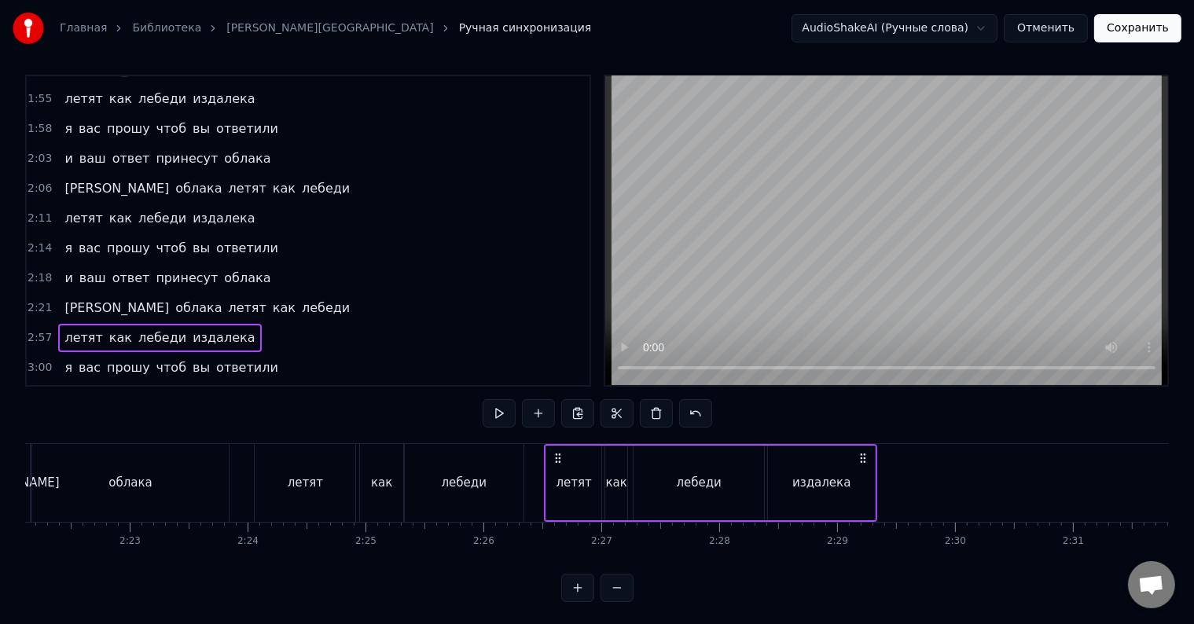
drag, startPoint x: 116, startPoint y: 453, endPoint x: 557, endPoint y: 480, distance: 441.1
click at [557, 480] on div "летят как лебеди издалека" at bounding box center [710, 483] width 333 height 78
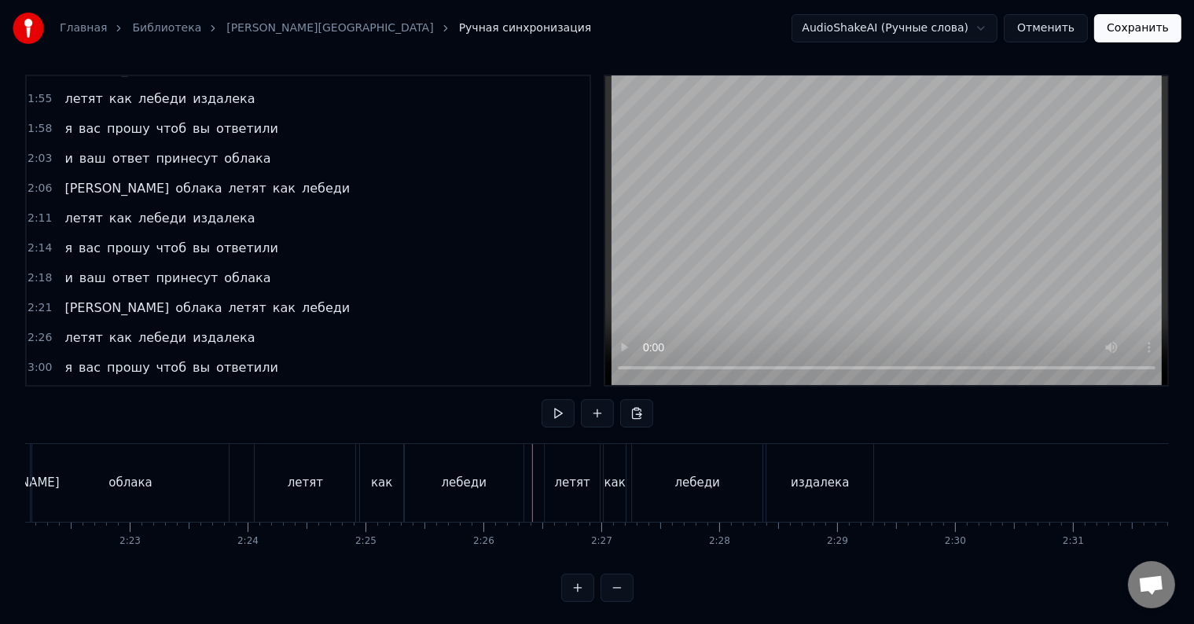
click at [26, 472] on div "а" at bounding box center [10, 483] width 39 height 78
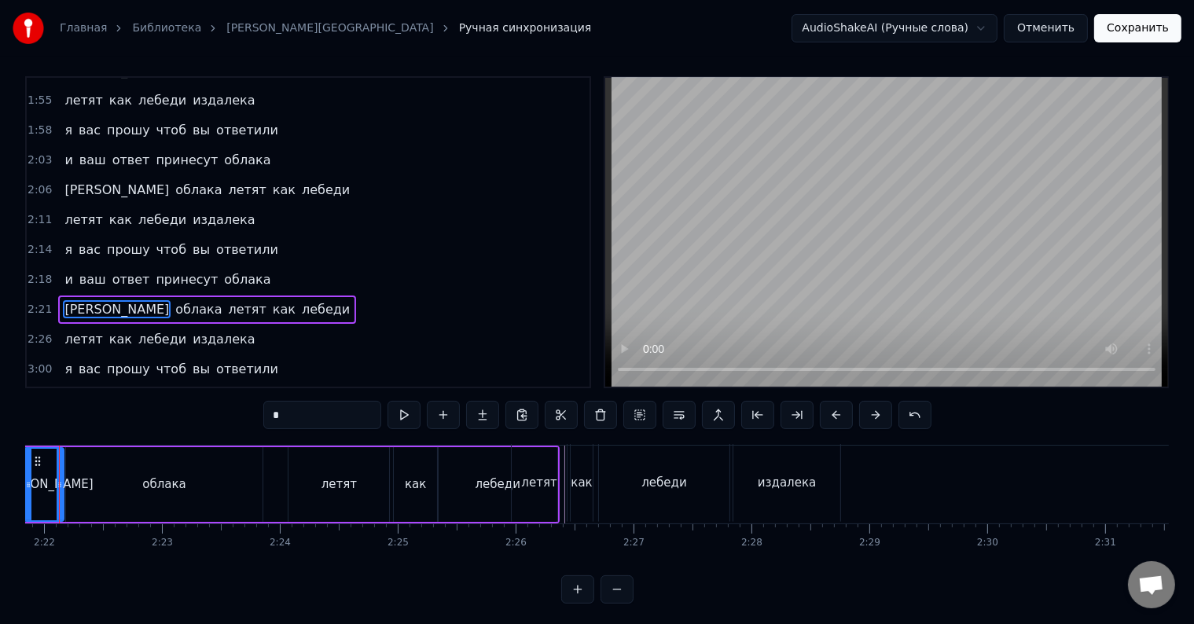
scroll to position [0, 16680]
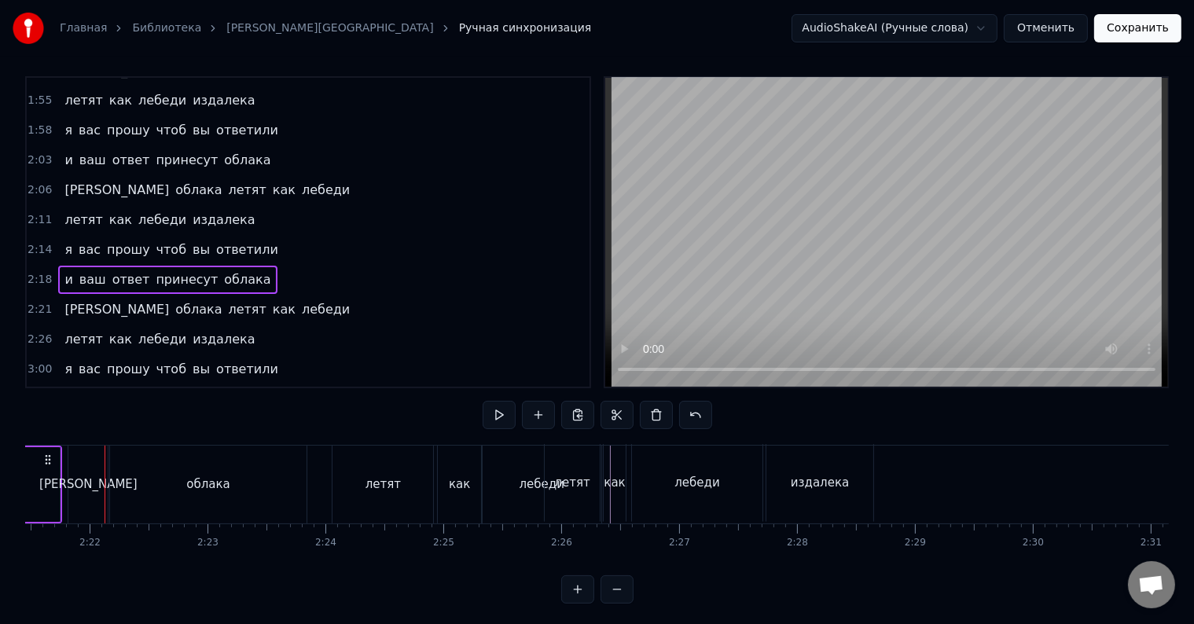
scroll to position [0, 16638]
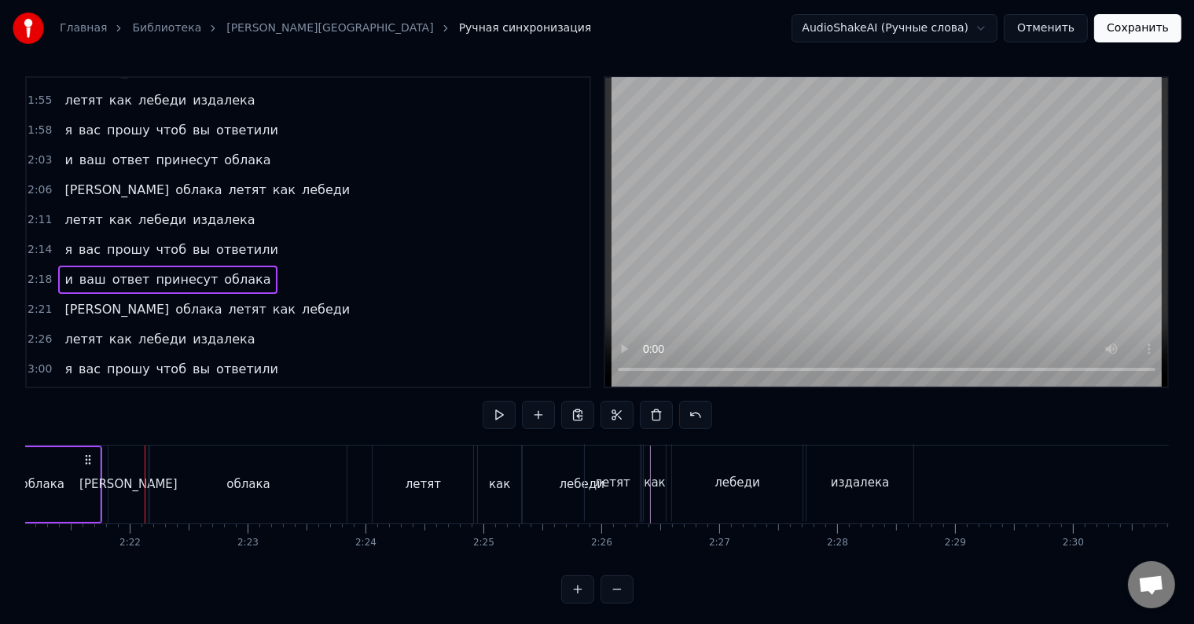
click at [61, 483] on div "облака" at bounding box center [42, 484] width 115 height 75
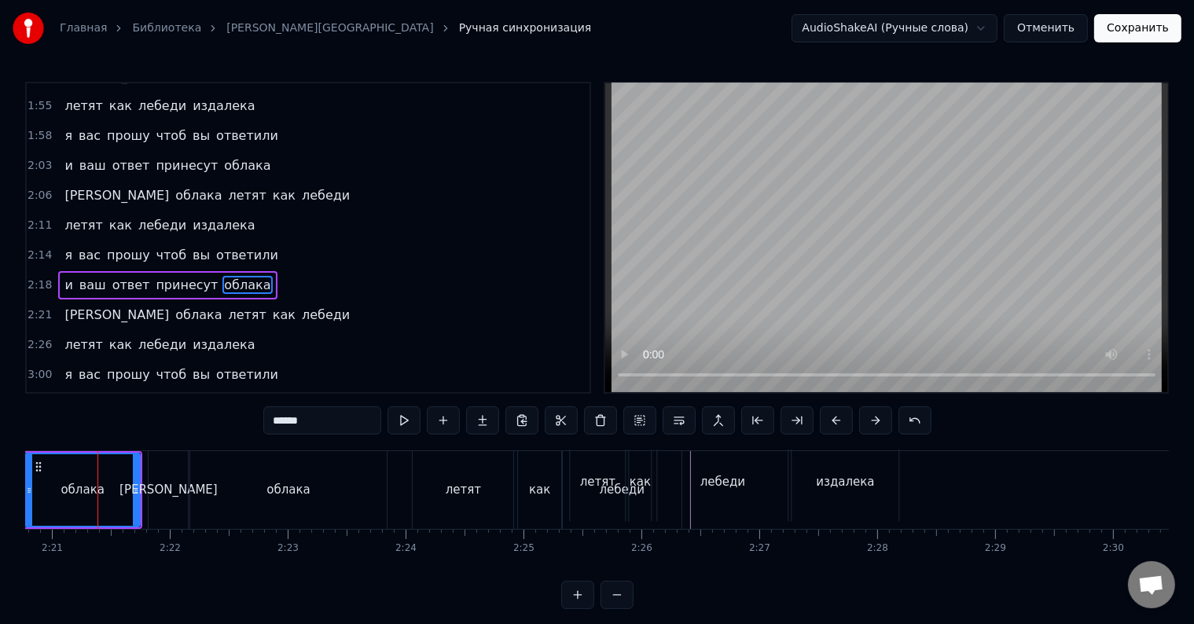
scroll to position [0, 16594]
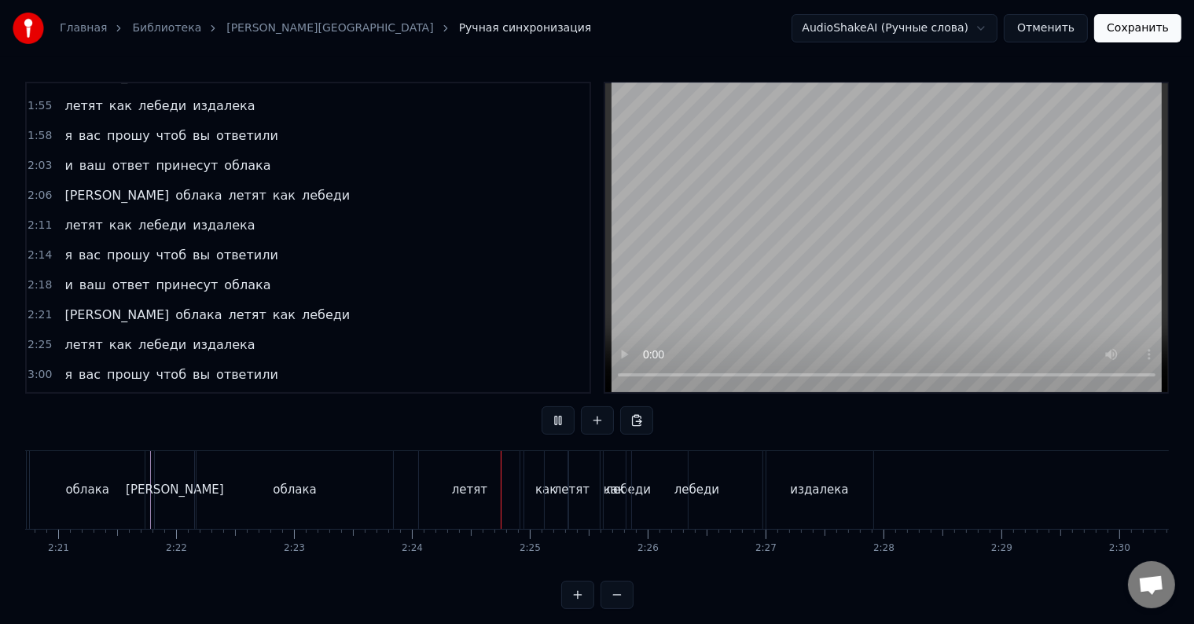
click at [158, 483] on div "а" at bounding box center [174, 490] width 39 height 78
click at [153, 491] on div at bounding box center [153, 490] width 1 height 78
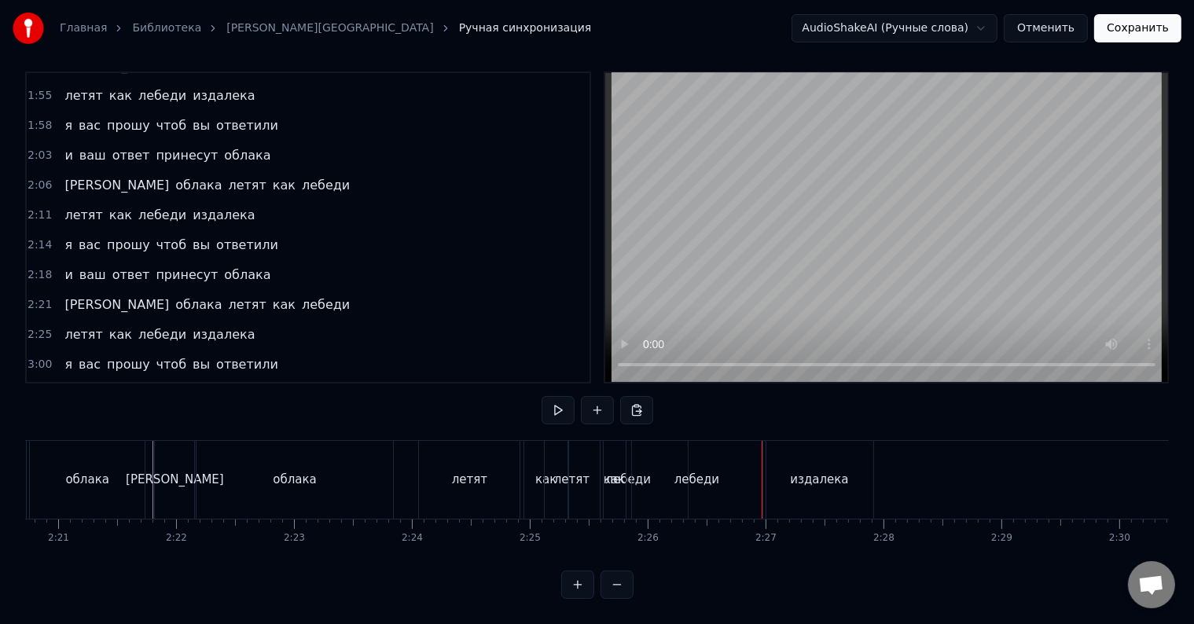
click at [158, 325] on span "лебеди" at bounding box center [162, 334] width 51 height 18
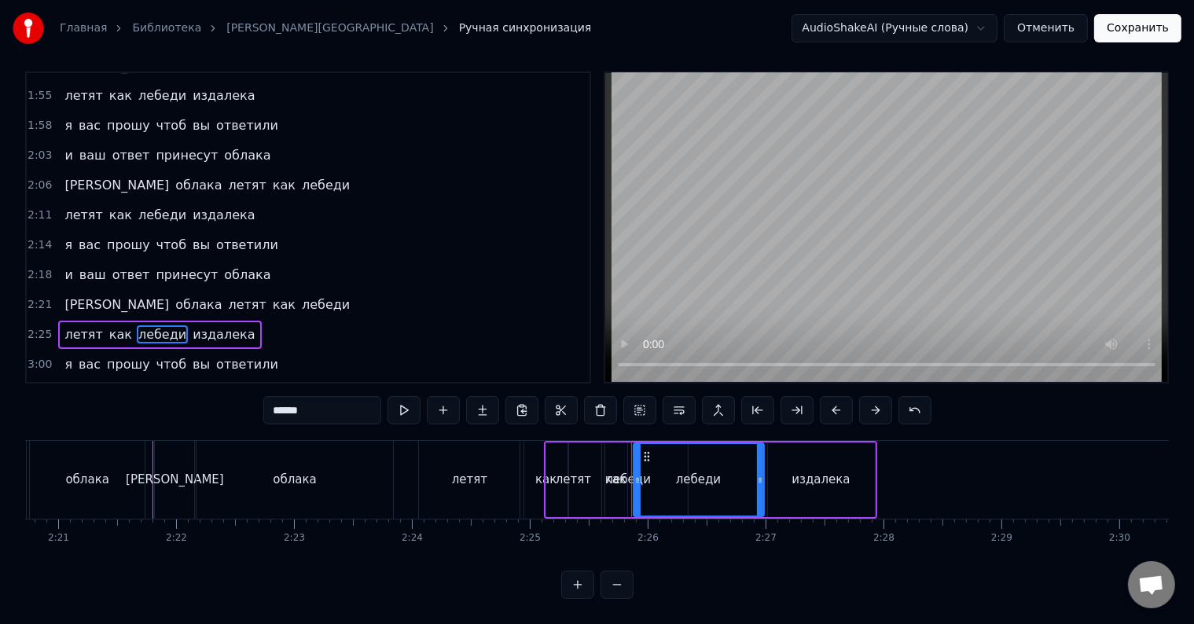
scroll to position [7, 0]
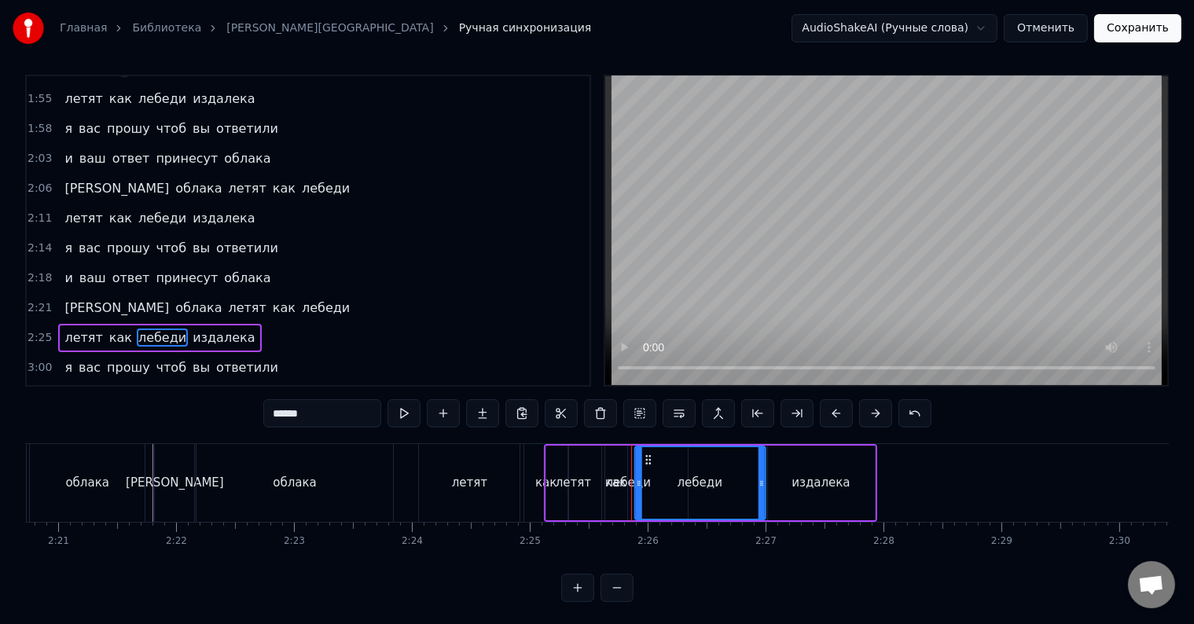
drag, startPoint x: 645, startPoint y: 456, endPoint x: 647, endPoint y: 469, distance: 12.7
click at [647, 469] on div "лебеди" at bounding box center [699, 483] width 129 height 72
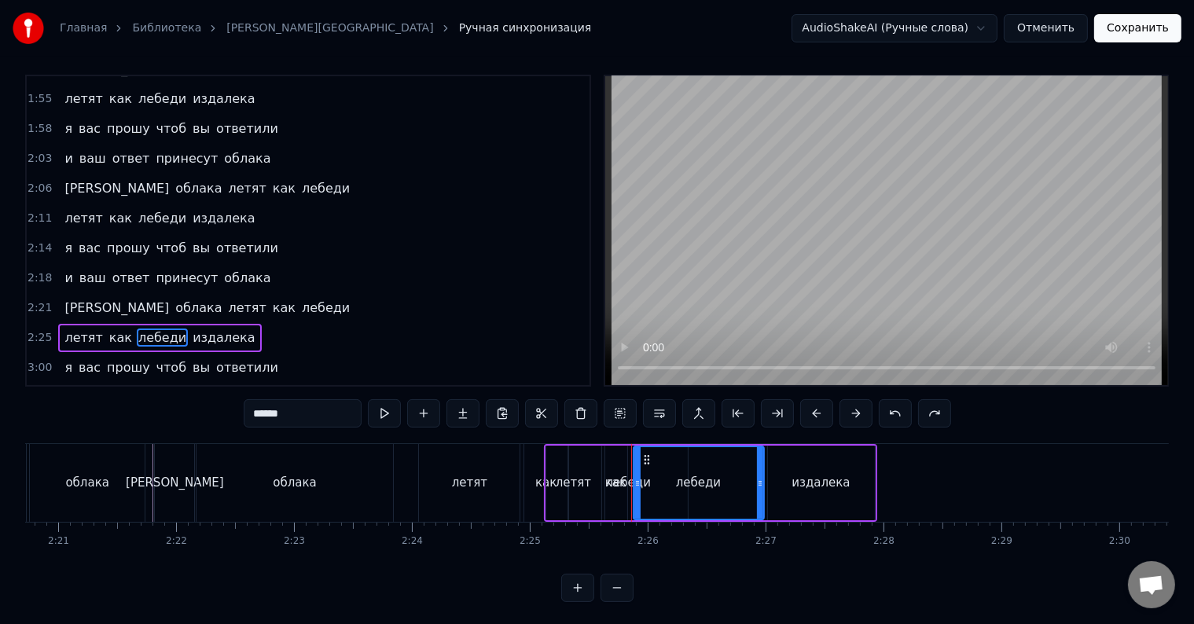
click at [82, 324] on div "летят как лебеди издалека" at bounding box center [159, 338] width 203 height 28
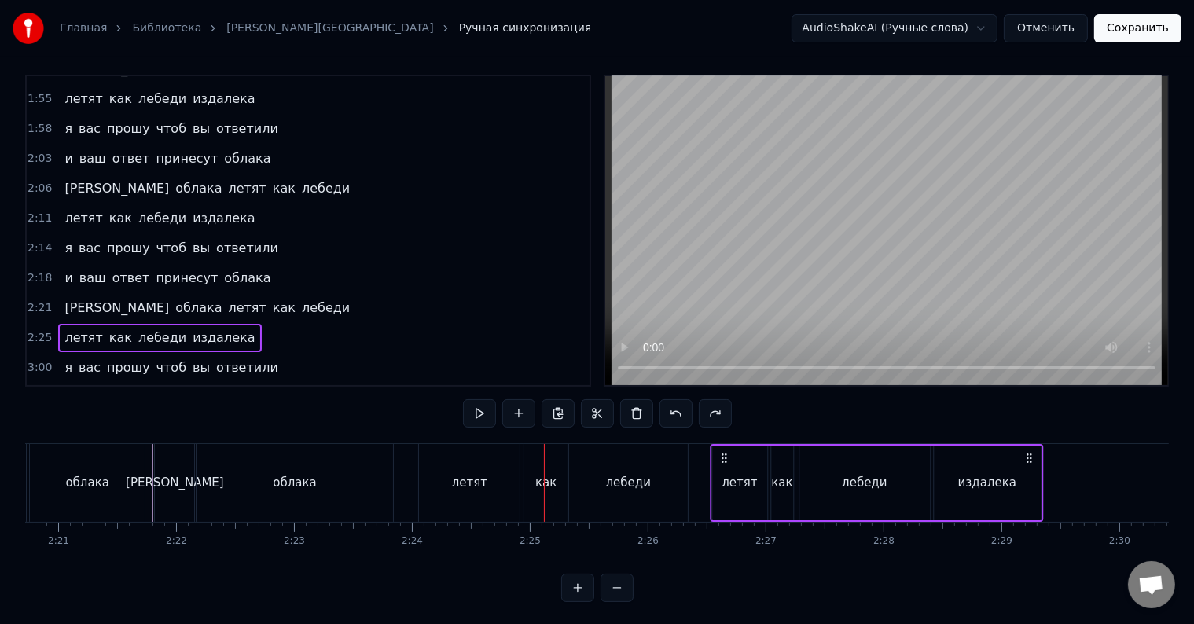
drag, startPoint x: 554, startPoint y: 456, endPoint x: 720, endPoint y: 459, distance: 165.9
click at [720, 459] on icon at bounding box center [724, 458] width 13 height 13
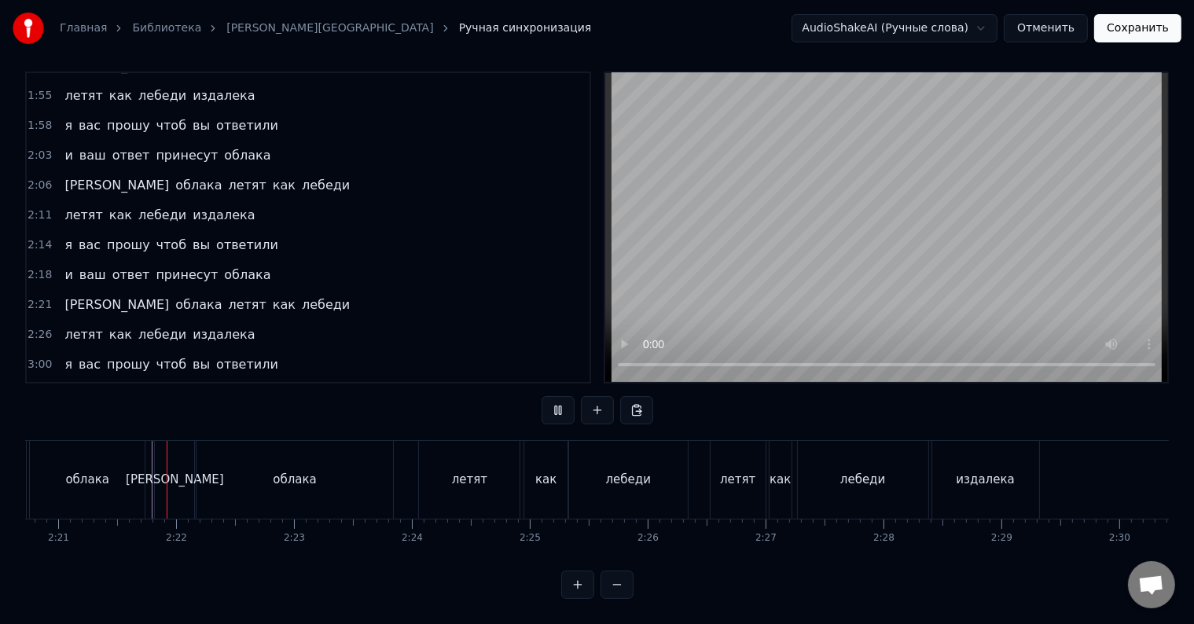
scroll to position [24, 0]
click at [154, 473] on div "а" at bounding box center [174, 480] width 41 height 78
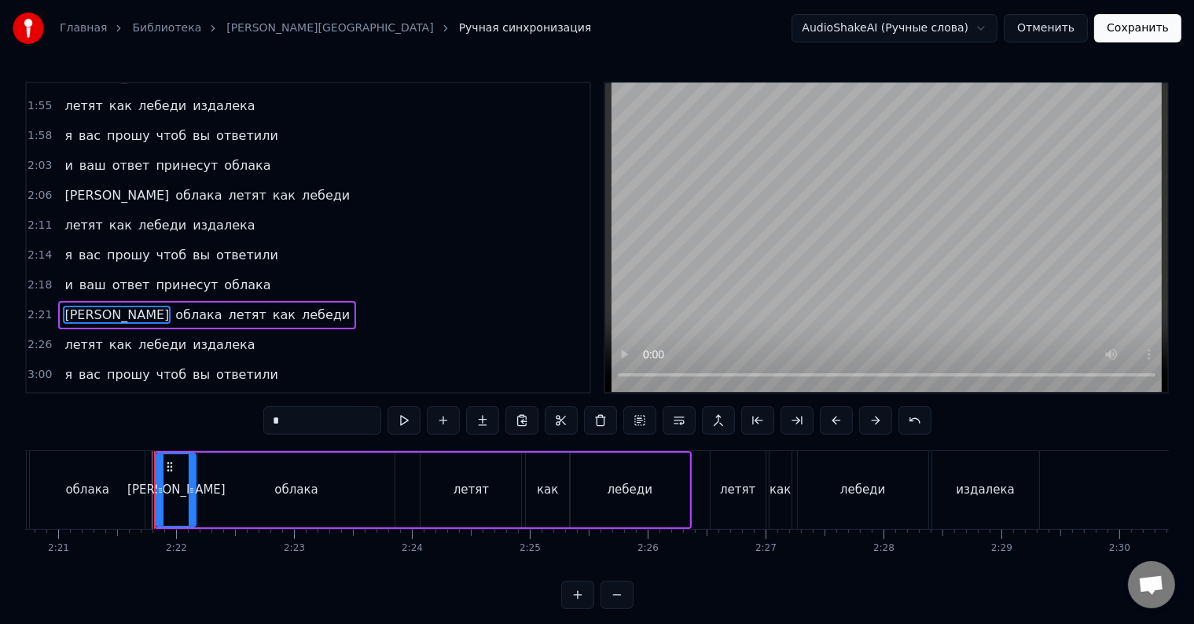
click at [144, 481] on div "облака" at bounding box center [87, 490] width 115 height 78
type input "******"
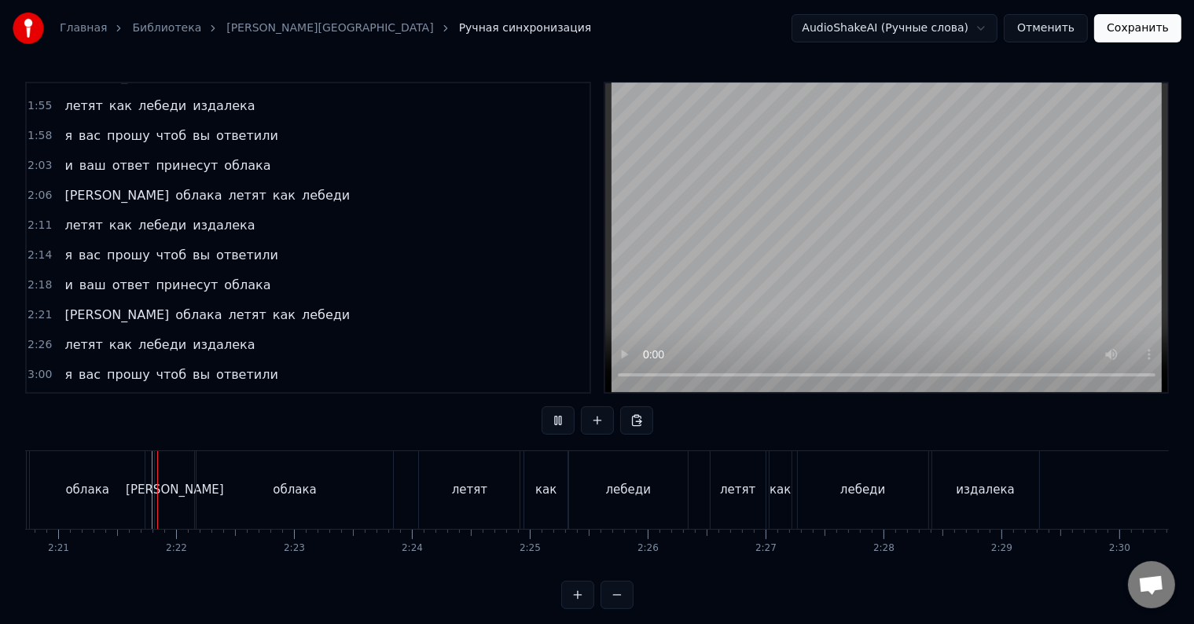
scroll to position [24, 0]
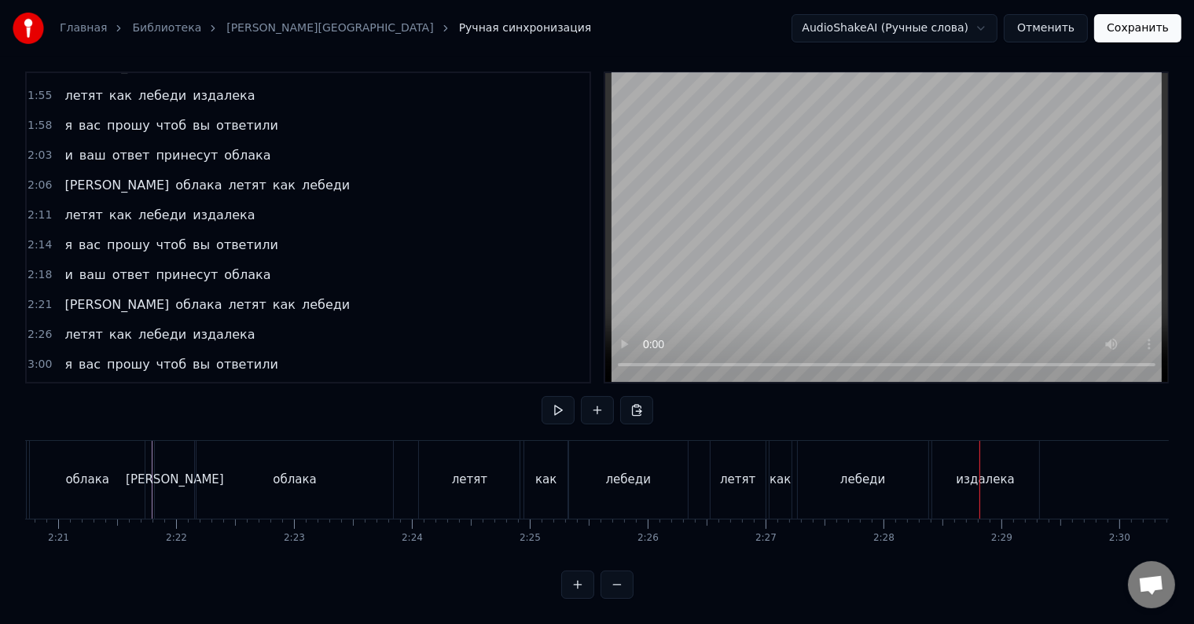
click at [824, 458] on div "лебеди" at bounding box center [863, 480] width 131 height 78
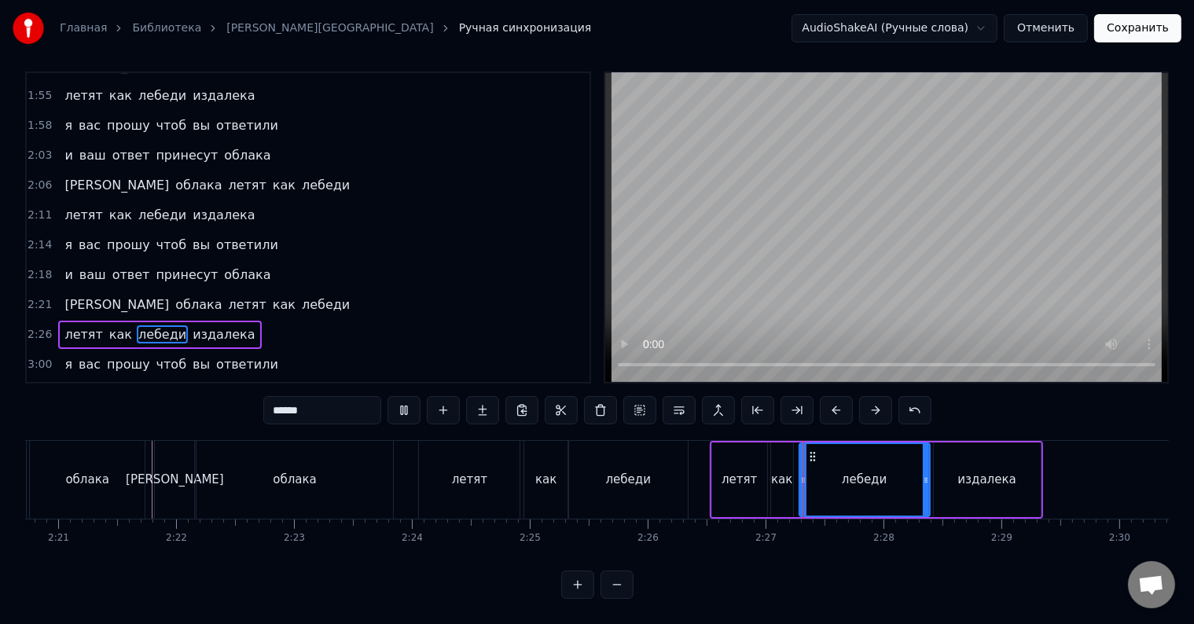
click at [783, 480] on div "как" at bounding box center [782, 480] width 22 height 75
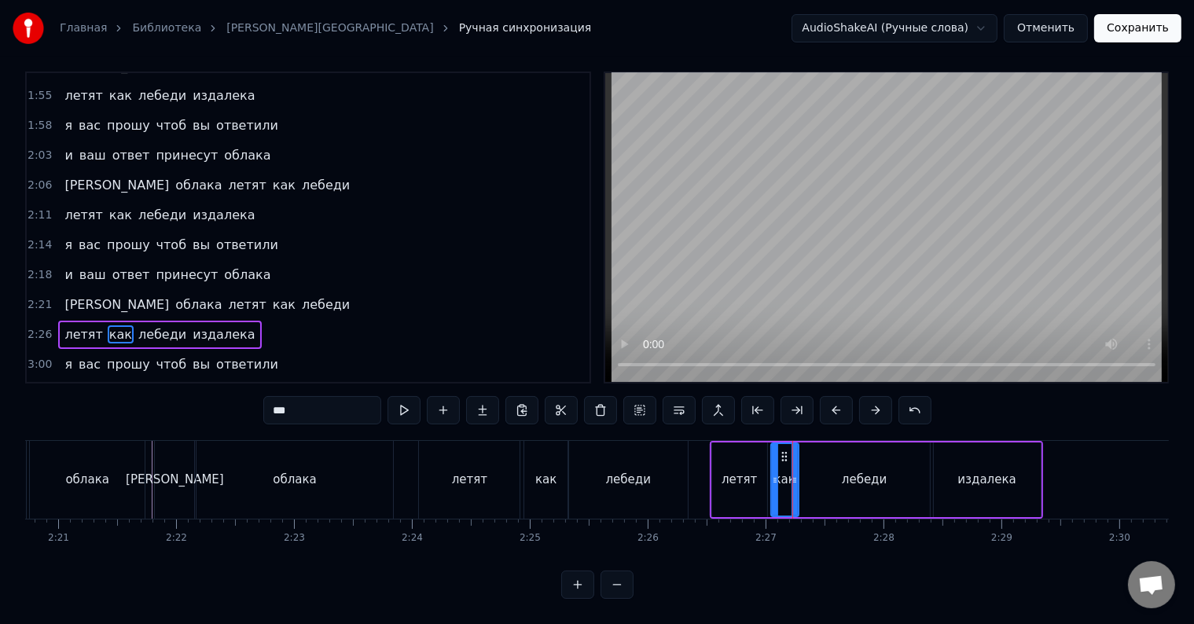
click at [795, 476] on div at bounding box center [795, 480] width 6 height 72
click at [751, 481] on div "летят" at bounding box center [739, 480] width 55 height 75
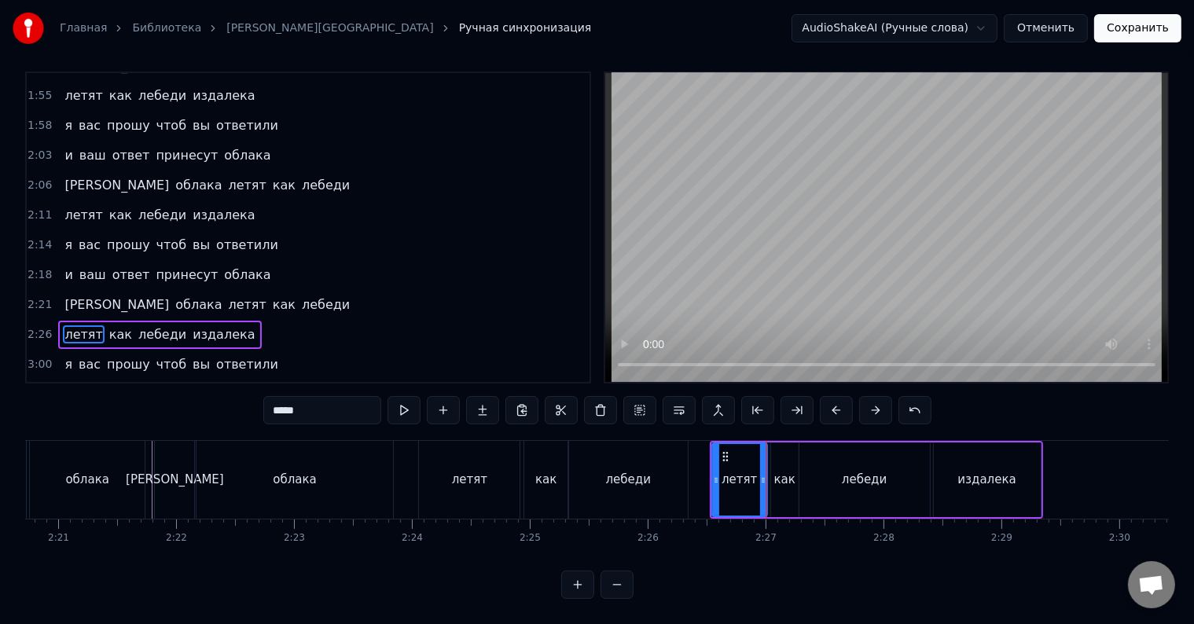
click at [754, 483] on div "летят" at bounding box center [739, 480] width 53 height 72
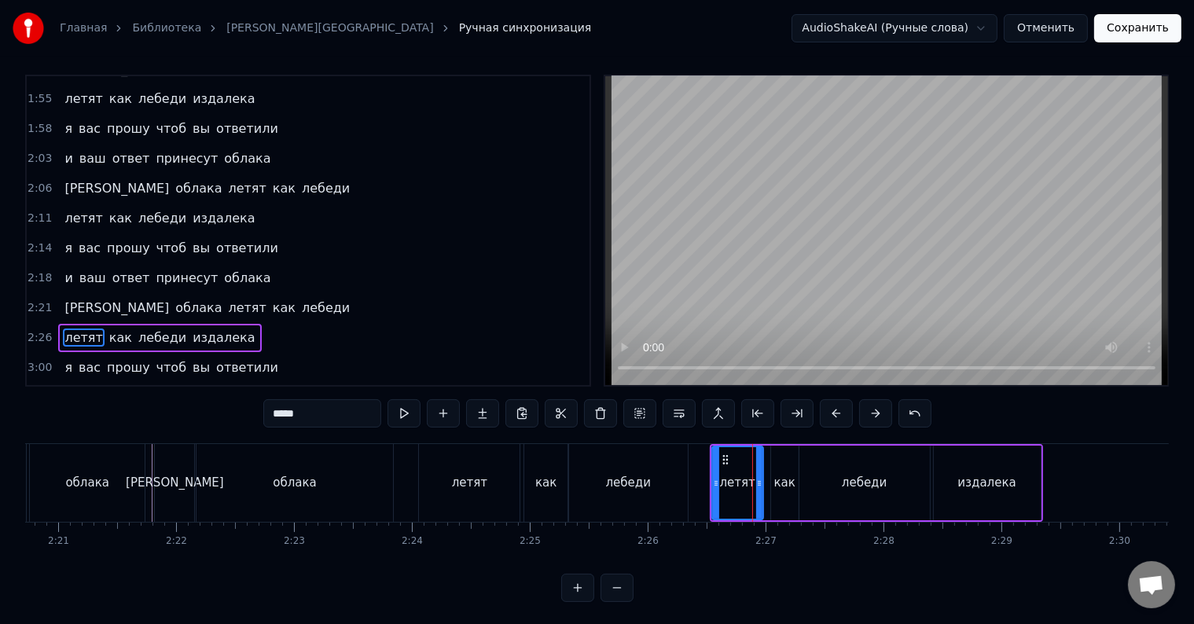
click at [757, 487] on icon at bounding box center [759, 483] width 6 height 13
click at [775, 487] on div "как" at bounding box center [784, 483] width 21 height 18
type input "***"
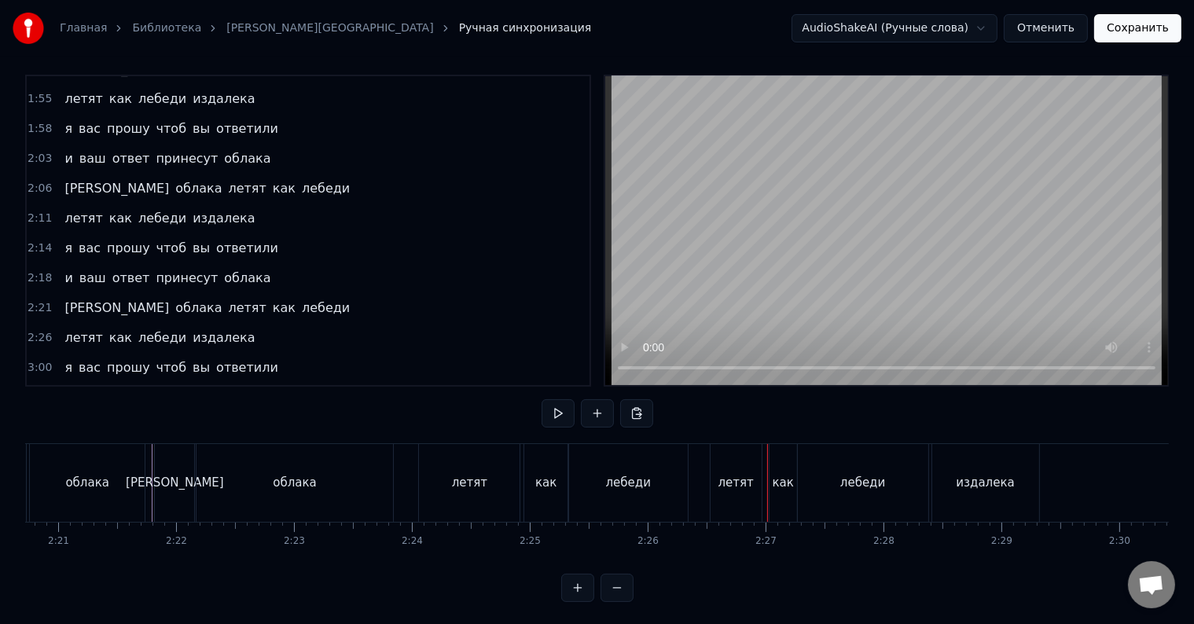
click at [772, 489] on div "как" at bounding box center [784, 483] width 28 height 78
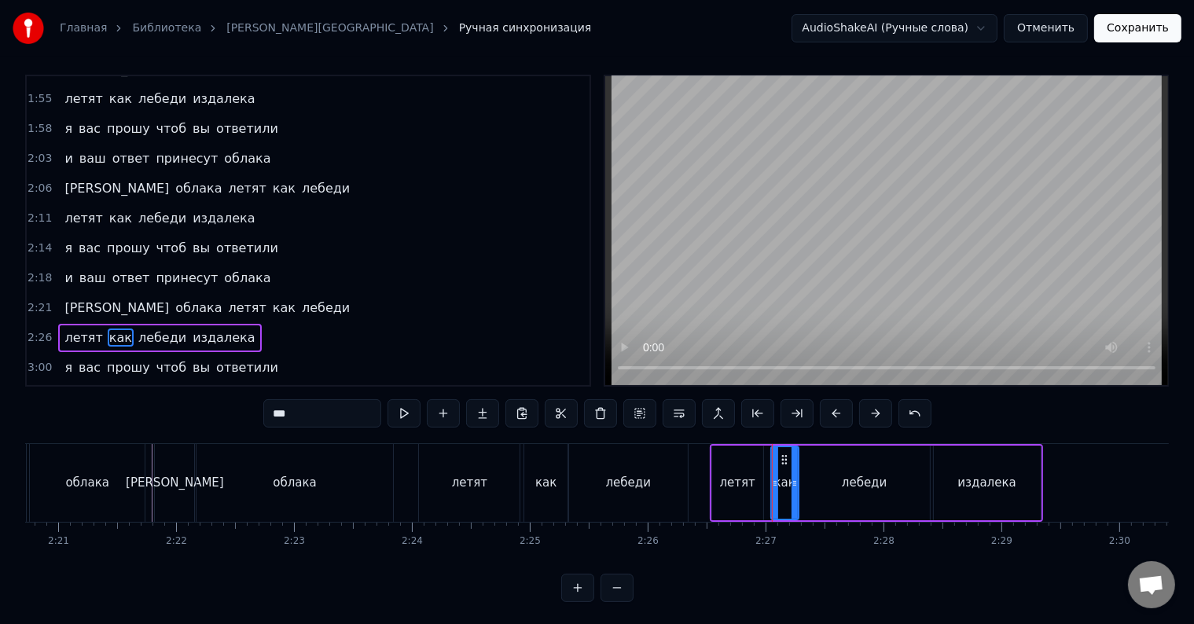
click at [772, 494] on div at bounding box center [772, 483] width 1 height 78
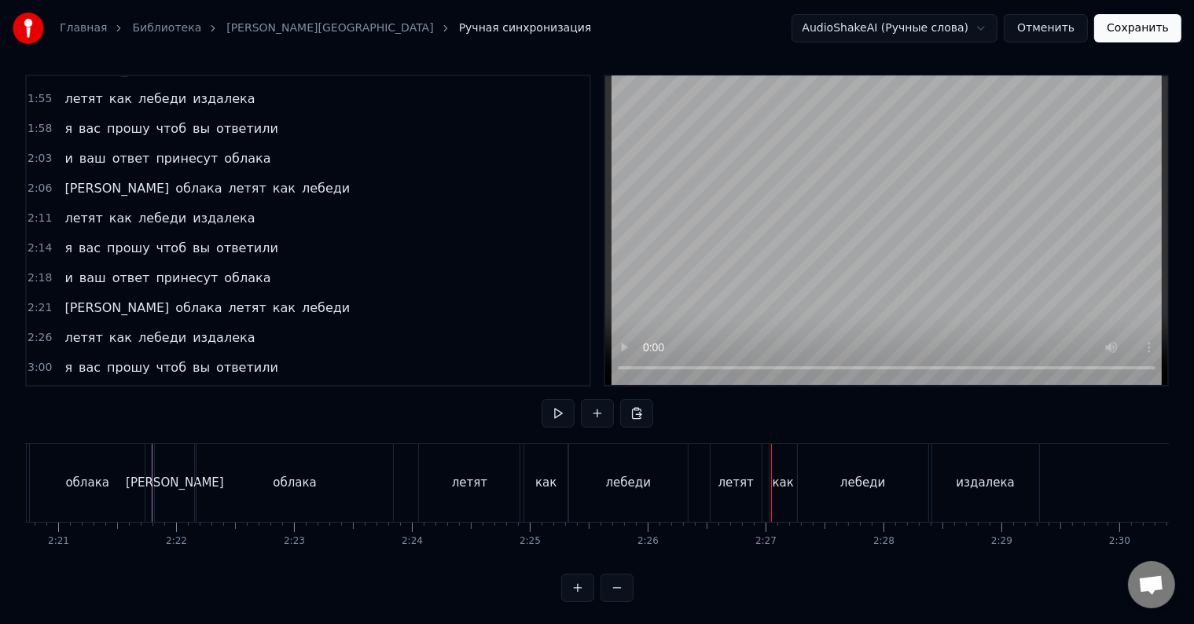
click at [778, 491] on div "как" at bounding box center [783, 483] width 21 height 18
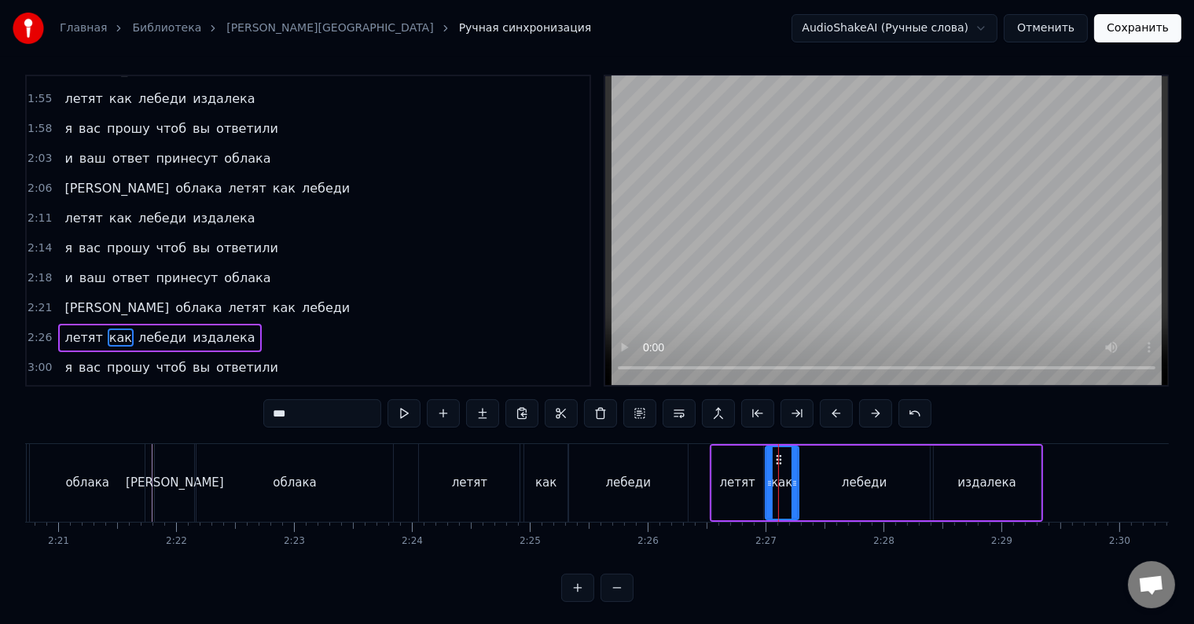
click at [769, 493] on div at bounding box center [769, 483] width 6 height 72
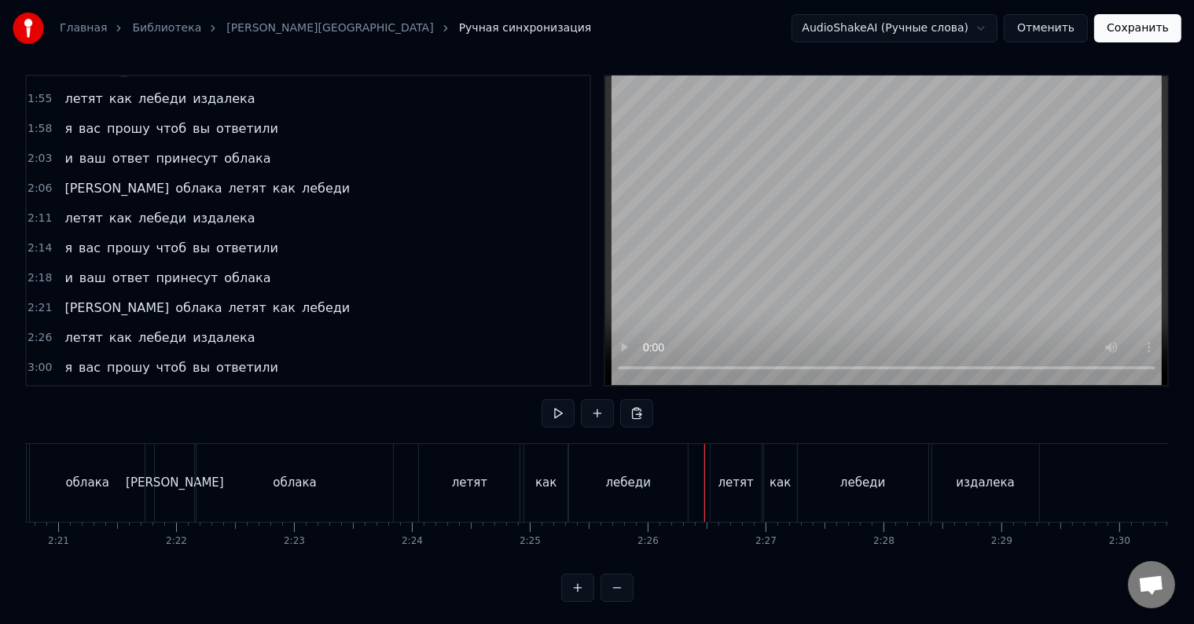
click at [704, 481] on div at bounding box center [704, 483] width 1 height 78
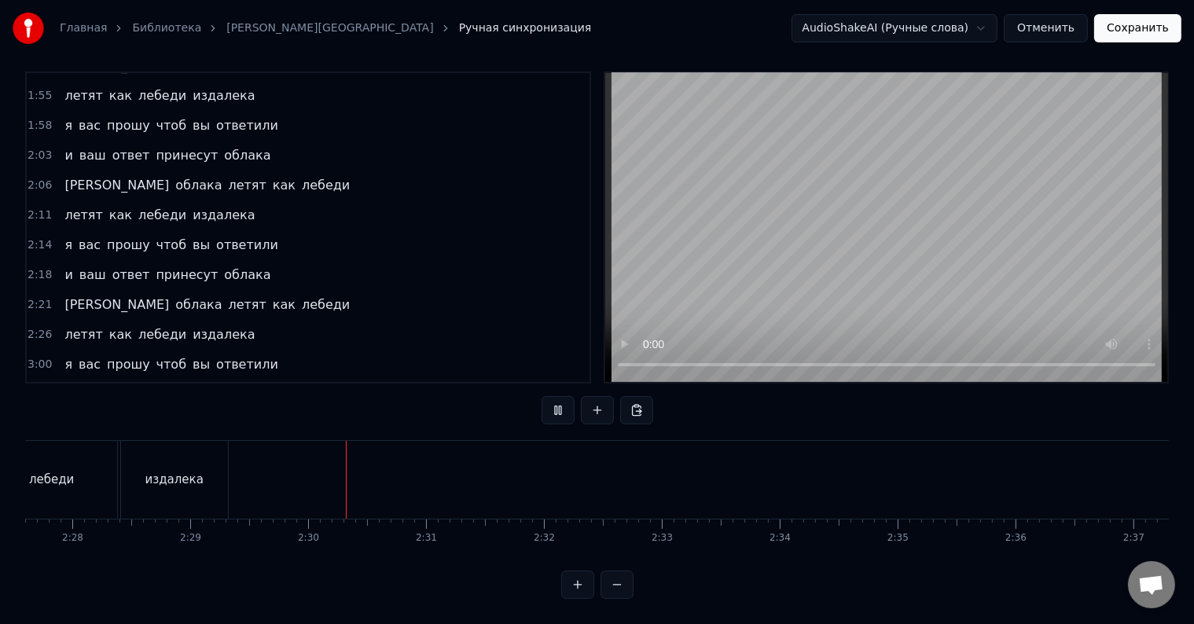
scroll to position [0, 17584]
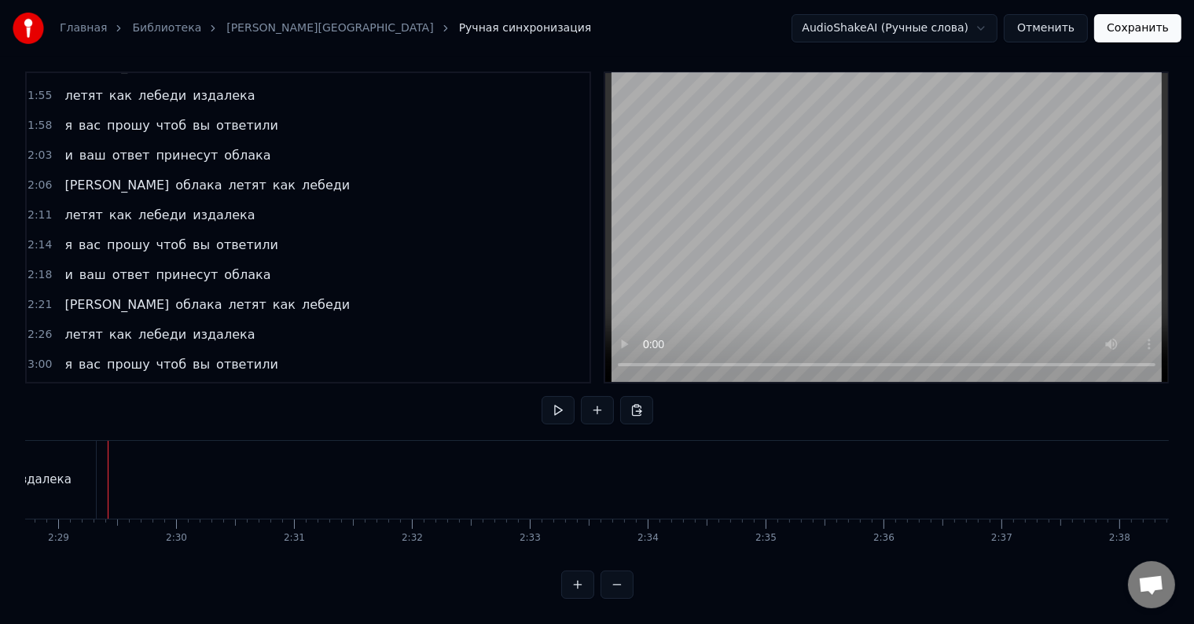
click at [84, 461] on div "издалека" at bounding box center [42, 480] width 107 height 78
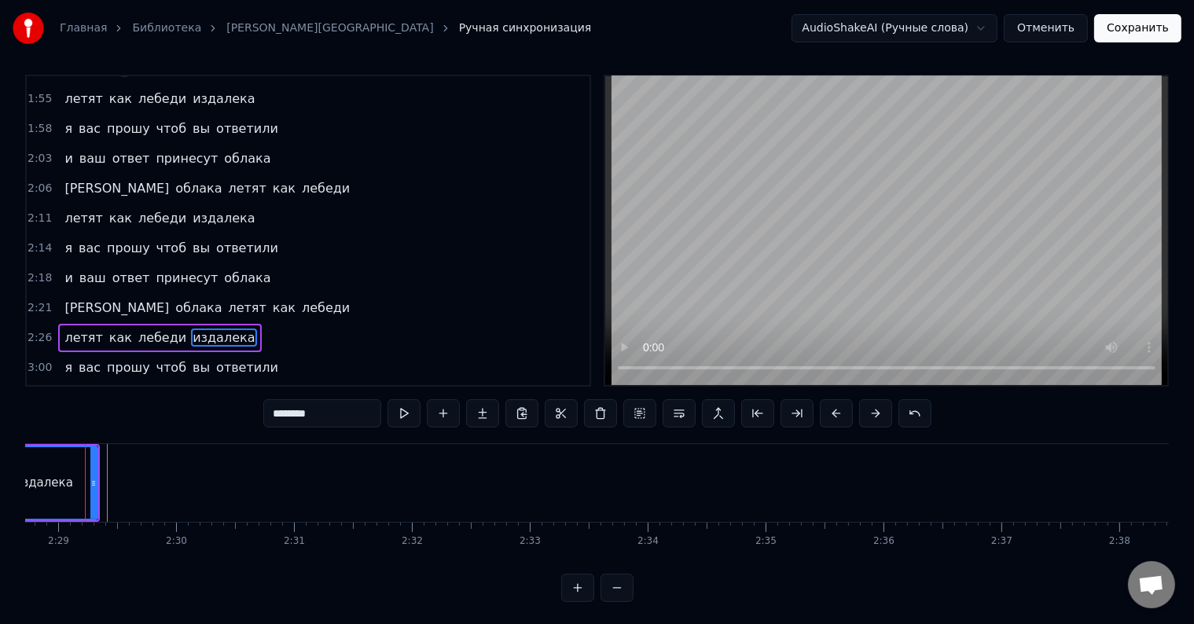
scroll to position [0, 17518]
click at [91, 354] on div "я вас прошу чтоб вы ответили" at bounding box center [171, 368] width 226 height 28
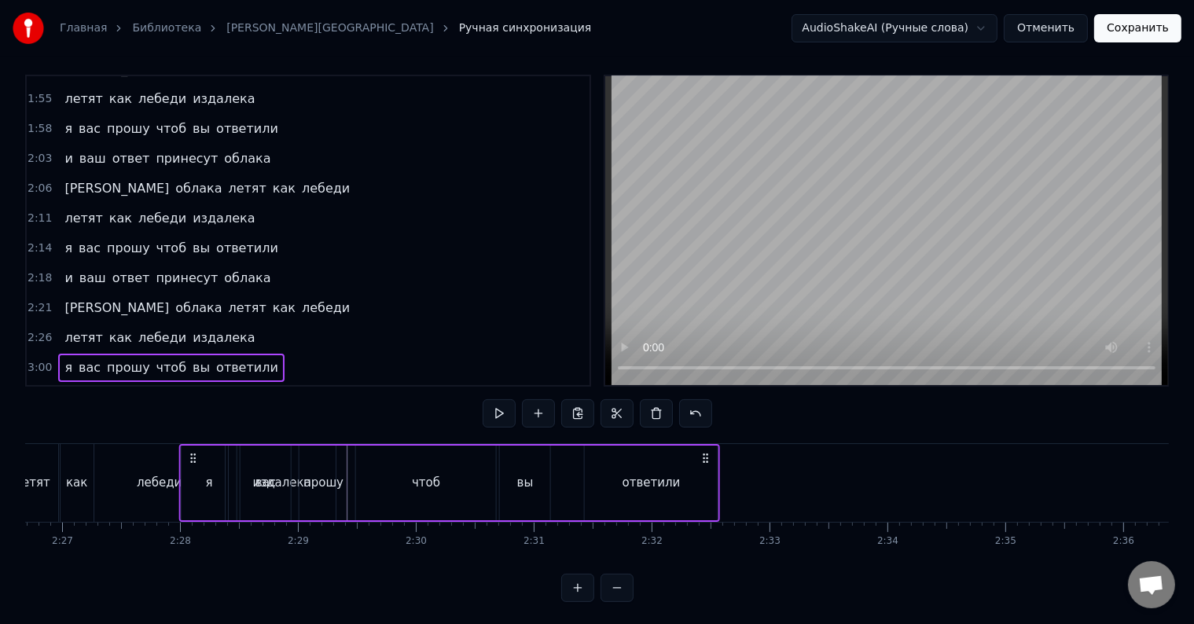
scroll to position [0, 17245]
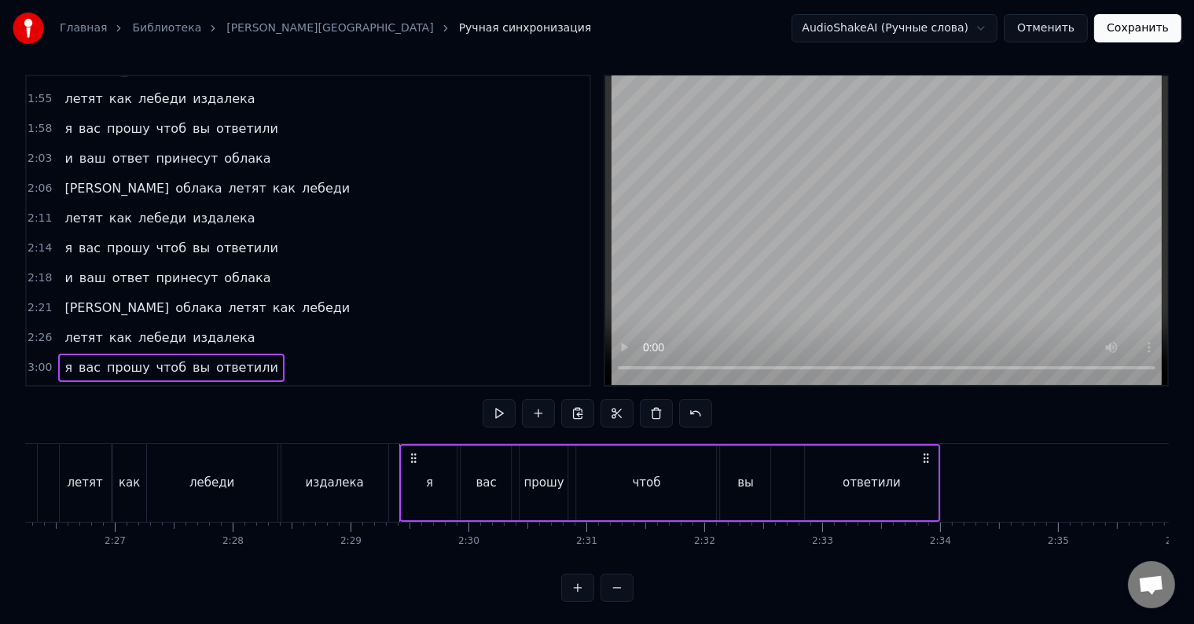
drag, startPoint x: 116, startPoint y: 455, endPoint x: 412, endPoint y: 469, distance: 295.9
click at [412, 469] on div "я вас прошу чтоб вы ответили" at bounding box center [669, 483] width 541 height 78
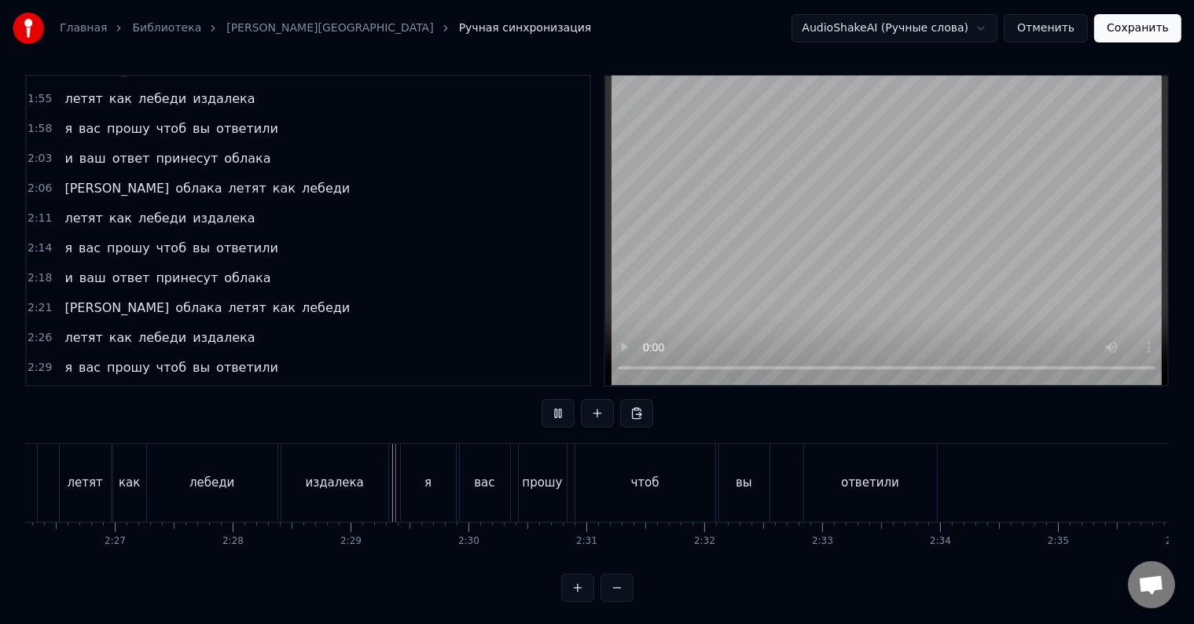
scroll to position [24, 0]
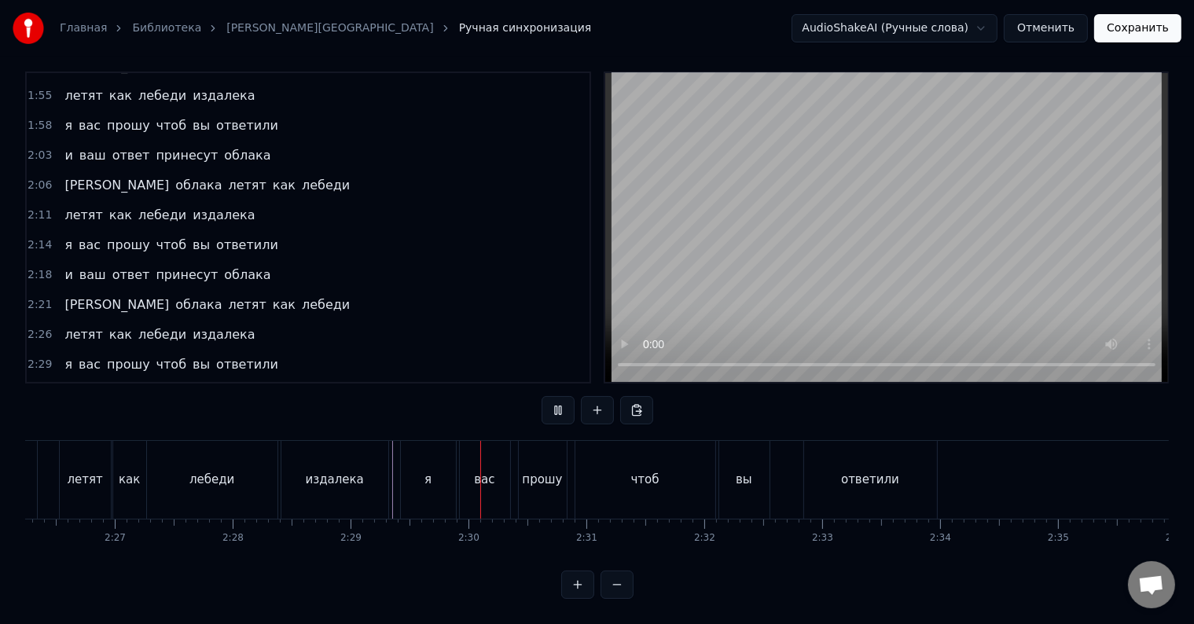
click at [427, 472] on div "я" at bounding box center [428, 480] width 7 height 18
click at [518, 470] on div "прошу" at bounding box center [543, 480] width 50 height 78
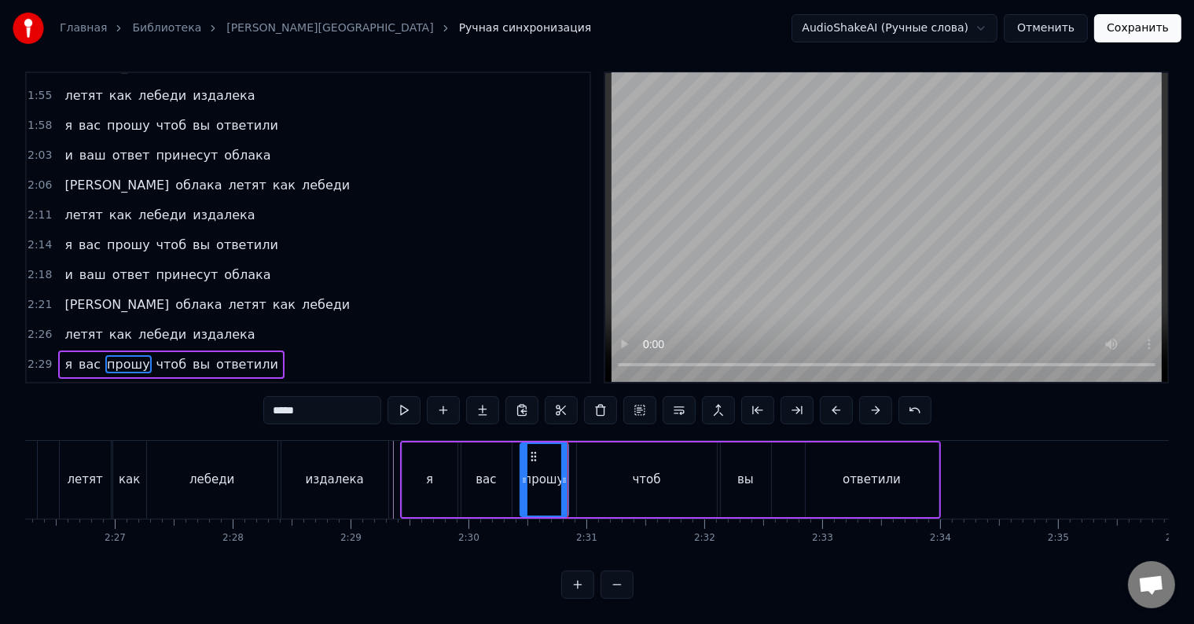
click at [597, 466] on div "чтоб" at bounding box center [647, 480] width 140 height 75
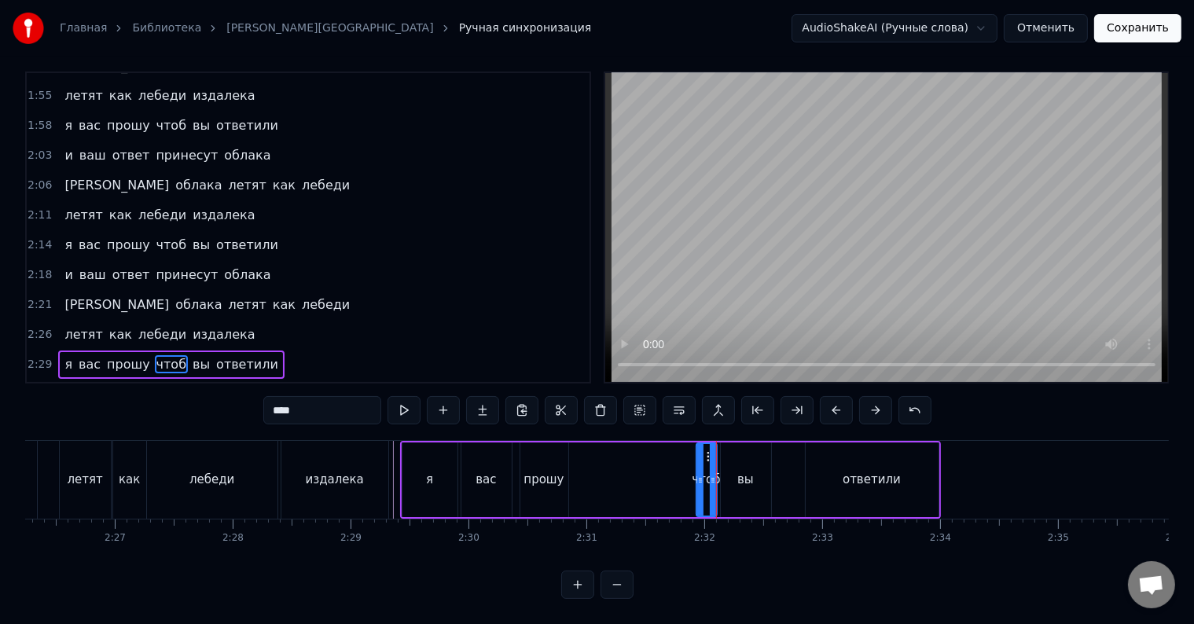
drag, startPoint x: 582, startPoint y: 478, endPoint x: 701, endPoint y: 478, distance: 119.5
click at [701, 478] on div at bounding box center [700, 480] width 6 height 72
click at [536, 476] on div "прошу" at bounding box center [544, 480] width 48 height 75
type input "*****"
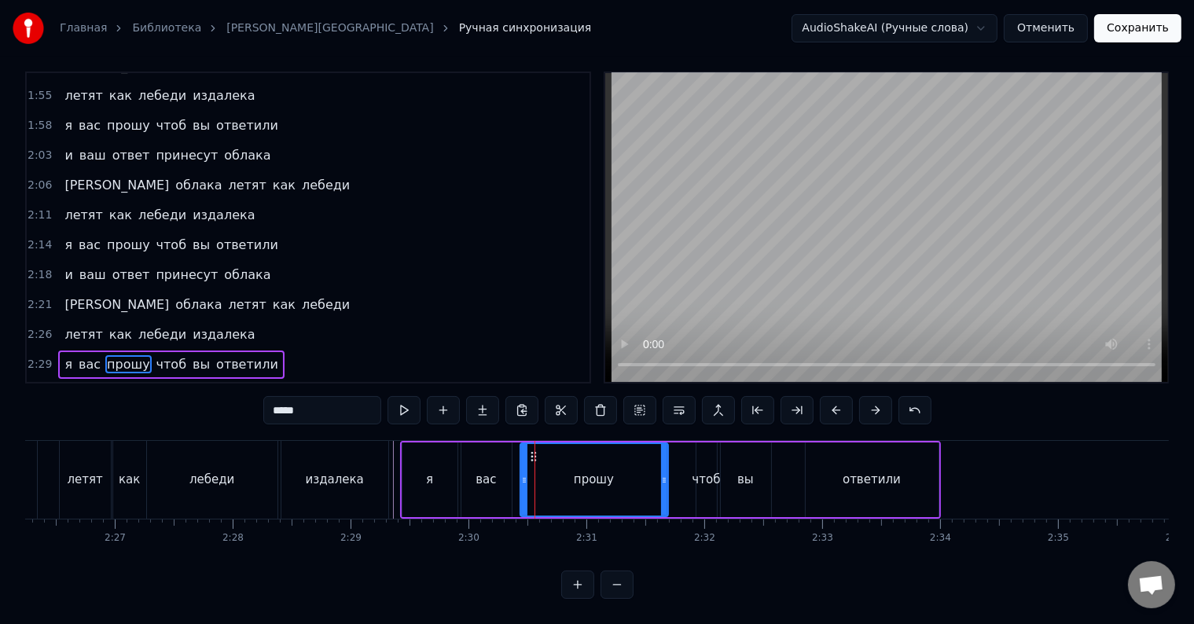
drag, startPoint x: 566, startPoint y: 475, endPoint x: 662, endPoint y: 476, distance: 95.9
click at [662, 476] on div at bounding box center [664, 480] width 6 height 72
click at [392, 469] on div "летят как лебеди издалека" at bounding box center [225, 480] width 333 height 78
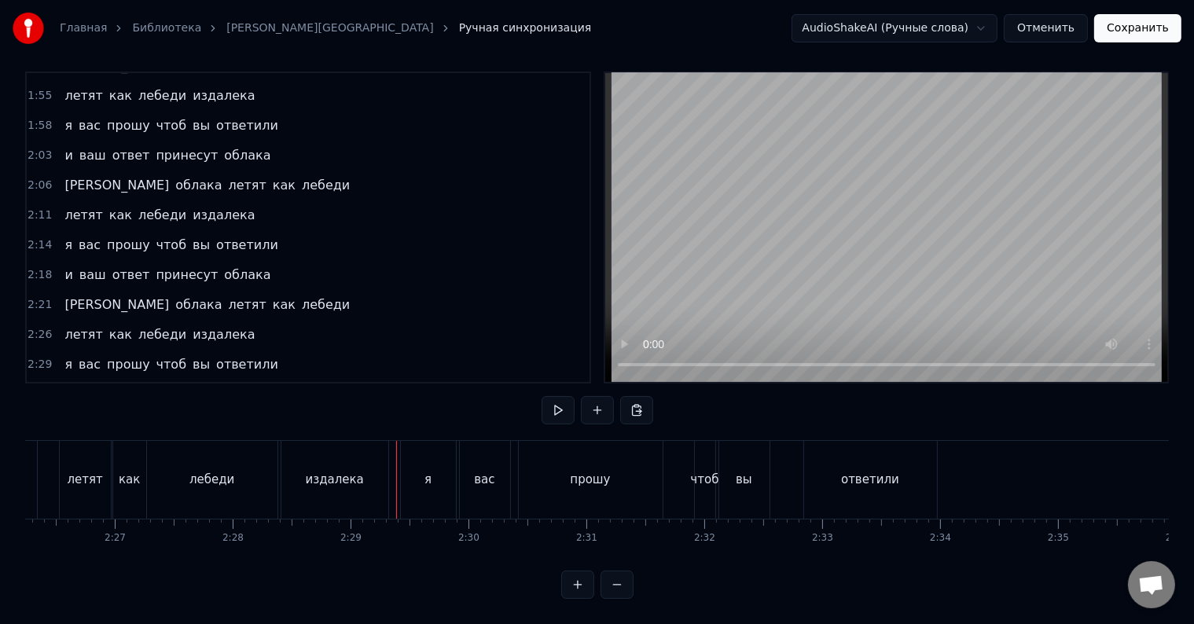
click at [396, 472] on div at bounding box center [396, 480] width 1 height 78
click at [707, 476] on div "чтоб" at bounding box center [705, 480] width 20 height 78
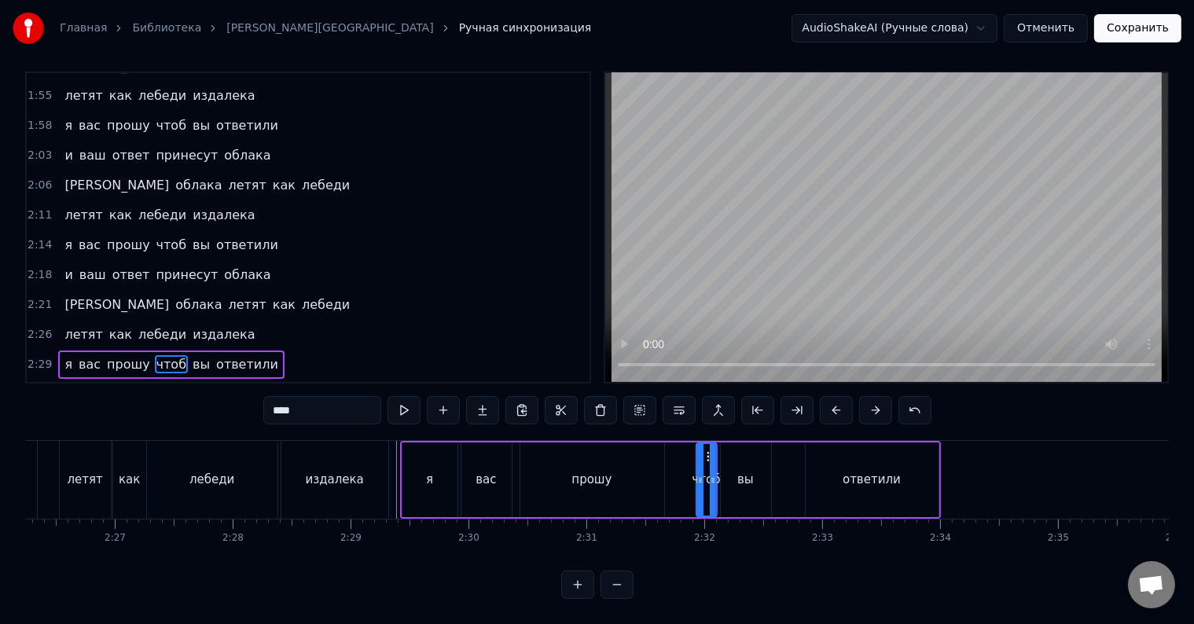
click at [752, 471] on div "вы" at bounding box center [745, 480] width 17 height 18
click at [727, 480] on div at bounding box center [729, 480] width 6 height 72
click at [703, 485] on div "чтоб" at bounding box center [707, 480] width 20 height 75
type input "****"
drag, startPoint x: 698, startPoint y: 485, endPoint x: 684, endPoint y: 484, distance: 14.2
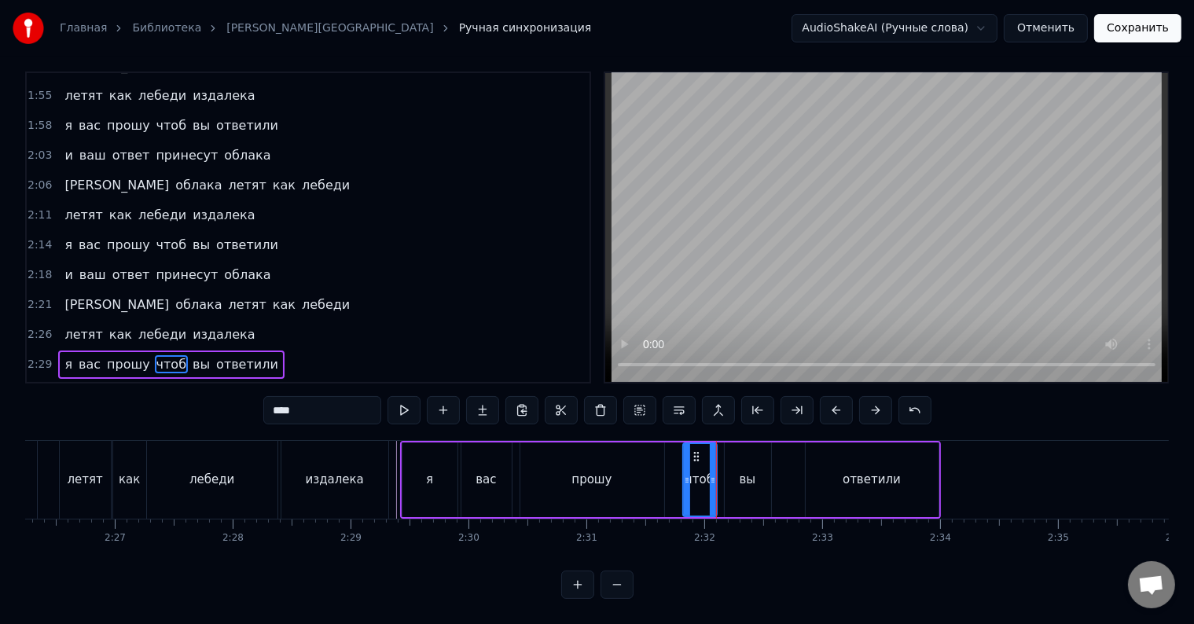
click at [684, 484] on div at bounding box center [687, 480] width 6 height 72
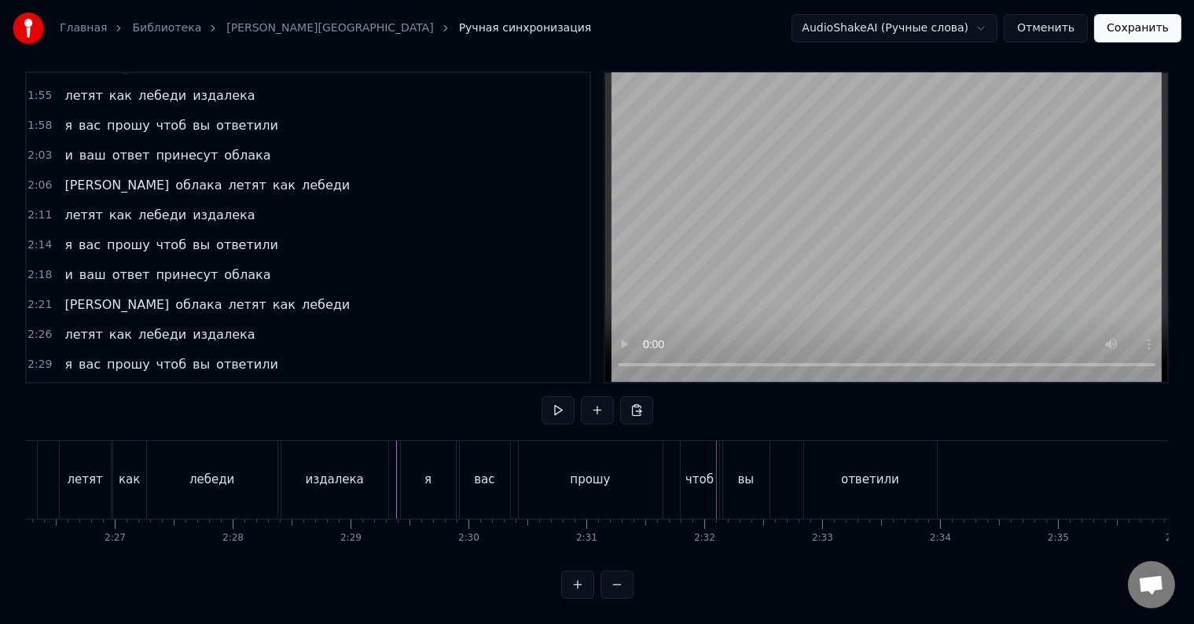
click at [674, 482] on div "я вас прошу чтоб вы ответили" at bounding box center [670, 480] width 541 height 78
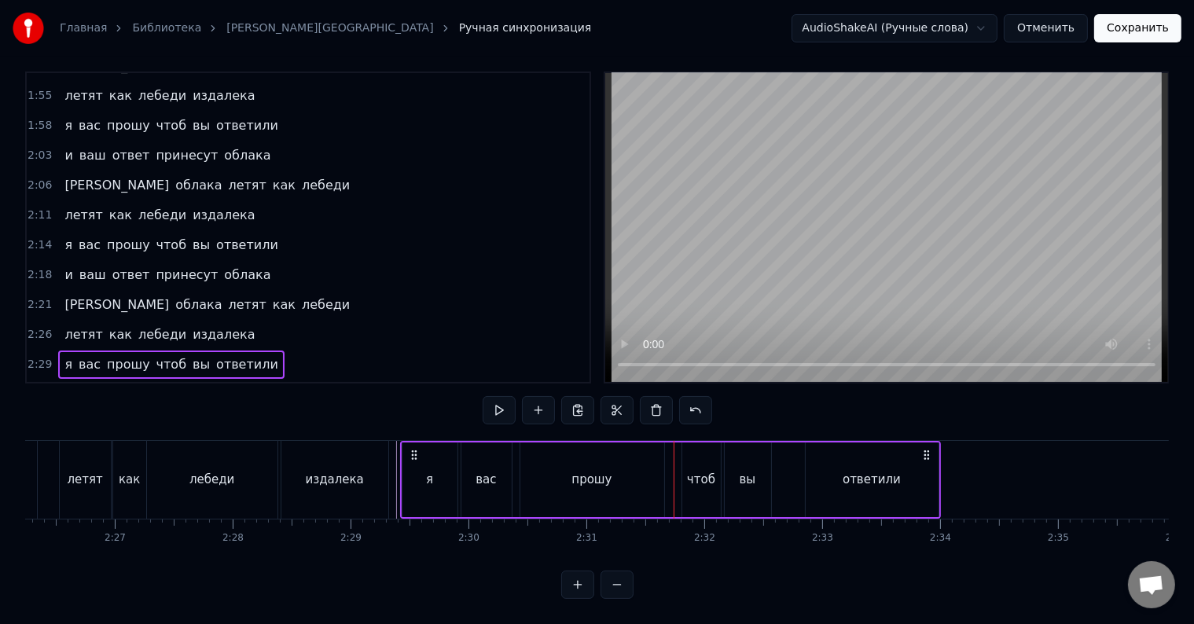
click at [674, 482] on div at bounding box center [674, 480] width 1 height 78
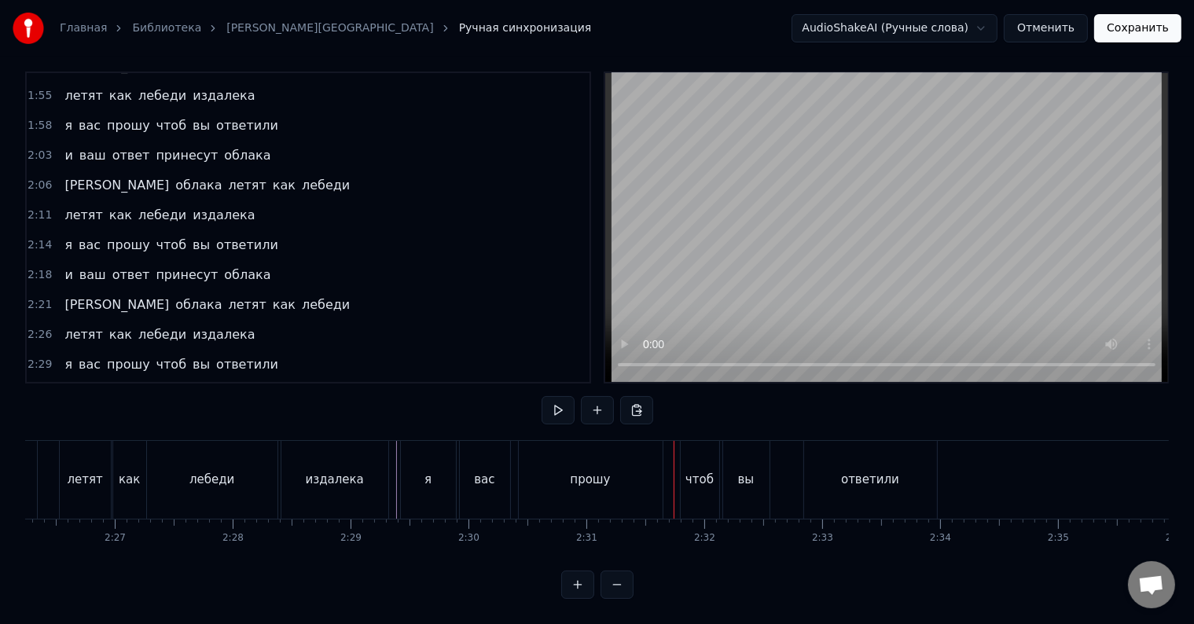
click at [674, 482] on div at bounding box center [674, 480] width 1 height 78
click at [906, 474] on div "ответили" at bounding box center [870, 480] width 133 height 78
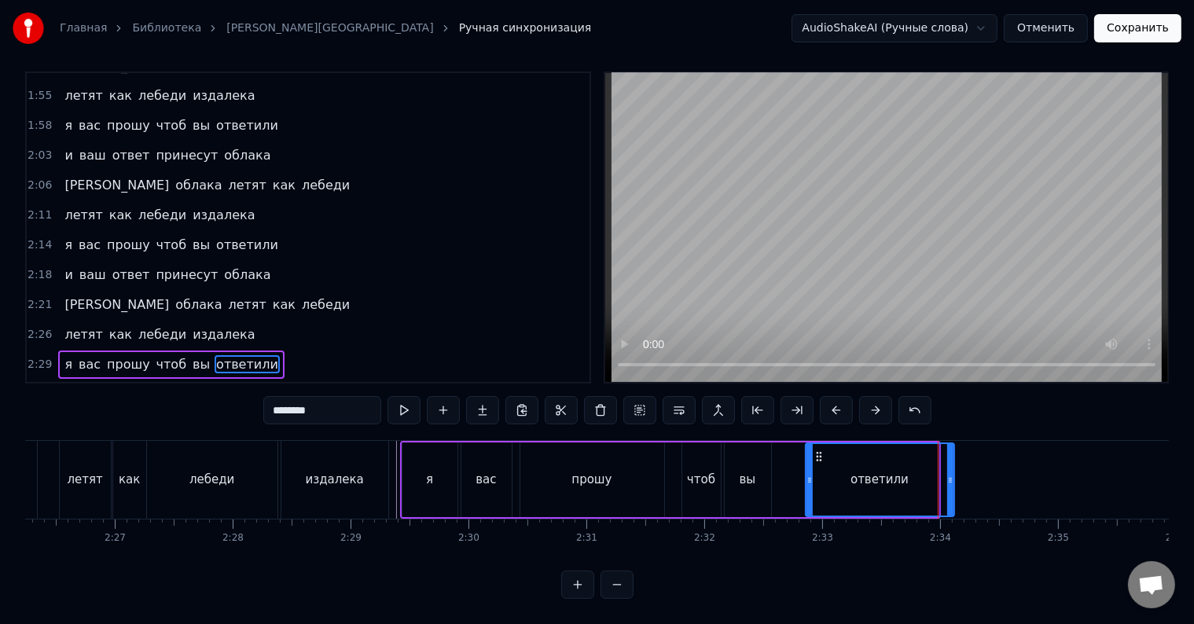
drag, startPoint x: 936, startPoint y: 477, endPoint x: 950, endPoint y: 481, distance: 13.9
click at [952, 481] on div at bounding box center [950, 480] width 6 height 72
click at [947, 483] on div at bounding box center [945, 480] width 6 height 72
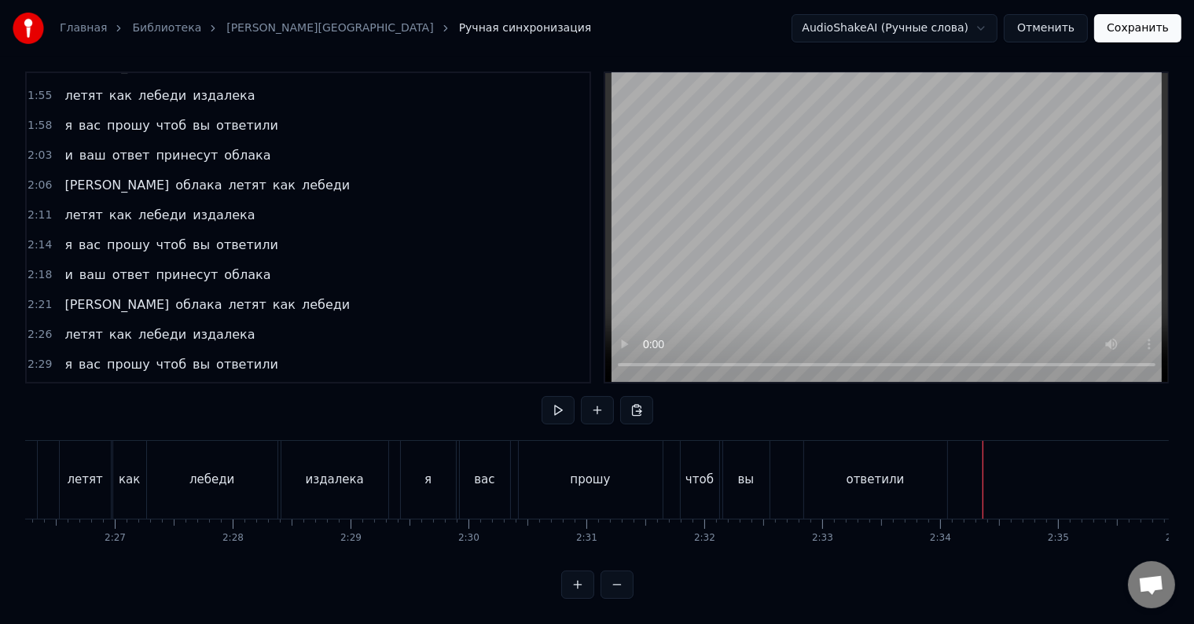
click at [983, 472] on div at bounding box center [983, 480] width 1 height 78
click at [159, 380] on div "и ваш ответ принесут облака" at bounding box center [167, 394] width 219 height 28
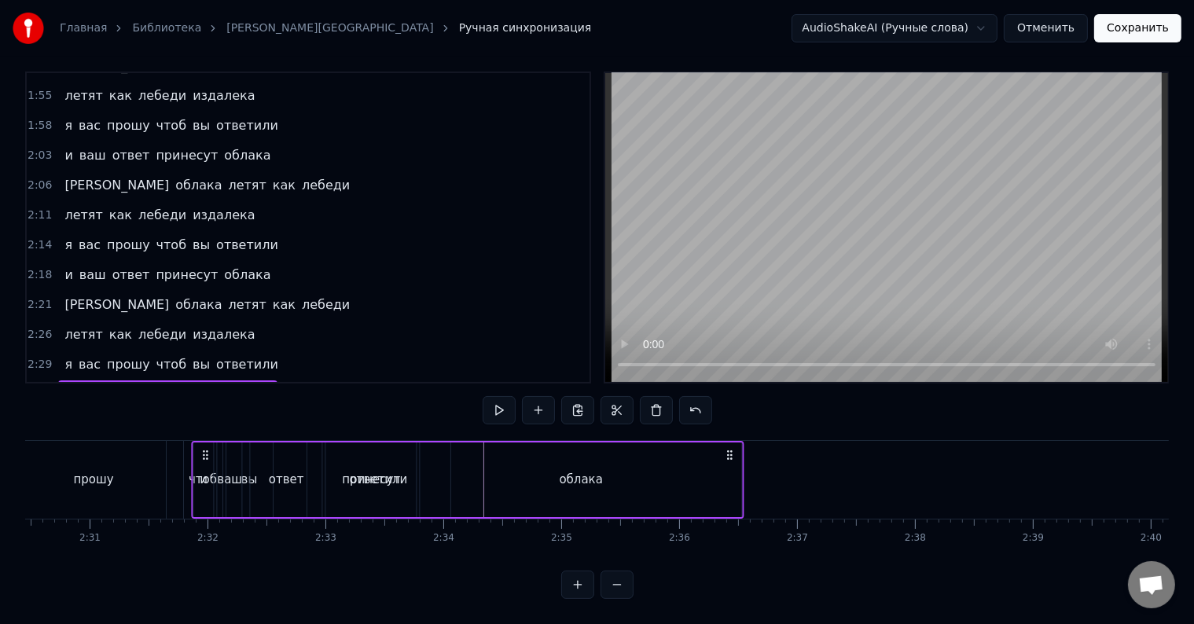
scroll to position [0, 17735]
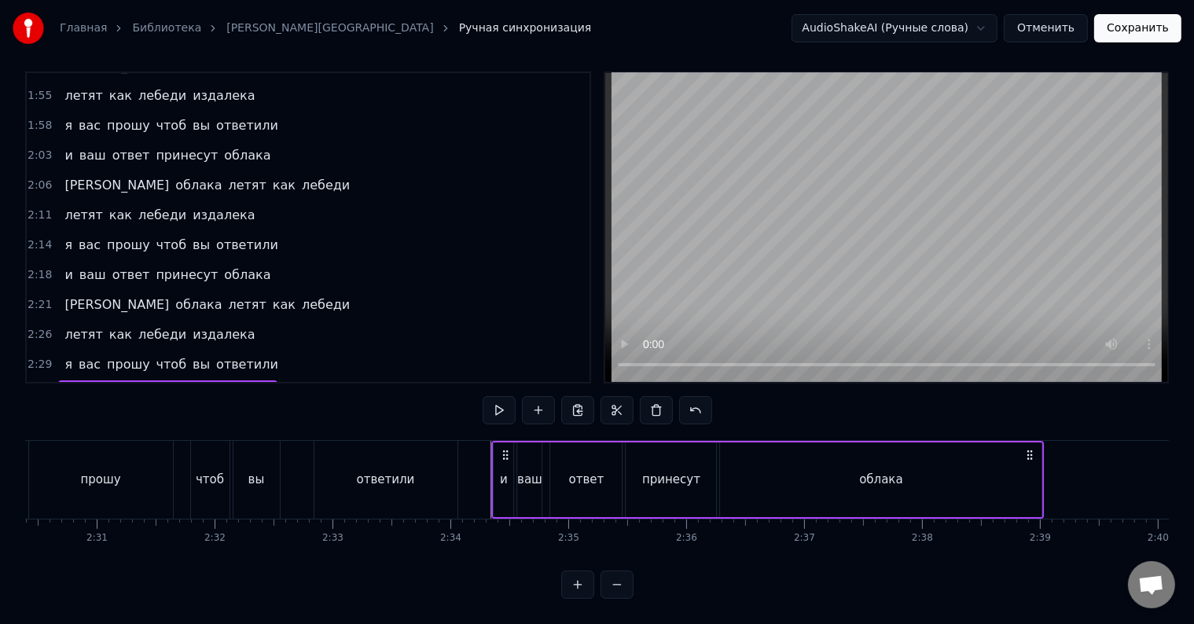
drag, startPoint x: 113, startPoint y: 437, endPoint x: 500, endPoint y: 489, distance: 390.2
click at [500, 489] on div "и ваш ответ принесут облака" at bounding box center [767, 480] width 553 height 78
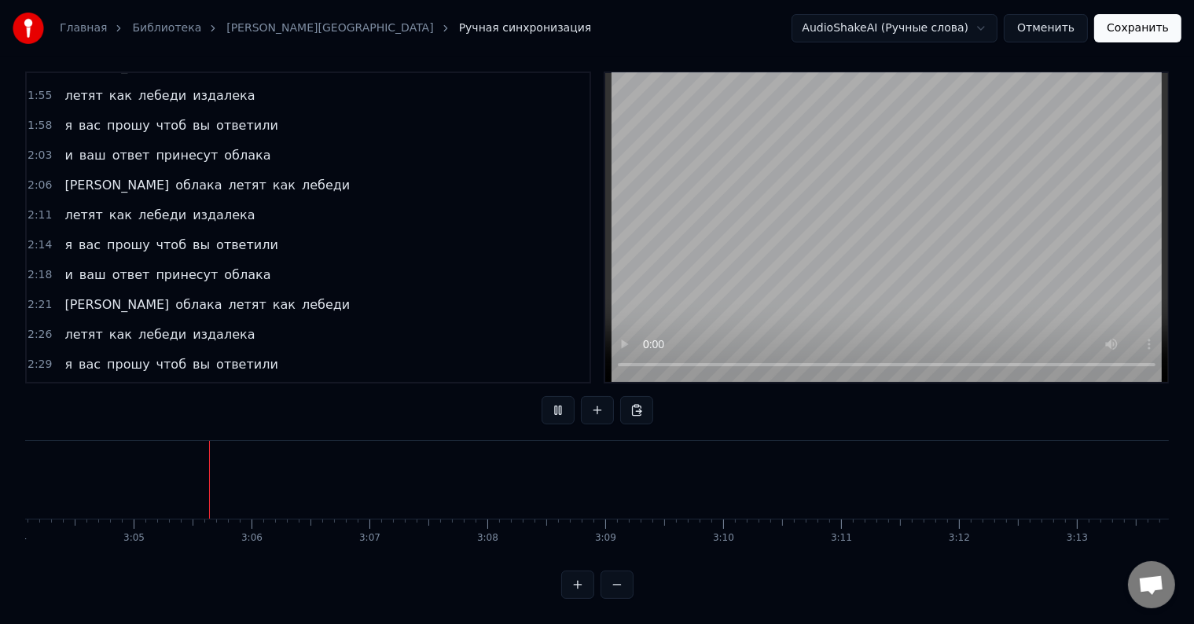
scroll to position [0, 21737]
click at [1138, 35] on button "Сохранить" at bounding box center [1137, 28] width 87 height 28
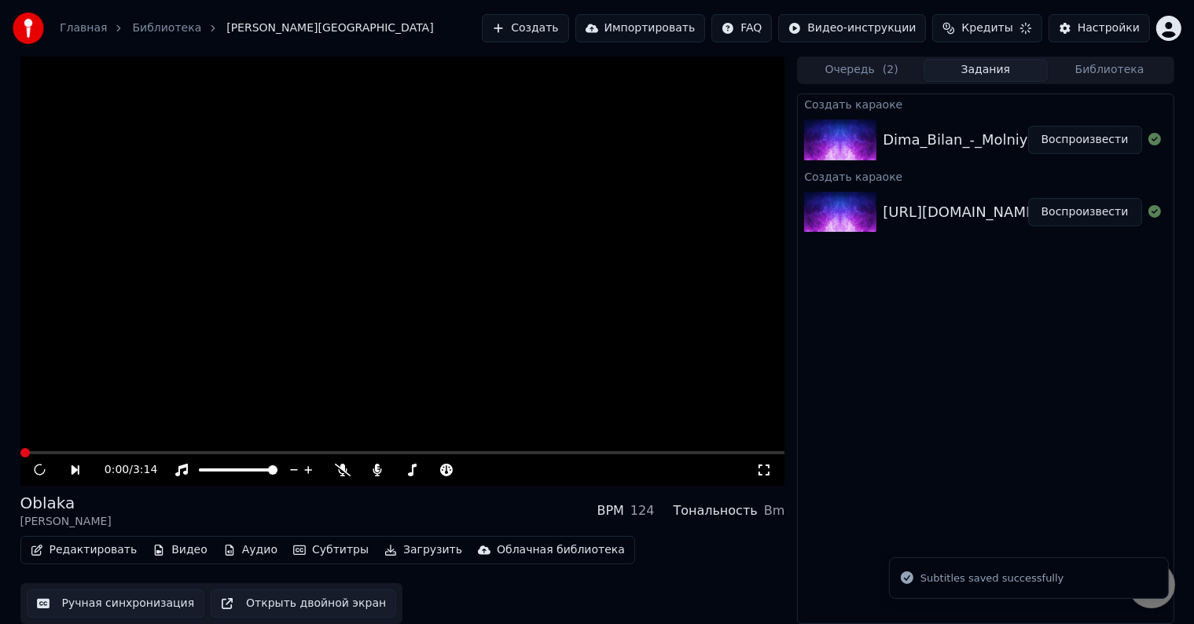
scroll to position [1, 0]
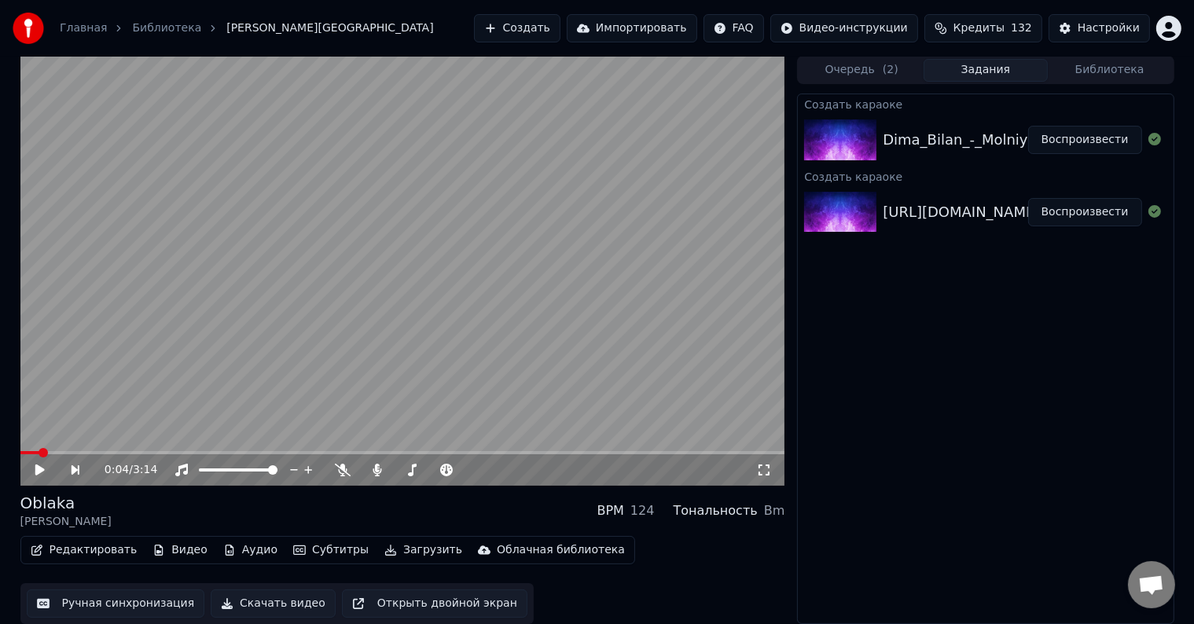
click at [180, 550] on button "Видео" at bounding box center [180, 550] width 68 height 22
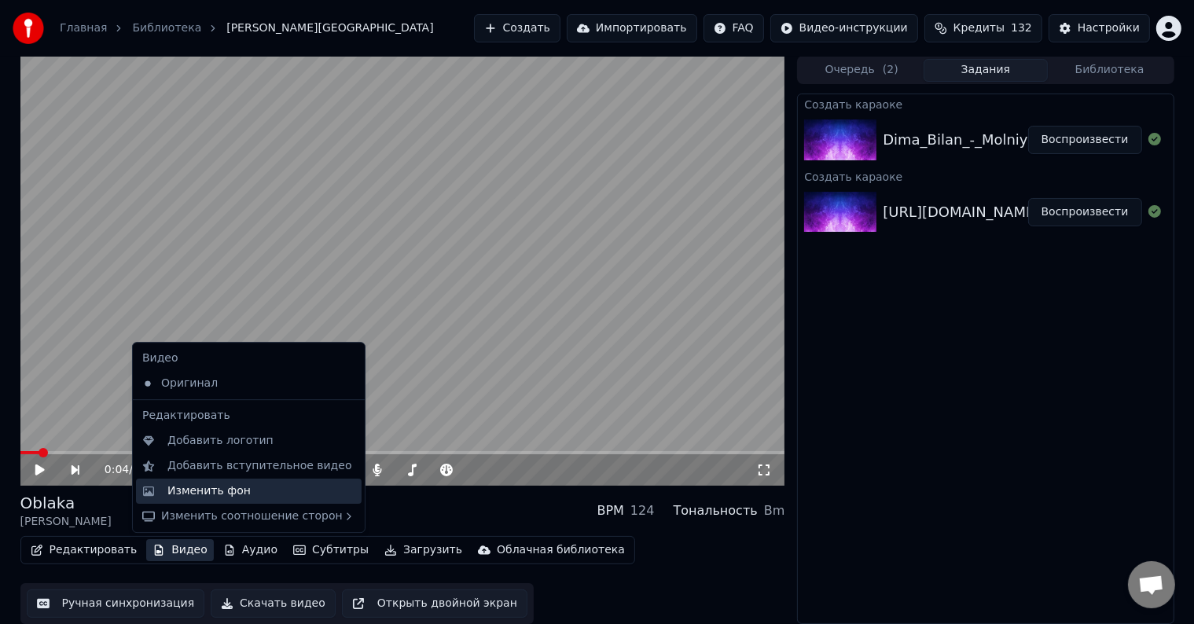
click at [201, 494] on div "Изменить фон" at bounding box center [208, 491] width 83 height 16
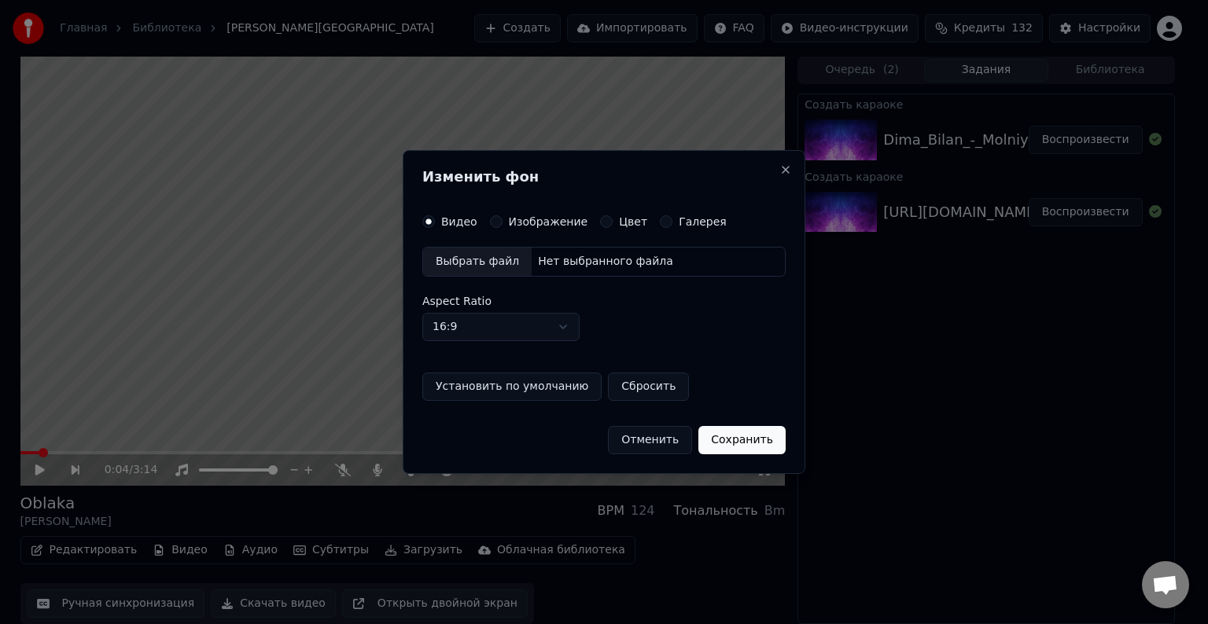
click at [600, 221] on button "Цвет" at bounding box center [606, 221] width 13 height 13
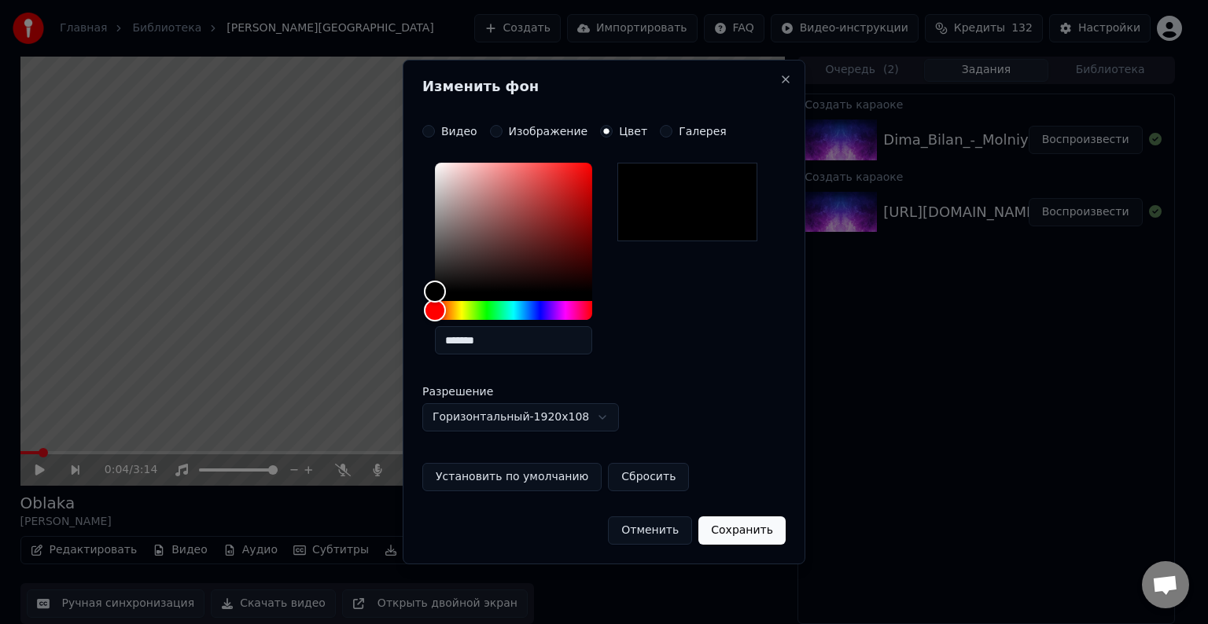
click at [746, 530] on button "Сохранить" at bounding box center [741, 530] width 87 height 28
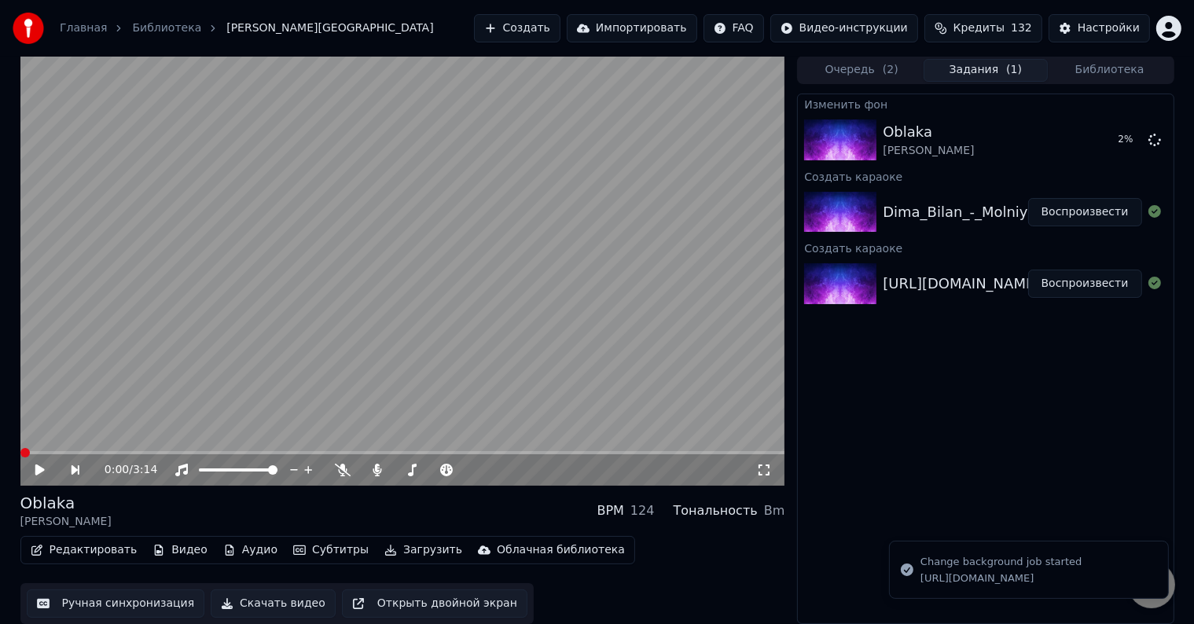
click at [20, 454] on span at bounding box center [24, 452] width 9 height 9
click at [64, 417] on video at bounding box center [402, 271] width 765 height 430
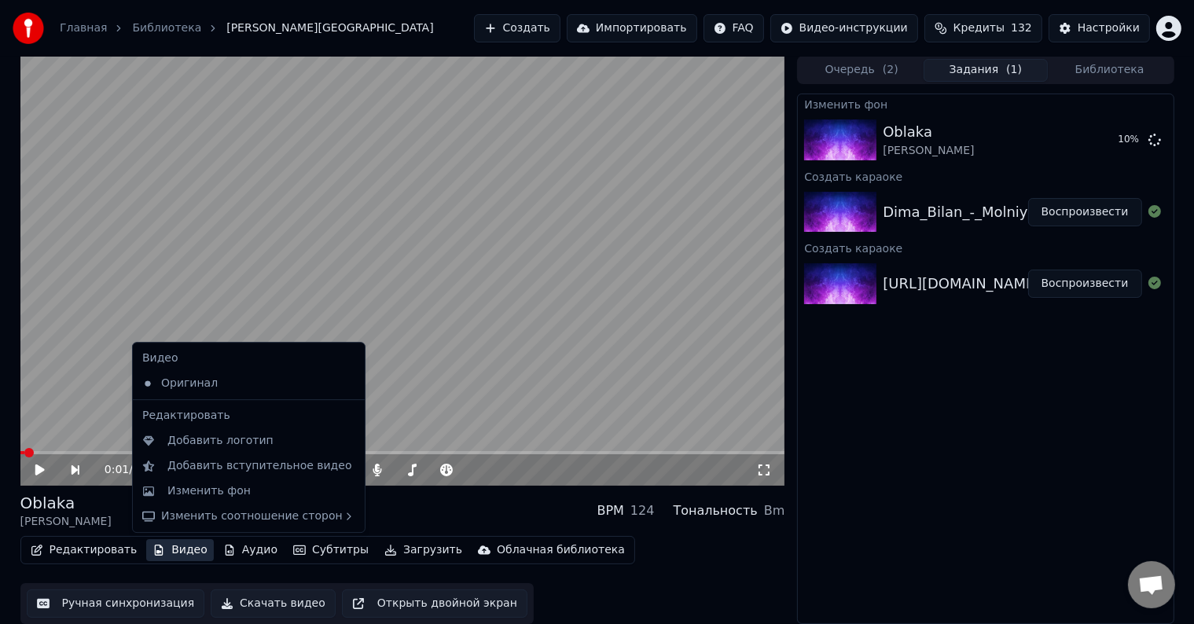
click at [164, 547] on button "Видео" at bounding box center [180, 550] width 68 height 22
click at [182, 494] on div "Изменить фон" at bounding box center [208, 491] width 83 height 16
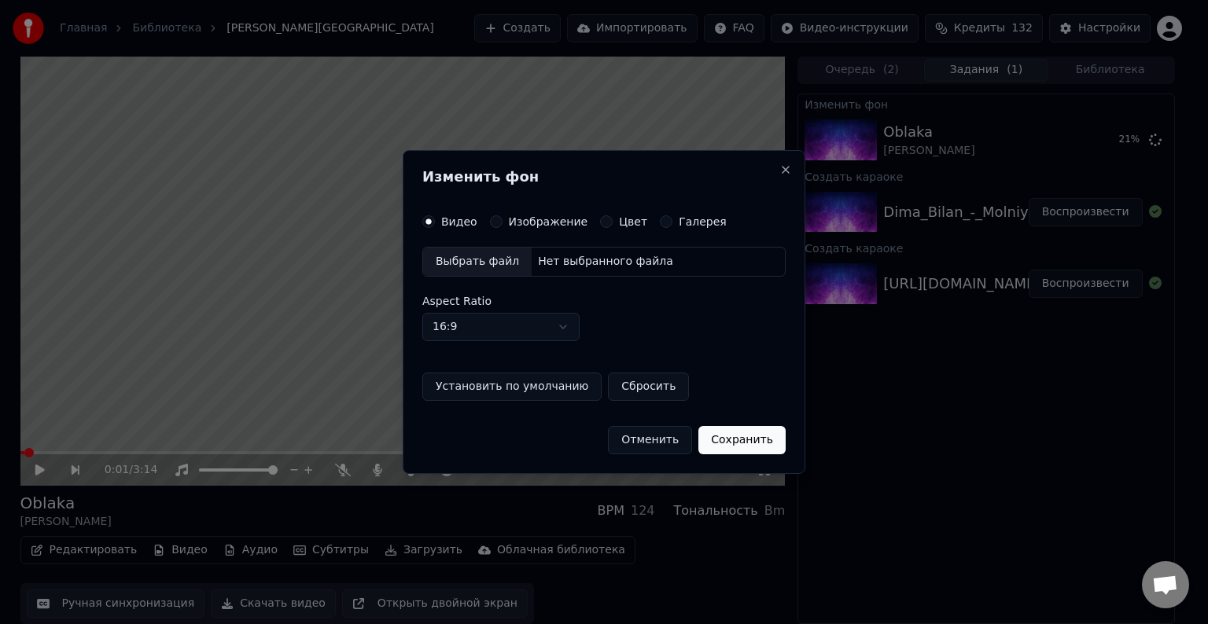
click at [601, 223] on button "Цвет" at bounding box center [606, 221] width 13 height 13
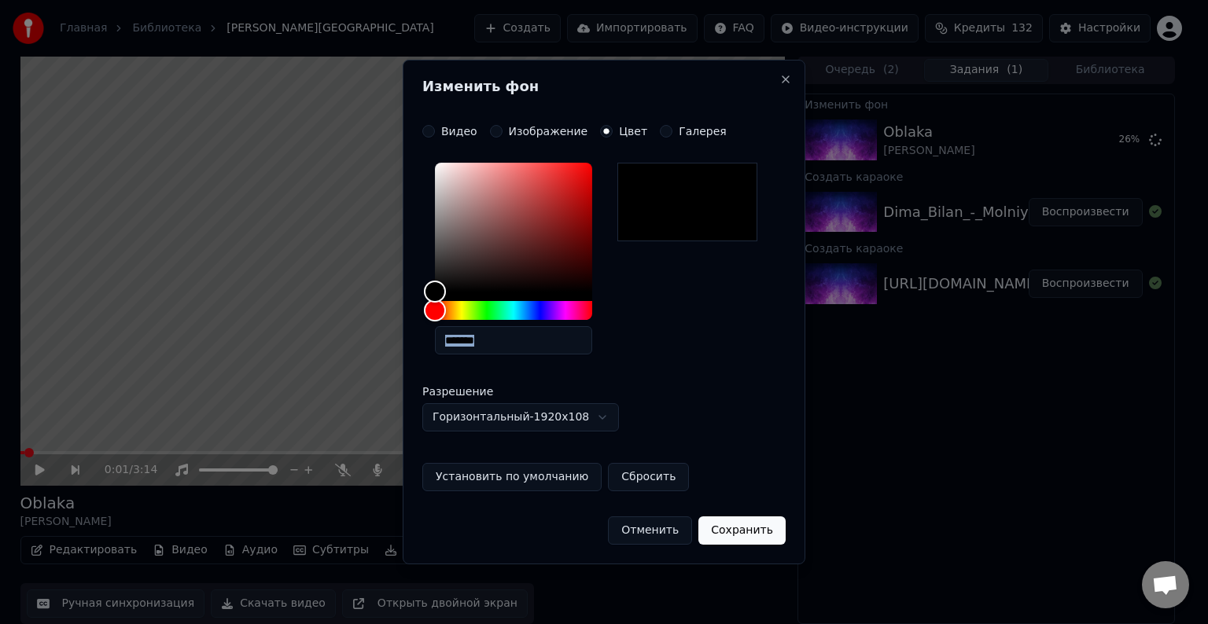
drag, startPoint x: 633, startPoint y: 230, endPoint x: 608, endPoint y: 258, distance: 37.3
click at [613, 248] on div "*******" at bounding box center [603, 261] width 363 height 211
click at [775, 536] on button "Сохранить" at bounding box center [741, 530] width 87 height 28
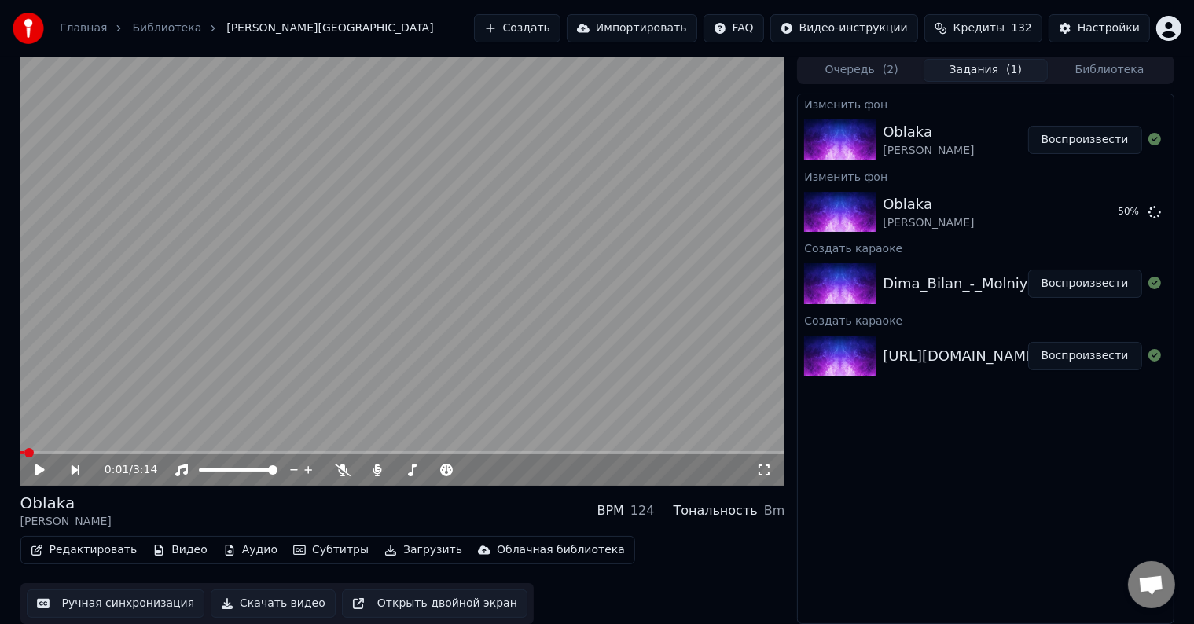
click at [1067, 145] on button "Воспроизвести" at bounding box center [1085, 140] width 114 height 28
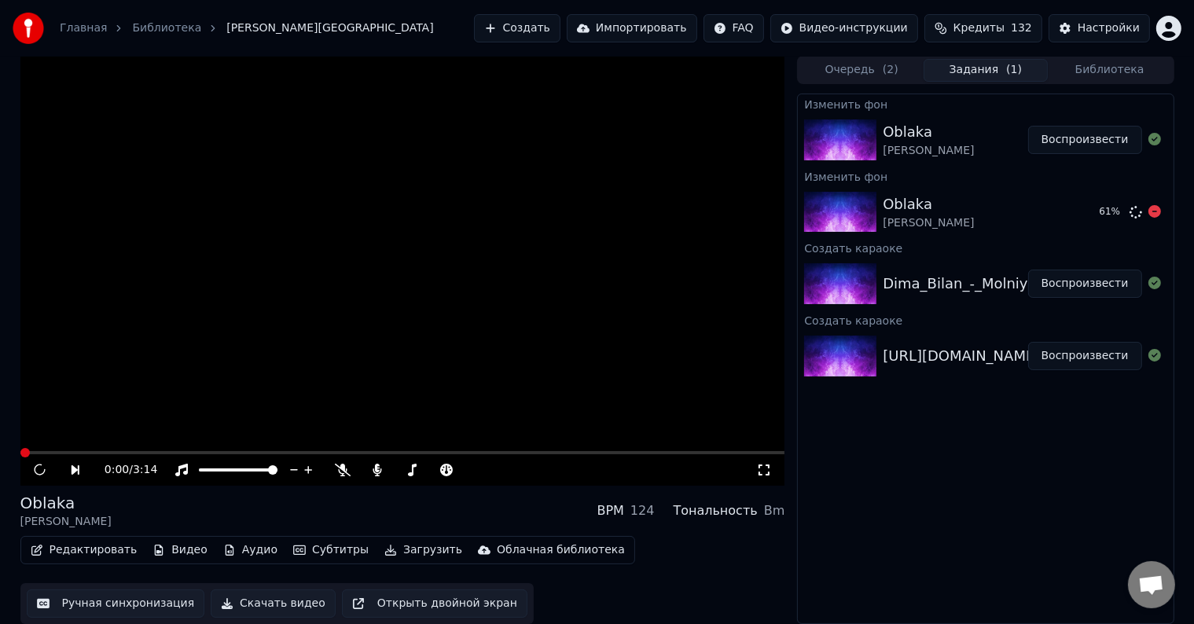
click at [1152, 212] on icon at bounding box center [1155, 211] width 13 height 13
click at [851, 75] on button "Очередь ( 2 )" at bounding box center [862, 70] width 124 height 23
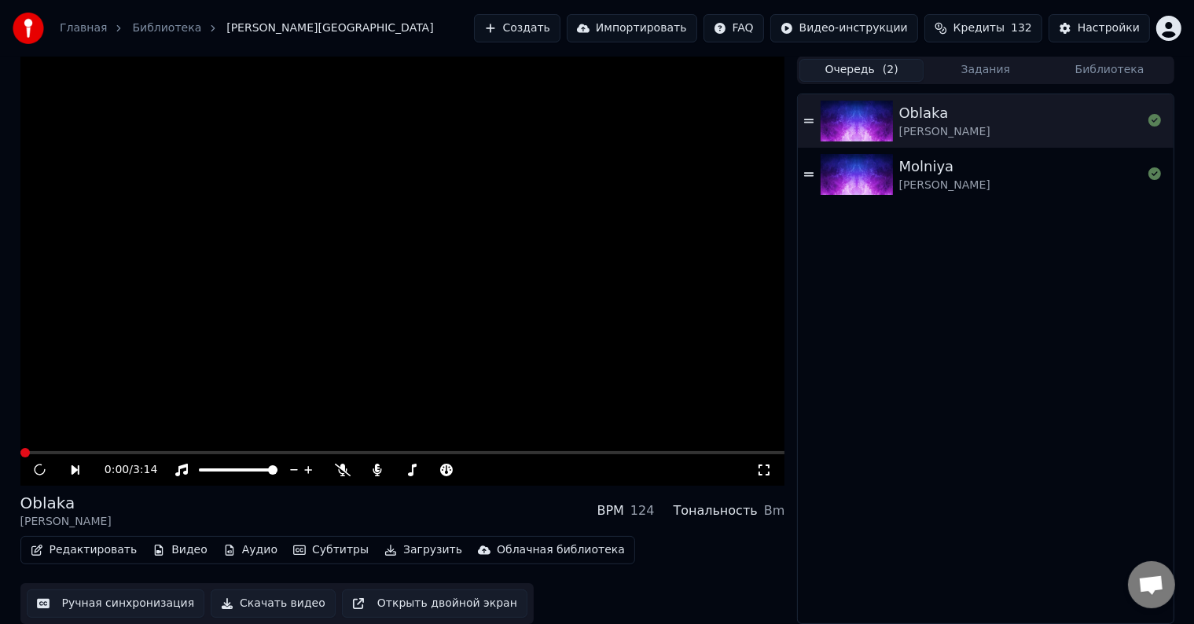
click at [978, 69] on button "Задания" at bounding box center [986, 70] width 124 height 23
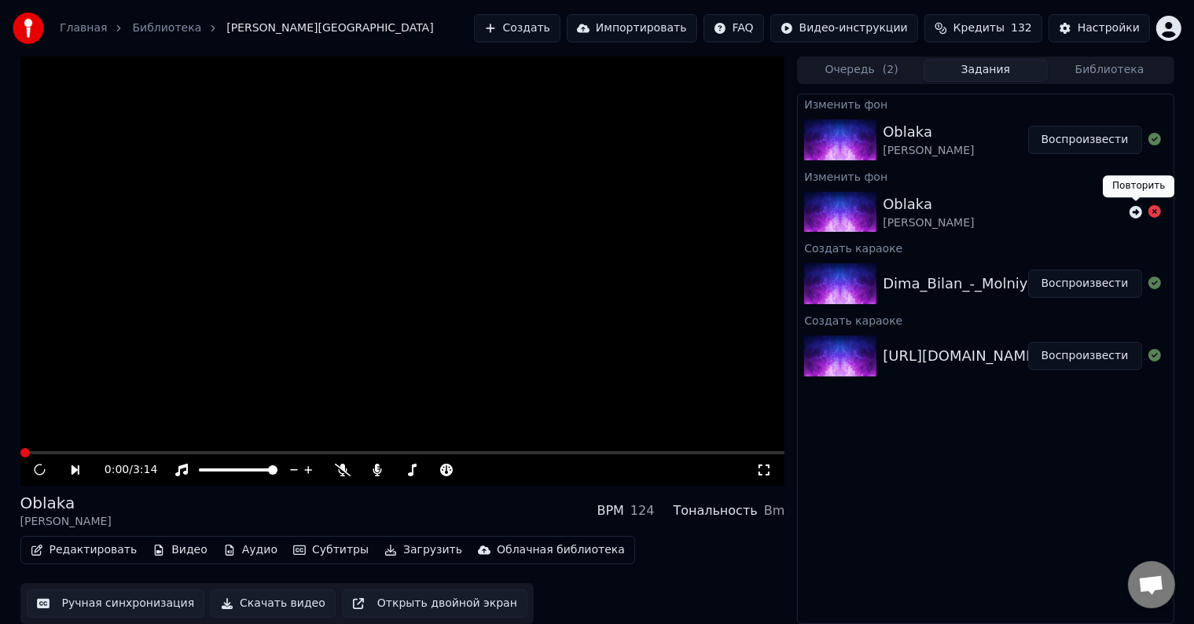
click at [1137, 209] on icon at bounding box center [1136, 212] width 13 height 13
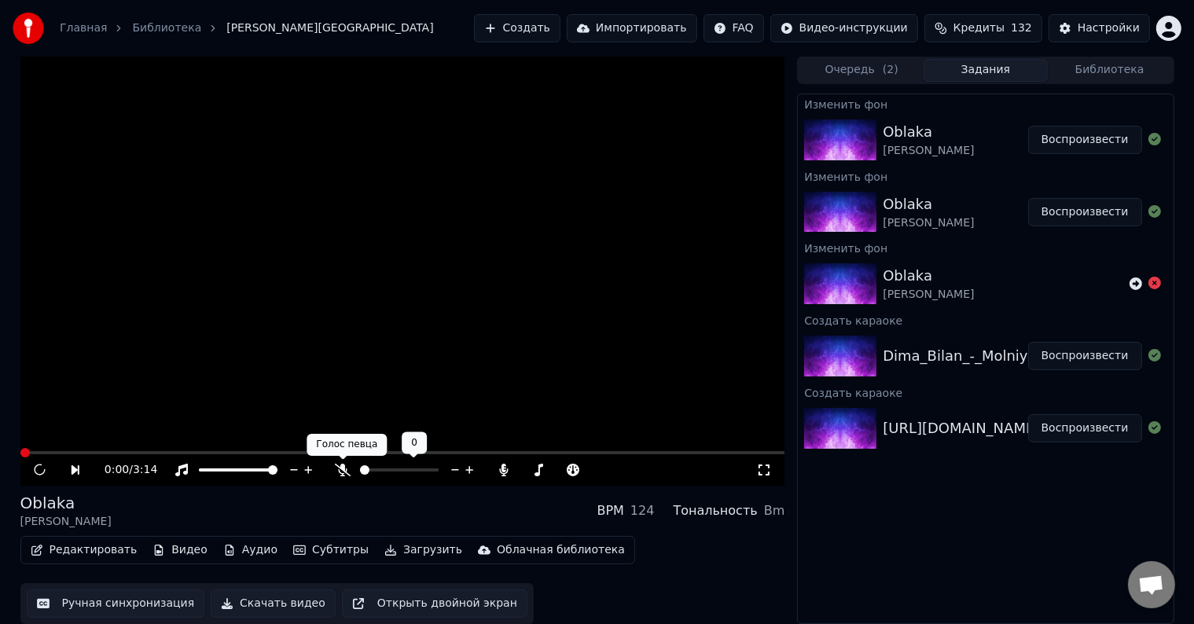
click at [343, 470] on icon at bounding box center [343, 470] width 16 height 13
click at [343, 470] on icon at bounding box center [342, 470] width 9 height 13
click at [346, 473] on icon at bounding box center [343, 470] width 16 height 13
click at [20, 453] on span at bounding box center [24, 452] width 9 height 9
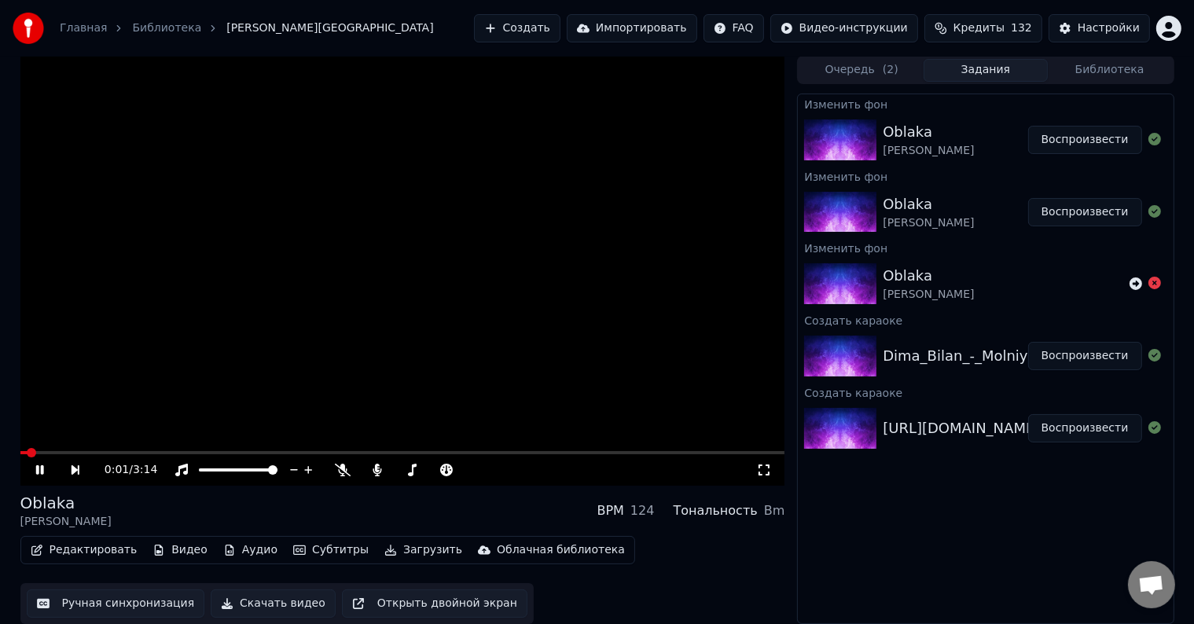
click at [1072, 144] on button "Воспроизвести" at bounding box center [1085, 140] width 114 height 28
click at [341, 469] on icon at bounding box center [343, 470] width 16 height 13
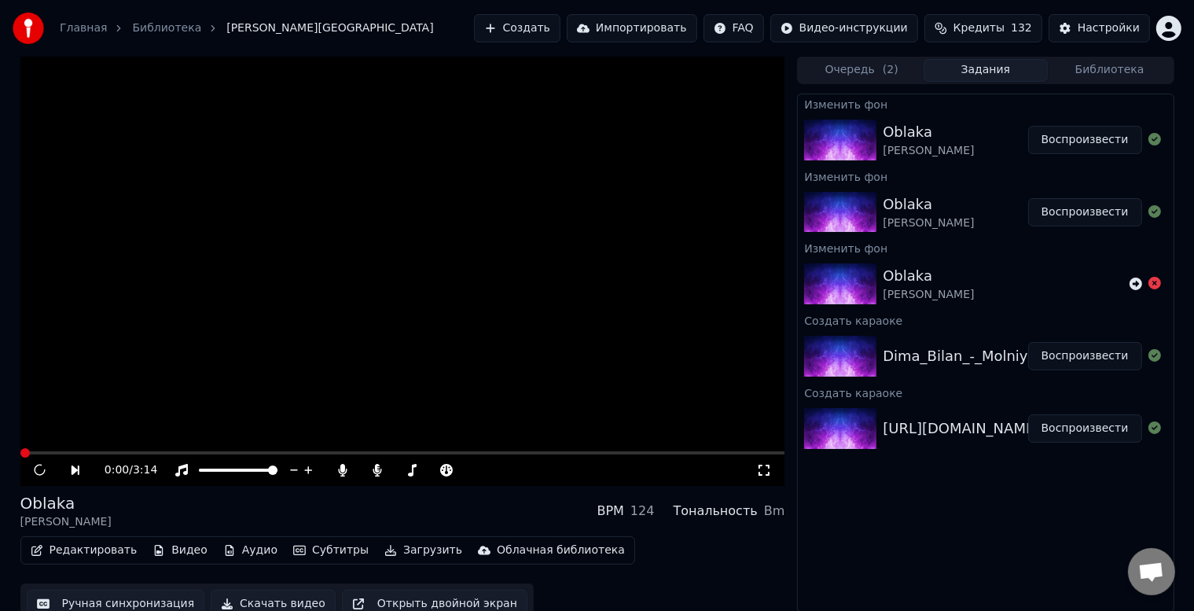
click at [1097, 74] on button "Библиотека" at bounding box center [1110, 70] width 124 height 23
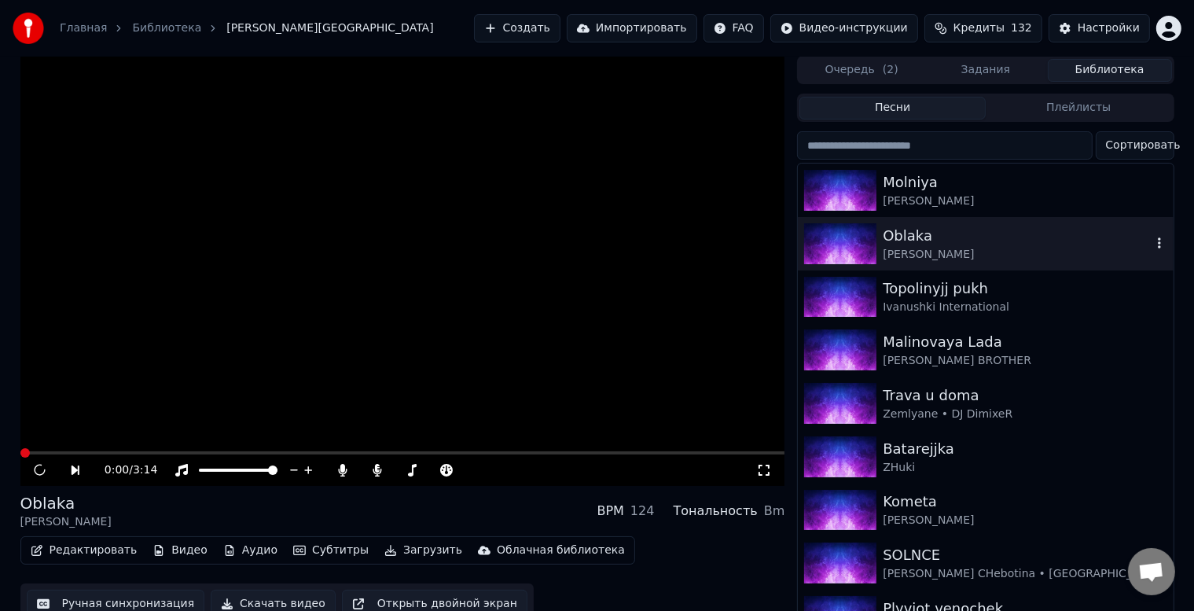
click at [991, 241] on div "Oblaka" at bounding box center [1017, 236] width 268 height 22
click at [833, 65] on button "Очередь ( 2 )" at bounding box center [862, 70] width 124 height 23
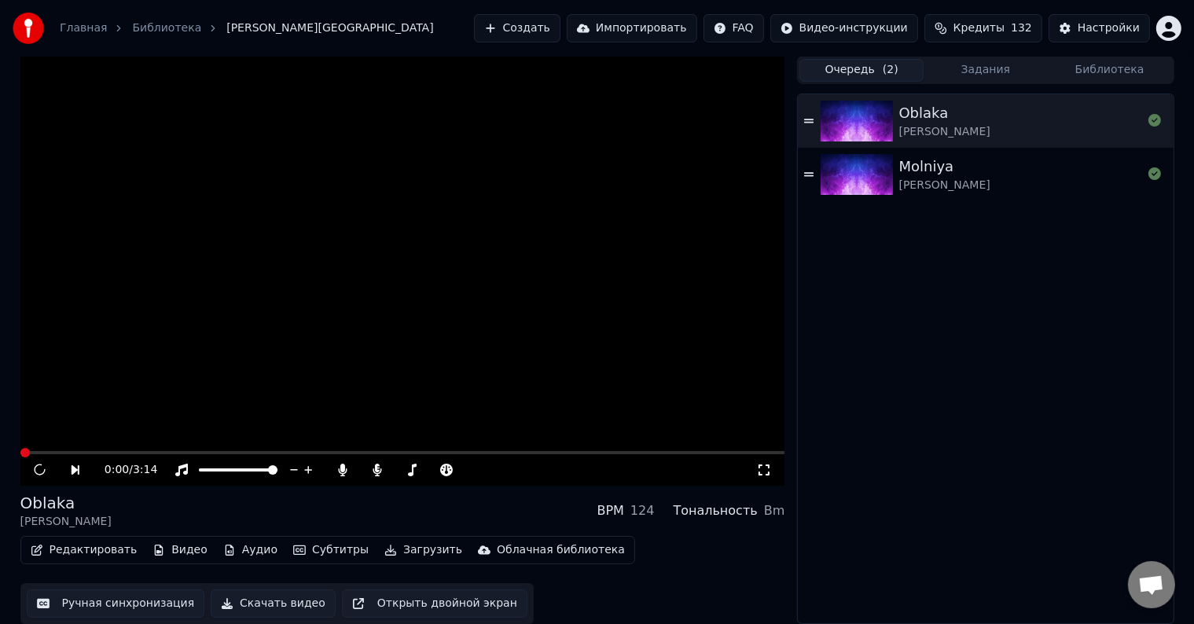
click at [987, 74] on button "Задания" at bounding box center [986, 70] width 124 height 23
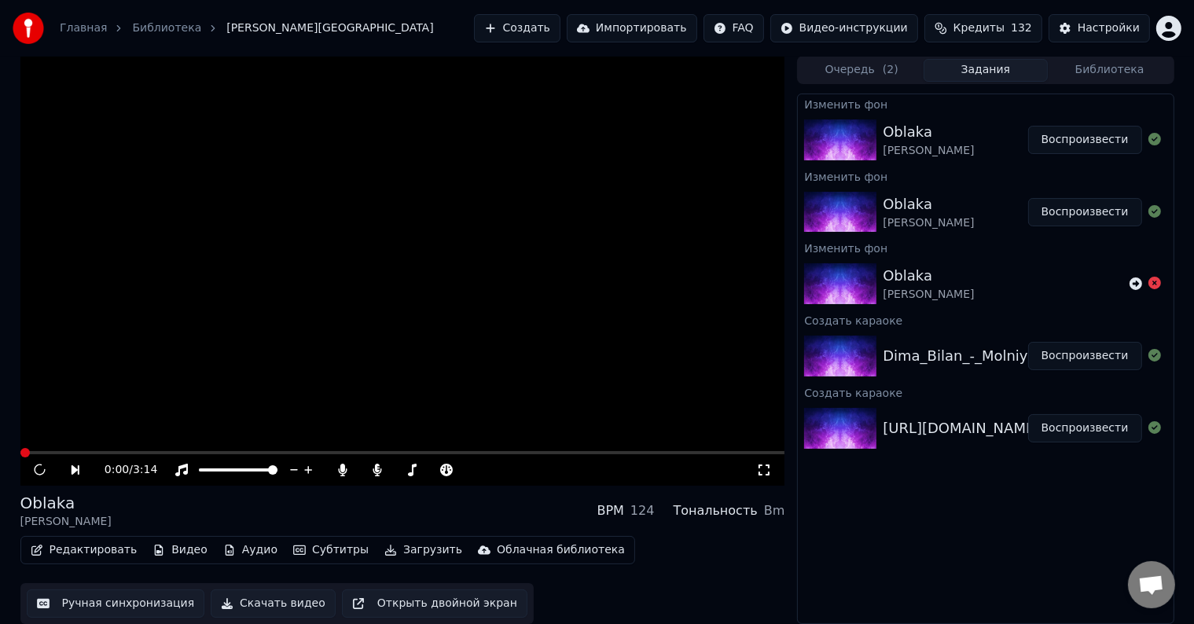
click at [32, 453] on span at bounding box center [402, 452] width 765 height 3
click at [20, 453] on span at bounding box center [24, 452] width 8 height 3
drag, startPoint x: 48, startPoint y: 465, endPoint x: 40, endPoint y: 469, distance: 8.8
click at [44, 467] on div "0:00 / 3:14" at bounding box center [403, 470] width 752 height 16
click at [39, 469] on icon at bounding box center [40, 470] width 14 height 16
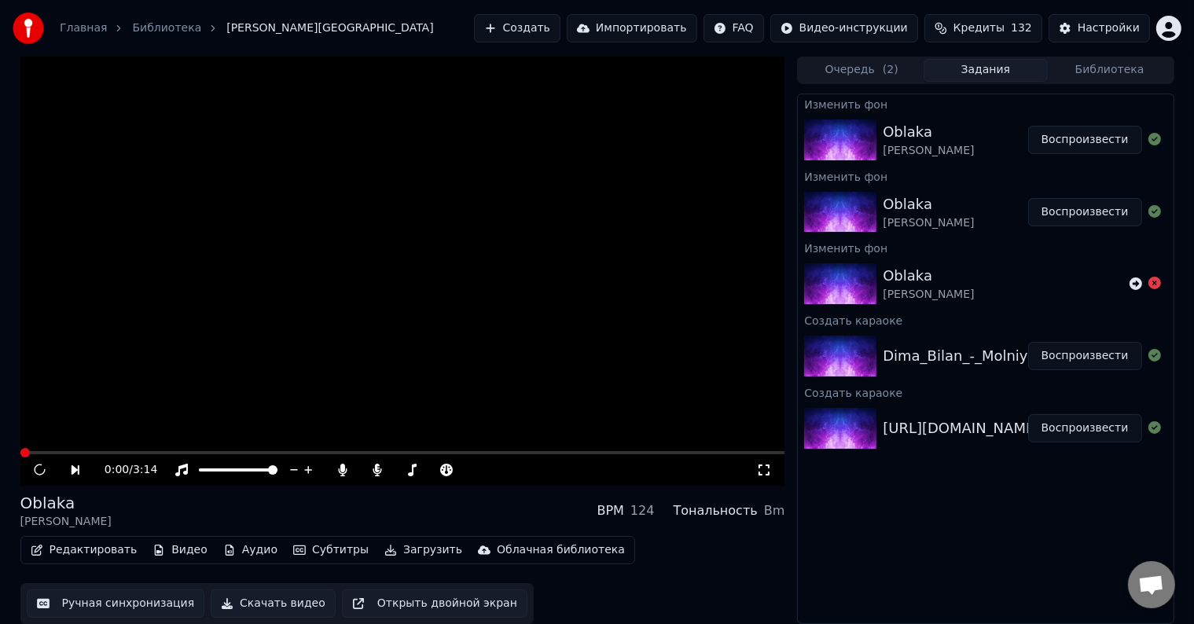
click at [38, 472] on icon at bounding box center [40, 470] width 14 height 16
click at [1116, 138] on button "Воспроизвести" at bounding box center [1085, 140] width 114 height 28
click at [1095, 215] on button "Воспроизвести" at bounding box center [1085, 212] width 114 height 28
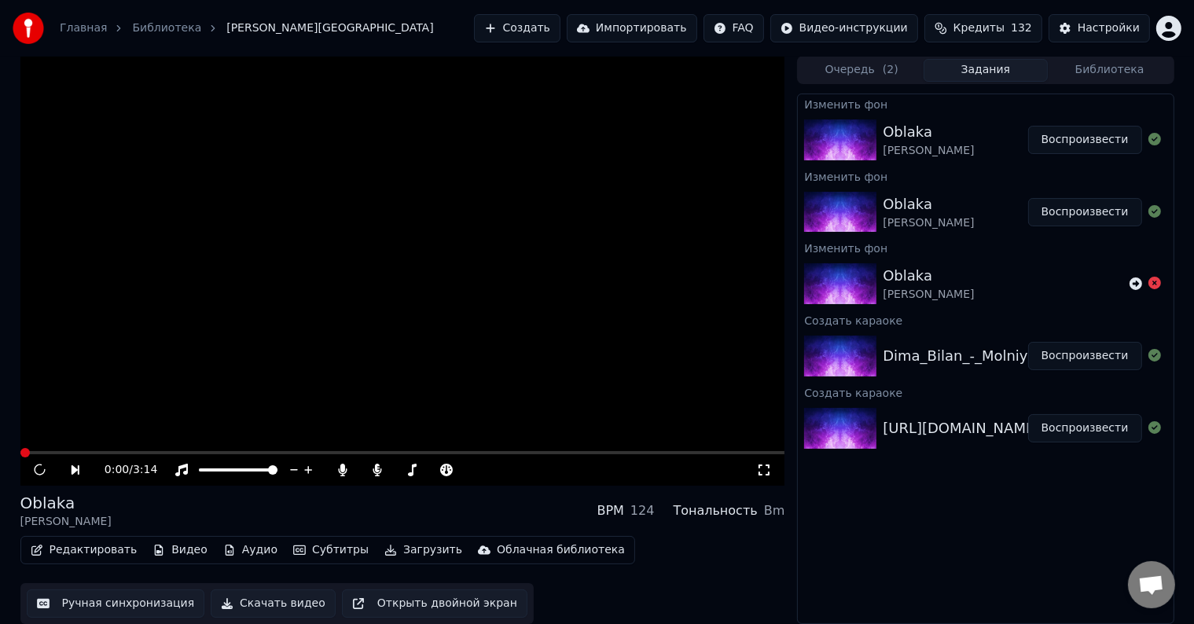
click at [1095, 215] on button "Воспроизвести" at bounding box center [1085, 212] width 114 height 28
click at [1135, 284] on icon at bounding box center [1136, 284] width 13 height 13
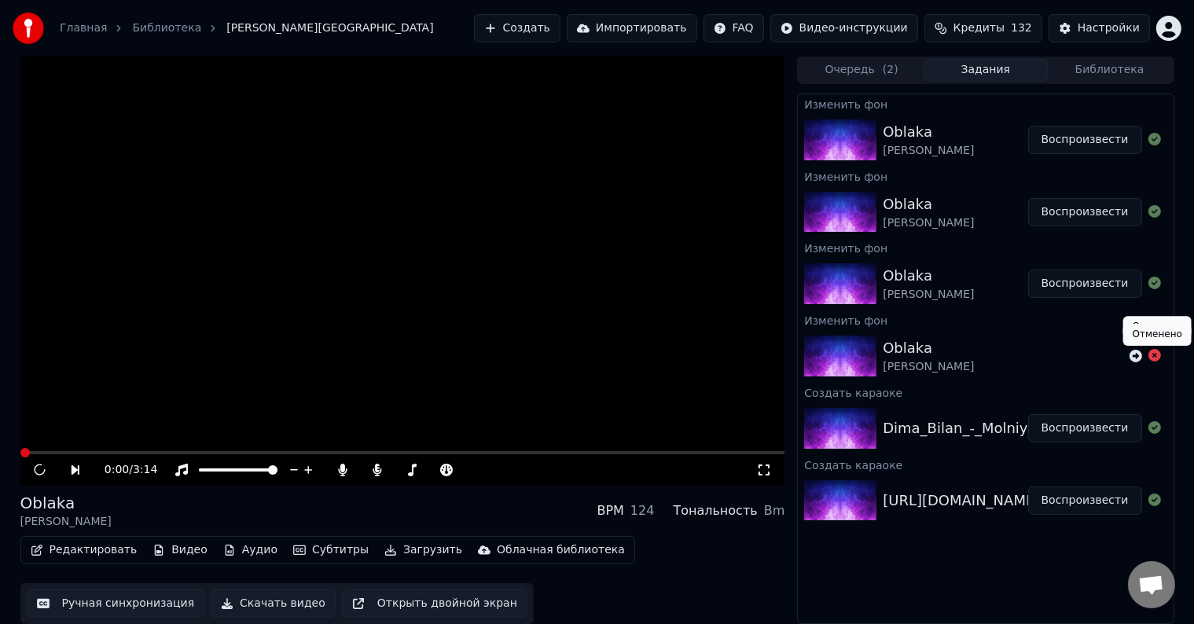
click at [1156, 356] on icon at bounding box center [1155, 355] width 13 height 13
click at [1082, 219] on button "Воспроизвести" at bounding box center [1085, 212] width 114 height 28
click at [1082, 223] on button "Воспроизвести" at bounding box center [1085, 212] width 114 height 28
click at [1083, 215] on button "Воспроизвести" at bounding box center [1085, 212] width 114 height 28
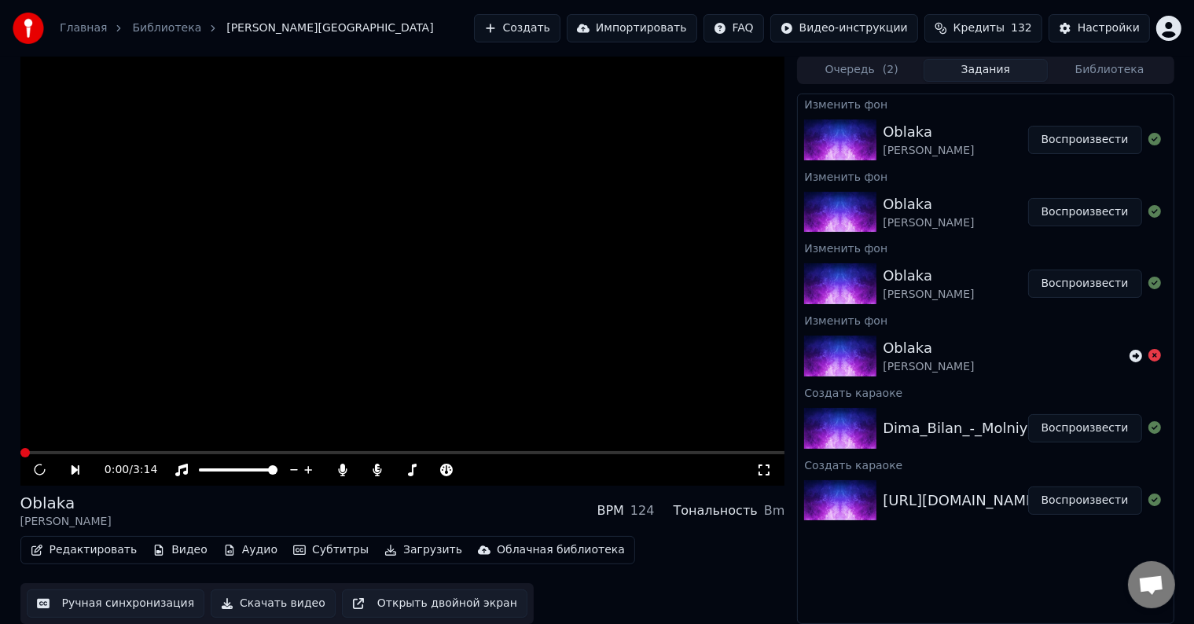
click at [1083, 215] on button "Воспроизвести" at bounding box center [1085, 212] width 114 height 28
click at [98, 560] on button "Редактировать" at bounding box center [83, 550] width 119 height 22
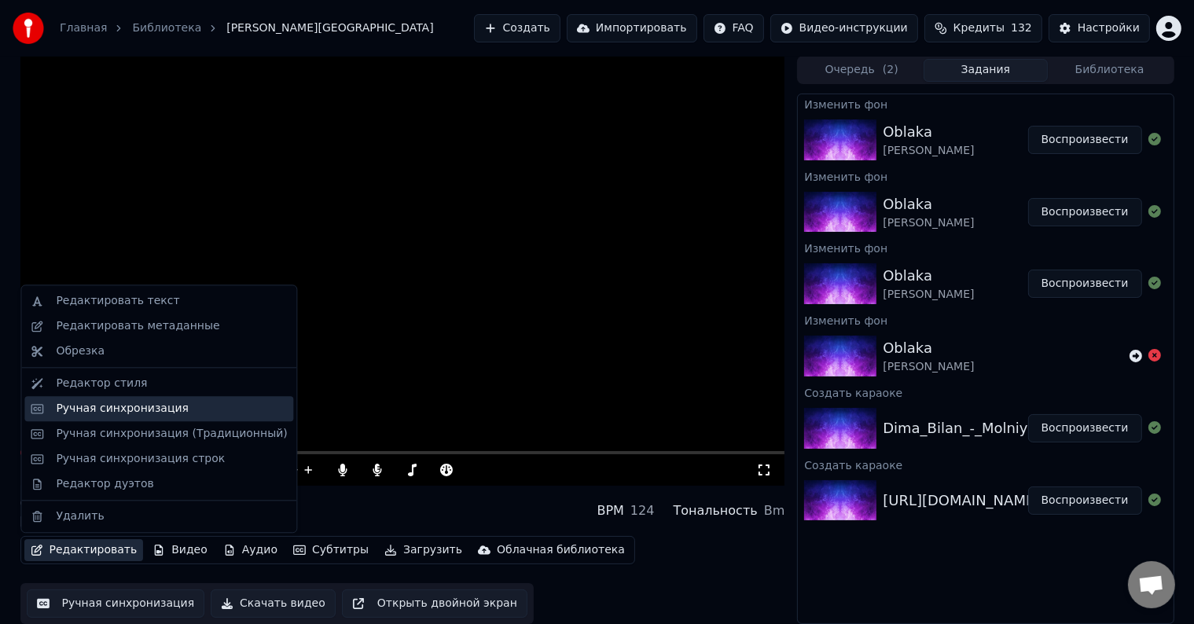
click at [94, 408] on div "Ручная синхронизация" at bounding box center [122, 409] width 133 height 16
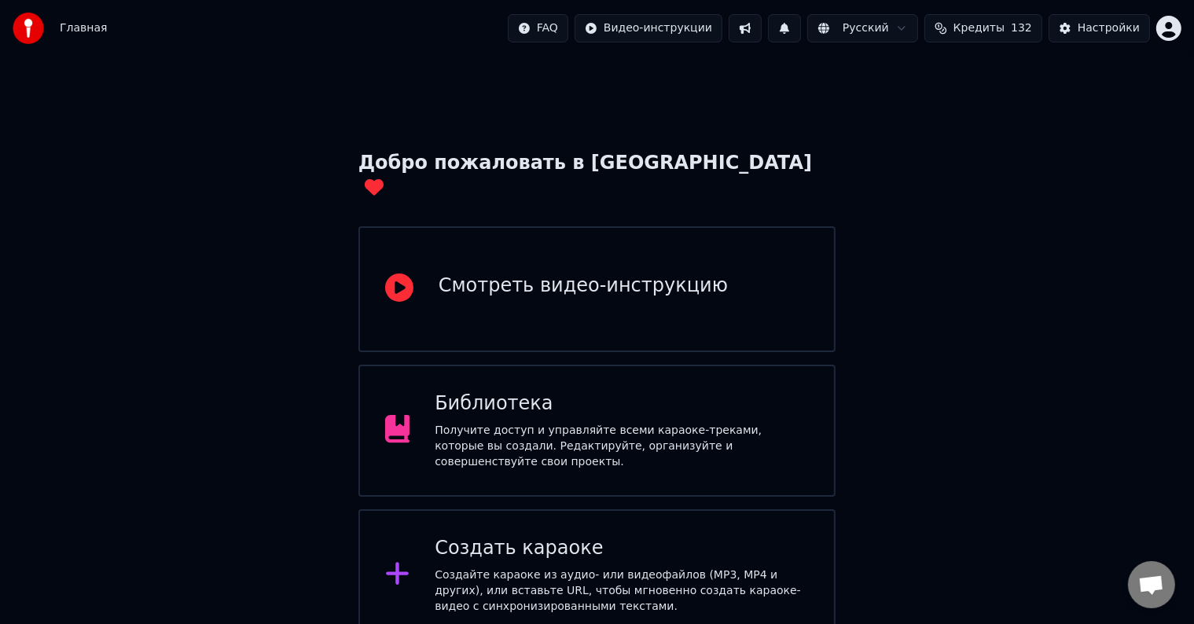
click at [550, 400] on div "Библиотека Получите доступ и управляйте всеми караоке-треками, которые вы созда…" at bounding box center [622, 431] width 374 height 79
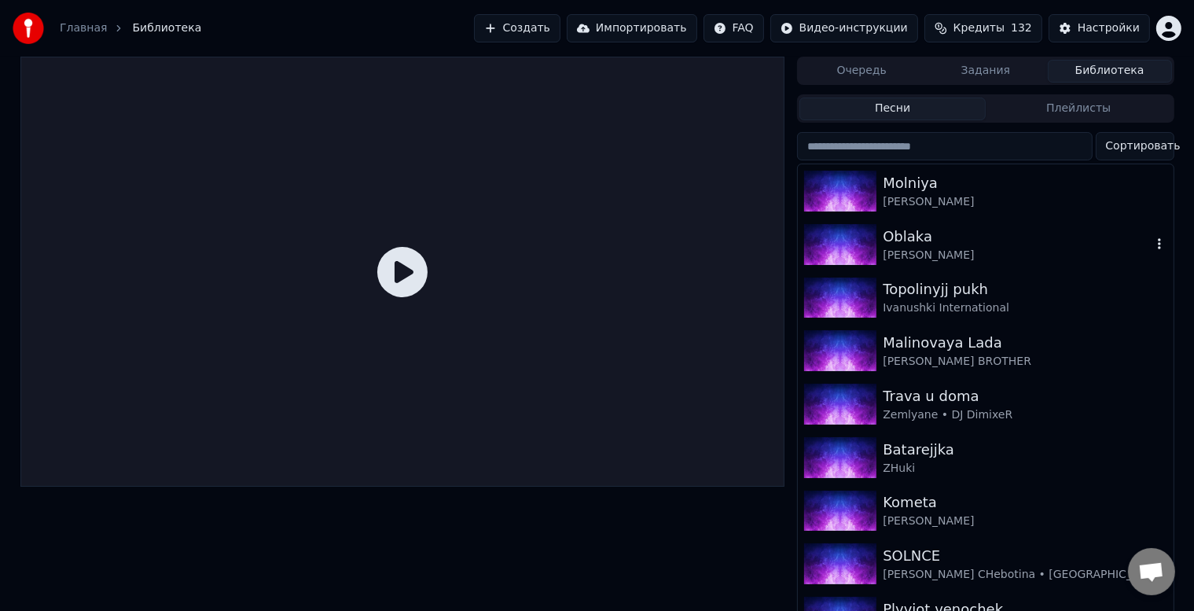
click at [932, 235] on div "Oblaka" at bounding box center [1017, 237] width 268 height 22
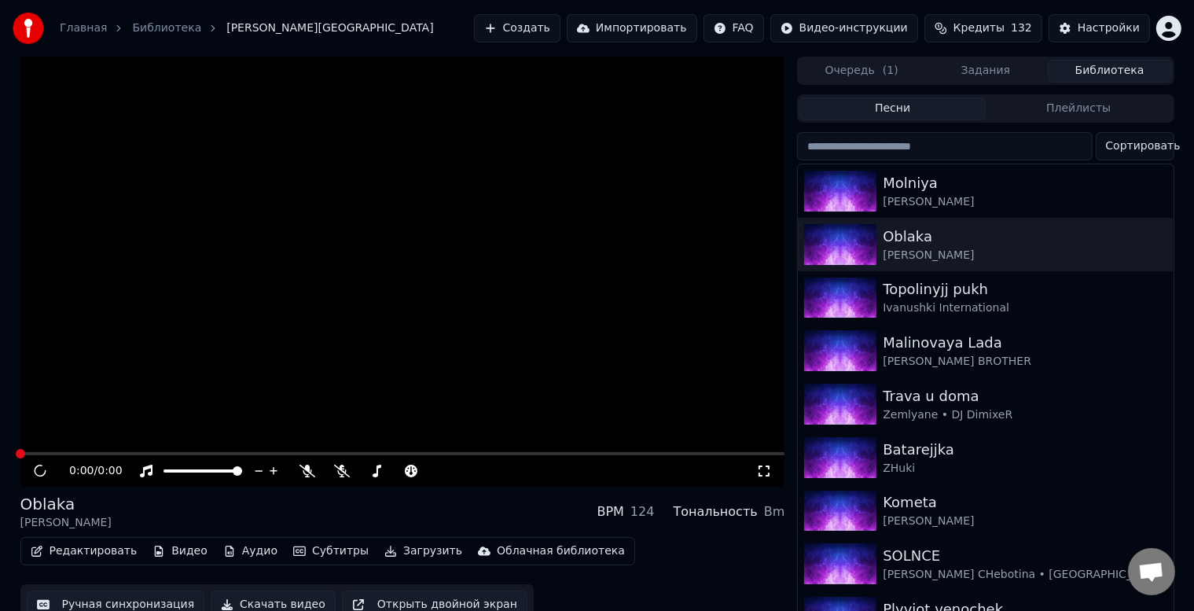
click at [343, 480] on div "0:00 / 0:00" at bounding box center [402, 470] width 765 height 31
click at [346, 469] on icon at bounding box center [342, 471] width 16 height 13
click at [912, 187] on div "Molniya" at bounding box center [1017, 183] width 268 height 22
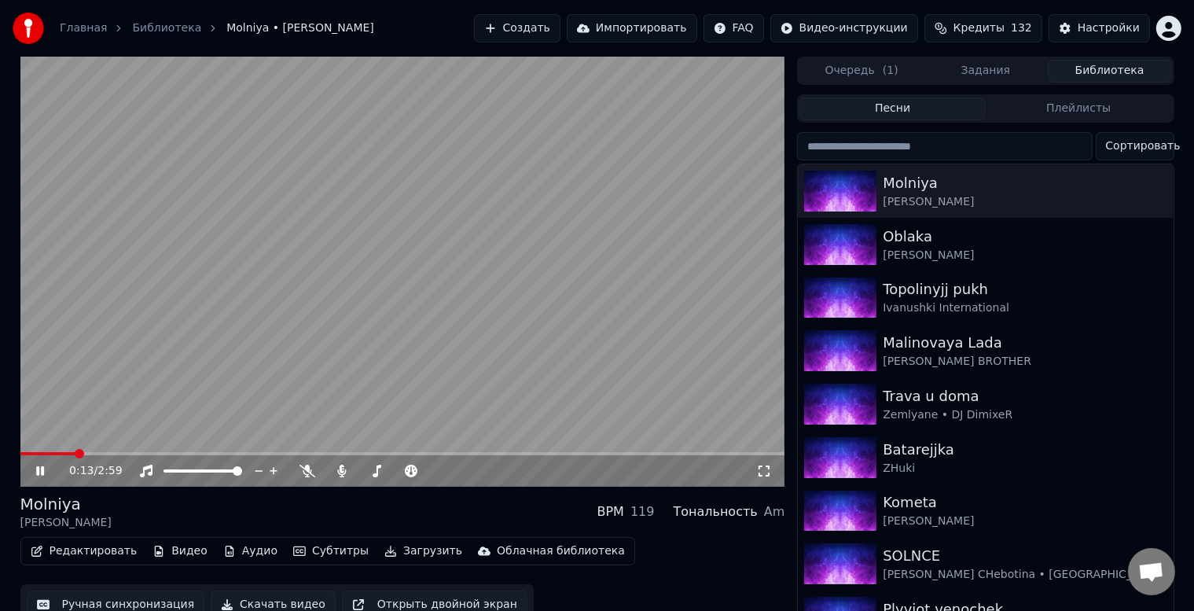
click at [74, 453] on span at bounding box center [402, 453] width 765 height 3
click at [301, 474] on icon at bounding box center [308, 471] width 16 height 13
click at [119, 453] on span at bounding box center [402, 453] width 765 height 3
click at [149, 453] on span at bounding box center [402, 453] width 765 height 3
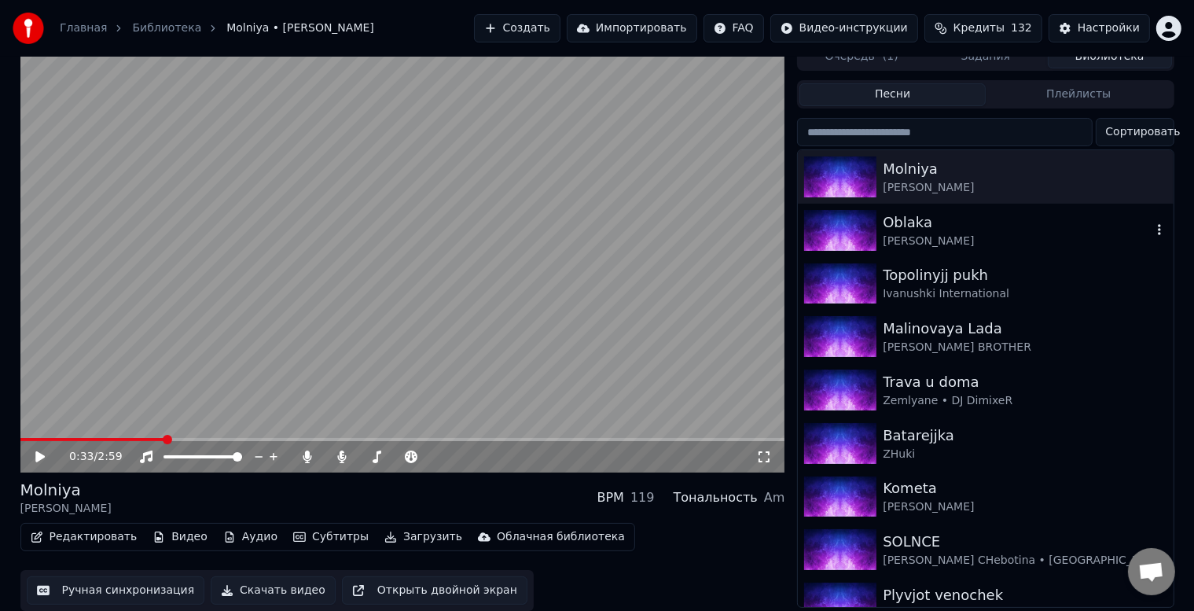
click at [962, 214] on div "Oblaka" at bounding box center [1017, 222] width 268 height 22
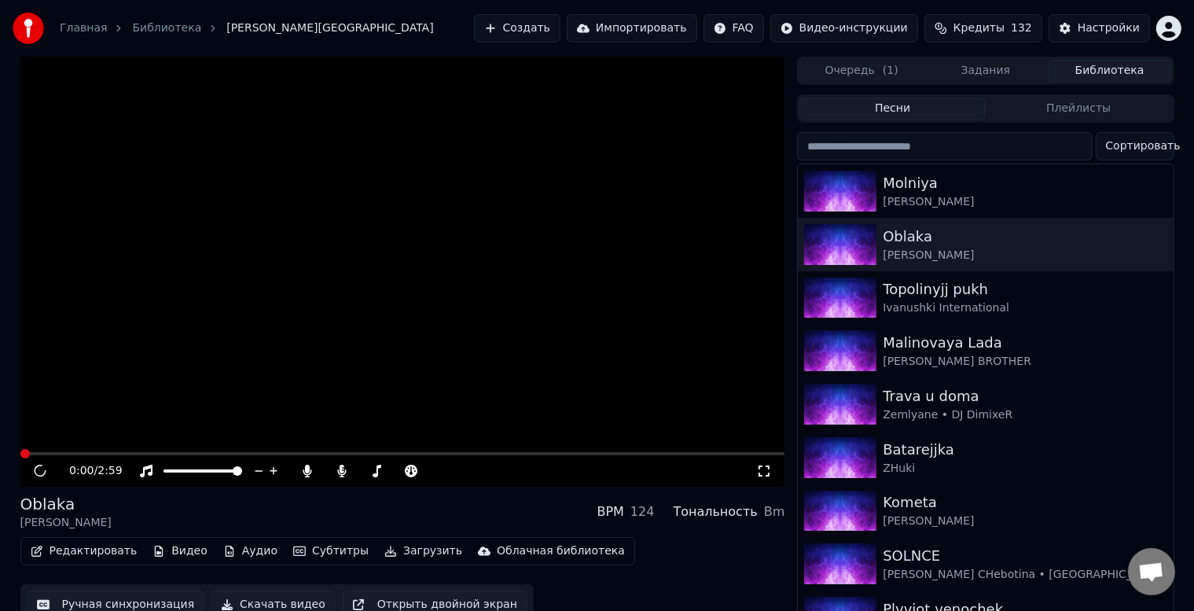
click at [35, 472] on icon at bounding box center [40, 471] width 13 height 13
click at [764, 465] on icon at bounding box center [764, 471] width 16 height 13
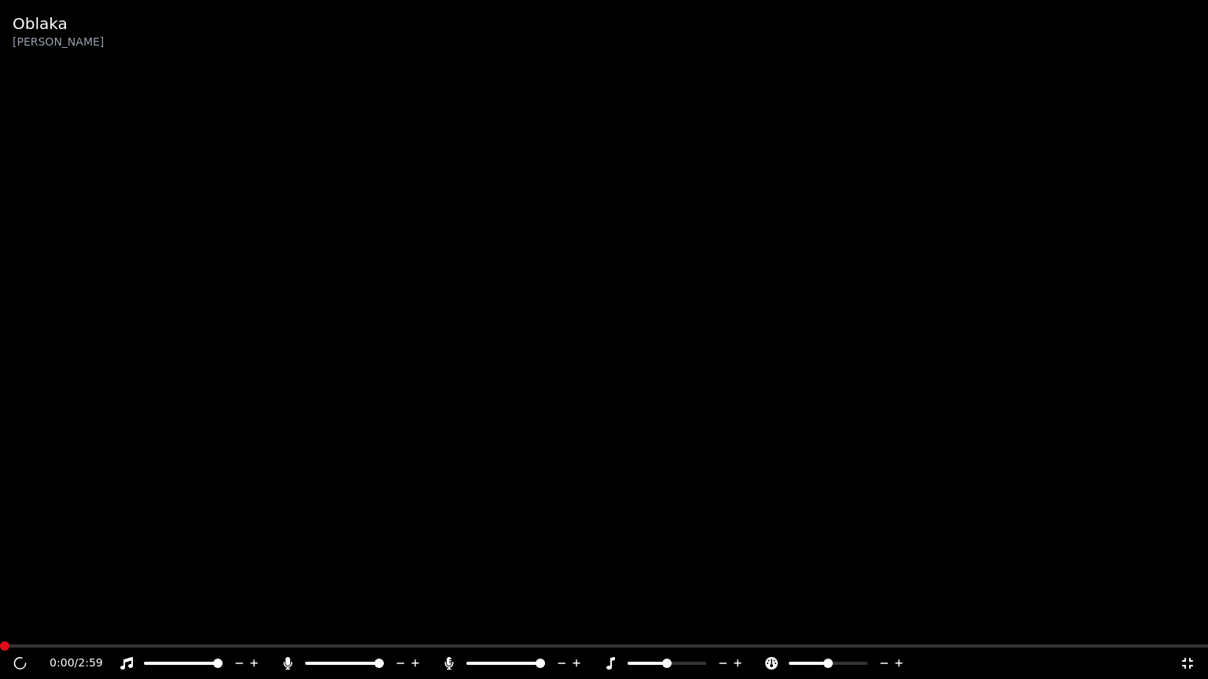
click at [1192, 623] on icon at bounding box center [1187, 663] width 11 height 11
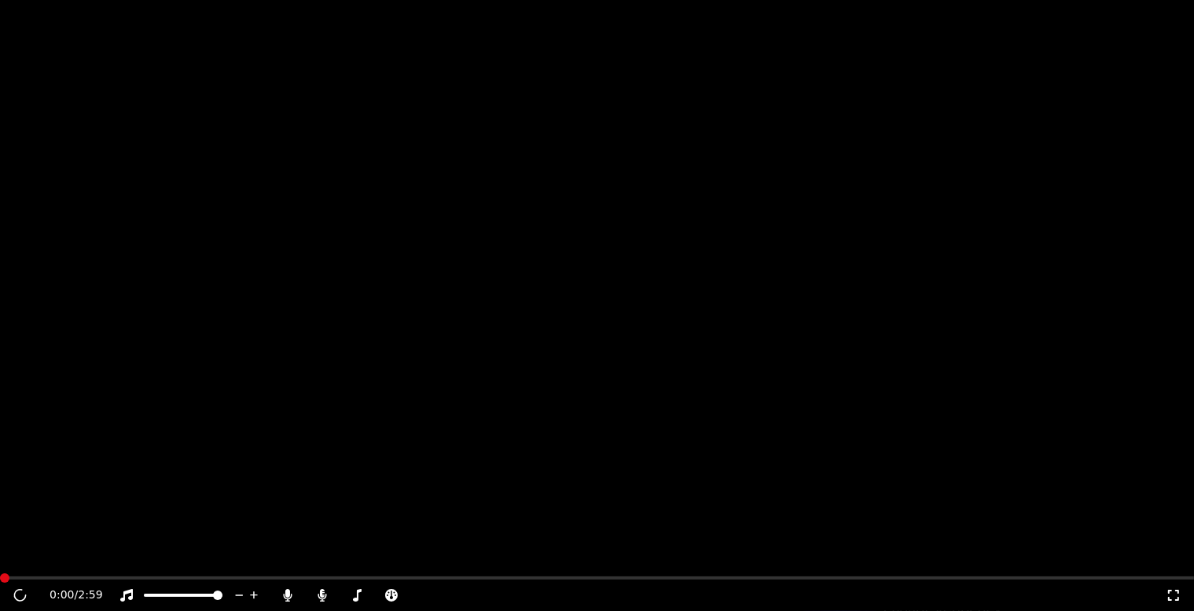
click at [173, 132] on button "Видео" at bounding box center [180, 121] width 68 height 22
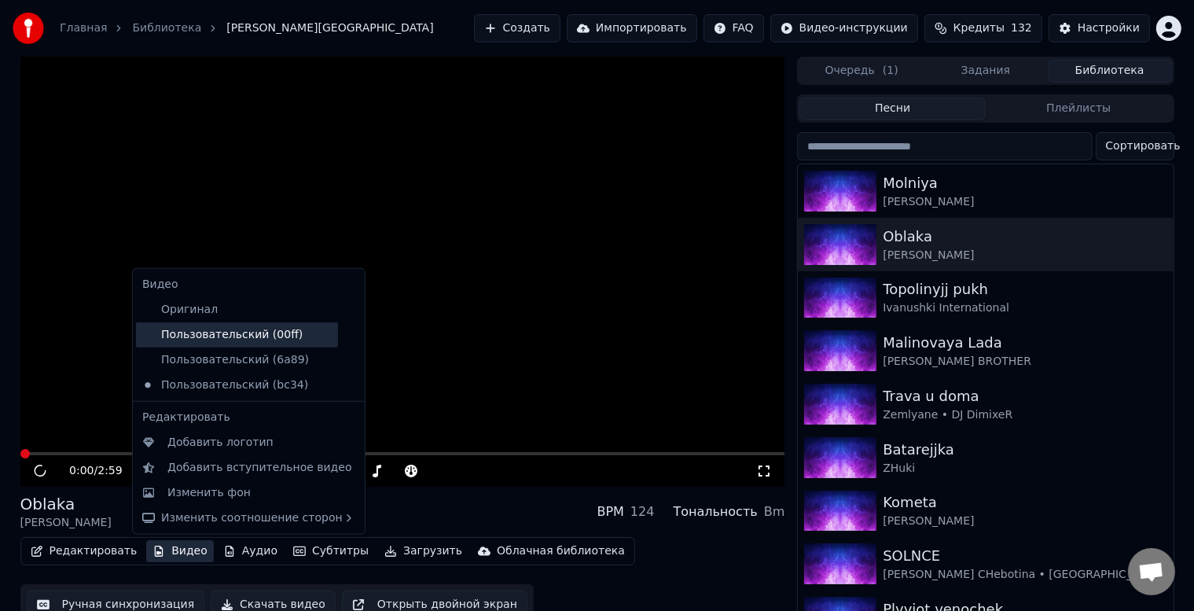
click at [193, 341] on div "Пользовательский (00ff)" at bounding box center [237, 334] width 202 height 25
click at [176, 550] on button "Видео" at bounding box center [180, 551] width 68 height 22
click at [344, 390] on icon at bounding box center [349, 385] width 11 height 13
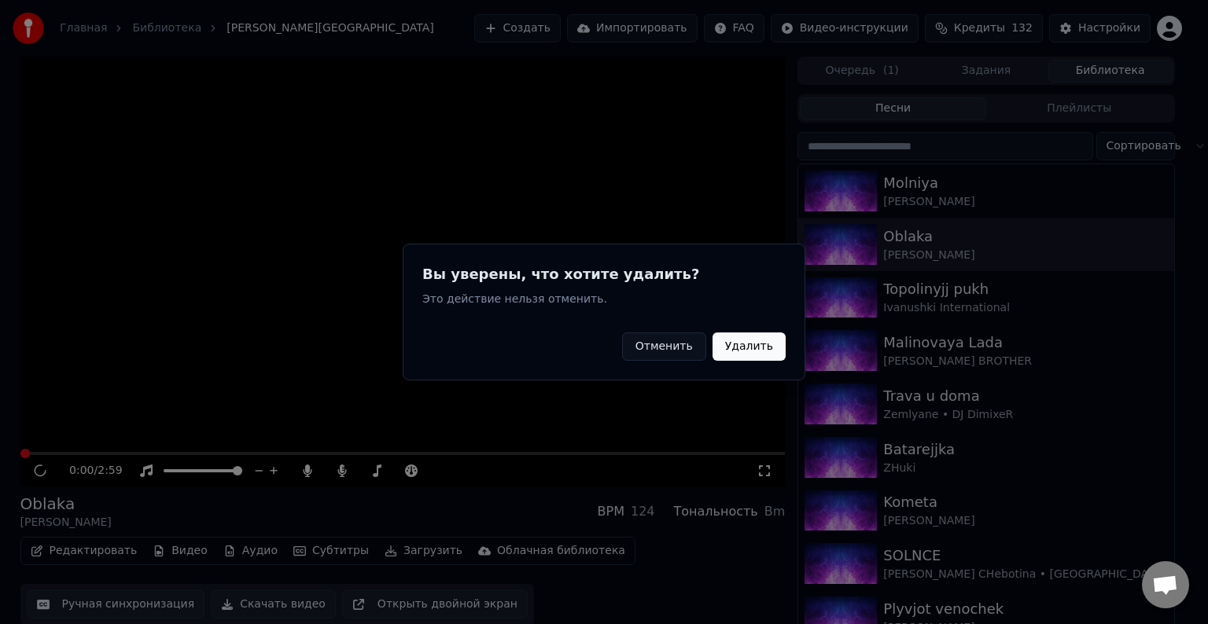
click at [745, 347] on button "Удалить" at bounding box center [748, 347] width 73 height 28
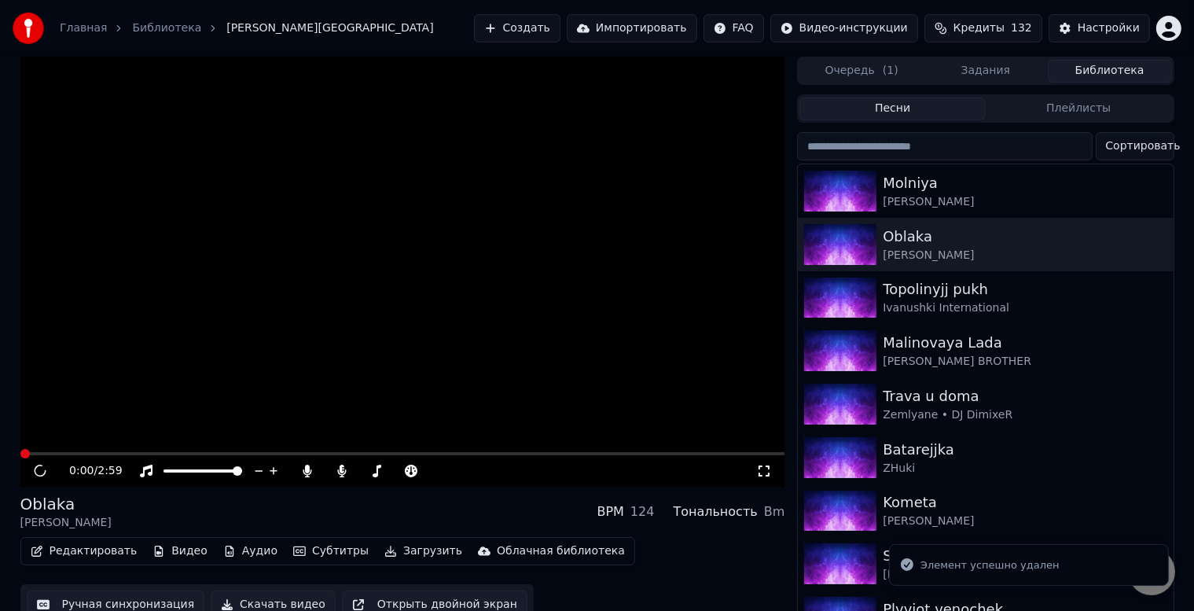
click at [173, 553] on button "Видео" at bounding box center [180, 551] width 68 height 22
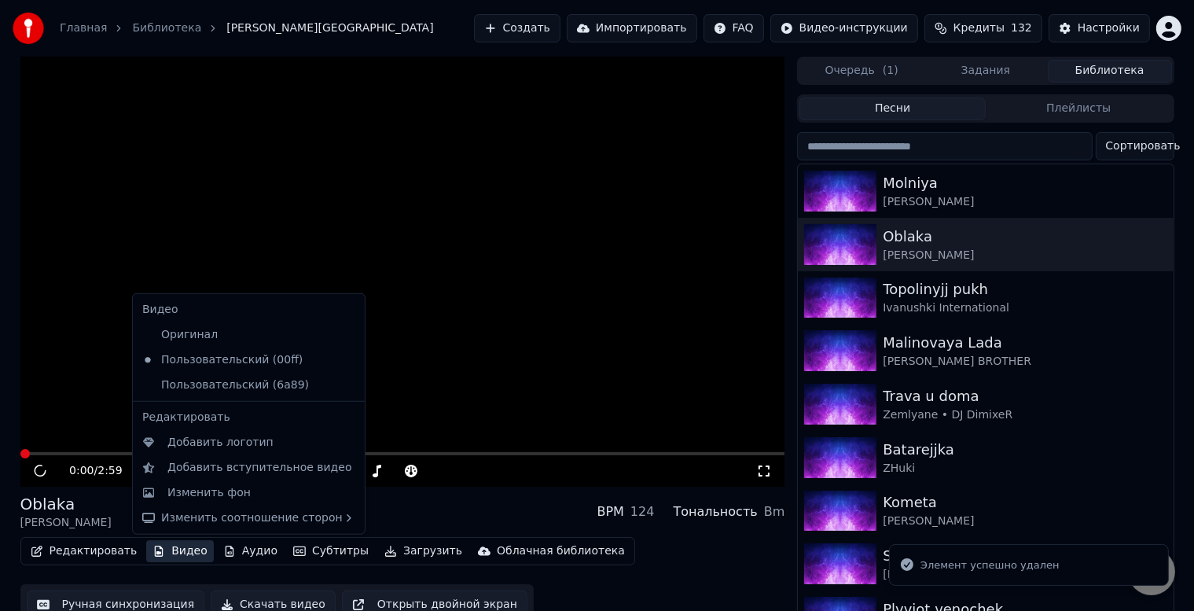
click at [344, 380] on icon at bounding box center [349, 385] width 11 height 13
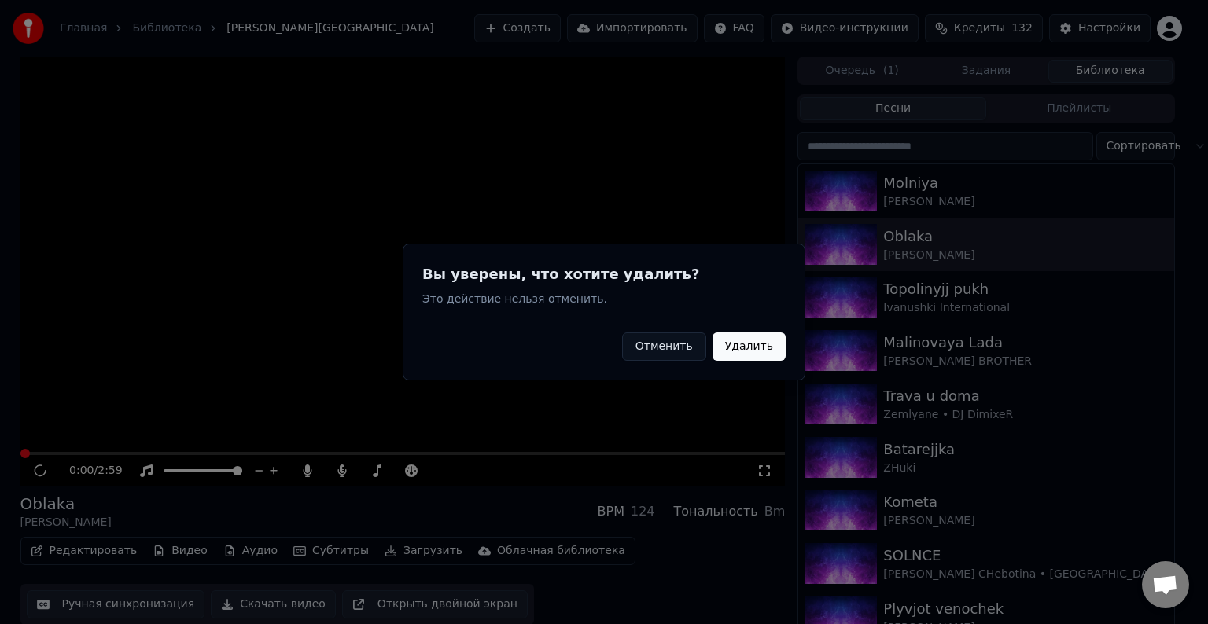
click at [756, 346] on button "Удалить" at bounding box center [748, 347] width 73 height 28
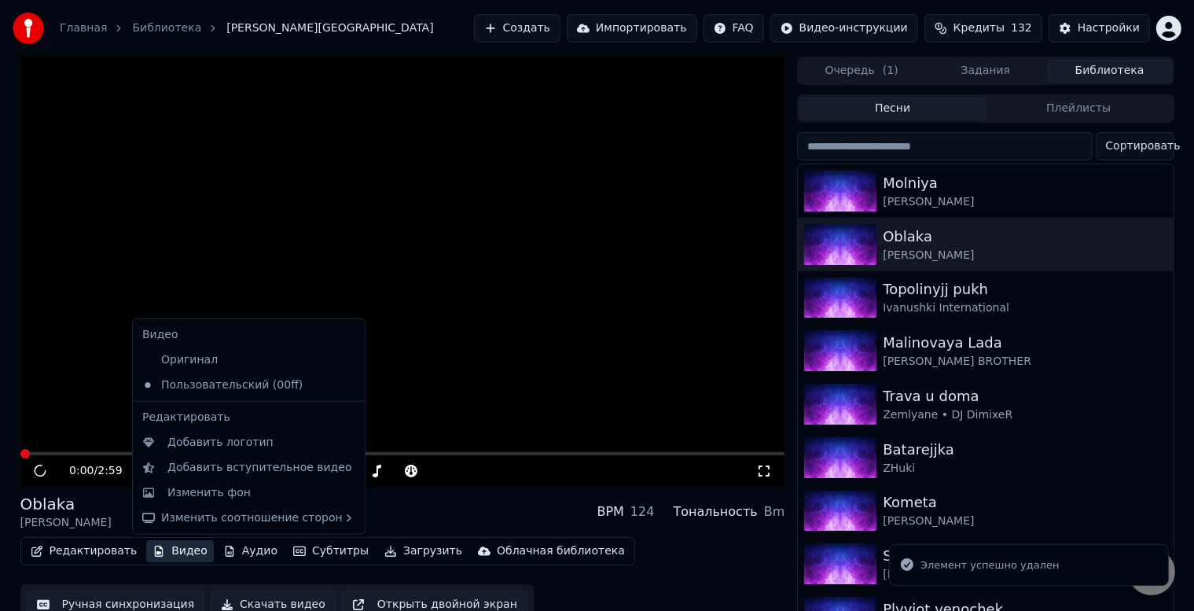
click at [172, 551] on button "Видео" at bounding box center [180, 551] width 68 height 22
click at [344, 384] on icon at bounding box center [352, 385] width 17 height 13
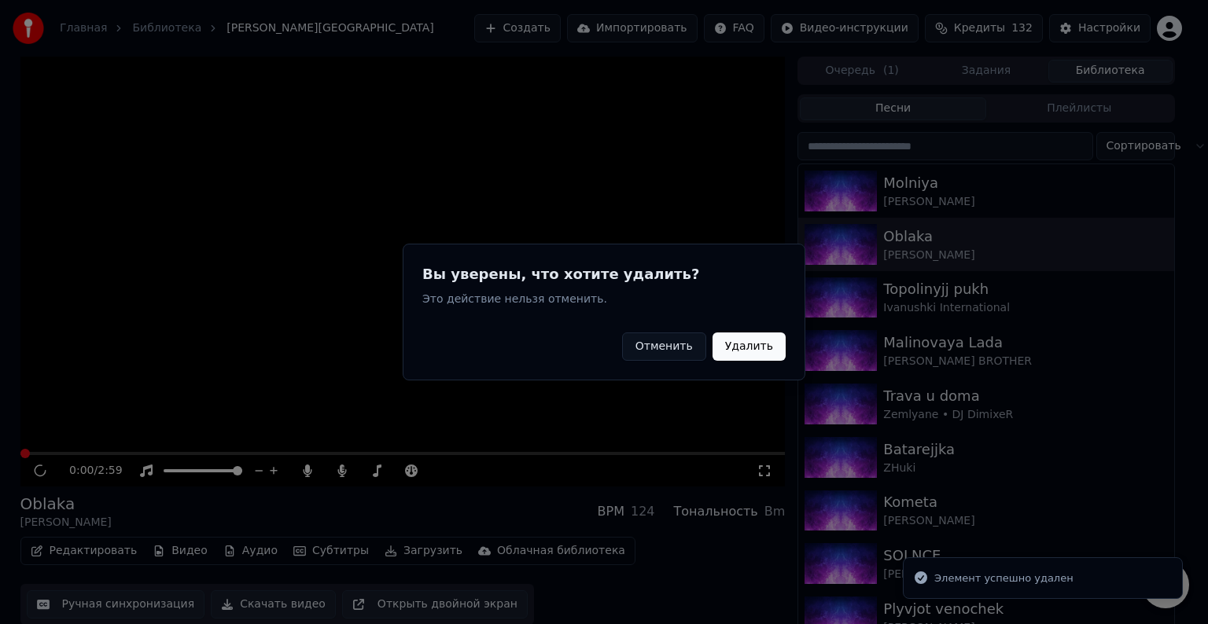
click at [668, 355] on button "Отменить" at bounding box center [664, 347] width 84 height 28
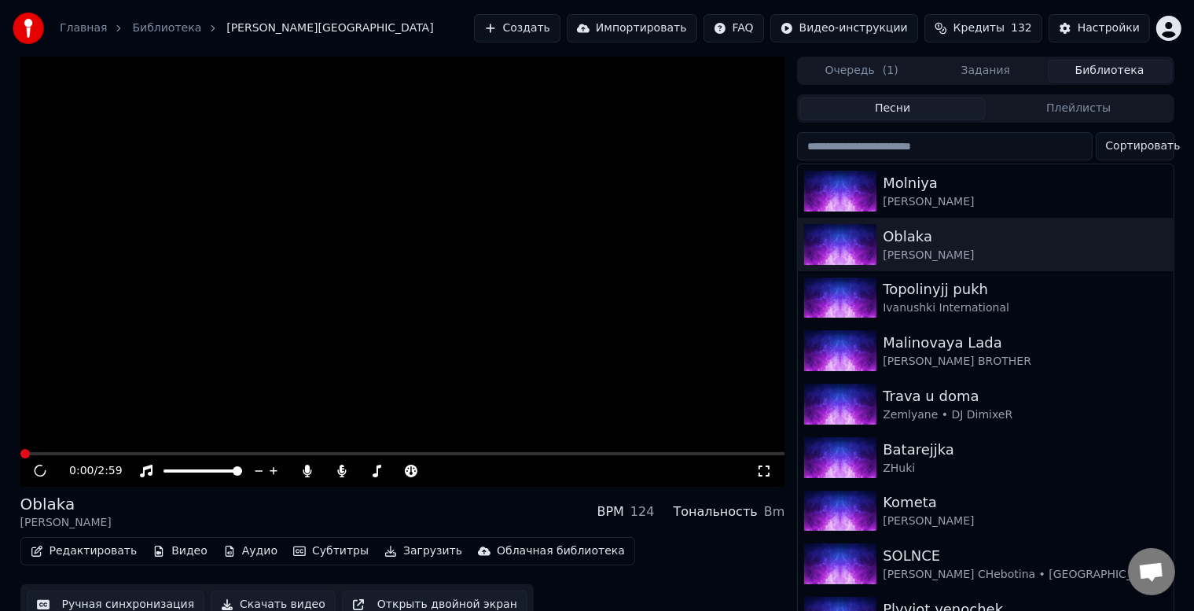
click at [165, 555] on button "Видео" at bounding box center [180, 551] width 68 height 22
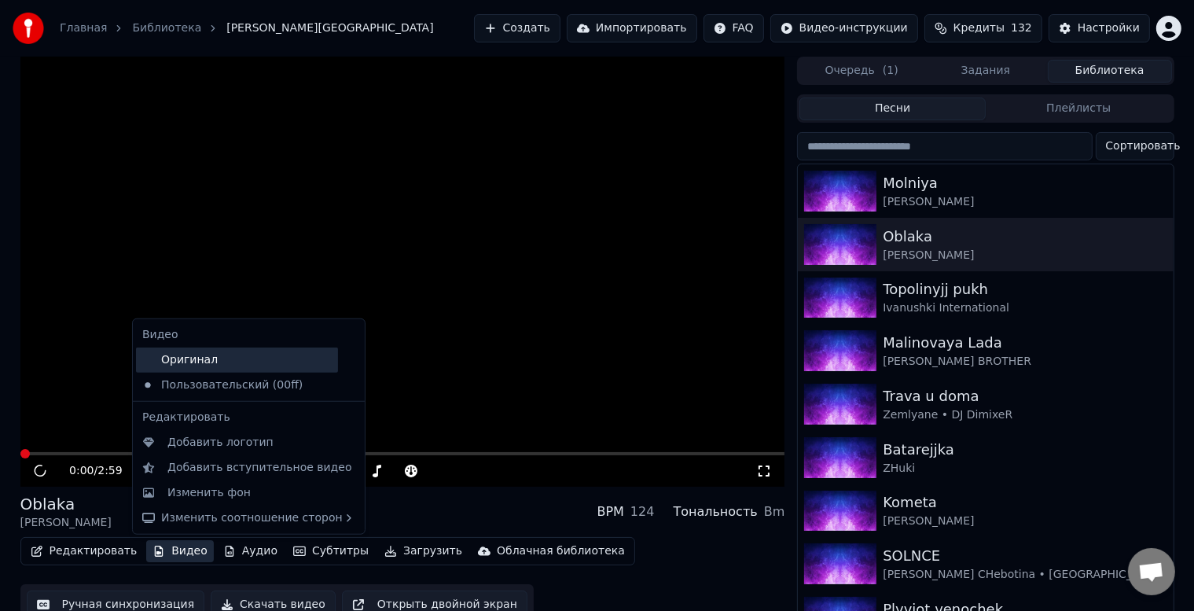
click at [220, 365] on div "Оригинал" at bounding box center [237, 359] width 202 height 25
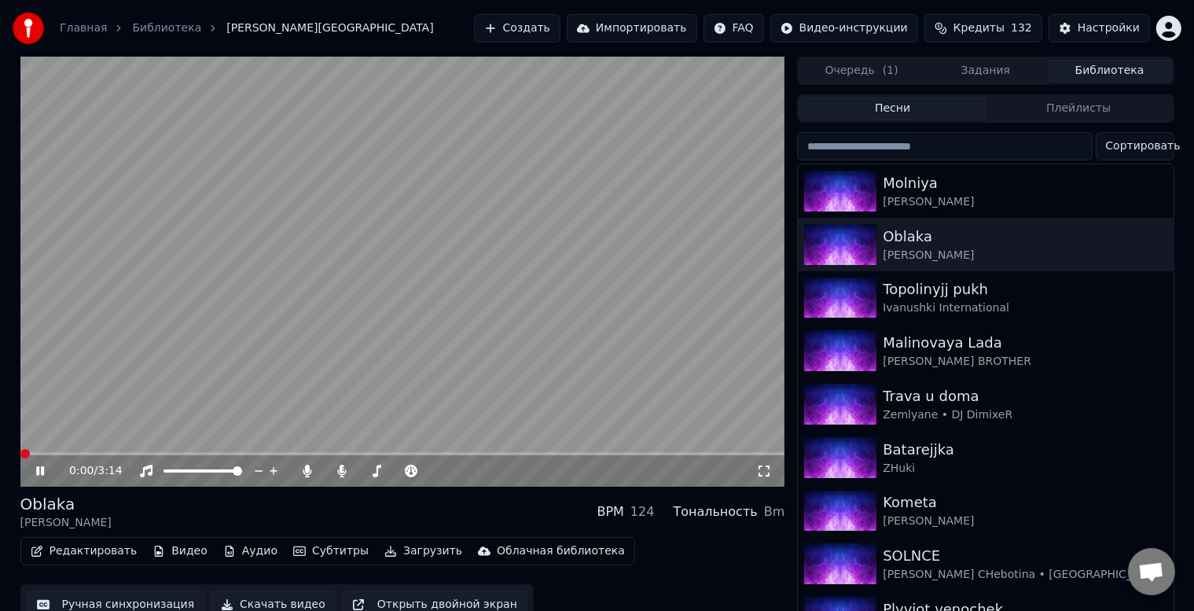
click at [20, 456] on span at bounding box center [24, 453] width 9 height 9
click at [13, 462] on div "0:01 / 3:14 [PERSON_NAME] BPM 124 Тональность Bm Редактировать Видео Аудио Субт…" at bounding box center [597, 341] width 1179 height 568
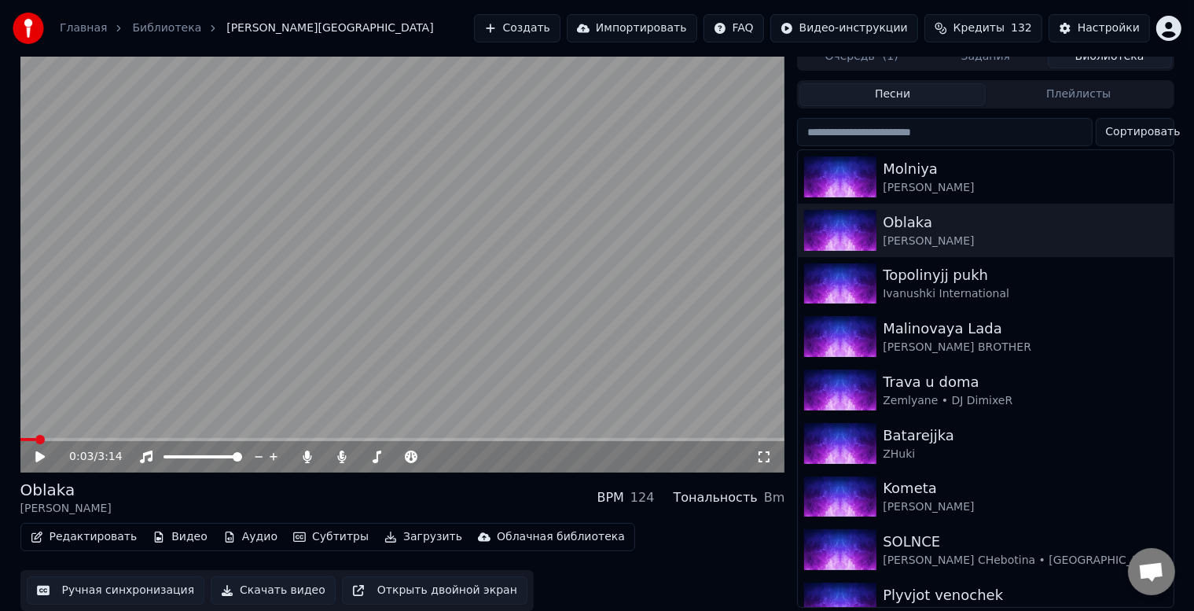
scroll to position [20, 0]
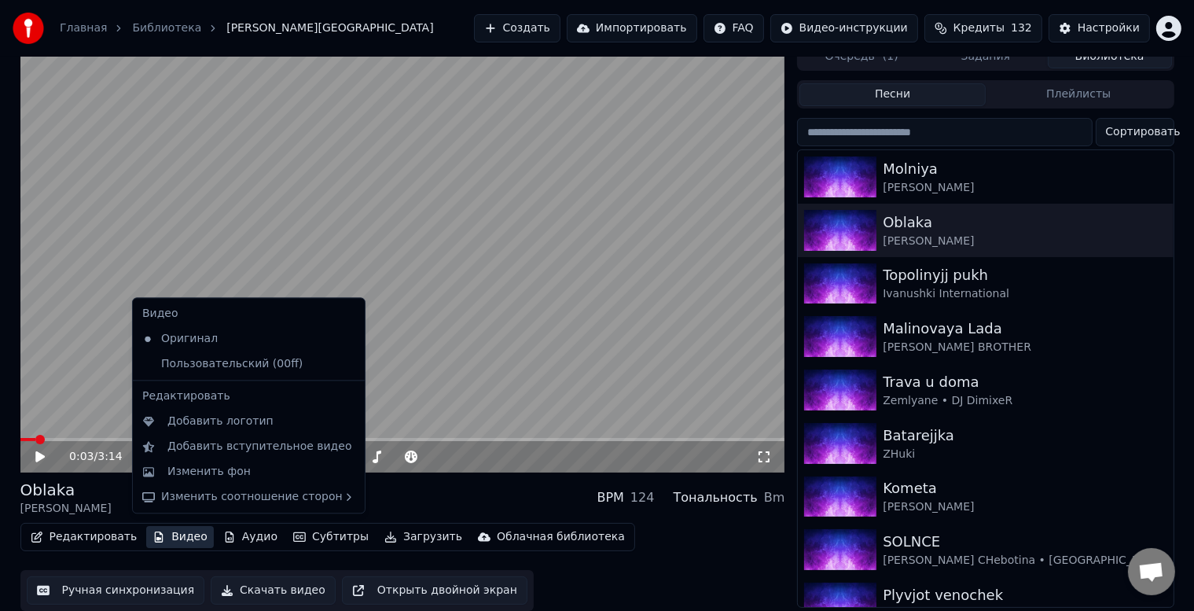
click at [163, 529] on button "Видео" at bounding box center [180, 537] width 68 height 22
click at [237, 367] on div "Пользовательский (00ff)" at bounding box center [237, 363] width 202 height 25
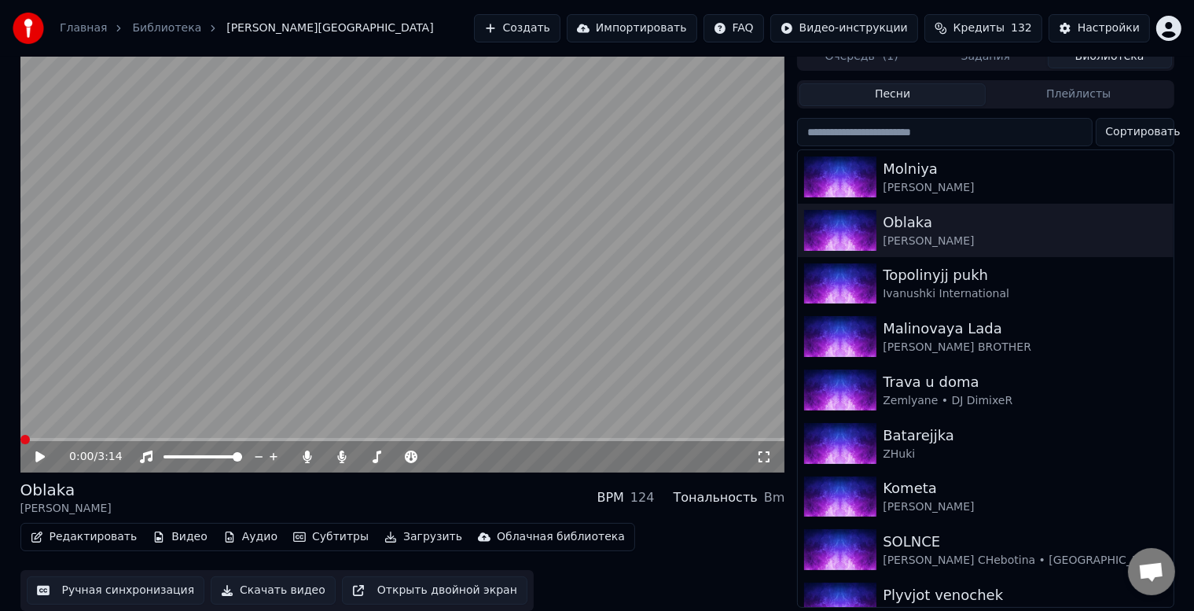
click at [38, 454] on icon at bounding box center [39, 456] width 9 height 11
click at [91, 429] on video at bounding box center [402, 257] width 765 height 430
click at [82, 441] on div "0:06 / 3:14" at bounding box center [402, 456] width 765 height 31
click at [92, 438] on span at bounding box center [402, 439] width 765 height 3
click at [37, 451] on icon at bounding box center [39, 456] width 9 height 11
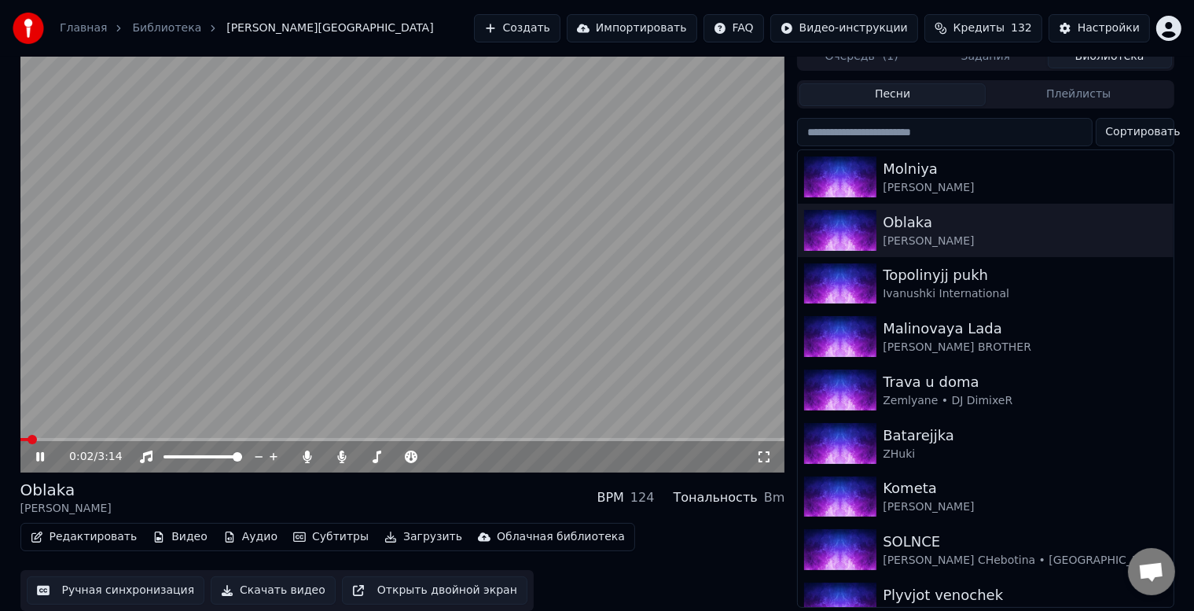
click at [28, 438] on span at bounding box center [32, 439] width 9 height 9
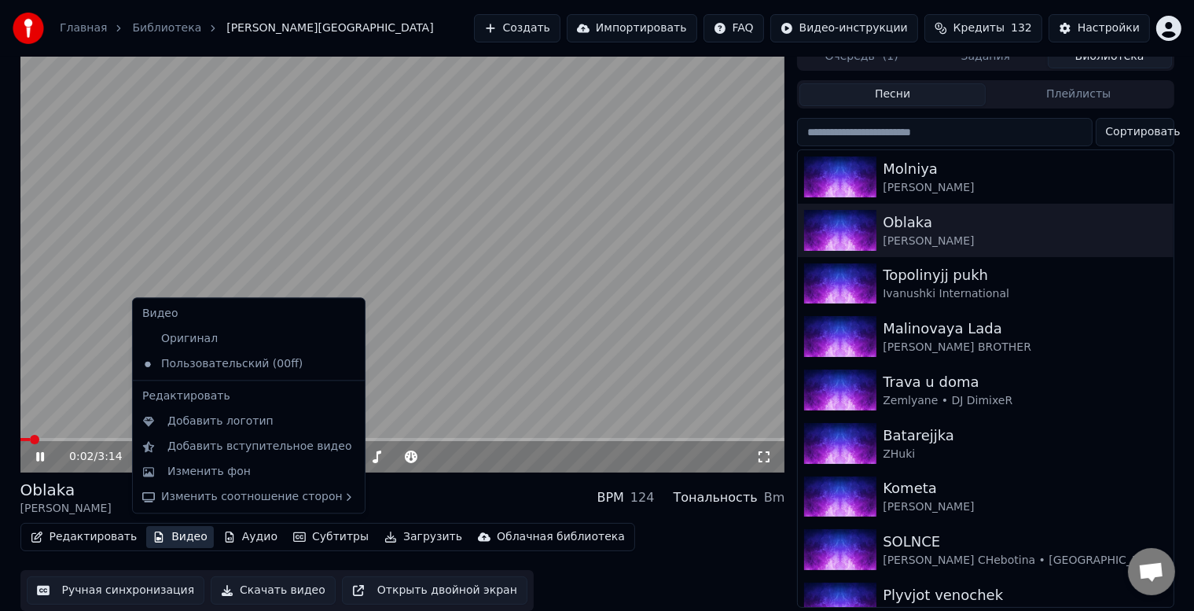
click at [193, 530] on button "Видео" at bounding box center [180, 537] width 68 height 22
click at [344, 369] on icon at bounding box center [352, 364] width 17 height 13
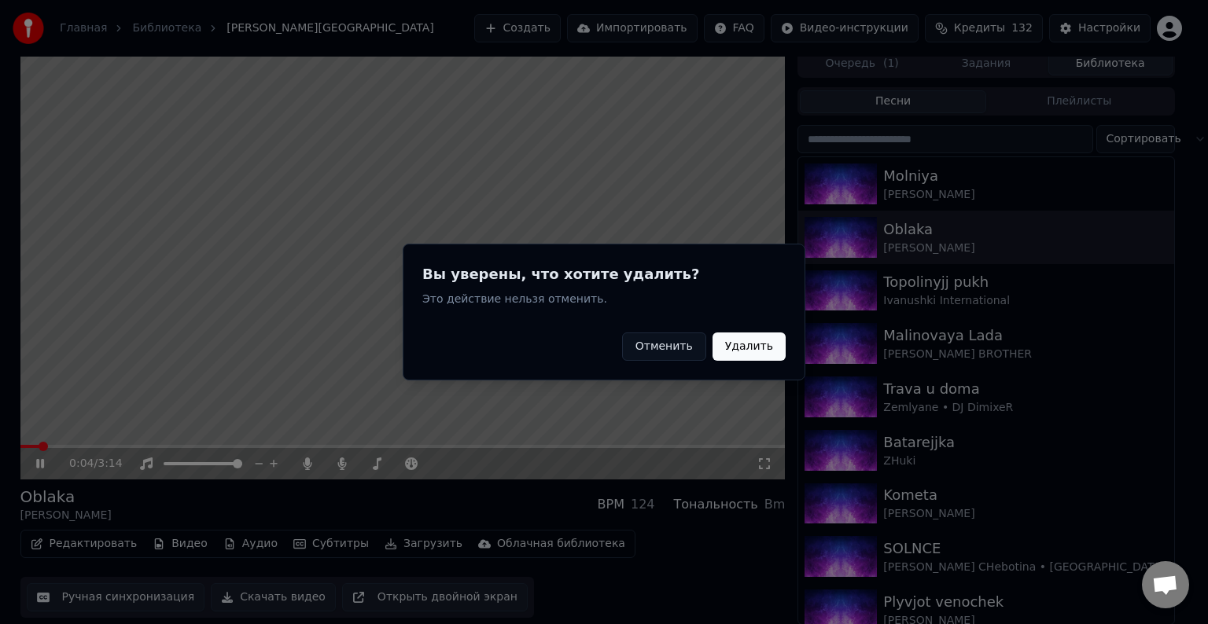
click at [758, 353] on button "Удалить" at bounding box center [748, 347] width 73 height 28
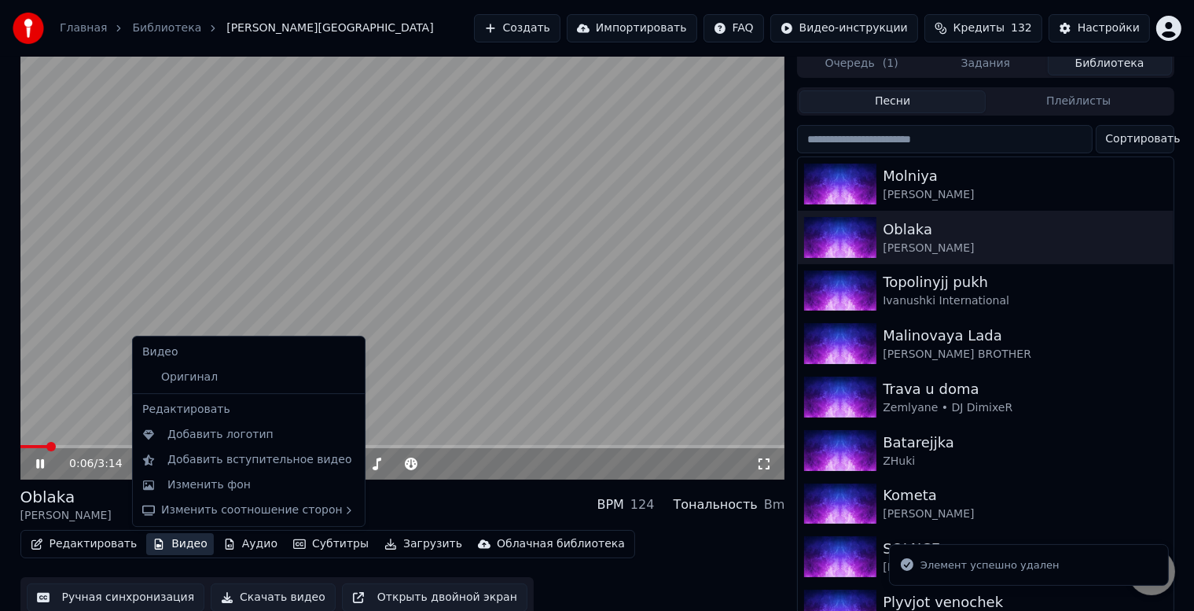
click at [173, 541] on button "Видео" at bounding box center [180, 544] width 68 height 22
click at [211, 380] on div "Оригинал" at bounding box center [237, 377] width 202 height 25
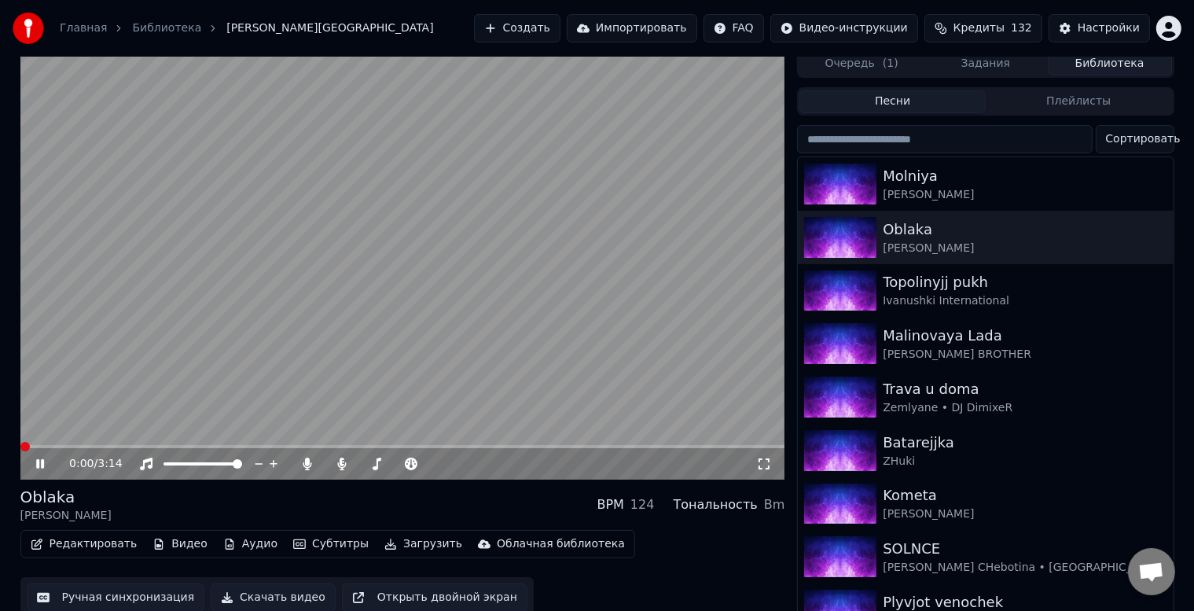
click at [20, 450] on span at bounding box center [24, 446] width 9 height 9
click at [20, 451] on span at bounding box center [24, 446] width 9 height 9
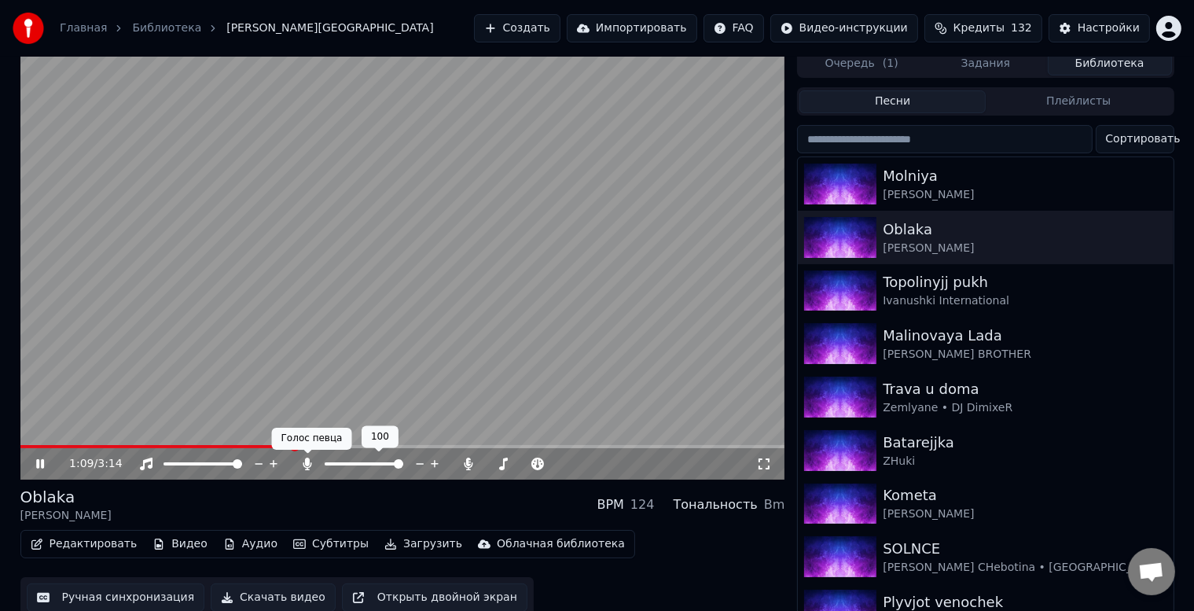
click at [305, 461] on icon at bounding box center [308, 464] width 16 height 13
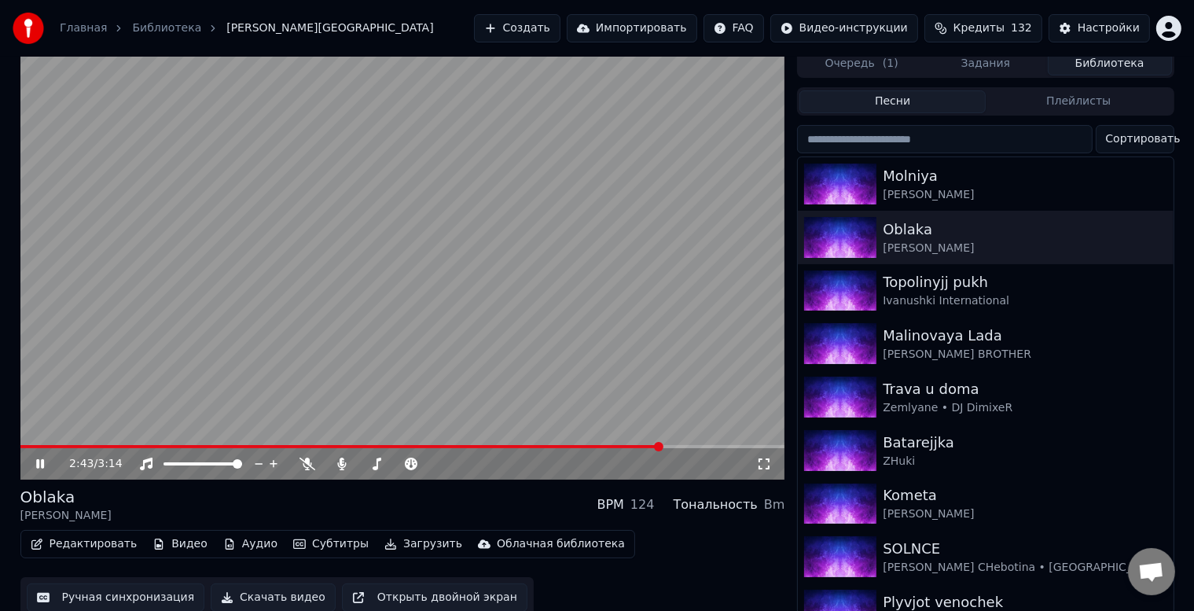
click at [686, 445] on div "2:43 / 3:14" at bounding box center [402, 265] width 765 height 430
click at [687, 445] on span at bounding box center [402, 446] width 765 height 3
click at [709, 446] on span at bounding box center [402, 446] width 765 height 3
click at [729, 446] on span at bounding box center [402, 446] width 765 height 3
click at [37, 462] on icon at bounding box center [39, 463] width 9 height 11
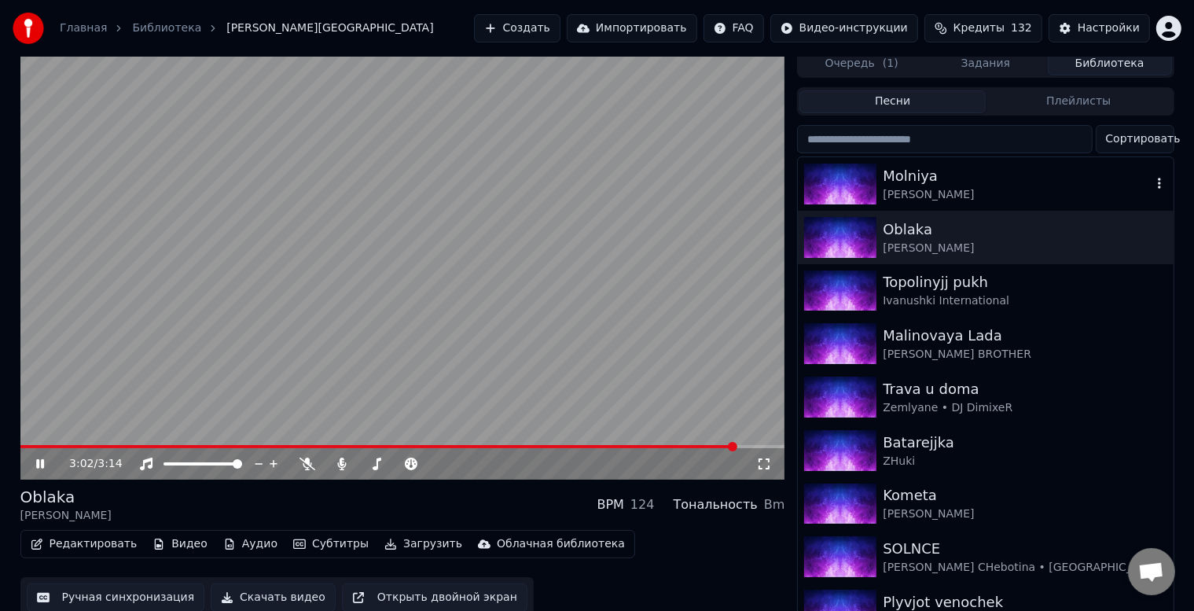
click at [949, 182] on div "Molniya" at bounding box center [1017, 176] width 268 height 22
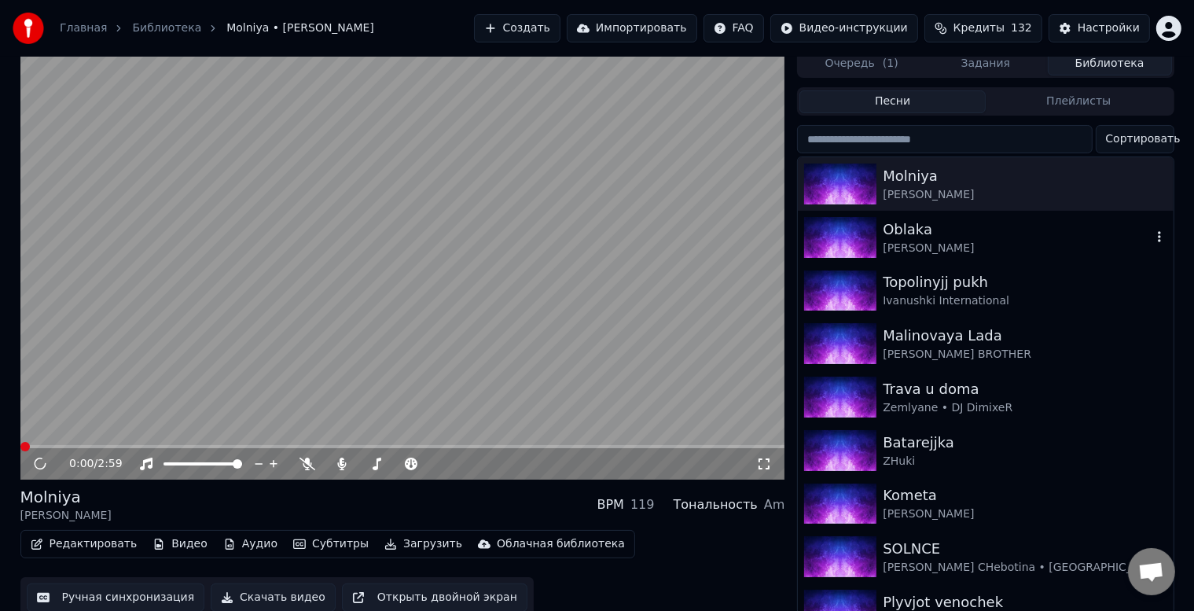
click at [918, 237] on div "Oblaka" at bounding box center [1017, 230] width 268 height 22
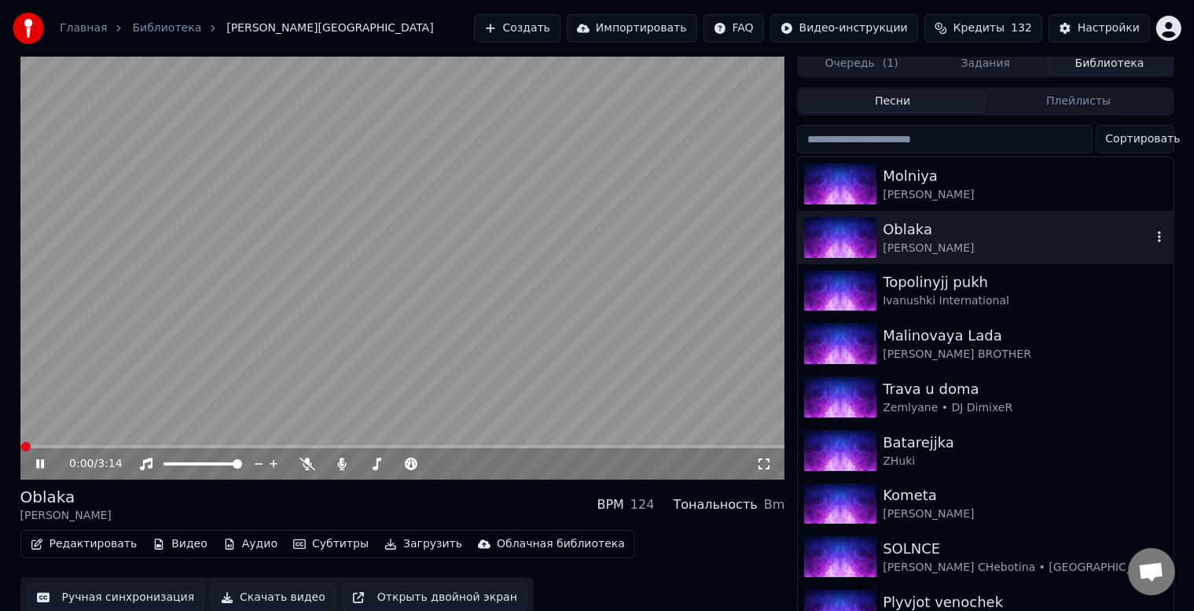
click at [916, 248] on div "[PERSON_NAME]" at bounding box center [1017, 249] width 268 height 16
click at [409, 546] on button "Загрузить" at bounding box center [423, 544] width 90 height 22
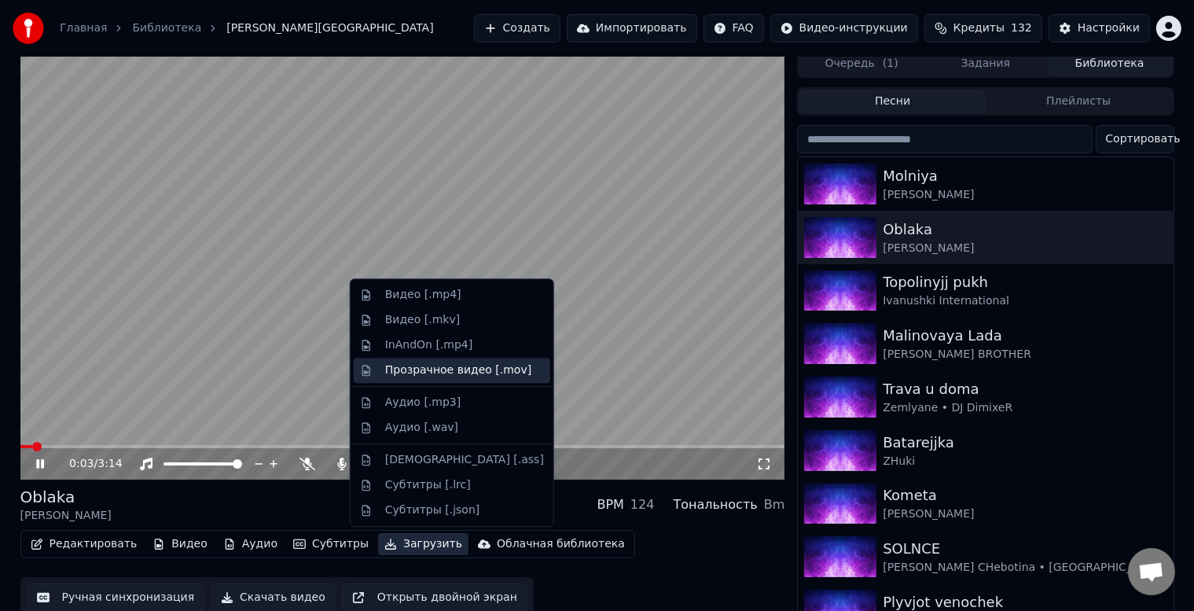
click at [441, 373] on div "Прозрачное видео [.mov]" at bounding box center [458, 370] width 146 height 16
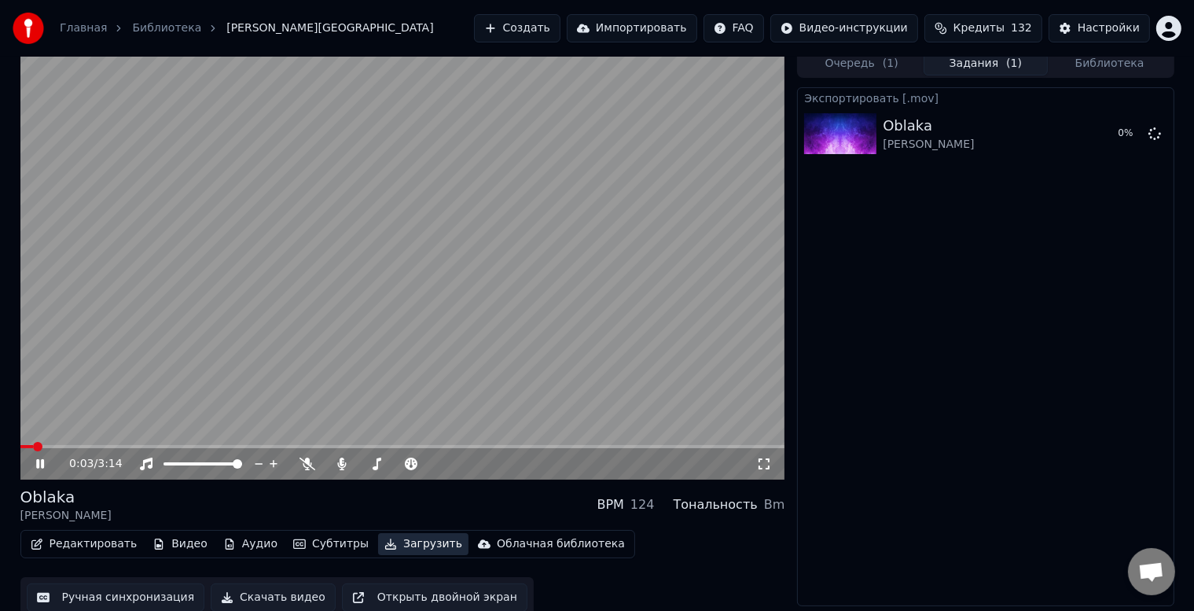
scroll to position [1, 0]
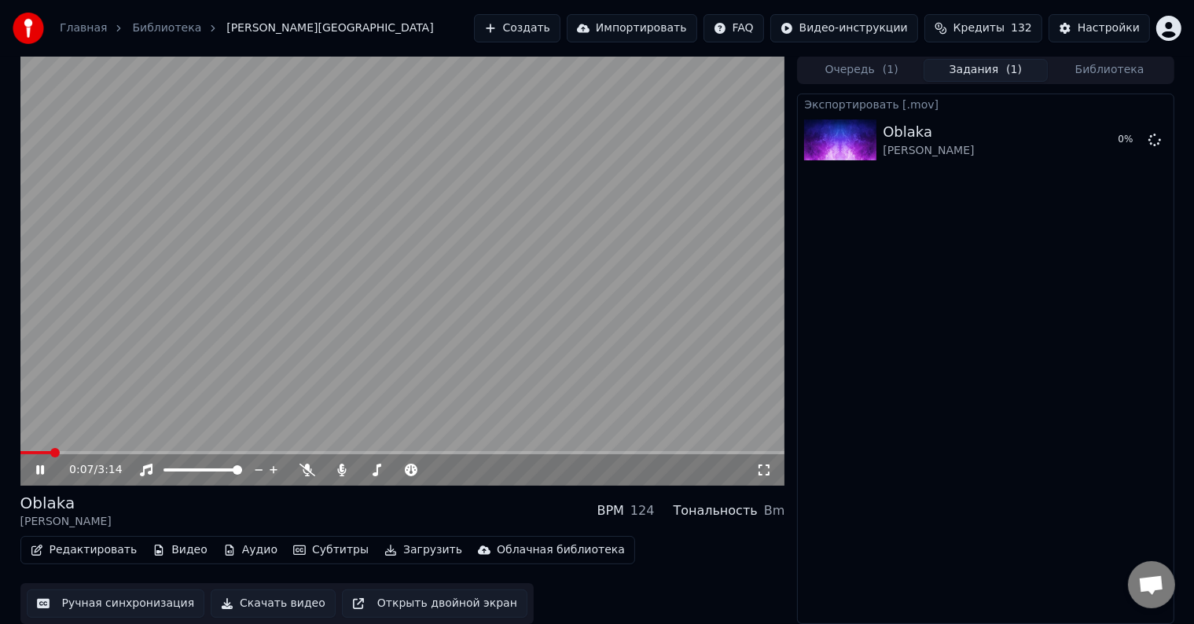
click at [1100, 69] on button "Библиотека" at bounding box center [1110, 70] width 124 height 23
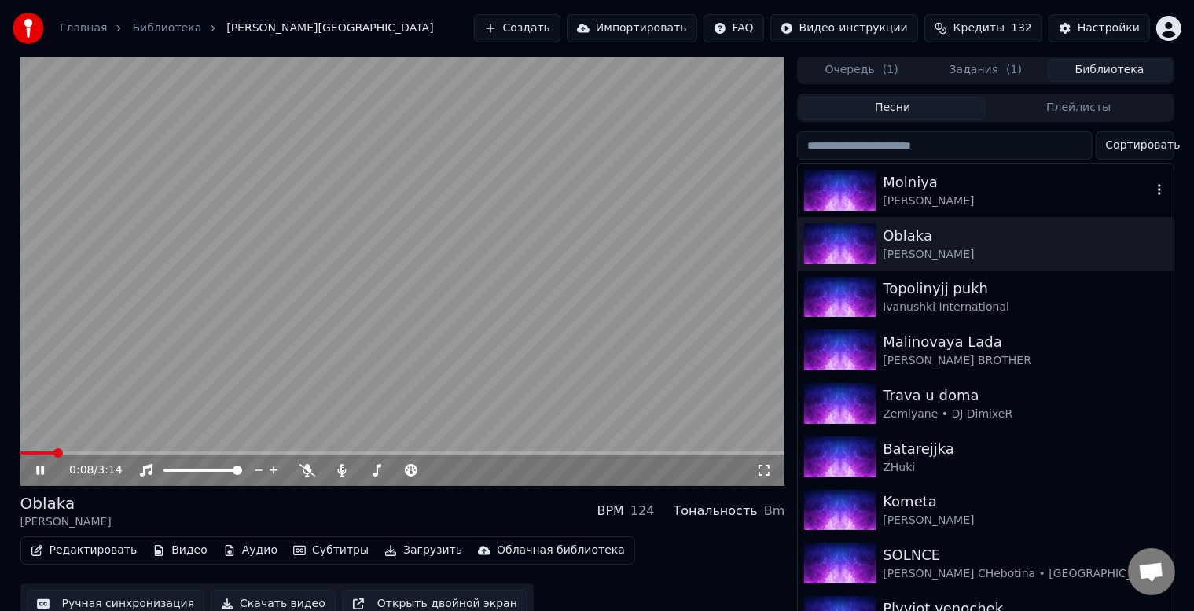
click at [908, 184] on div "Molniya" at bounding box center [1017, 182] width 268 height 22
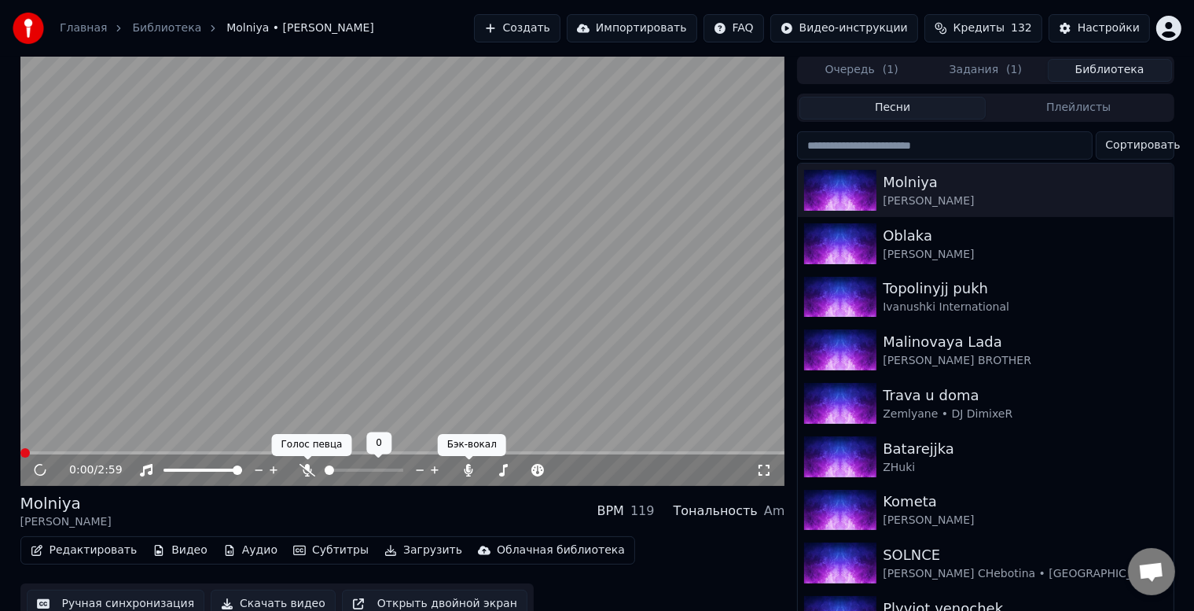
click at [302, 472] on icon at bounding box center [308, 470] width 16 height 13
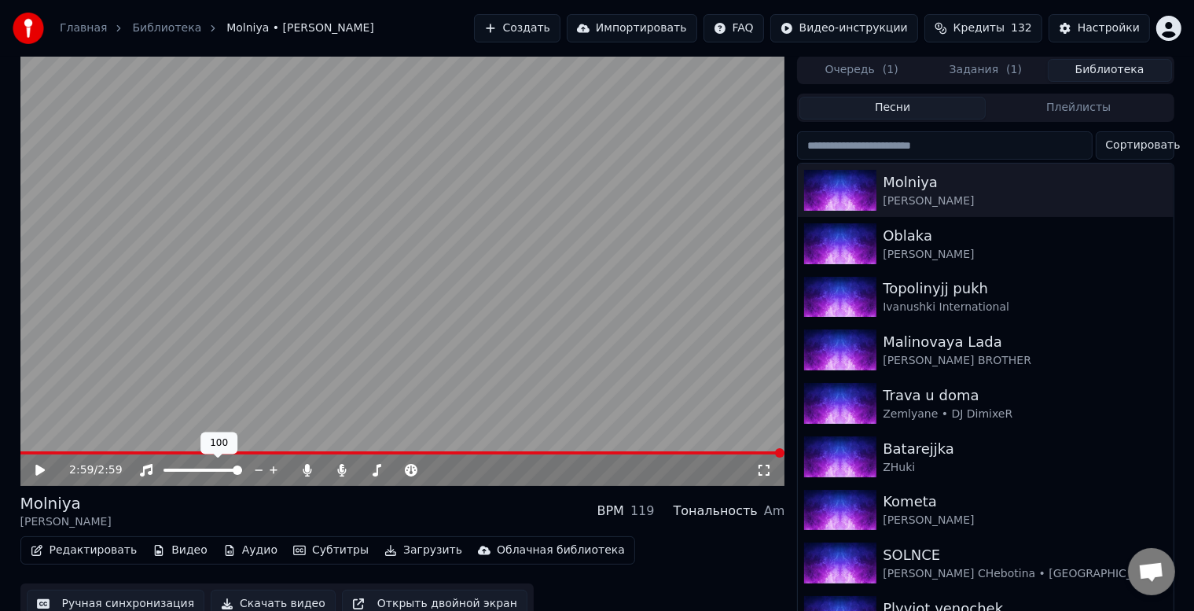
click at [38, 469] on icon at bounding box center [39, 470] width 9 height 11
click at [179, 451] on span at bounding box center [129, 452] width 219 height 3
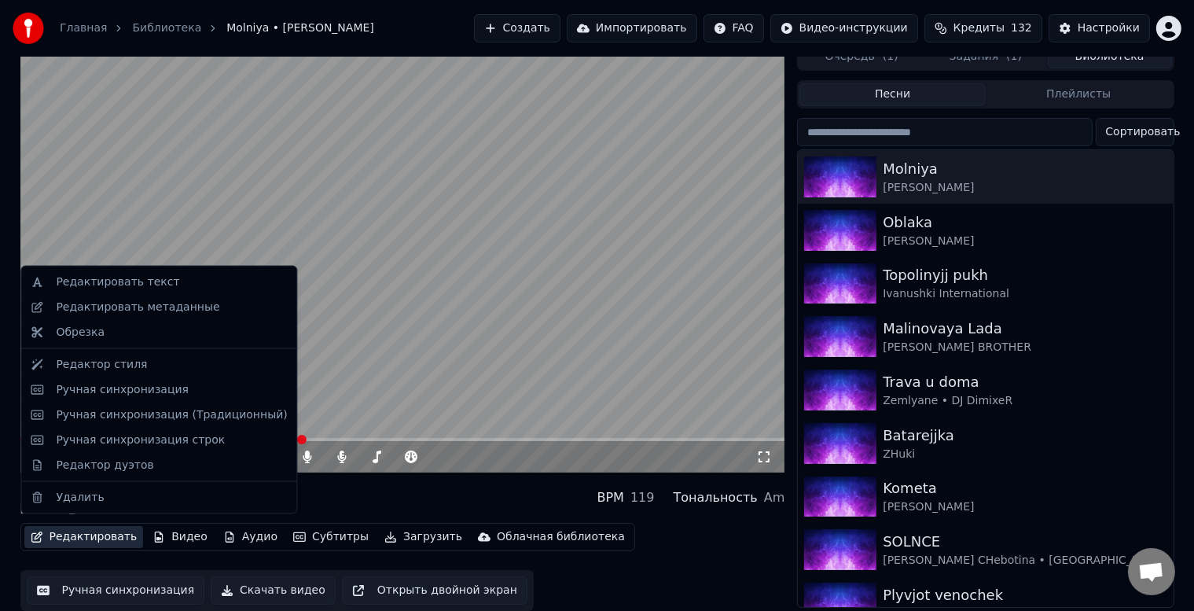
click at [73, 531] on button "Редактировать" at bounding box center [83, 537] width 119 height 22
click at [91, 388] on div "Ручная синхронизация" at bounding box center [122, 390] width 133 height 16
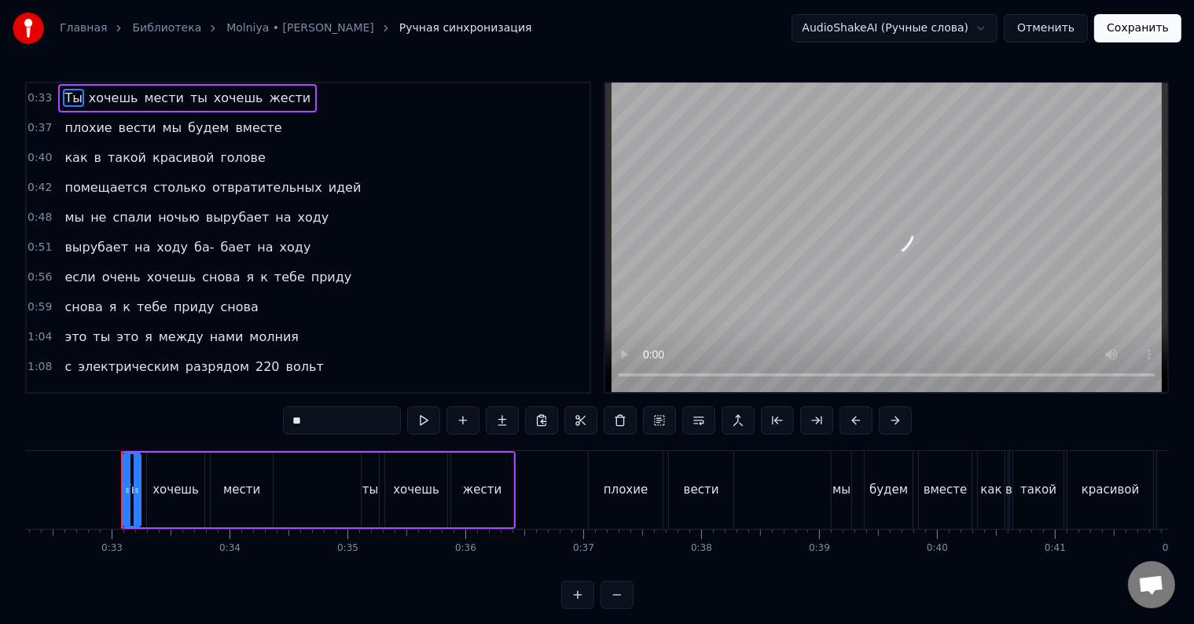
scroll to position [0, 3821]
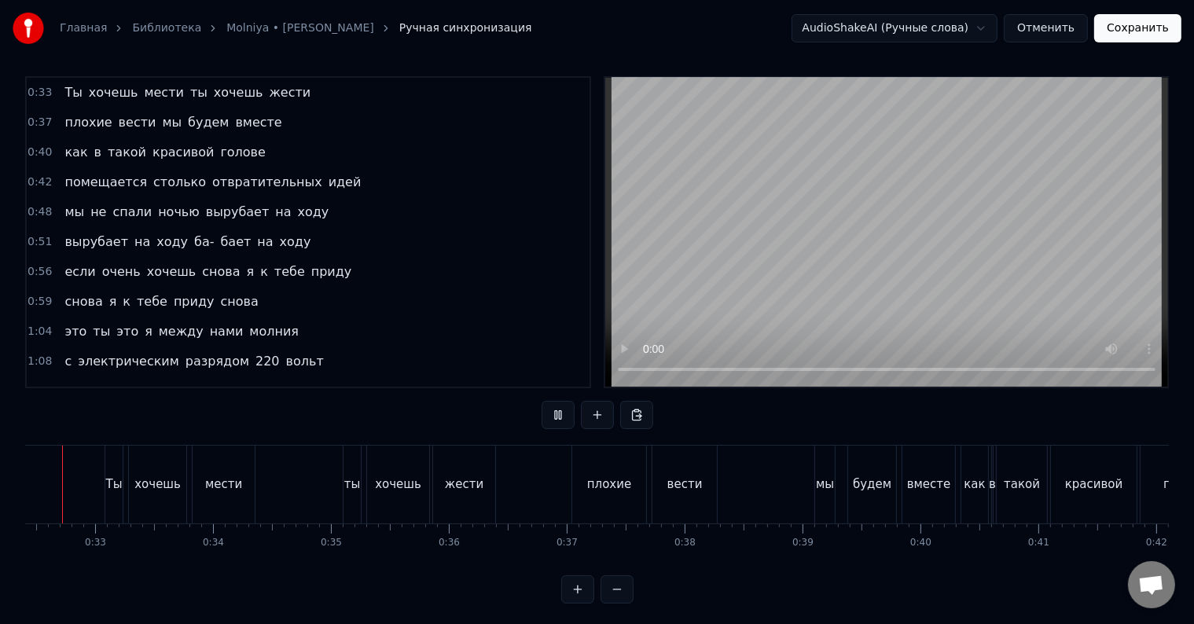
scroll to position [24, 0]
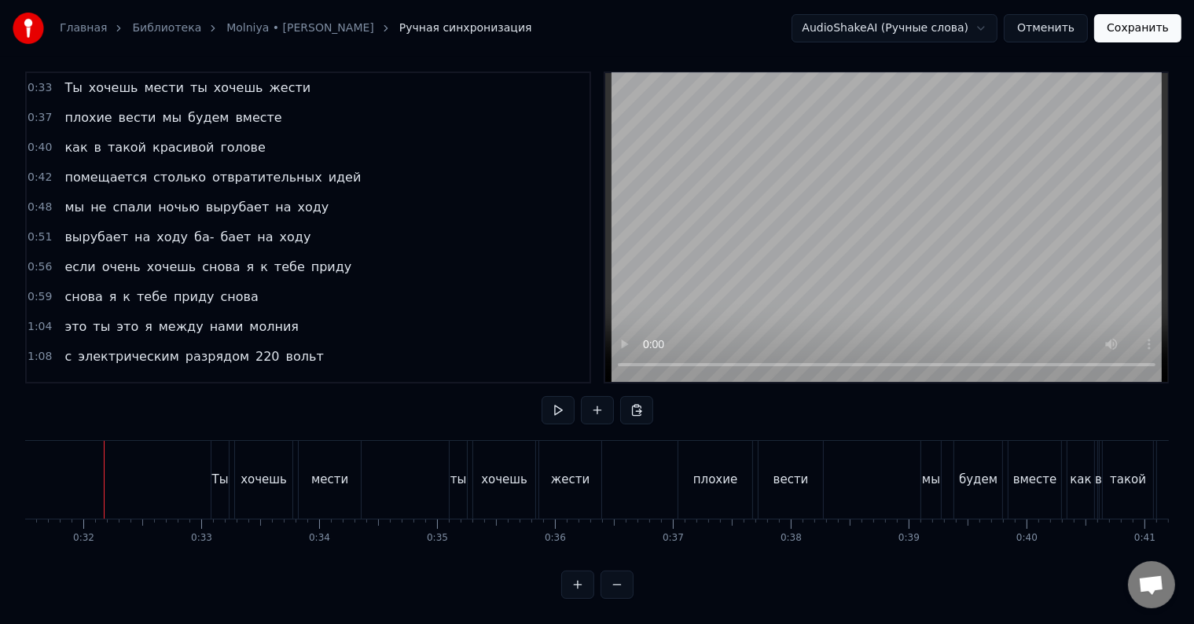
scroll to position [0, 3715]
click at [219, 475] on div "Ты" at bounding box center [221, 480] width 17 height 18
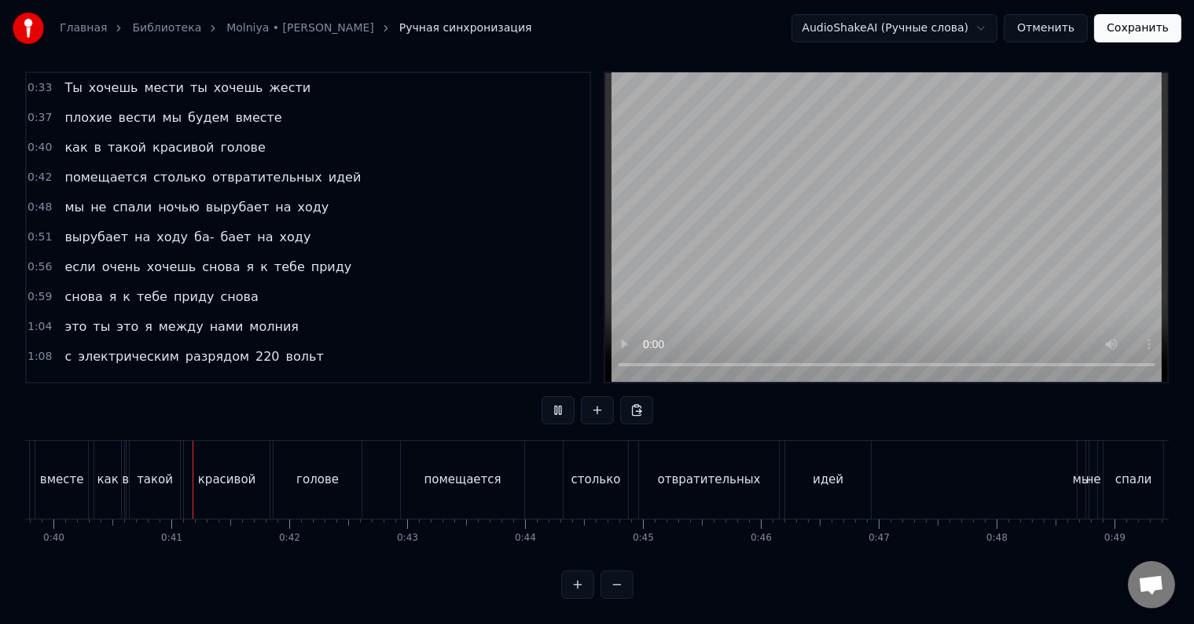
scroll to position [0, 4720]
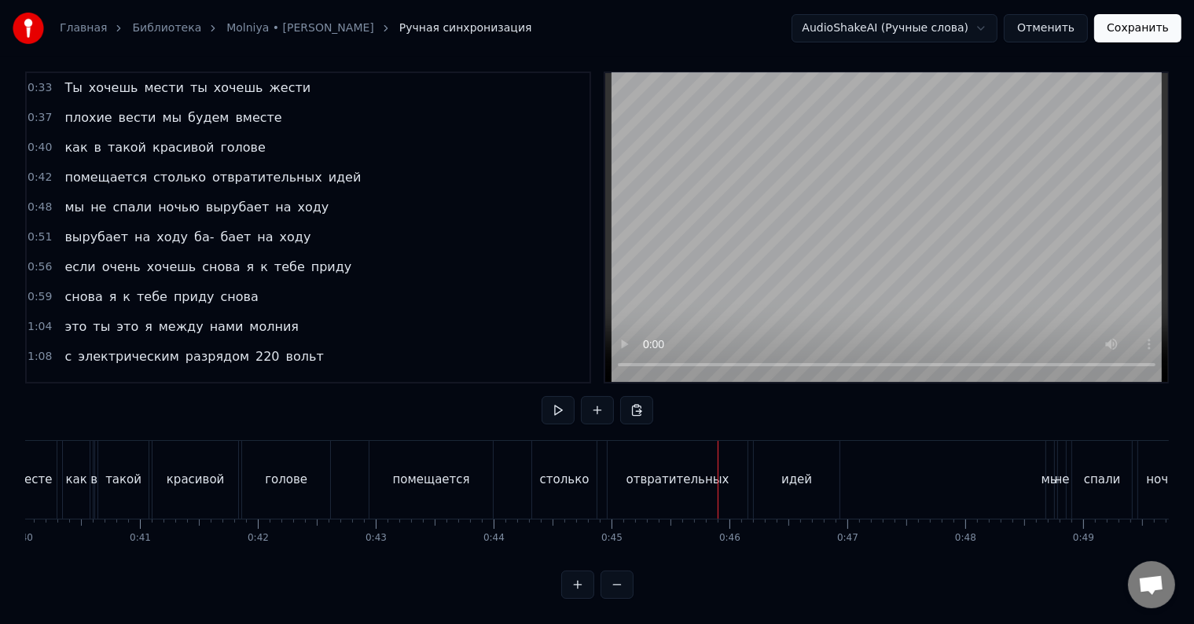
click at [517, 471] on div "помещается столько отвратительных идей" at bounding box center [606, 480] width 475 height 78
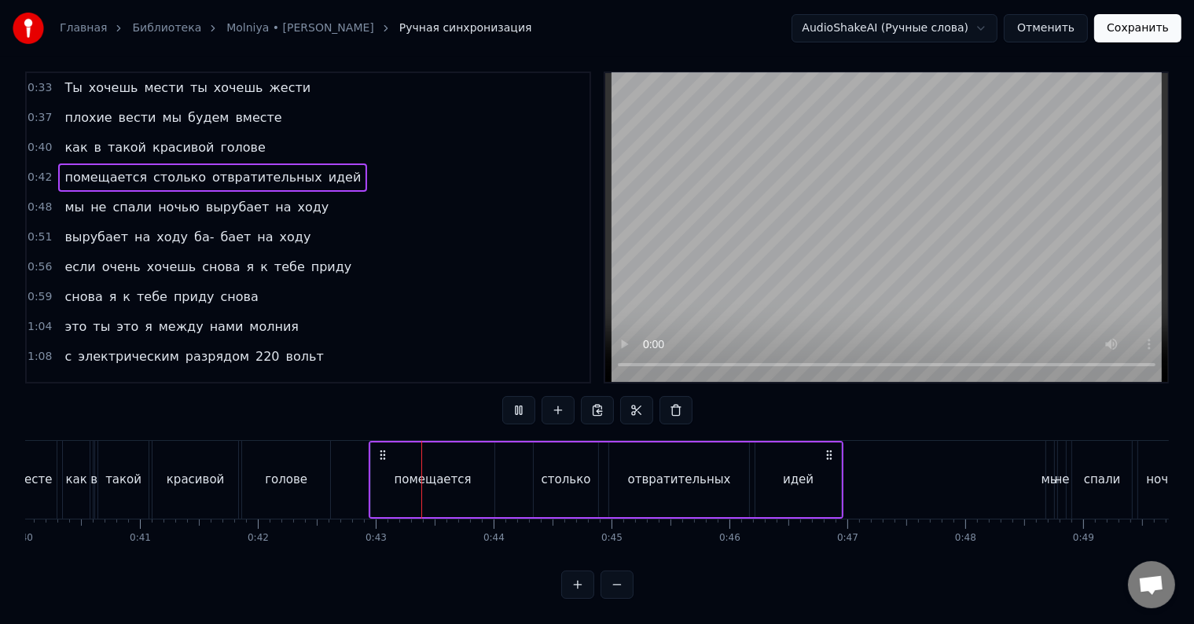
click at [553, 471] on div "столько" at bounding box center [567, 480] width 50 height 18
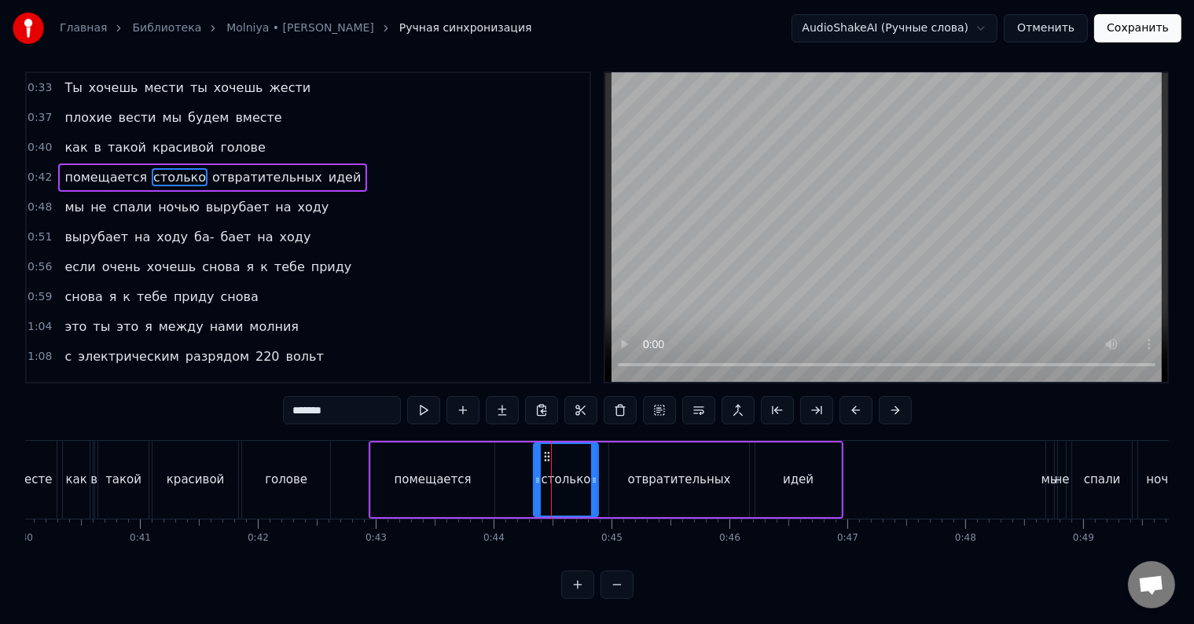
scroll to position [24, 0]
click at [463, 484] on div "помещается" at bounding box center [432, 480] width 123 height 75
type input "**********"
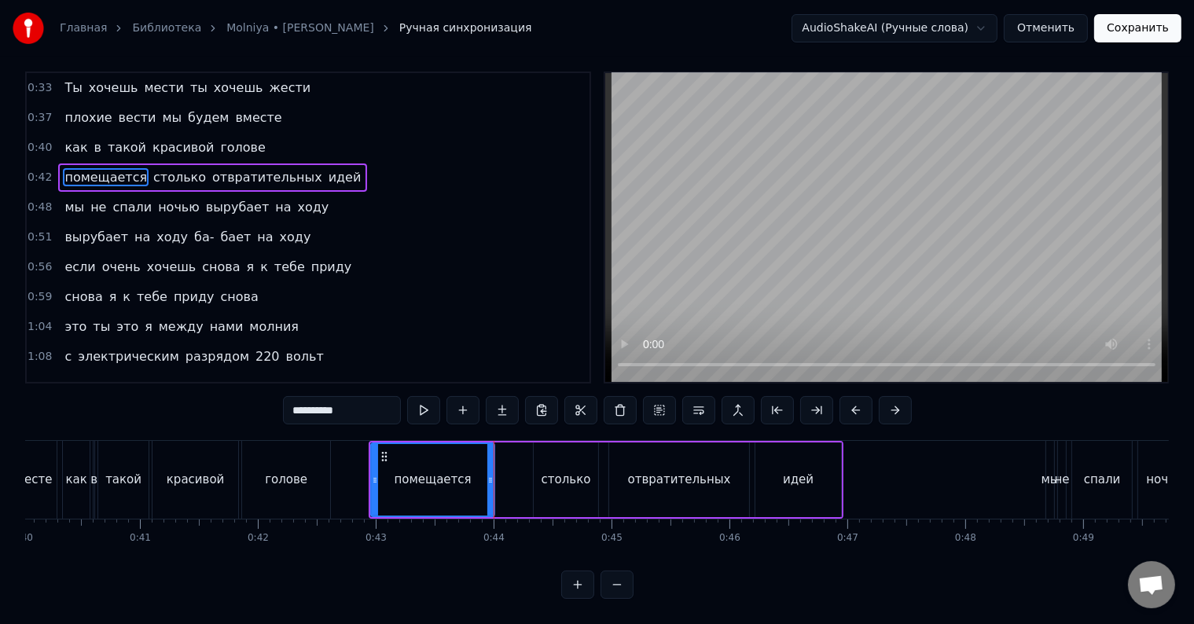
click at [499, 475] on div "помещается столько отвратительных идей" at bounding box center [606, 480] width 475 height 78
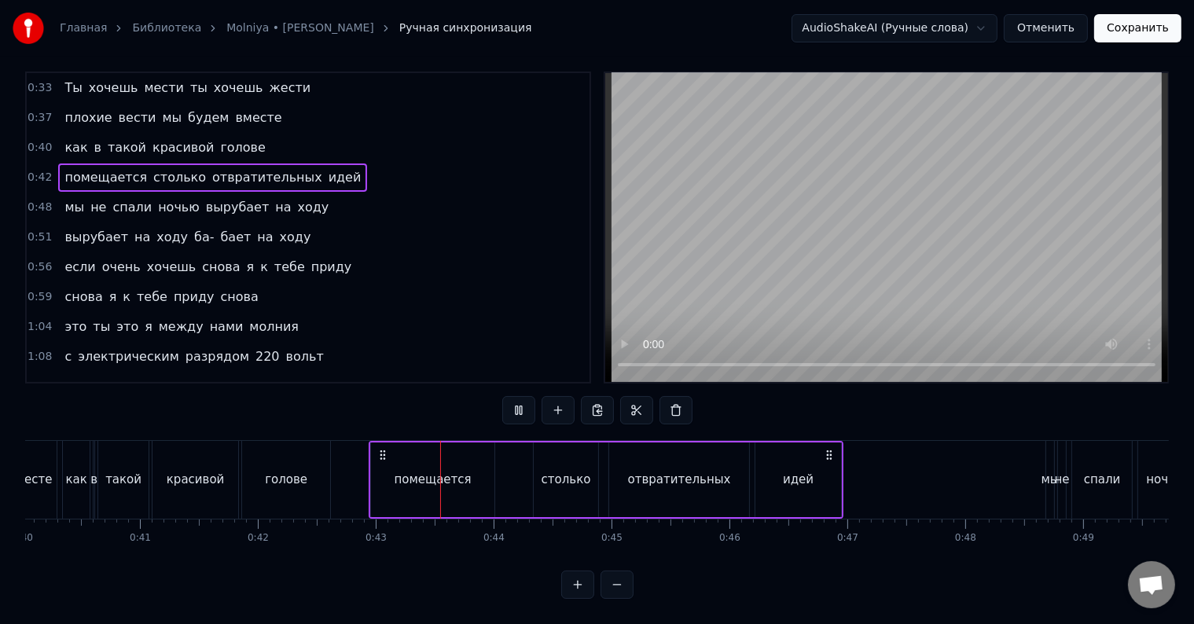
click at [499, 475] on div "помещается столько отвратительных идей" at bounding box center [606, 480] width 475 height 78
click at [510, 475] on div "помещается столько отвратительных идей" at bounding box center [606, 480] width 475 height 78
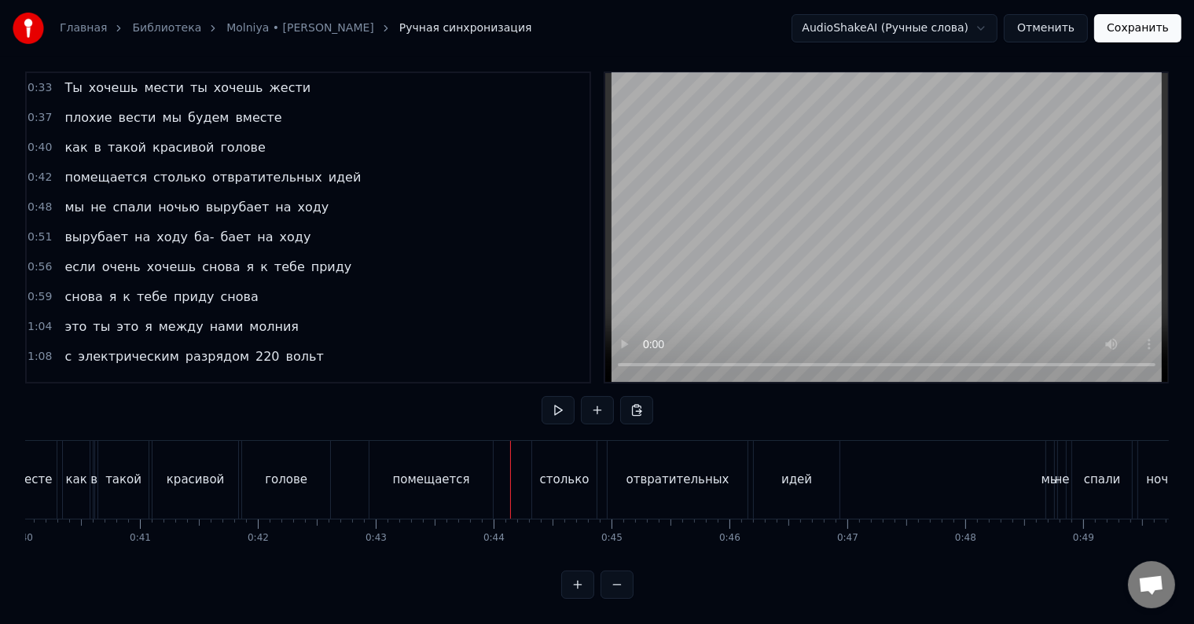
click at [499, 478] on div "помещается столько отвратительных идей" at bounding box center [606, 480] width 475 height 78
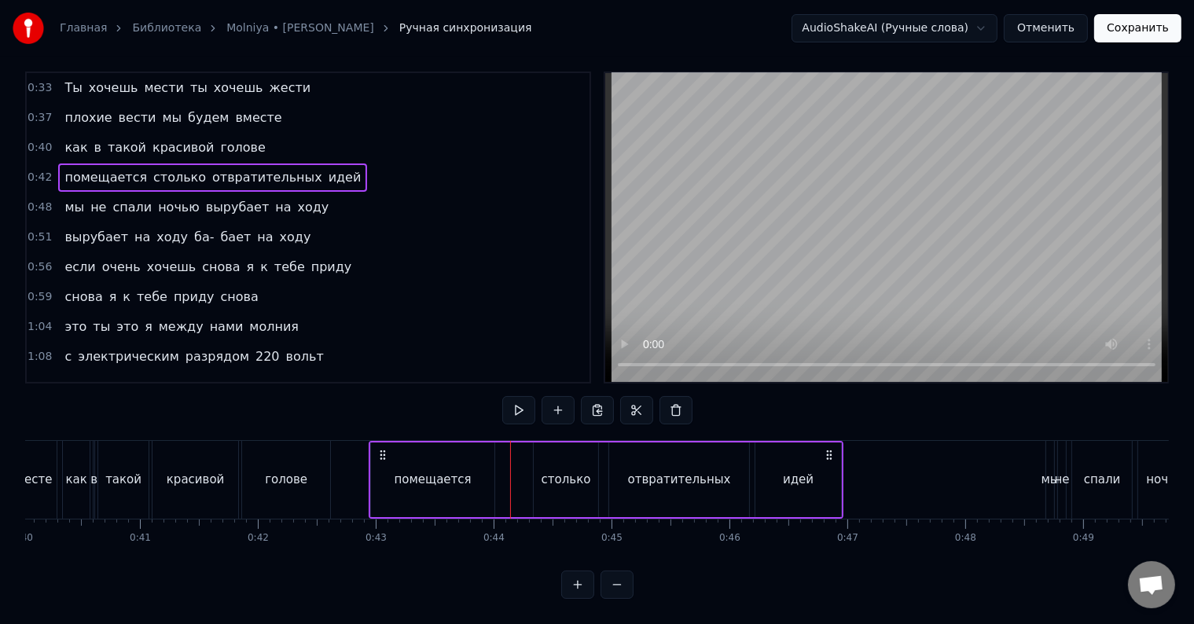
click at [500, 478] on div "помещается столько отвратительных идей" at bounding box center [606, 480] width 475 height 78
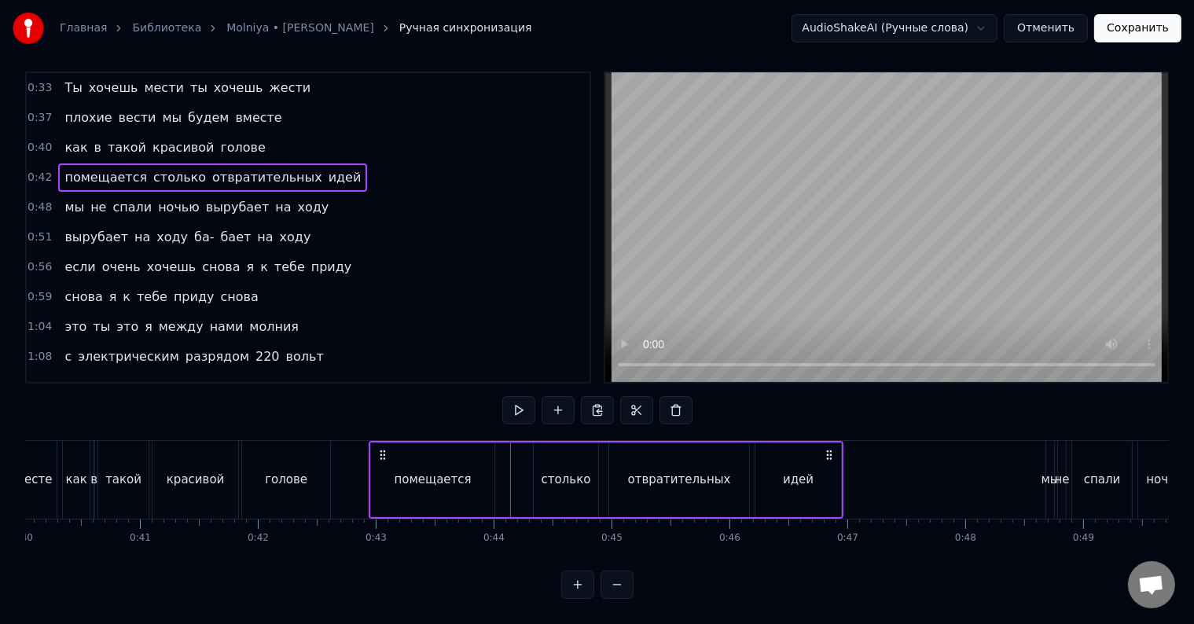
click at [502, 478] on div "помещается столько отвратительных идей" at bounding box center [606, 480] width 475 height 78
click at [504, 469] on div "помещается столько отвратительных идей" at bounding box center [606, 480] width 475 height 78
click at [509, 468] on div "помещается столько отвратительных идей" at bounding box center [606, 480] width 475 height 78
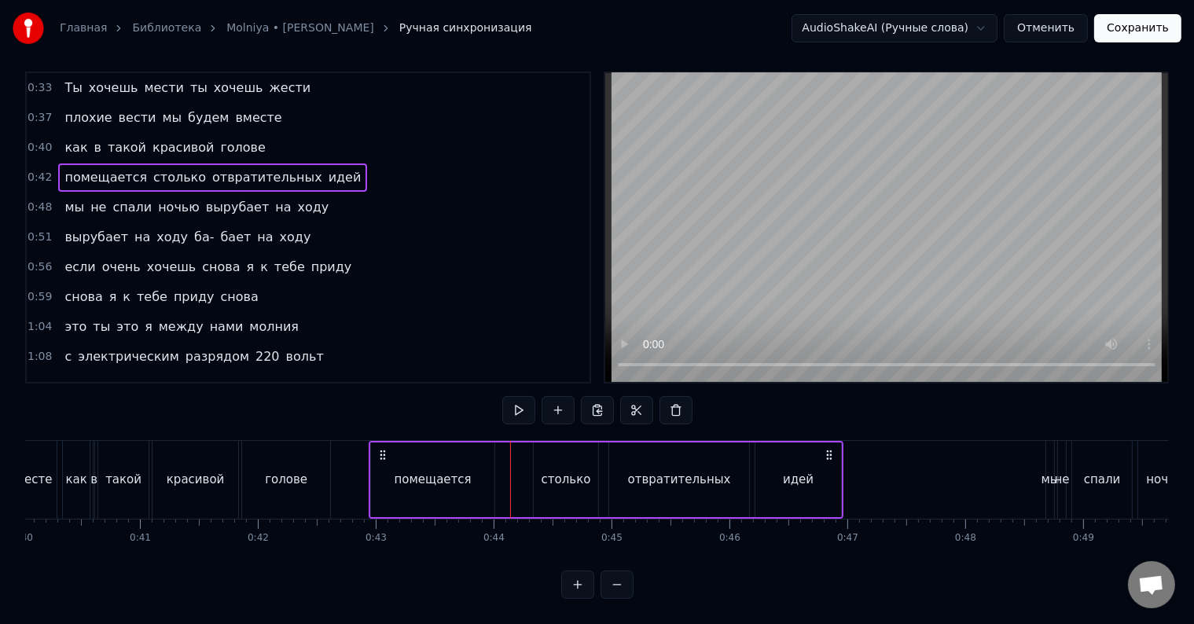
click at [524, 464] on div "помещается столько отвратительных идей" at bounding box center [606, 480] width 475 height 78
click at [522, 469] on div "помещается столько отвратительных идей" at bounding box center [606, 480] width 475 height 78
drag, startPoint x: 522, startPoint y: 469, endPoint x: 507, endPoint y: 475, distance: 16.2
click at [516, 480] on div "помещается столько отвратительных идей" at bounding box center [606, 480] width 475 height 78
click at [507, 480] on div "помещается столько отвратительных идей" at bounding box center [606, 480] width 475 height 78
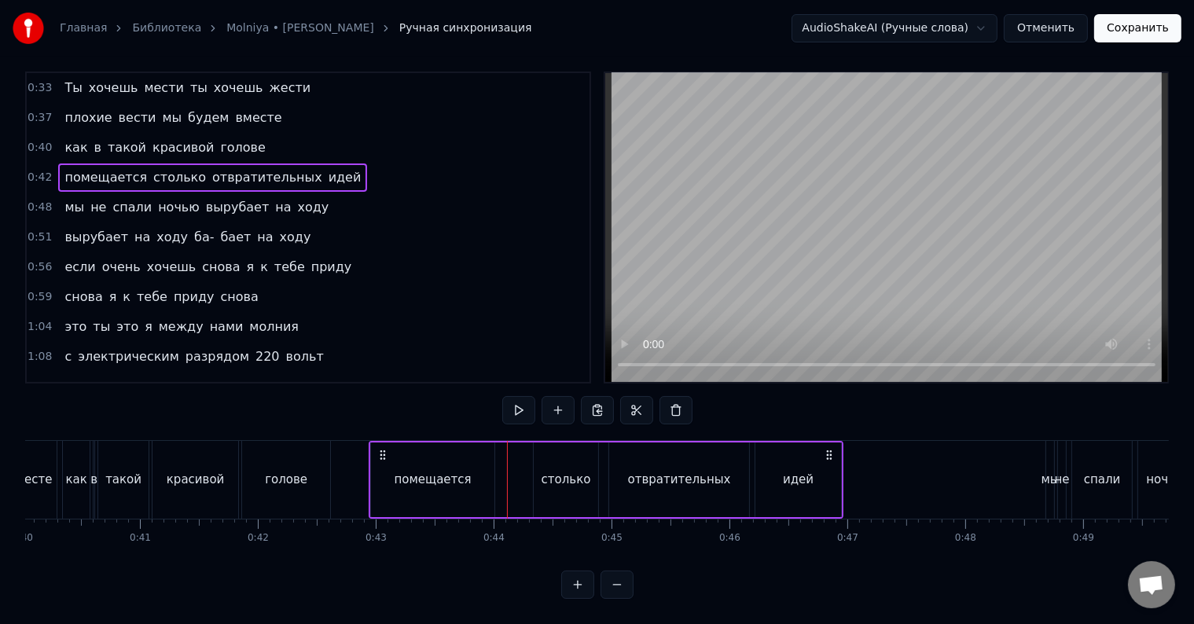
click at [507, 476] on div at bounding box center [507, 480] width 1 height 78
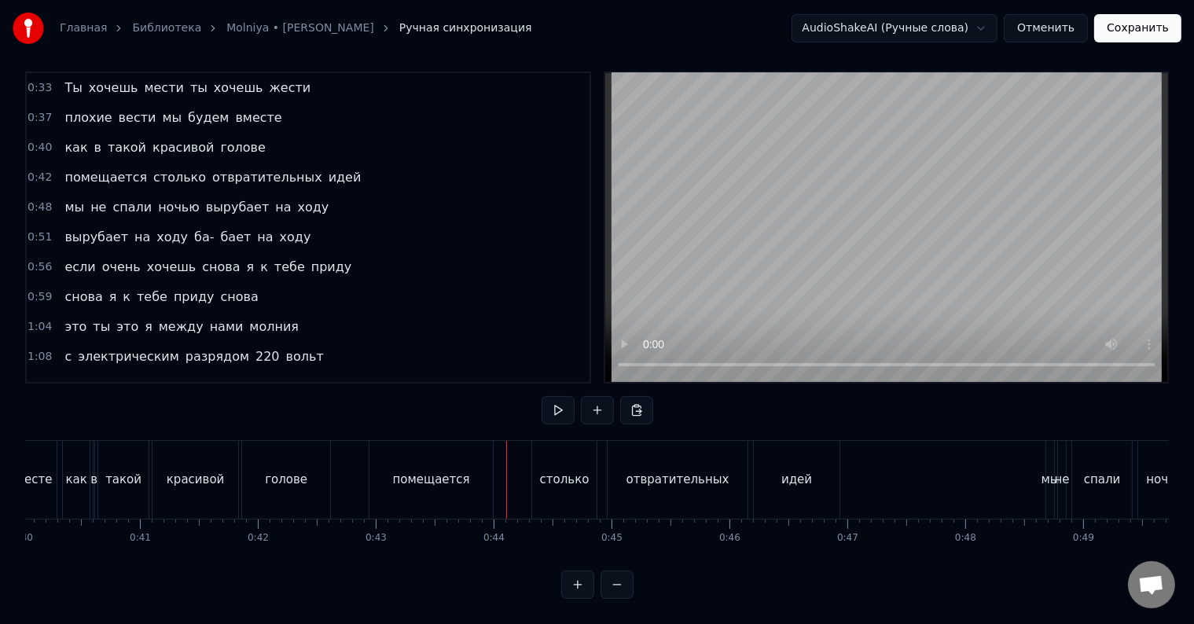
click at [506, 475] on div at bounding box center [506, 480] width 1 height 78
click at [505, 471] on div "помещается столько отвратительных идей" at bounding box center [606, 480] width 475 height 78
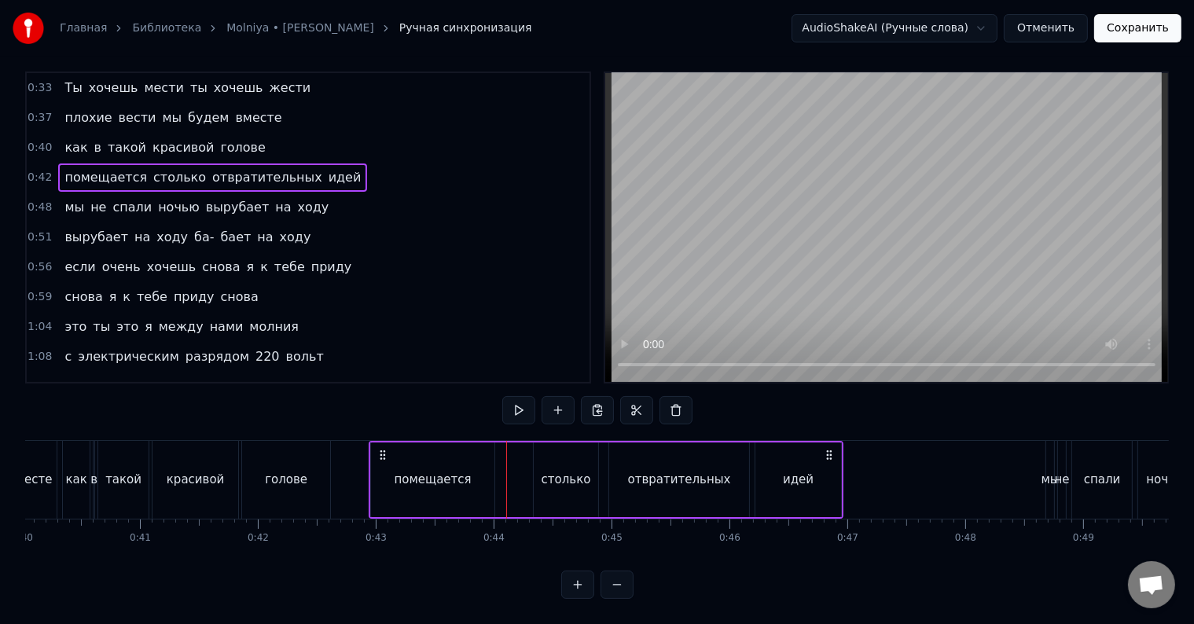
click at [505, 471] on div "помещается столько отвратительных идей" at bounding box center [606, 480] width 475 height 78
click at [503, 471] on div "помещается столько отвратительных идей" at bounding box center [606, 480] width 475 height 78
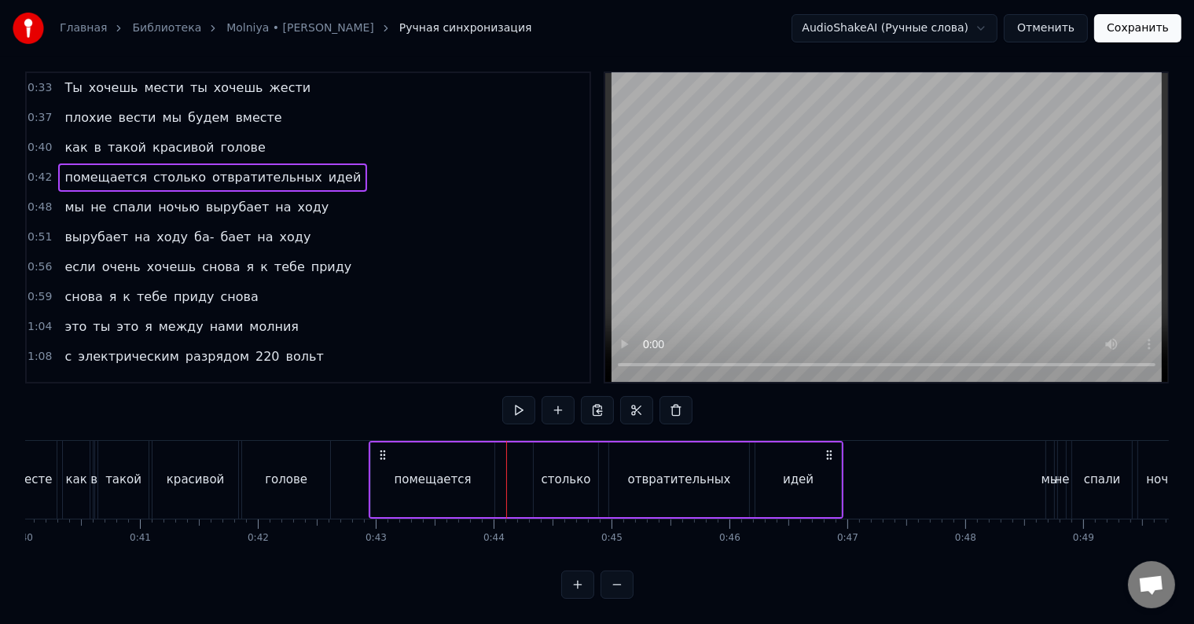
click at [503, 471] on div "помещается столько отвратительных идей" at bounding box center [606, 480] width 475 height 78
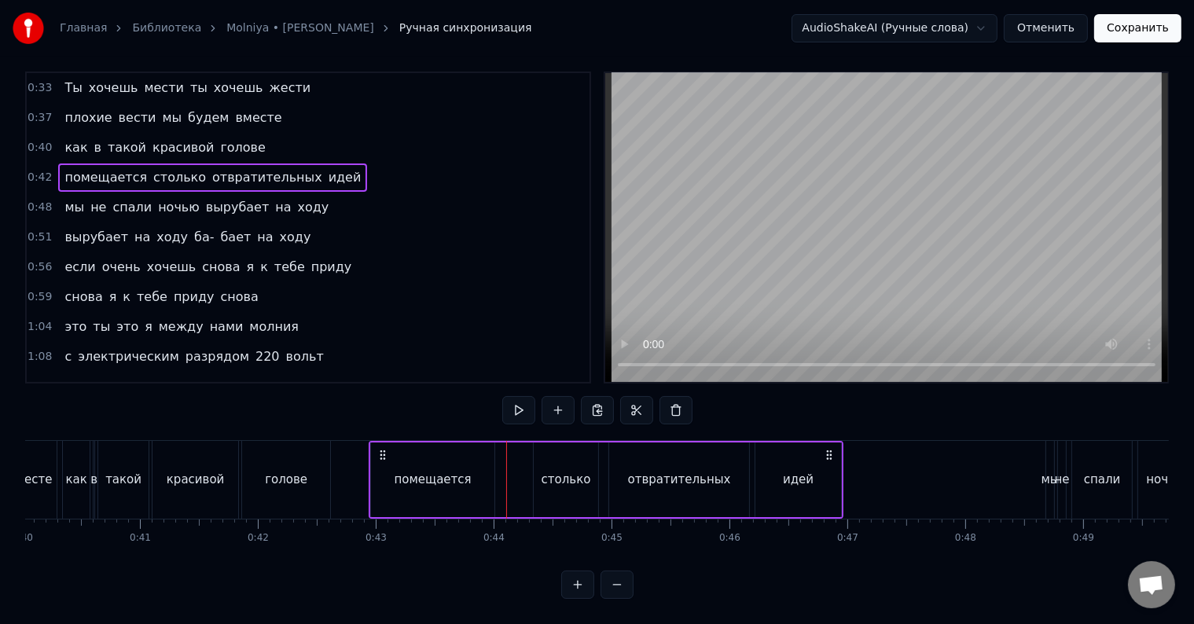
click at [505, 463] on div "помещается столько отвратительных идей" at bounding box center [606, 480] width 475 height 78
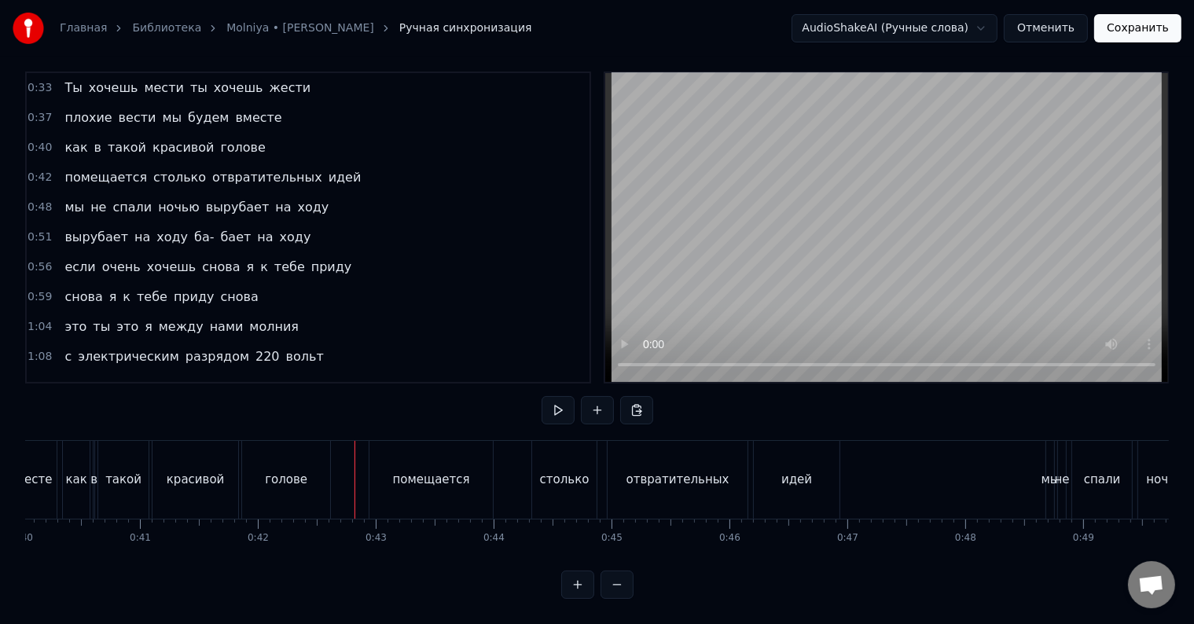
click at [355, 470] on div at bounding box center [355, 480] width 1 height 78
click at [515, 461] on div "помещается столько отвратительных идей" at bounding box center [606, 480] width 475 height 78
click at [514, 461] on div at bounding box center [514, 480] width 1 height 78
drag, startPoint x: 514, startPoint y: 461, endPoint x: 499, endPoint y: 464, distance: 15.3
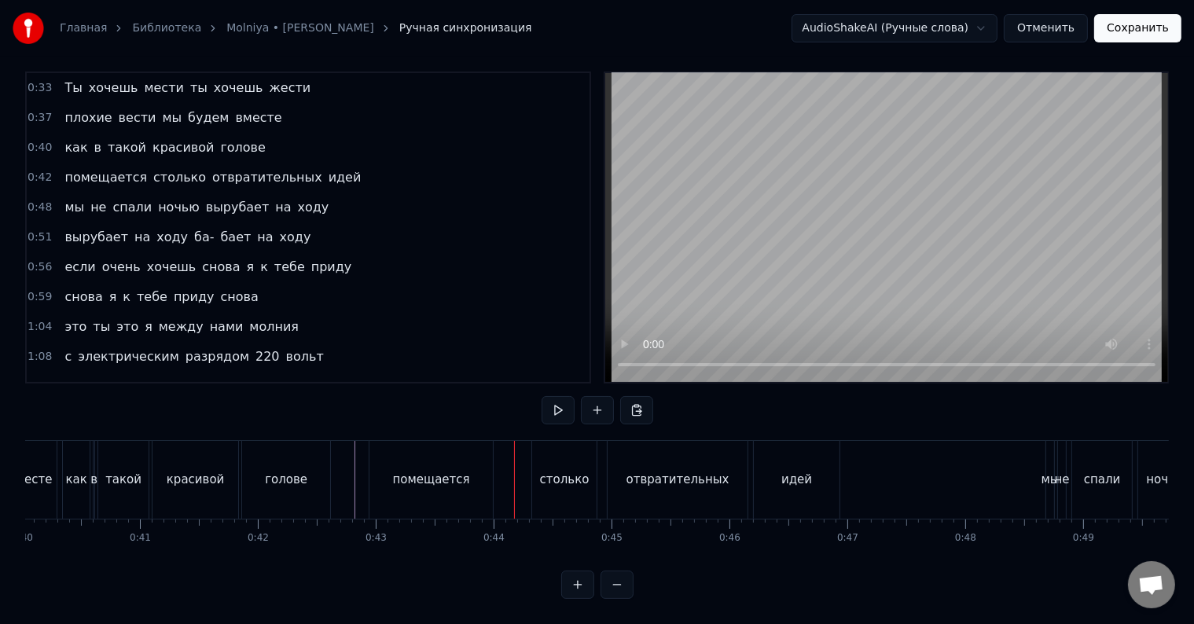
click at [514, 461] on div at bounding box center [514, 480] width 1 height 78
click at [499, 464] on div "помещается столько отвратительных идей" at bounding box center [606, 480] width 475 height 78
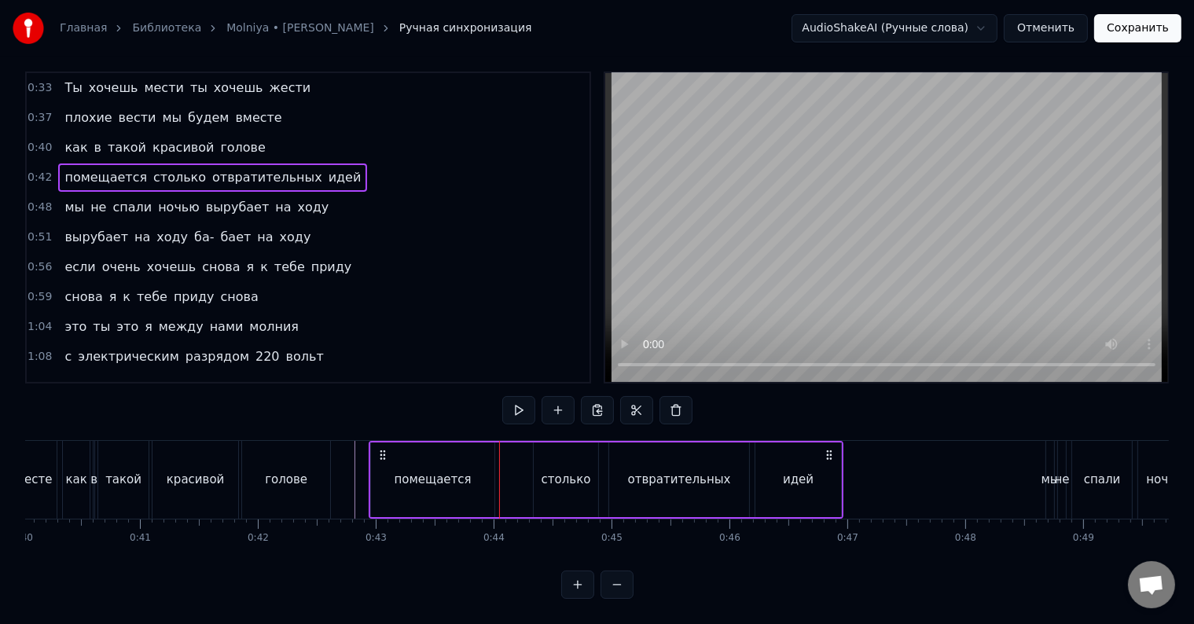
click at [499, 464] on div at bounding box center [499, 480] width 1 height 78
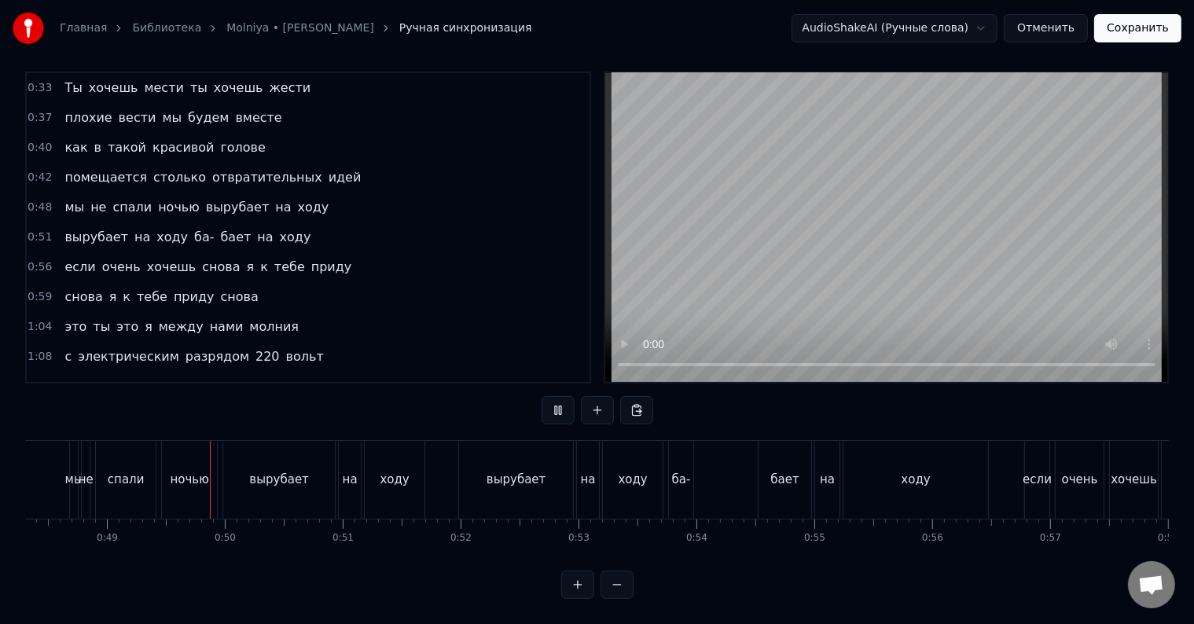
scroll to position [0, 5729]
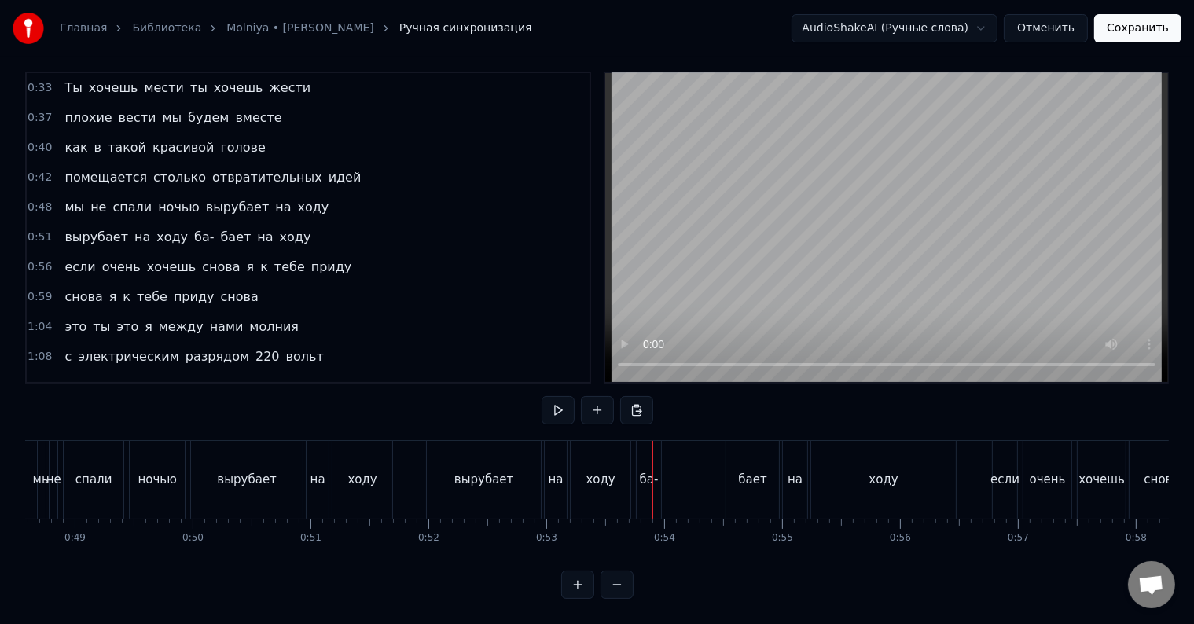
click at [653, 472] on div at bounding box center [653, 480] width 1 height 78
click at [646, 471] on div "ба-" at bounding box center [649, 480] width 19 height 18
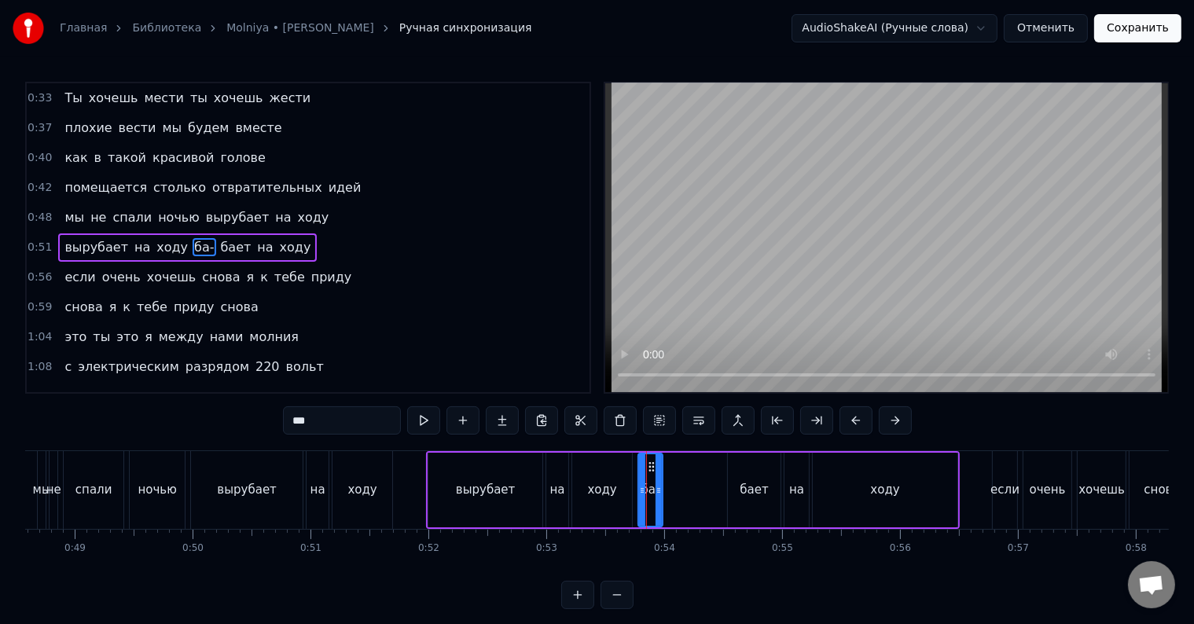
scroll to position [4, 0]
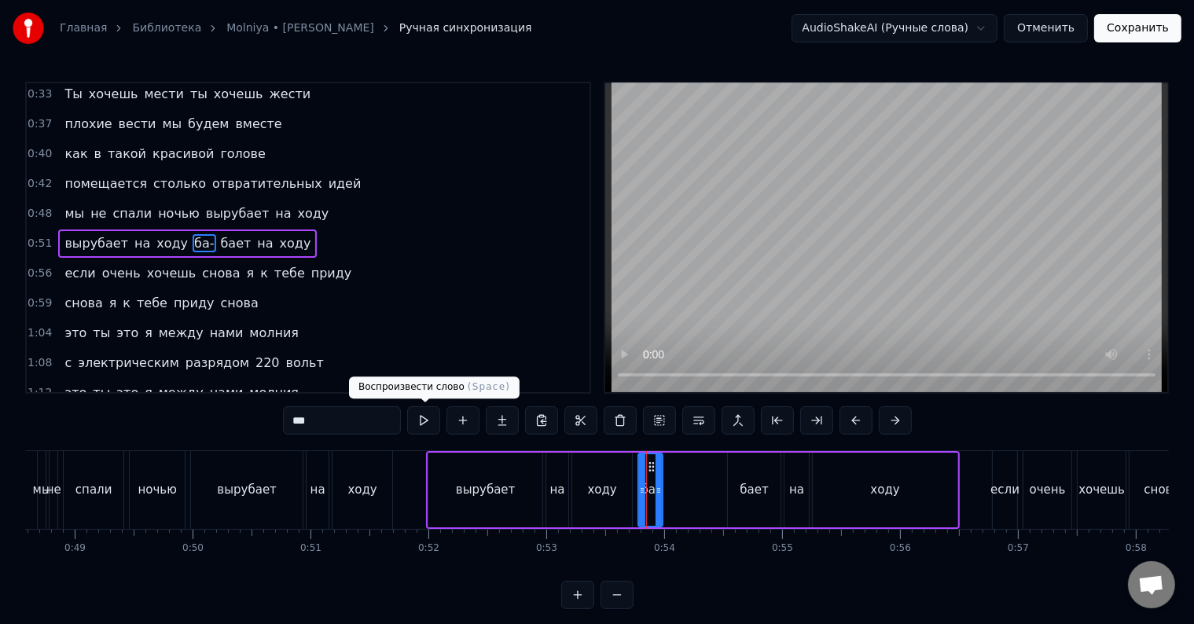
click at [385, 427] on input "***" at bounding box center [342, 420] width 118 height 28
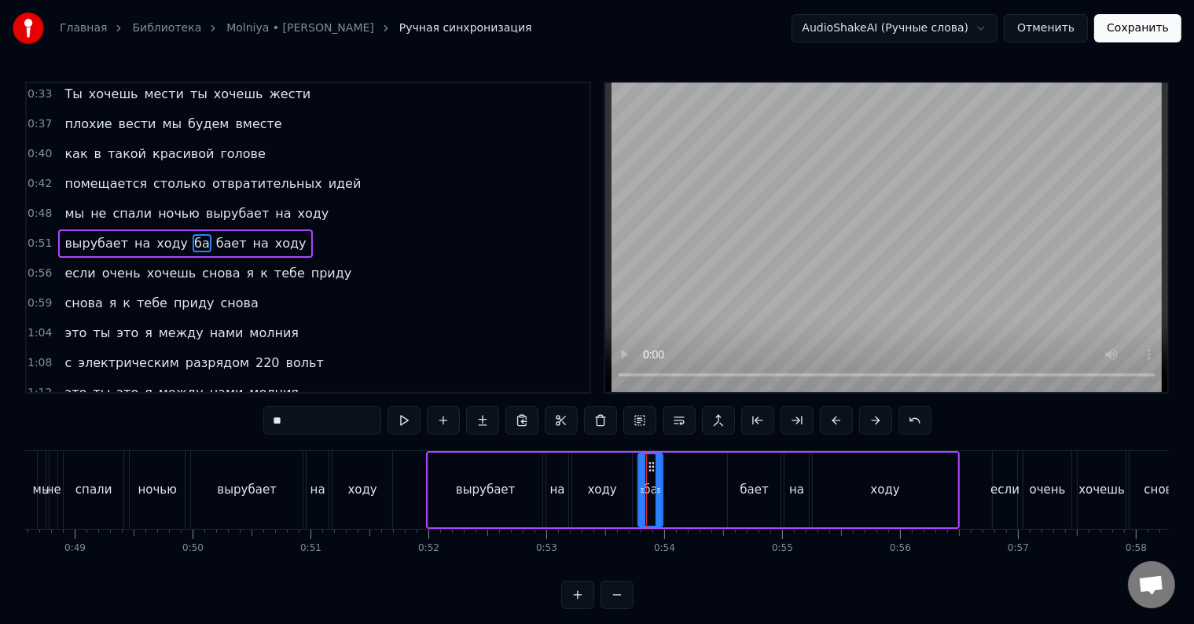
type input "**"
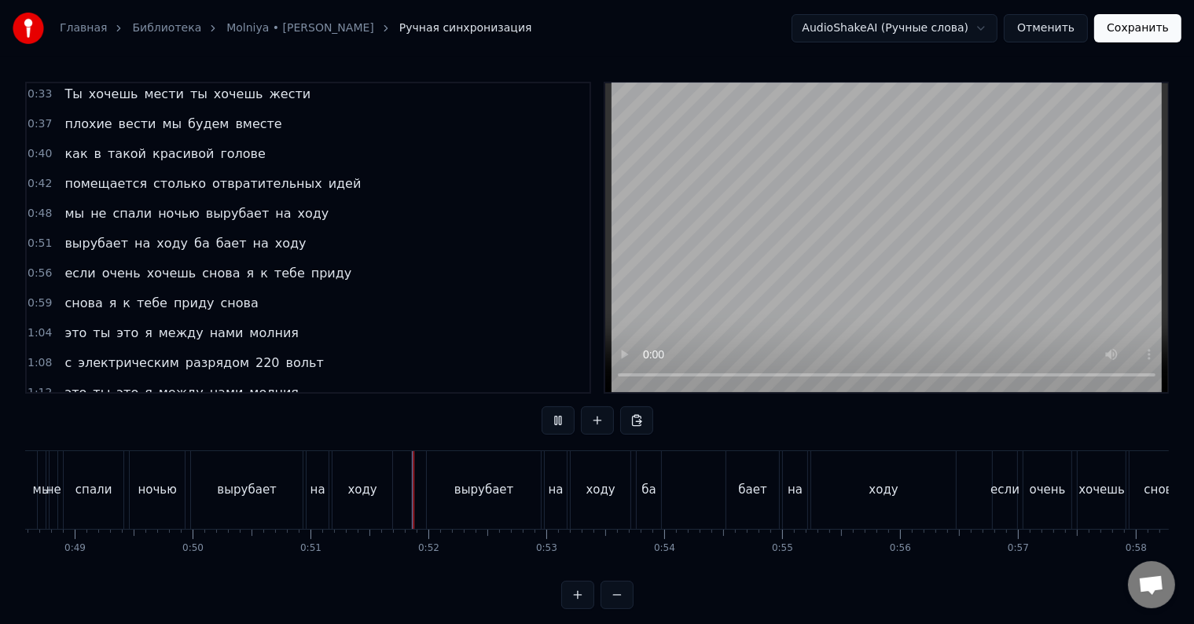
scroll to position [24, 0]
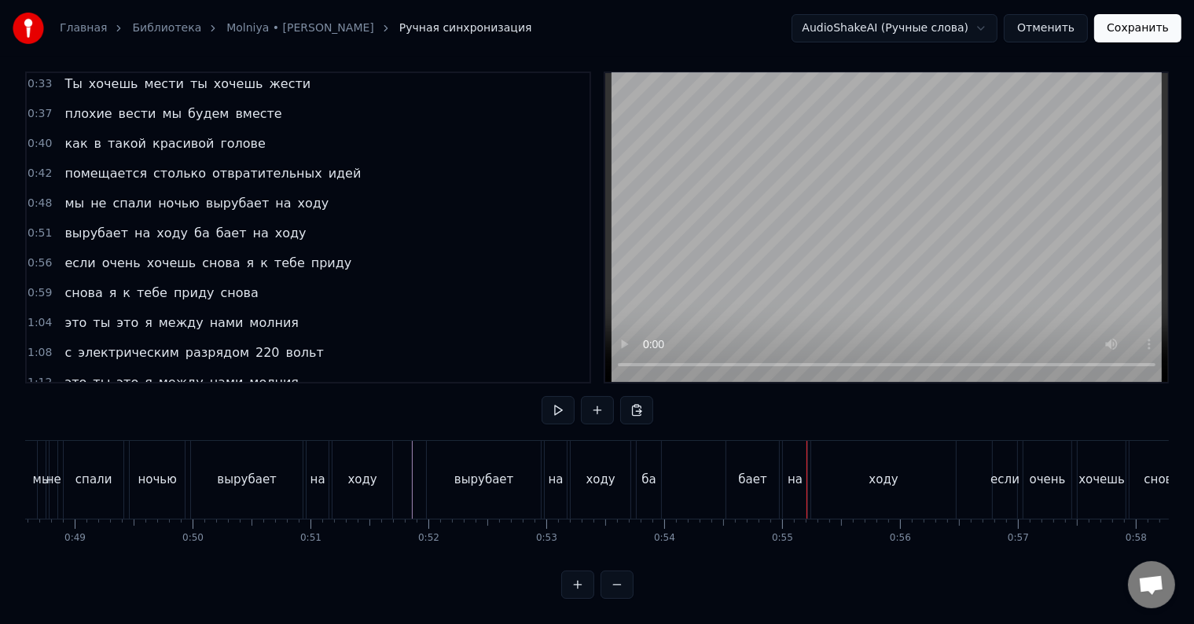
click at [651, 471] on div "ба" at bounding box center [648, 480] width 14 height 18
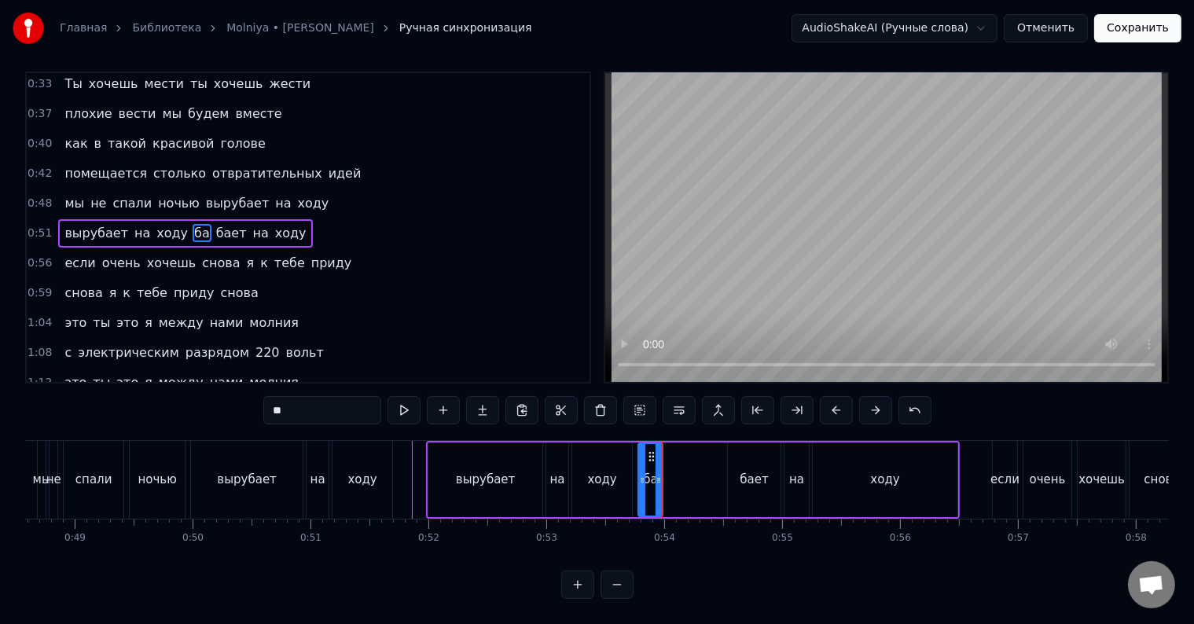
click at [682, 461] on div "вырубает на ходу ба бает на ходу" at bounding box center [693, 480] width 534 height 78
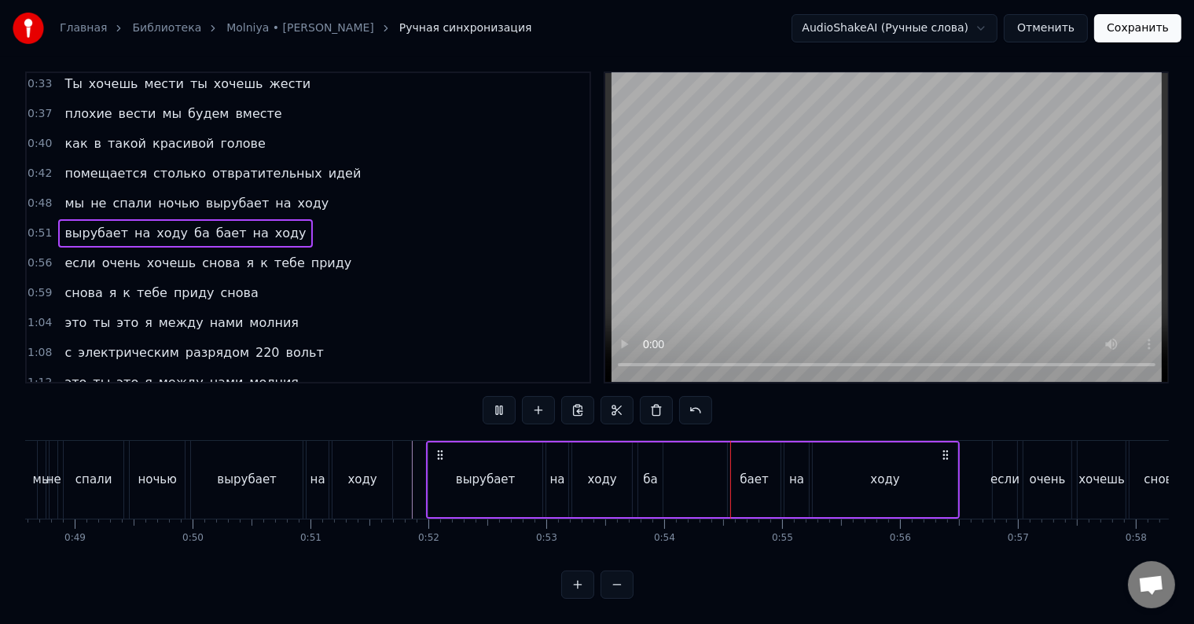
click at [676, 471] on div "вырубает на ходу ба бает на ходу" at bounding box center [693, 480] width 534 height 78
click at [682, 465] on div "вырубает на ходу ба бает на ходу" at bounding box center [693, 480] width 534 height 78
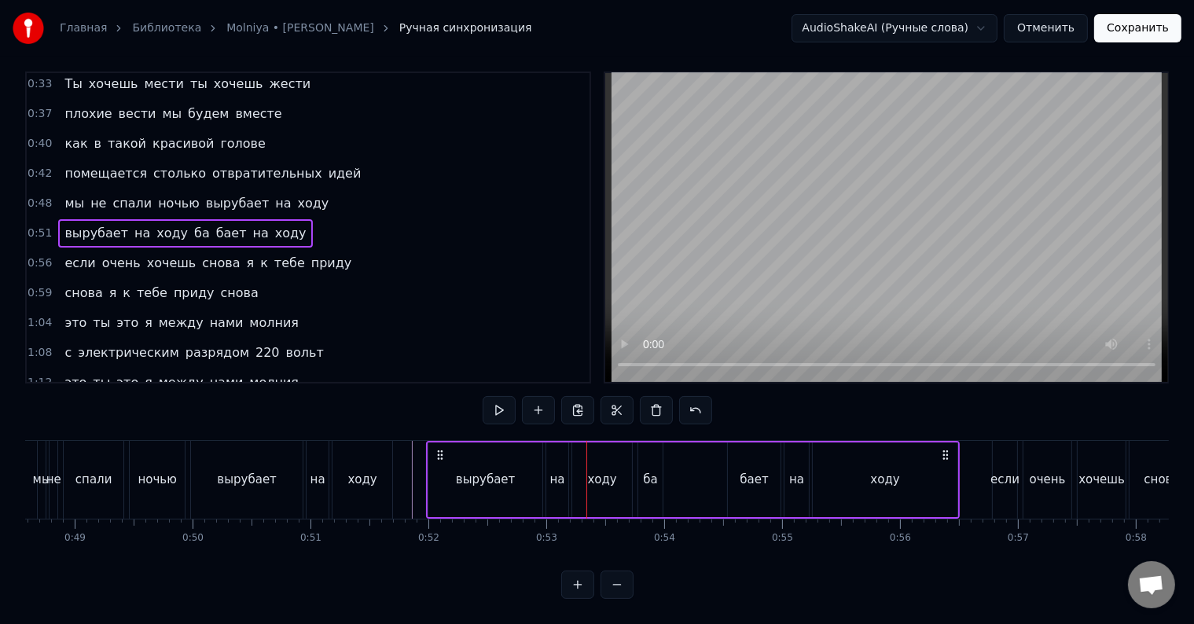
click at [682, 465] on div "вырубает на ходу ба бает на ходу" at bounding box center [693, 480] width 534 height 78
click at [682, 465] on div at bounding box center [682, 480] width 1 height 78
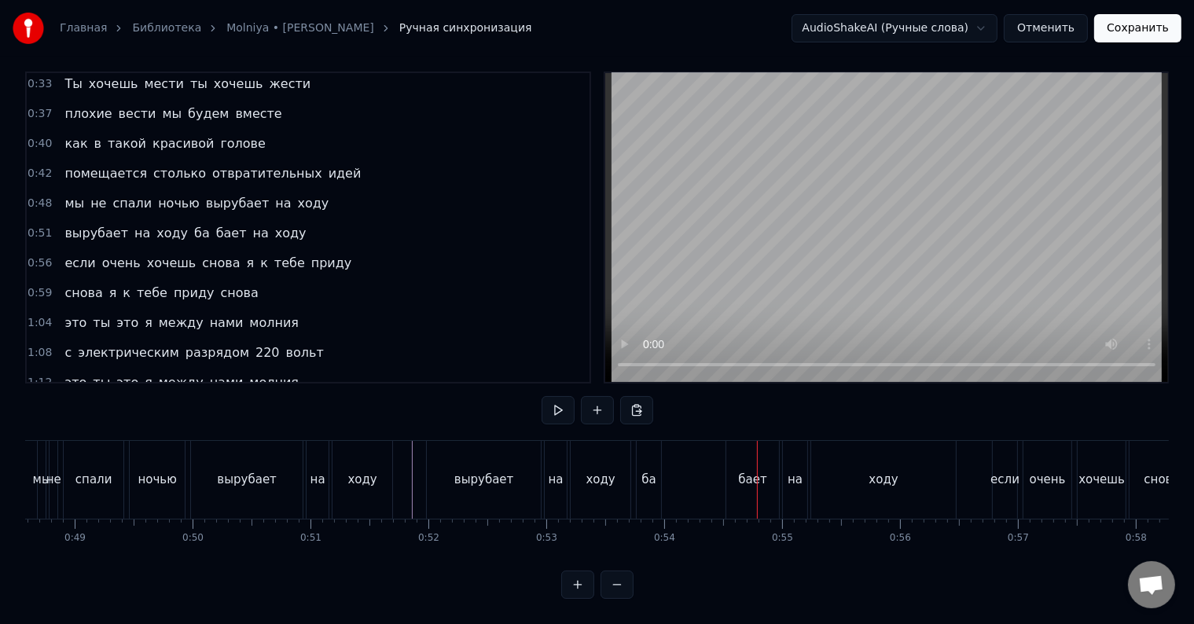
click at [737, 463] on div "бает" at bounding box center [752, 480] width 53 height 78
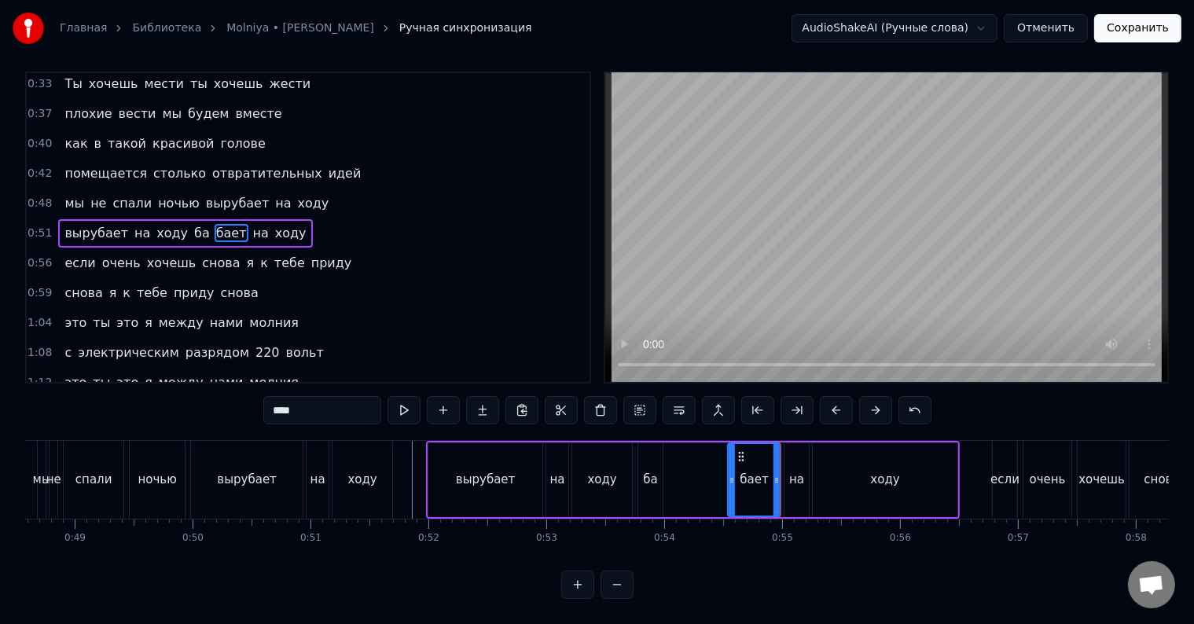
click at [642, 475] on div "ба" at bounding box center [650, 480] width 24 height 75
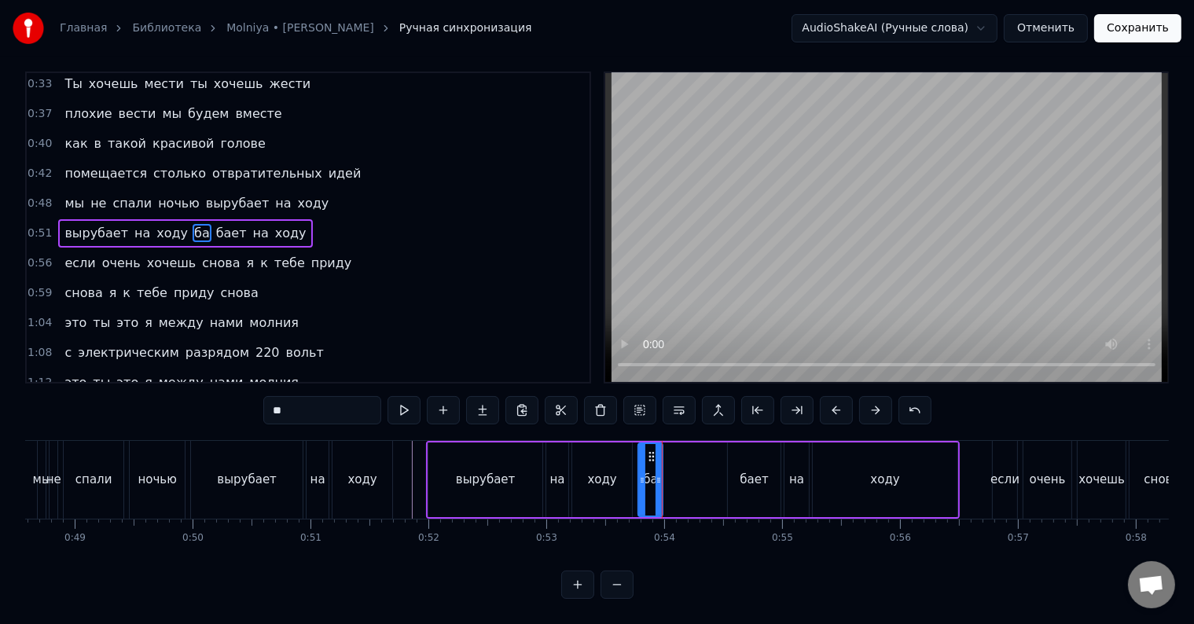
click at [742, 471] on div "бает" at bounding box center [754, 480] width 28 height 18
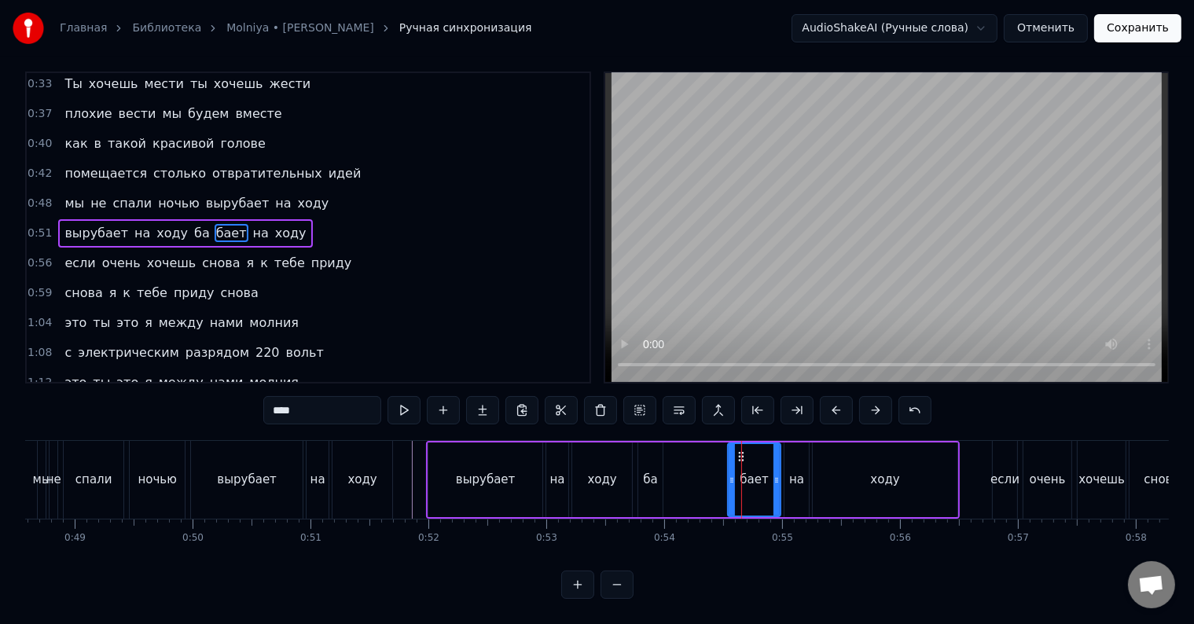
scroll to position [0, 0]
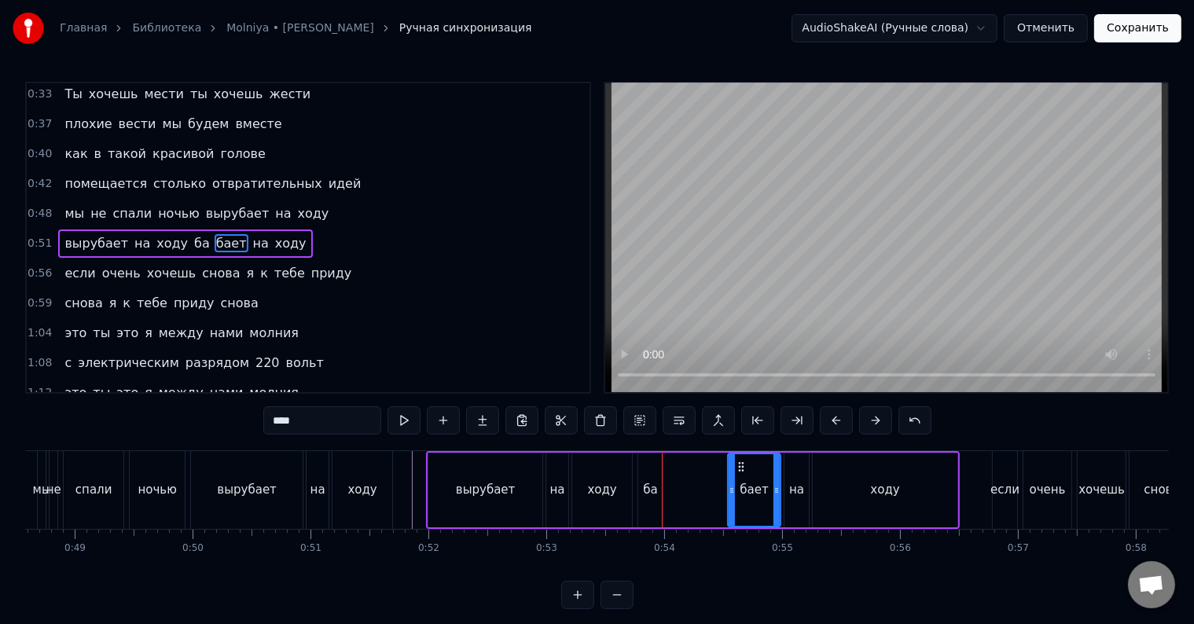
click at [193, 234] on span "ба" at bounding box center [202, 243] width 19 height 18
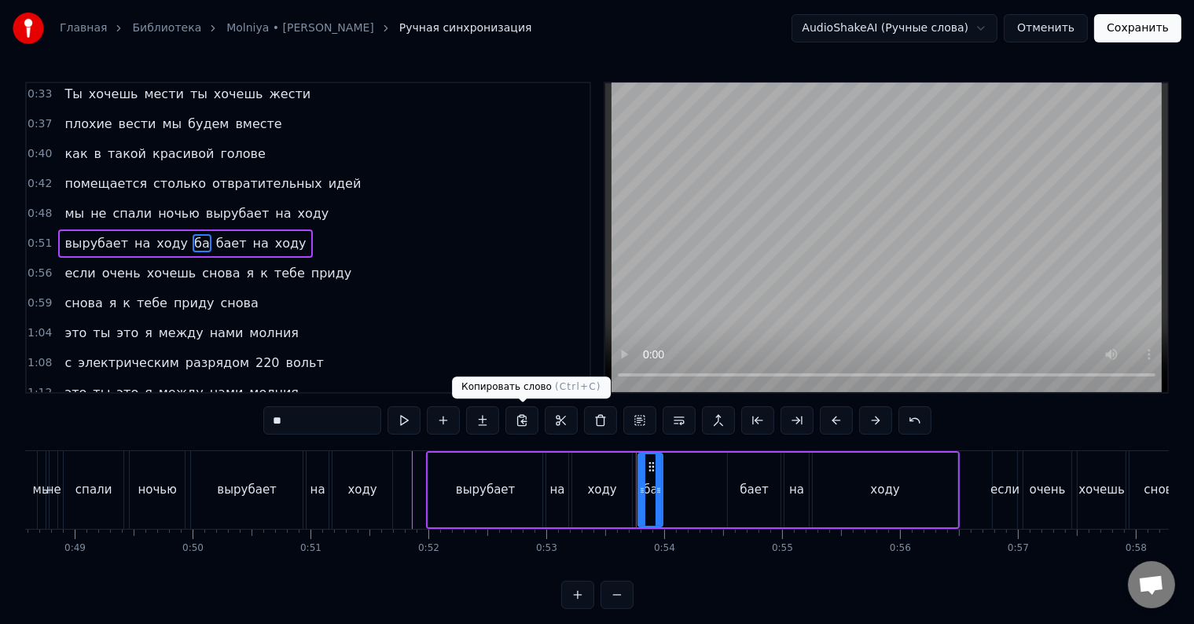
click at [519, 421] on button at bounding box center [521, 420] width 33 height 28
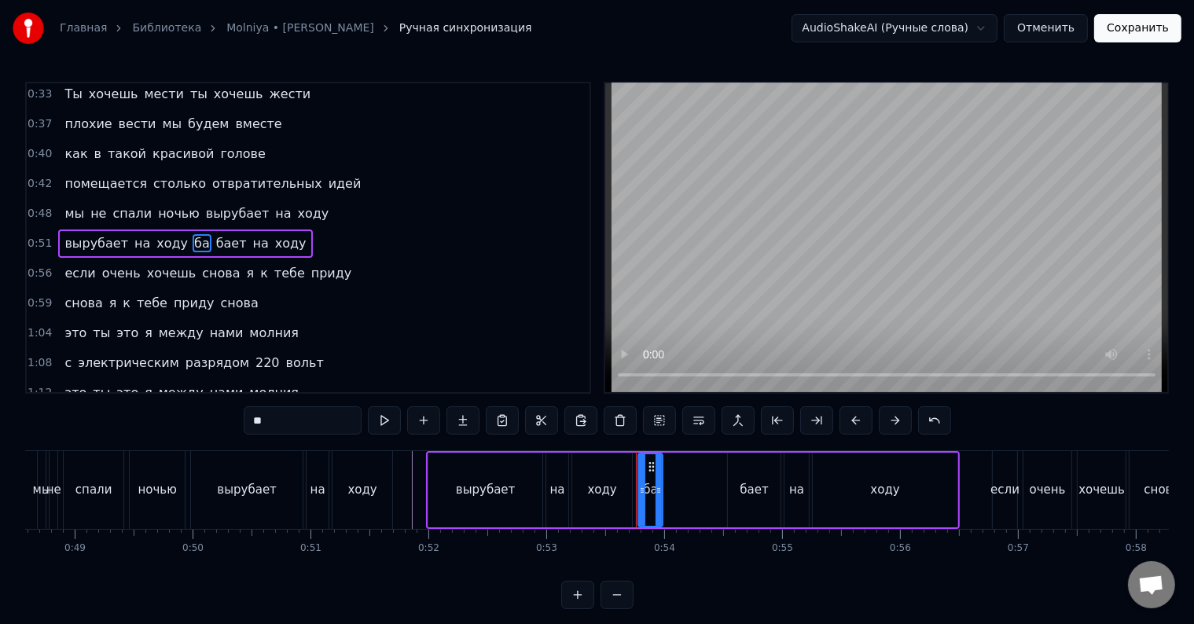
click at [509, 423] on button at bounding box center [502, 420] width 33 height 28
click at [505, 423] on button at bounding box center [502, 420] width 33 height 28
click at [215, 237] on span "бает" at bounding box center [232, 243] width 34 height 18
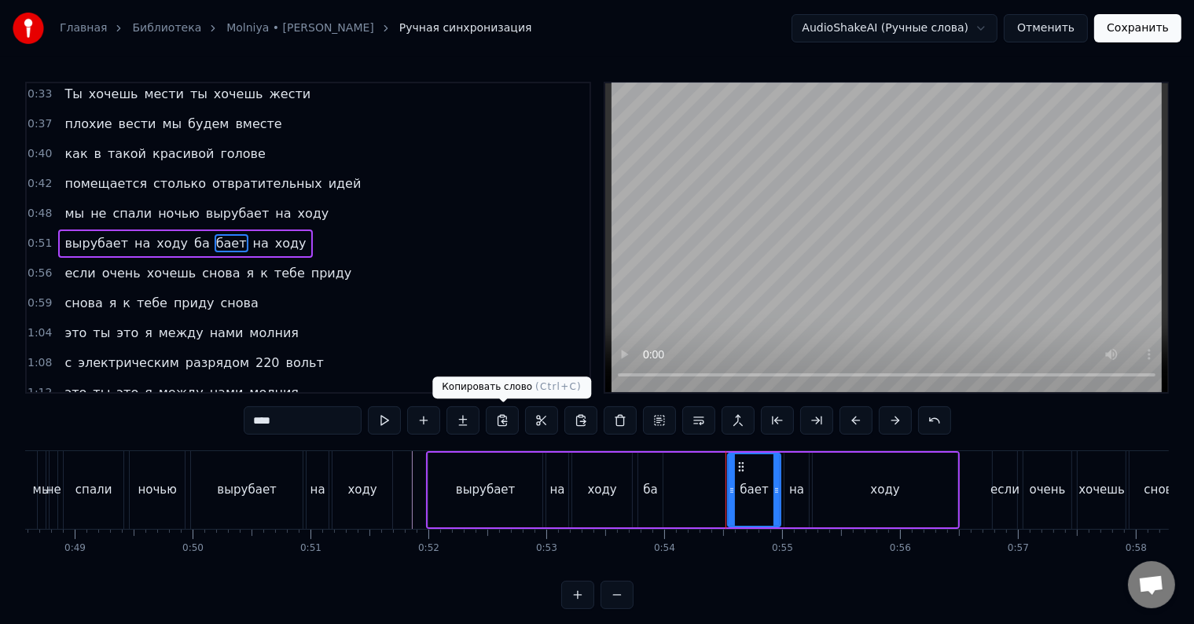
click at [500, 422] on button at bounding box center [502, 420] width 33 height 28
click at [193, 242] on span "ба" at bounding box center [202, 243] width 19 height 18
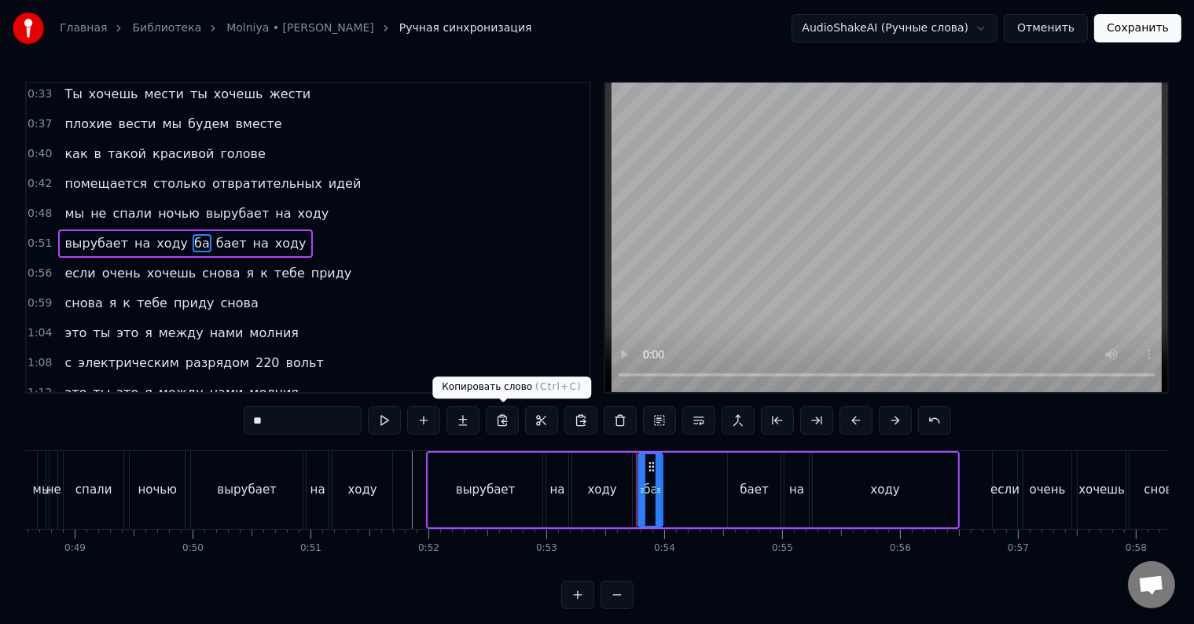
click at [502, 419] on button at bounding box center [502, 420] width 33 height 28
click at [215, 237] on span "бает" at bounding box center [232, 243] width 34 height 18
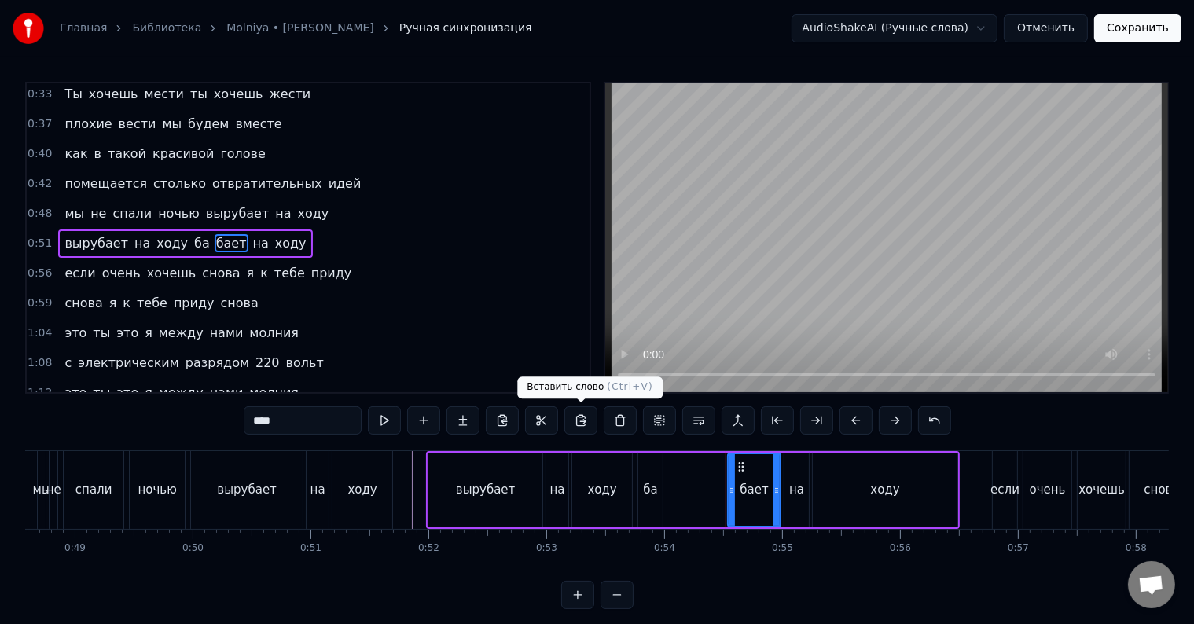
click at [585, 421] on button at bounding box center [580, 420] width 33 height 28
click at [252, 234] on span "ба" at bounding box center [261, 243] width 19 height 18
type input "**"
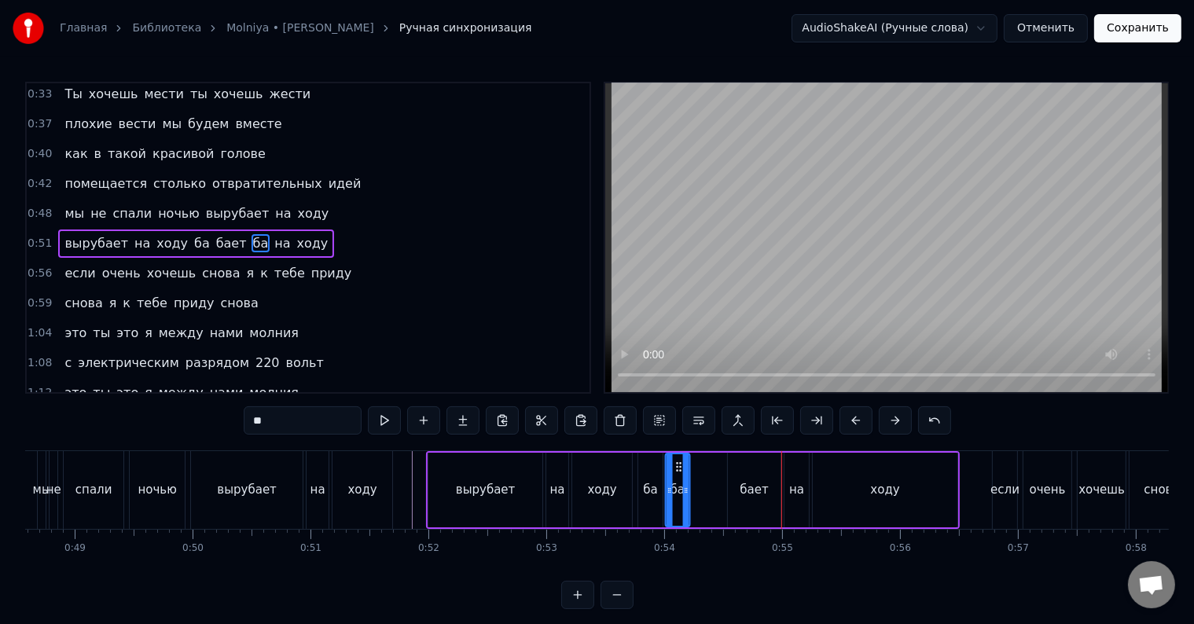
drag, startPoint x: 796, startPoint y: 464, endPoint x: 678, endPoint y: 462, distance: 117.9
click at [678, 462] on icon at bounding box center [678, 467] width 13 height 13
drag, startPoint x: 678, startPoint y: 472, endPoint x: 701, endPoint y: 472, distance: 23.6
click at [701, 472] on div "вырубает на ходу ба ба бает на ходу" at bounding box center [693, 490] width 534 height 78
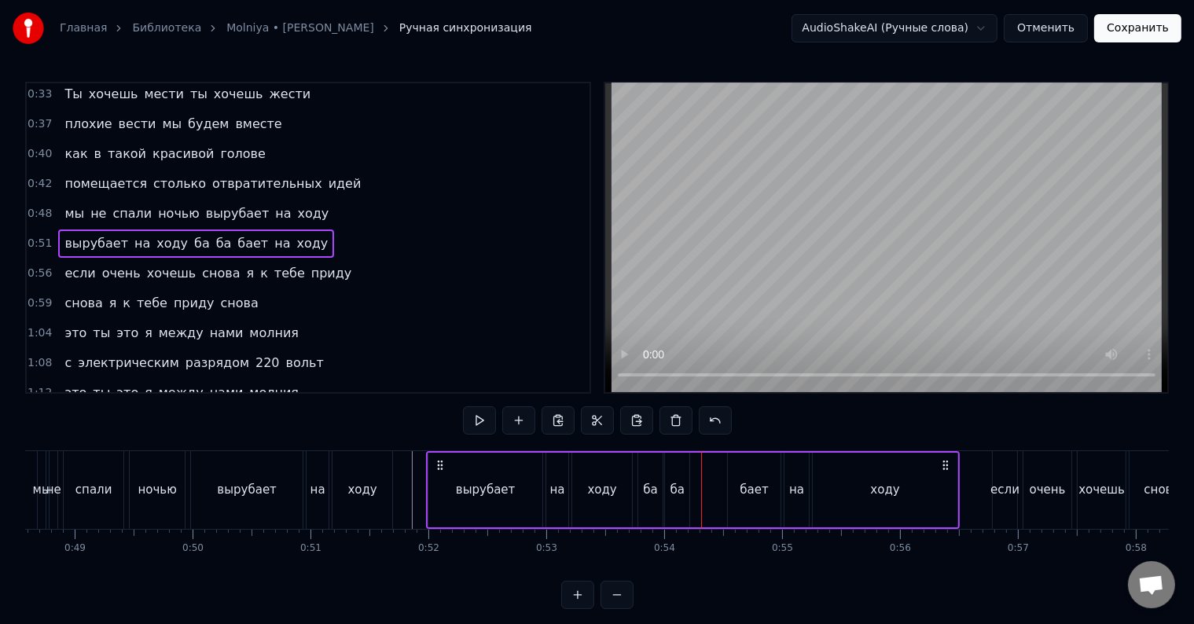
click at [678, 471] on div "ба" at bounding box center [677, 490] width 24 height 75
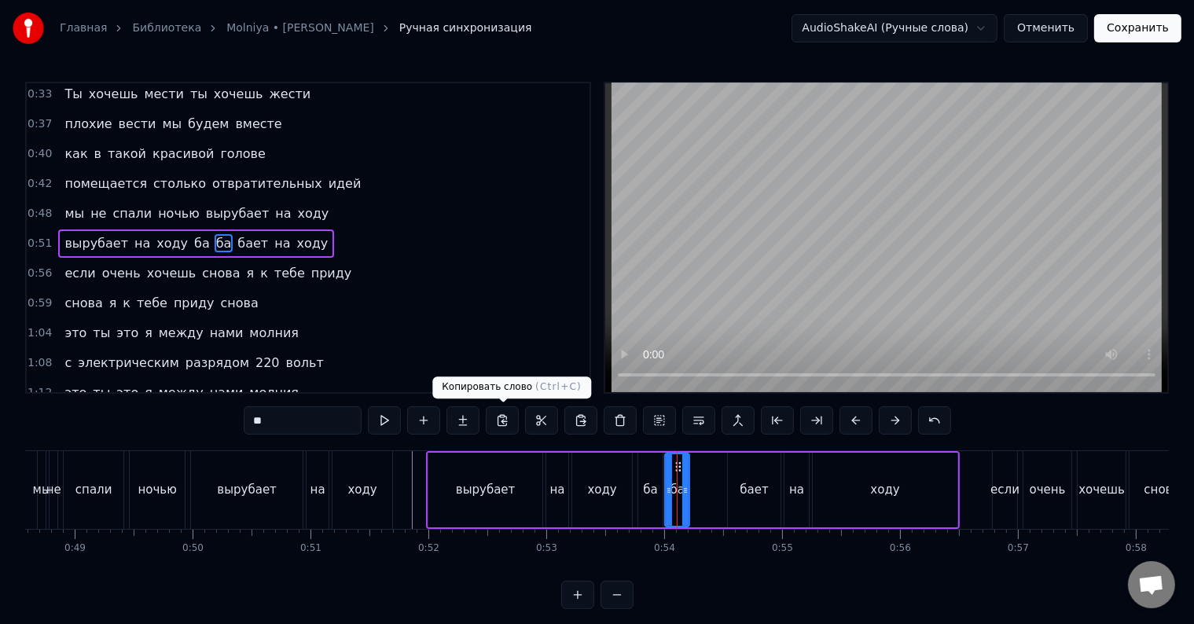
click at [501, 420] on button at bounding box center [502, 420] width 33 height 28
click at [583, 420] on button at bounding box center [580, 420] width 33 height 28
click at [636, 484] on div "вырубает на ходу ба ба ба бает на ходу" at bounding box center [693, 490] width 534 height 78
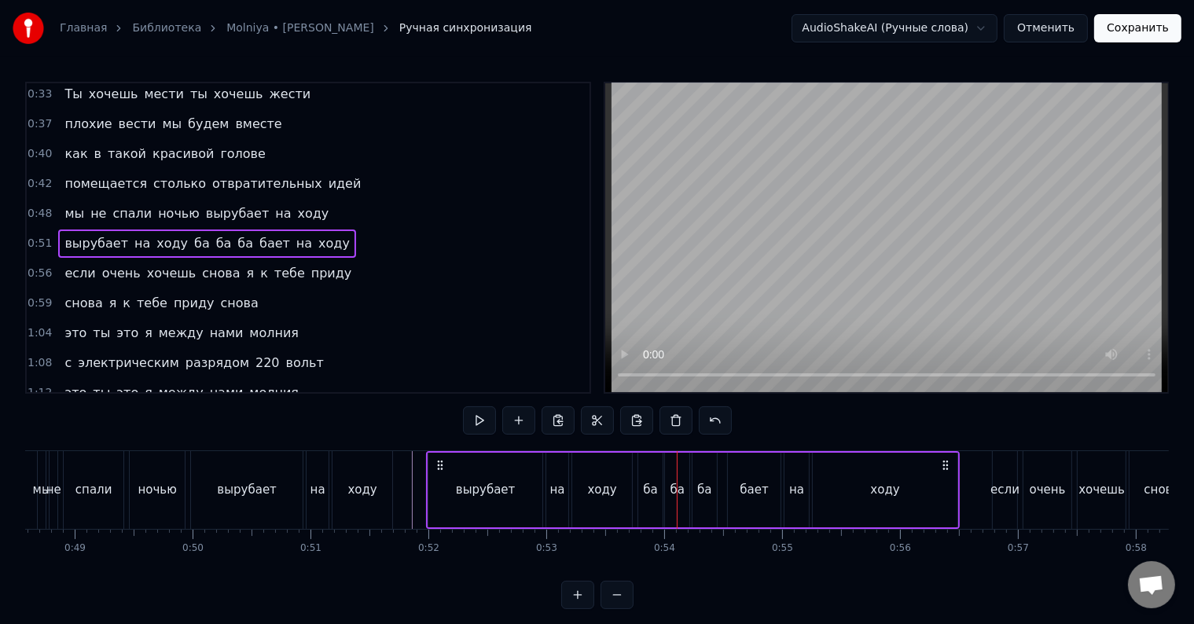
click at [636, 484] on div "вырубает на ходу ба ба ба бает на ходу" at bounding box center [693, 490] width 534 height 78
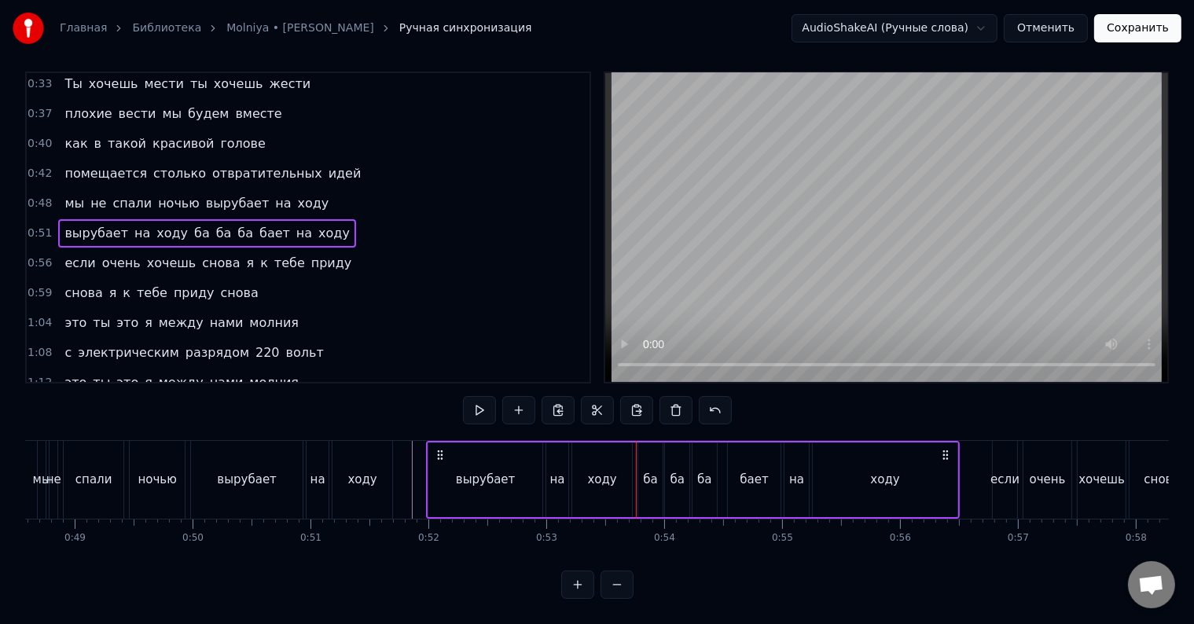
scroll to position [24, 0]
click at [636, 484] on div "вырубает на ходу ба ба ба бает на ходу" at bounding box center [693, 480] width 534 height 78
click at [705, 476] on div "ба" at bounding box center [705, 480] width 24 height 75
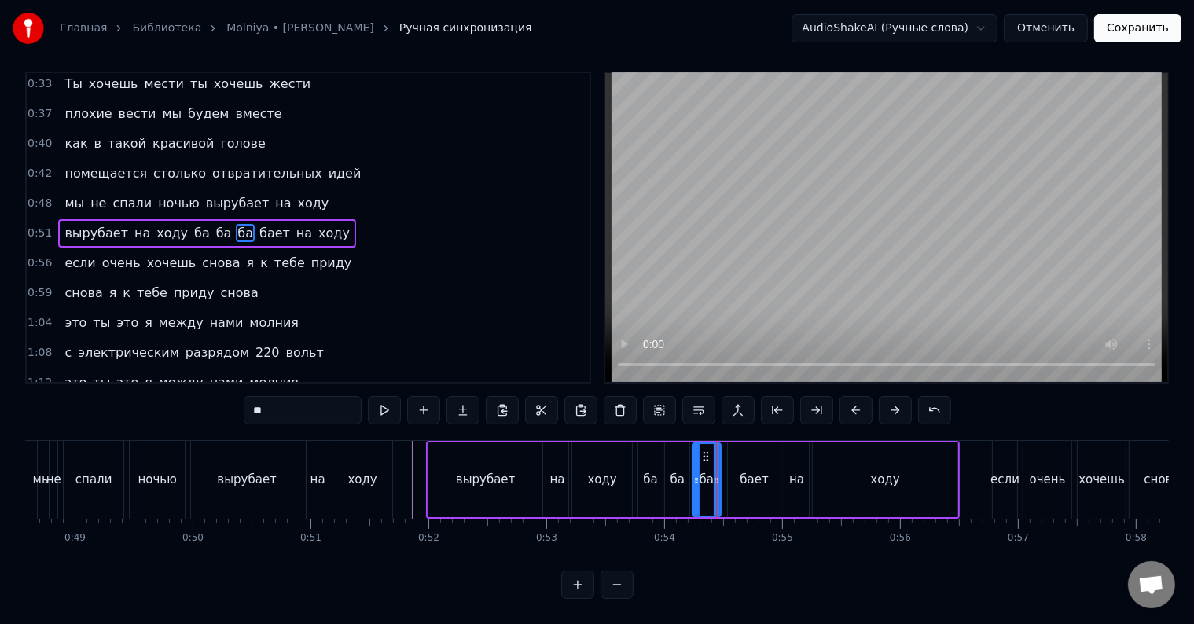
click at [717, 475] on div at bounding box center [717, 480] width 6 height 72
click at [731, 473] on div "бает" at bounding box center [754, 480] width 53 height 75
type input "****"
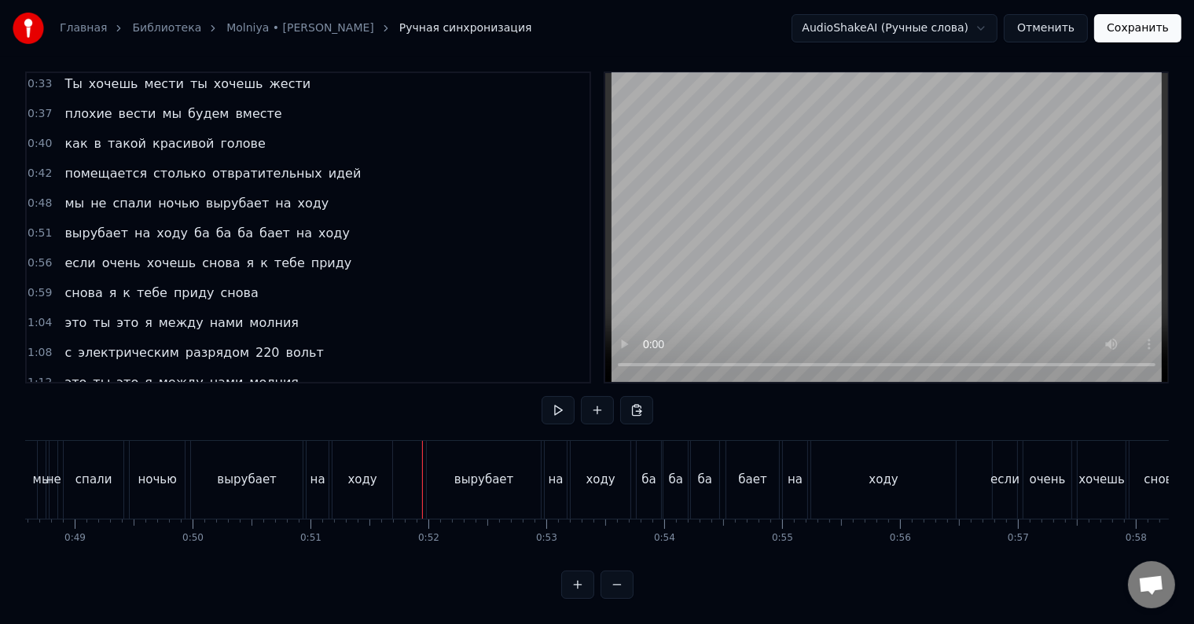
click at [422, 472] on div at bounding box center [422, 480] width 1 height 78
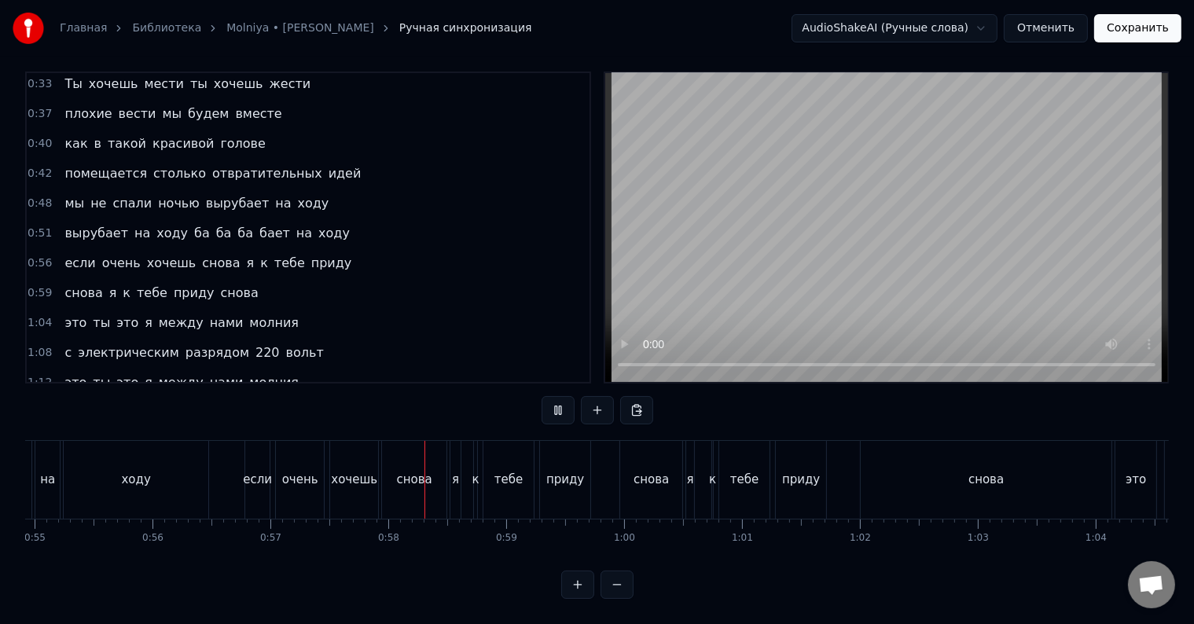
scroll to position [0, 6731]
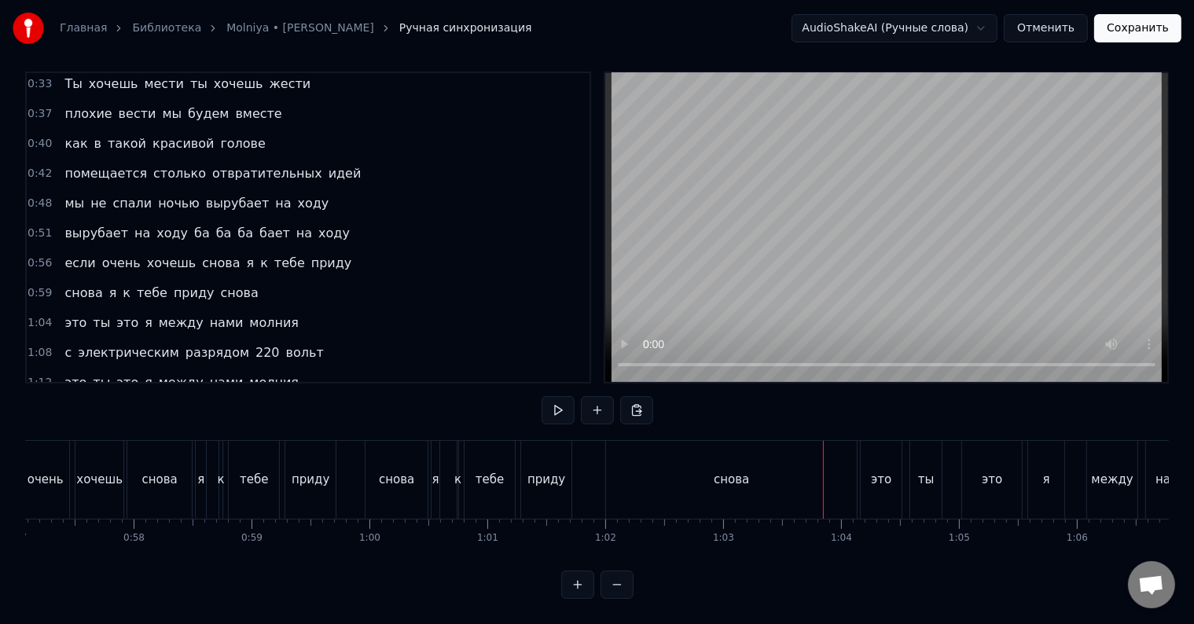
click at [844, 466] on div "снова" at bounding box center [731, 480] width 251 height 78
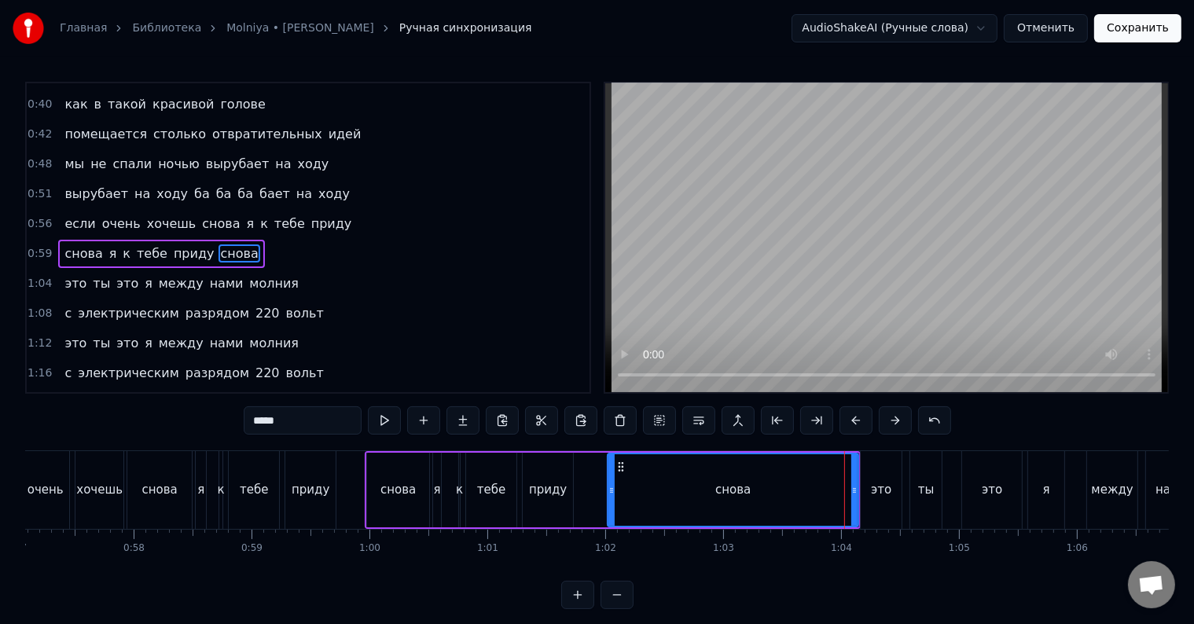
scroll to position [62, 0]
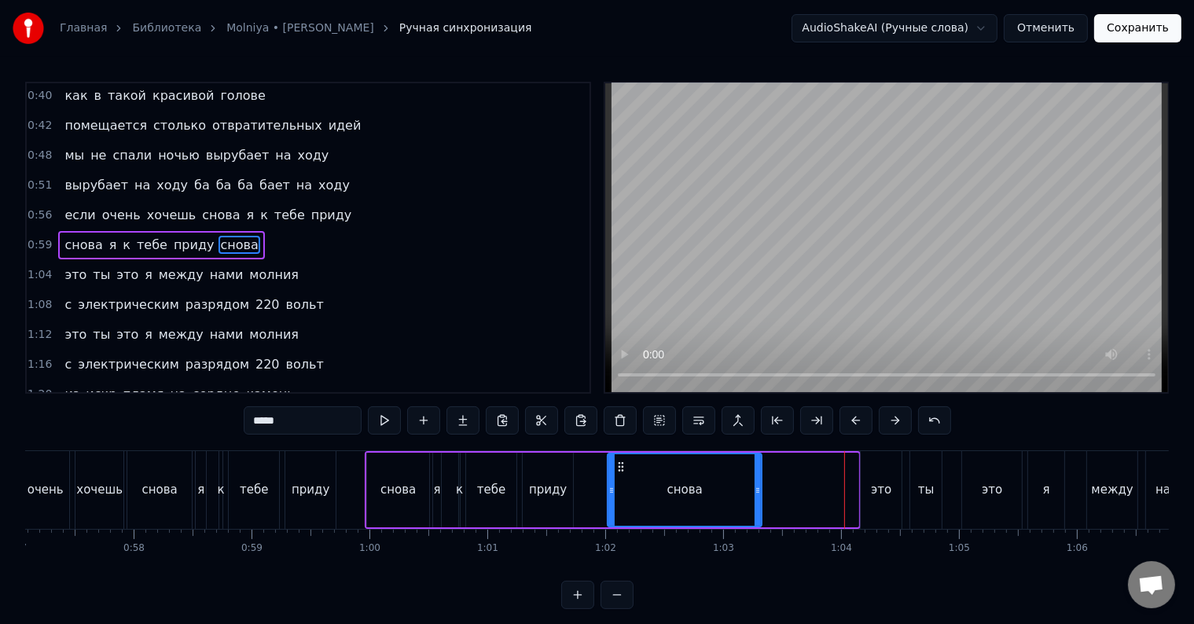
drag, startPoint x: 854, startPoint y: 487, endPoint x: 757, endPoint y: 494, distance: 96.9
click at [757, 494] on icon at bounding box center [758, 490] width 6 height 13
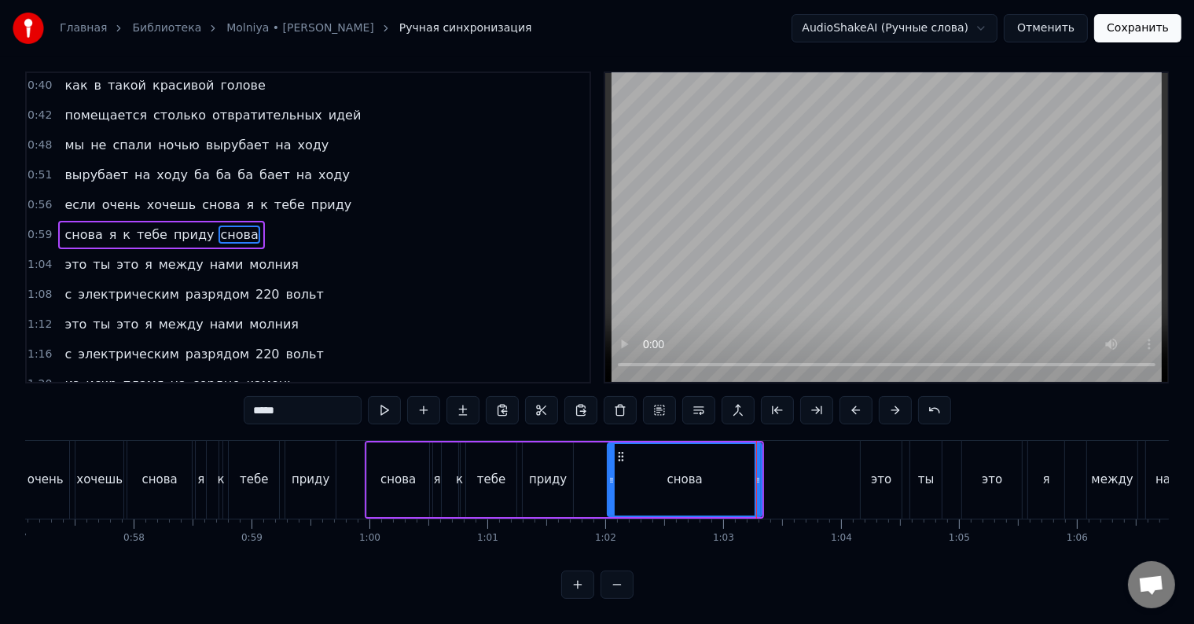
scroll to position [24, 0]
drag, startPoint x: 756, startPoint y: 477, endPoint x: 718, endPoint y: 483, distance: 39.0
click at [719, 483] on div at bounding box center [722, 480] width 6 height 72
drag, startPoint x: 717, startPoint y: 483, endPoint x: 726, endPoint y: 487, distance: 9.9
click at [726, 487] on div at bounding box center [728, 480] width 6 height 72
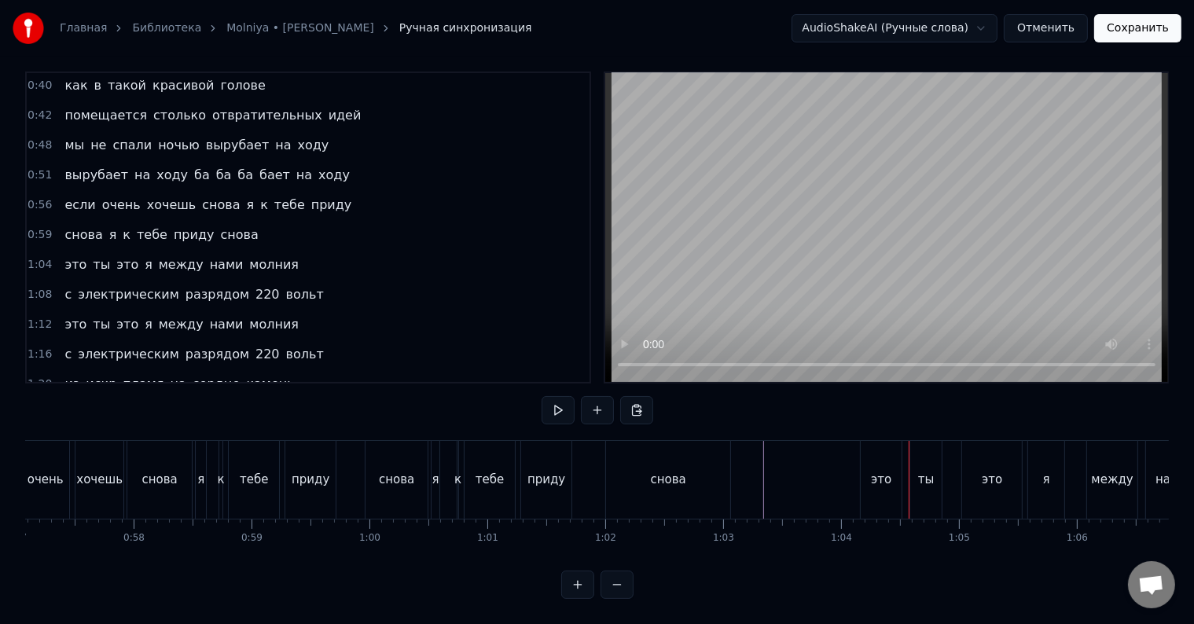
click at [880, 471] on div "это" at bounding box center [881, 480] width 20 height 18
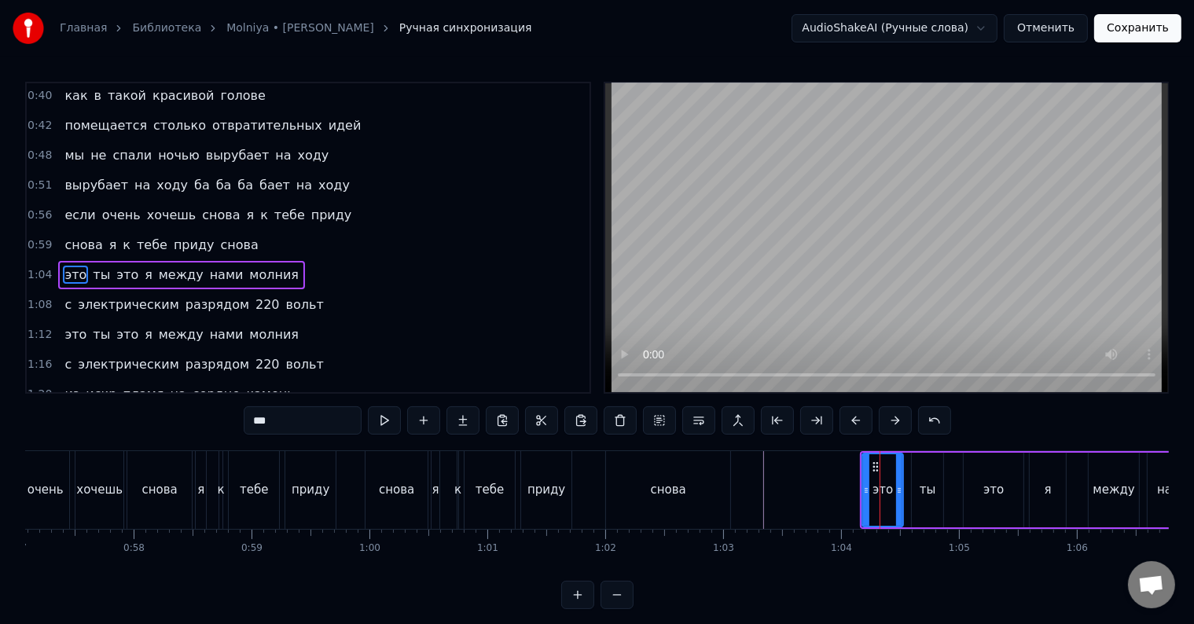
scroll to position [91, 0]
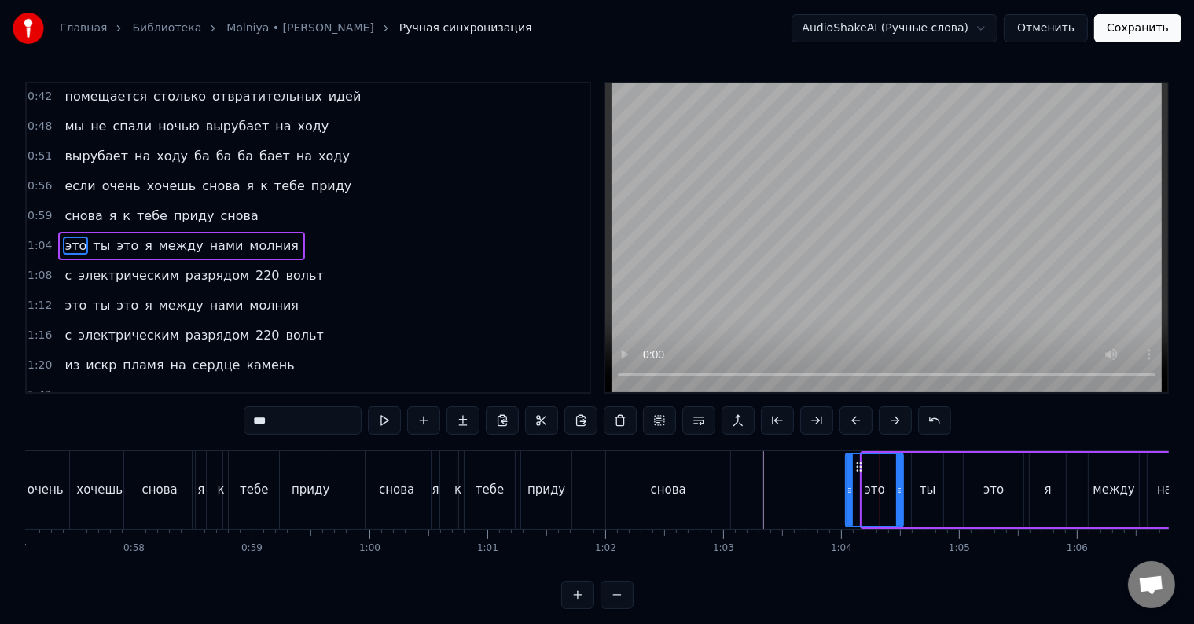
drag, startPoint x: 862, startPoint y: 480, endPoint x: 845, endPoint y: 480, distance: 16.5
click at [845, 480] on div "это" at bounding box center [874, 490] width 59 height 75
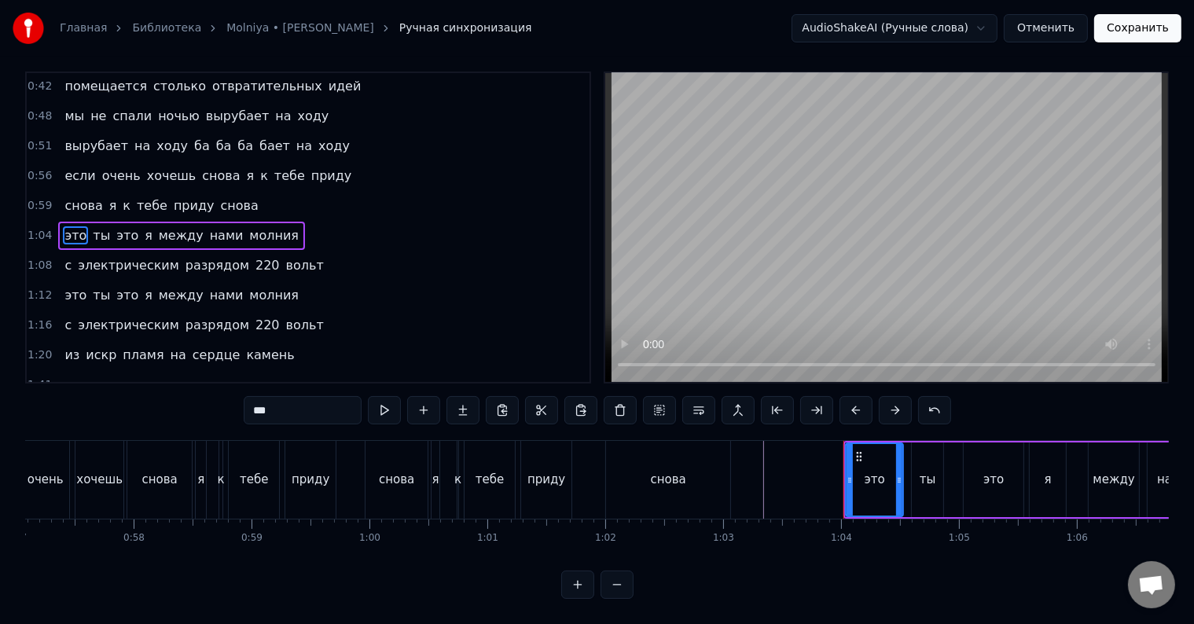
scroll to position [24, 0]
click at [845, 485] on div at bounding box center [847, 480] width 6 height 72
drag, startPoint x: 897, startPoint y: 477, endPoint x: 877, endPoint y: 480, distance: 19.9
click at [877, 480] on div at bounding box center [880, 480] width 6 height 72
click at [928, 471] on div "ты" at bounding box center [928, 480] width 17 height 18
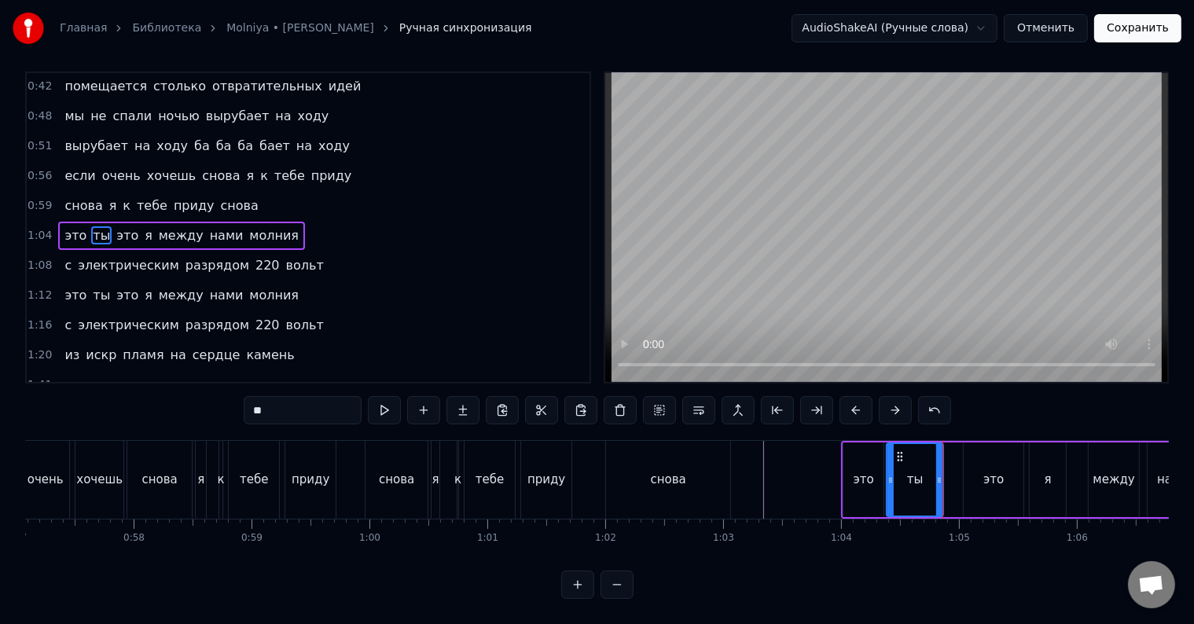
drag, startPoint x: 914, startPoint y: 478, endPoint x: 888, endPoint y: 477, distance: 25.2
click at [888, 477] on div at bounding box center [891, 480] width 6 height 72
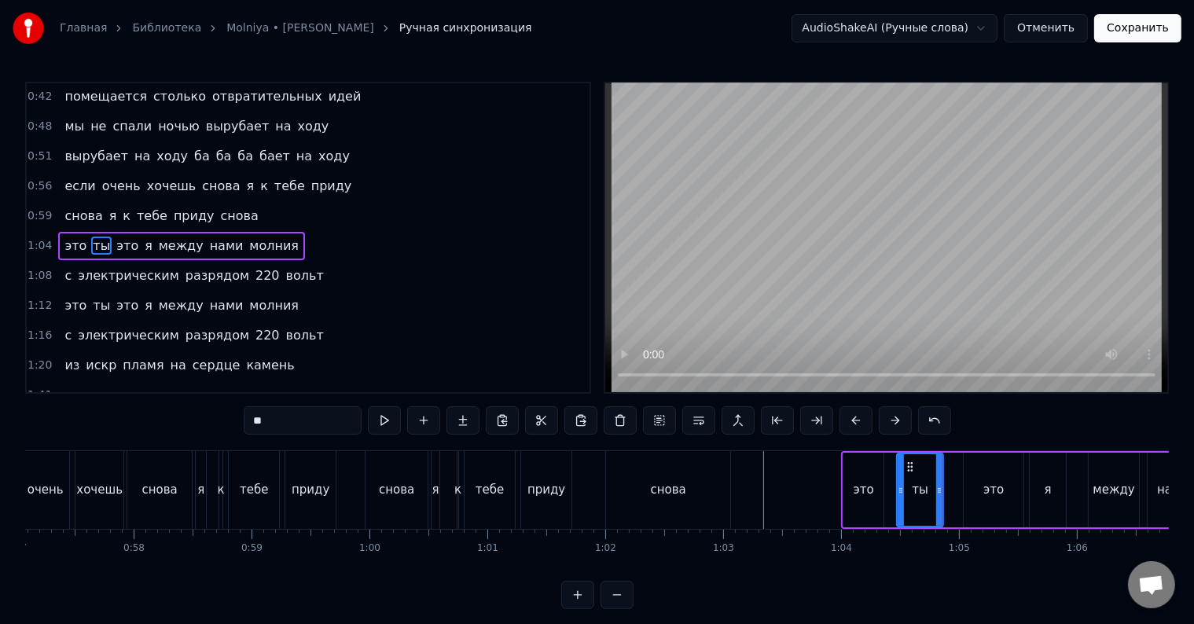
drag, startPoint x: 890, startPoint y: 480, endPoint x: 900, endPoint y: 480, distance: 10.2
click at [900, 480] on div at bounding box center [901, 490] width 6 height 72
click at [877, 493] on div "это" at bounding box center [864, 490] width 40 height 75
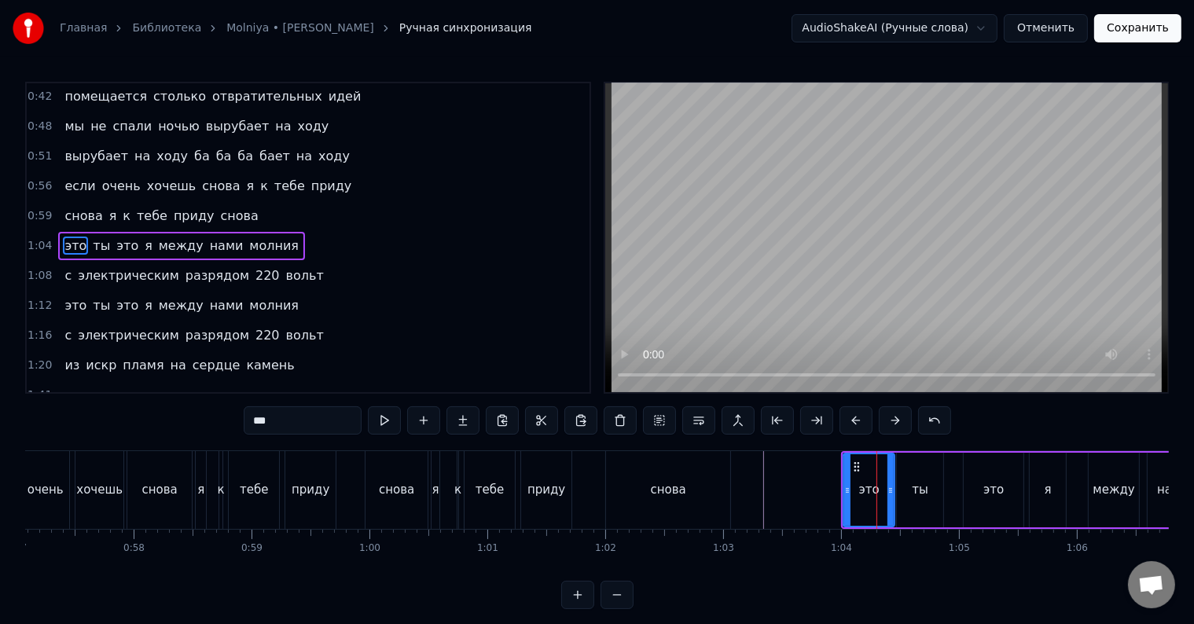
drag, startPoint x: 881, startPoint y: 494, endPoint x: 893, endPoint y: 496, distance: 12.0
click at [893, 496] on div at bounding box center [891, 490] width 6 height 72
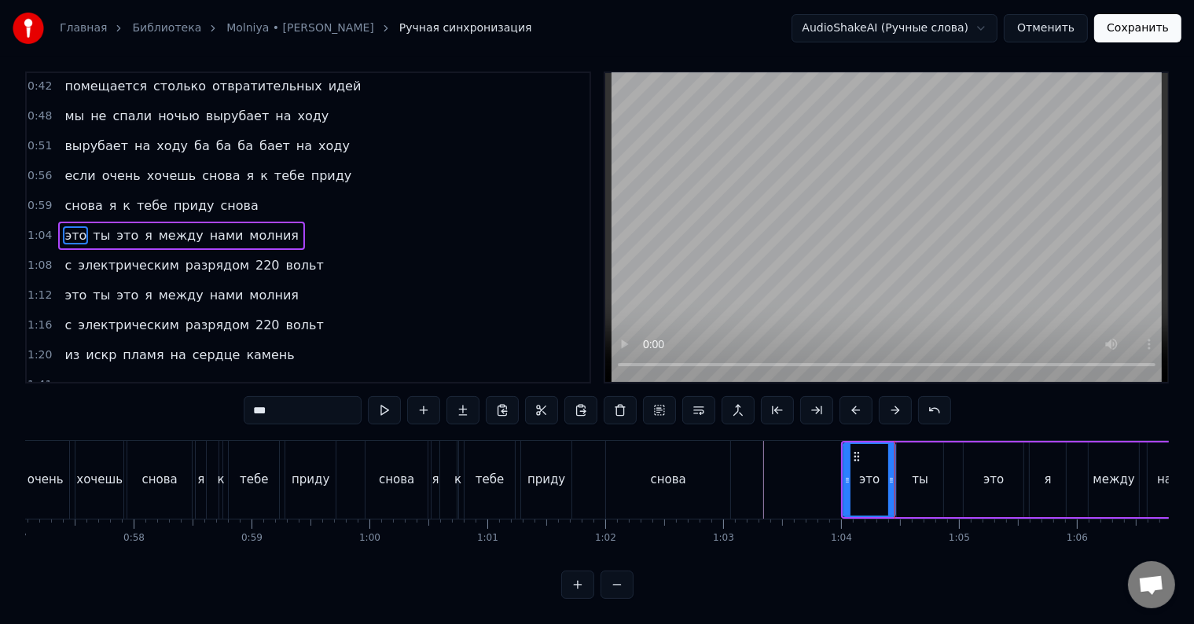
click at [918, 476] on div "ты" at bounding box center [920, 480] width 46 height 75
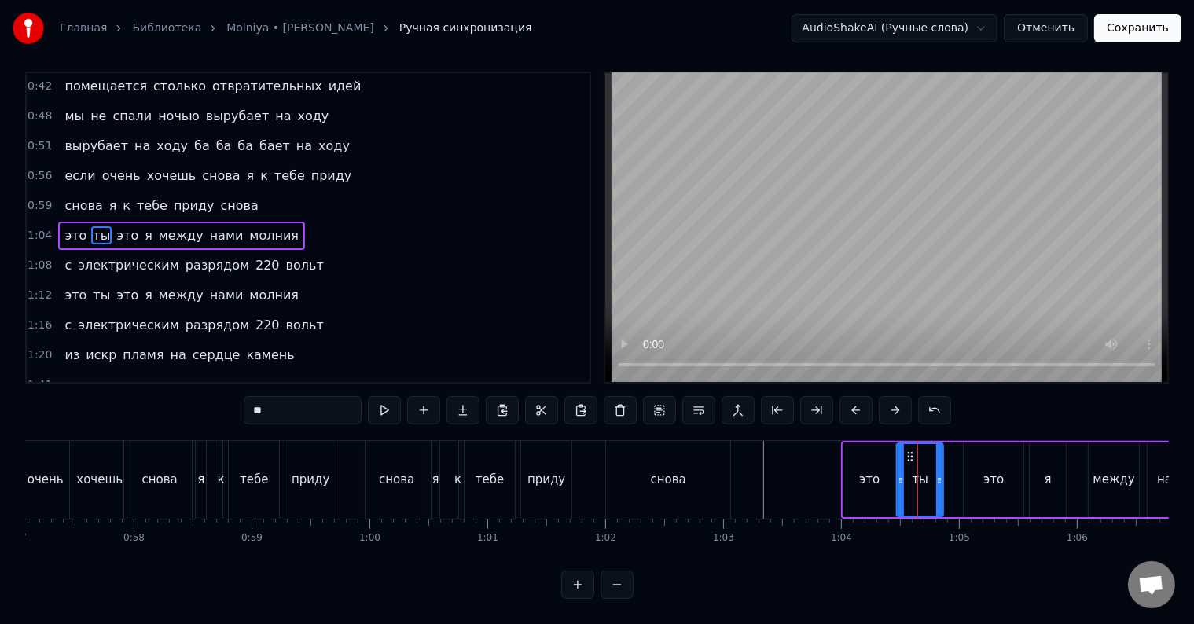
scroll to position [24, 0]
drag, startPoint x: 899, startPoint y: 478, endPoint x: 906, endPoint y: 483, distance: 8.5
click at [906, 483] on div at bounding box center [908, 480] width 6 height 72
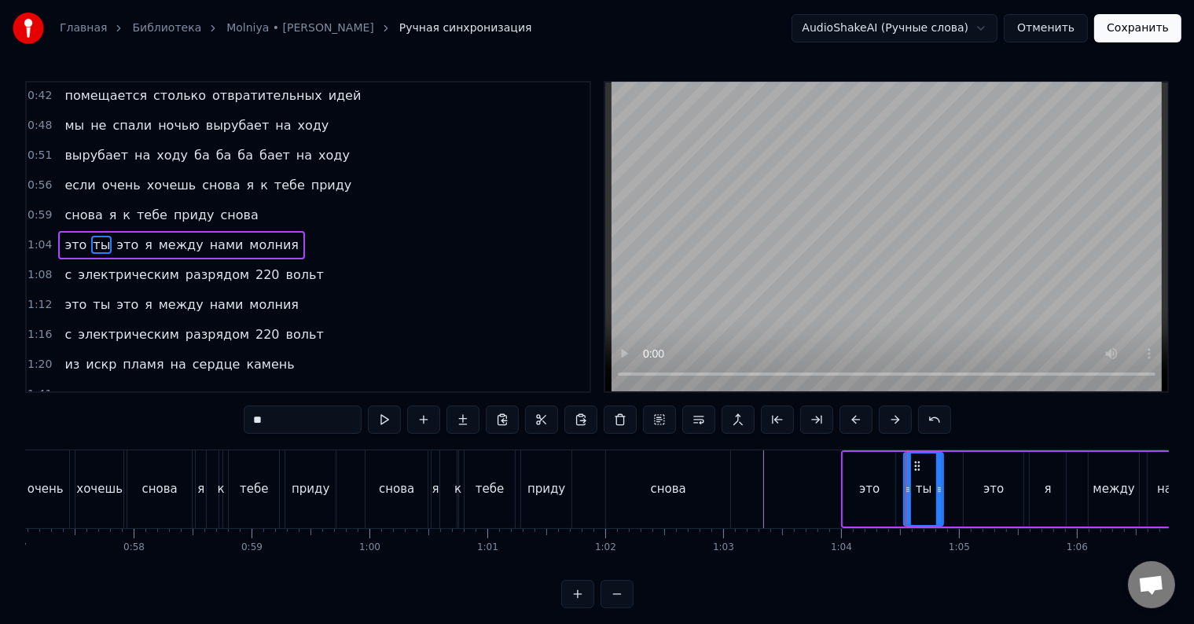
scroll to position [0, 0]
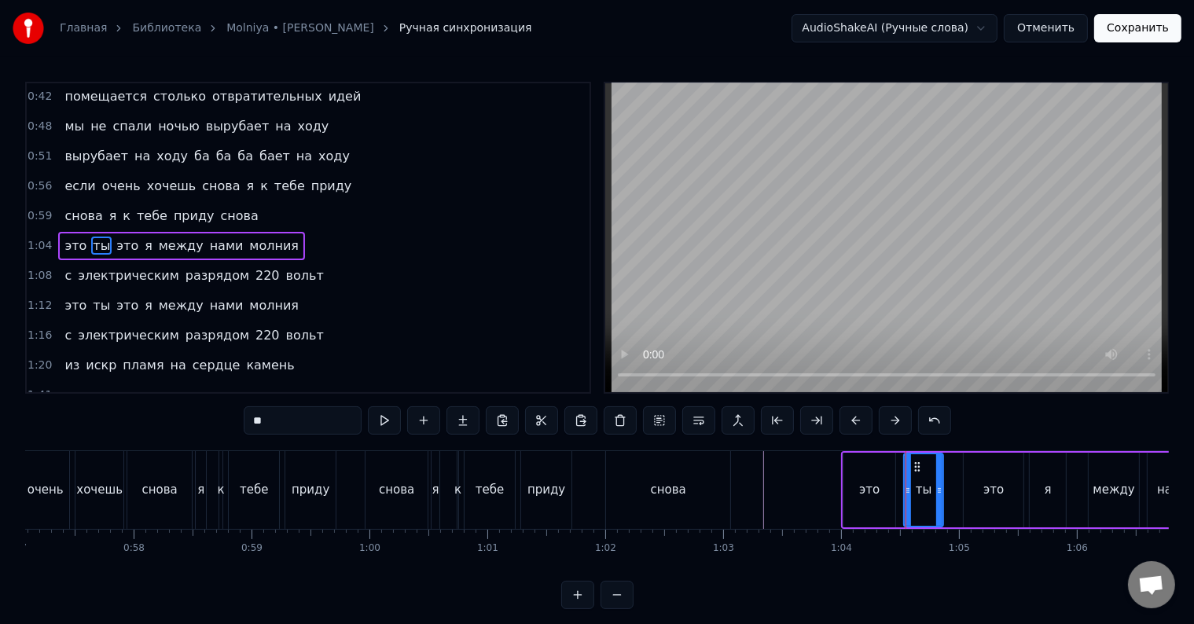
click at [889, 484] on div "это" at bounding box center [870, 490] width 52 height 75
type input "***"
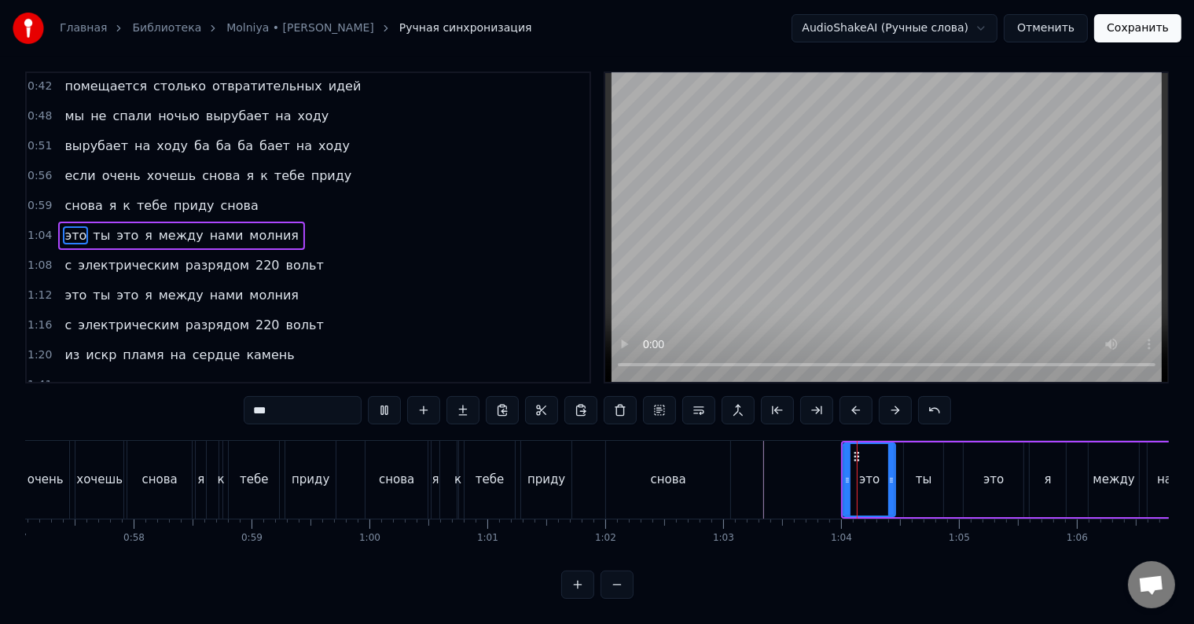
scroll to position [24, 0]
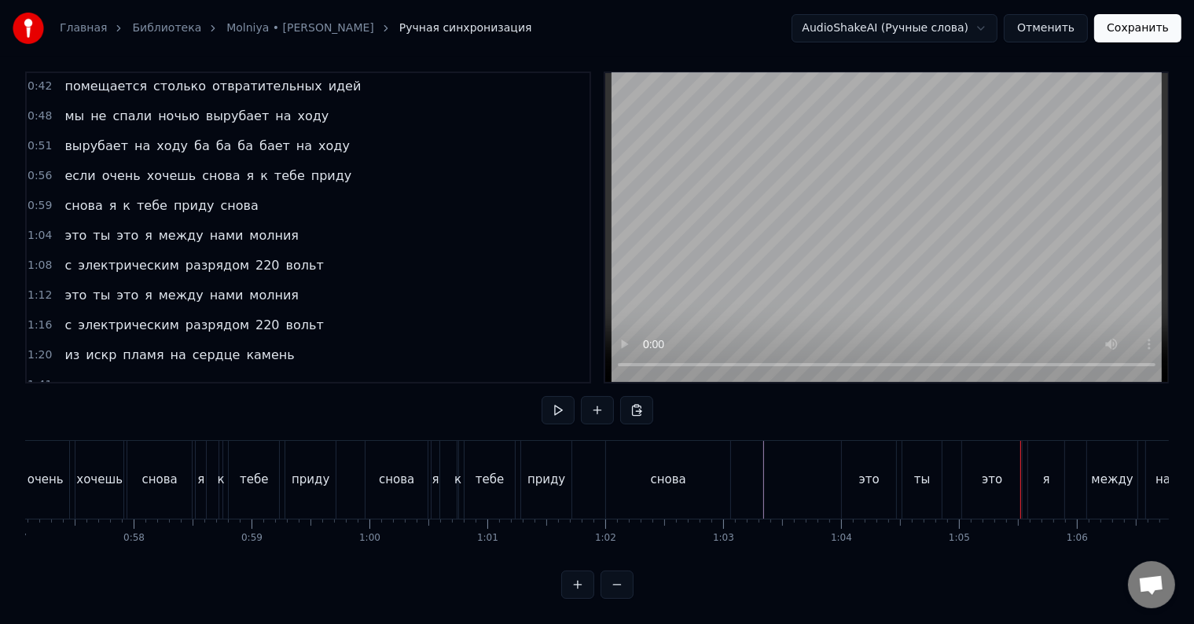
click at [969, 469] on div "это" at bounding box center [992, 480] width 60 height 78
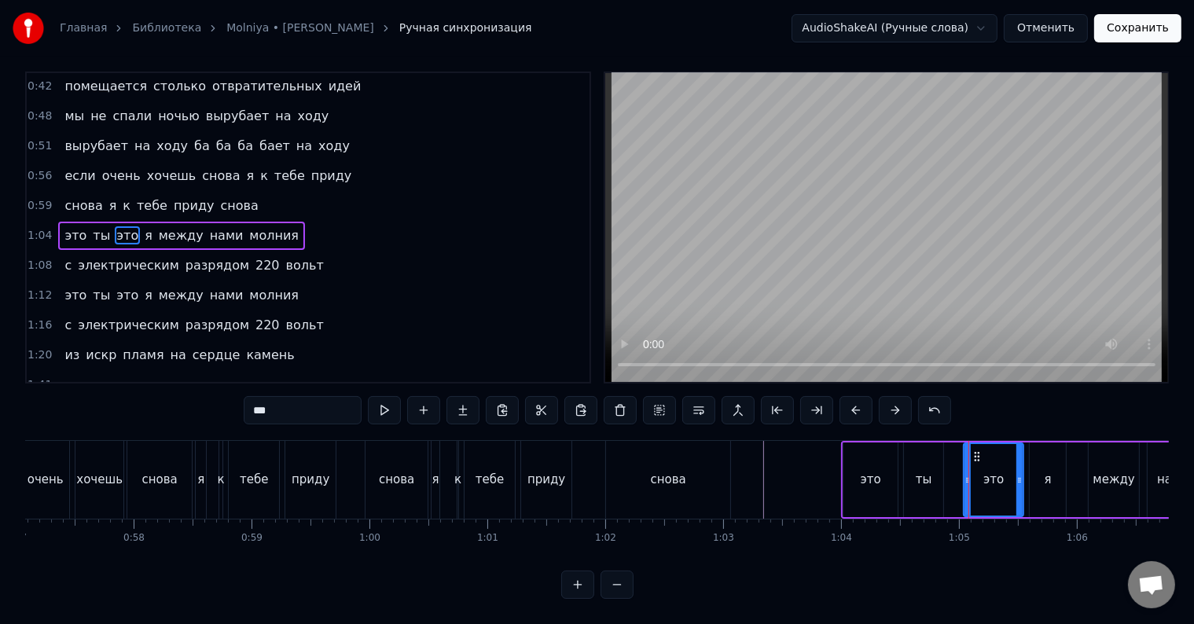
scroll to position [0, 0]
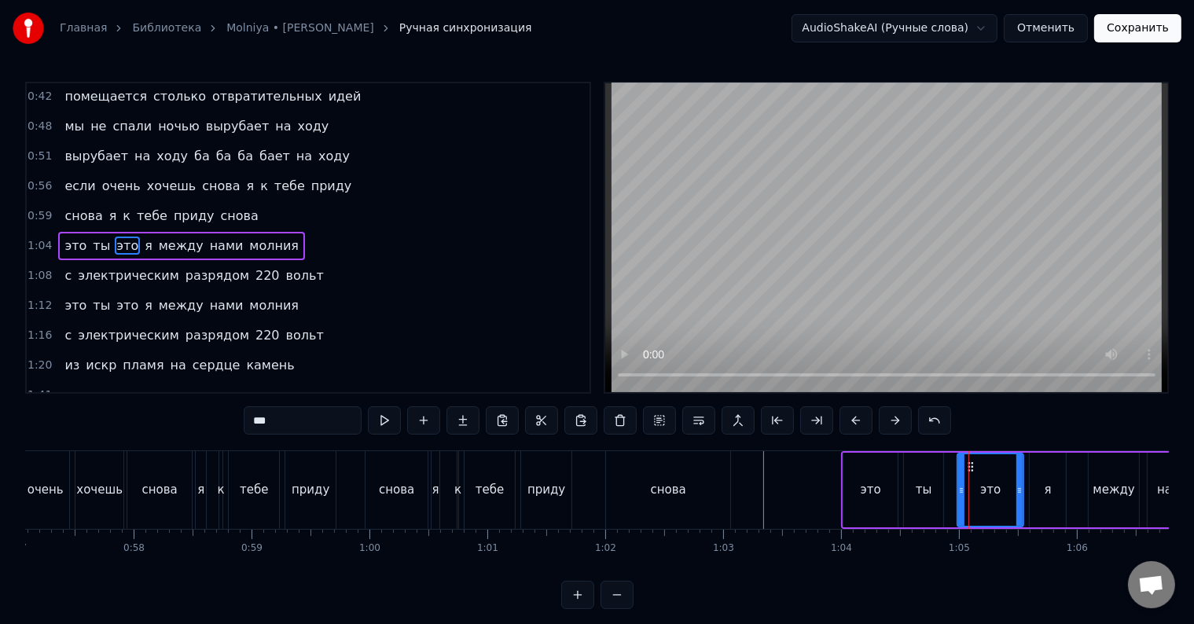
click at [959, 481] on div at bounding box center [961, 490] width 6 height 72
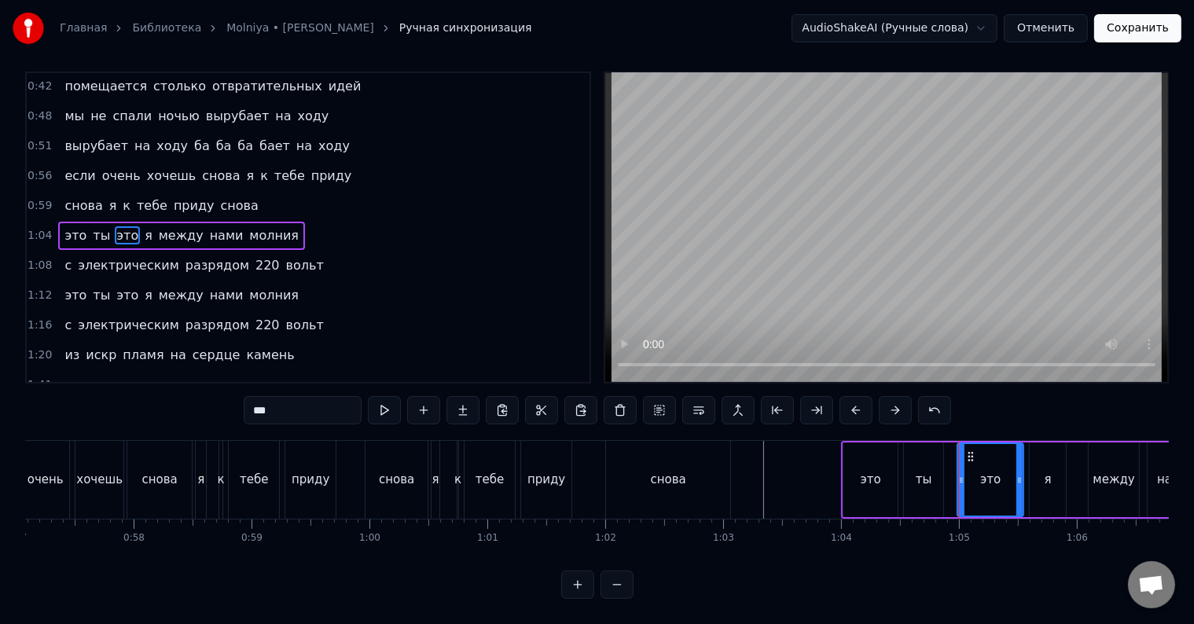
scroll to position [24, 0]
drag, startPoint x: 1019, startPoint y: 473, endPoint x: 1008, endPoint y: 476, distance: 11.4
click at [1008, 476] on div at bounding box center [1008, 480] width 6 height 72
drag, startPoint x: 1005, startPoint y: 471, endPoint x: 981, endPoint y: 476, distance: 24.1
click at [981, 476] on div at bounding box center [981, 480] width 6 height 72
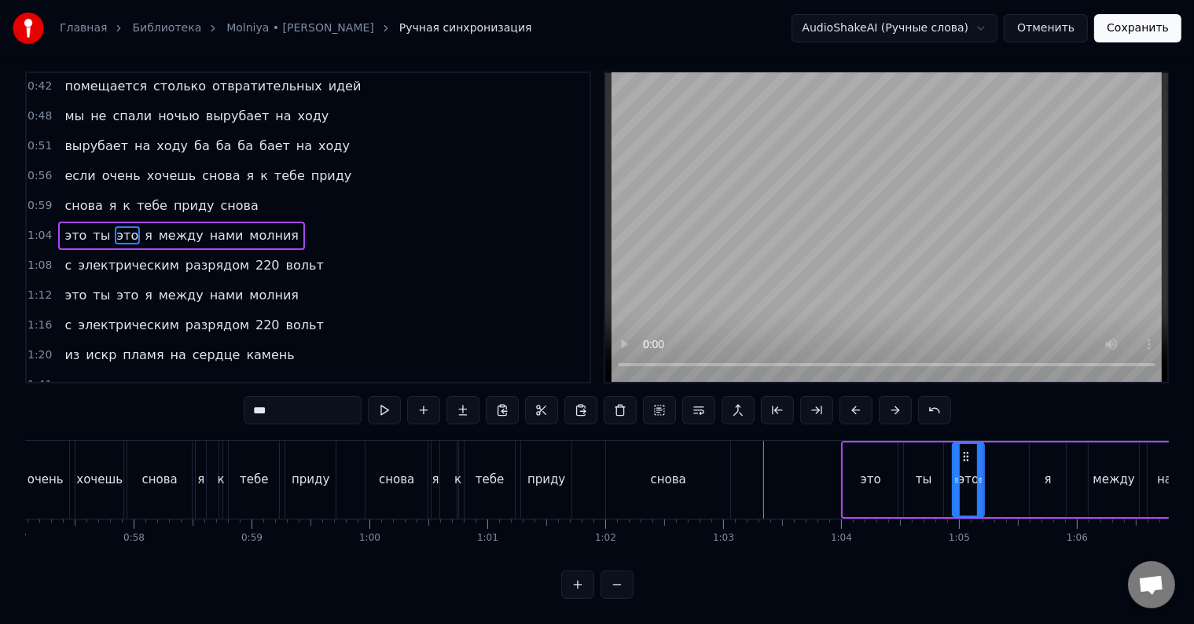
click at [956, 480] on div at bounding box center [957, 480] width 6 height 72
drag, startPoint x: 982, startPoint y: 478, endPoint x: 991, endPoint y: 478, distance: 8.6
click at [991, 478] on div at bounding box center [989, 480] width 6 height 72
drag, startPoint x: 991, startPoint y: 480, endPoint x: 1000, endPoint y: 483, distance: 9.2
click at [1000, 483] on div at bounding box center [997, 480] width 6 height 72
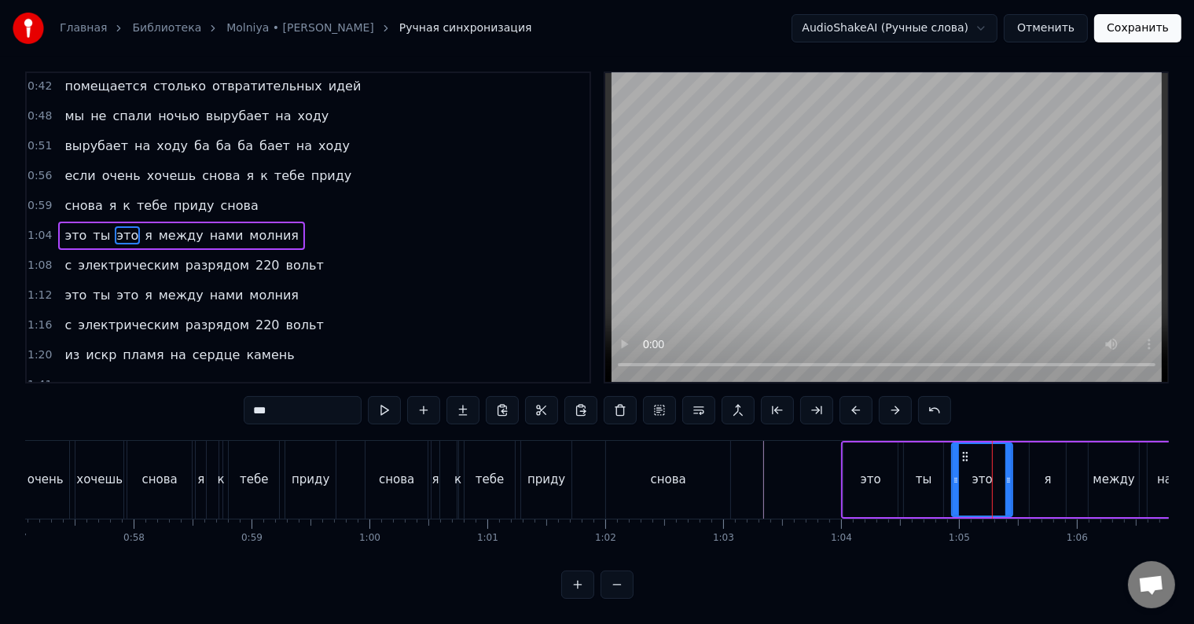
drag, startPoint x: 998, startPoint y: 483, endPoint x: 1009, endPoint y: 483, distance: 11.0
click at [1009, 483] on div at bounding box center [1008, 480] width 6 height 72
click at [1044, 476] on div "я" at bounding box center [1048, 480] width 36 height 75
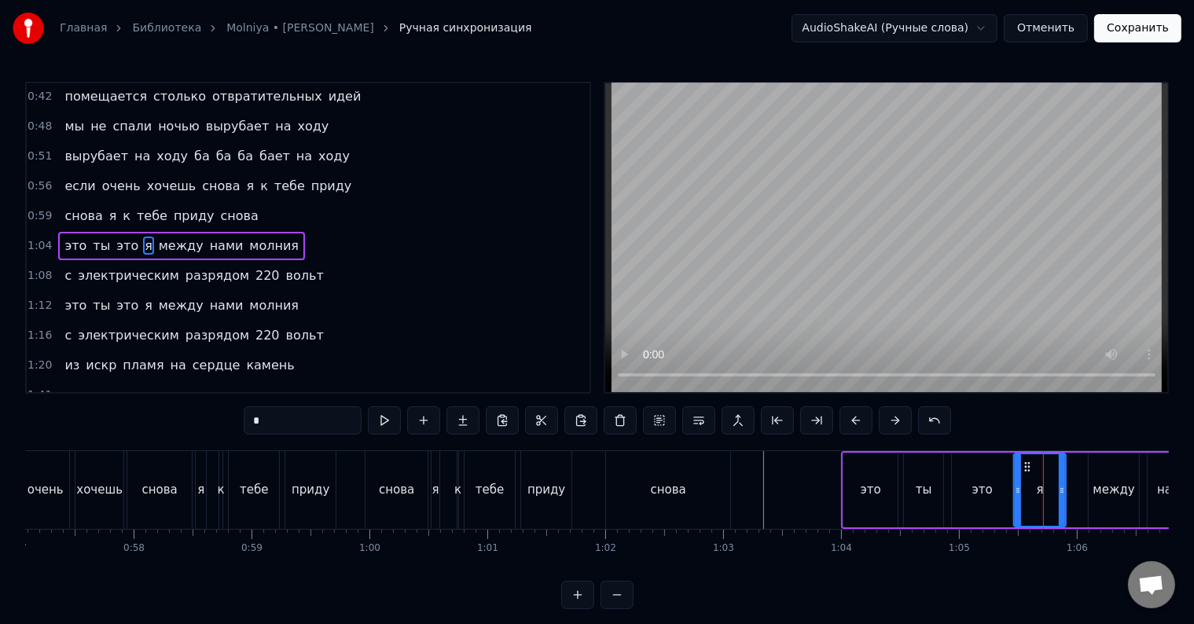
drag, startPoint x: 1035, startPoint y: 476, endPoint x: 1019, endPoint y: 478, distance: 15.9
click at [1019, 478] on div at bounding box center [1018, 490] width 6 height 72
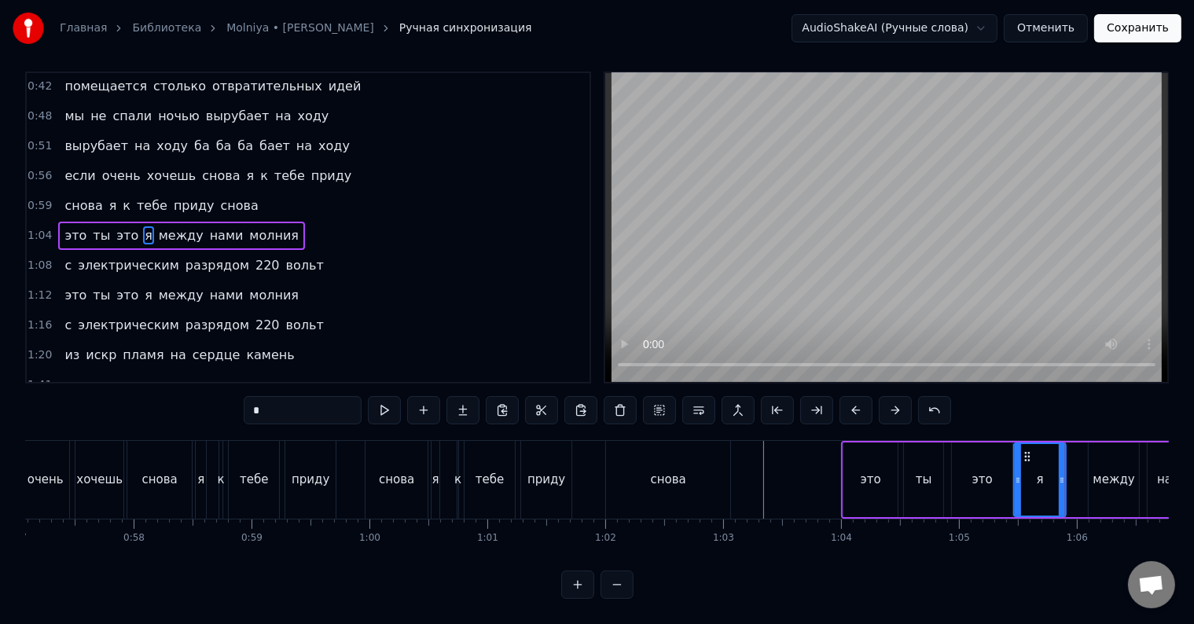
click at [1097, 471] on div "между" at bounding box center [1115, 480] width 42 height 18
type input "*****"
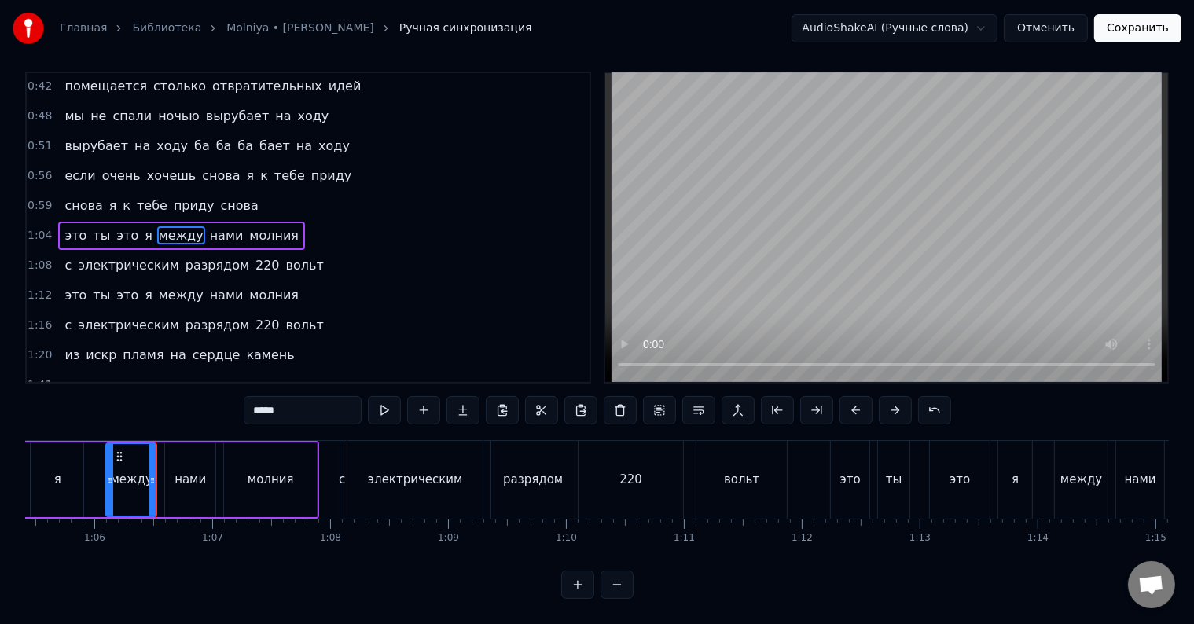
click at [94, 465] on div "это ты это я между нами молния" at bounding box center [88, 480] width 461 height 78
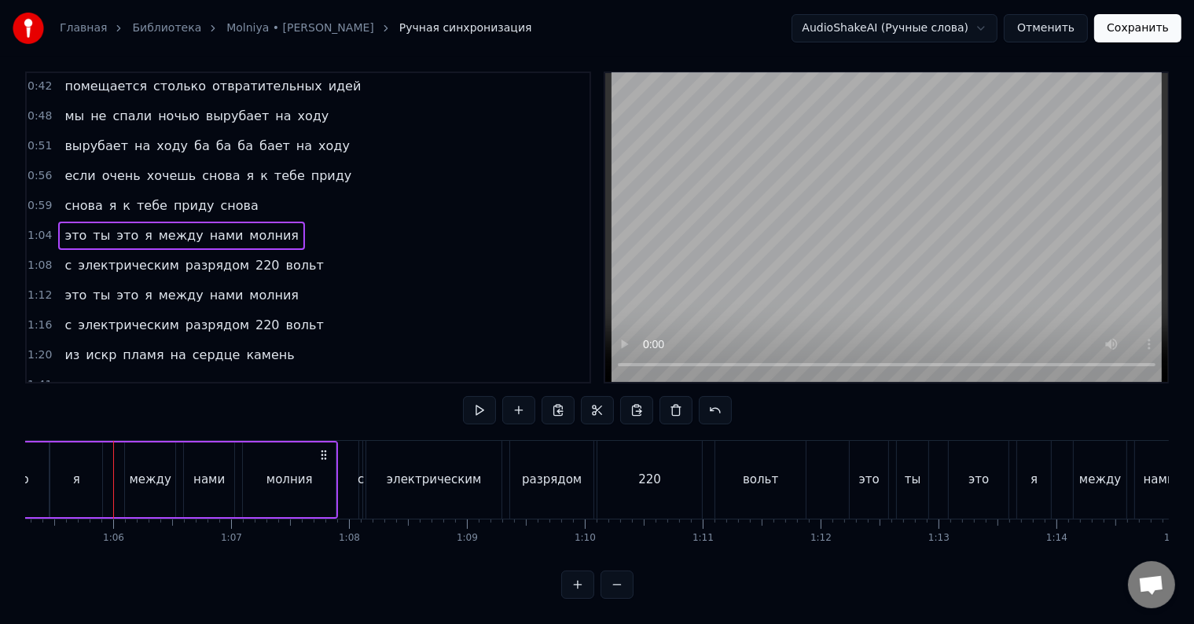
click at [95, 468] on div "я" at bounding box center [76, 480] width 52 height 75
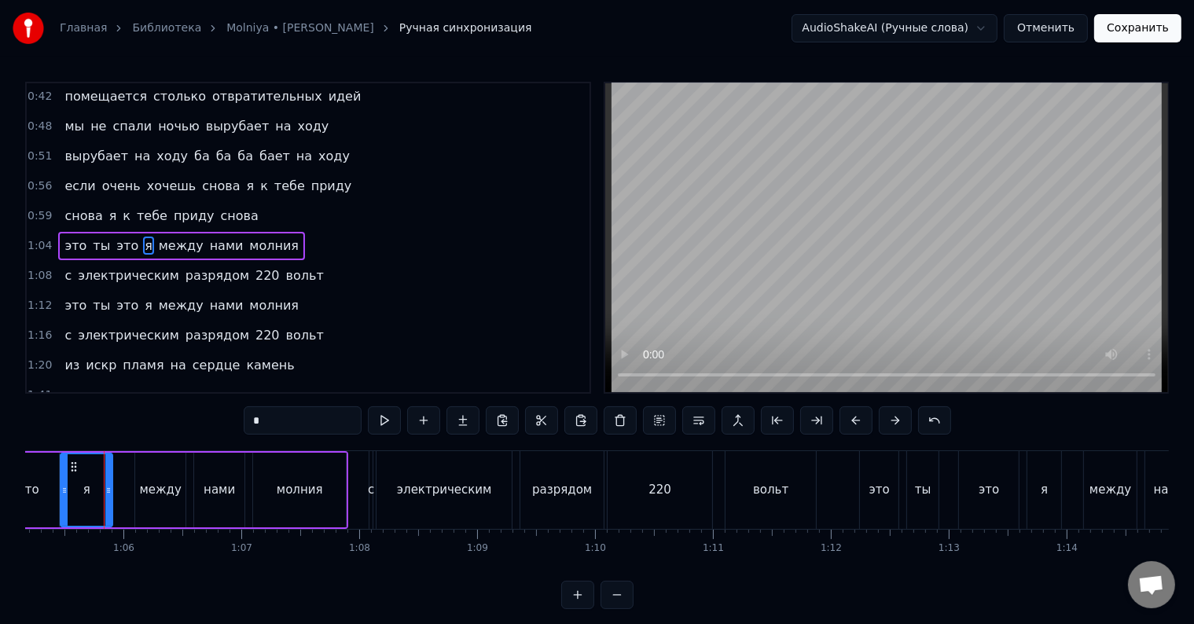
click at [127, 476] on div "это ты это я между нами молния" at bounding box center [118, 490] width 461 height 78
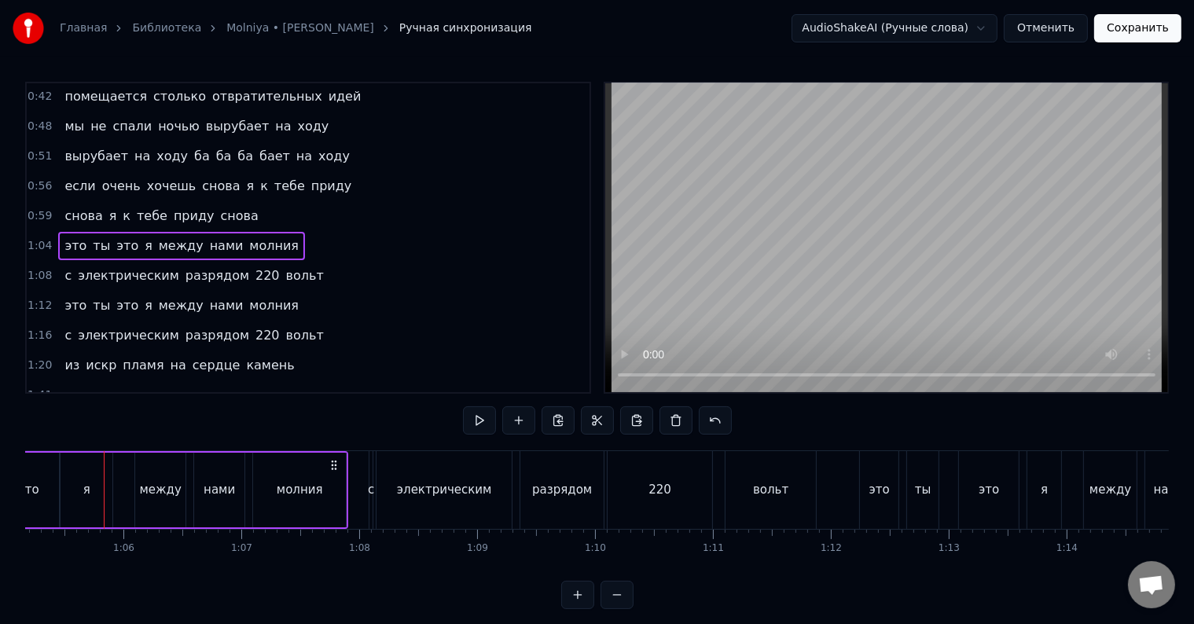
click at [127, 476] on div "это ты это я между нами молния" at bounding box center [118, 490] width 461 height 78
click at [127, 476] on div at bounding box center [127, 490] width 1 height 78
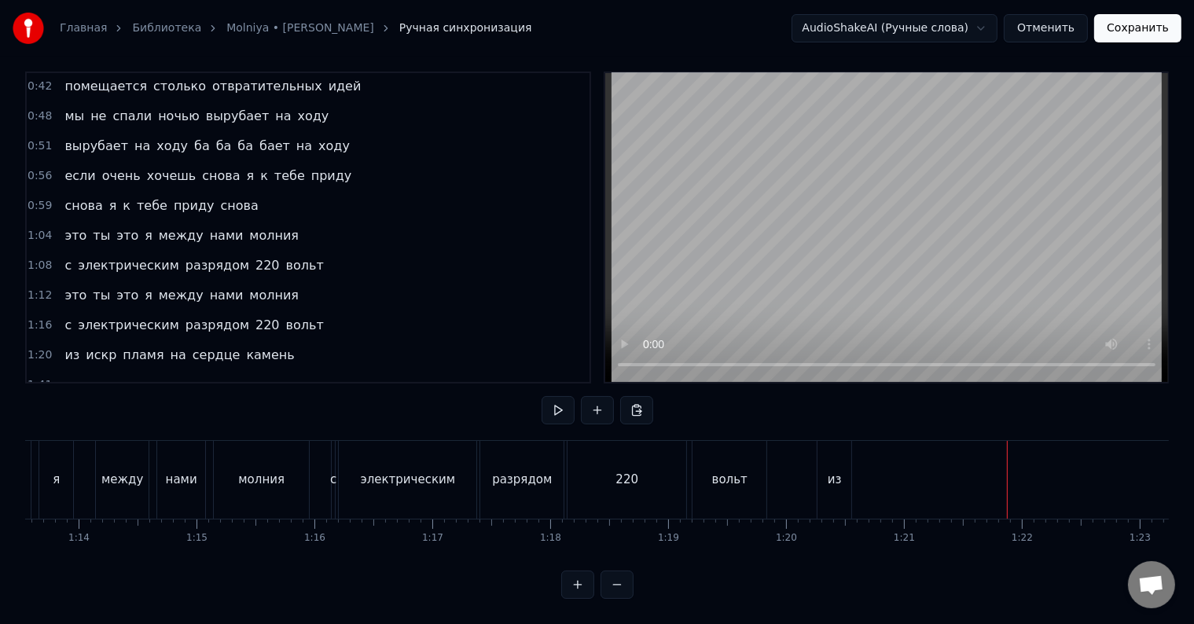
click at [827, 465] on div "из" at bounding box center [835, 480] width 34 height 78
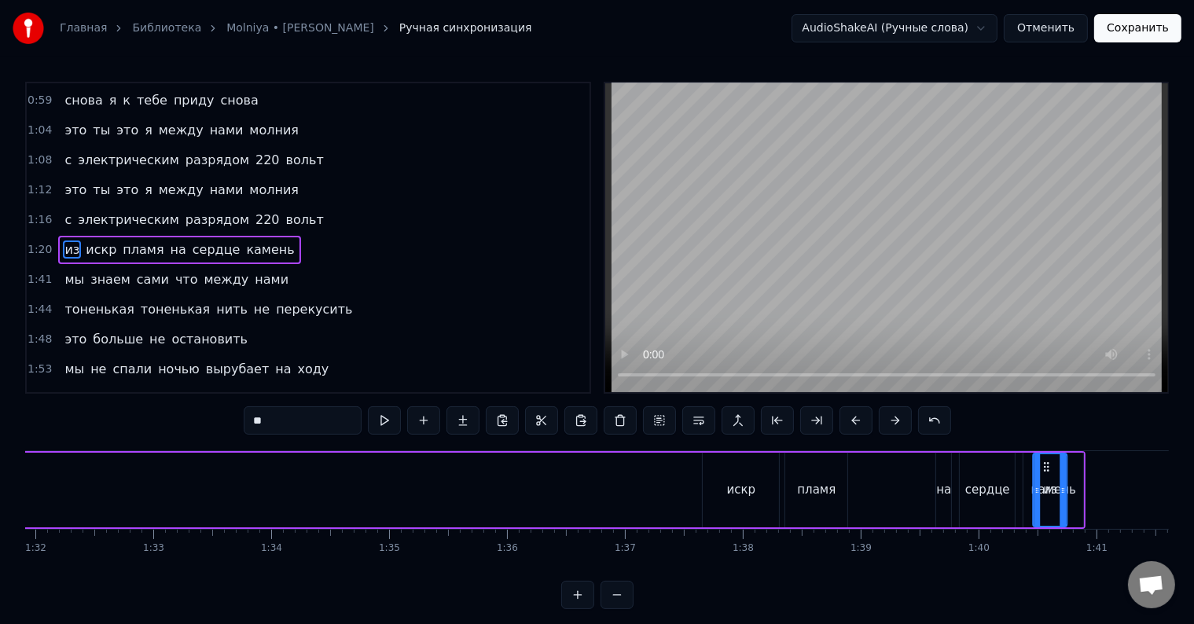
scroll to position [0, 10916]
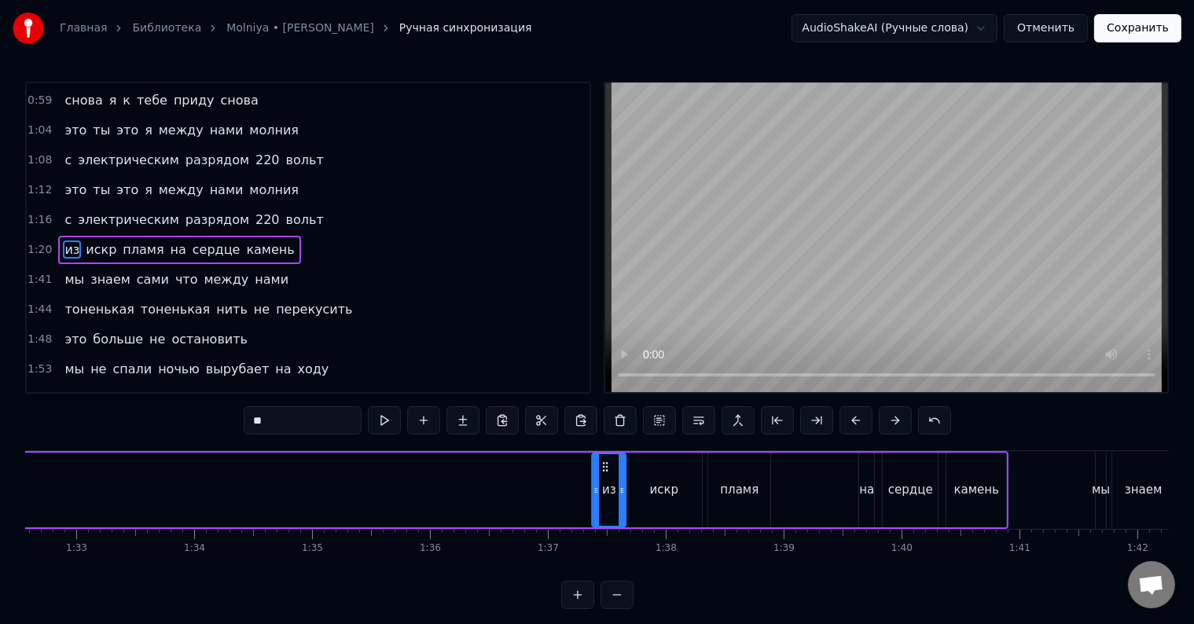
drag, startPoint x: 833, startPoint y: 464, endPoint x: 605, endPoint y: 475, distance: 228.2
click at [605, 475] on div "из" at bounding box center [609, 490] width 32 height 72
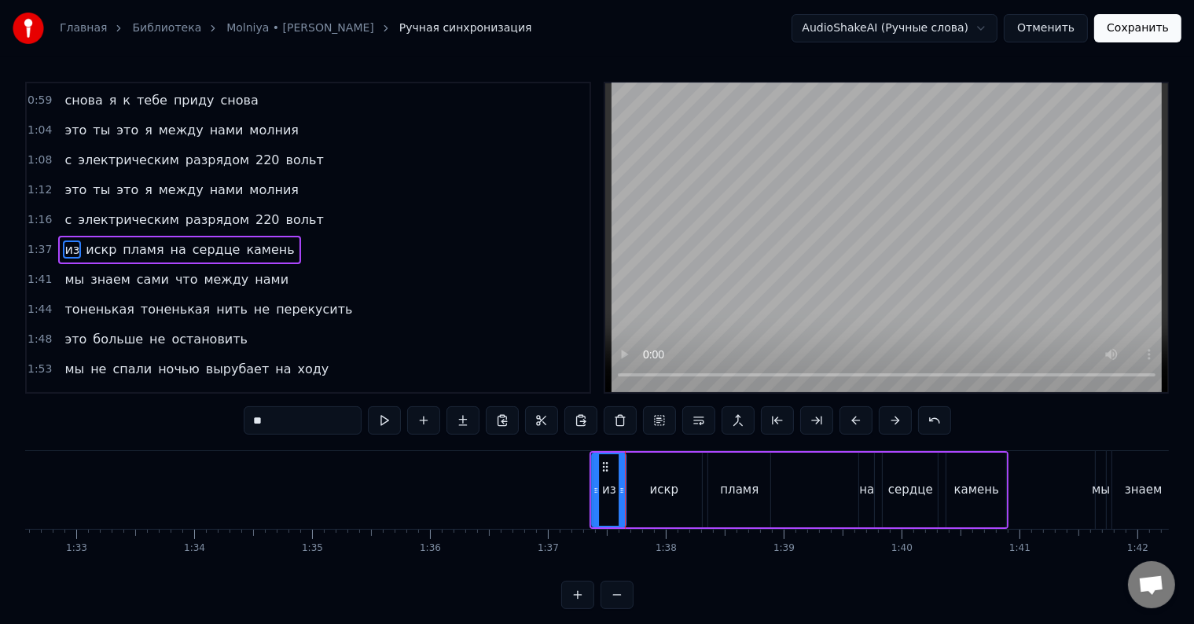
click at [657, 493] on div "искр" at bounding box center [664, 490] width 29 height 18
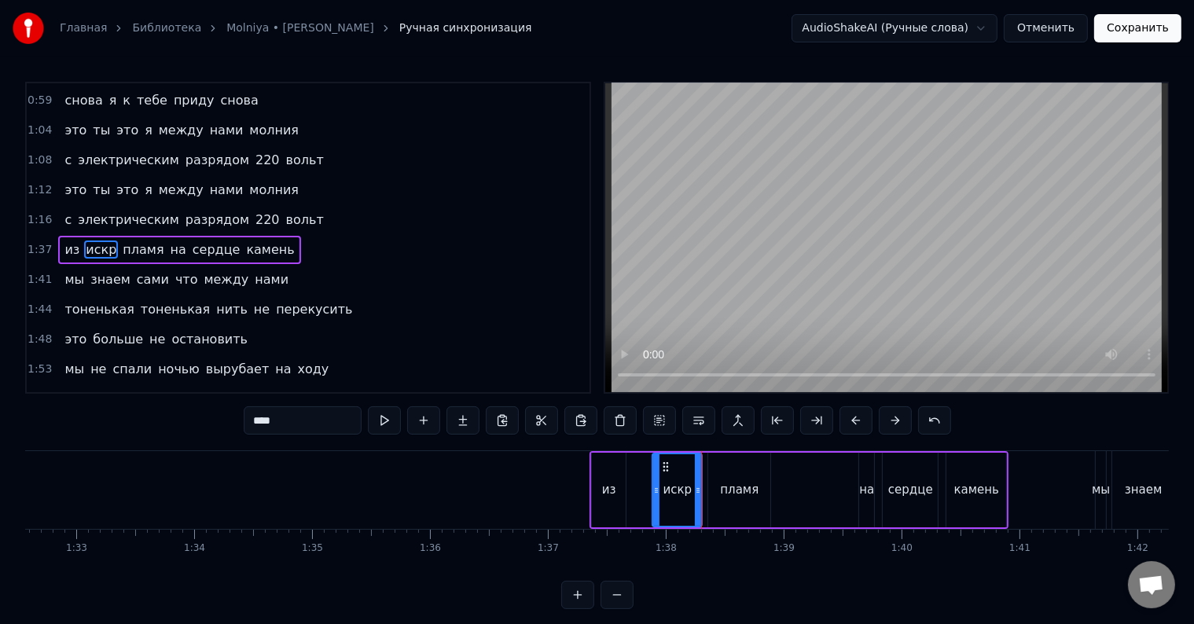
drag, startPoint x: 630, startPoint y: 493, endPoint x: 657, endPoint y: 492, distance: 26.7
click at [657, 492] on icon at bounding box center [656, 490] width 6 height 13
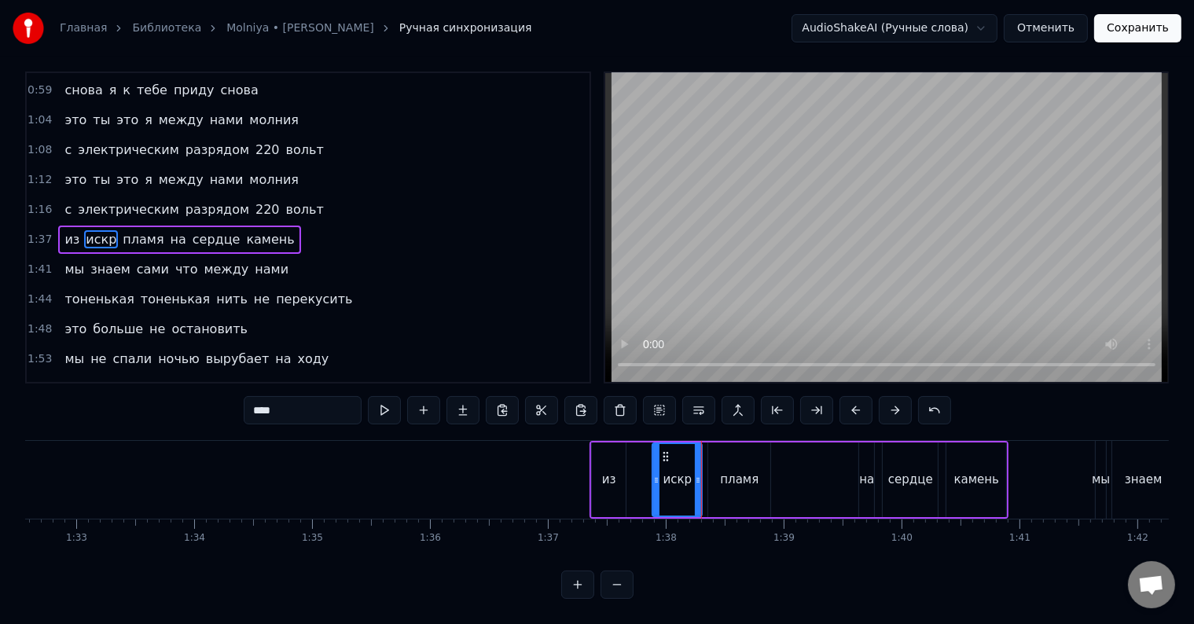
click at [618, 470] on div "из" at bounding box center [609, 480] width 34 height 75
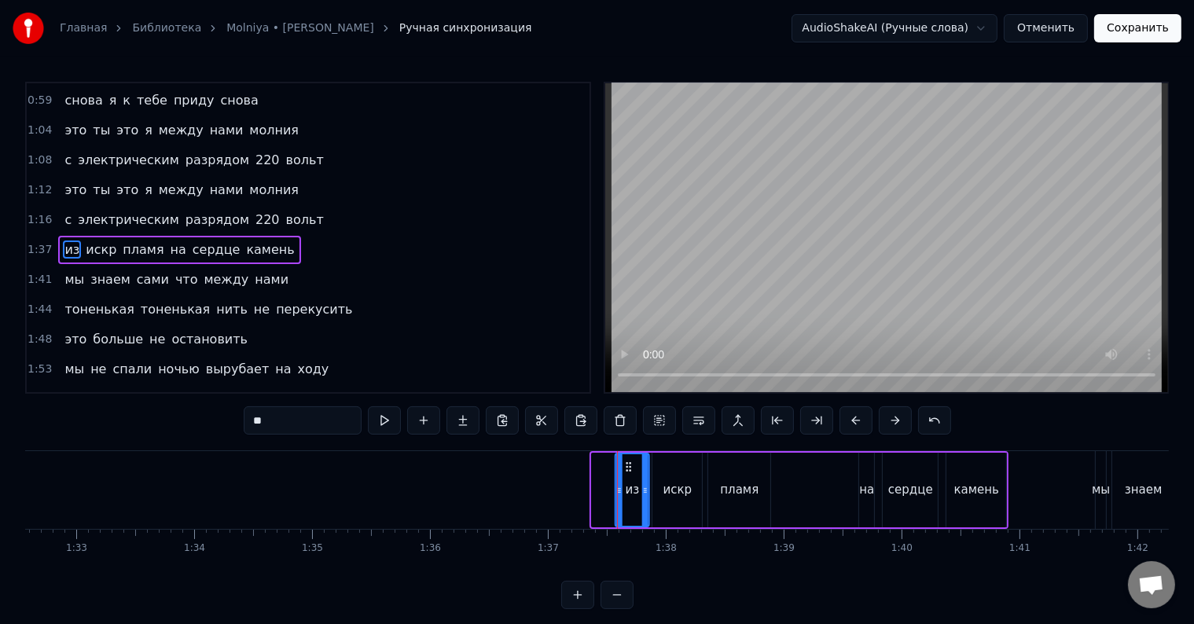
drag, startPoint x: 604, startPoint y: 464, endPoint x: 627, endPoint y: 467, distance: 23.0
click at [627, 467] on icon at bounding box center [629, 467] width 13 height 13
click at [657, 491] on div "искр" at bounding box center [678, 490] width 50 height 75
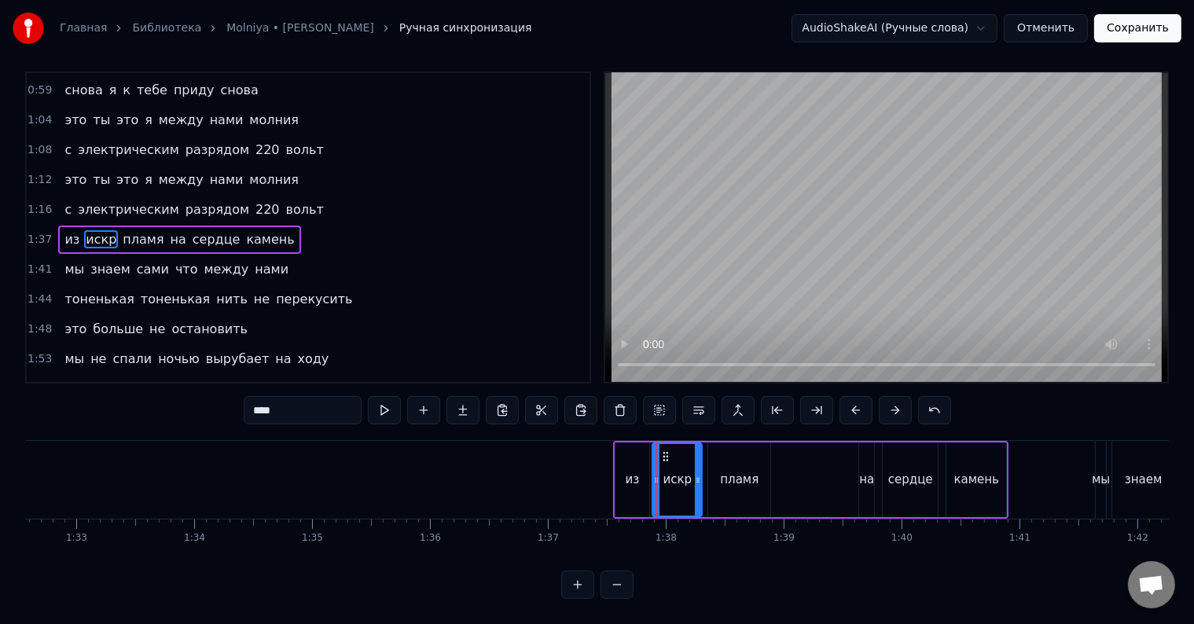
scroll to position [24, 0]
click at [719, 475] on div "пламя" at bounding box center [739, 480] width 62 height 75
type input "*****"
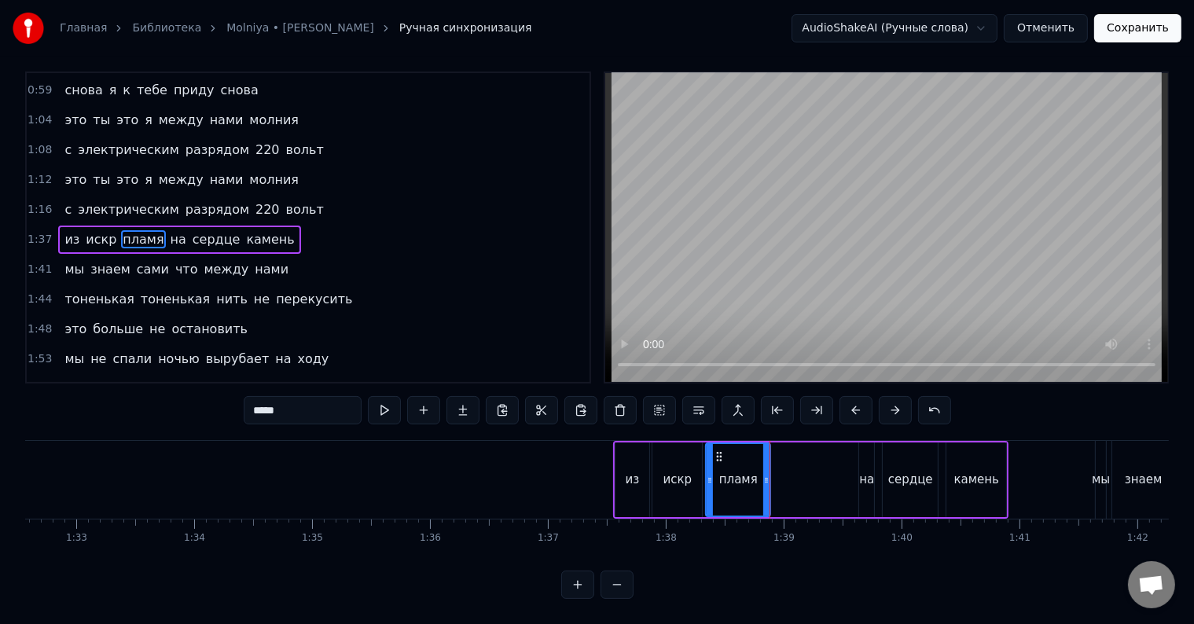
click at [707, 476] on div at bounding box center [710, 480] width 6 height 72
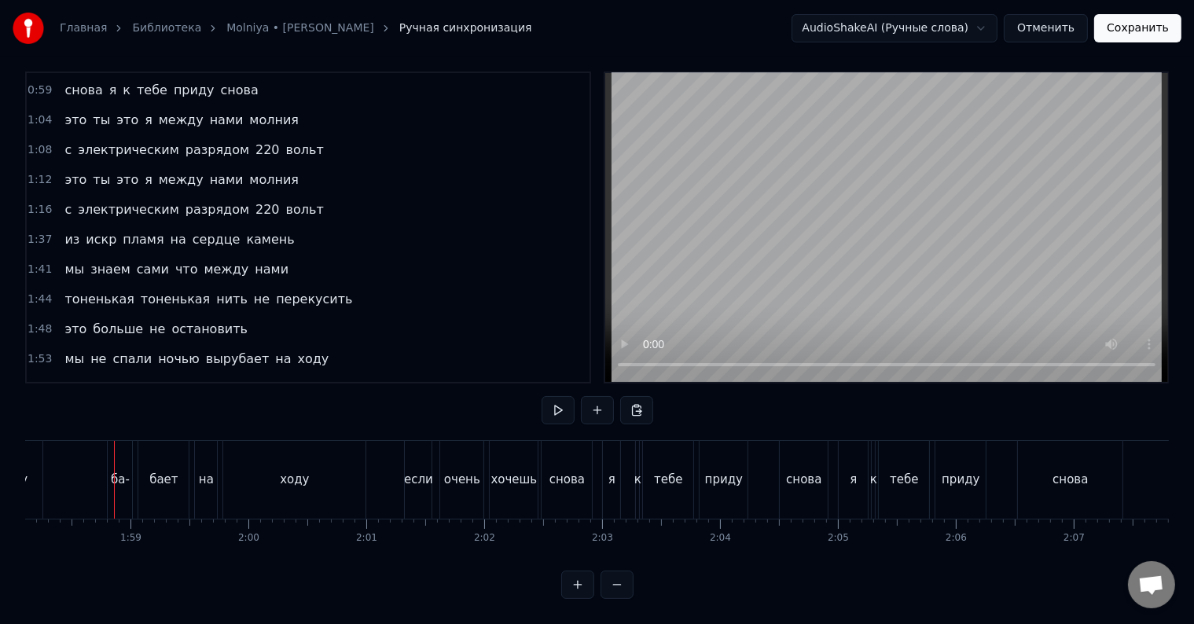
scroll to position [0, 13937]
click at [109, 471] on div "ба-" at bounding box center [110, 480] width 19 height 18
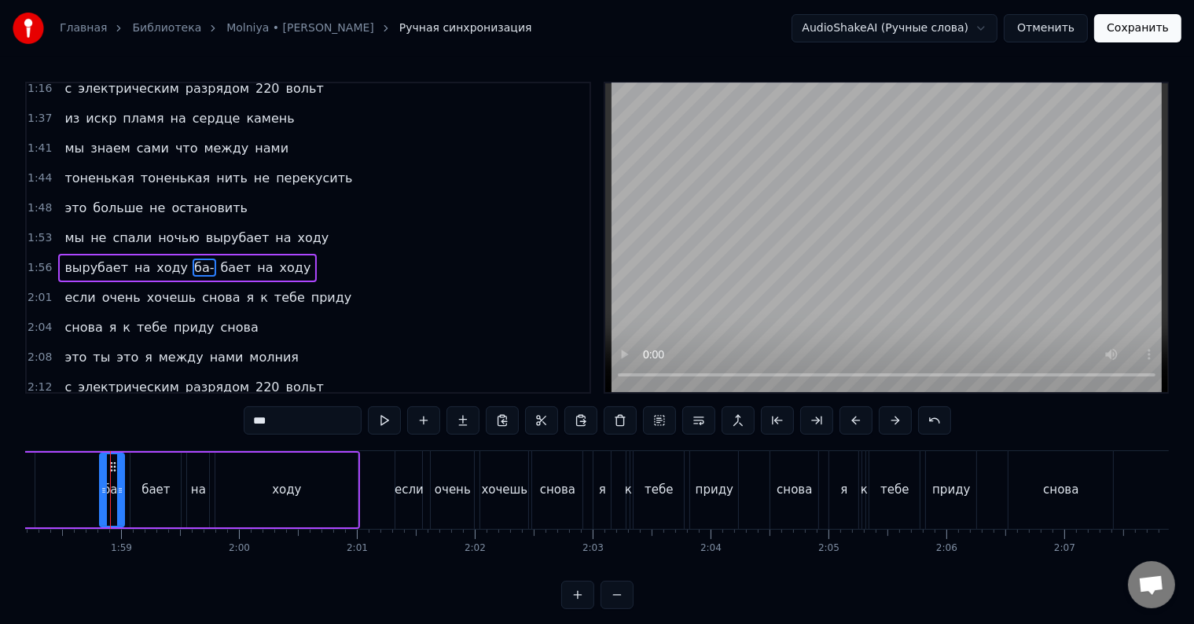
scroll to position [351, 0]
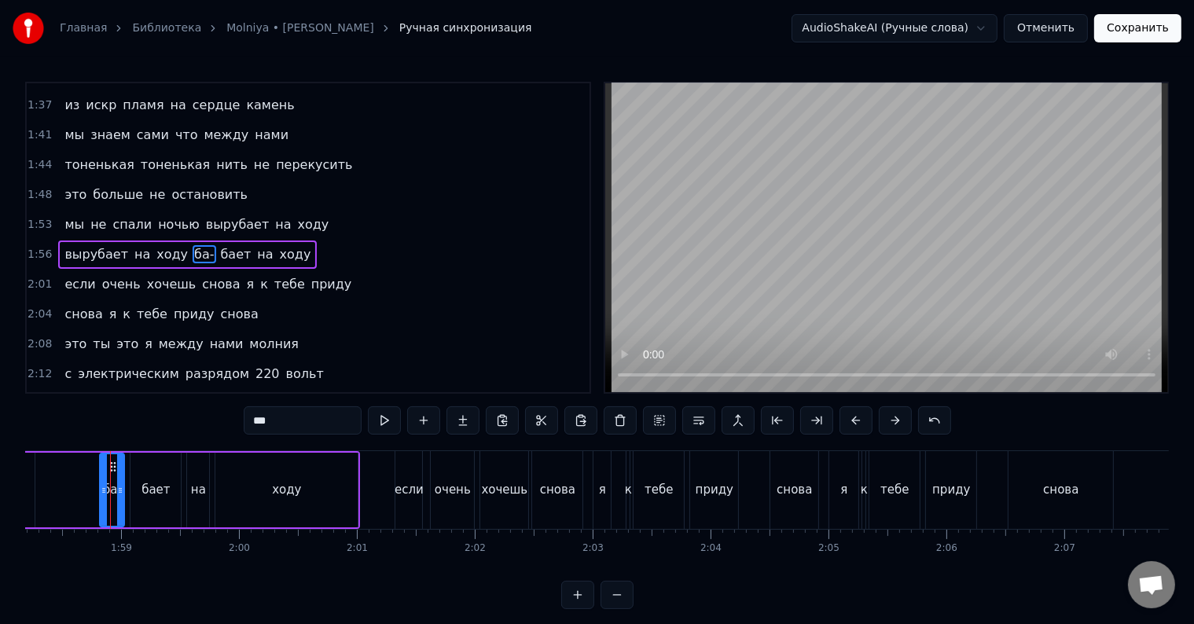
click at [193, 245] on span "ба-" at bounding box center [204, 254] width 23 height 18
click at [299, 419] on input "***" at bounding box center [303, 420] width 118 height 28
type input "**"
click at [45, 494] on div "вырубает на ходу ба бает на ходу" at bounding box center [100, 490] width 531 height 78
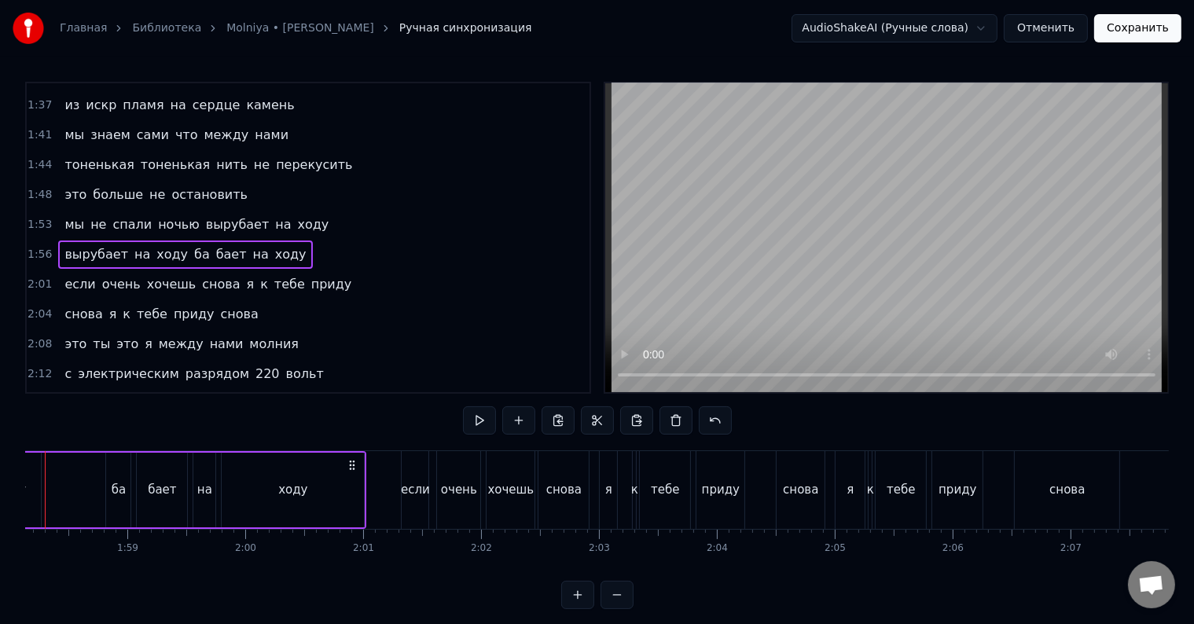
scroll to position [0, 13871]
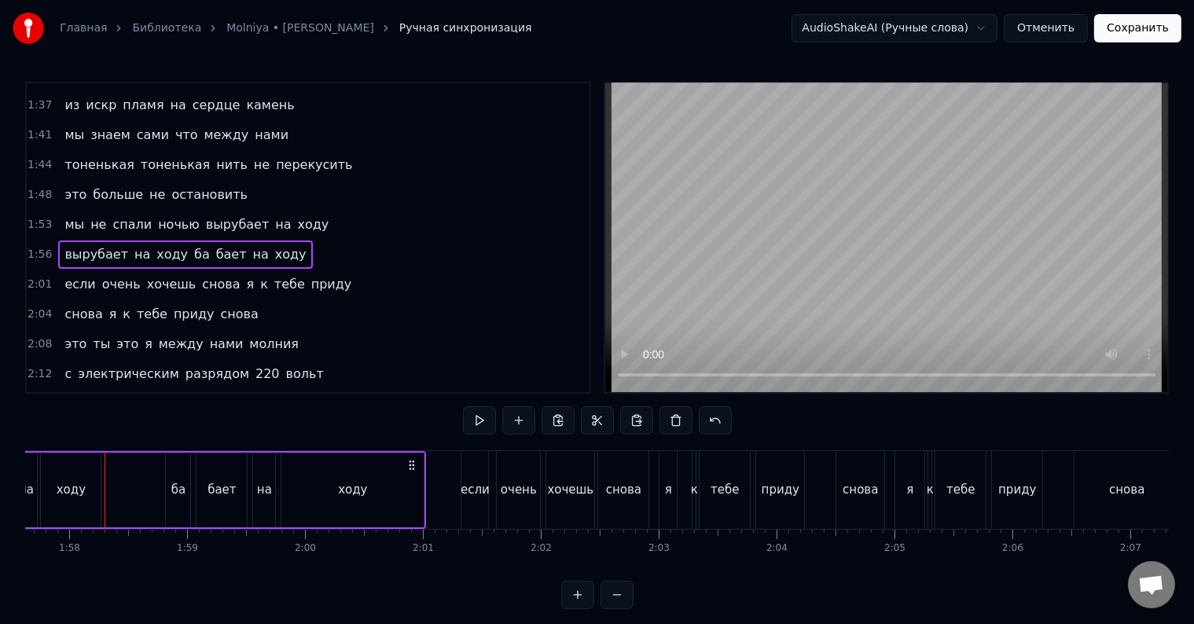
click at [107, 497] on div "вырубает на ходу ба бает на ходу" at bounding box center [160, 490] width 531 height 78
click at [108, 497] on div "вырубает на ходу ба бает на ходу" at bounding box center [160, 490] width 531 height 78
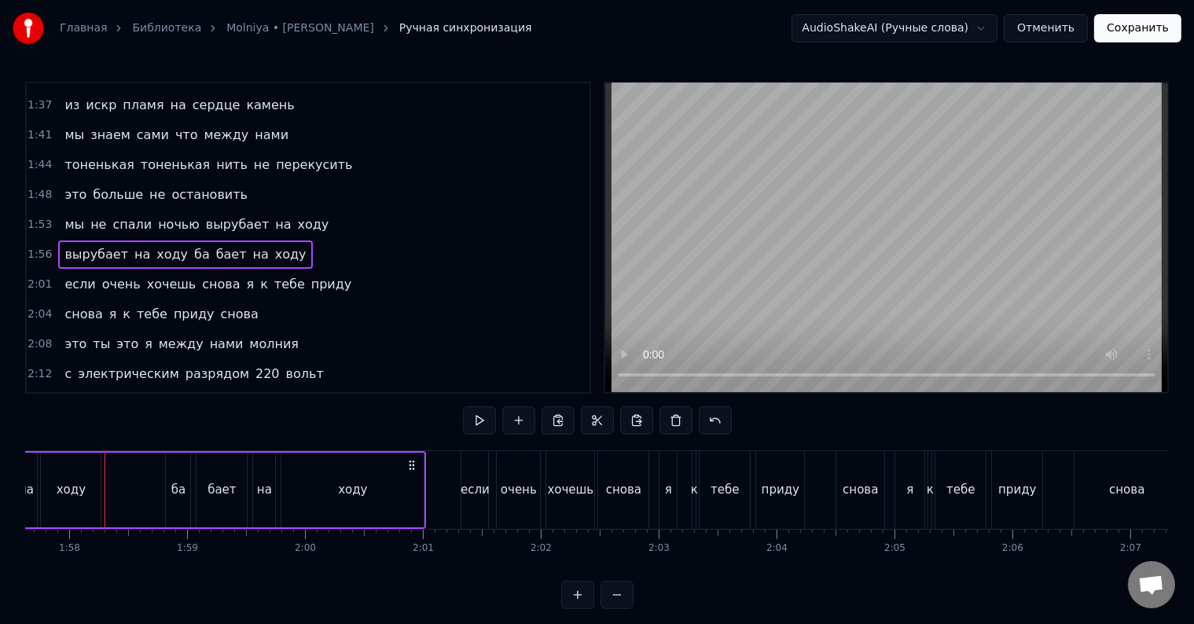
click at [108, 494] on div "вырубает на ходу ба бает на ходу" at bounding box center [160, 490] width 531 height 78
click at [109, 494] on div "вырубает на ходу ба бает на ходу" at bounding box center [160, 490] width 531 height 78
click at [137, 481] on div "вырубает на ходу ба бает на ходу" at bounding box center [160, 490] width 531 height 78
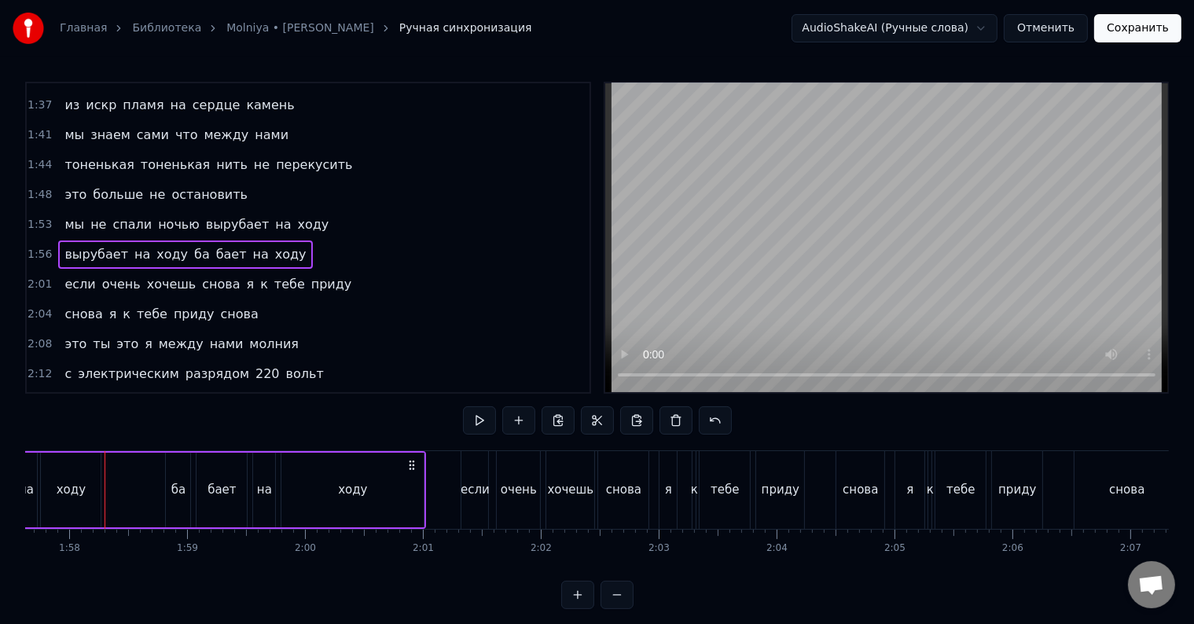
click at [138, 481] on div "вырубает на ходу ба бает на ходу" at bounding box center [160, 490] width 531 height 78
drag, startPoint x: 138, startPoint y: 481, endPoint x: 152, endPoint y: 482, distance: 14.2
click at [138, 482] on div "вырубает на ходу ба бает на ходу" at bounding box center [160, 490] width 531 height 78
click at [131, 489] on div "вырубает на ходу ба бает на ходу" at bounding box center [160, 490] width 531 height 78
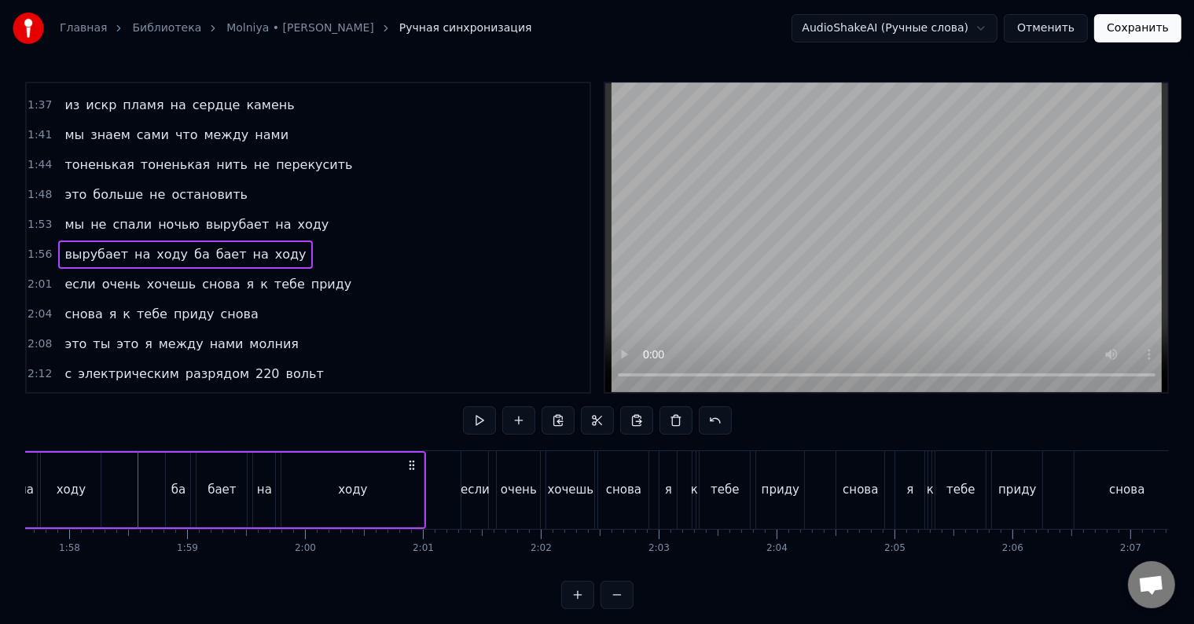
click at [131, 489] on div "вырубает на ходу ба бает на ходу" at bounding box center [160, 490] width 531 height 78
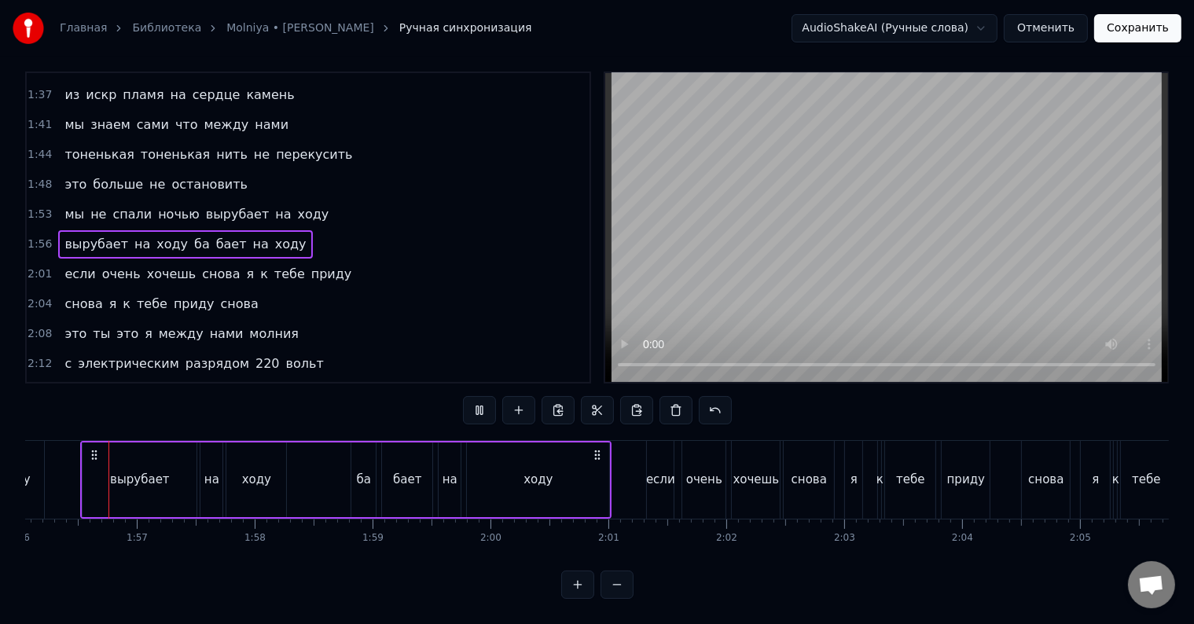
scroll to position [0, 13685]
click at [364, 471] on div "ба" at bounding box center [364, 480] width 14 height 18
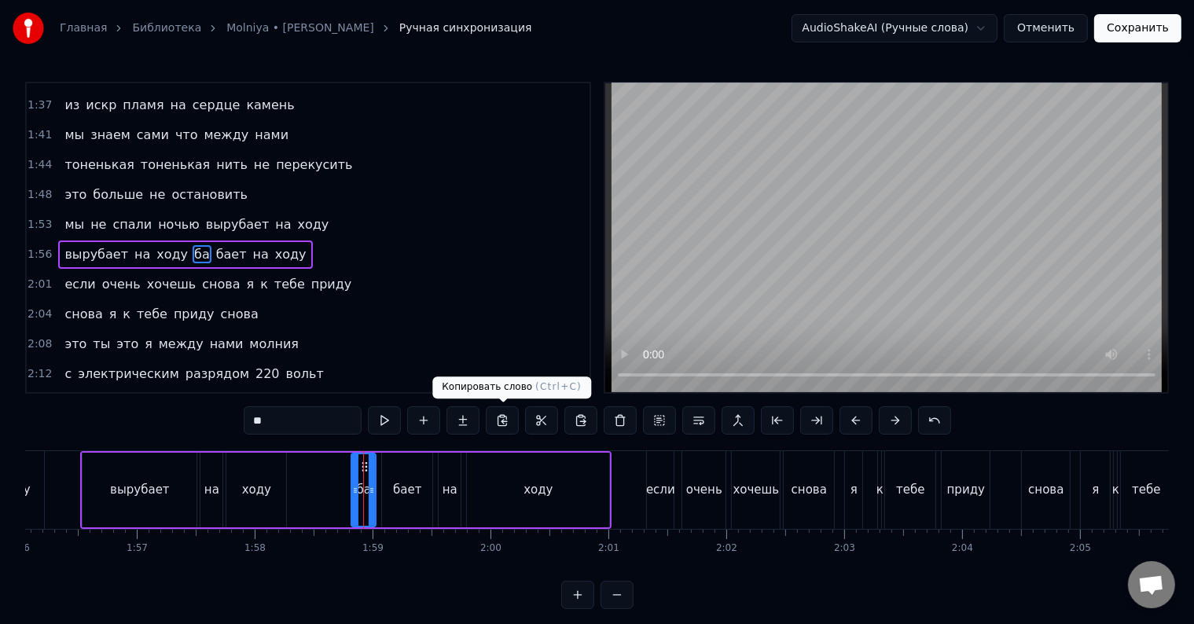
drag, startPoint x: 500, startPoint y: 420, endPoint x: 525, endPoint y: 421, distance: 25.2
click at [502, 420] on button at bounding box center [502, 420] width 33 height 28
click at [583, 423] on button at bounding box center [580, 420] width 33 height 28
click at [396, 479] on div "бает" at bounding box center [407, 490] width 50 height 75
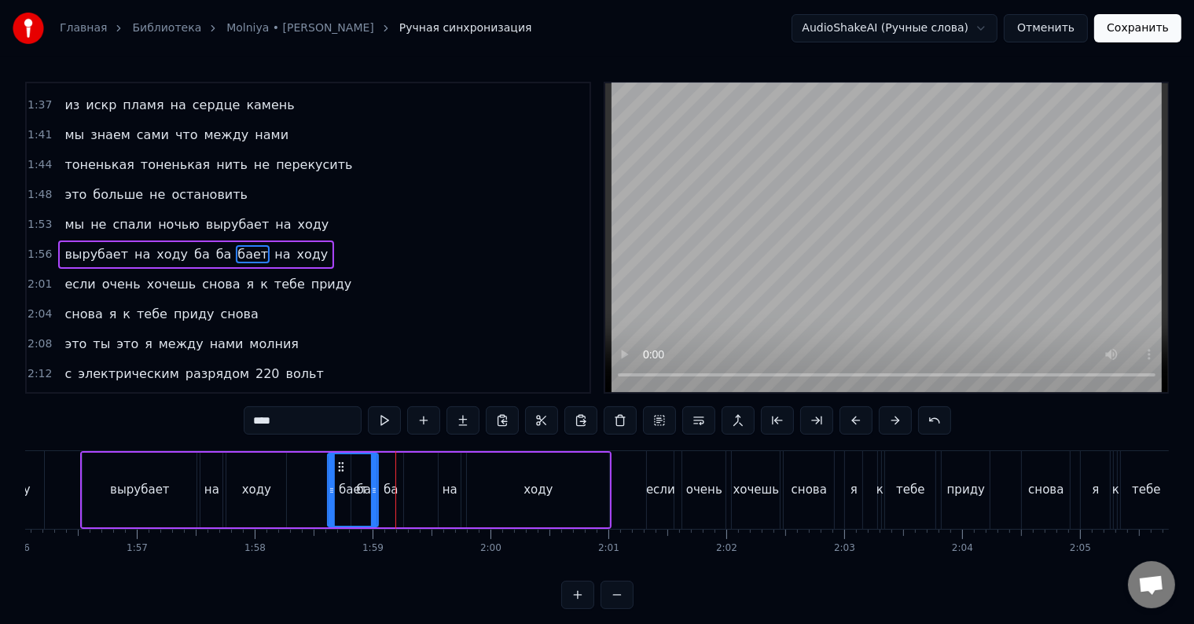
drag, startPoint x: 393, startPoint y: 464, endPoint x: 339, endPoint y: 465, distance: 54.3
click at [339, 465] on icon at bounding box center [342, 467] width 13 height 13
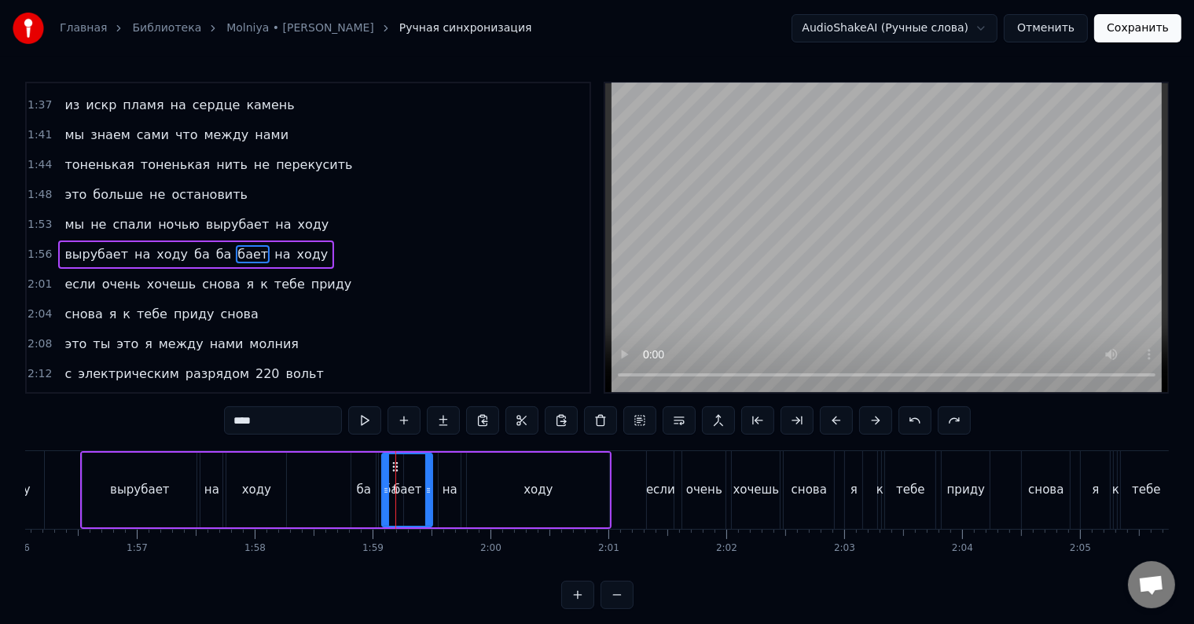
click at [379, 498] on div "ба" at bounding box center [391, 490] width 24 height 75
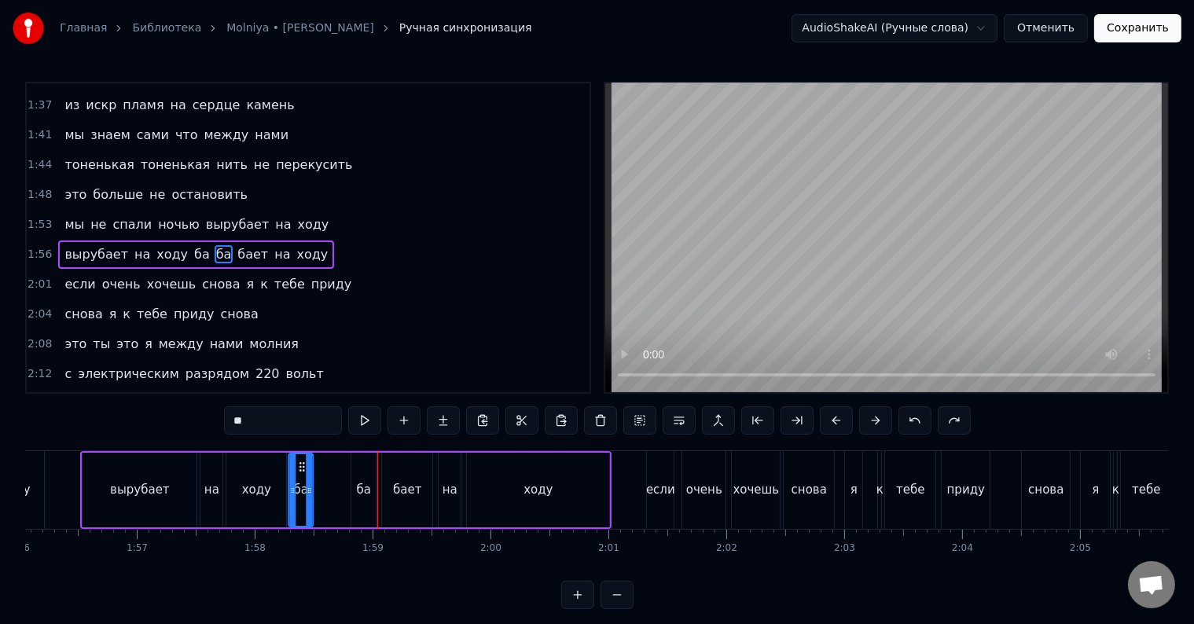
drag, startPoint x: 391, startPoint y: 464, endPoint x: 301, endPoint y: 465, distance: 89.6
click at [301, 465] on icon at bounding box center [302, 467] width 13 height 13
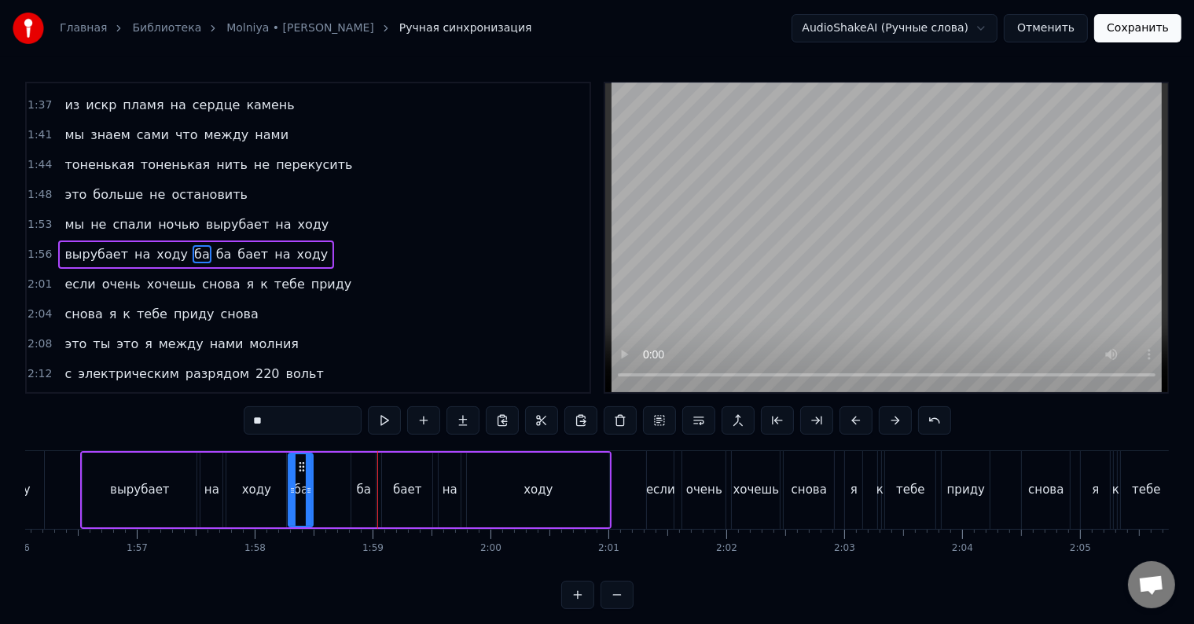
click at [352, 472] on div "ба" at bounding box center [363, 490] width 24 height 75
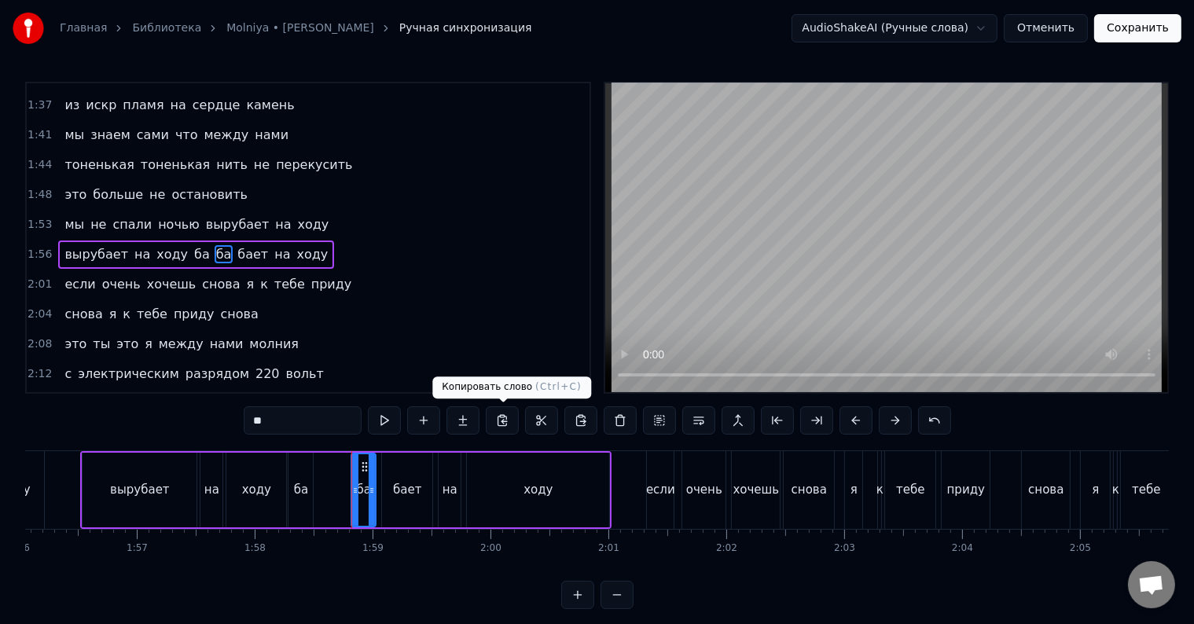
click at [503, 422] on button at bounding box center [502, 420] width 33 height 28
click at [581, 421] on button at bounding box center [580, 420] width 33 height 28
click at [381, 465] on div "бает" at bounding box center [407, 490] width 52 height 75
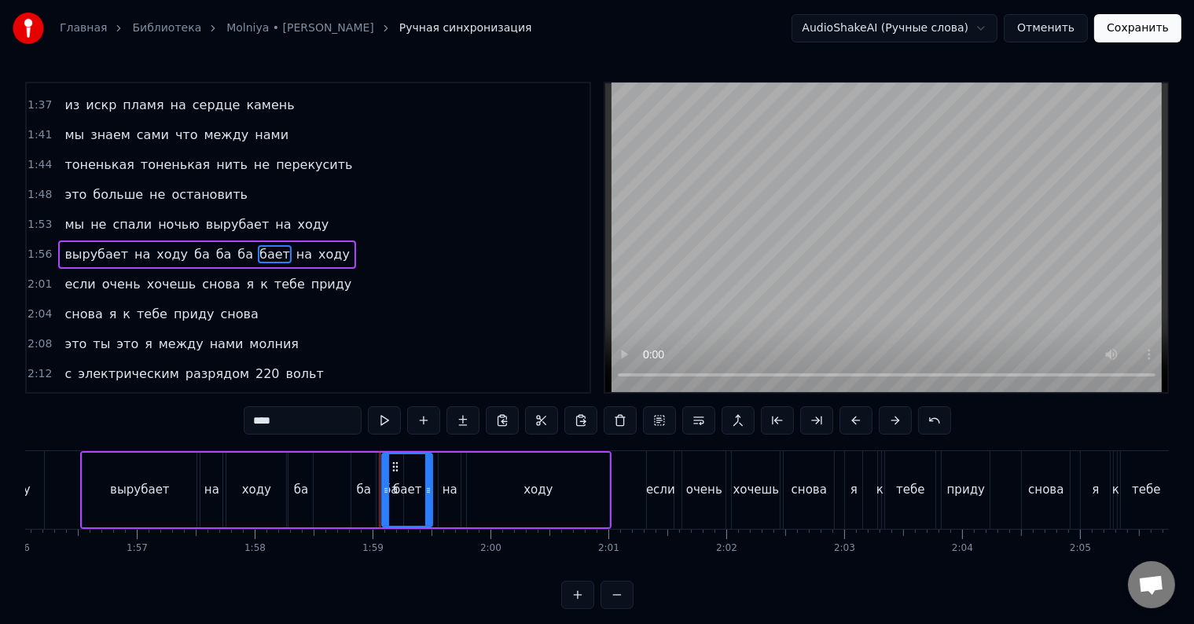
click at [379, 465] on div "ба" at bounding box center [391, 490] width 24 height 75
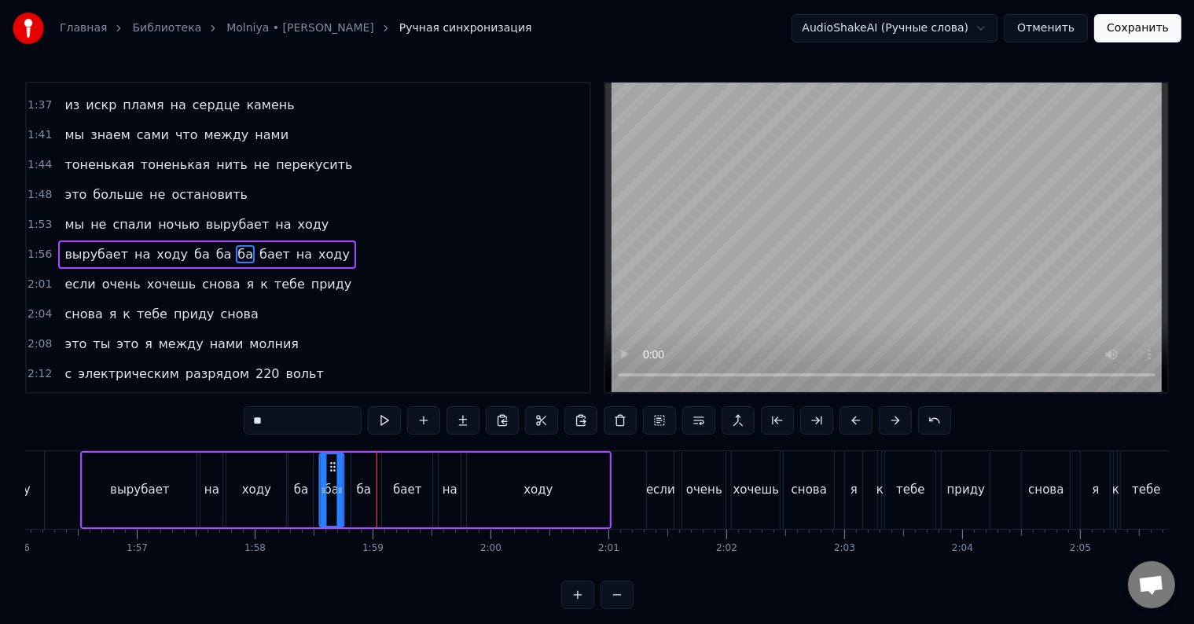
drag, startPoint x: 391, startPoint y: 464, endPoint x: 332, endPoint y: 465, distance: 59.0
click at [332, 465] on icon at bounding box center [333, 467] width 13 height 13
click at [105, 493] on div "вырубает" at bounding box center [140, 490] width 114 height 75
type input "********"
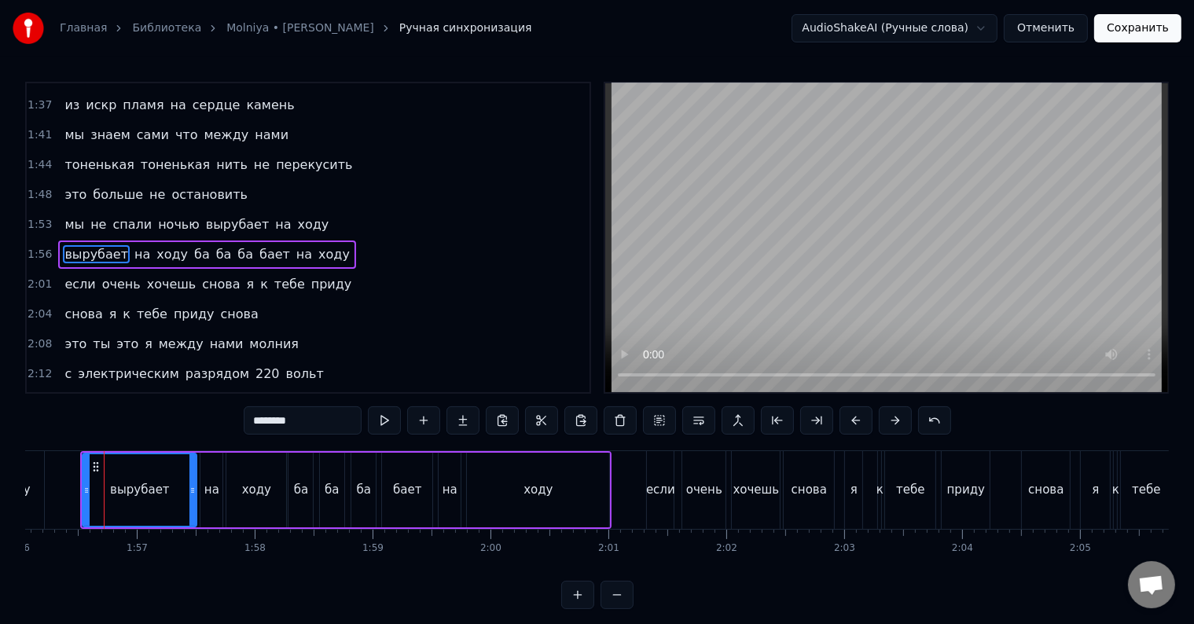
scroll to position [0, 13685]
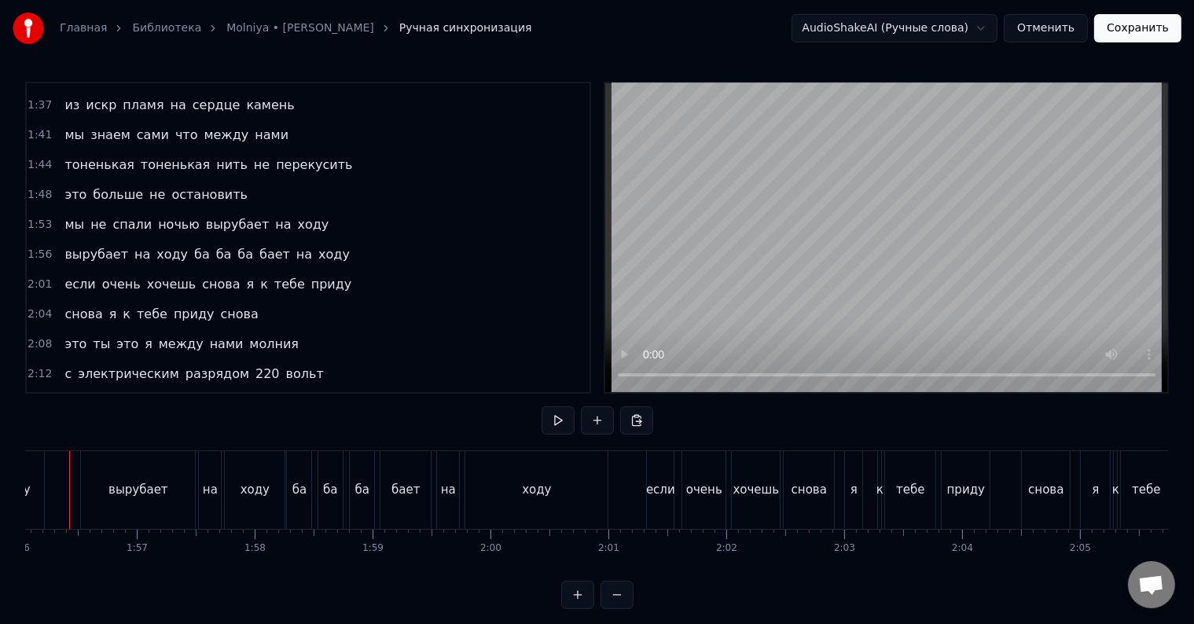
click at [69, 495] on div at bounding box center [69, 490] width 1 height 78
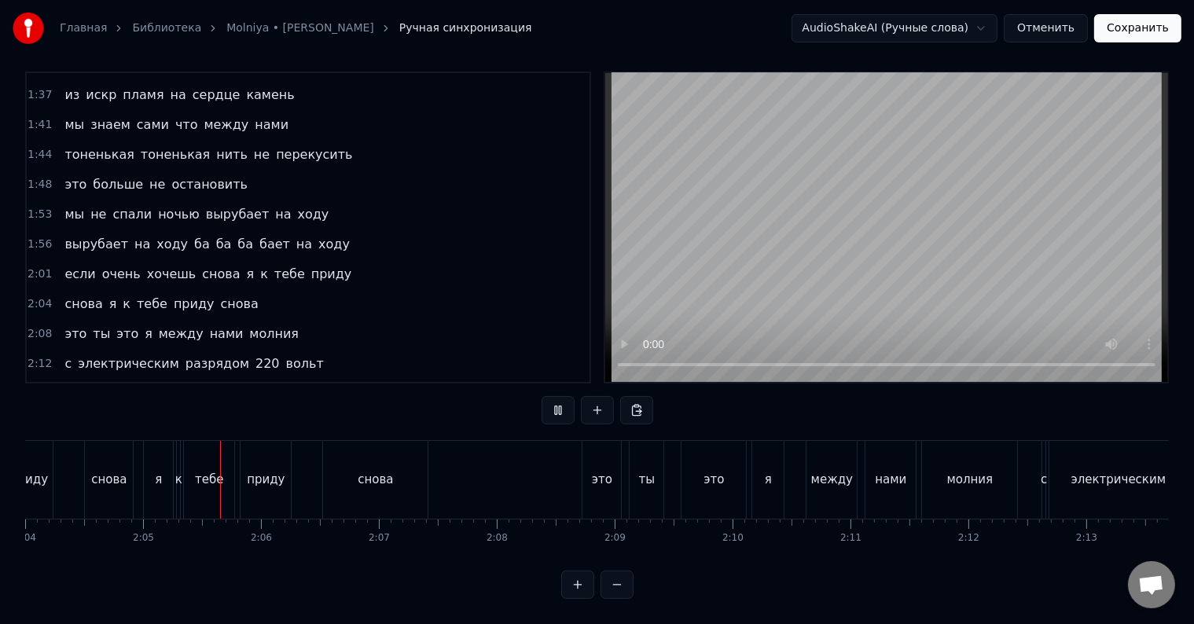
scroll to position [0, 14653]
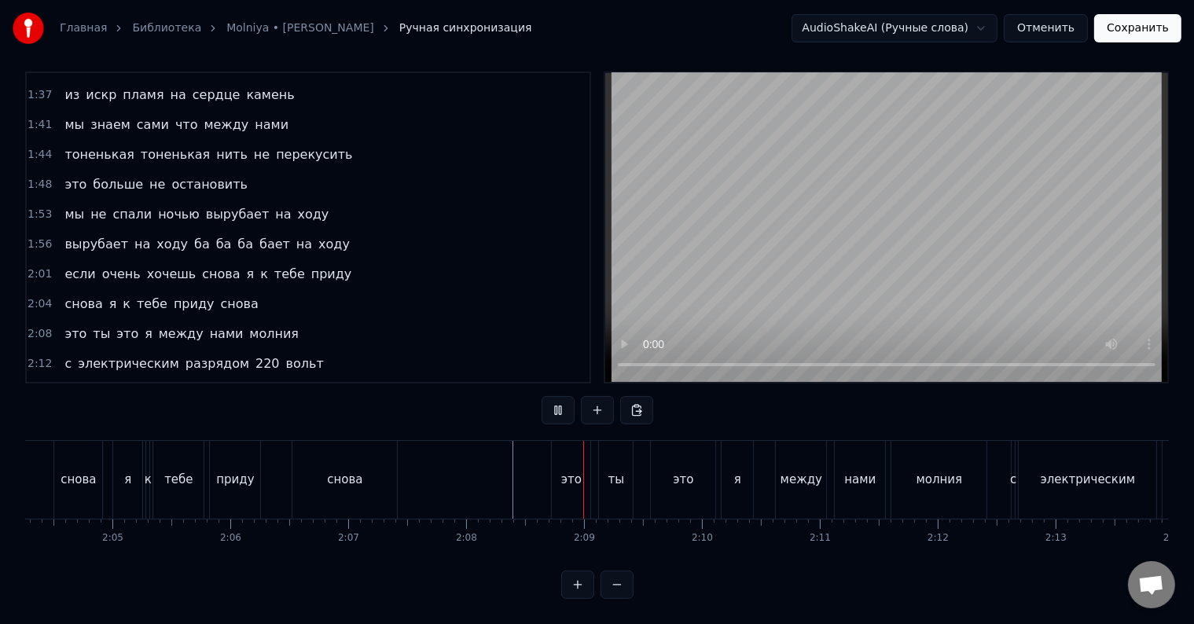
click at [561, 476] on div "это" at bounding box center [571, 480] width 39 height 78
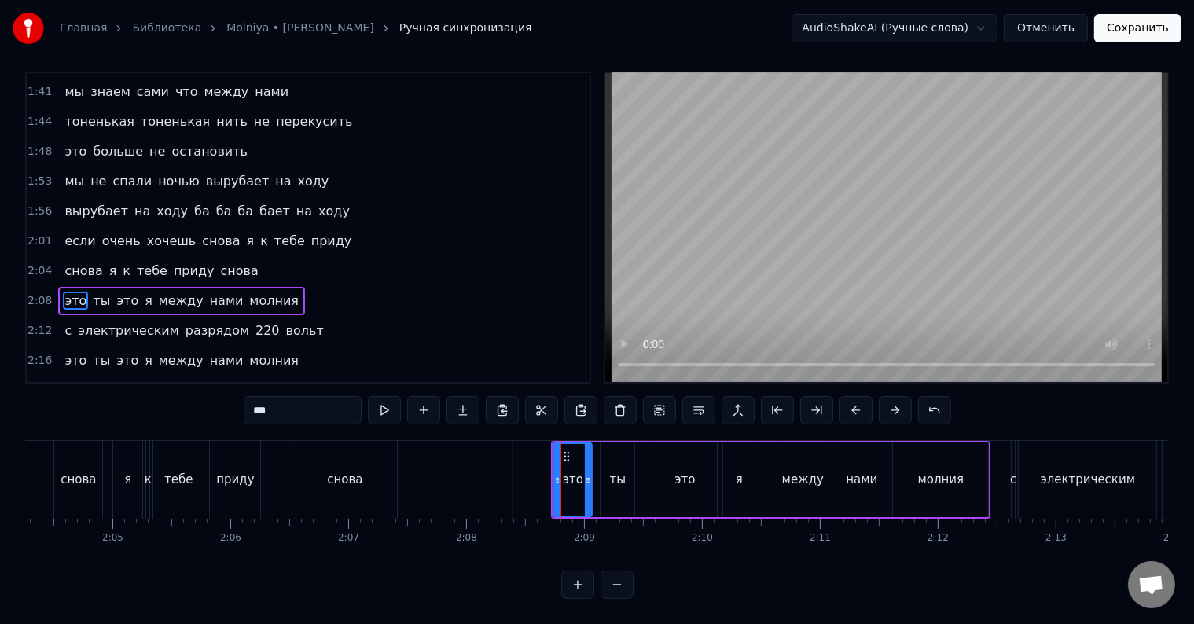
scroll to position [24, 0]
drag, startPoint x: 555, startPoint y: 482, endPoint x: 536, endPoint y: 483, distance: 18.9
click at [536, 483] on div at bounding box center [537, 480] width 6 height 72
drag, startPoint x: 582, startPoint y: 481, endPoint x: 560, endPoint y: 484, distance: 22.2
click at [560, 484] on div "это" at bounding box center [562, 480] width 57 height 72
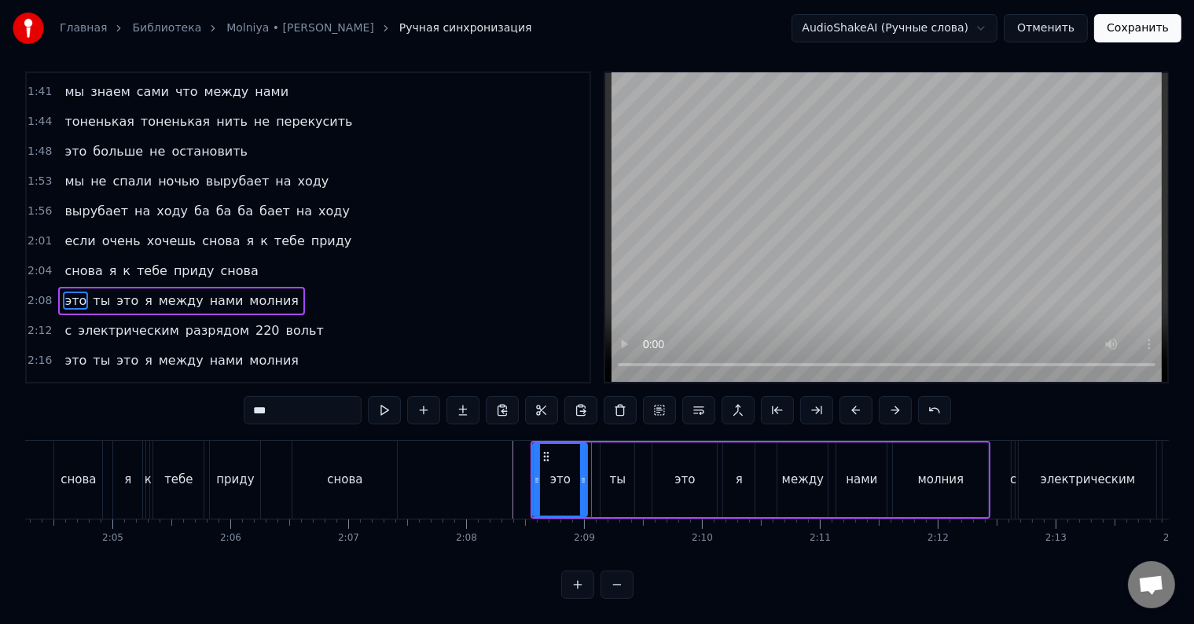
click at [583, 487] on div at bounding box center [583, 480] width 6 height 72
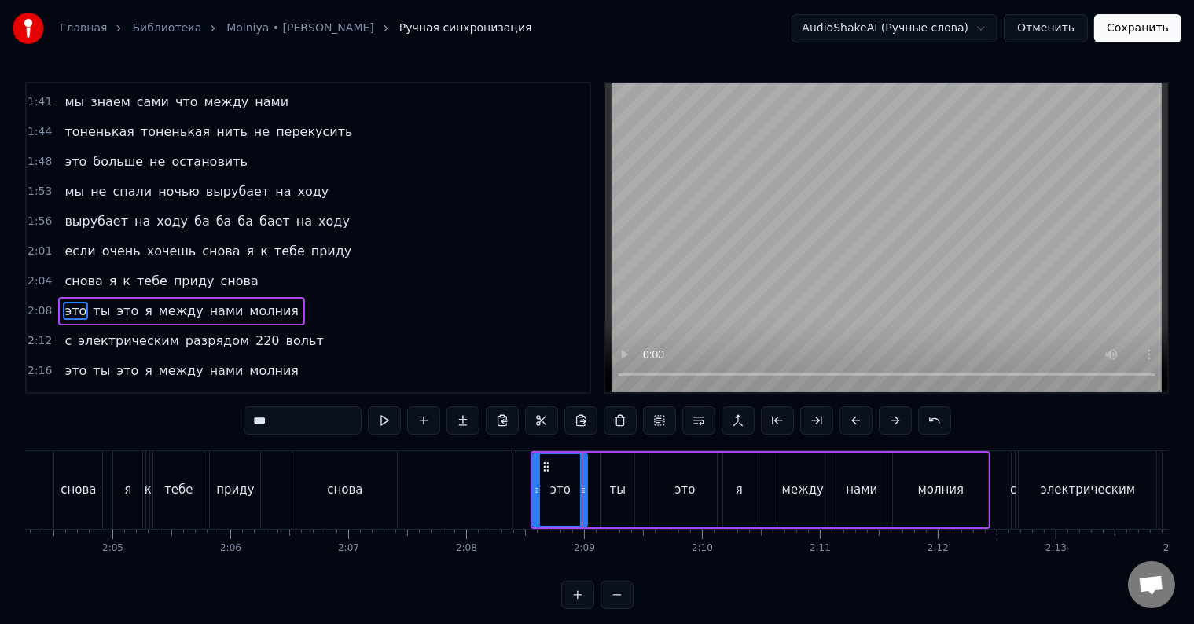
click at [609, 484] on div "ты" at bounding box center [618, 490] width 34 height 75
type input "**"
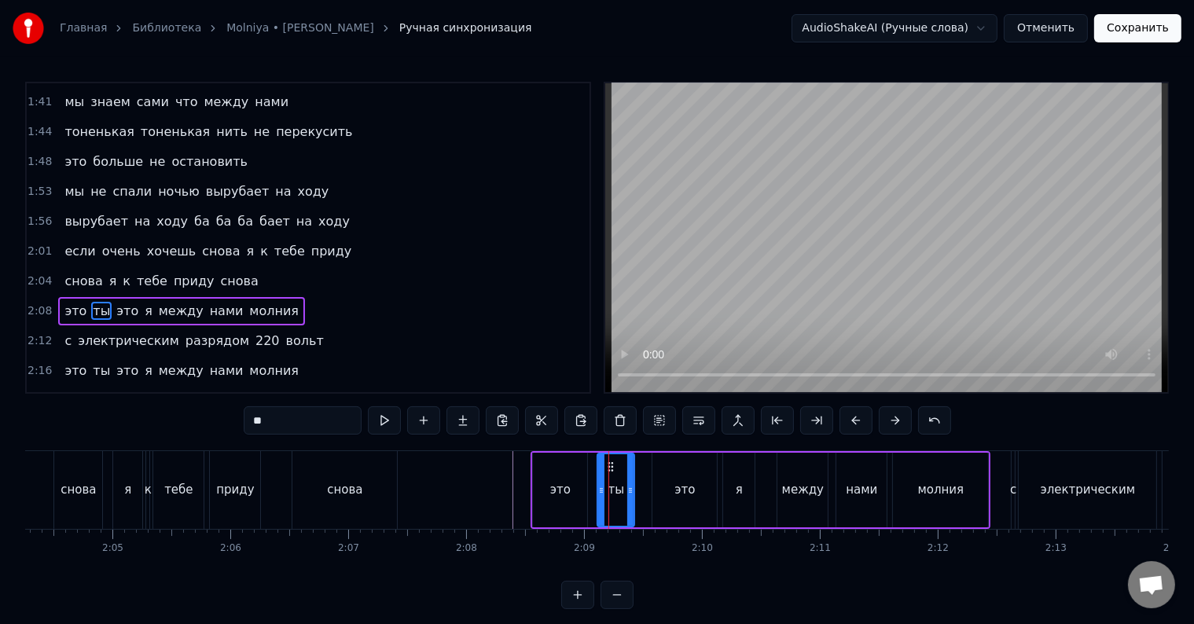
click at [602, 494] on icon at bounding box center [601, 490] width 6 height 13
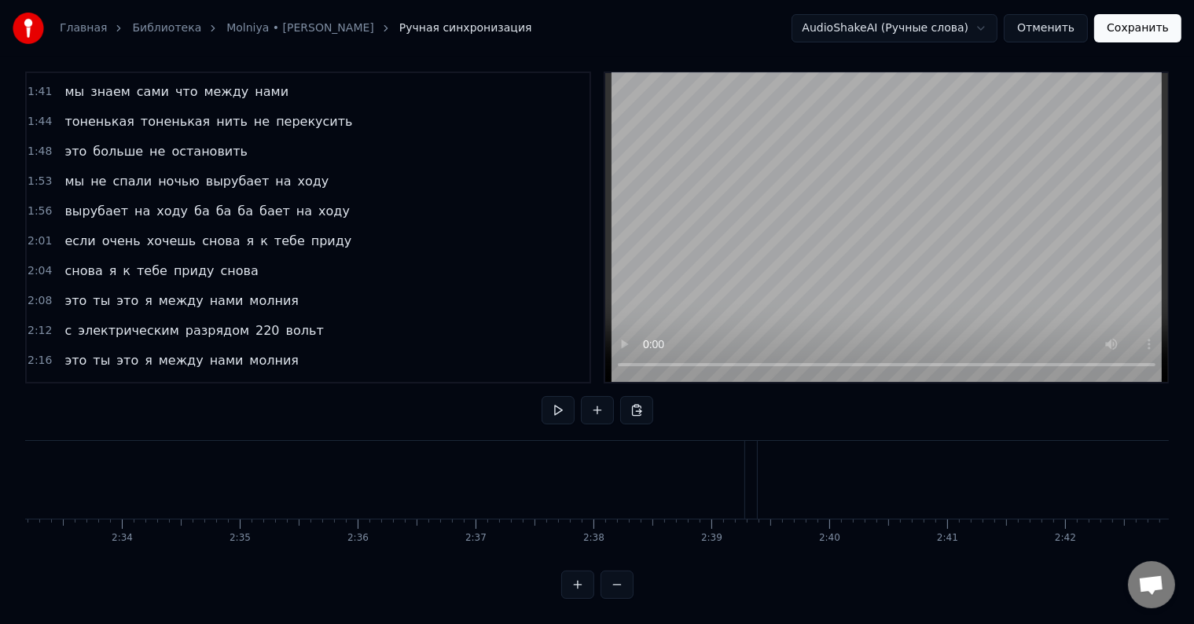
scroll to position [0, 17956]
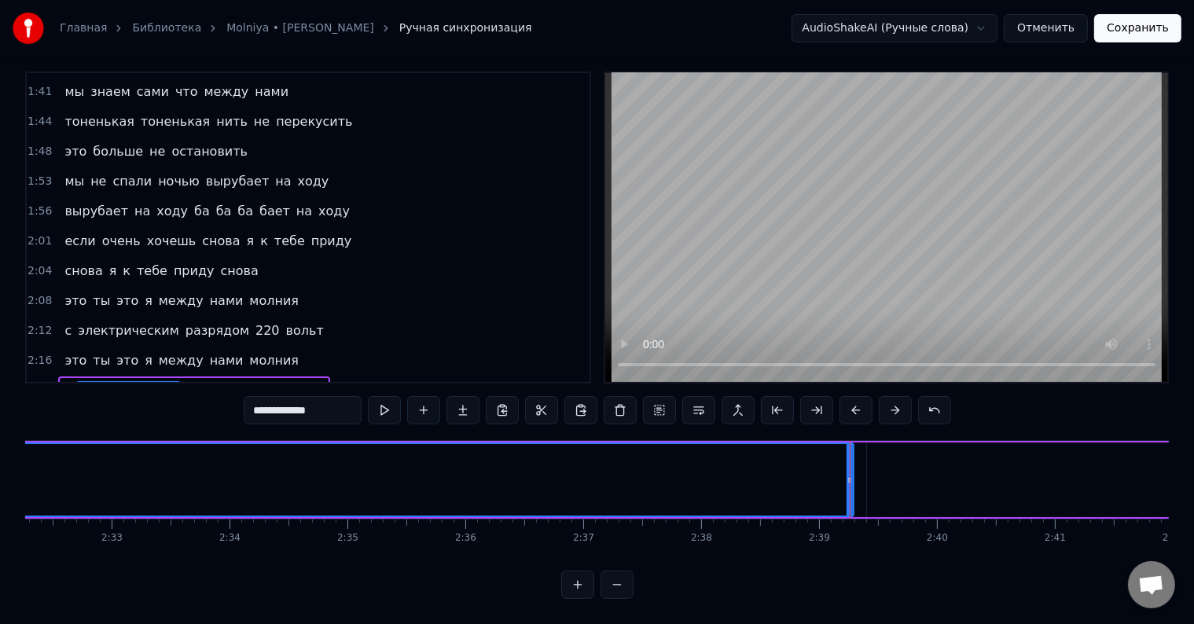
drag, startPoint x: 849, startPoint y: 460, endPoint x: 802, endPoint y: 465, distance: 47.4
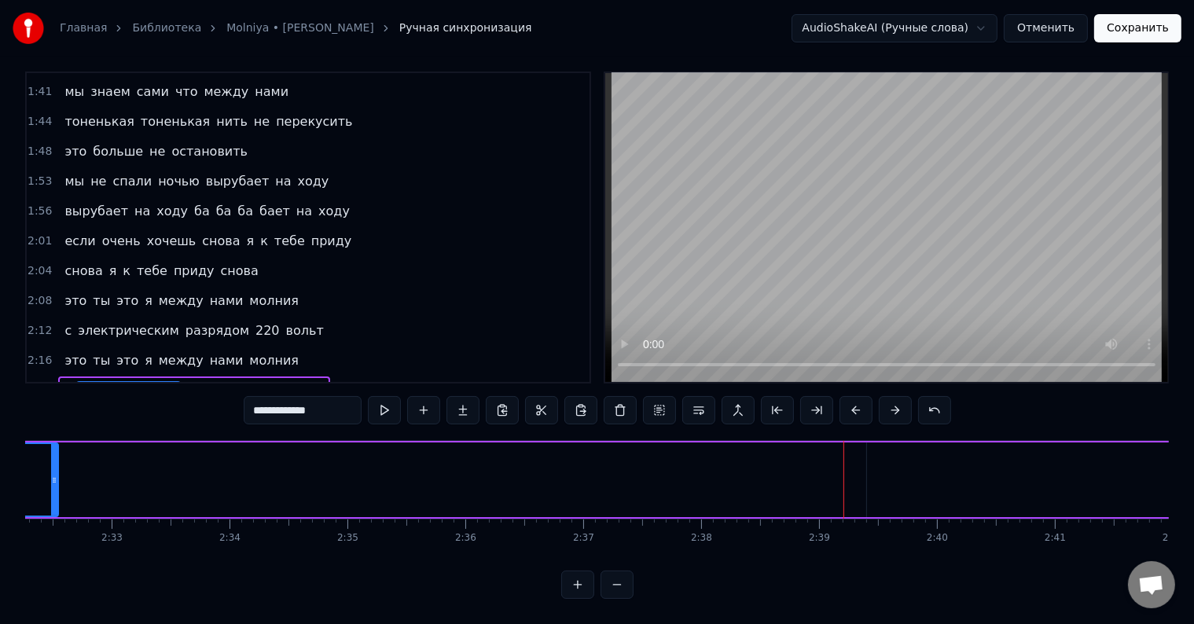
drag, startPoint x: 847, startPoint y: 469, endPoint x: 97, endPoint y: 461, distance: 749.2
click at [57, 474] on icon at bounding box center [54, 480] width 6 height 13
click at [104, 472] on div at bounding box center [104, 480] width 1 height 78
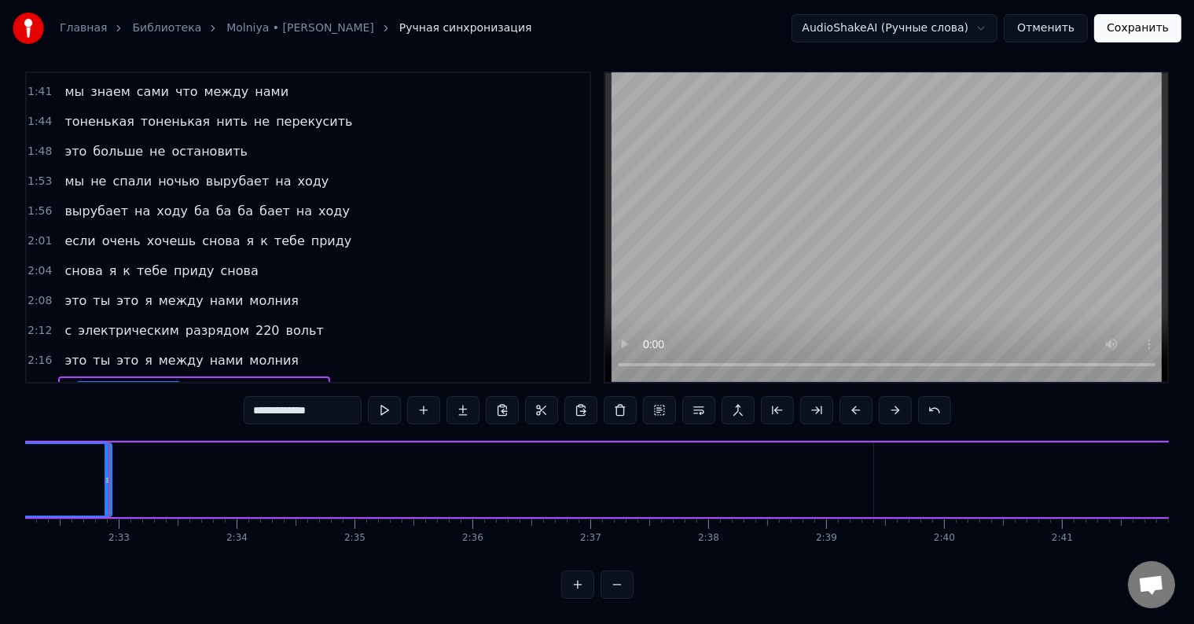
drag, startPoint x: 108, startPoint y: 472, endPoint x: 75, endPoint y: 474, distance: 33.1
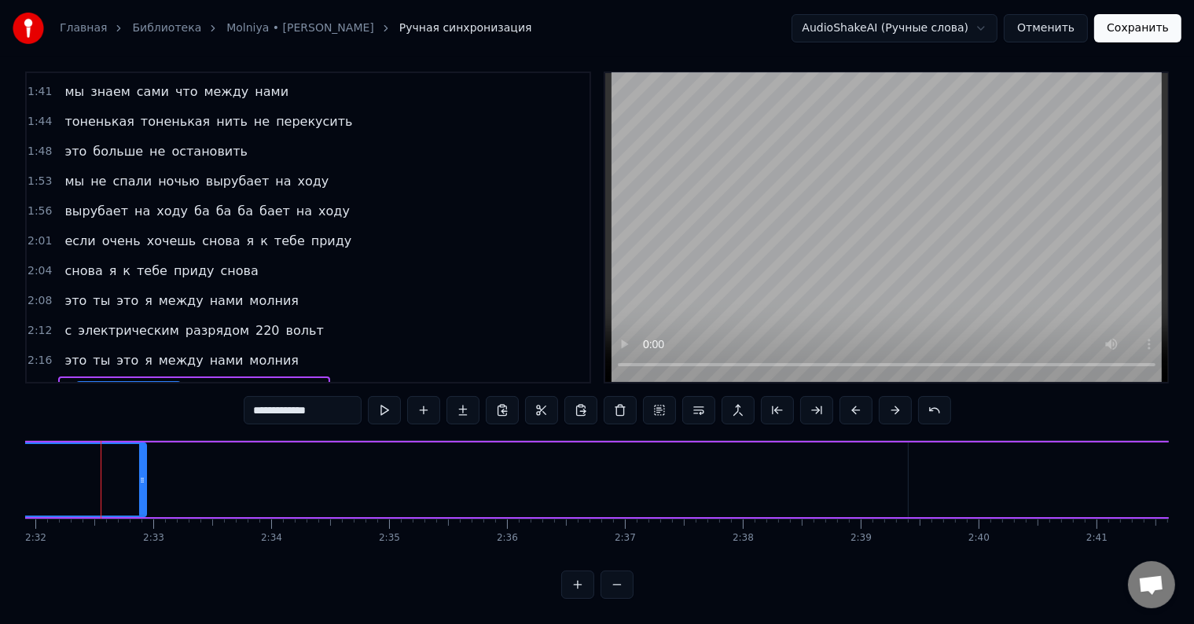
scroll to position [0, 17911]
drag, startPoint x: 145, startPoint y: 465, endPoint x: 44, endPoint y: 463, distance: 100.7
click at [44, 474] on icon at bounding box center [45, 480] width 6 height 13
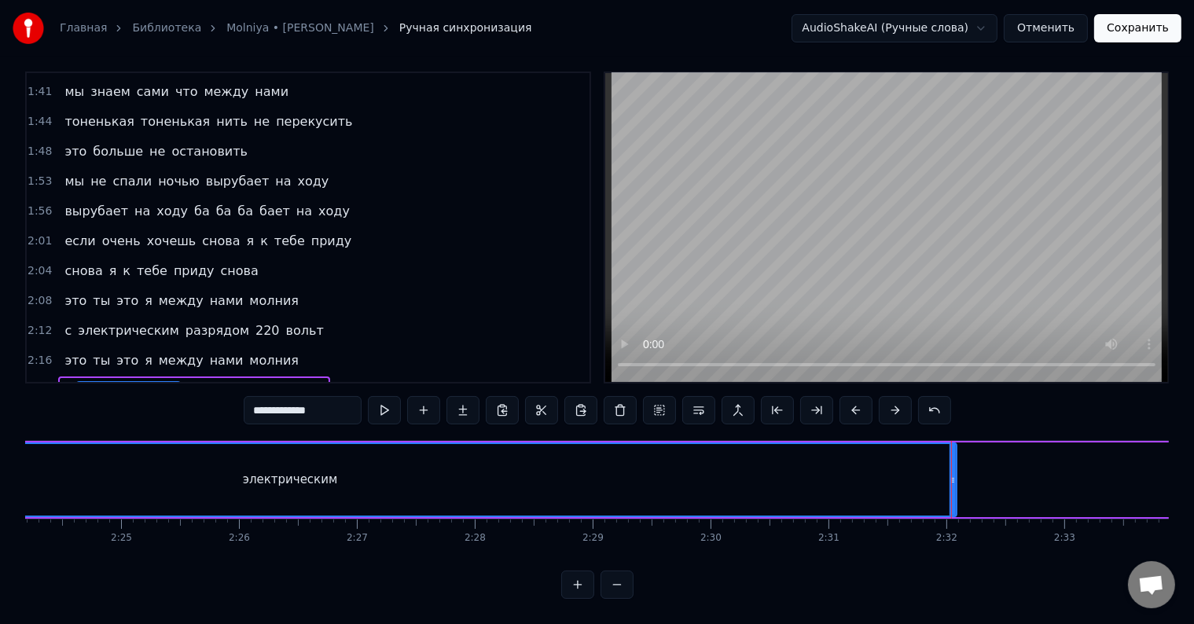
scroll to position [0, 16907]
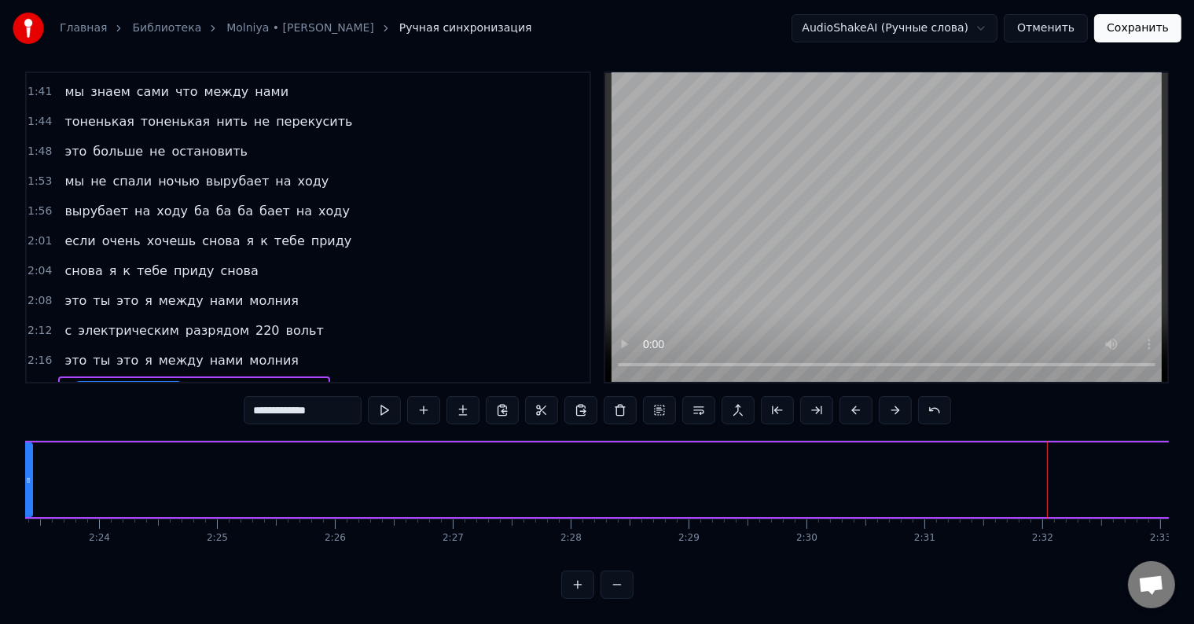
drag, startPoint x: 1048, startPoint y: 472, endPoint x: 28, endPoint y: 476, distance: 1019.6
click at [28, 476] on div at bounding box center [28, 480] width 6 height 72
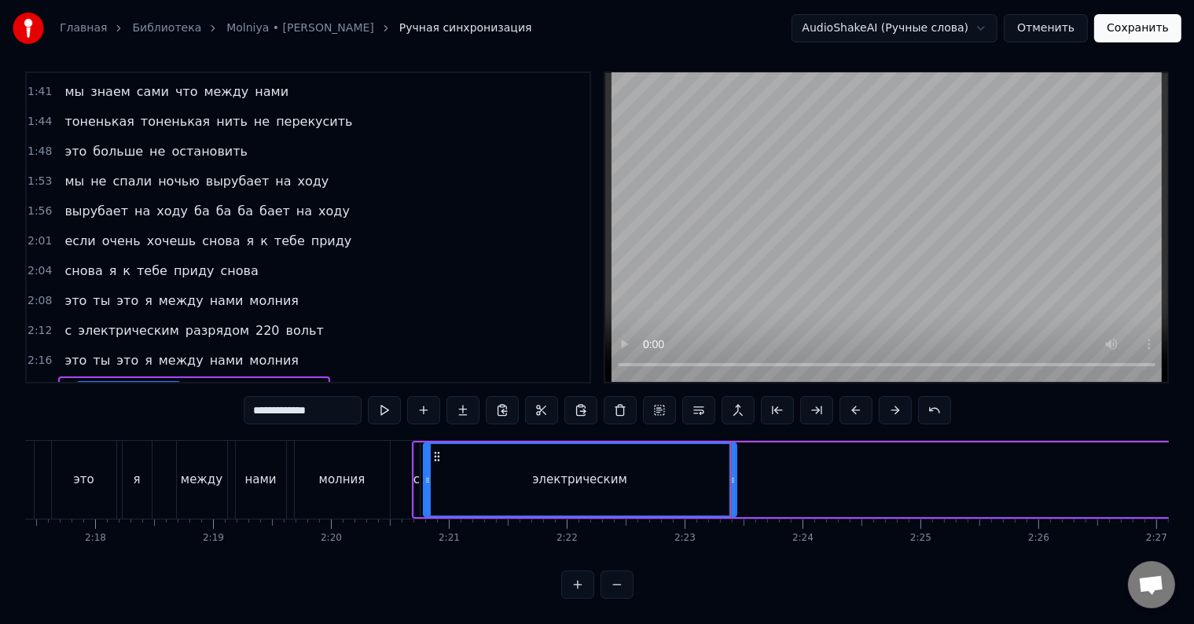
scroll to position [0, 16180]
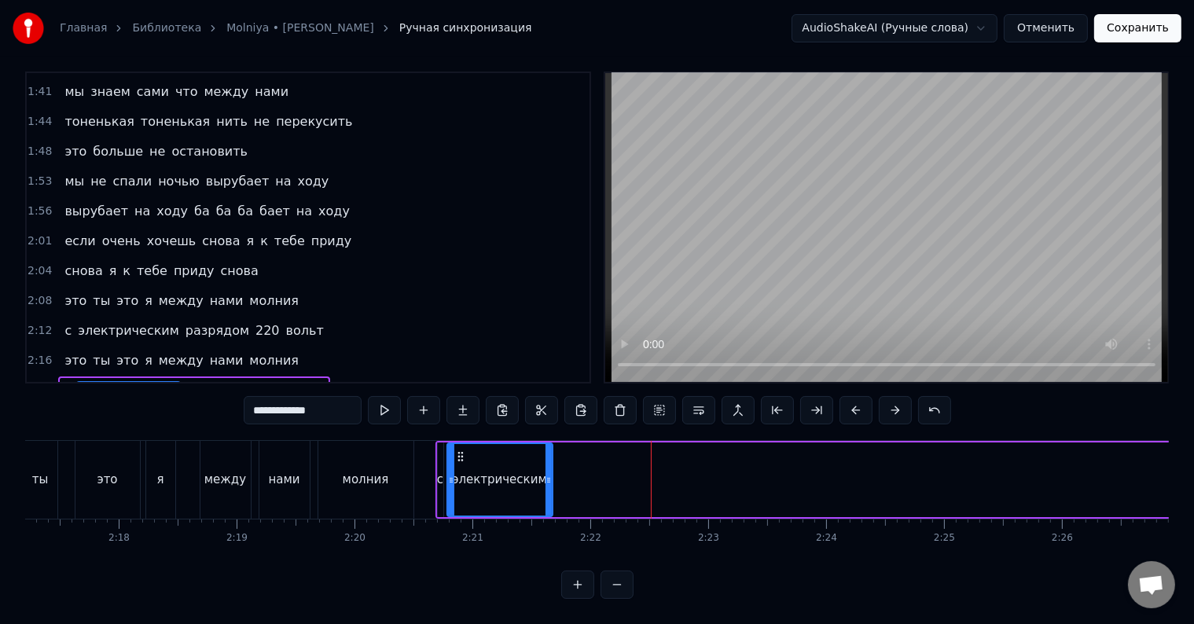
drag, startPoint x: 754, startPoint y: 466, endPoint x: 546, endPoint y: 477, distance: 207.8
click at [546, 477] on div at bounding box center [549, 480] width 6 height 72
drag, startPoint x: 546, startPoint y: 477, endPoint x: 557, endPoint y: 478, distance: 11.0
click at [557, 478] on div at bounding box center [560, 480] width 6 height 72
drag, startPoint x: 557, startPoint y: 479, endPoint x: 577, endPoint y: 484, distance: 20.4
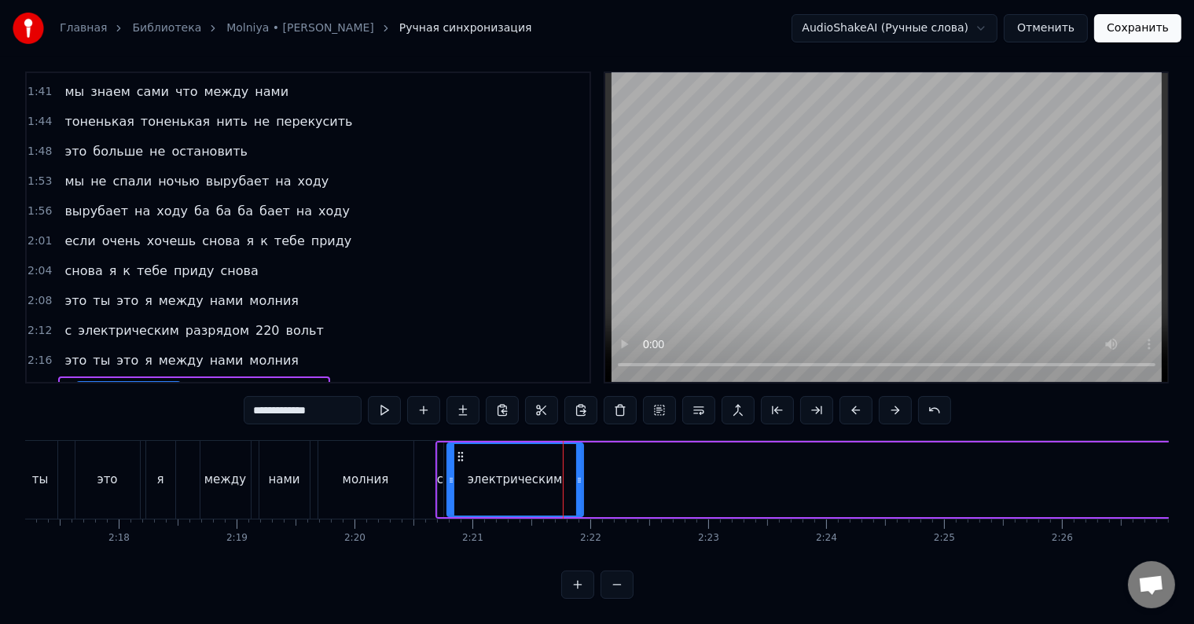
click at [577, 484] on div at bounding box center [579, 480] width 6 height 72
click at [574, 486] on div at bounding box center [575, 480] width 6 height 72
click at [570, 486] on div at bounding box center [571, 480] width 6 height 72
click at [193, 381] on span "разрядом" at bounding box center [217, 390] width 67 height 18
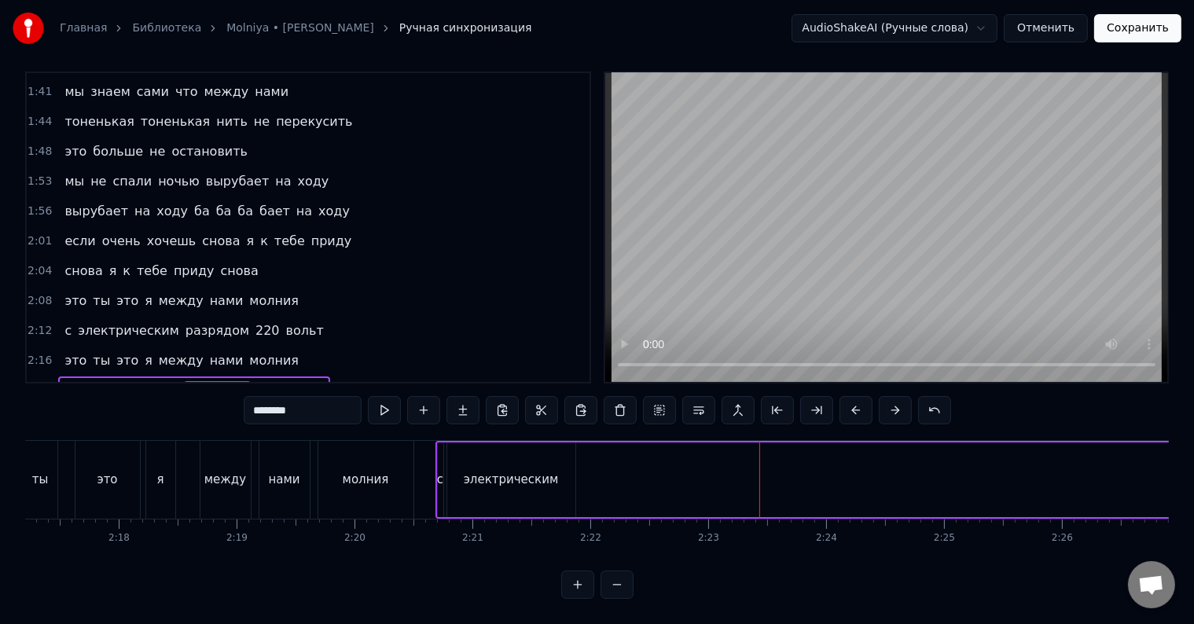
click at [193, 381] on span "разрядом" at bounding box center [217, 390] width 67 height 18
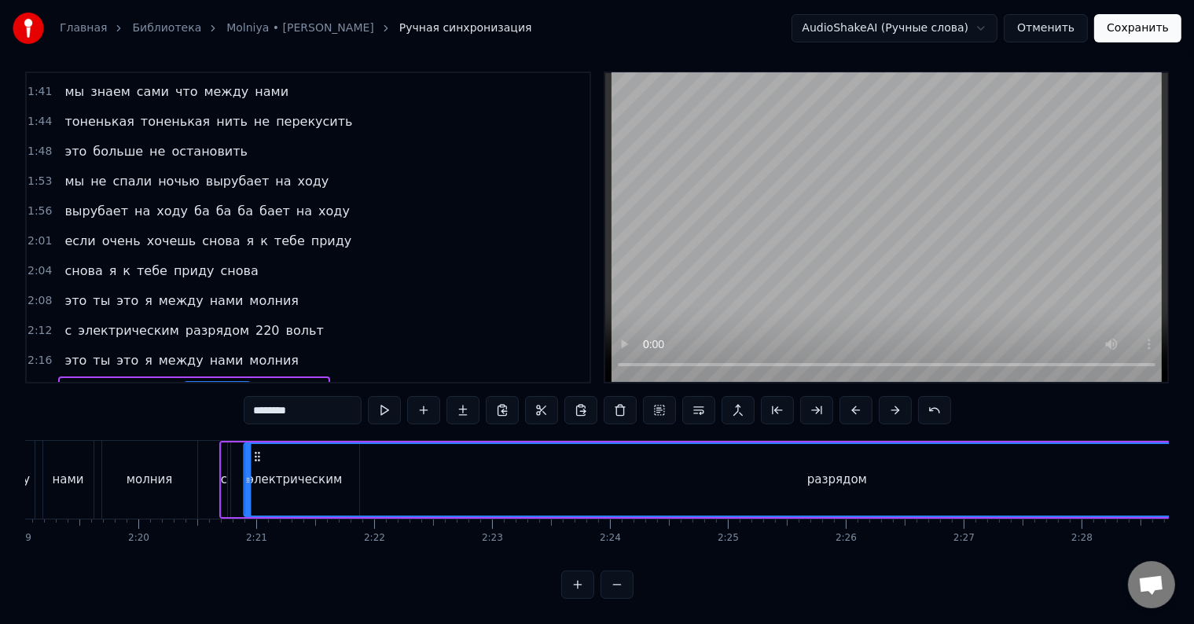
scroll to position [0, 16368]
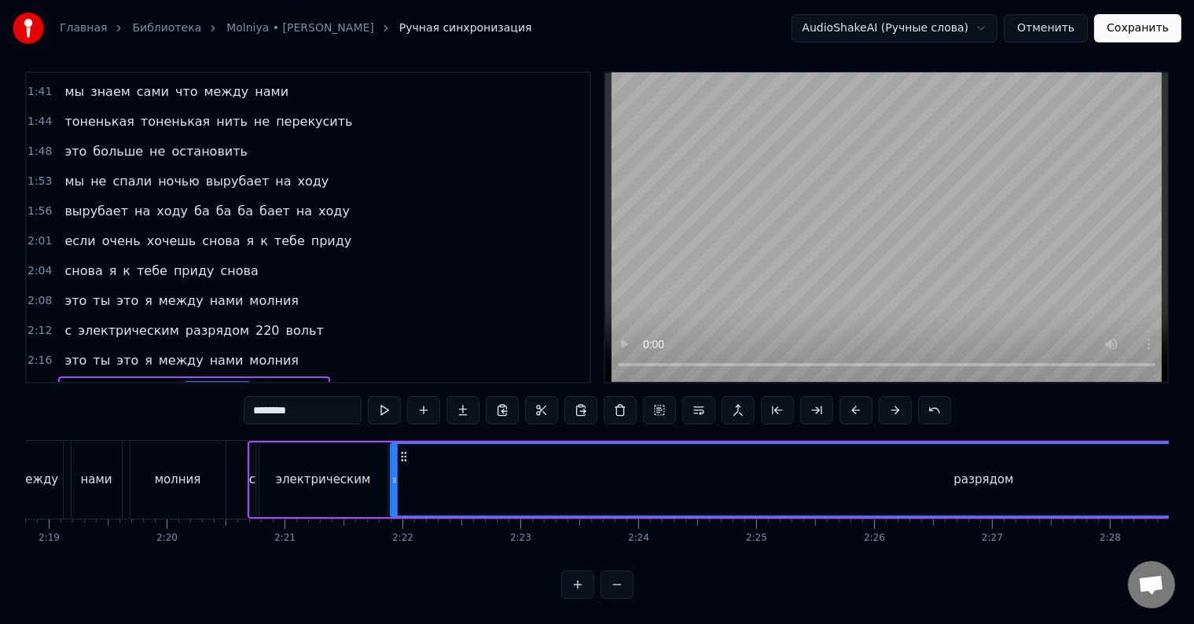
drag, startPoint x: 117, startPoint y: 441, endPoint x: 400, endPoint y: 449, distance: 283.1
click at [400, 449] on div "разрядом" at bounding box center [984, 480] width 1186 height 72
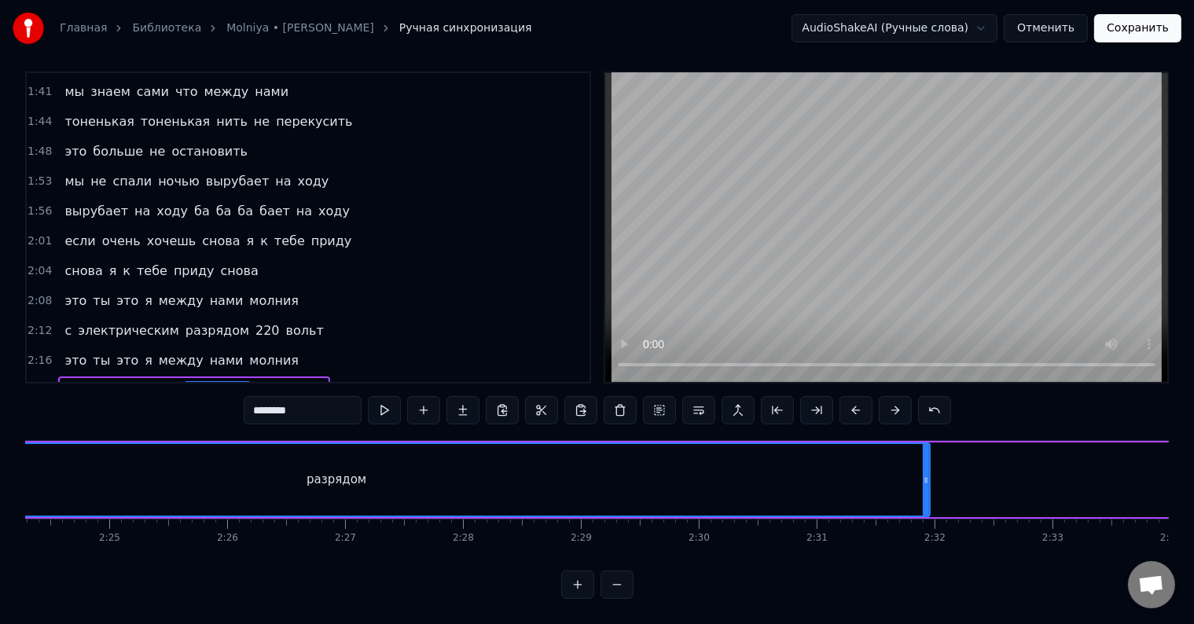
scroll to position [0, 17026]
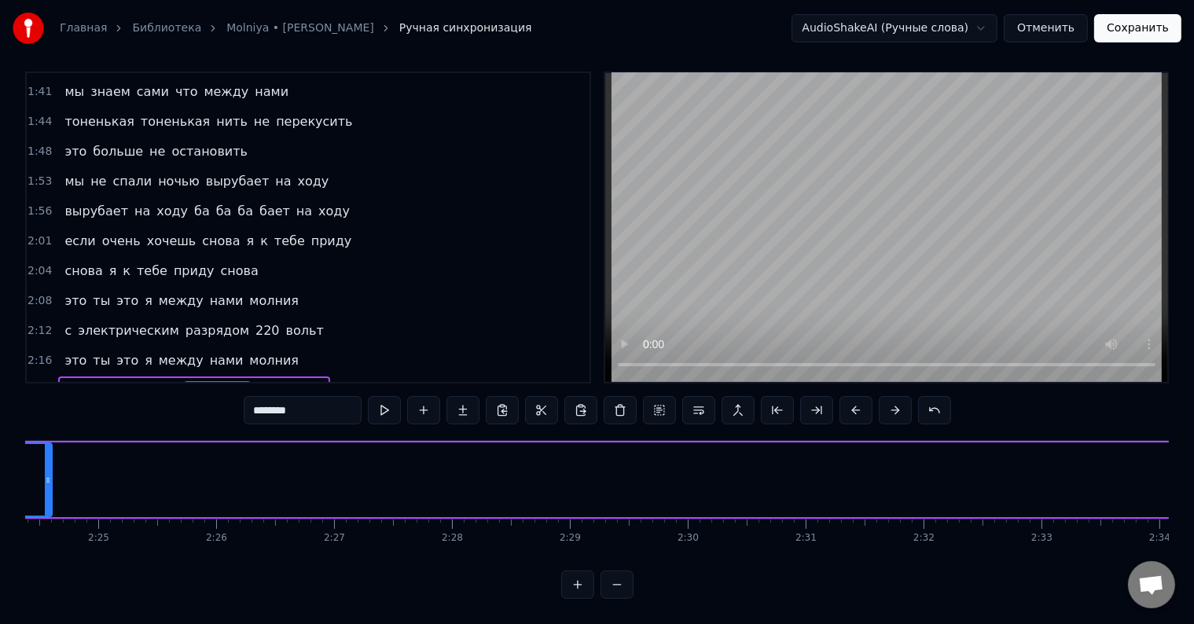
drag, startPoint x: 915, startPoint y: 469, endPoint x: 48, endPoint y: 472, distance: 867.1
click at [48, 472] on div at bounding box center [48, 480] width 6 height 72
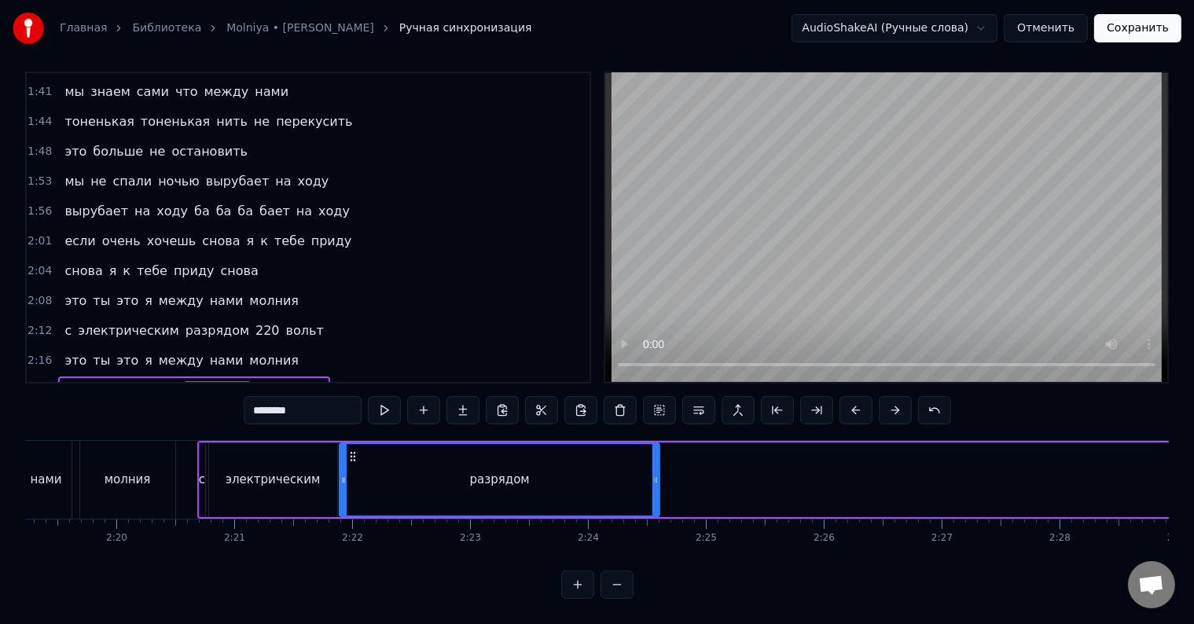
scroll to position [0, 16239]
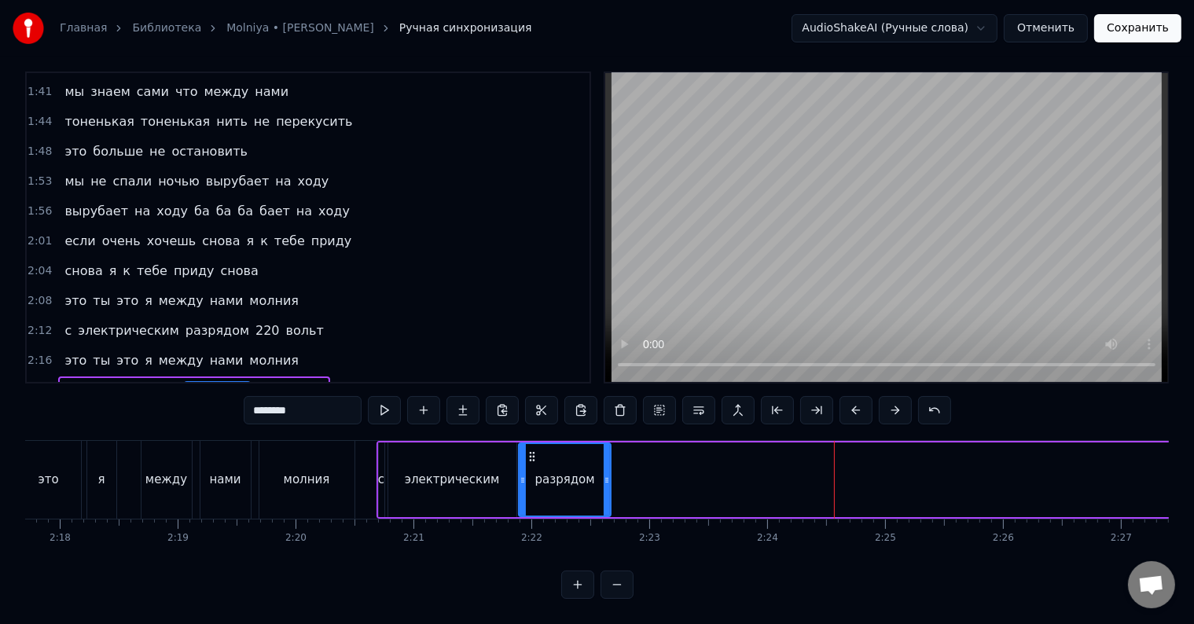
drag, startPoint x: 835, startPoint y: 478, endPoint x: 607, endPoint y: 483, distance: 228.0
click at [607, 483] on div at bounding box center [607, 480] width 6 height 72
click at [602, 483] on div at bounding box center [603, 480] width 6 height 72
drag, startPoint x: 602, startPoint y: 483, endPoint x: 594, endPoint y: 484, distance: 8.7
click at [594, 484] on div at bounding box center [594, 480] width 6 height 72
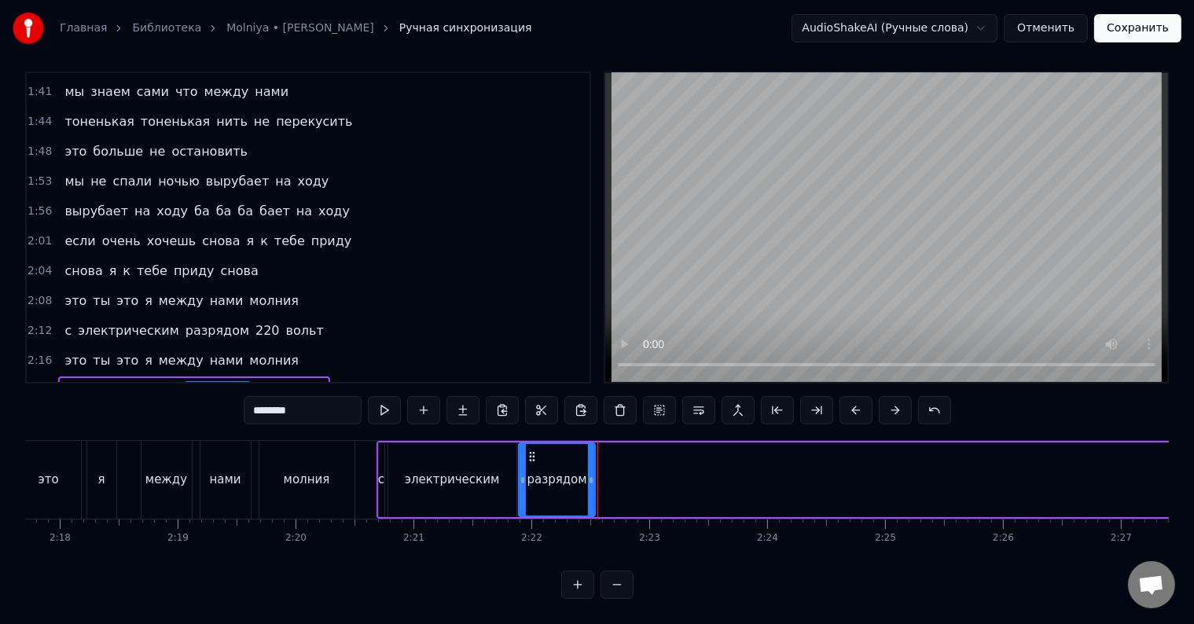
click at [590, 484] on div at bounding box center [591, 480] width 6 height 72
click at [254, 381] on span "220" at bounding box center [268, 390] width 28 height 18
type input "***"
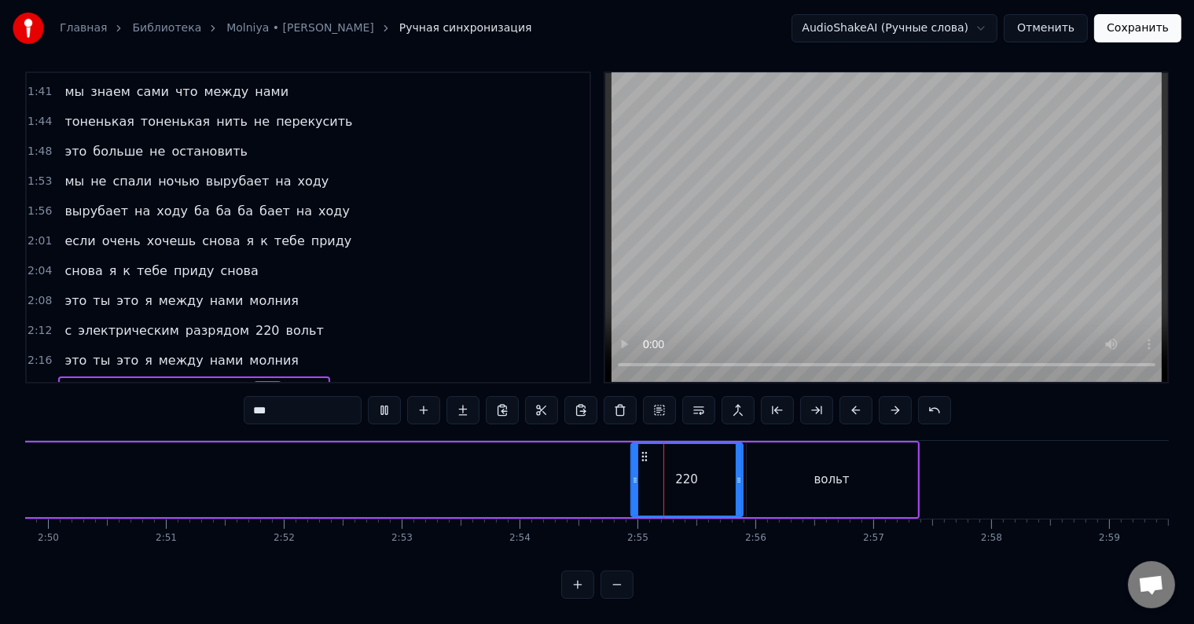
scroll to position [0, 20043]
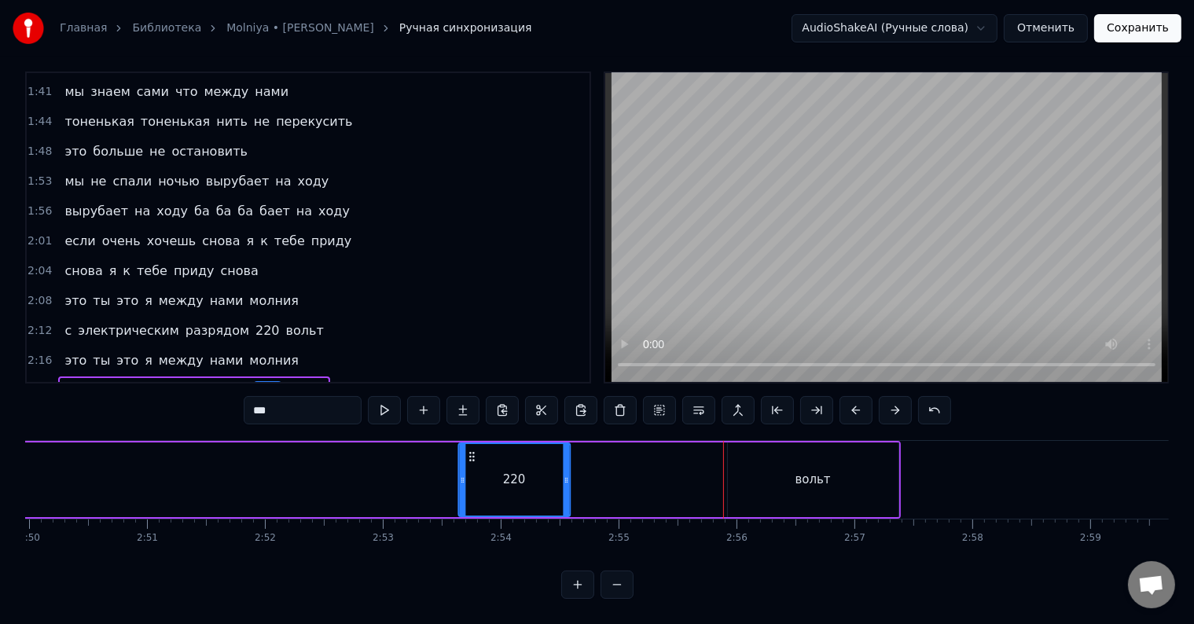
drag, startPoint x: 625, startPoint y: 444, endPoint x: 472, endPoint y: 452, distance: 153.5
click at [472, 452] on div "220" at bounding box center [514, 480] width 110 height 72
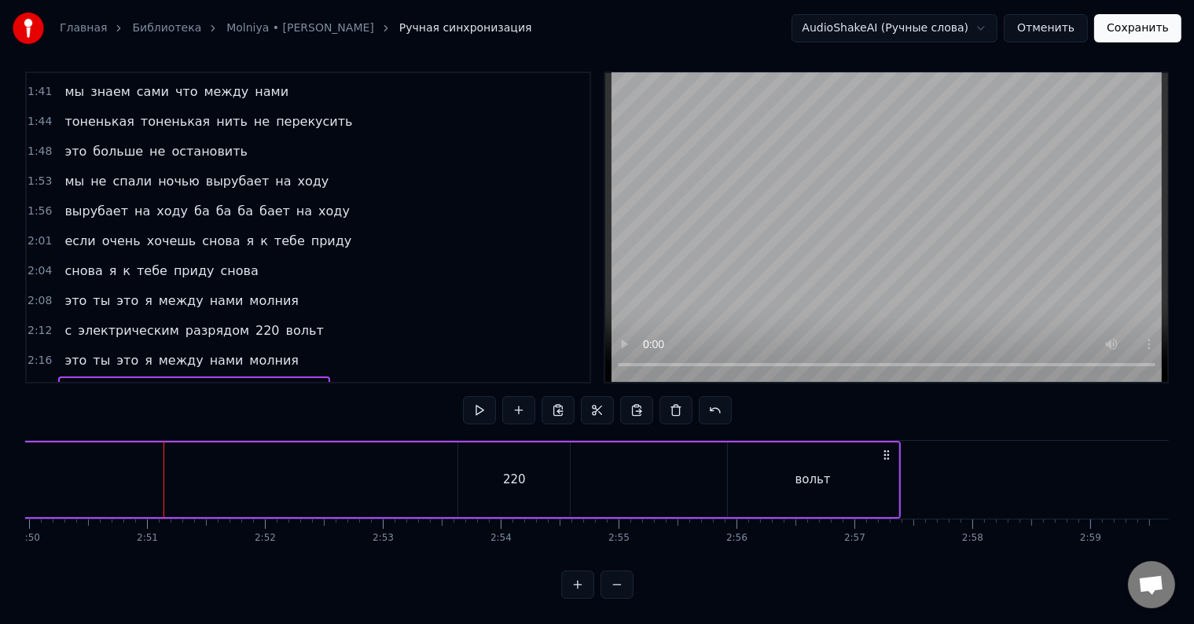
click at [466, 449] on div "220" at bounding box center [514, 480] width 112 height 75
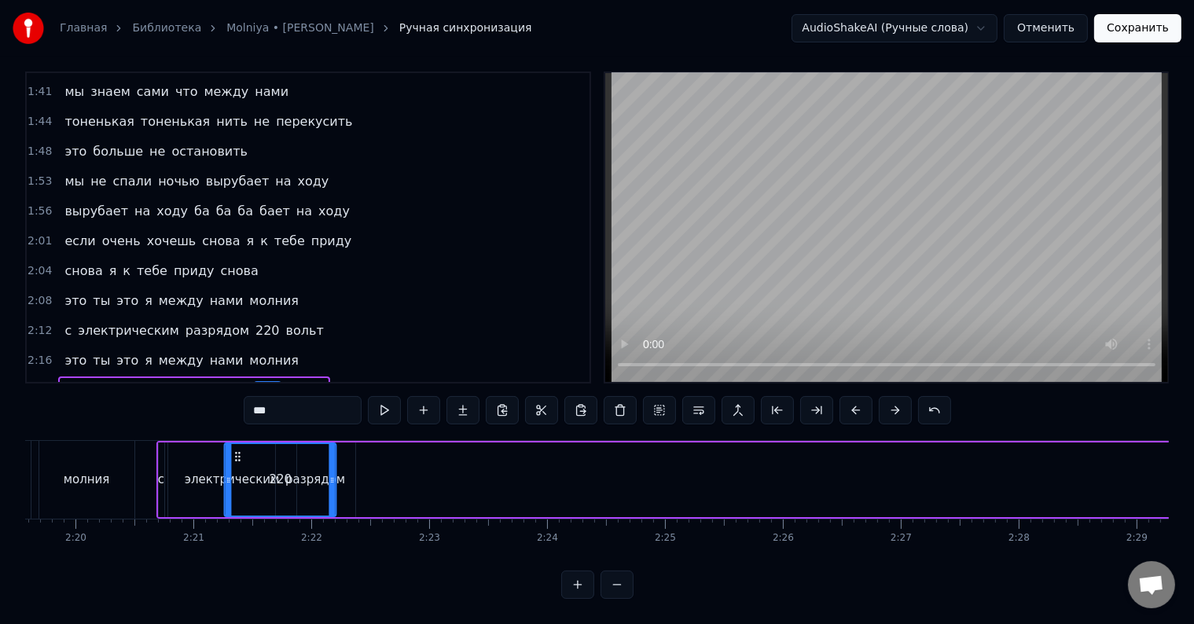
scroll to position [0, 16456]
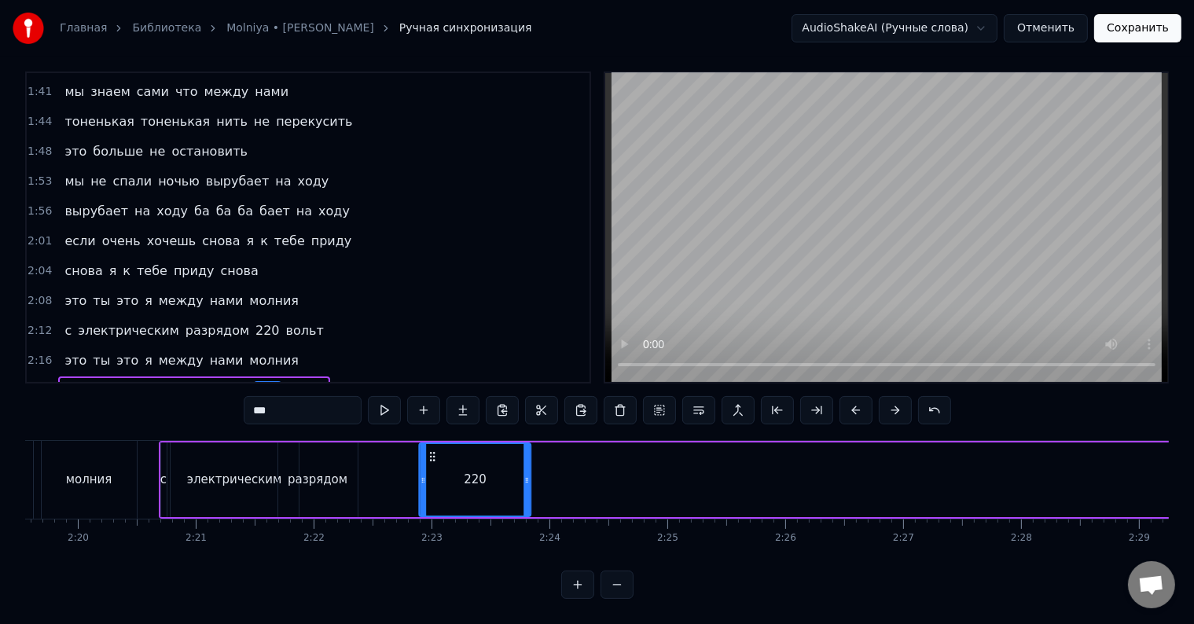
drag, startPoint x: 472, startPoint y: 442, endPoint x: 433, endPoint y: 461, distance: 43.6
click at [433, 461] on div "220" at bounding box center [475, 480] width 110 height 72
click at [311, 478] on div "разрядом" at bounding box center [317, 480] width 79 height 75
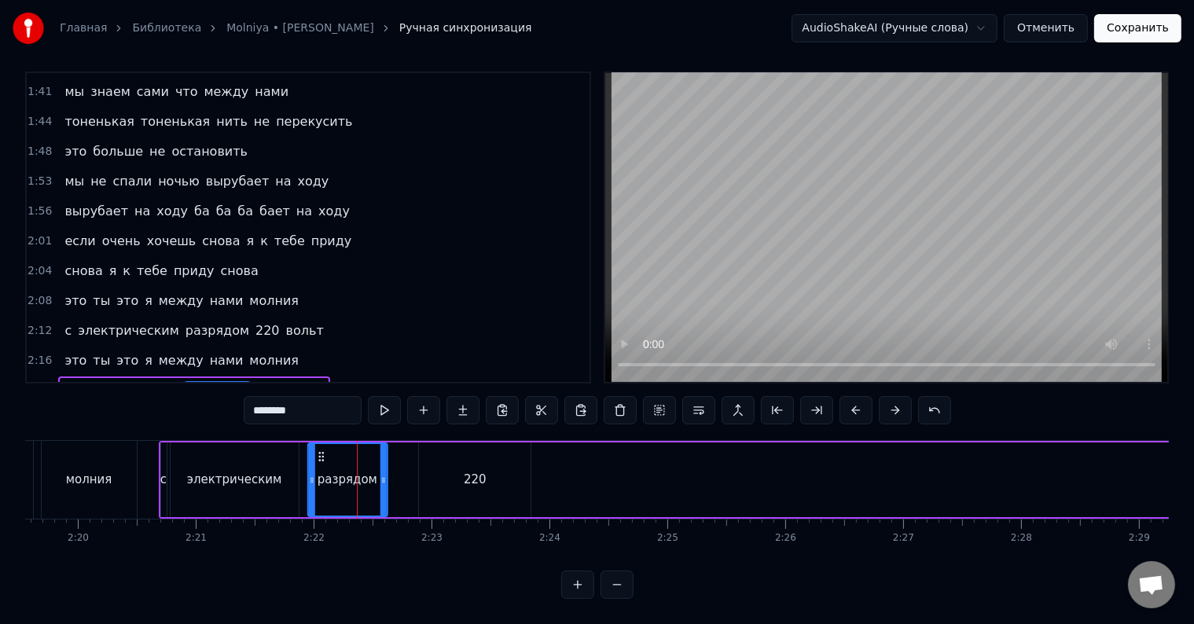
drag, startPoint x: 289, startPoint y: 440, endPoint x: 319, endPoint y: 442, distance: 29.9
click at [319, 450] on icon at bounding box center [320, 456] width 13 height 13
drag, startPoint x: 321, startPoint y: 441, endPoint x: 332, endPoint y: 443, distance: 11.1
click at [332, 444] on div "разрядом" at bounding box center [347, 480] width 78 height 72
click at [328, 444] on div "разрядом" at bounding box center [347, 480] width 78 height 72
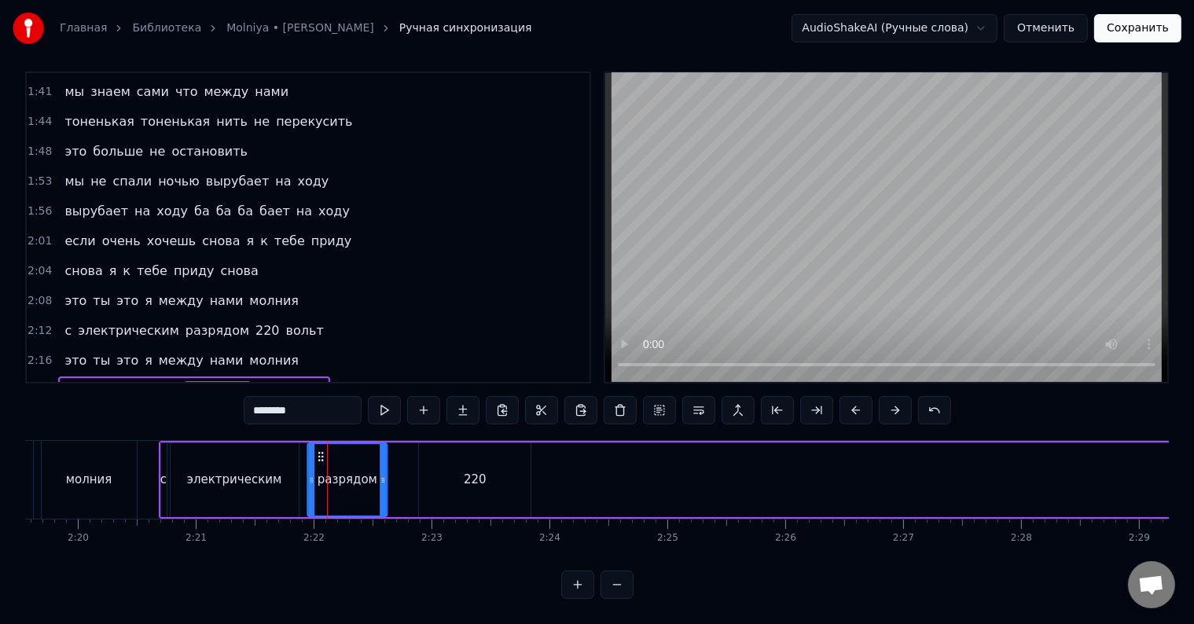
click at [308, 447] on div "разрядом" at bounding box center [347, 480] width 78 height 72
click at [309, 447] on div at bounding box center [310, 480] width 6 height 72
click at [459, 455] on div "220" at bounding box center [475, 480] width 112 height 75
type input "***"
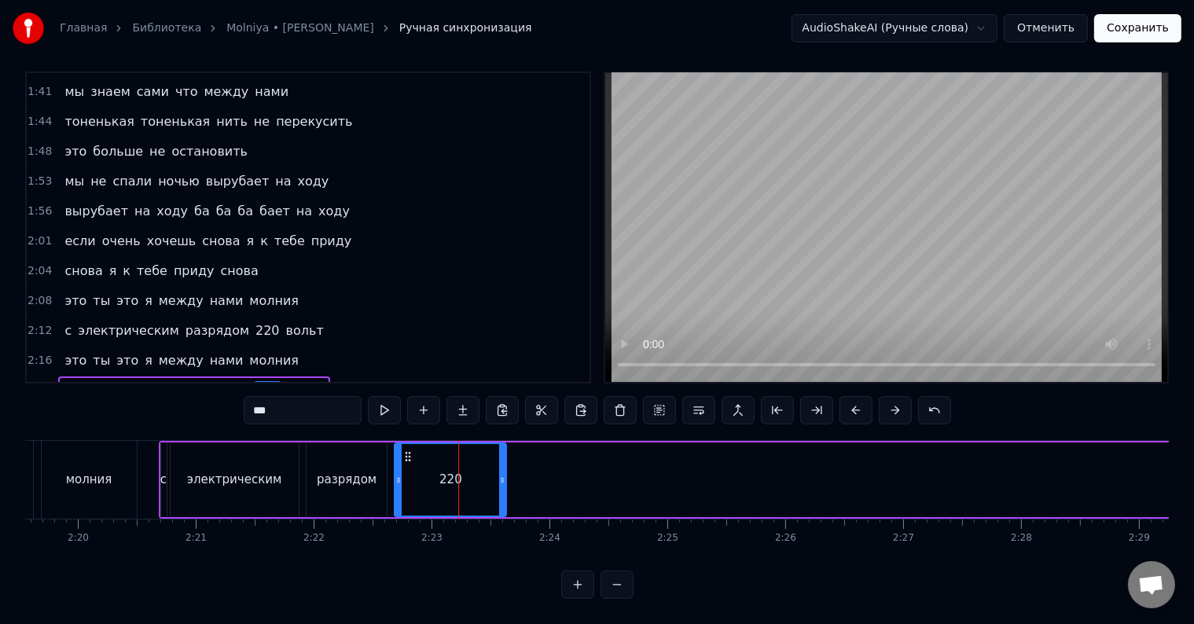
drag, startPoint x: 431, startPoint y: 443, endPoint x: 406, endPoint y: 446, distance: 24.5
click at [406, 450] on icon at bounding box center [408, 456] width 13 height 13
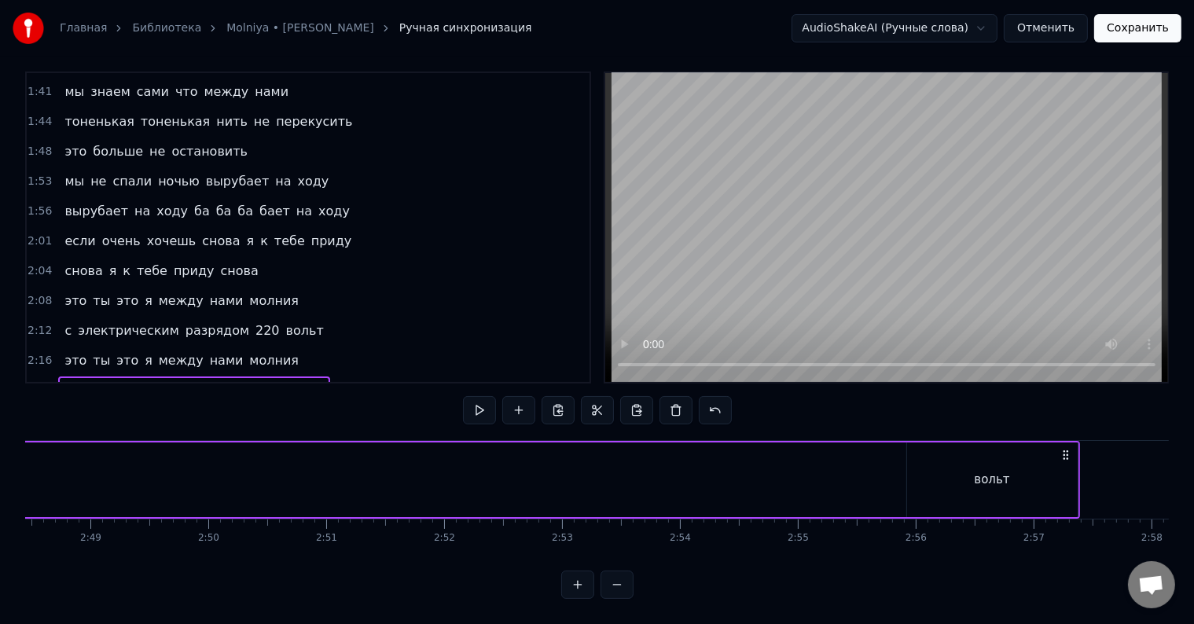
scroll to position [0, 20043]
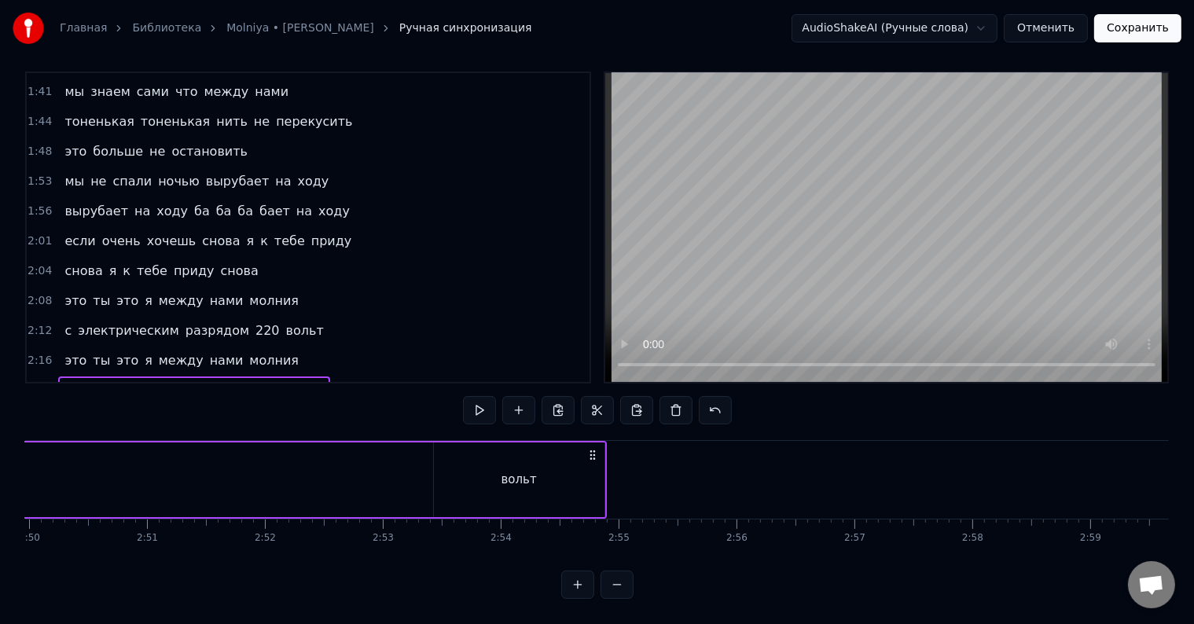
drag, startPoint x: 890, startPoint y: 442, endPoint x: 597, endPoint y: 465, distance: 293.4
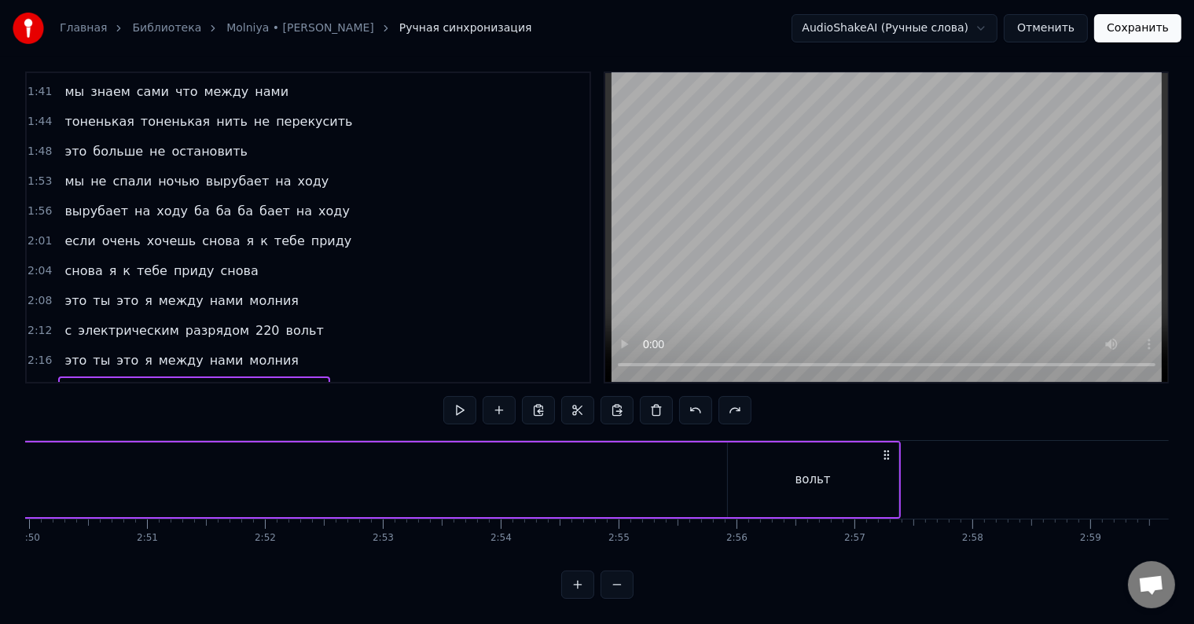
click at [871, 450] on div "вольт" at bounding box center [813, 480] width 171 height 75
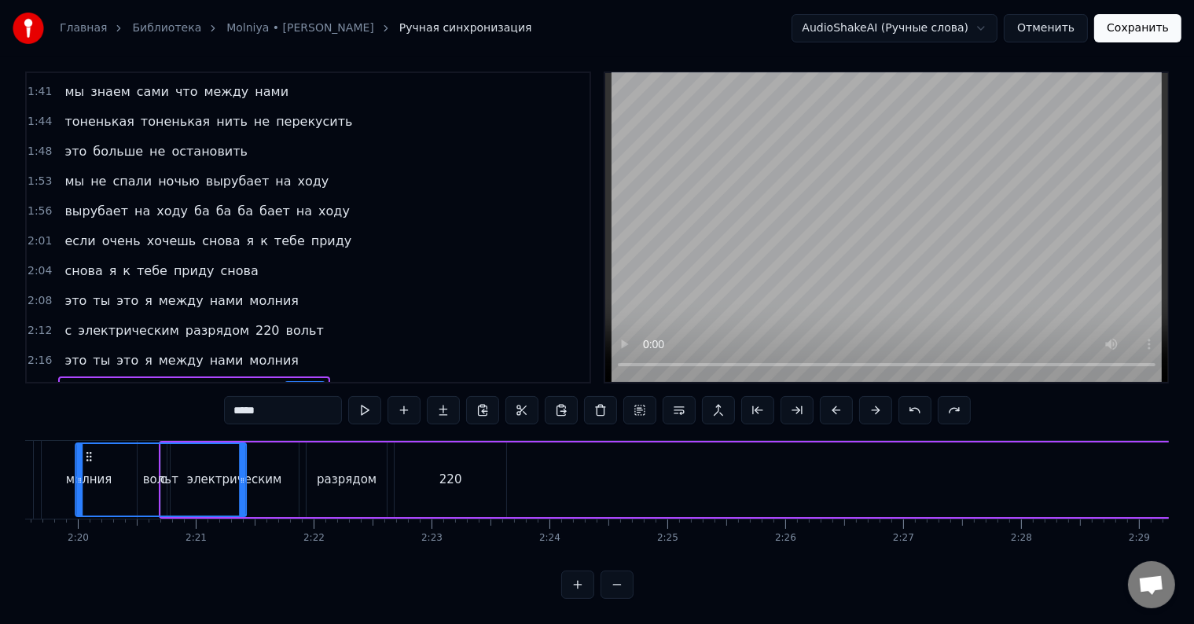
scroll to position [0, 16450]
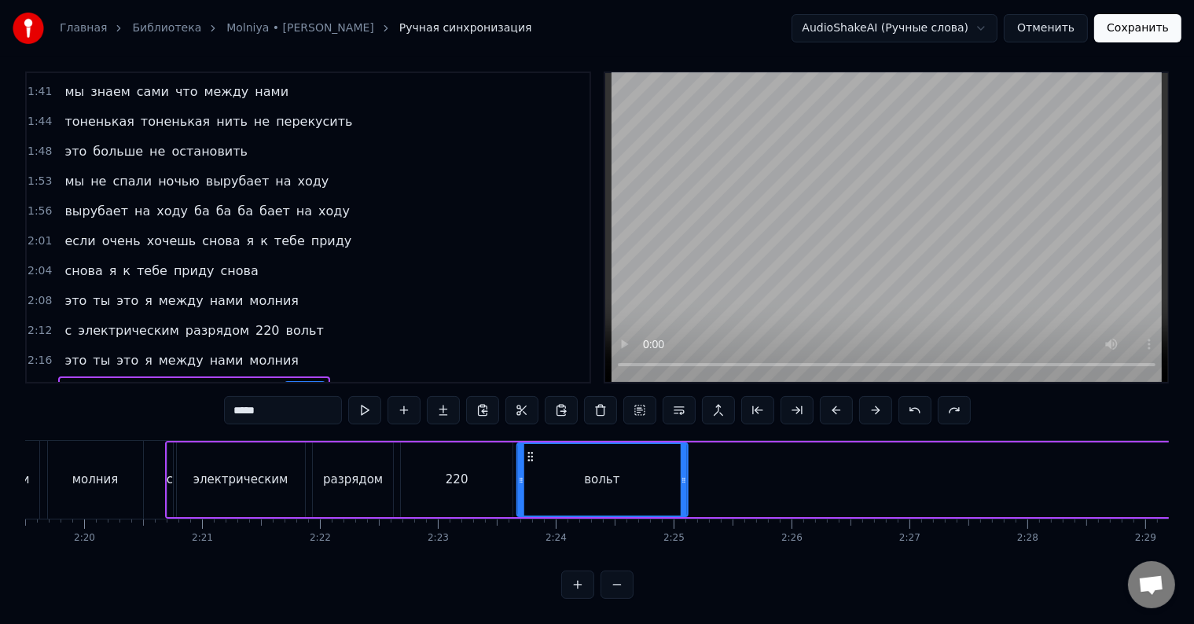
drag, startPoint x: 742, startPoint y: 440, endPoint x: 531, endPoint y: 467, distance: 213.2
click at [531, 467] on div "вольт" at bounding box center [601, 480] width 169 height 72
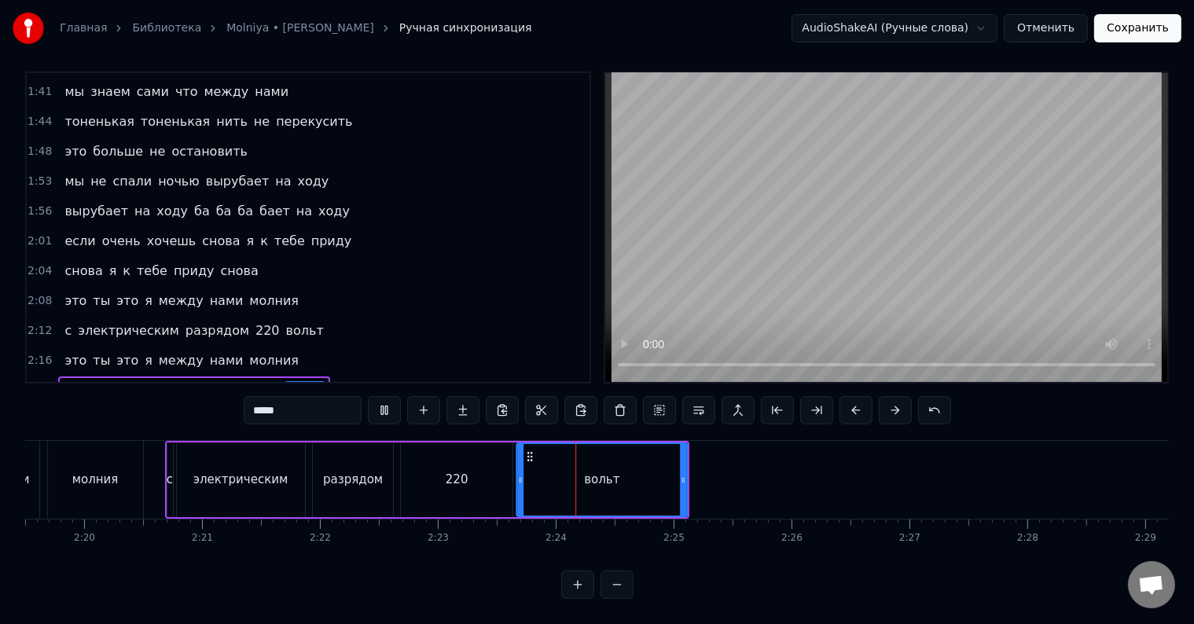
click at [550, 474] on div "вольт" at bounding box center [601, 480] width 169 height 72
drag, startPoint x: 681, startPoint y: 470, endPoint x: 602, endPoint y: 480, distance: 79.3
click at [602, 480] on div at bounding box center [604, 480] width 6 height 72
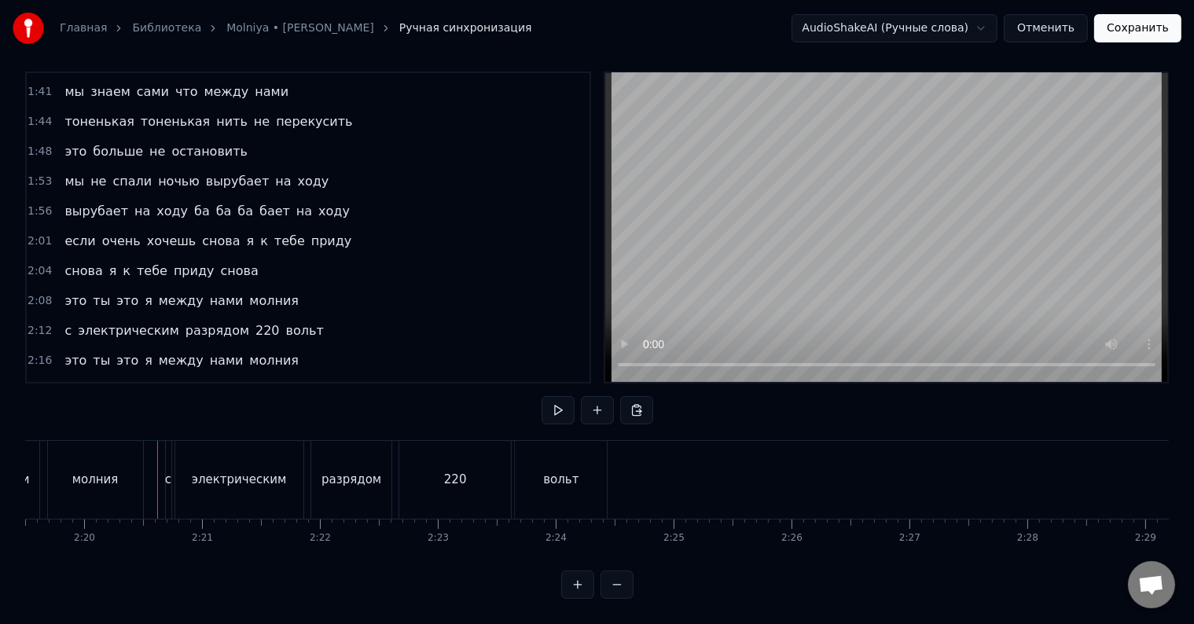
click at [157, 450] on div at bounding box center [157, 480] width 1 height 78
click at [167, 471] on div "с" at bounding box center [168, 480] width 6 height 18
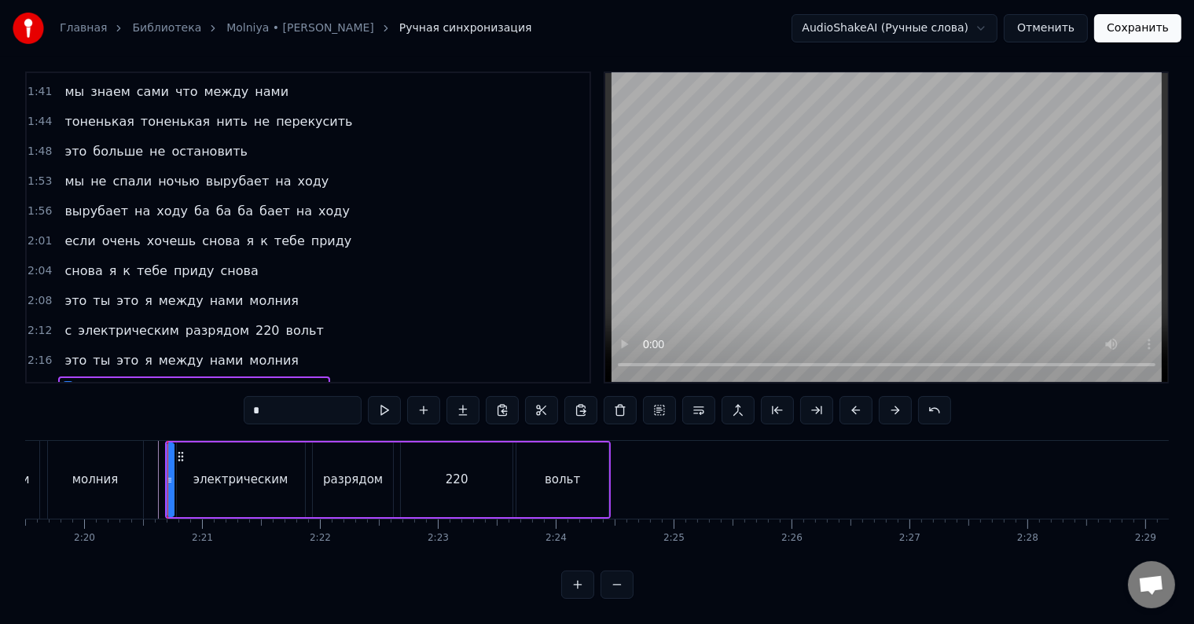
click at [167, 474] on icon at bounding box center [170, 480] width 6 height 13
click at [170, 474] on icon at bounding box center [168, 480] width 6 height 13
drag, startPoint x: 173, startPoint y: 472, endPoint x: 157, endPoint y: 472, distance: 15.7
click at [157, 472] on div "с" at bounding box center [162, 480] width 19 height 72
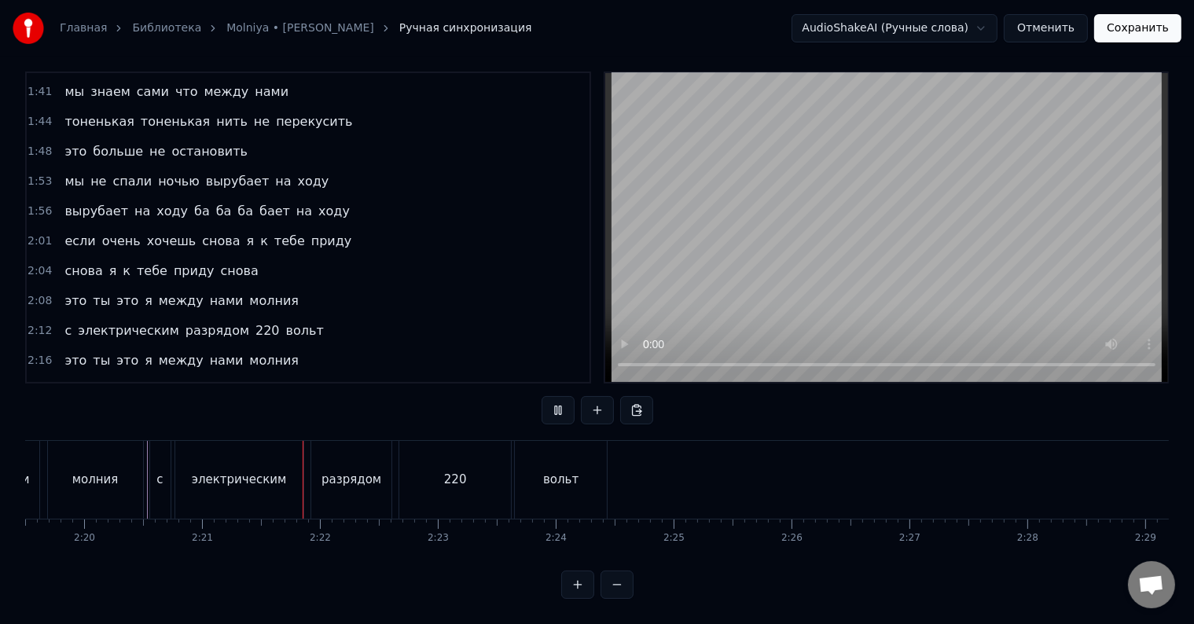
click at [123, 482] on div "молния" at bounding box center [95, 480] width 95 height 78
click at [303, 482] on div at bounding box center [303, 480] width 1 height 78
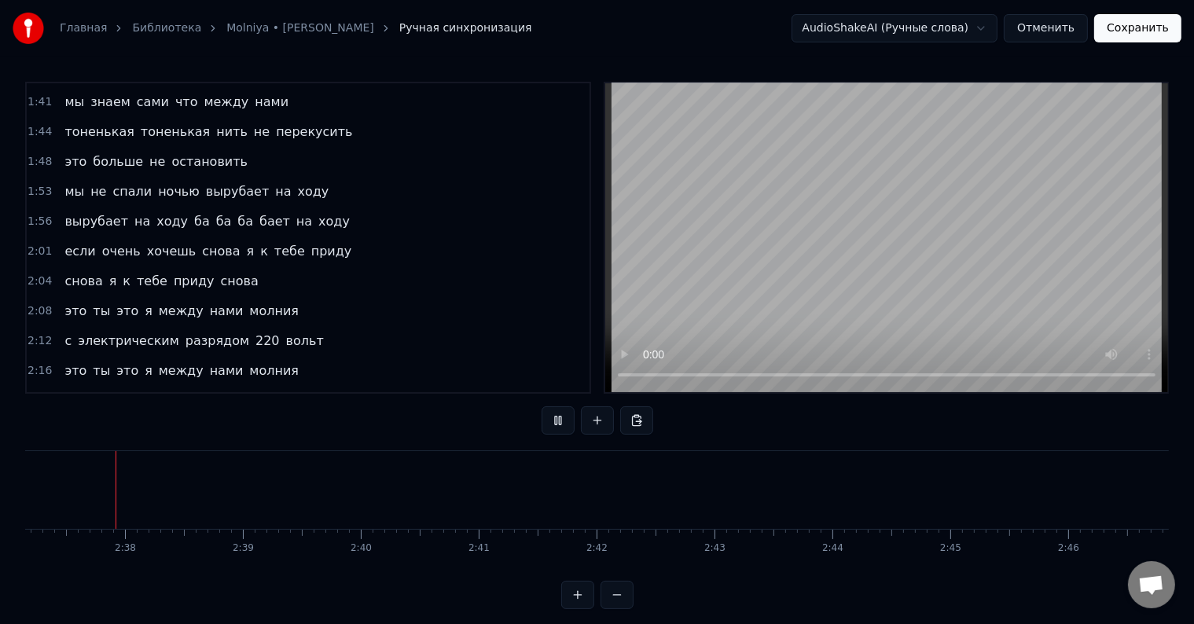
scroll to position [0, 18527]
click at [612, 607] on button at bounding box center [617, 595] width 33 height 28
click at [612, 607] on div at bounding box center [597, 595] width 72 height 28
click at [612, 606] on div at bounding box center [597, 595] width 72 height 28
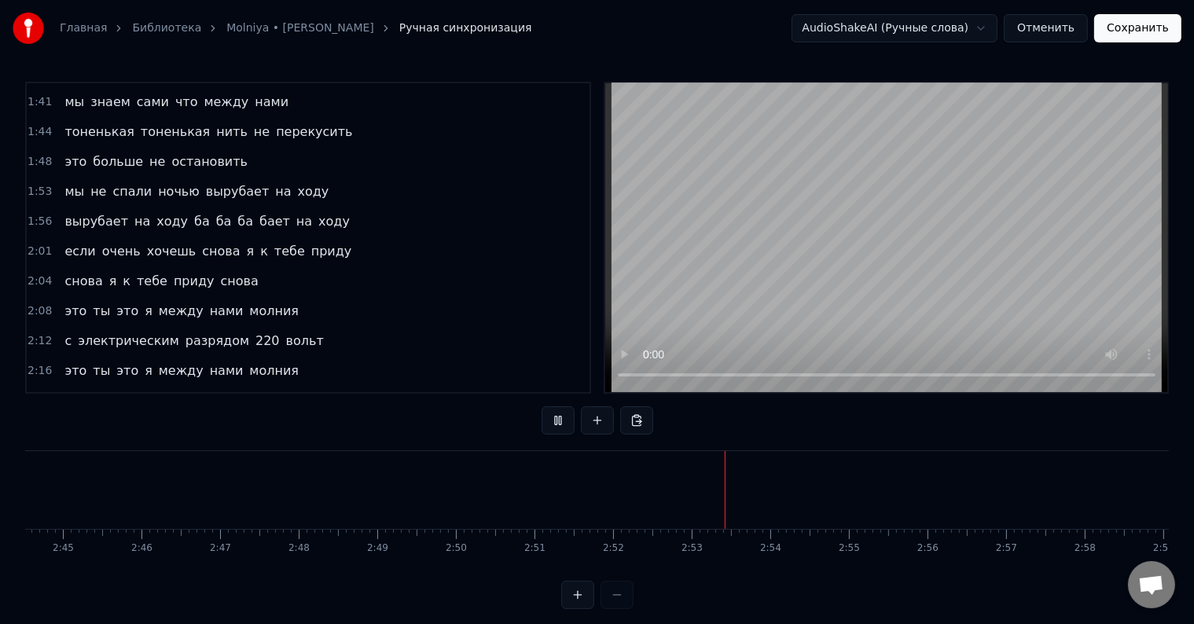
scroll to position [0, 12980]
click at [1141, 27] on button "Сохранить" at bounding box center [1137, 28] width 87 height 28
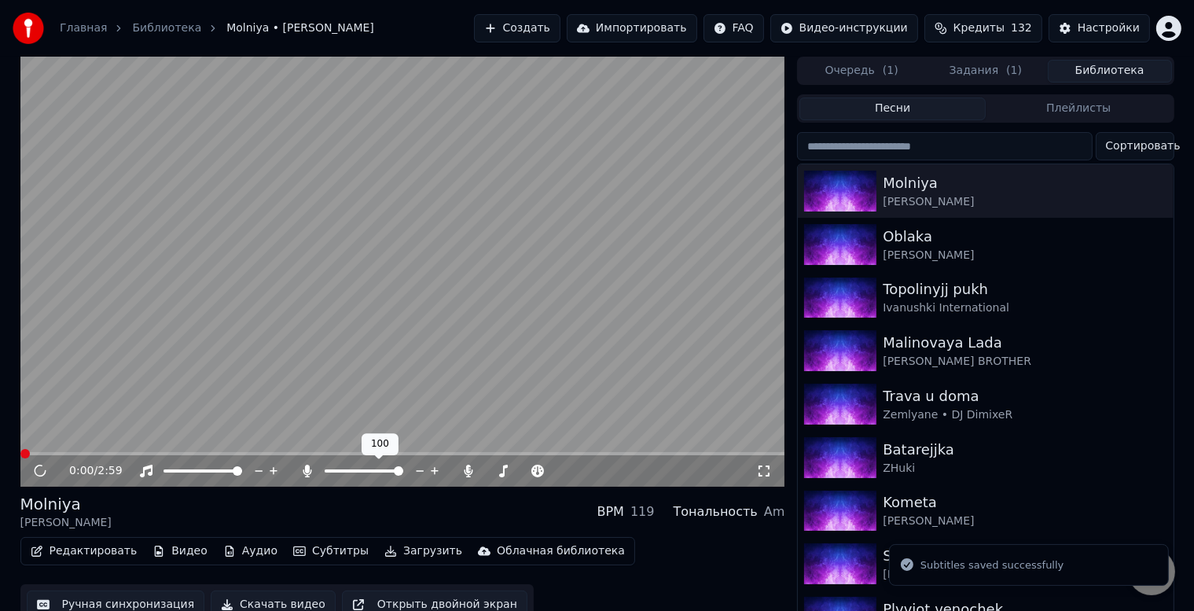
click at [304, 469] on icon at bounding box center [308, 471] width 16 height 13
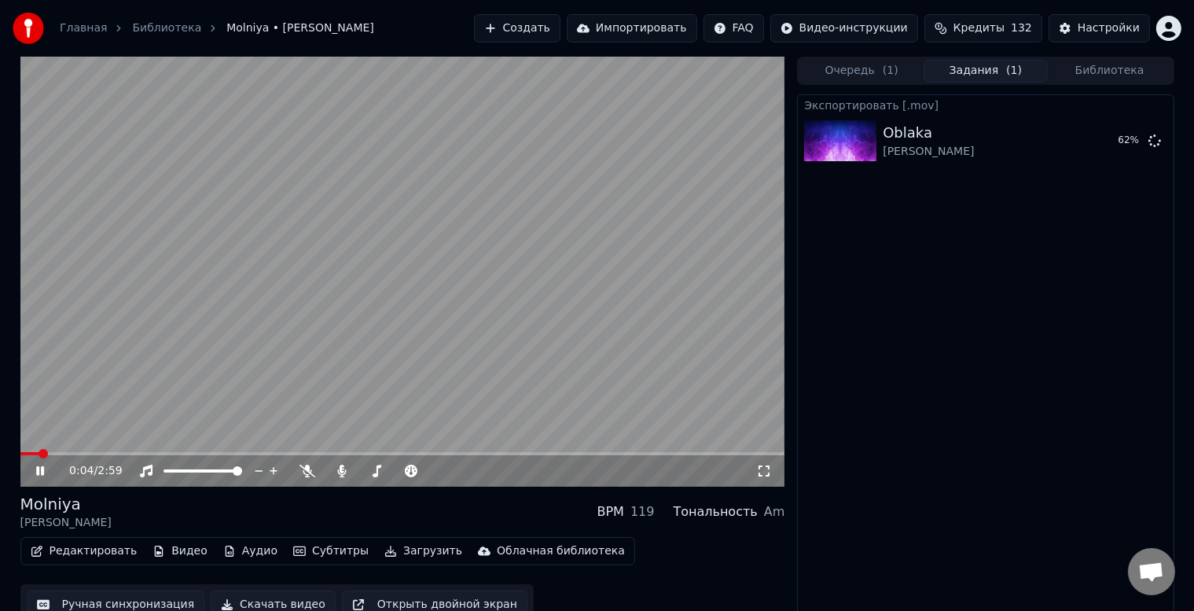
click at [978, 64] on button "Задания ( 1 )" at bounding box center [986, 71] width 124 height 23
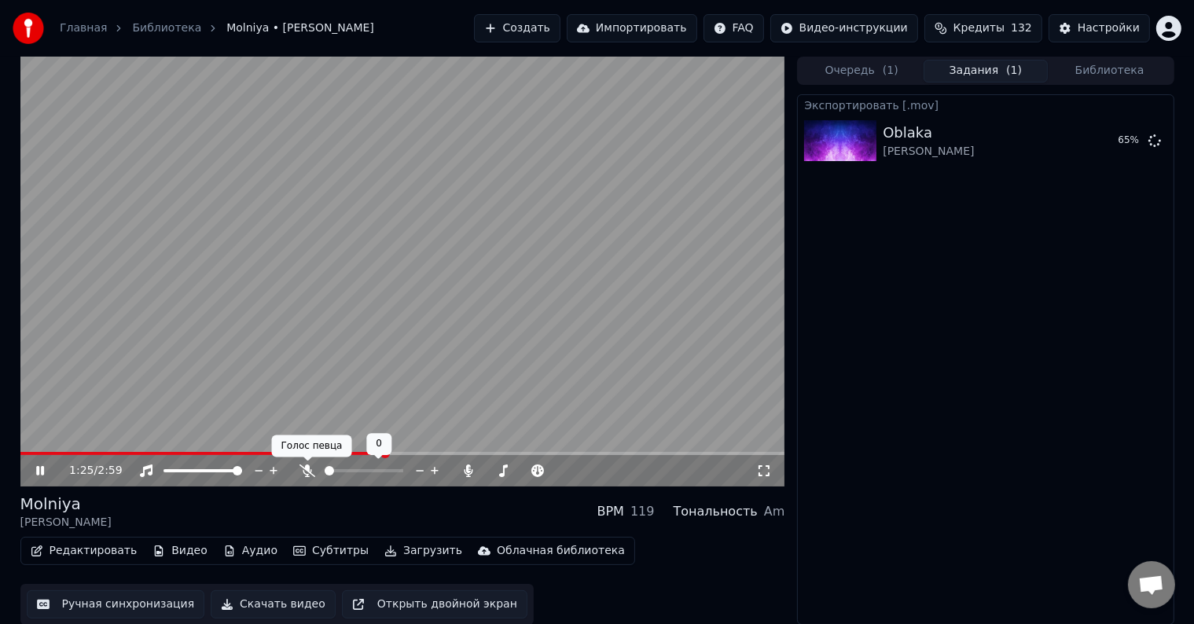
click at [303, 469] on icon at bounding box center [308, 471] width 16 height 13
click at [393, 453] on span at bounding box center [239, 452] width 439 height 3
click at [444, 447] on video at bounding box center [402, 271] width 765 height 430
click at [442, 453] on span at bounding box center [402, 452] width 765 height 3
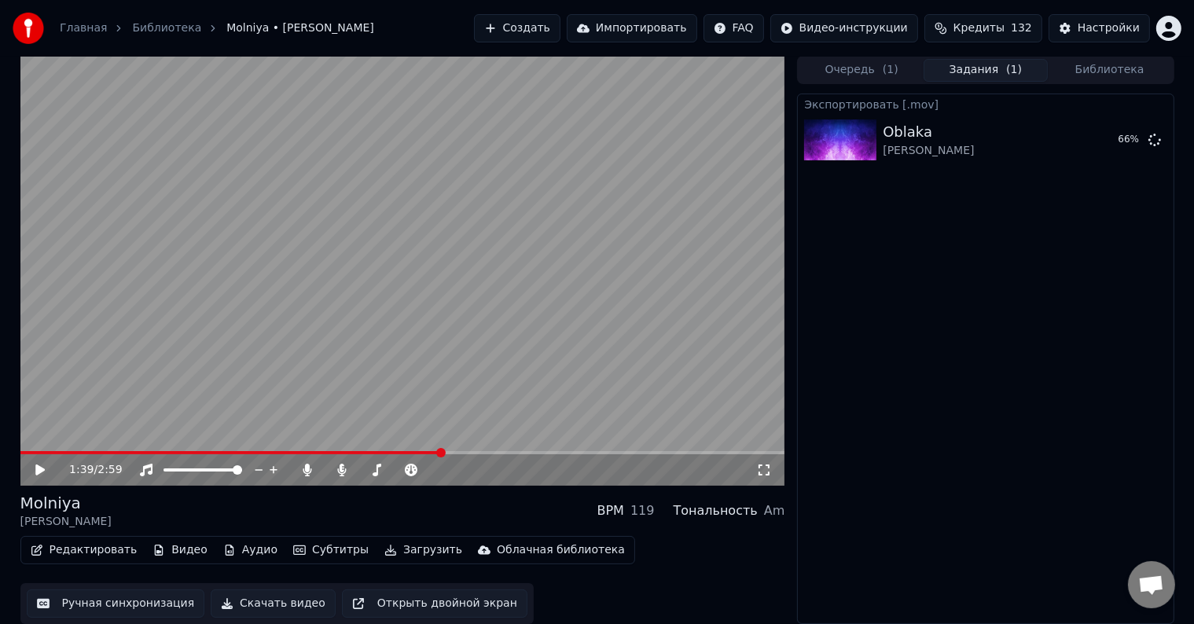
click at [38, 469] on icon at bounding box center [39, 470] width 9 height 11
click at [682, 451] on span at bounding box center [402, 452] width 765 height 3
click at [697, 451] on span at bounding box center [402, 452] width 765 height 3
click at [713, 450] on video at bounding box center [402, 271] width 765 height 430
click at [722, 450] on video at bounding box center [402, 271] width 765 height 430
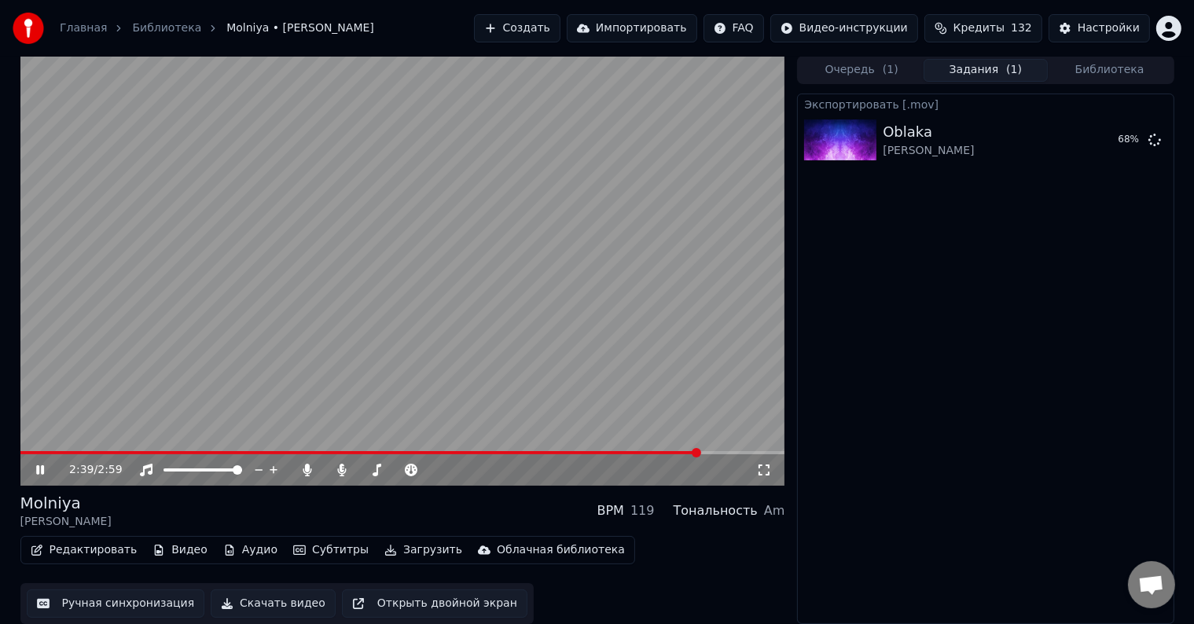
click at [712, 451] on span at bounding box center [402, 452] width 765 height 3
click at [733, 451] on span at bounding box center [402, 452] width 765 height 3
click at [756, 451] on span at bounding box center [402, 452] width 765 height 3
click at [393, 556] on button "Загрузить" at bounding box center [423, 550] width 90 height 22
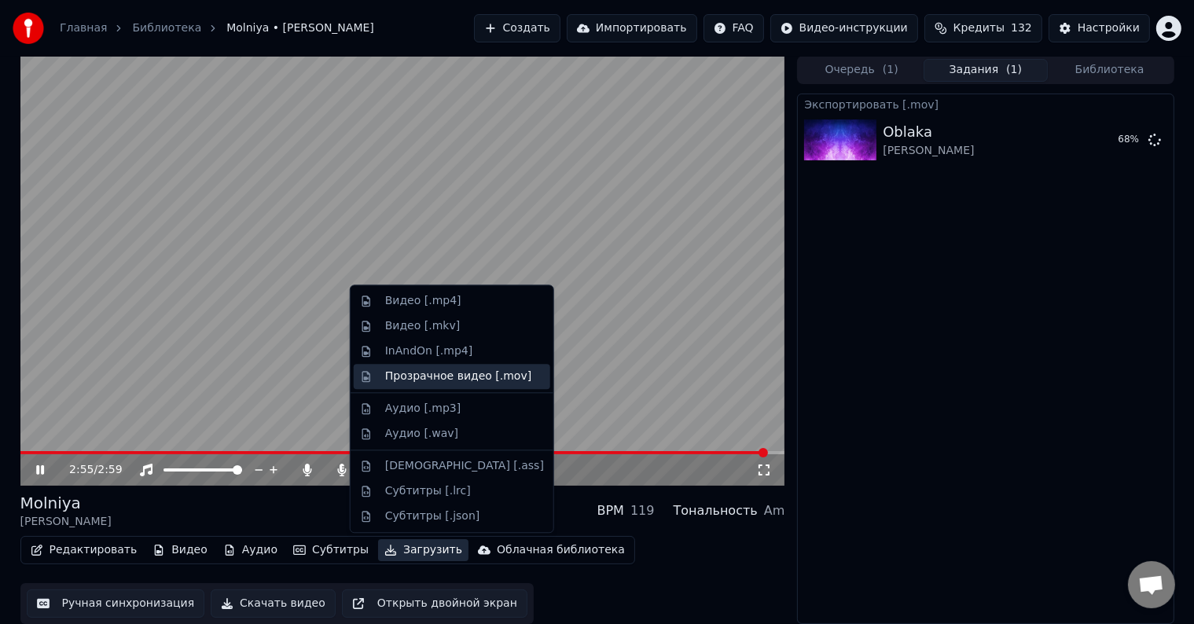
click at [450, 375] on div "Прозрачное видео [.mov]" at bounding box center [458, 377] width 146 height 16
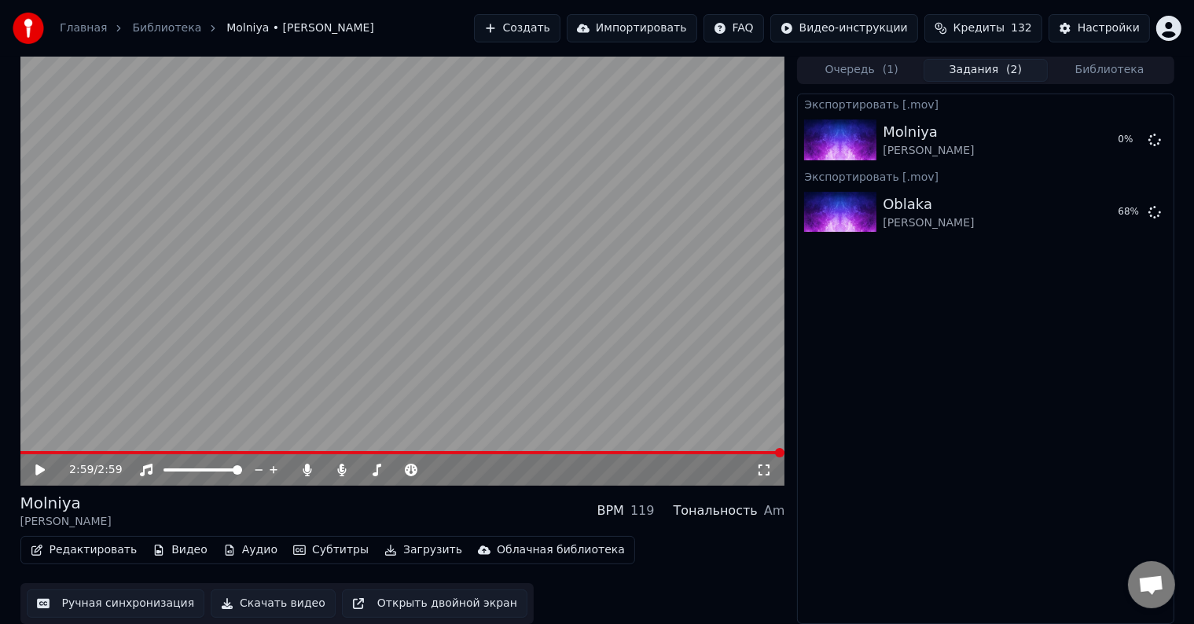
drag, startPoint x: 50, startPoint y: 469, endPoint x: 42, endPoint y: 467, distance: 8.0
click at [47, 469] on icon at bounding box center [51, 470] width 37 height 13
click at [42, 467] on icon at bounding box center [40, 469] width 8 height 9
